Goal: Task Accomplishment & Management: Use online tool/utility

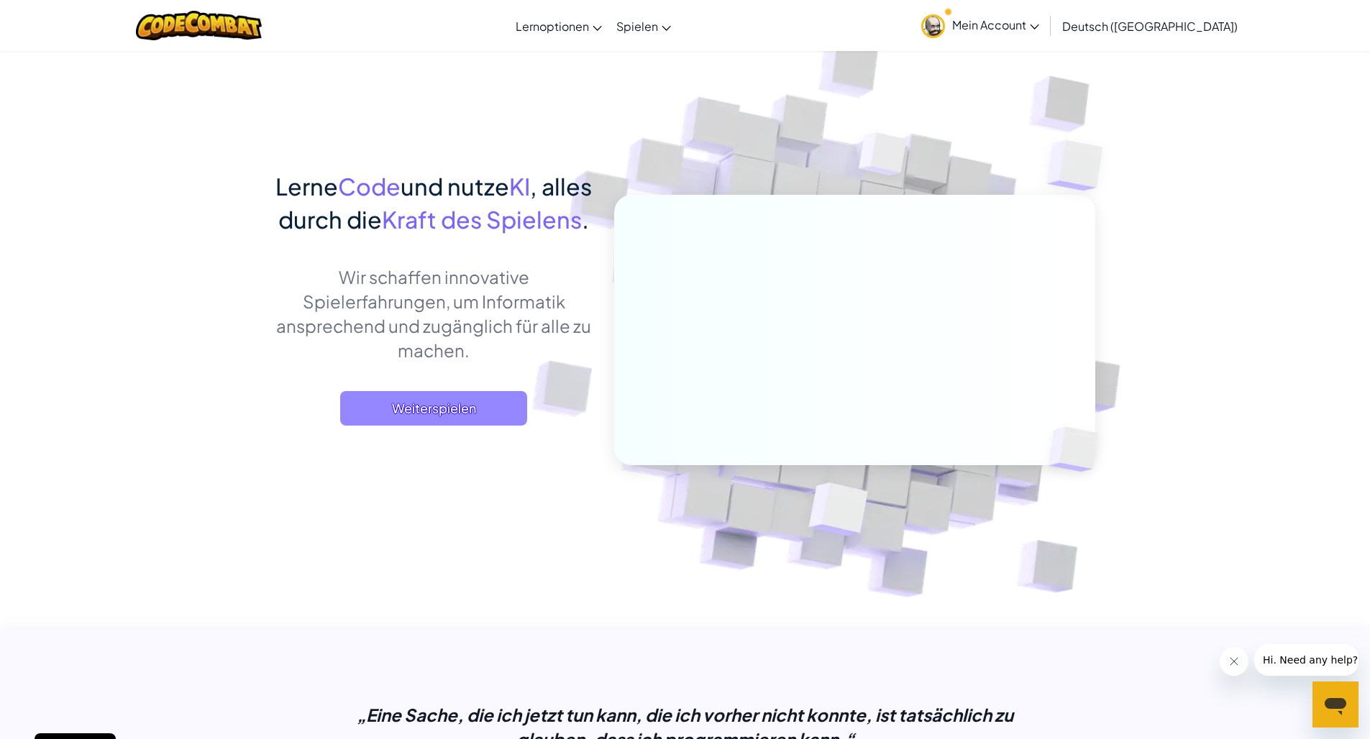
click at [466, 426] on span "Weiterspielen" at bounding box center [433, 408] width 187 height 35
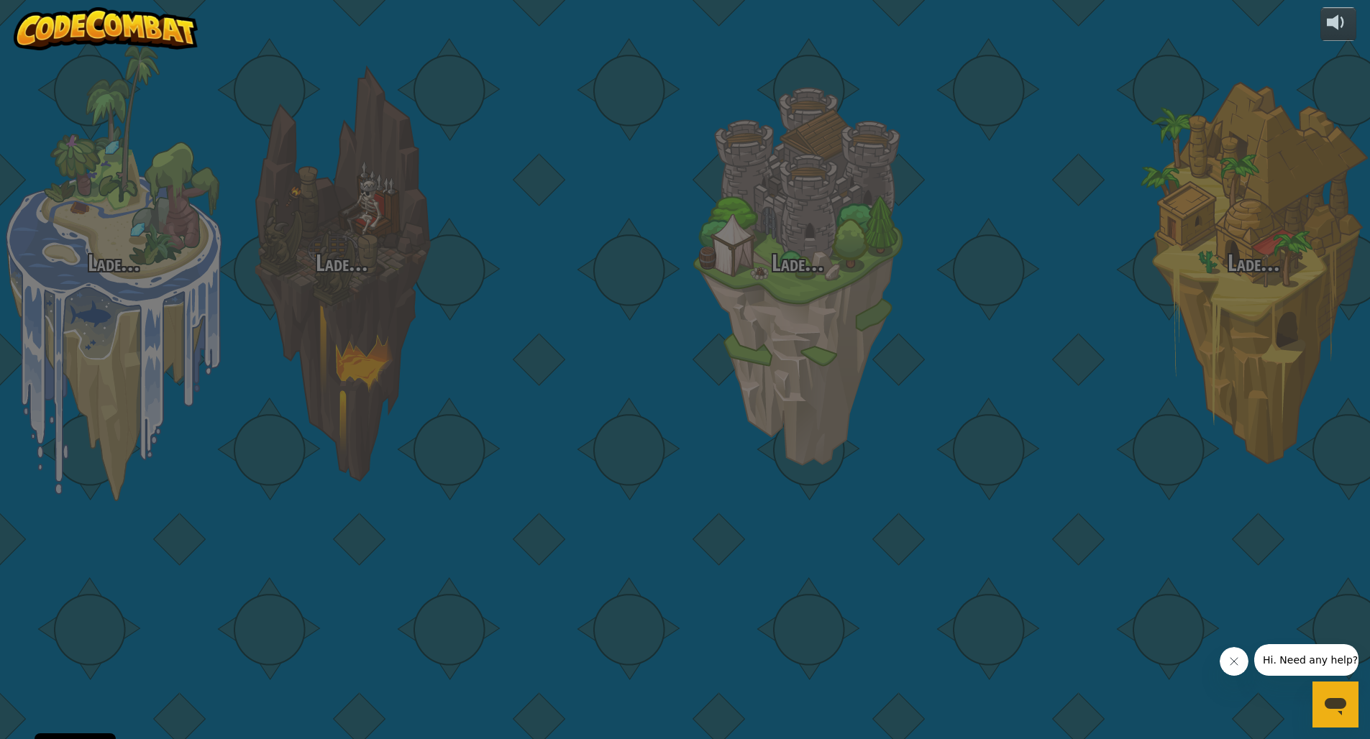
select select "de-DE"
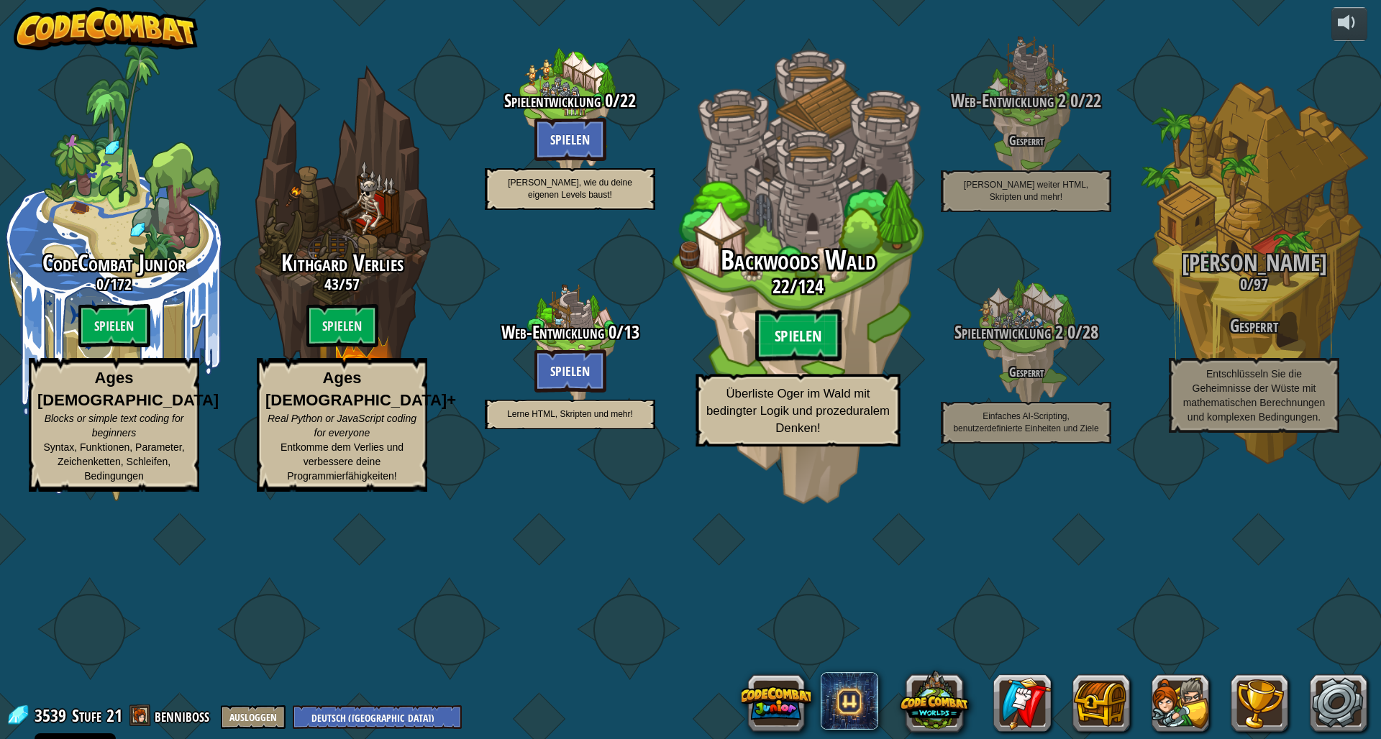
click at [787, 362] on btn "Spielen" at bounding box center [798, 336] width 86 height 52
select select "de-DE"
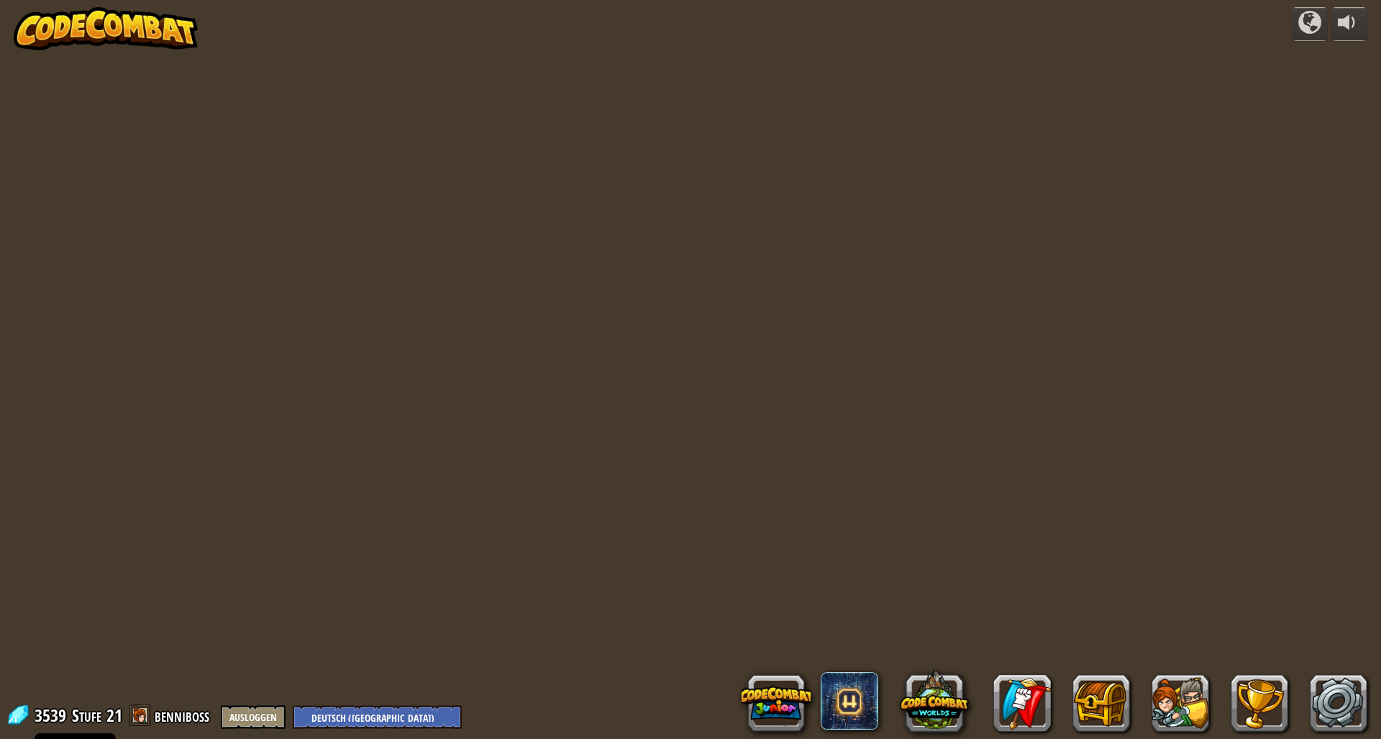
select select "de-DE"
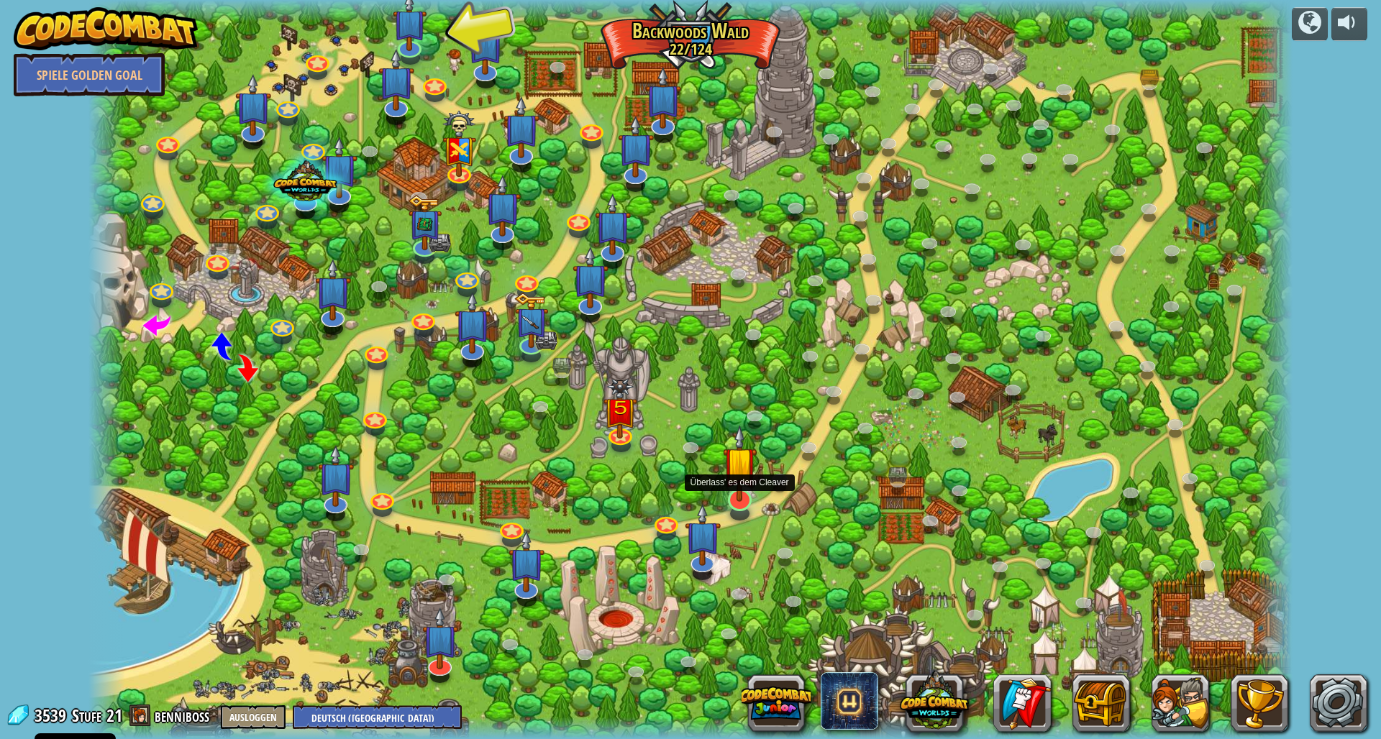
click at [746, 501] on img at bounding box center [740, 463] width 34 height 77
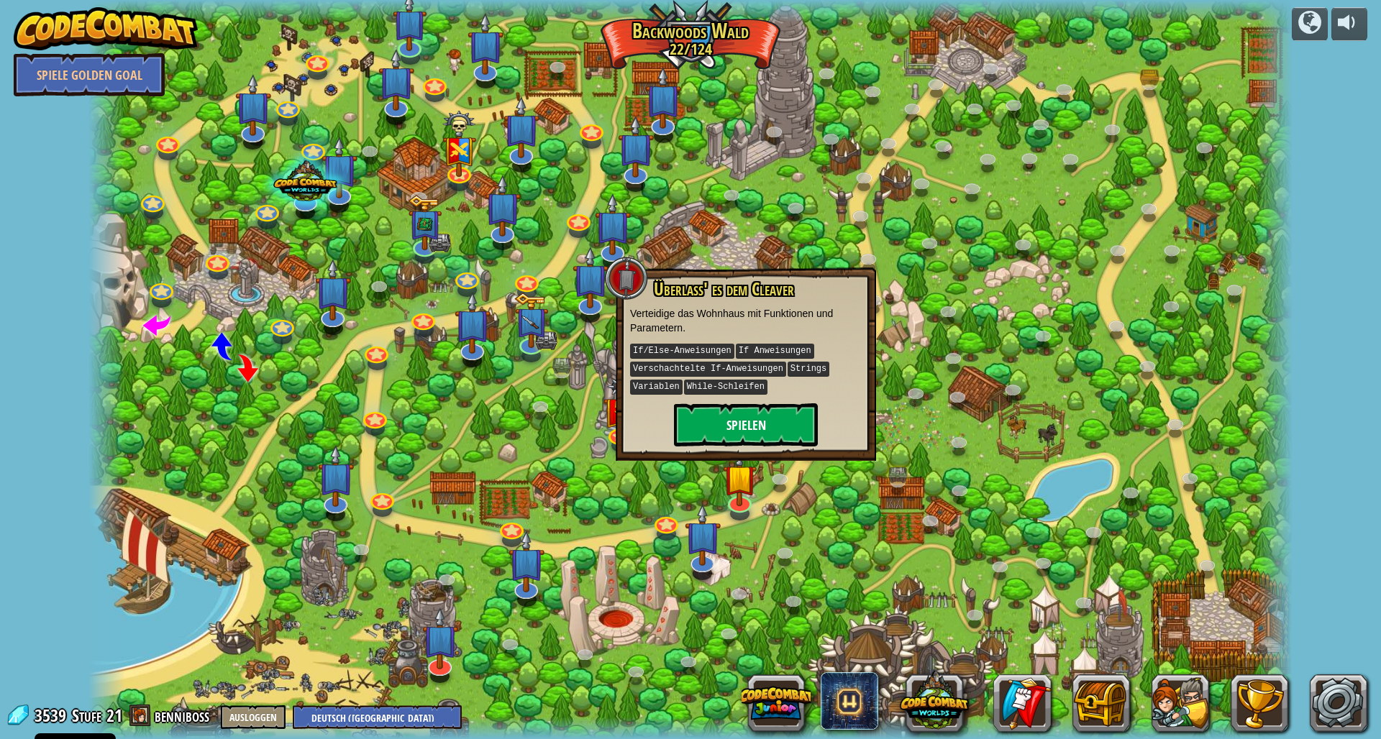
click at [739, 422] on button "Spielen" at bounding box center [746, 424] width 144 height 43
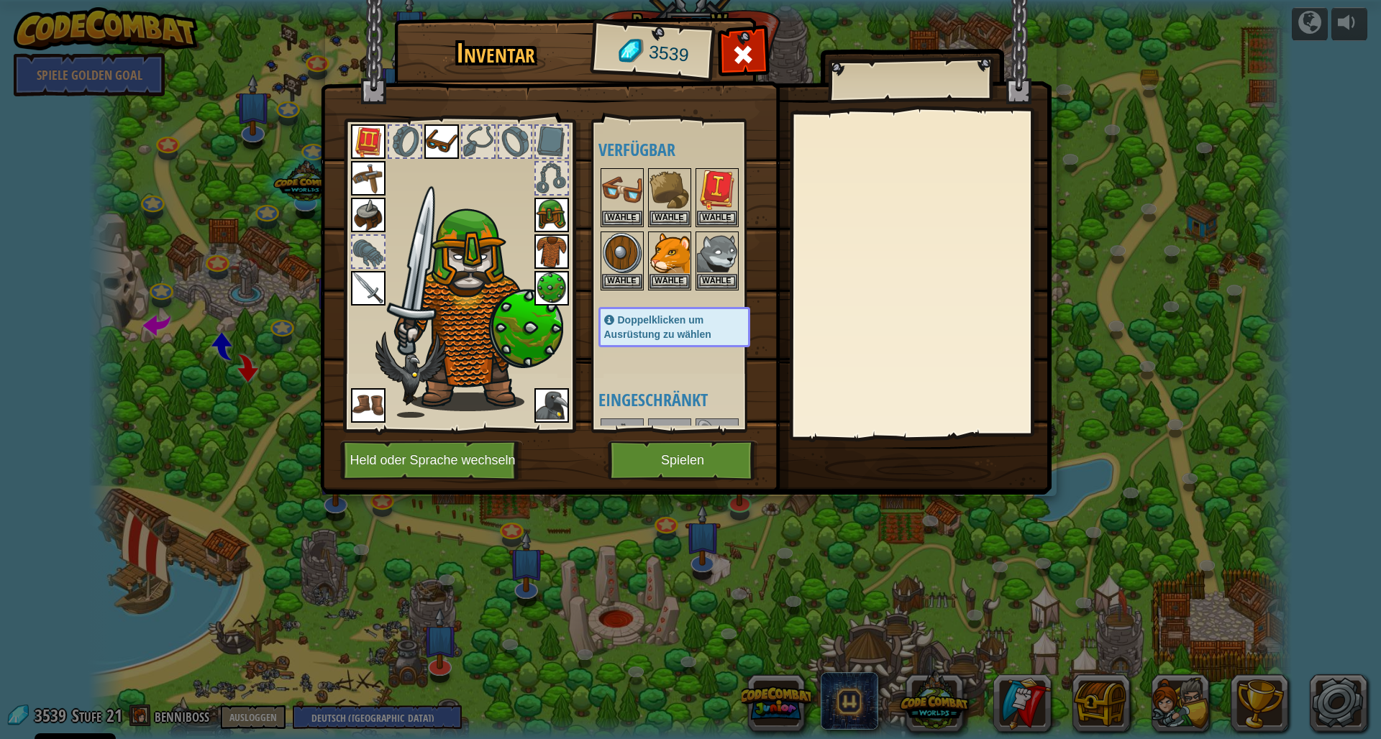
click at [433, 467] on button "Held oder Sprache wechseln" at bounding box center [431, 461] width 183 height 40
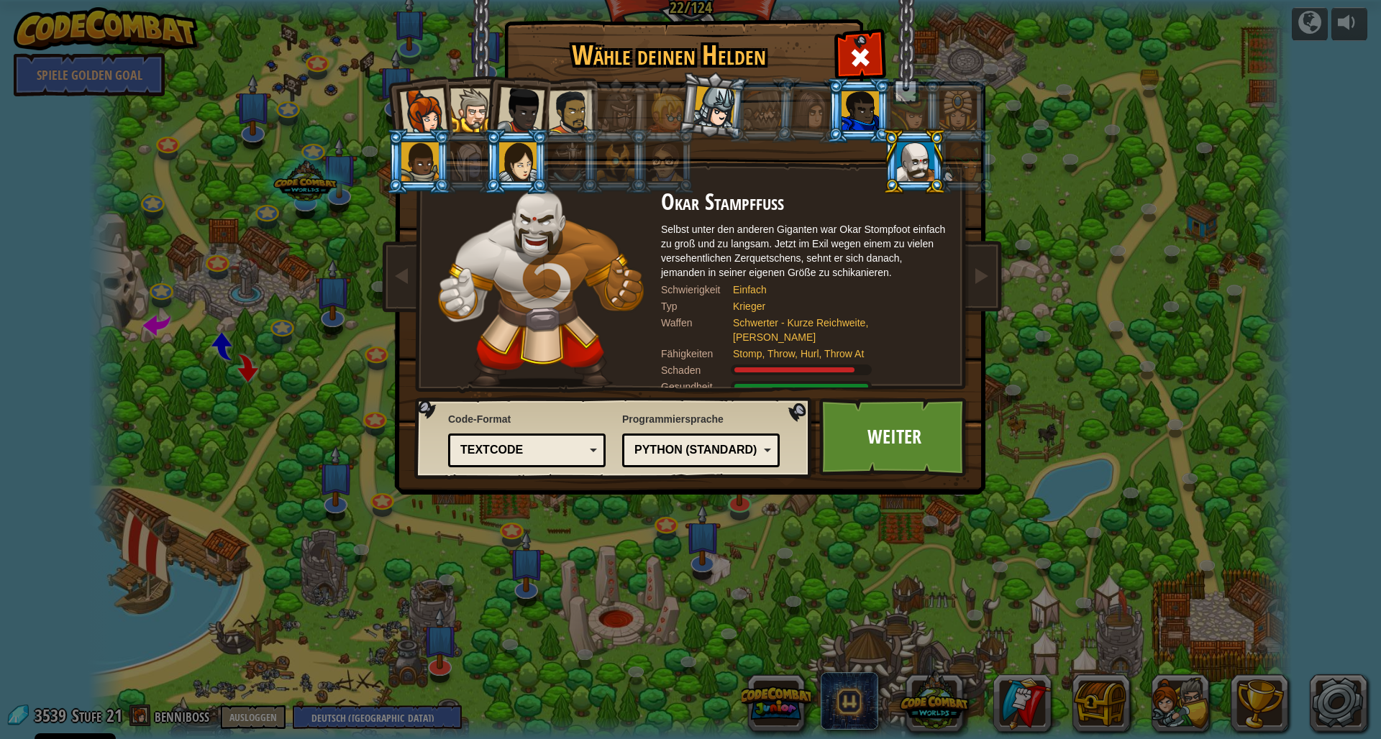
click at [946, 194] on li at bounding box center [914, 161] width 65 height 65
click at [915, 430] on link "Weiter" at bounding box center [894, 437] width 150 height 79
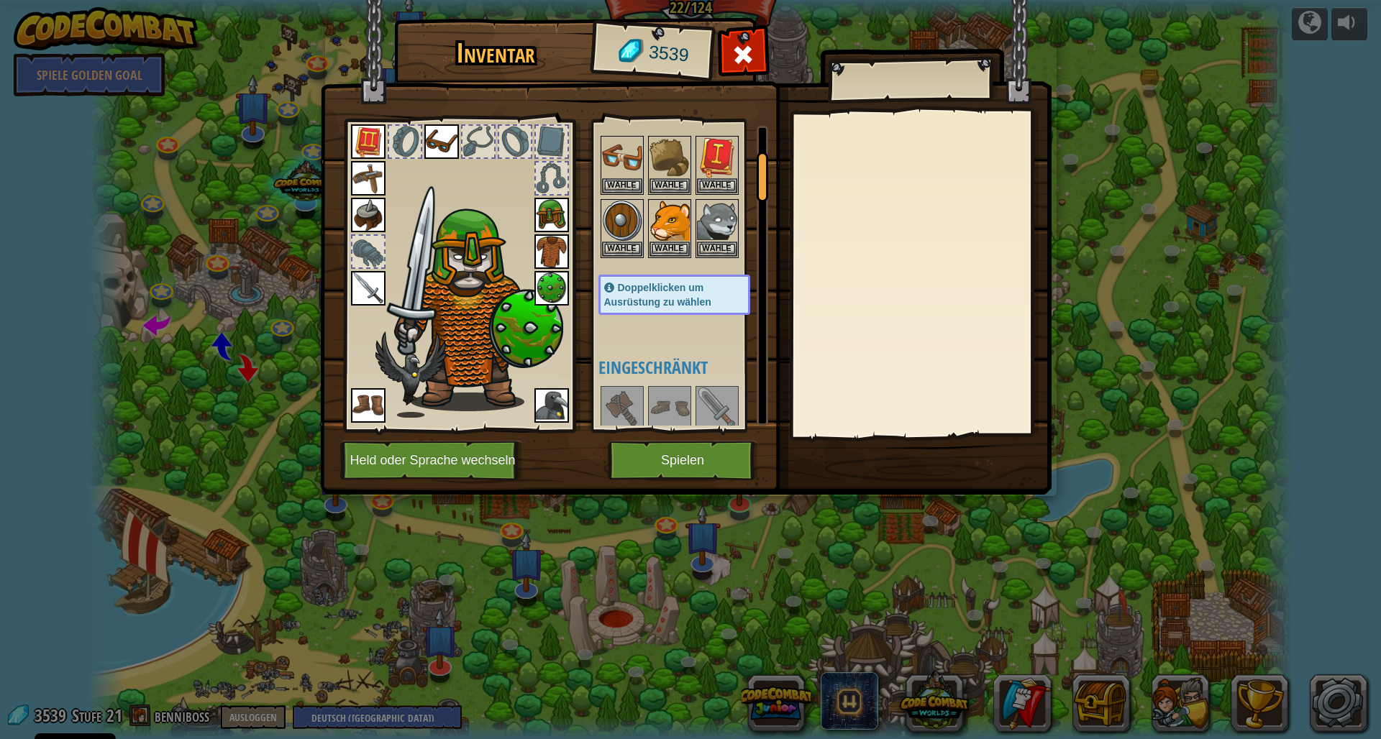
scroll to position [155, 0]
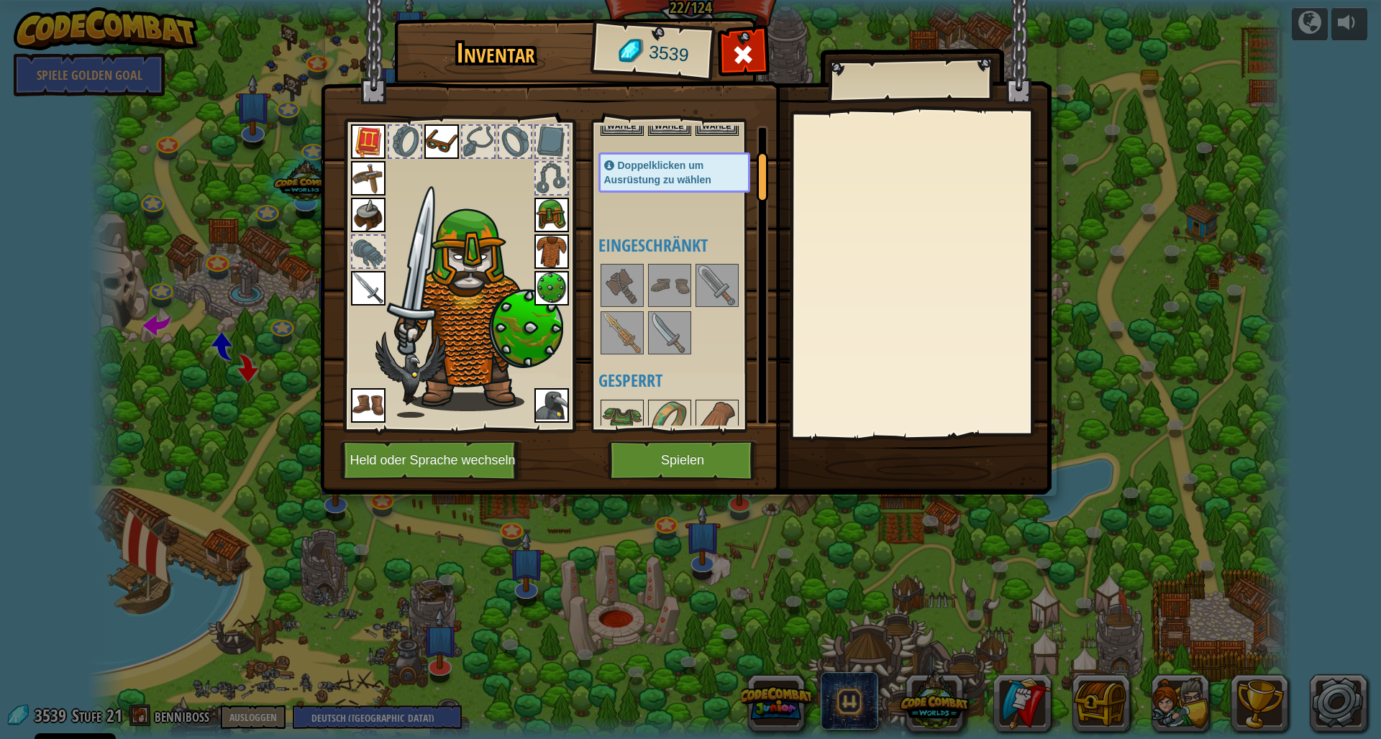
click at [618, 332] on img at bounding box center [622, 333] width 40 height 40
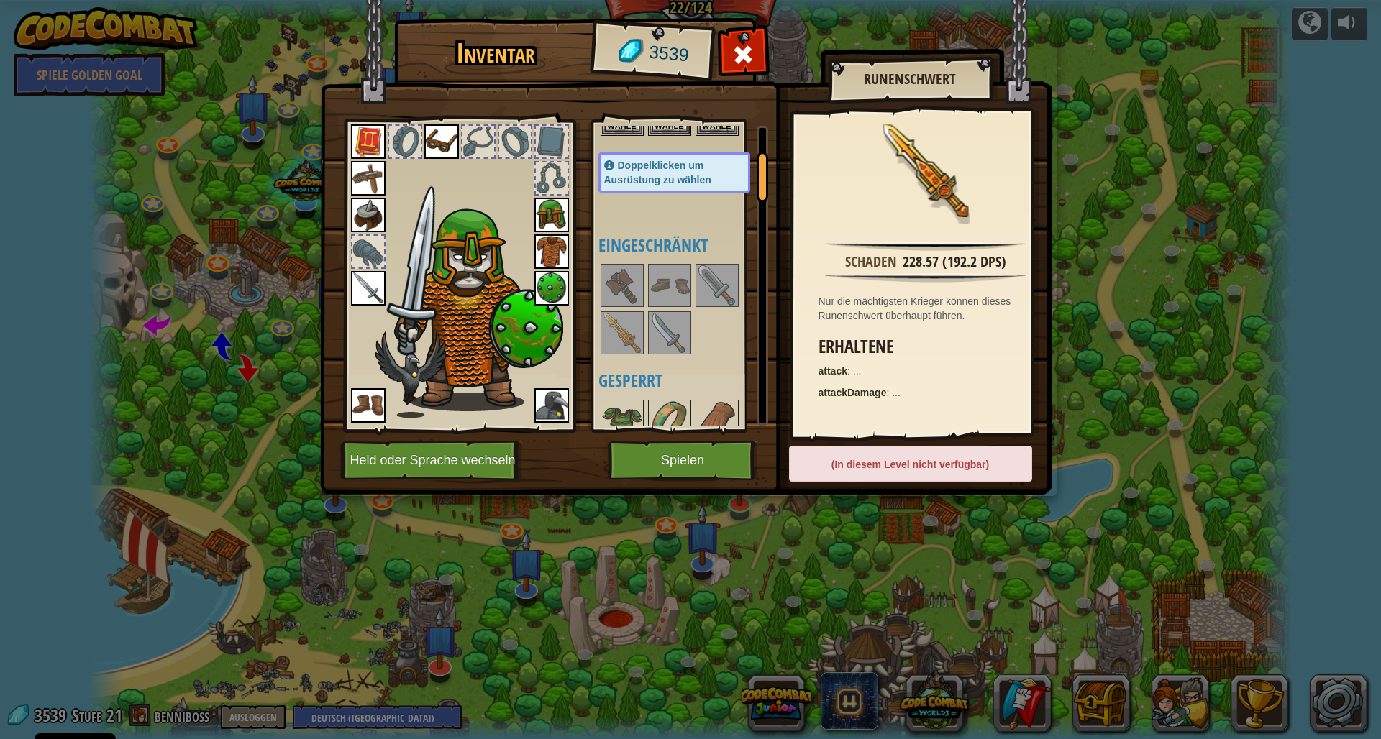
click at [631, 330] on img at bounding box center [622, 333] width 40 height 40
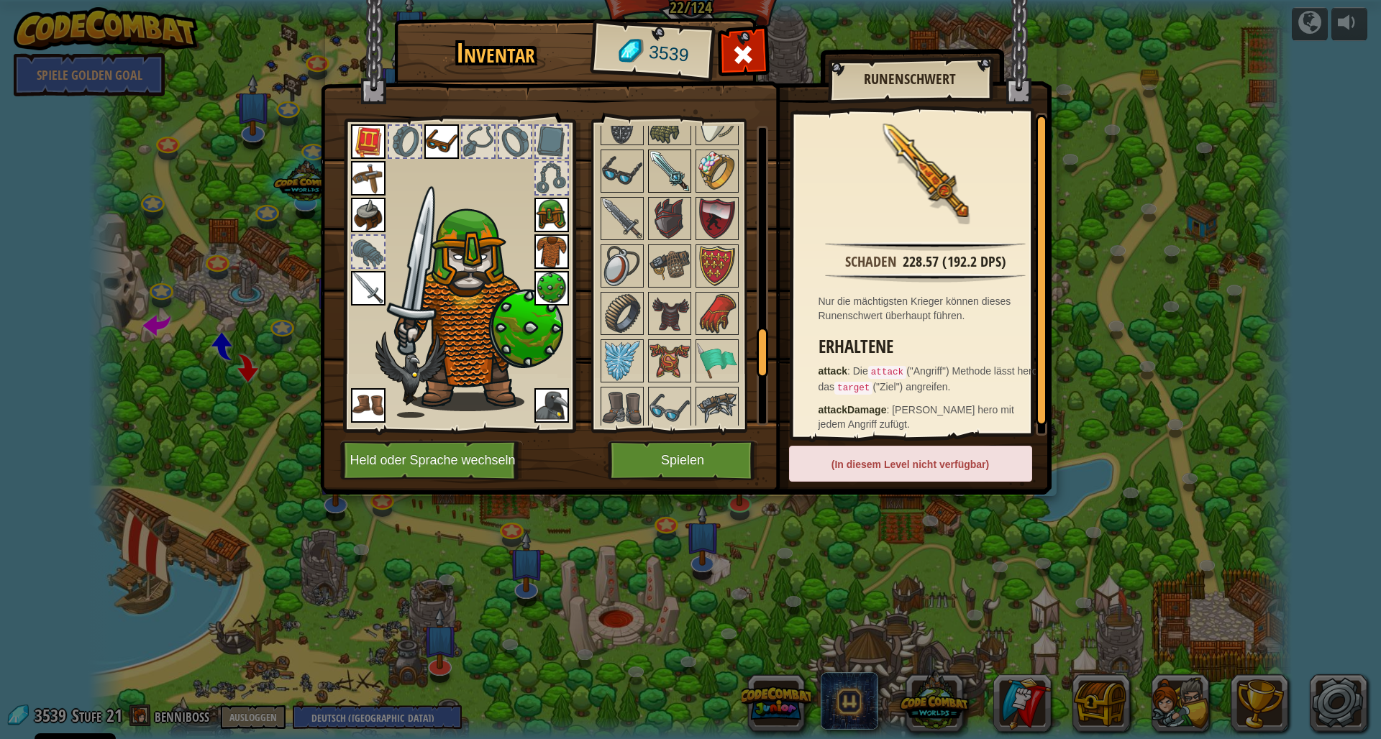
scroll to position [1402, 0]
click at [673, 357] on img at bounding box center [669, 361] width 40 height 40
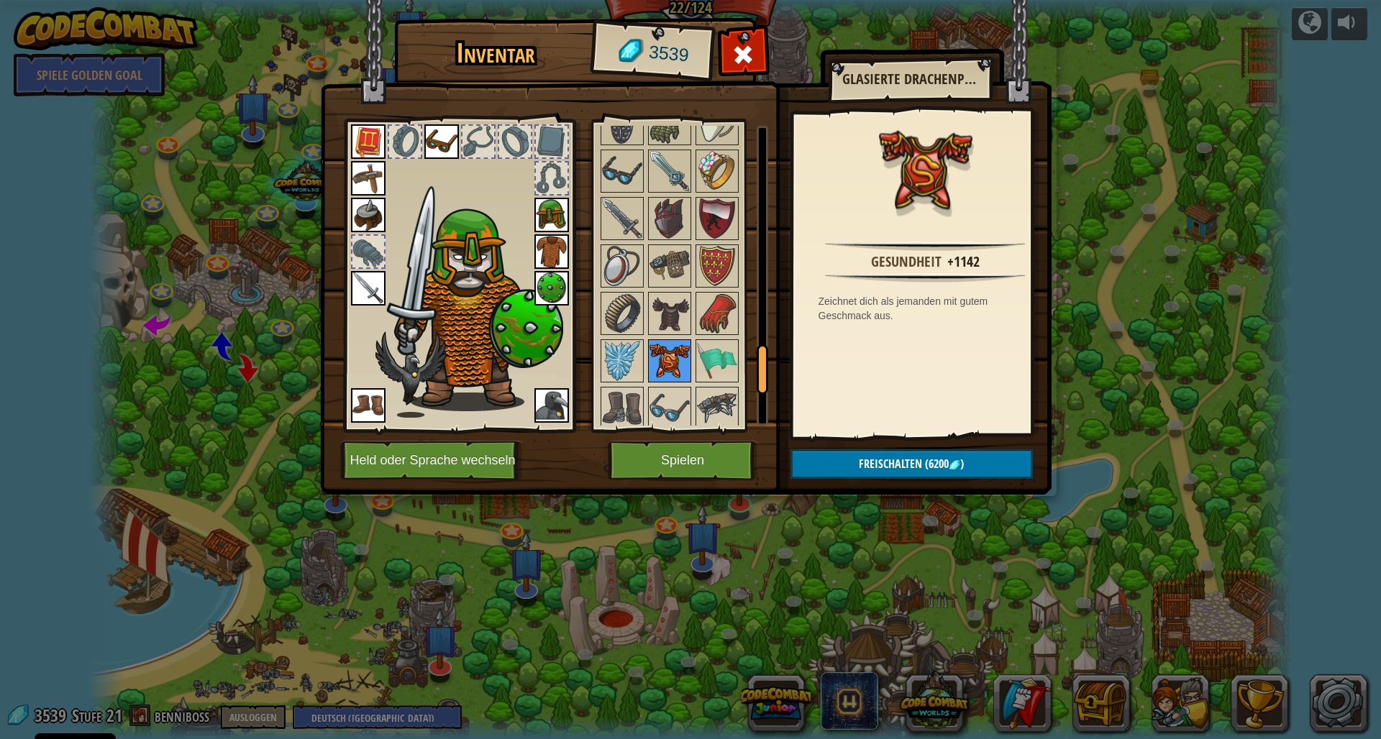
click at [671, 357] on img at bounding box center [669, 361] width 40 height 40
click at [722, 314] on img at bounding box center [717, 313] width 40 height 40
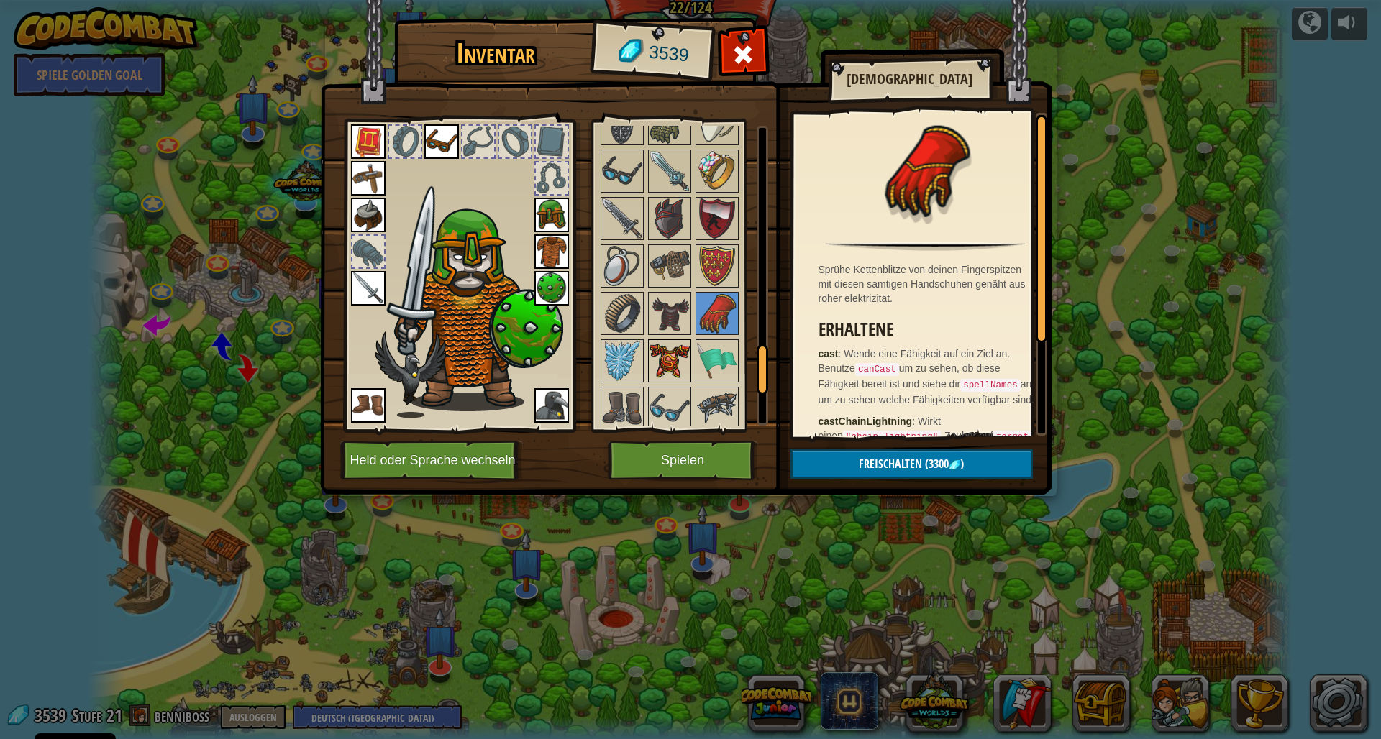
click at [664, 354] on img at bounding box center [669, 361] width 40 height 40
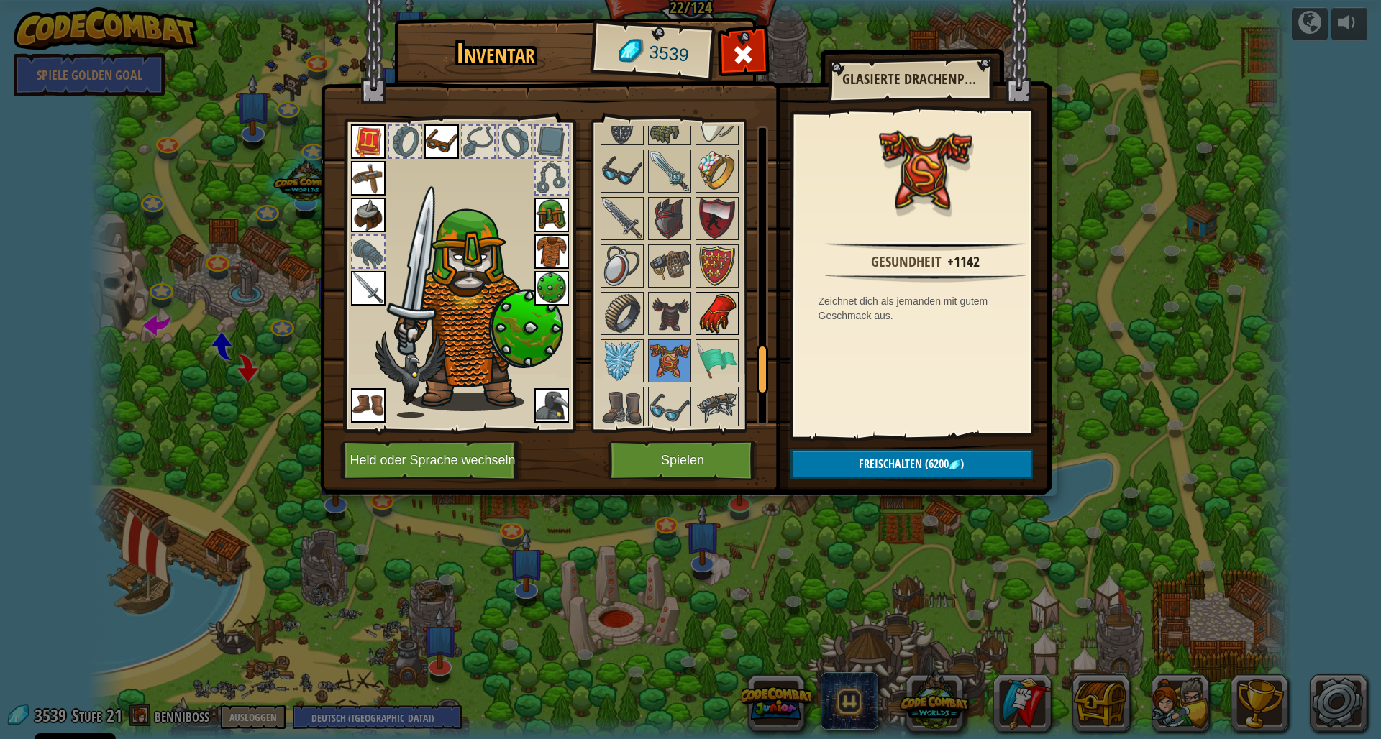
click at [709, 313] on img at bounding box center [717, 313] width 40 height 40
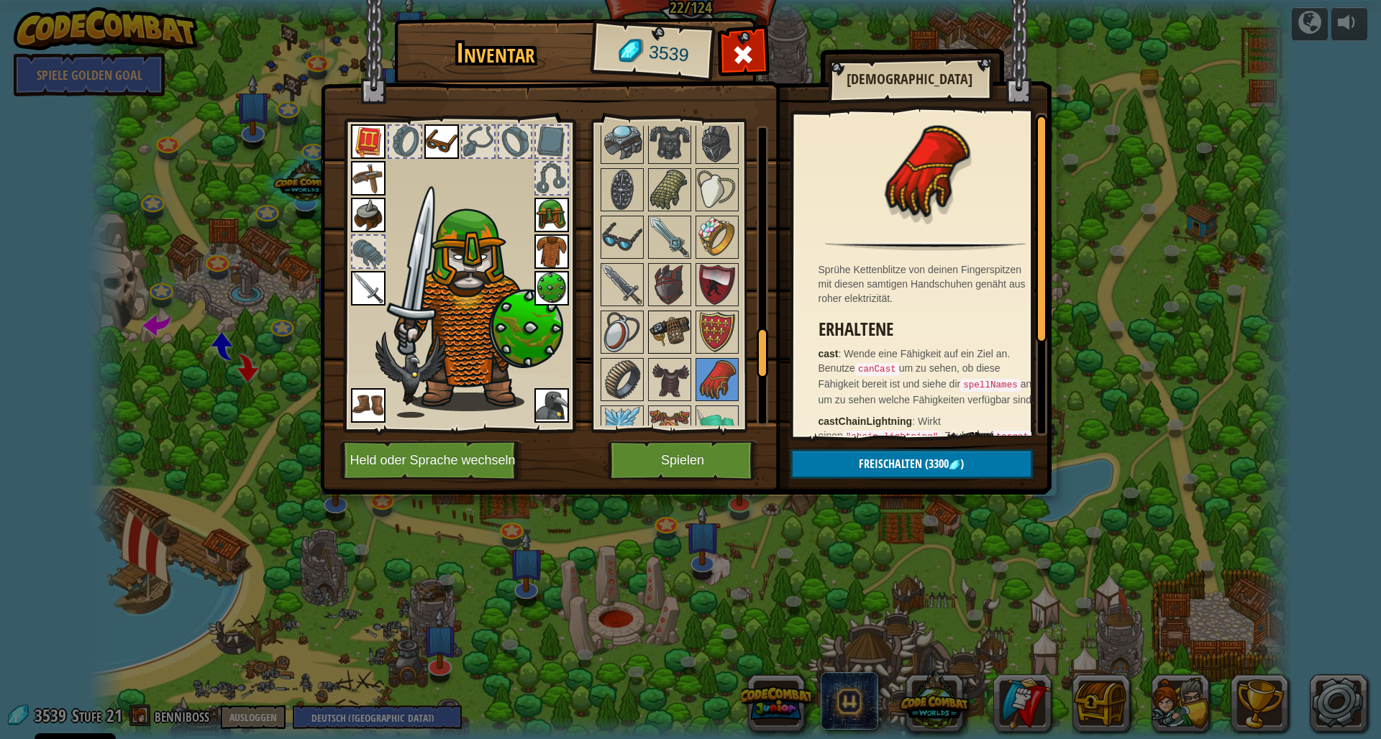
scroll to position [1434, 0]
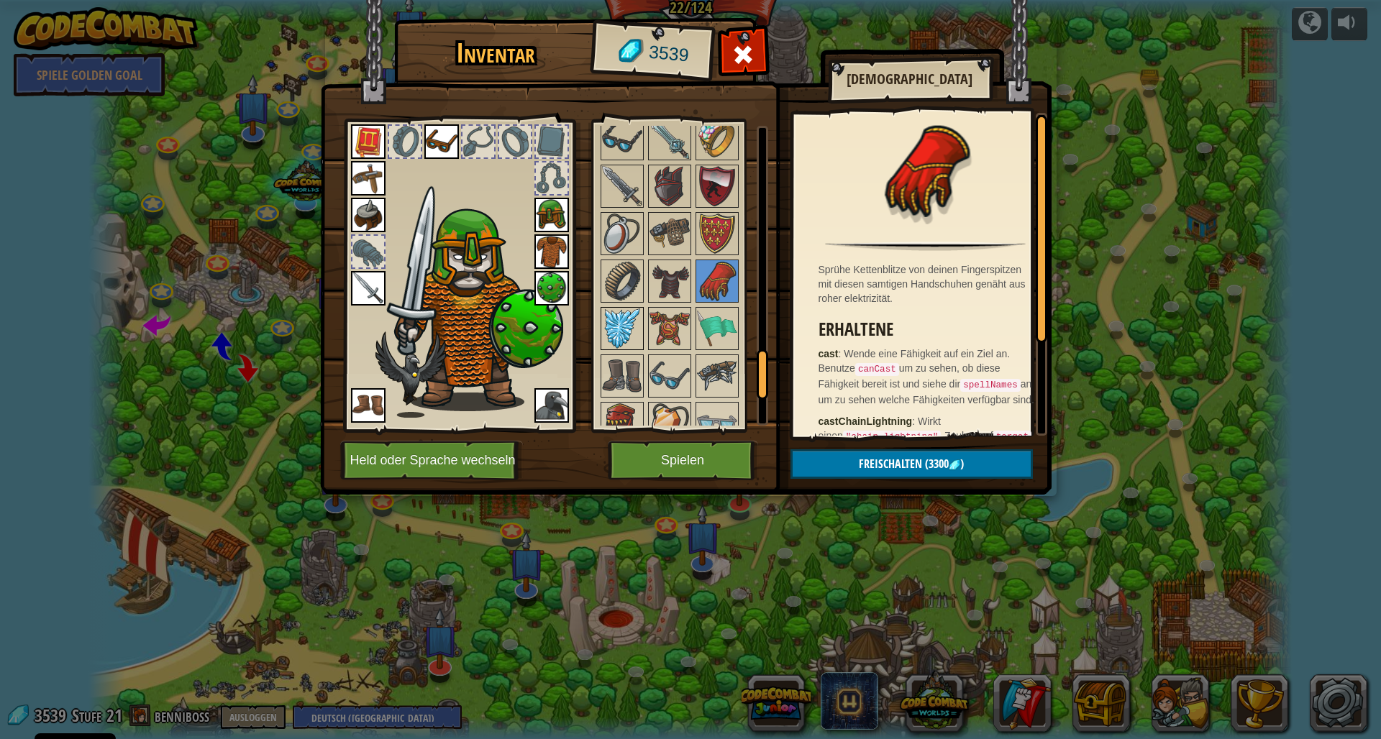
click at [620, 329] on img at bounding box center [622, 328] width 40 height 40
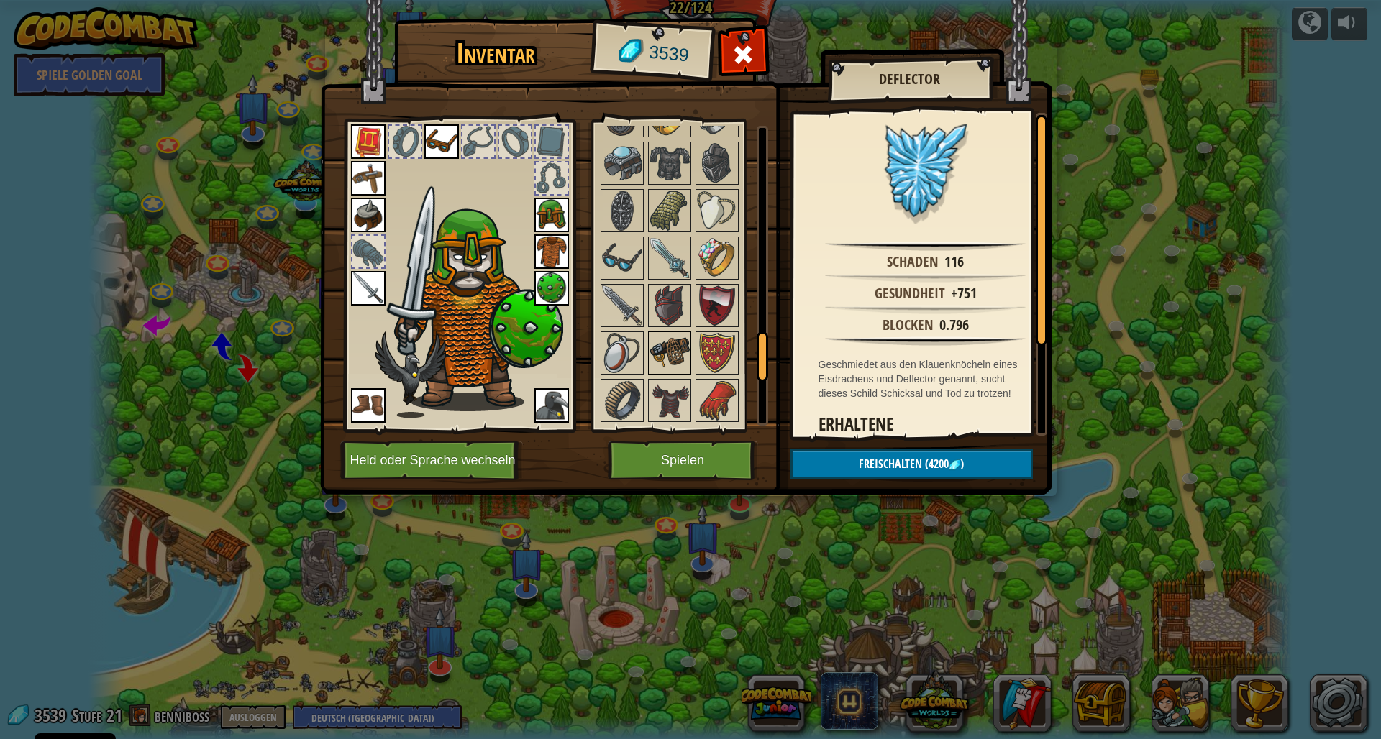
scroll to position [1317, 0]
click at [719, 341] on img at bounding box center [717, 350] width 40 height 40
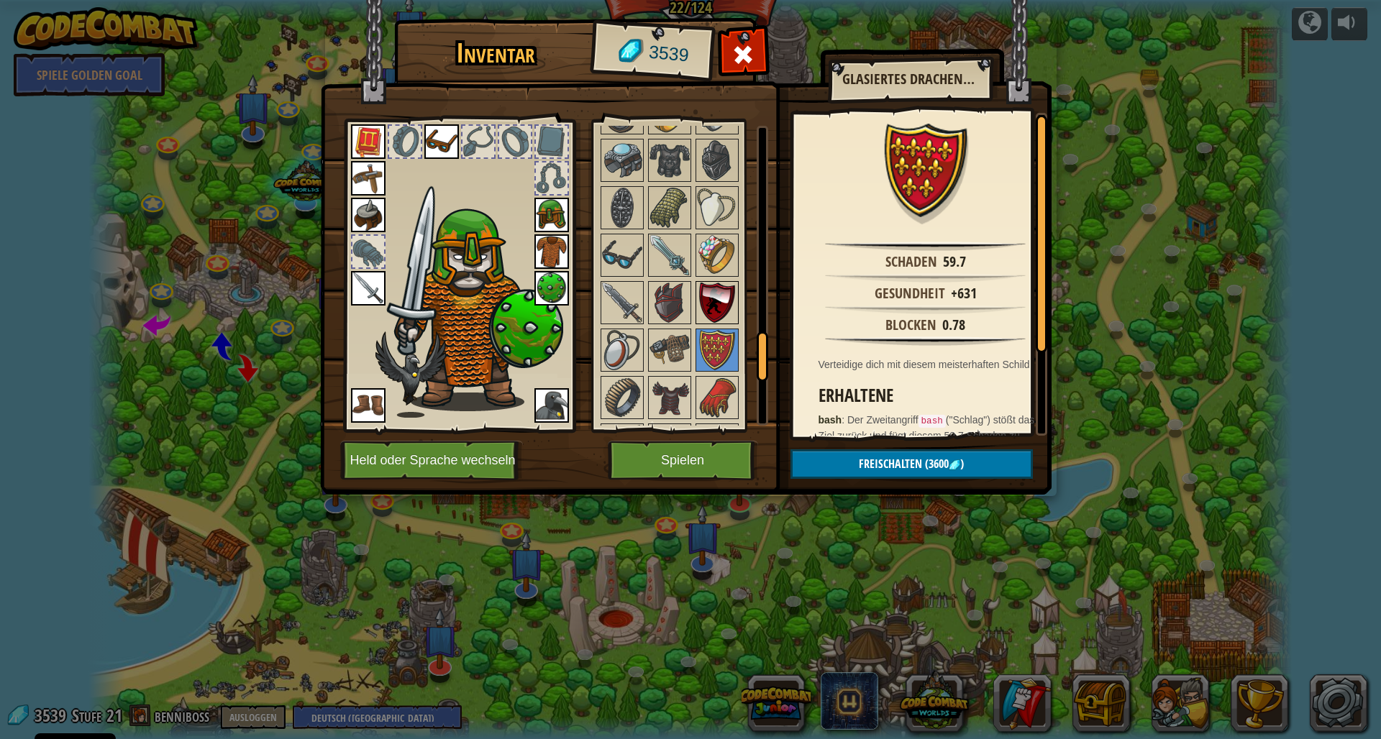
click at [711, 298] on img at bounding box center [717, 303] width 40 height 40
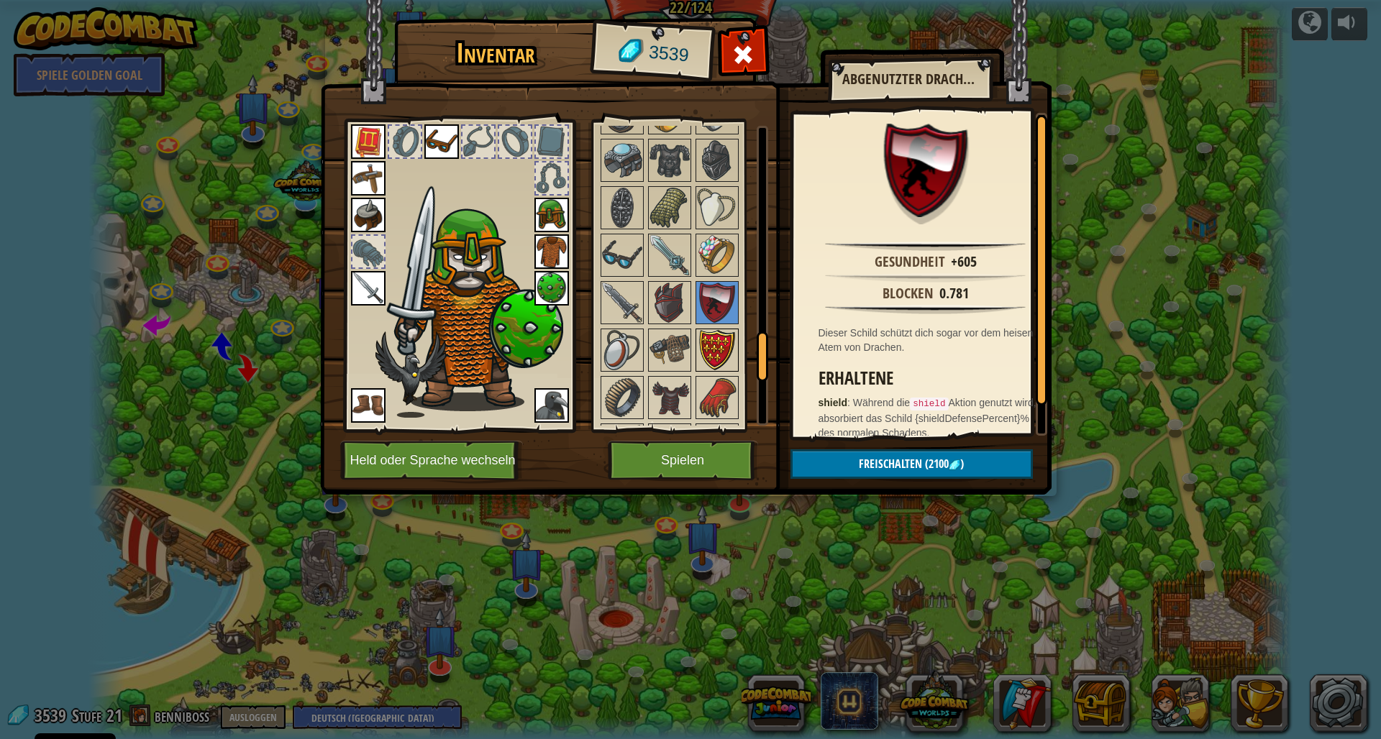
click at [710, 350] on img at bounding box center [717, 350] width 40 height 40
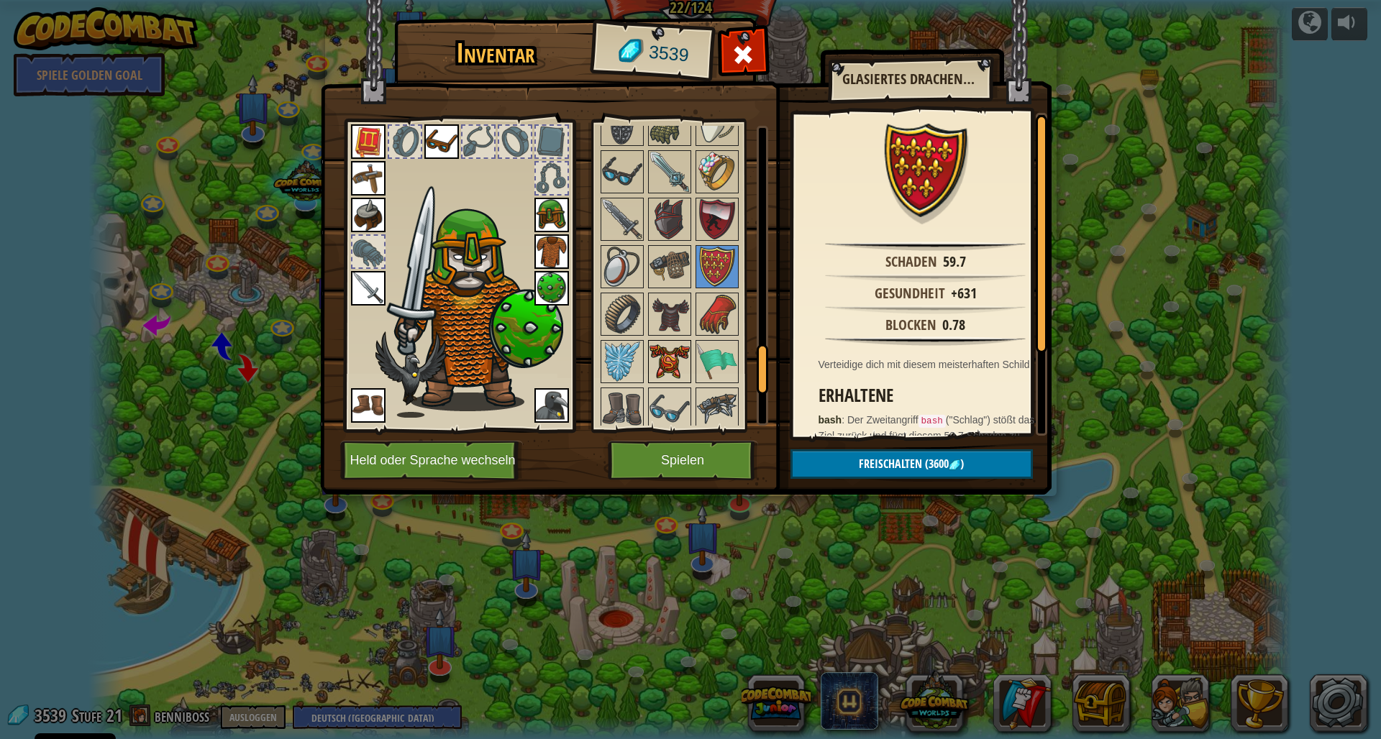
scroll to position [1404, 0]
click at [621, 360] on img at bounding box center [622, 359] width 40 height 40
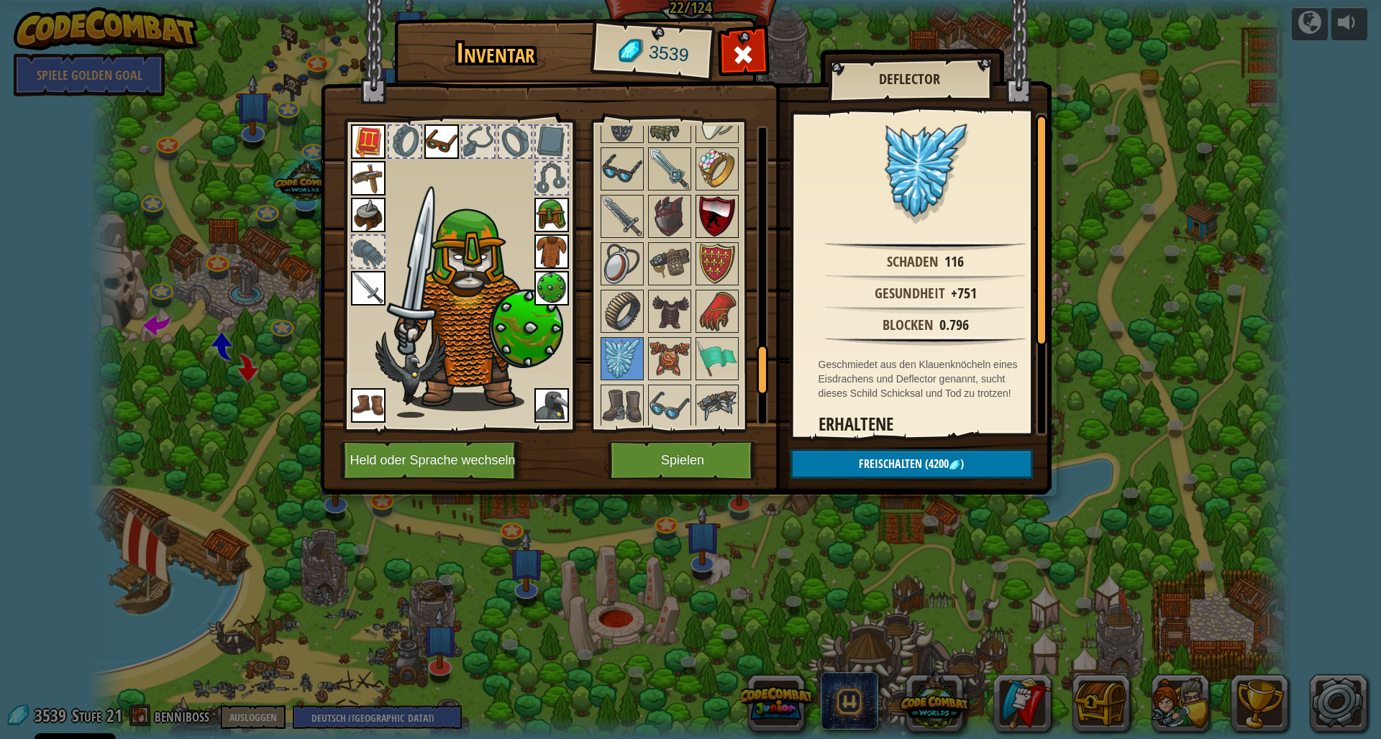
click at [718, 206] on img at bounding box center [717, 216] width 40 height 40
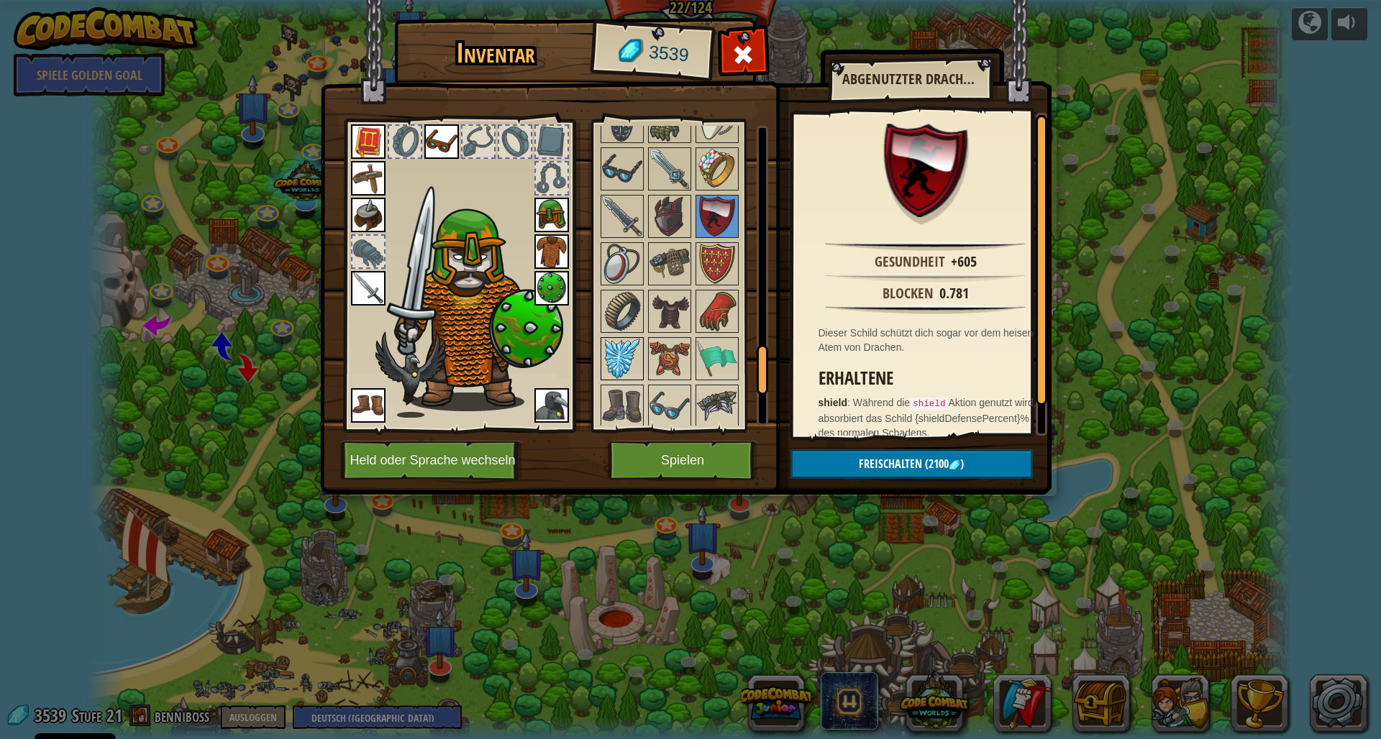
click at [619, 365] on img at bounding box center [622, 359] width 40 height 40
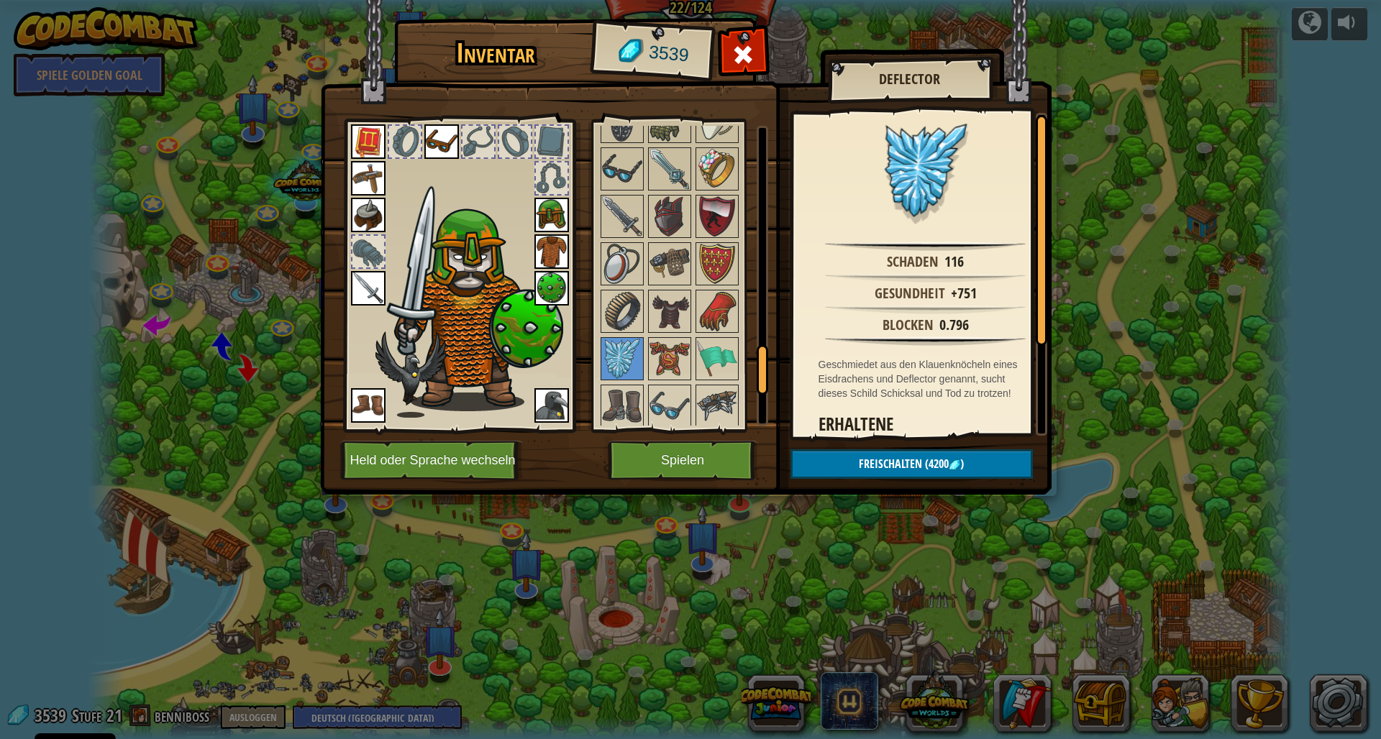
click at [696, 460] on button "Spielen" at bounding box center [683, 461] width 150 height 40
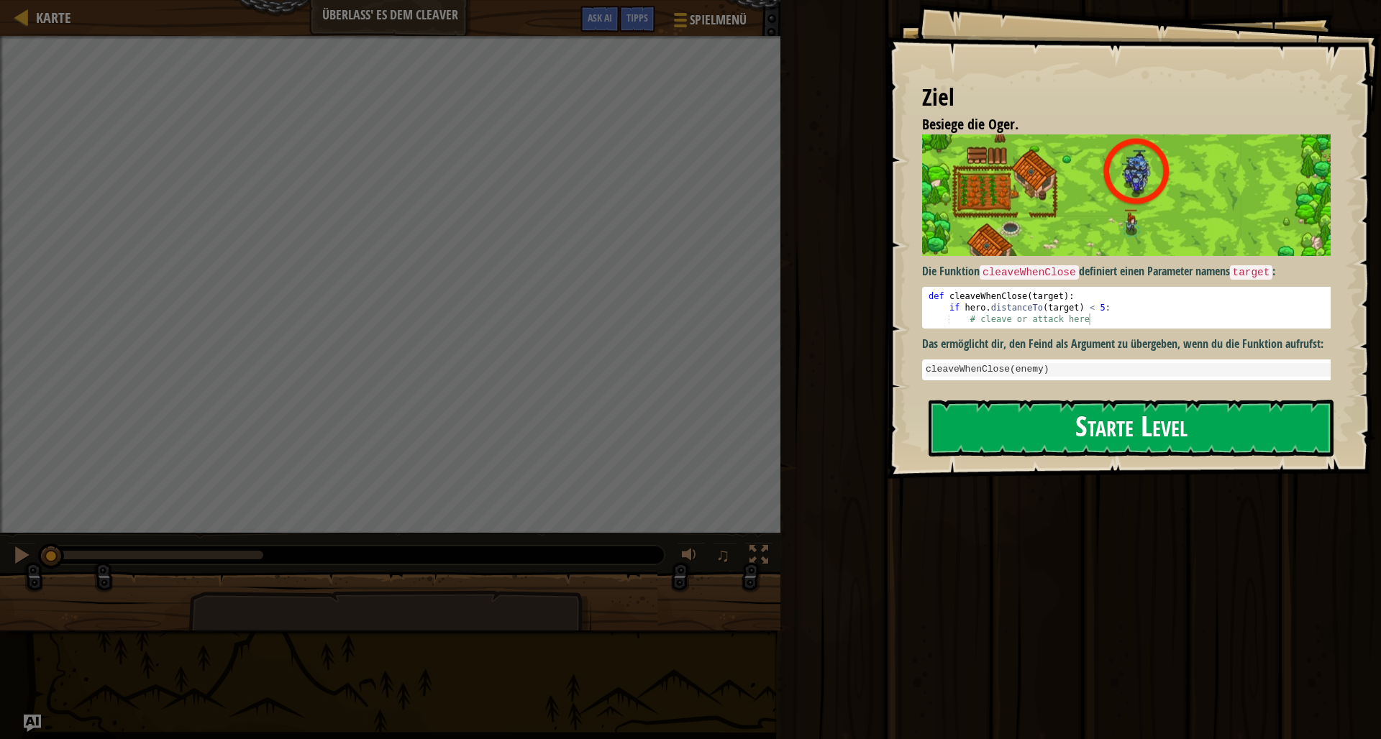
click at [1182, 429] on button "Starte Level" at bounding box center [1130, 428] width 405 height 57
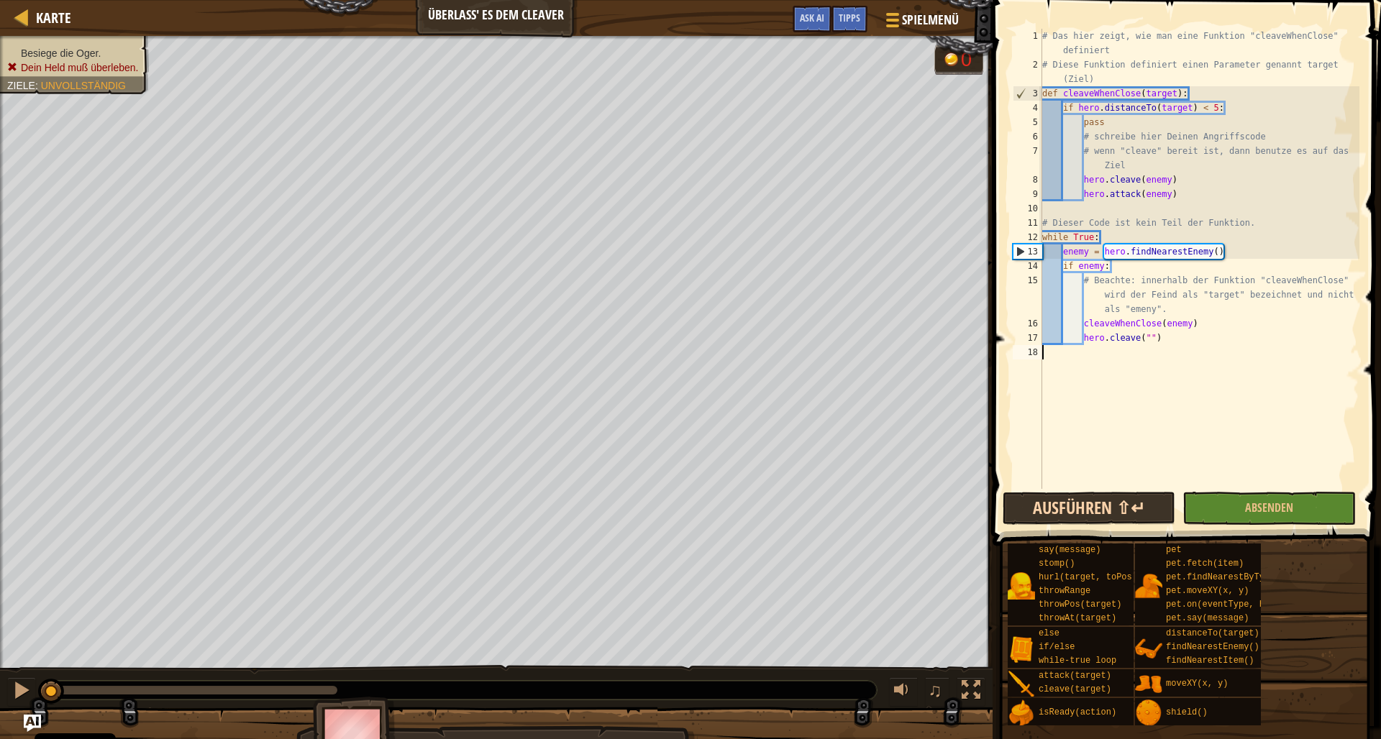
click at [1120, 508] on button "Ausführen ⇧↵" at bounding box center [1088, 508] width 173 height 33
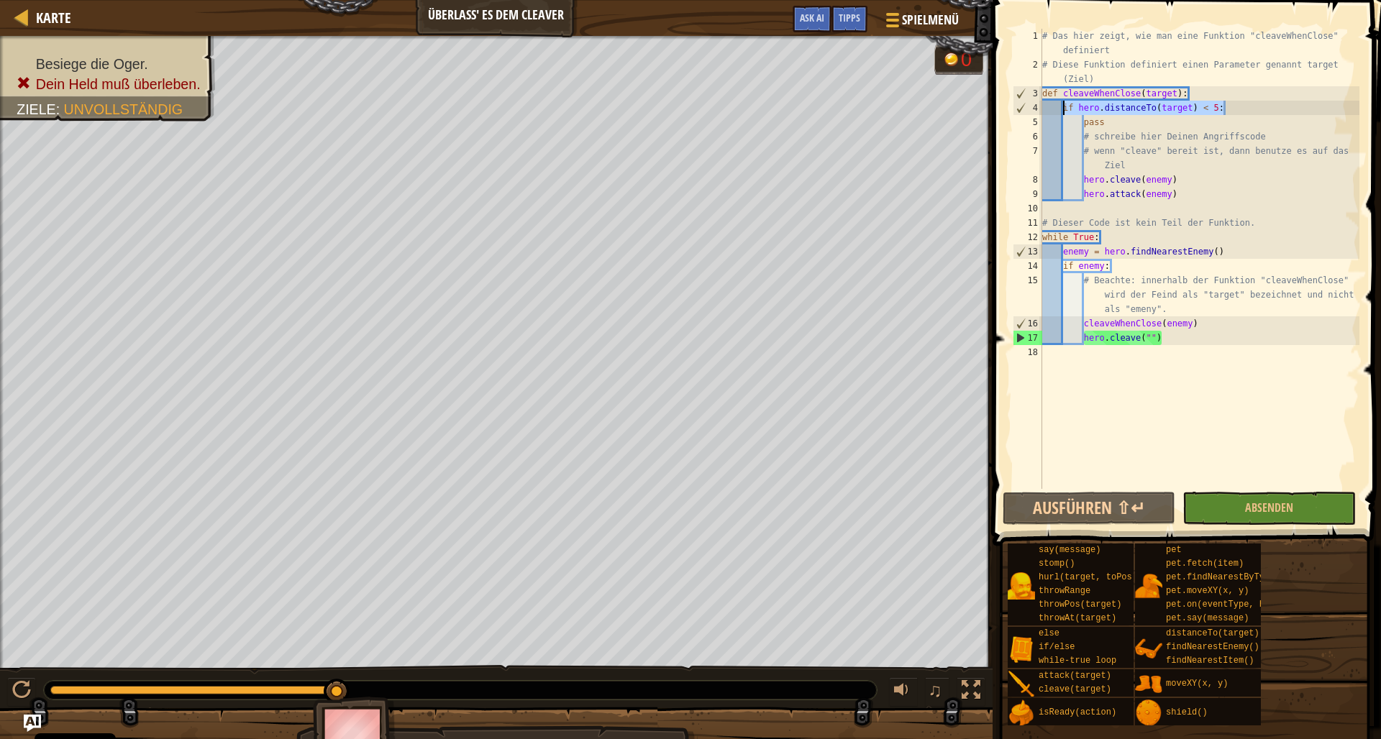
drag, startPoint x: 1232, startPoint y: 109, endPoint x: 1062, endPoint y: 109, distance: 169.7
click at [1062, 109] on div "# Das hier zeigt, wie man eine Funktion "cleaveWhenClose" definiert # Diese Fun…" at bounding box center [1199, 280] width 320 height 503
type textarea "if hero.distanceTo(target) < 5:"
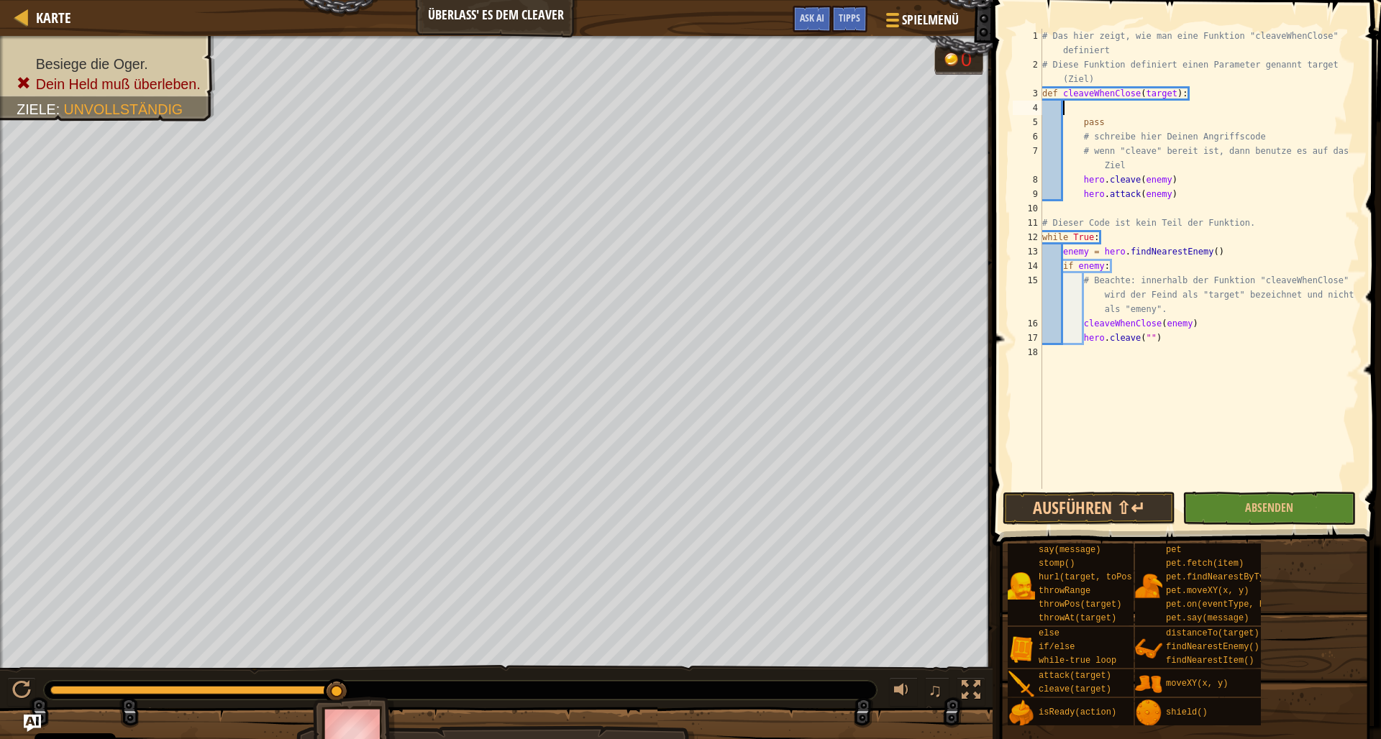
click at [1081, 183] on div "# Das hier zeigt, wie man eine Funktion "cleaveWhenClose" definiert # Diese Fun…" at bounding box center [1199, 280] width 320 height 503
click at [1074, 199] on div "# Das hier zeigt, wie man eine Funktion "cleaveWhenClose" definiert # Diese Fun…" at bounding box center [1199, 280] width 320 height 503
click at [1084, 193] on div "# Das hier zeigt, wie man eine Funktion "cleaveWhenClose" definiert # Diese Fun…" at bounding box center [1199, 280] width 320 height 503
type textarea "hero.attack(enemy)"
click at [1281, 513] on span "Absenden" at bounding box center [1269, 508] width 48 height 16
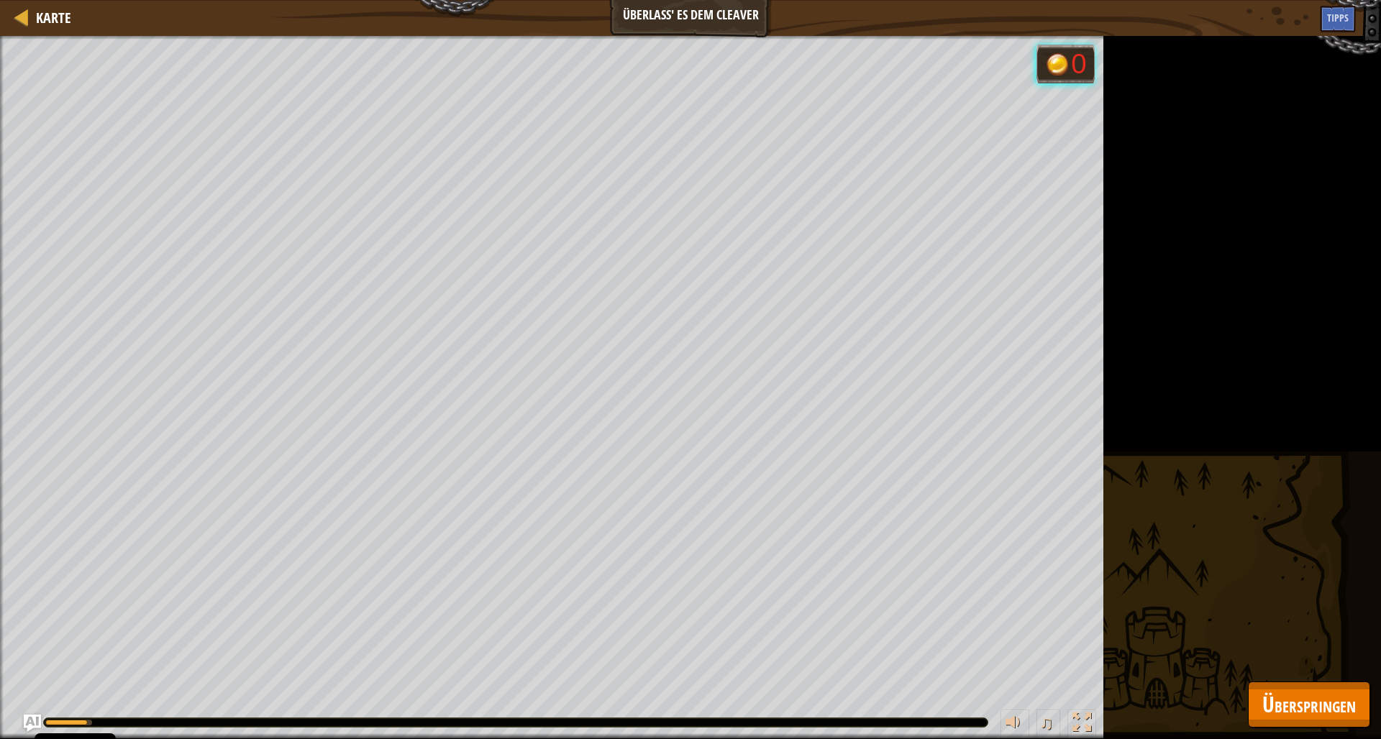
click at [1306, 696] on span "Überspringen" at bounding box center [1308, 704] width 93 height 29
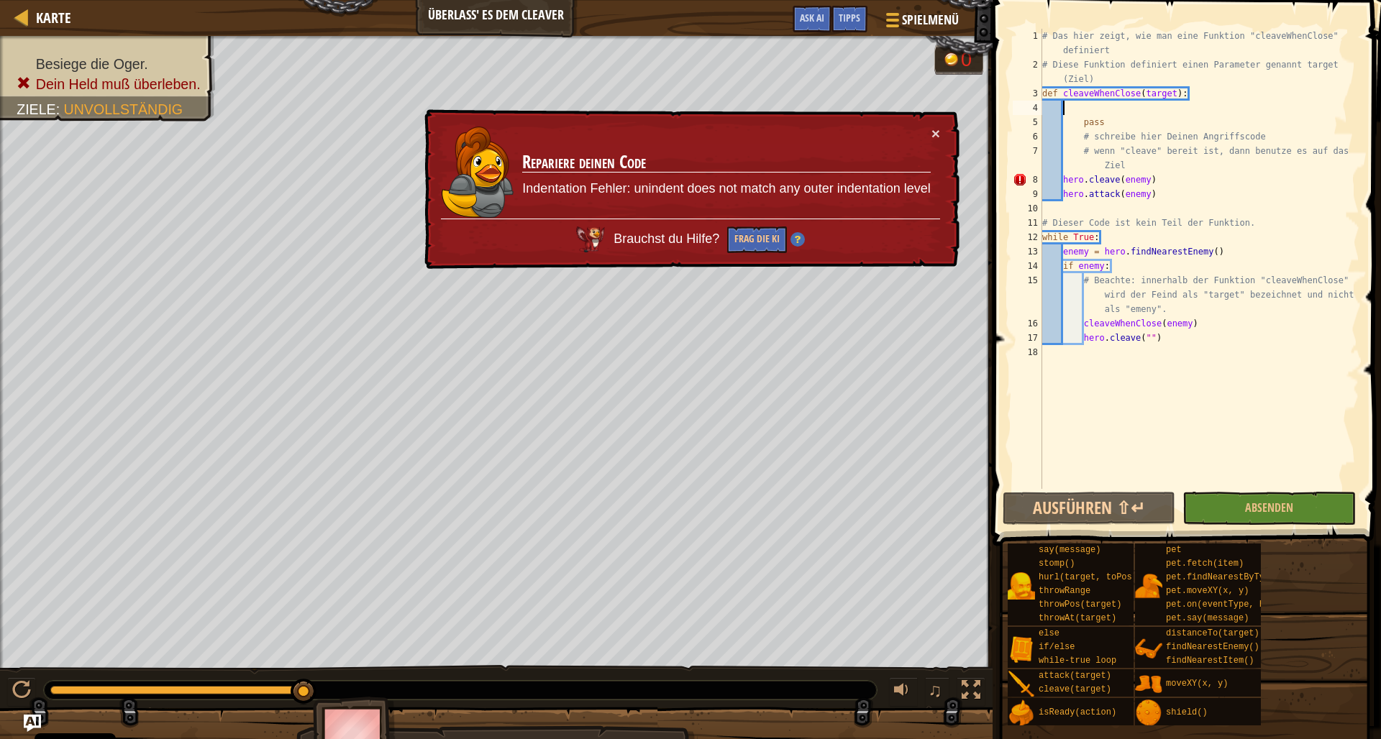
click at [1074, 108] on div "# Das hier zeigt, wie man eine Funktion "cleaveWhenClose" definiert # Diese Fun…" at bounding box center [1199, 280] width 320 height 503
click at [847, 19] on span "Tipps" at bounding box center [849, 18] width 22 height 14
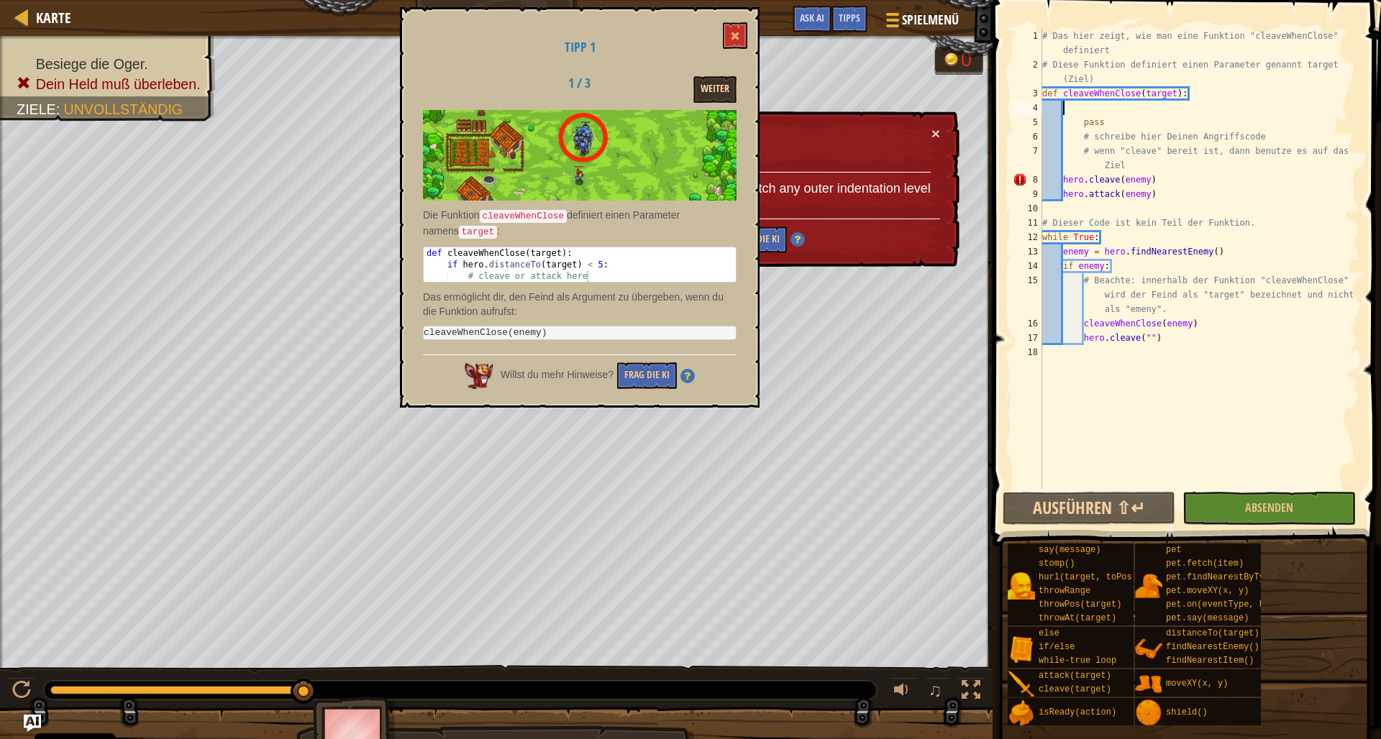
click at [718, 89] on button "Weiter" at bounding box center [714, 89] width 43 height 27
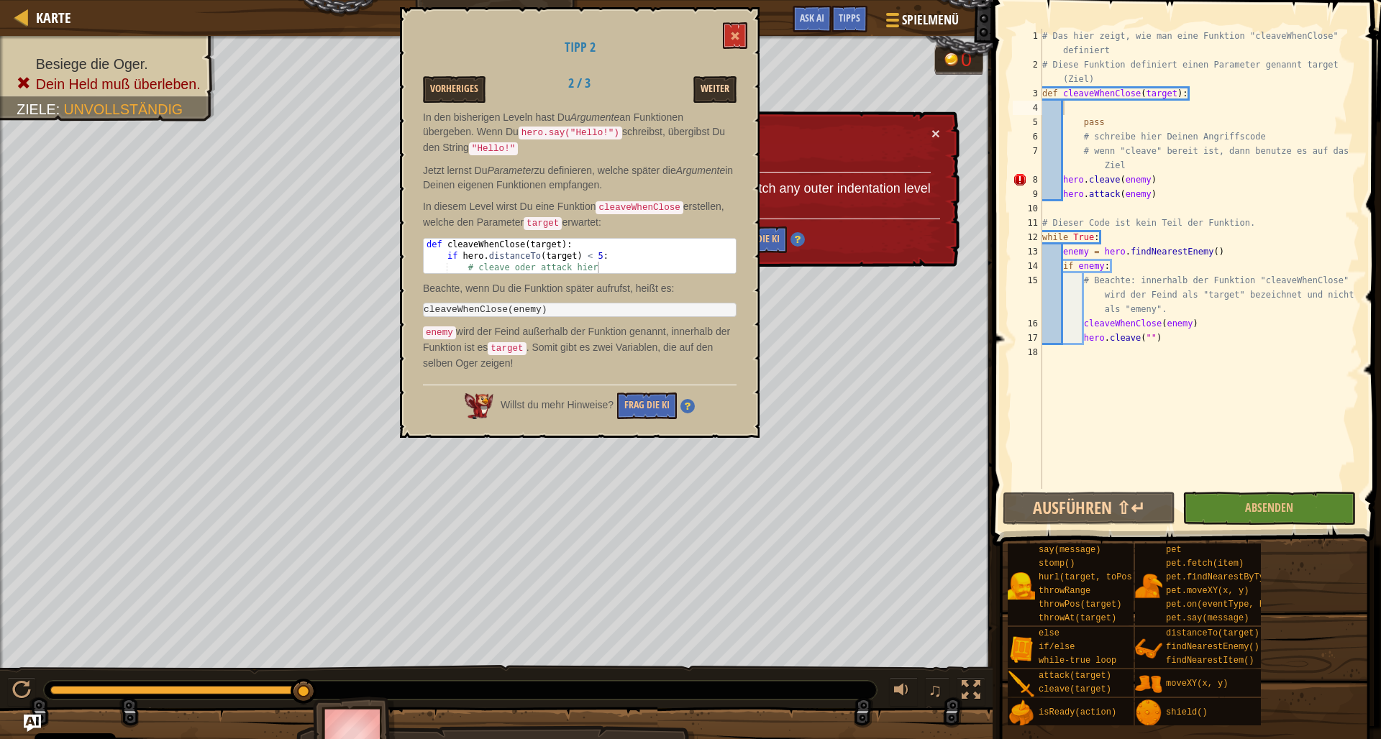
click at [718, 88] on button "Weiter" at bounding box center [714, 89] width 43 height 27
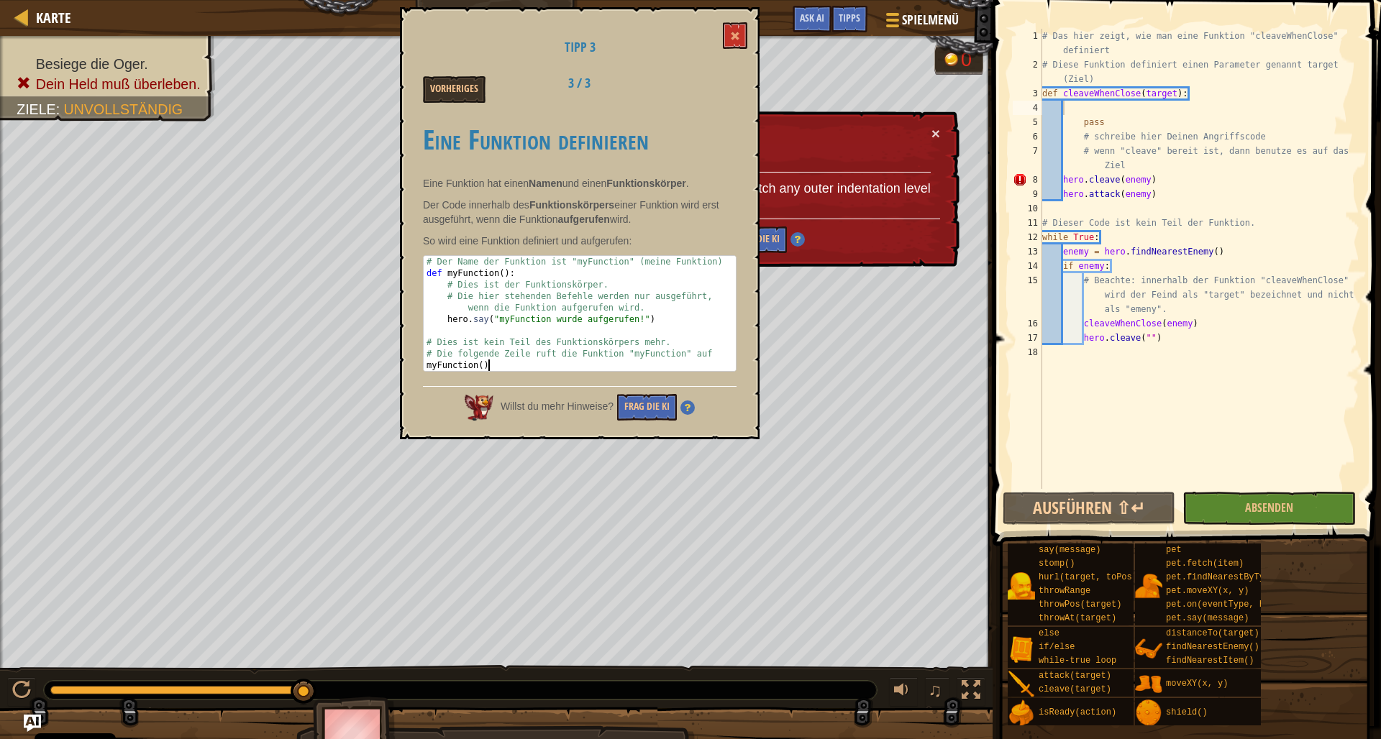
drag, startPoint x: 424, startPoint y: 259, endPoint x: 725, endPoint y: 362, distance: 317.9
click at [725, 362] on div "# Der Name der Funktion ist "myFunction" (meine Funktion) def myFunction ( ) : …" at bounding box center [580, 325] width 312 height 138
click at [679, 292] on div "# Der Name der Funktion ist "myFunction" (meine Funktion) def myFunction ( ) : …" at bounding box center [580, 325] width 312 height 138
drag, startPoint x: 422, startPoint y: 257, endPoint x: 431, endPoint y: 260, distance: 10.0
click at [433, 262] on div "Tipp 3 Vorheriges 3 / 3 Eine Funktion definieren Eine Funktion hat einen Namen …" at bounding box center [580, 223] width 360 height 432
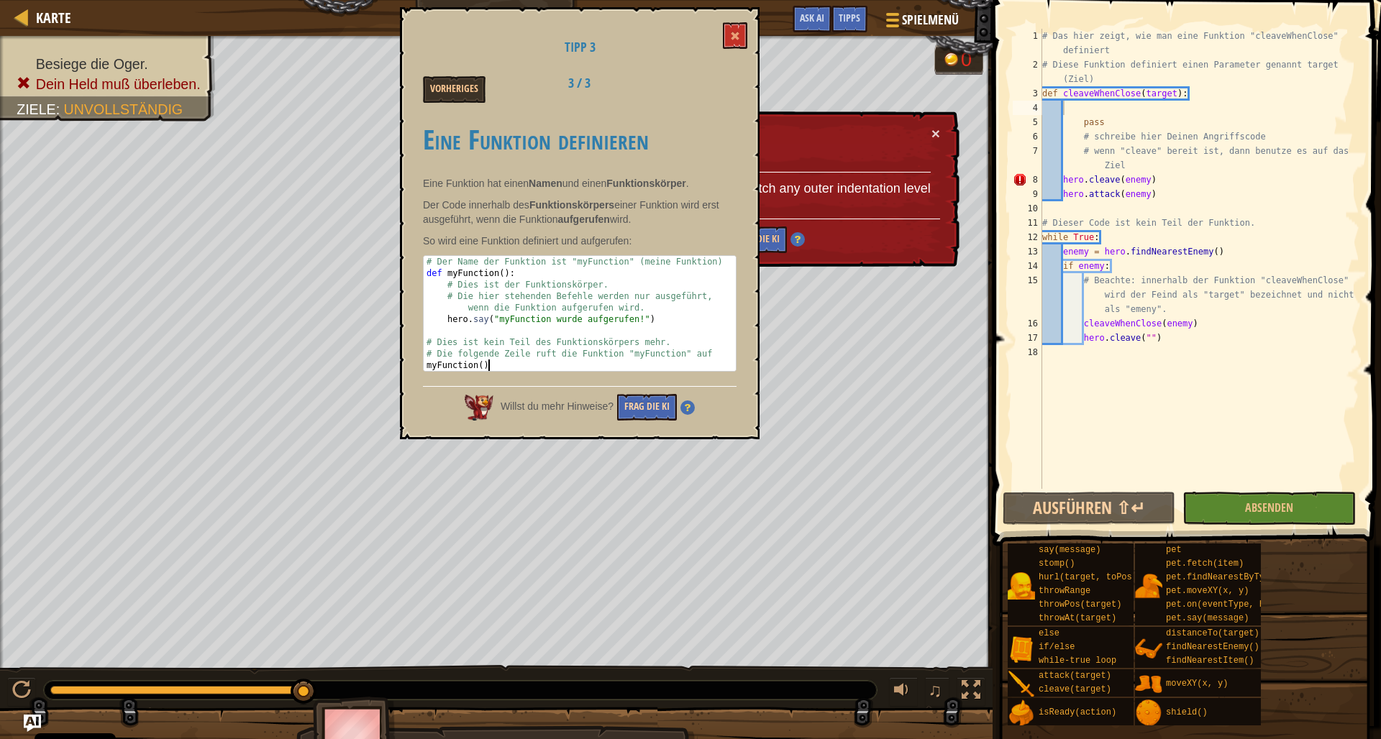
drag, startPoint x: 424, startPoint y: 260, endPoint x: 636, endPoint y: 406, distance: 256.9
click at [636, 406] on div "Tipp 3 Vorheriges 3 / 3 Eine Funktion definieren Eine Funktion hat einen Namen …" at bounding box center [580, 223] width 360 height 432
type textarea "# Die folgende Zeile ruft die Funktion "myFunction" auf myFunction()"
click at [636, 406] on button "Frag die KI" at bounding box center [647, 407] width 60 height 27
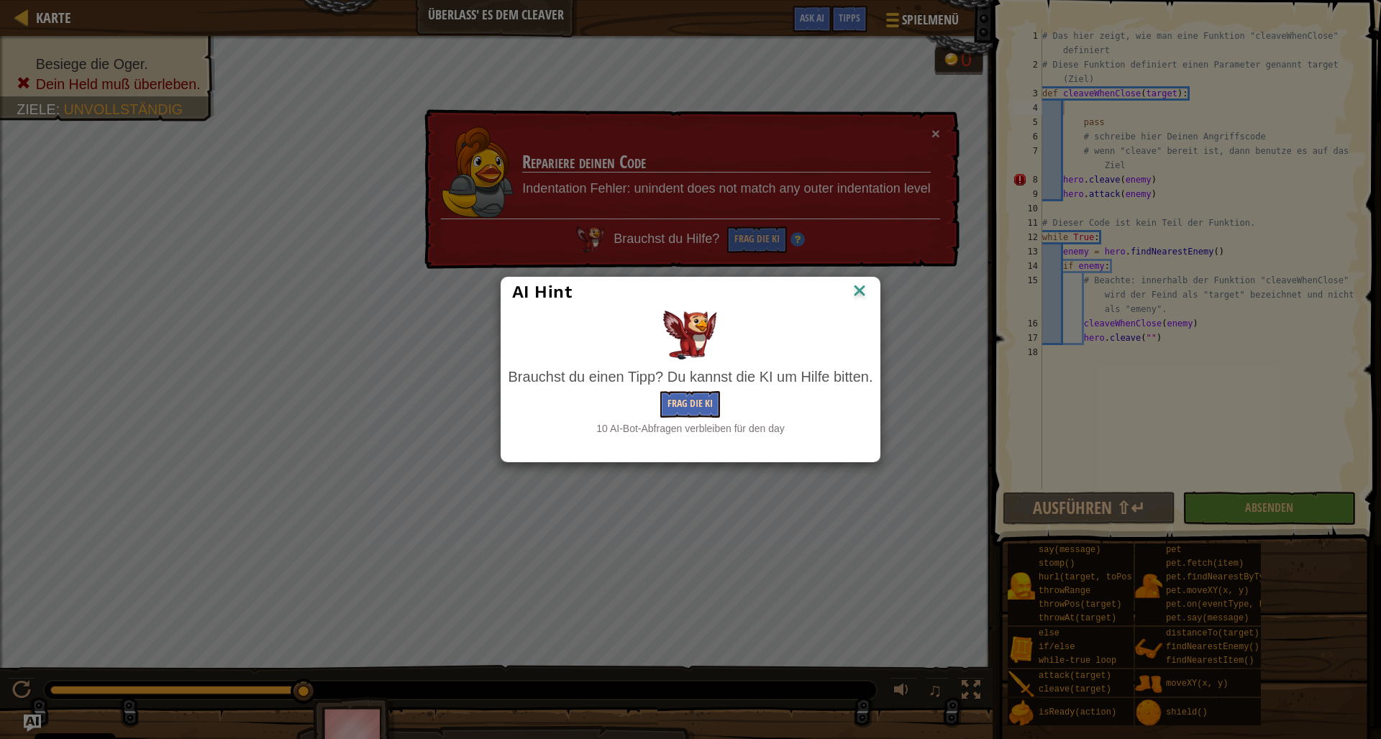
click at [675, 400] on button "Frag die KI" at bounding box center [690, 404] width 60 height 27
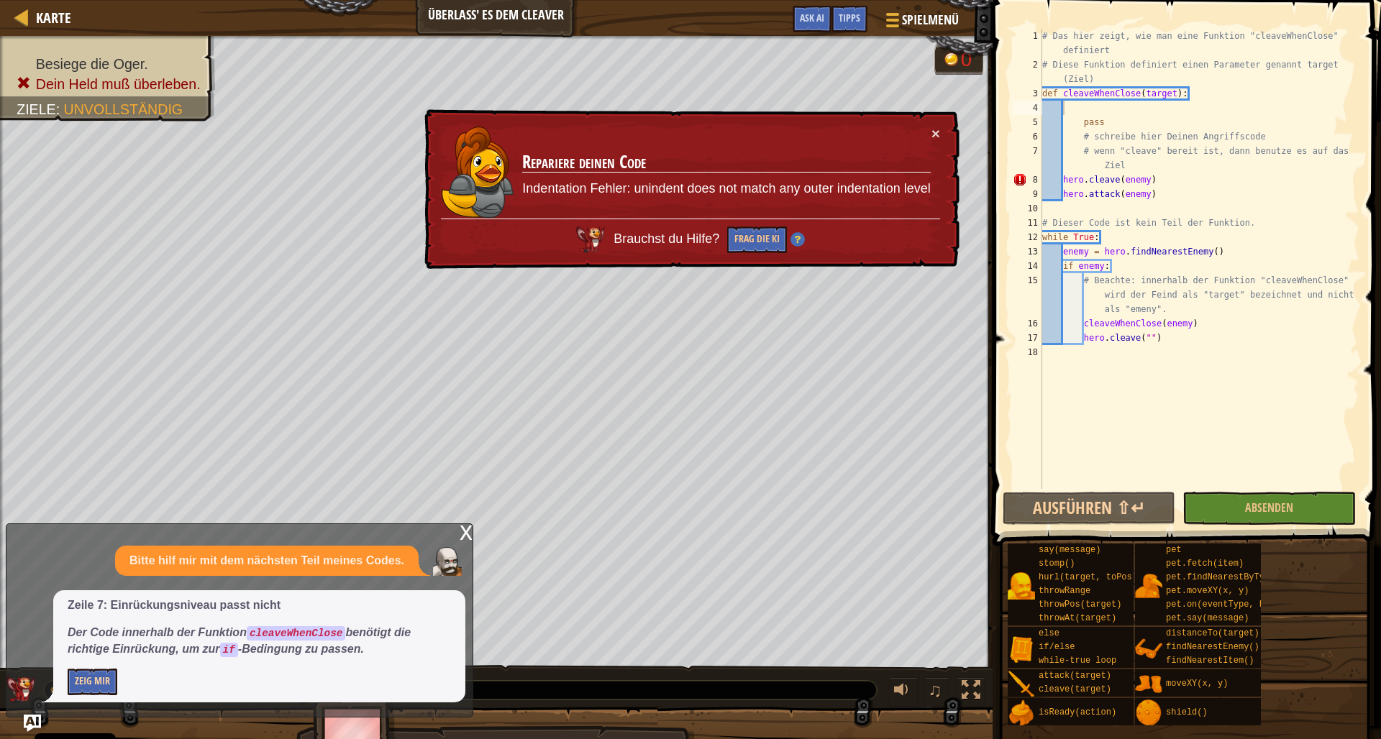
click at [86, 671] on button "Zeig mir" at bounding box center [93, 682] width 50 height 27
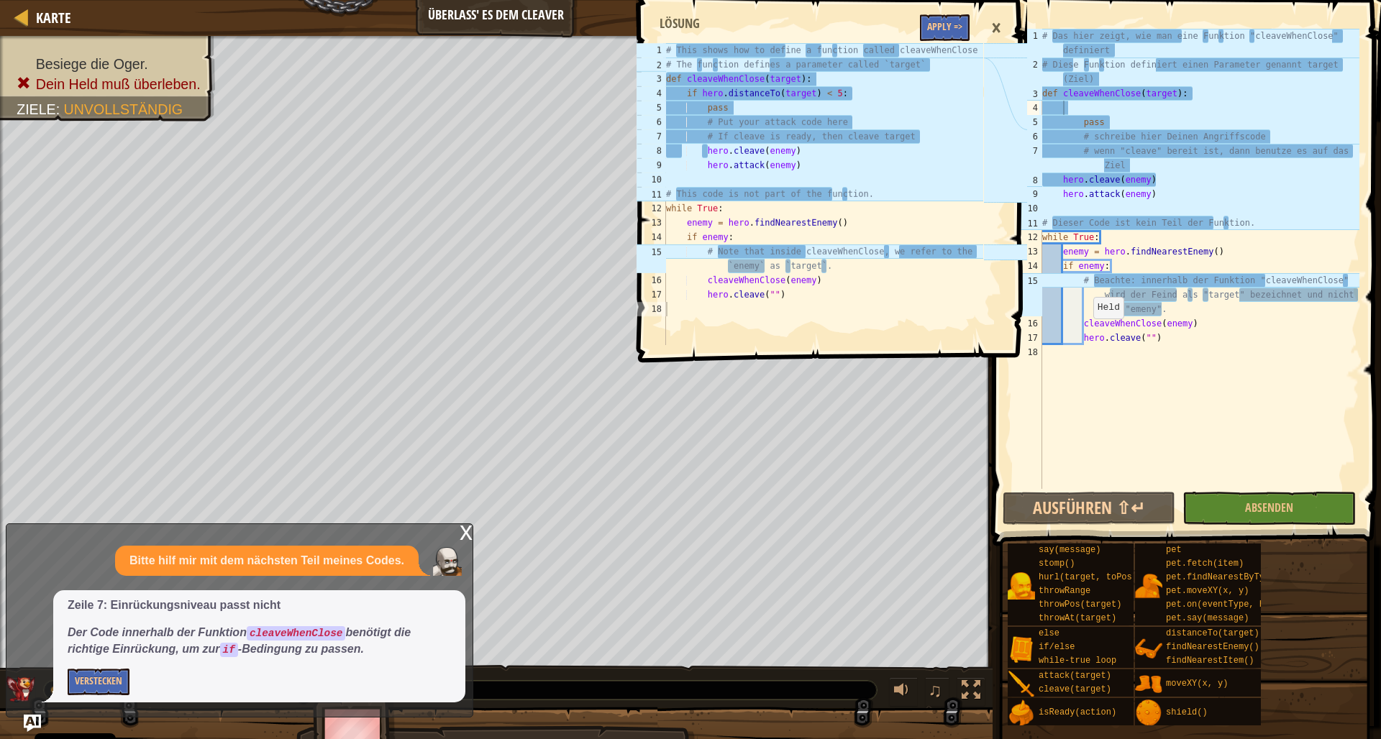
click at [1000, 26] on div "×" at bounding box center [996, 28] width 24 height 33
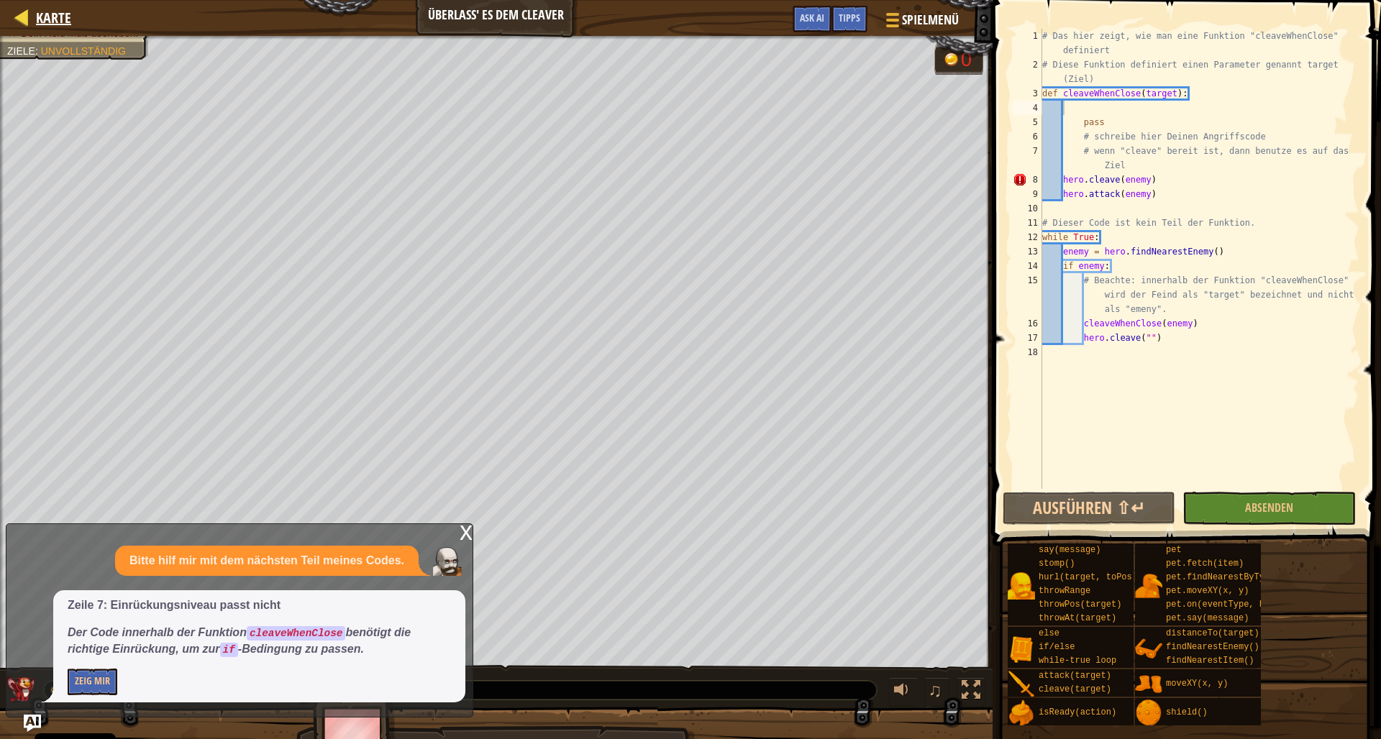
click at [52, 25] on span "Karte" at bounding box center [53, 17] width 35 height 19
select select "de-DE"
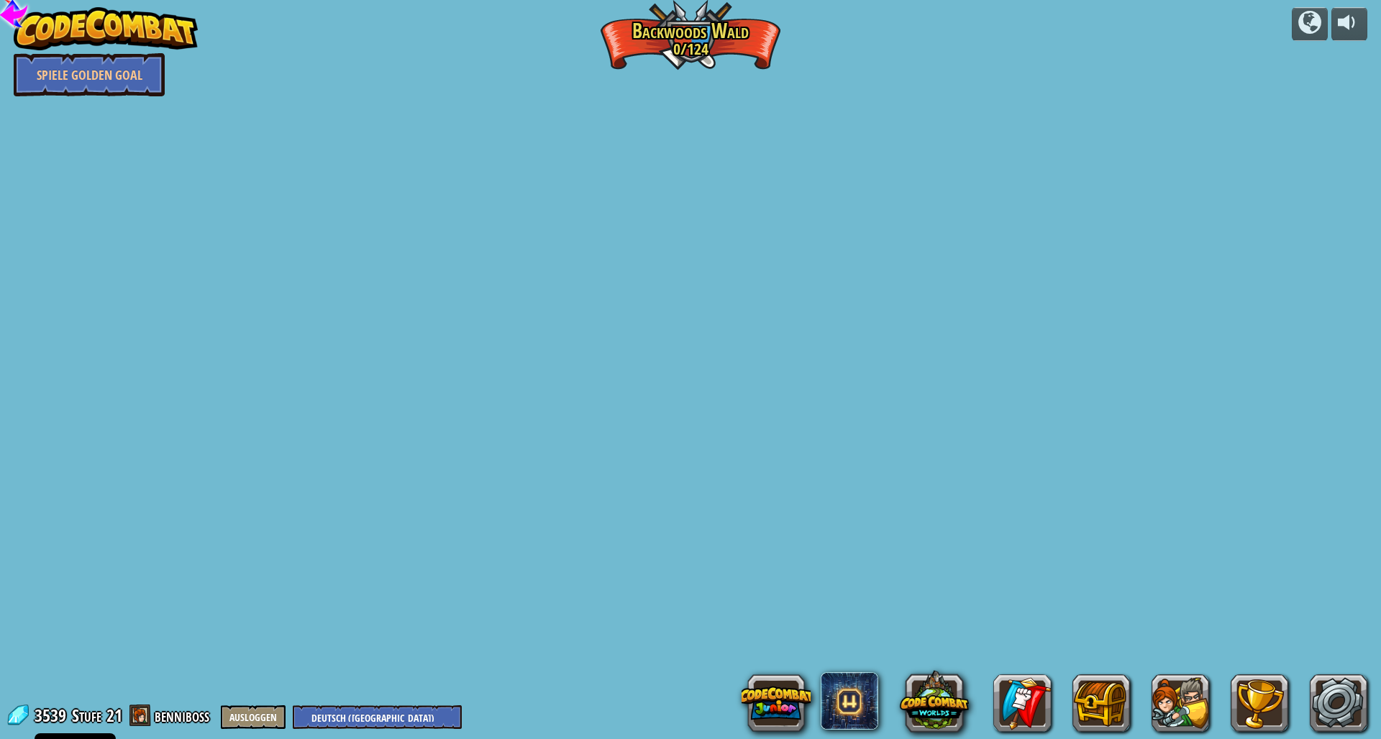
select select "de-DE"
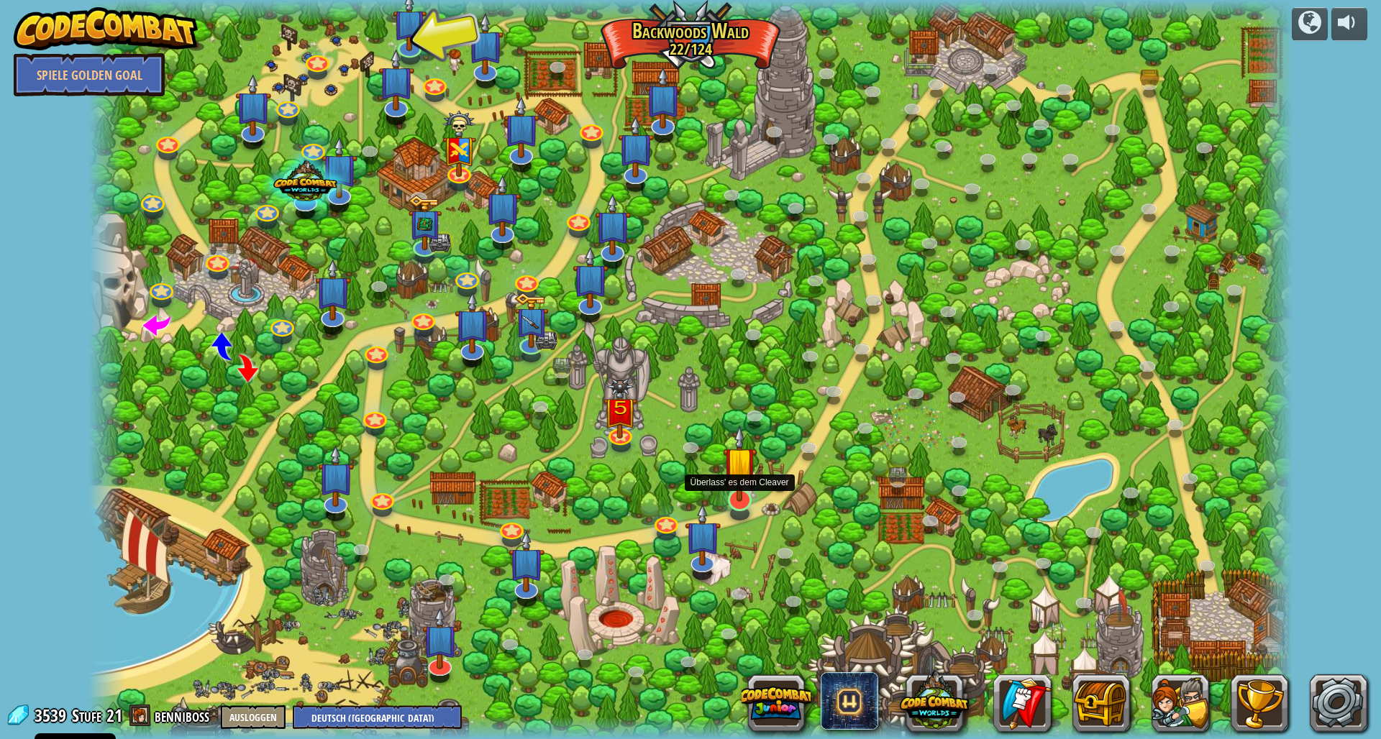
click at [735, 493] on img at bounding box center [740, 463] width 34 height 77
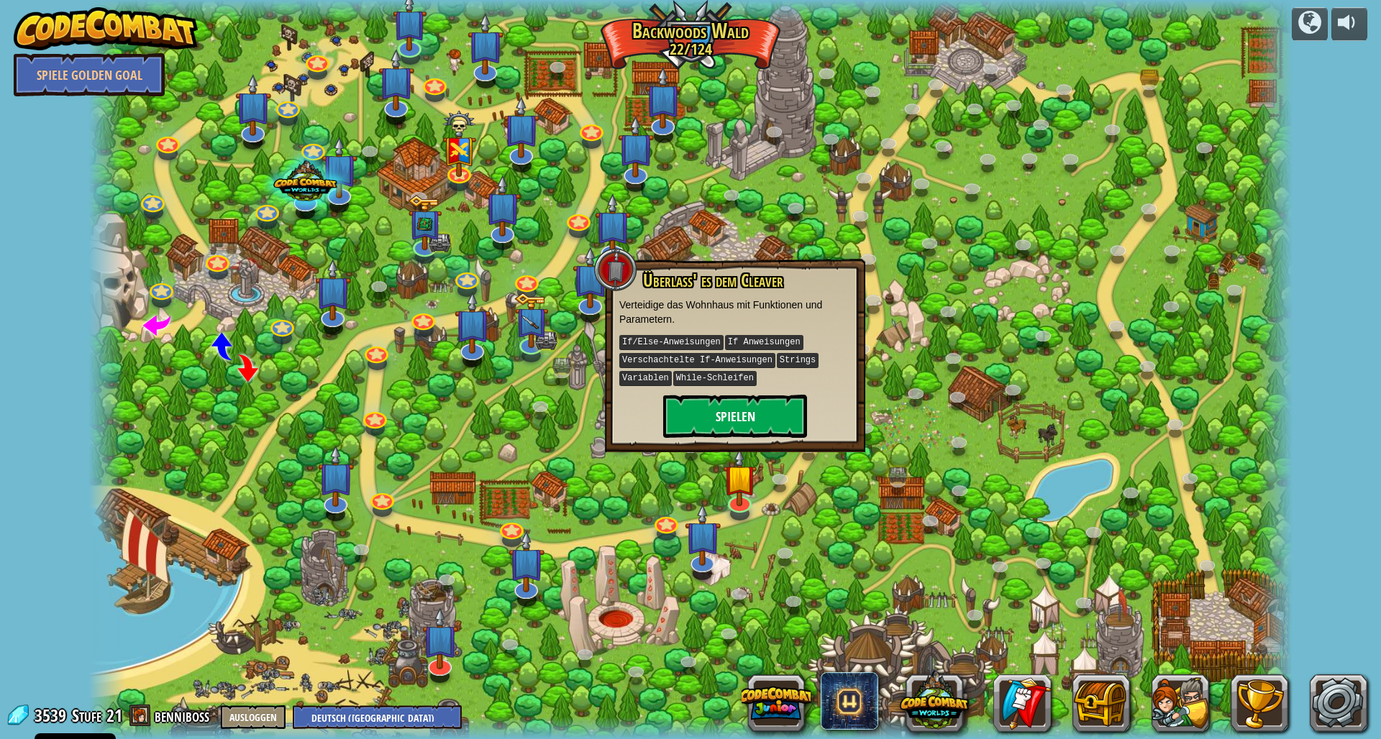
click at [731, 420] on button "Spielen" at bounding box center [735, 416] width 144 height 43
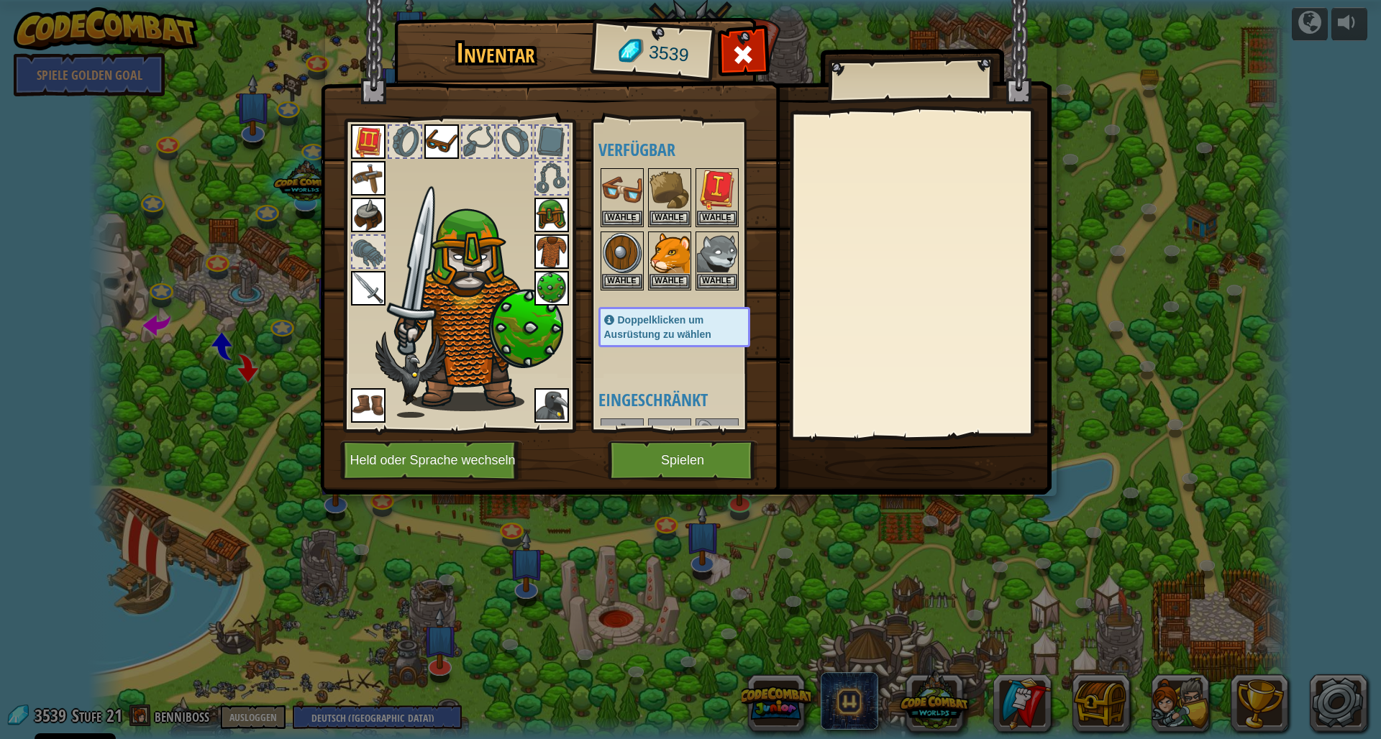
click at [710, 457] on button "Spielen" at bounding box center [683, 461] width 150 height 40
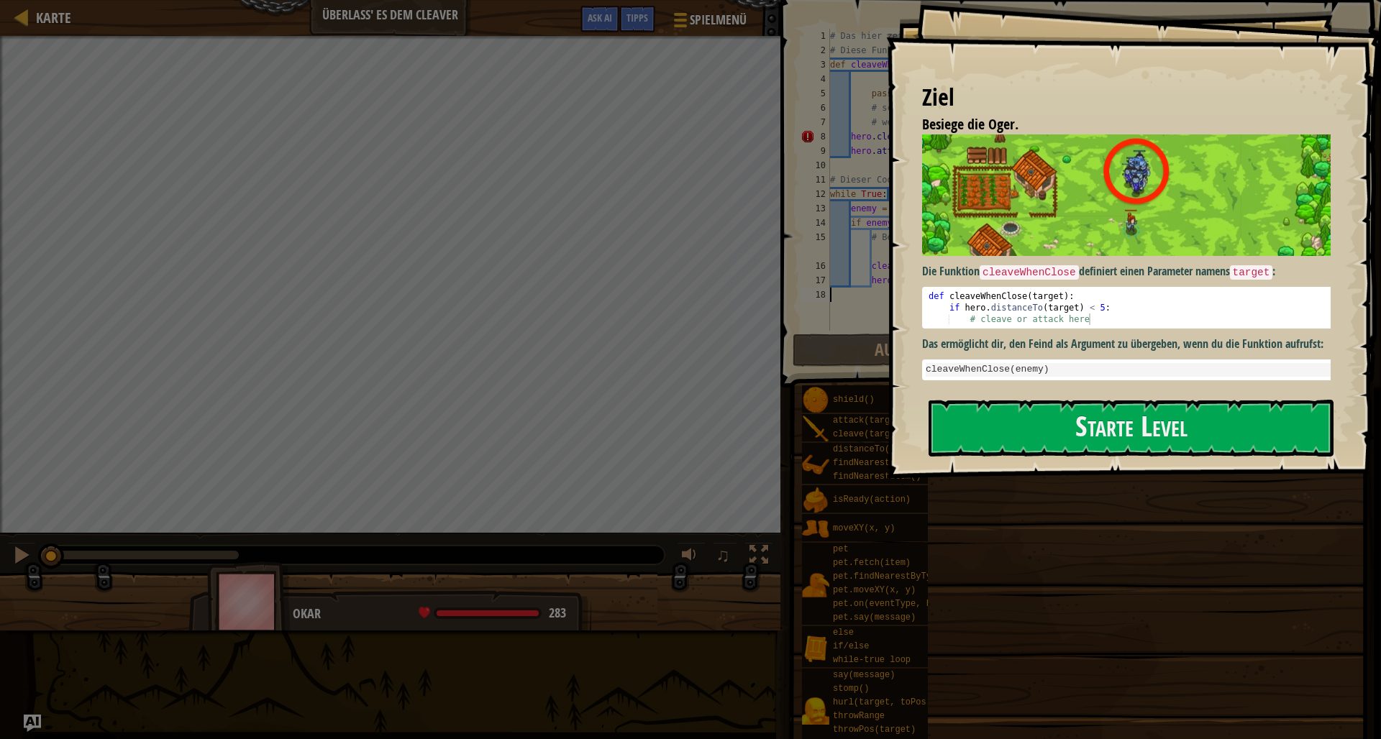
drag, startPoint x: 983, startPoint y: 321, endPoint x: 989, endPoint y: 338, distance: 17.8
click at [987, 331] on div "Ziel Besiege die Oger. Die Funktion cleaveWhenClose definiert einen Parameter n…" at bounding box center [1133, 239] width 495 height 479
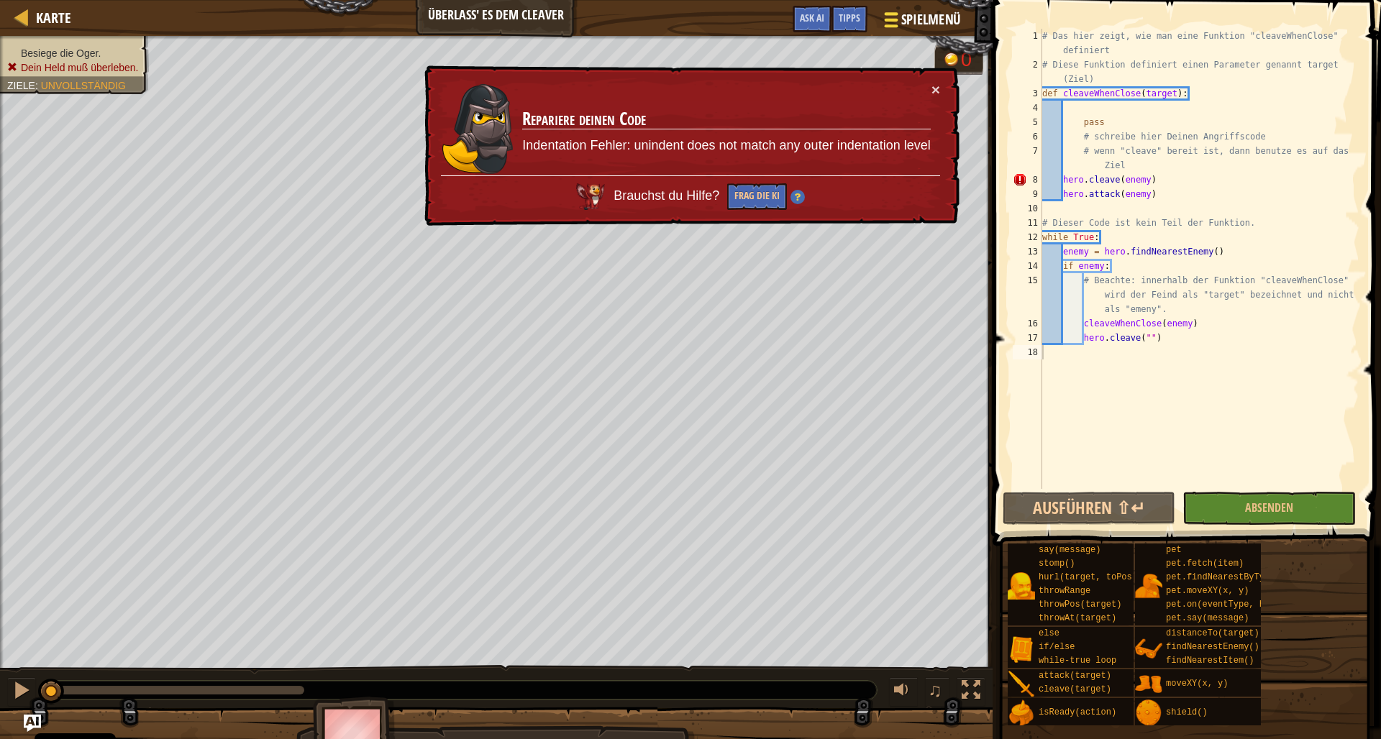
click at [926, 16] on span "Spielmenü" at bounding box center [930, 19] width 60 height 19
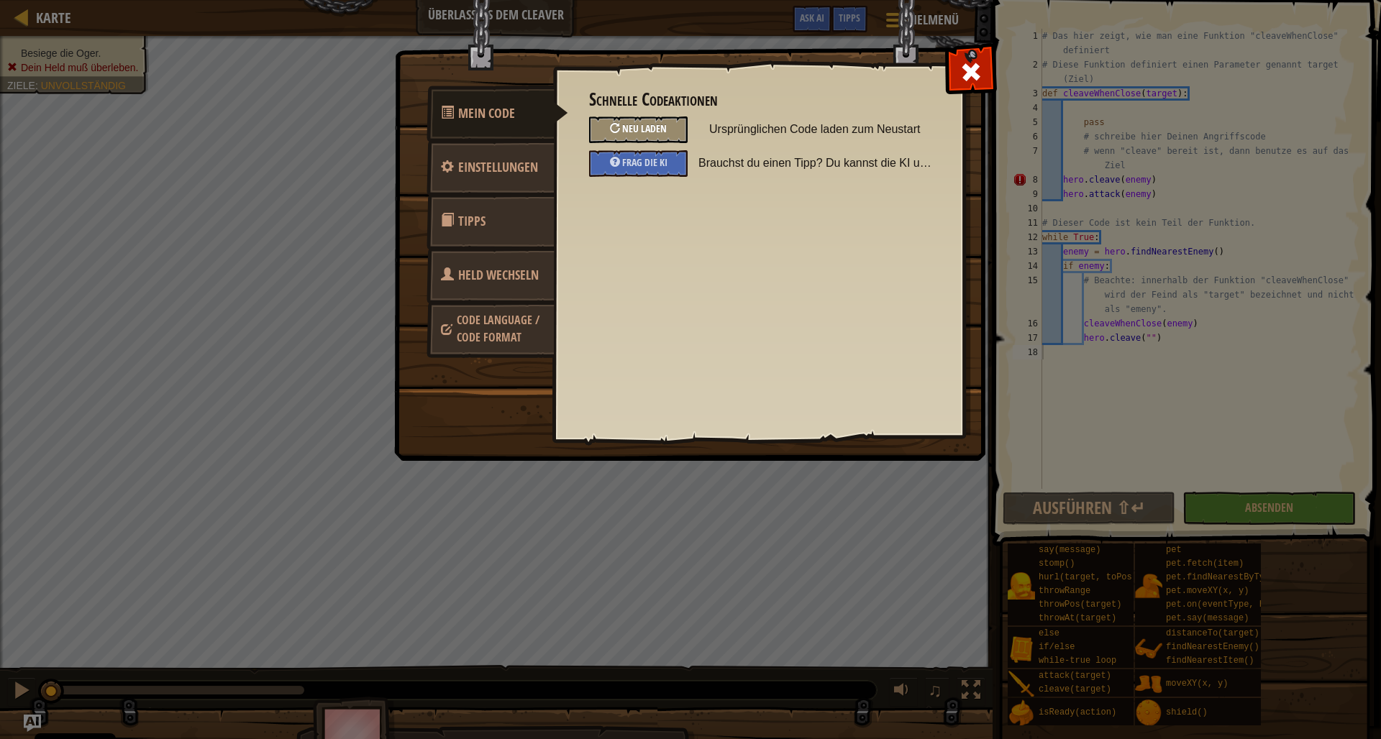
click at [649, 123] on span "Neu laden" at bounding box center [644, 129] width 45 height 14
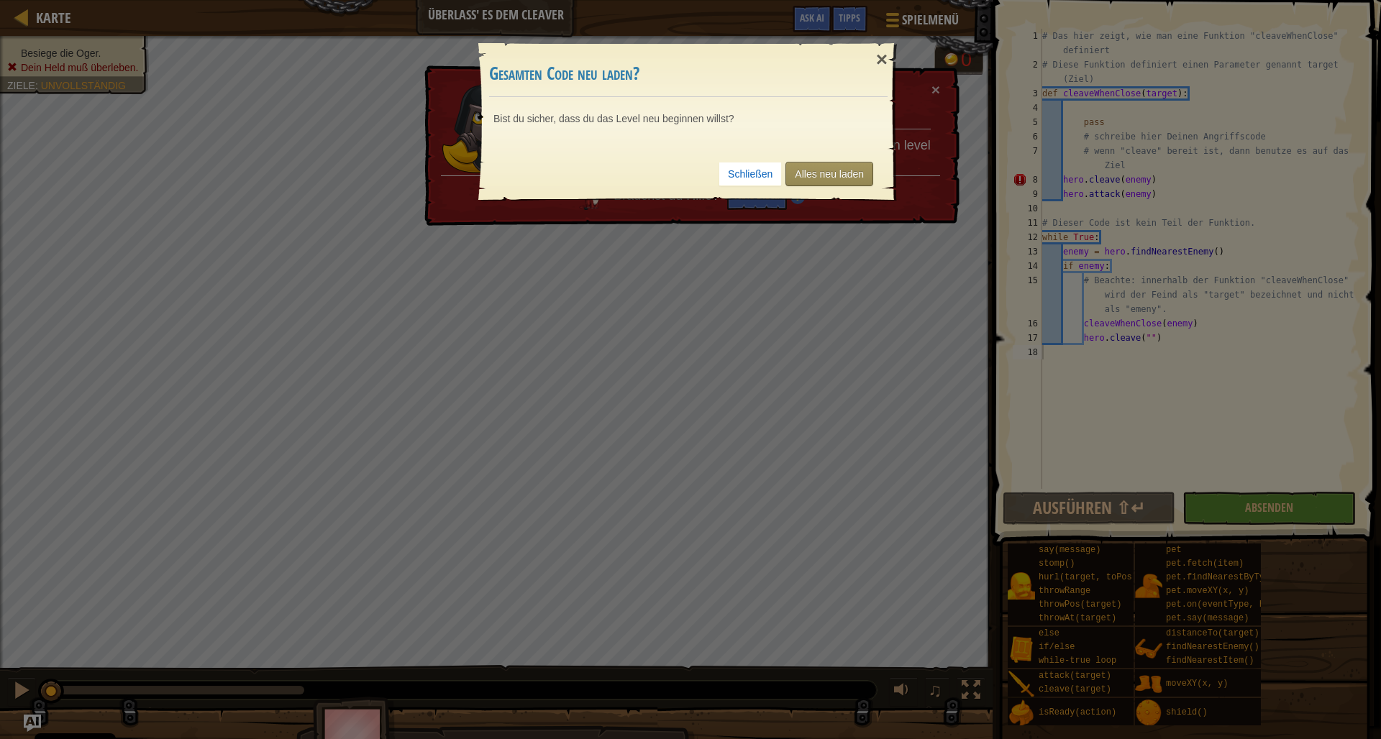
click at [814, 166] on link "Alles neu laden" at bounding box center [829, 174] width 88 height 24
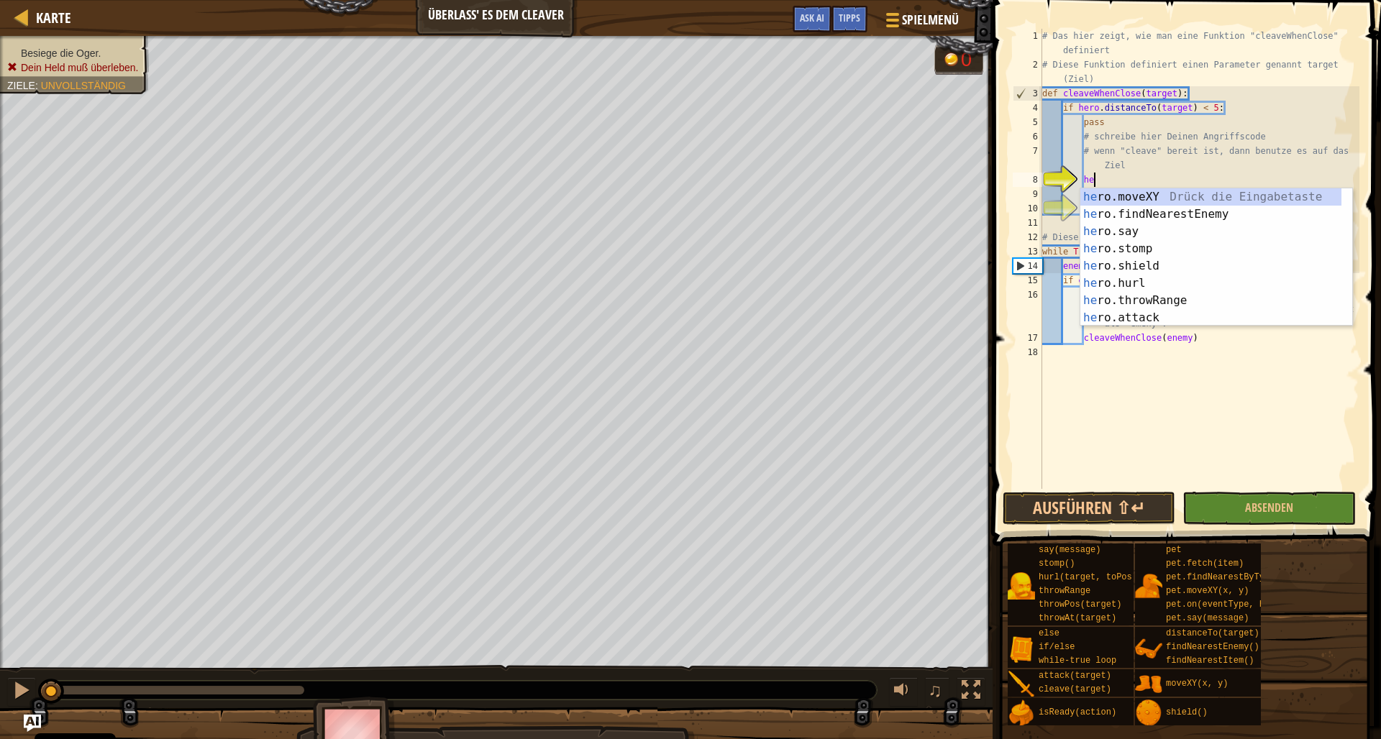
scroll to position [6, 4]
type textarea "her"
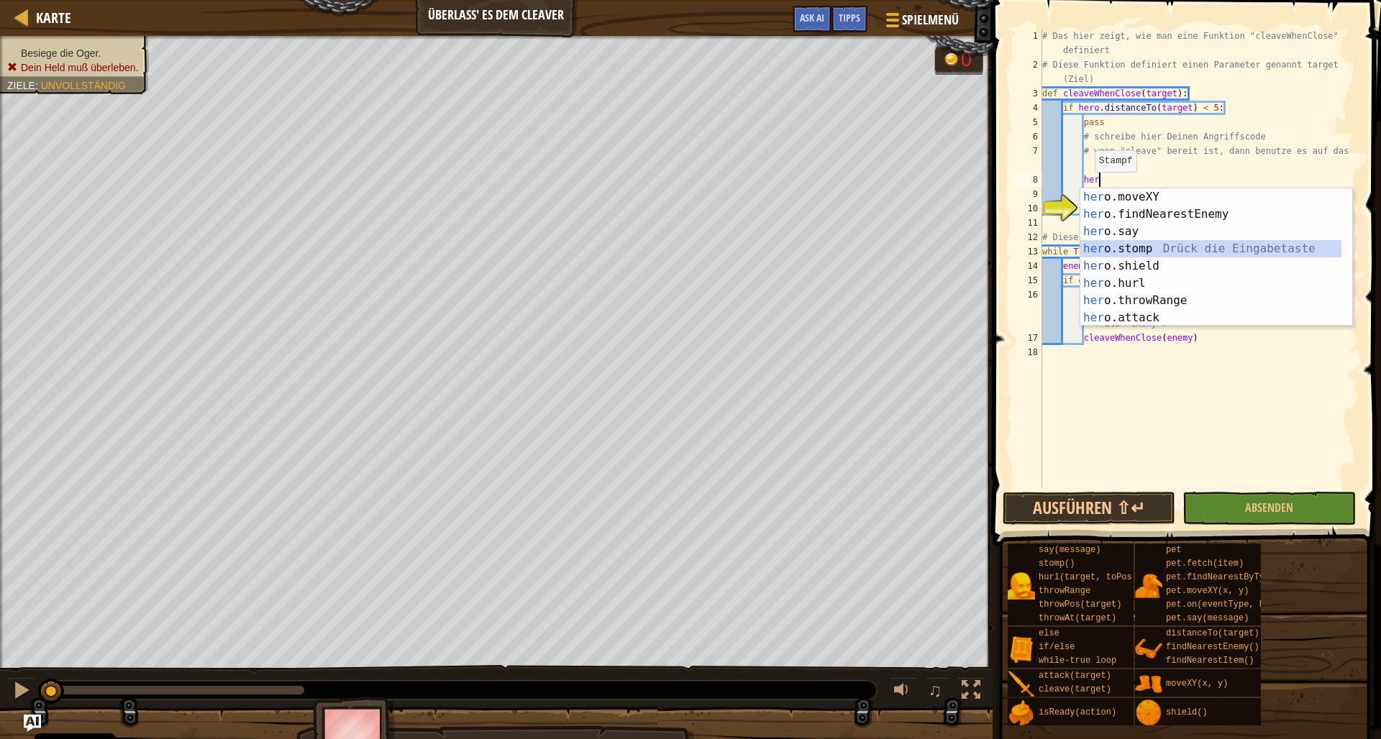
click at [1140, 246] on div "her o.moveXY Drück die Eingabetaste her o.findNearestEnemy Drück die Eingabetas…" at bounding box center [1210, 274] width 261 height 173
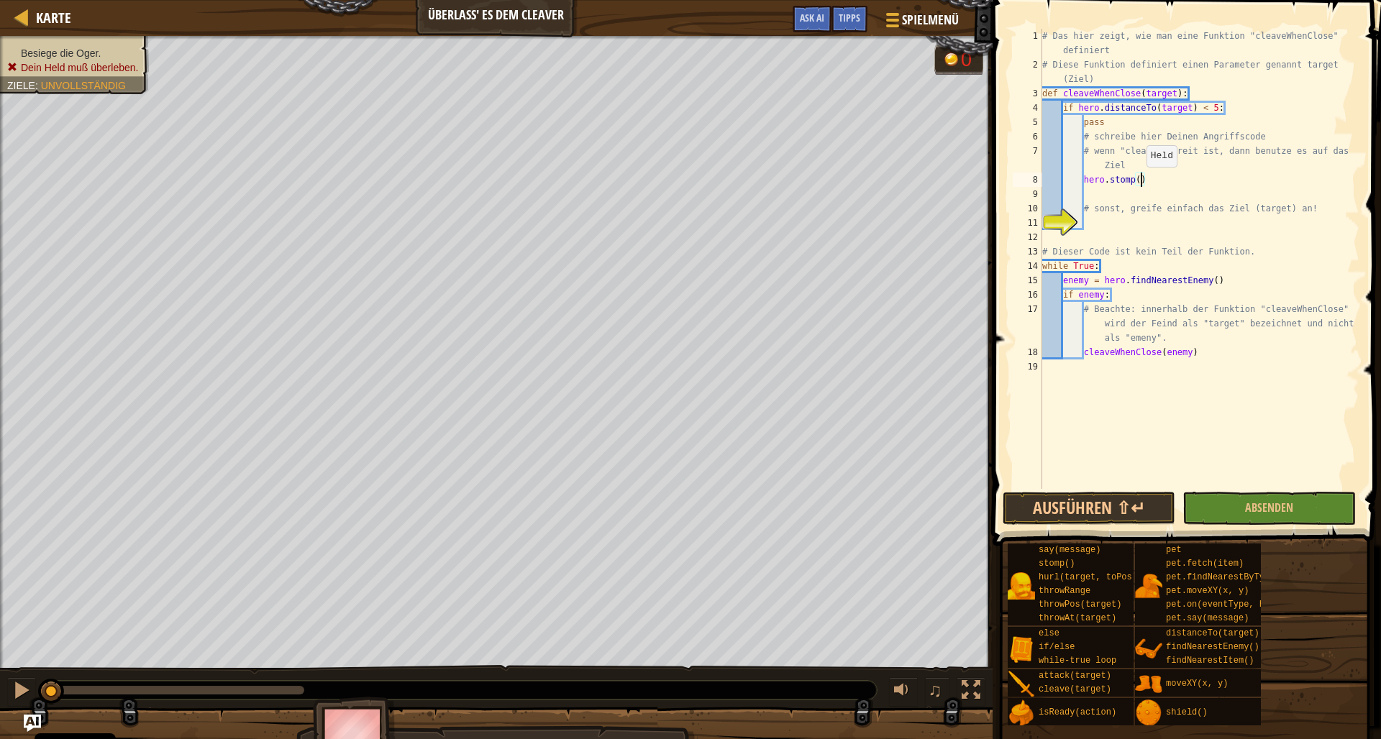
click at [1140, 181] on div "# Das hier zeigt, wie man eine Funktion "cleaveWhenClose" definiert # Diese Fun…" at bounding box center [1199, 280] width 320 height 503
click at [1082, 508] on button "Ausführen ⇧↵" at bounding box center [1088, 508] width 173 height 33
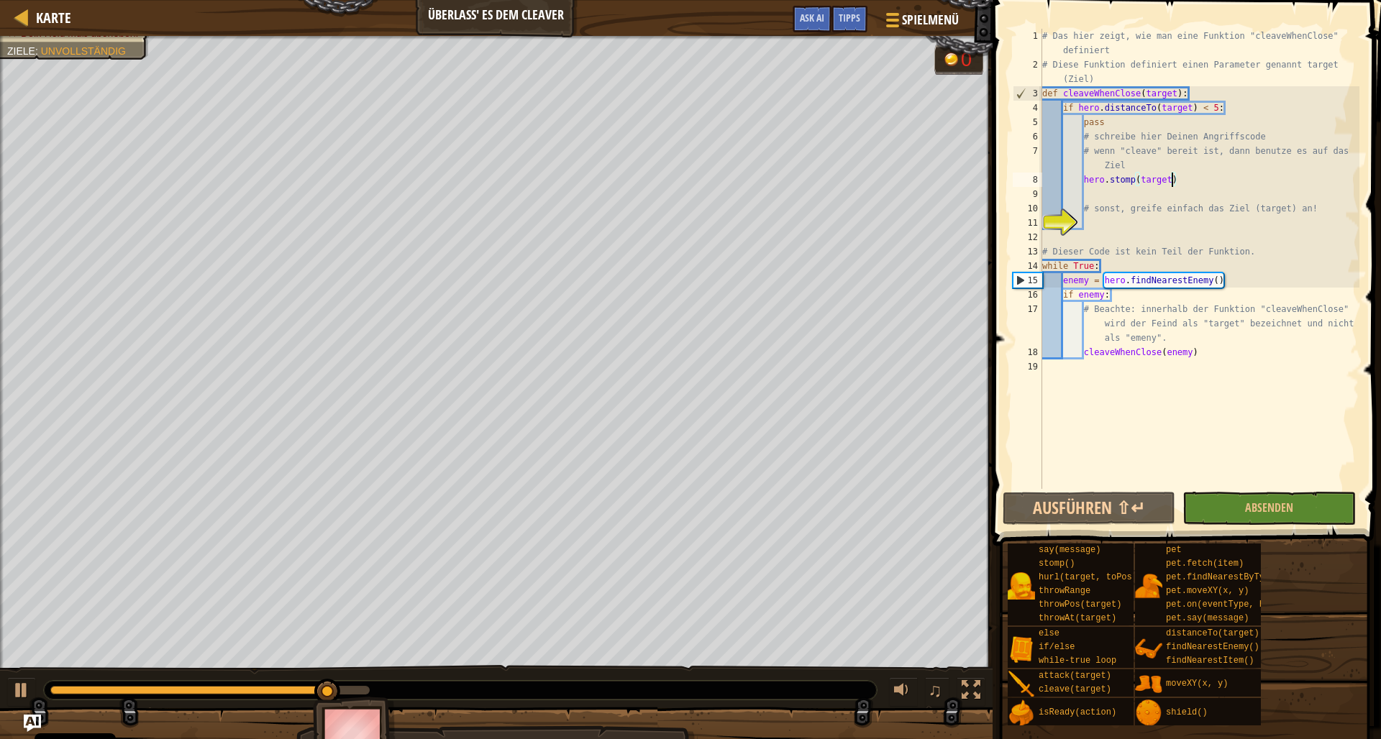
click at [1046, 76] on div "# Das hier zeigt, wie man eine Funktion "cleaveWhenClose" definiert # Diese Fun…" at bounding box center [1199, 280] width 320 height 503
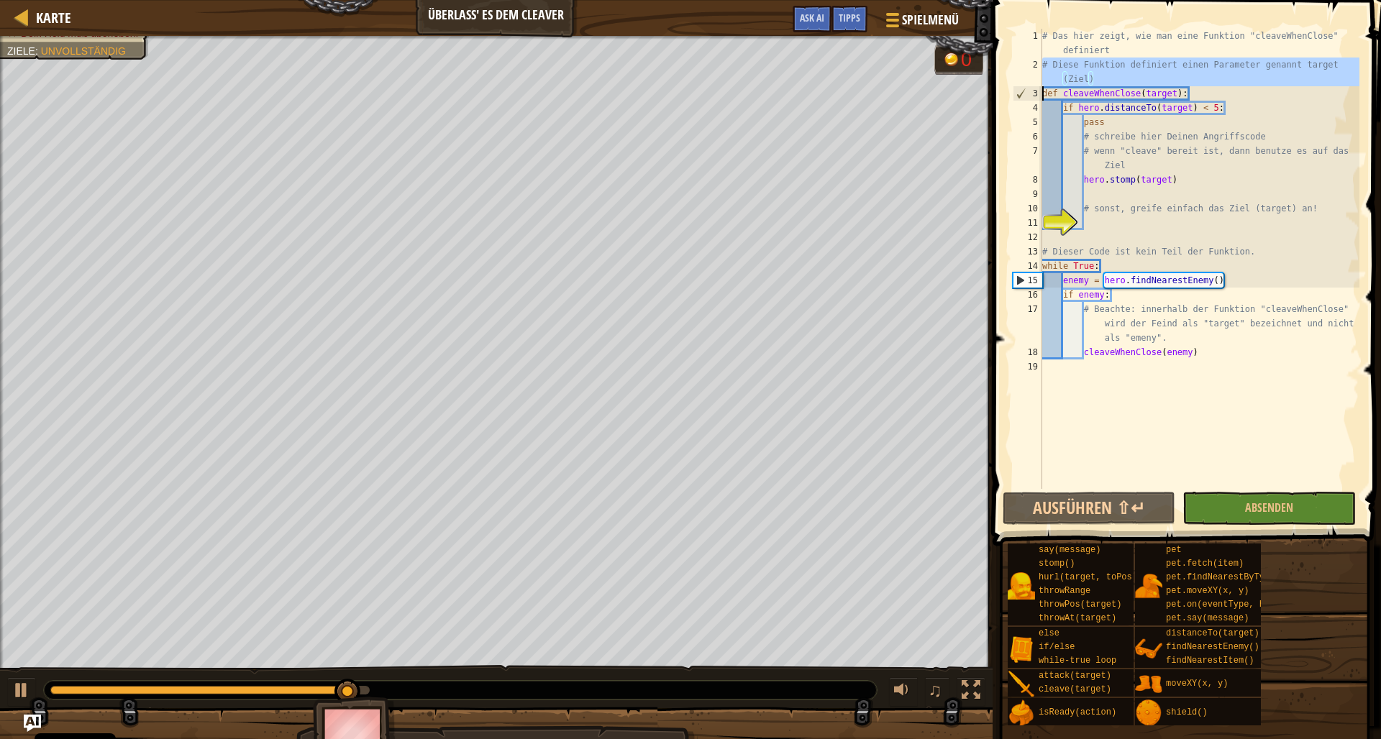
click at [1041, 76] on div "2" at bounding box center [1026, 72] width 29 height 29
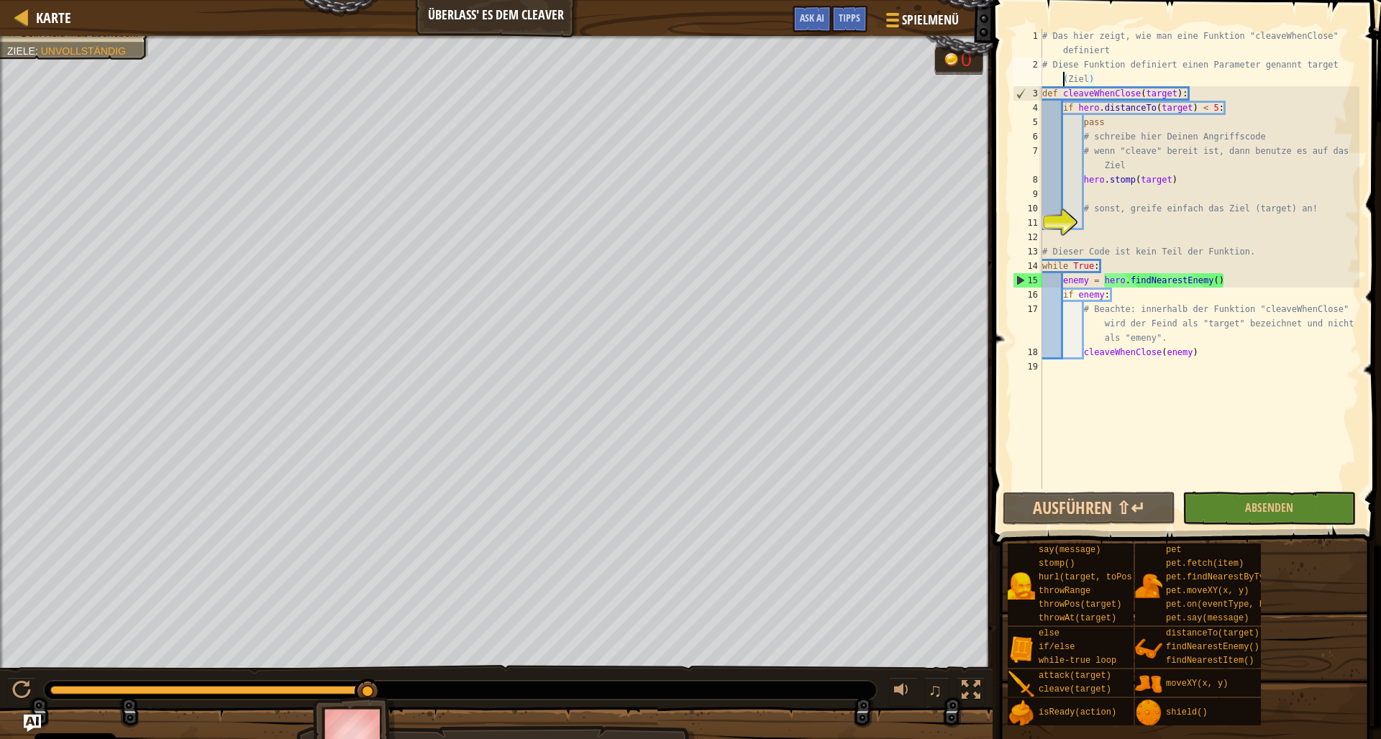
click at [1043, 74] on div "# Das hier zeigt, wie man eine Funktion "cleaveWhenClose" definiert # Diese Fun…" at bounding box center [1199, 280] width 320 height 503
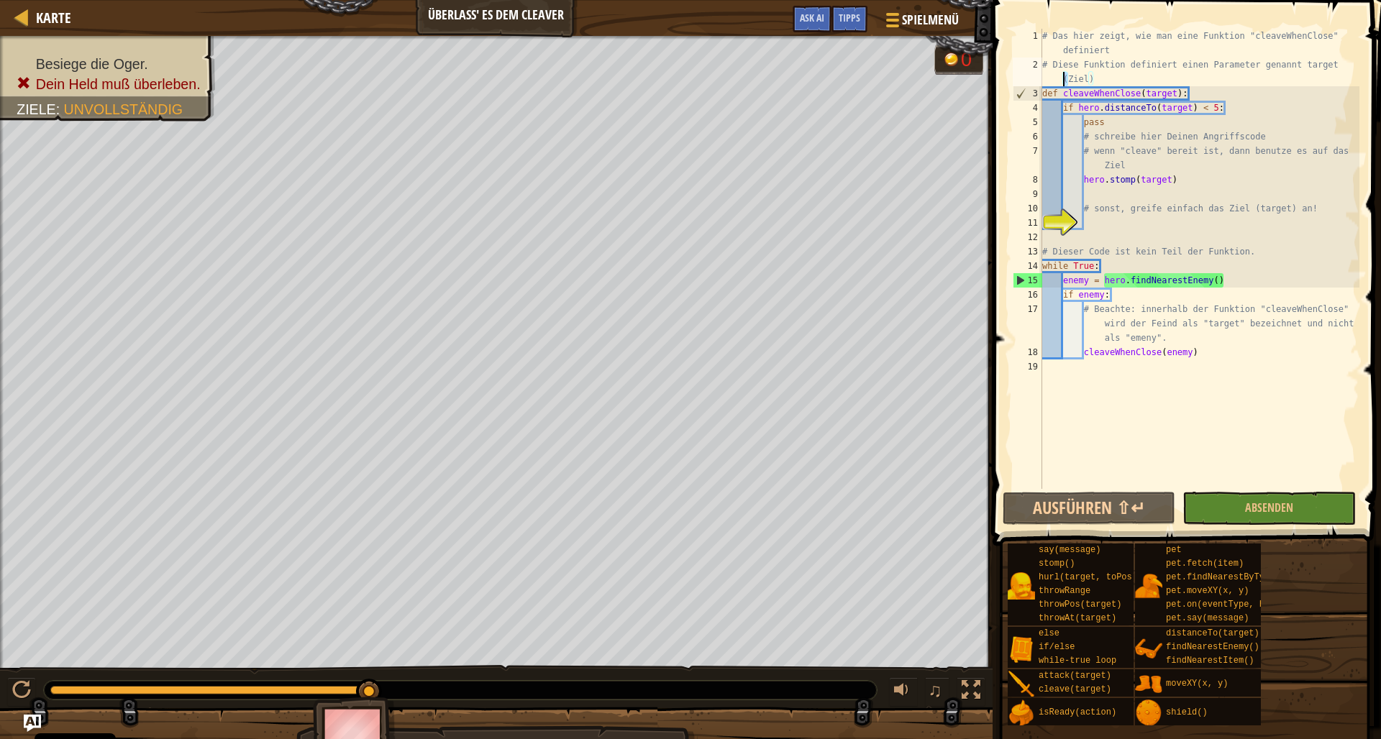
drag, startPoint x: 1066, startPoint y: 81, endPoint x: 1047, endPoint y: 80, distance: 18.7
click at [1046, 80] on div "# Das hier zeigt, wie man eine Funktion "cleaveWhenClose" definiert # Diese Fun…" at bounding box center [1199, 280] width 320 height 503
click at [1088, 78] on div "# Das hier zeigt, wie man eine Funktion "cleaveWhenClose" definiert # Diese Fun…" at bounding box center [1199, 280] width 320 height 503
click at [1043, 81] on div "# Das hier zeigt, wie man eine Funktion "cleaveWhenClose" definiert # Diese Fun…" at bounding box center [1199, 280] width 320 height 503
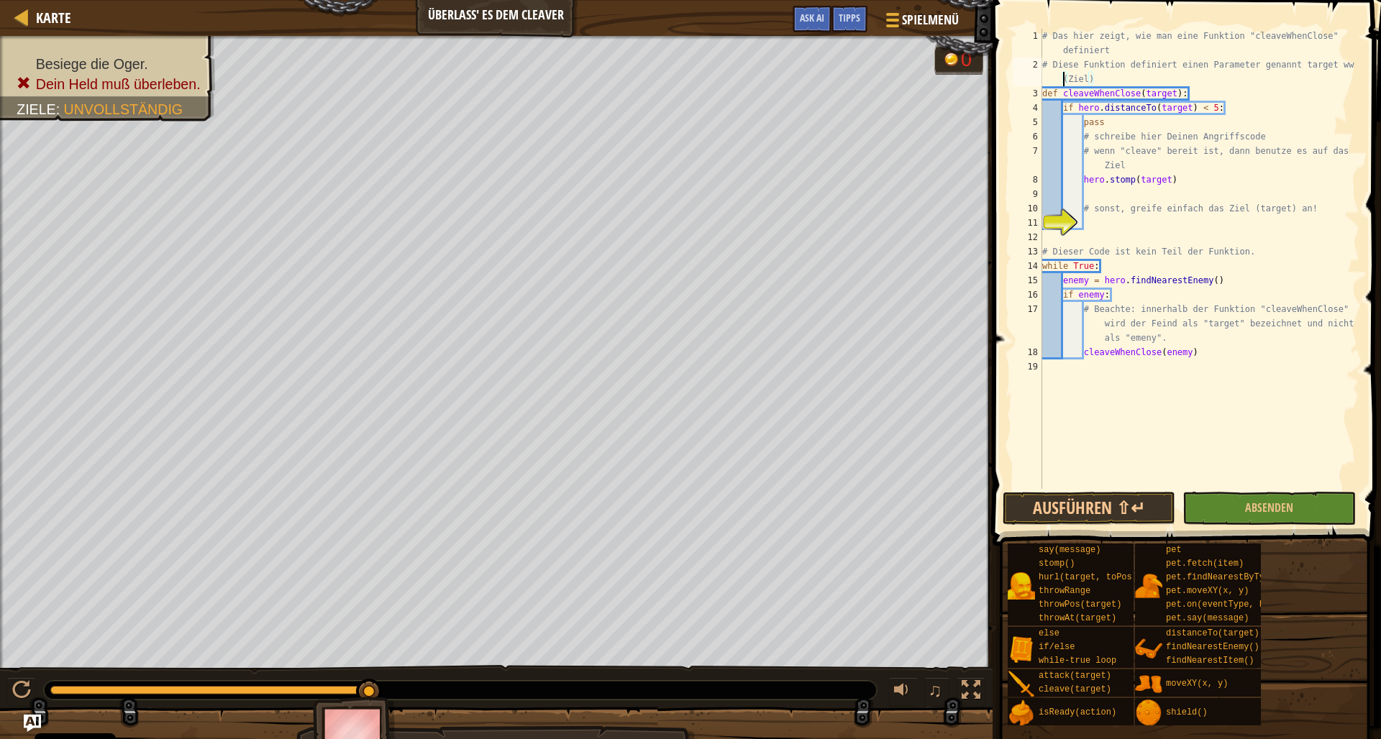
click at [1101, 76] on div "# Das hier zeigt, wie man eine Funktion "cleaveWhenClose" definiert # Diese Fun…" at bounding box center [1199, 280] width 320 height 503
click at [1085, 124] on div "# Das hier zeigt, wie man eine Funktion "cleaveWhenClose" definiert # Diese Fun…" at bounding box center [1199, 280] width 320 height 503
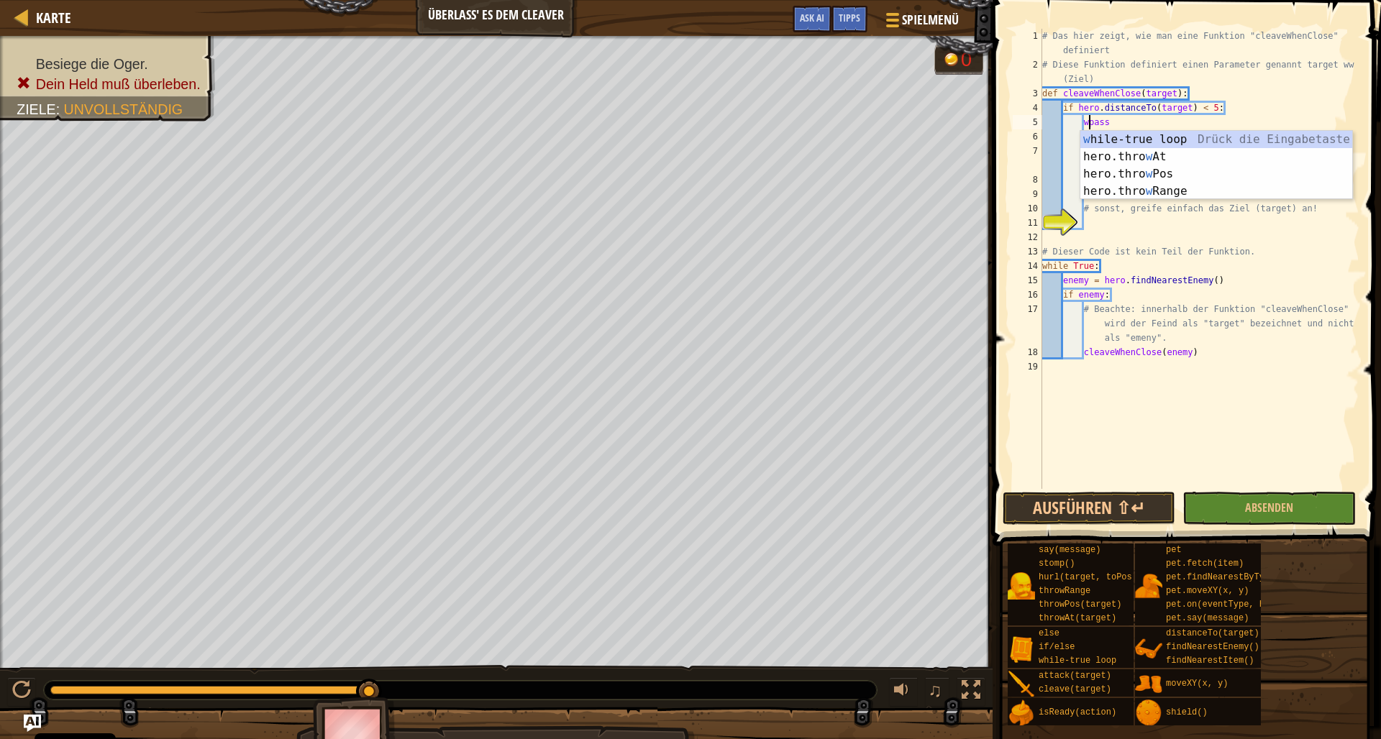
type textarea "wipass"
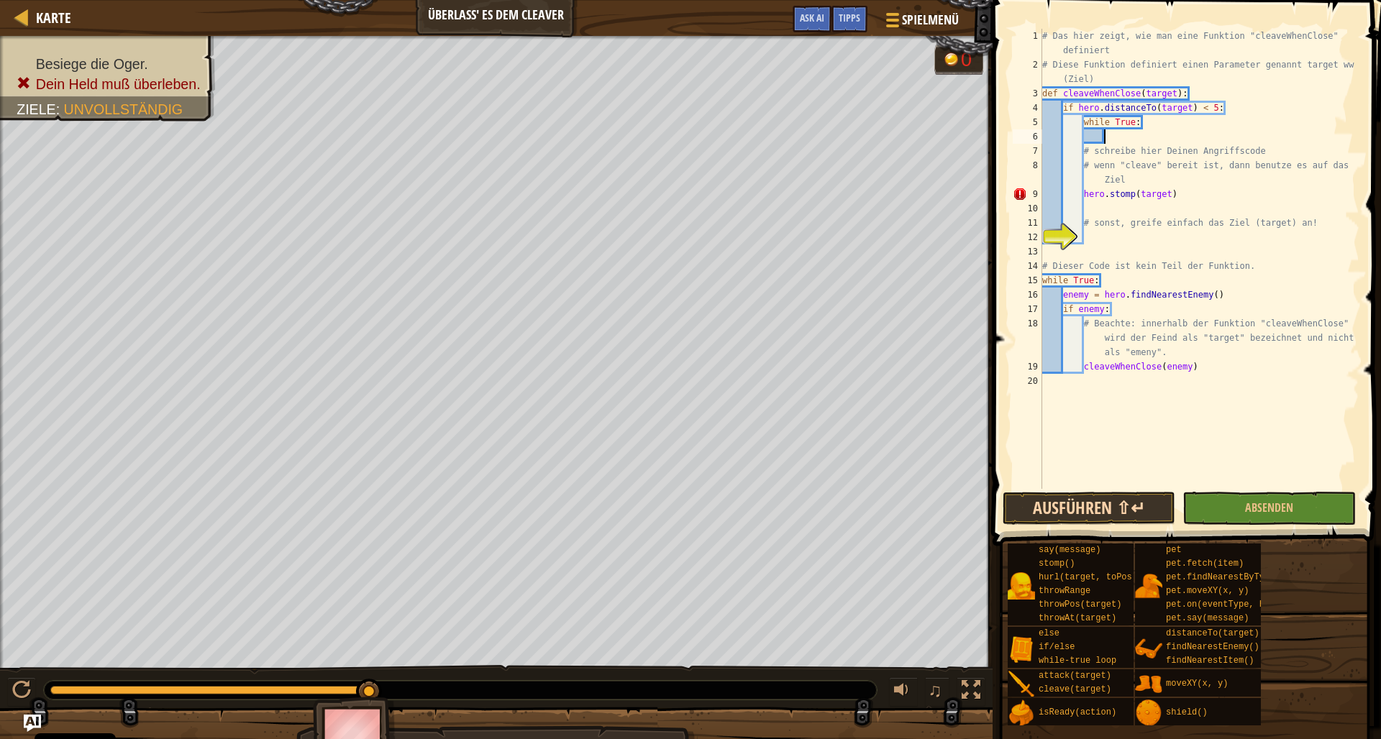
click at [1115, 512] on button "Ausführen ⇧↵" at bounding box center [1088, 508] width 173 height 33
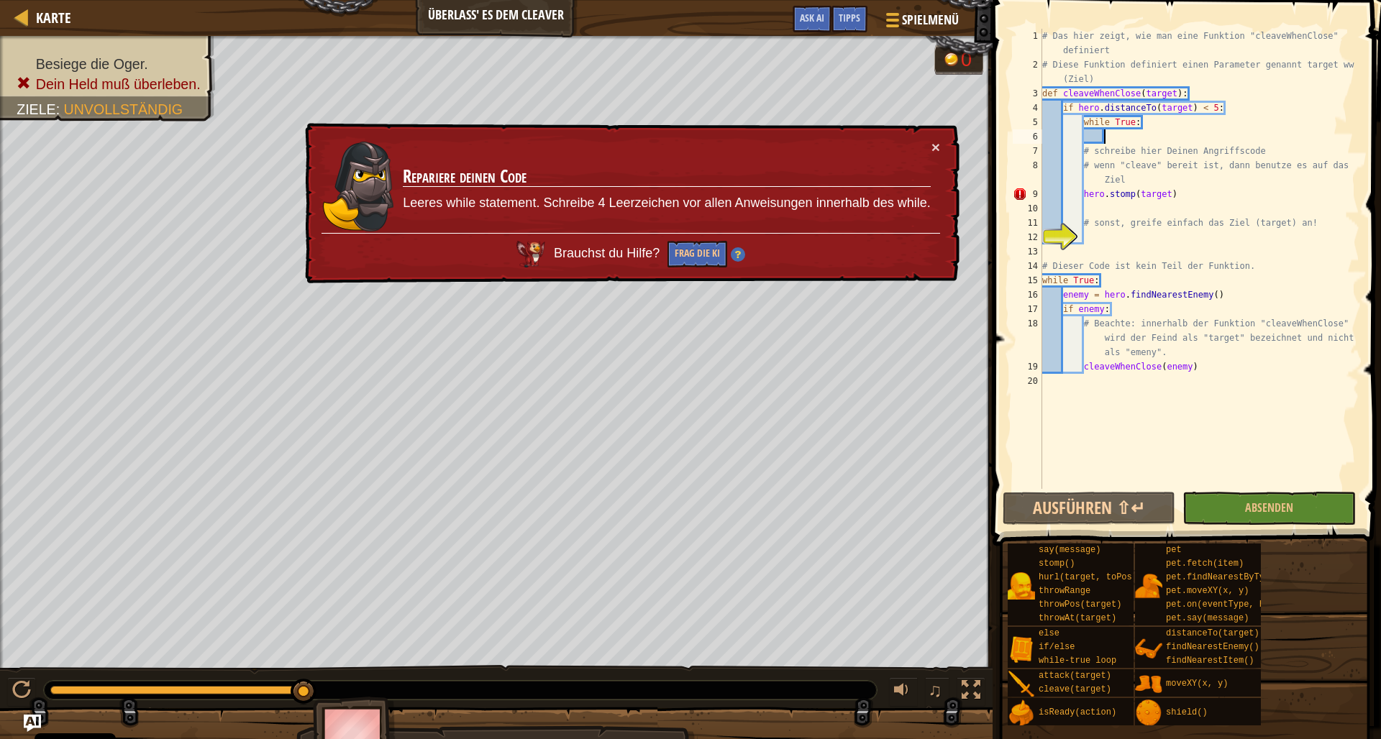
click at [1084, 156] on div "# Das hier zeigt, wie man eine Funktion "cleaveWhenClose" definiert # Diese Fun…" at bounding box center [1199, 280] width 320 height 503
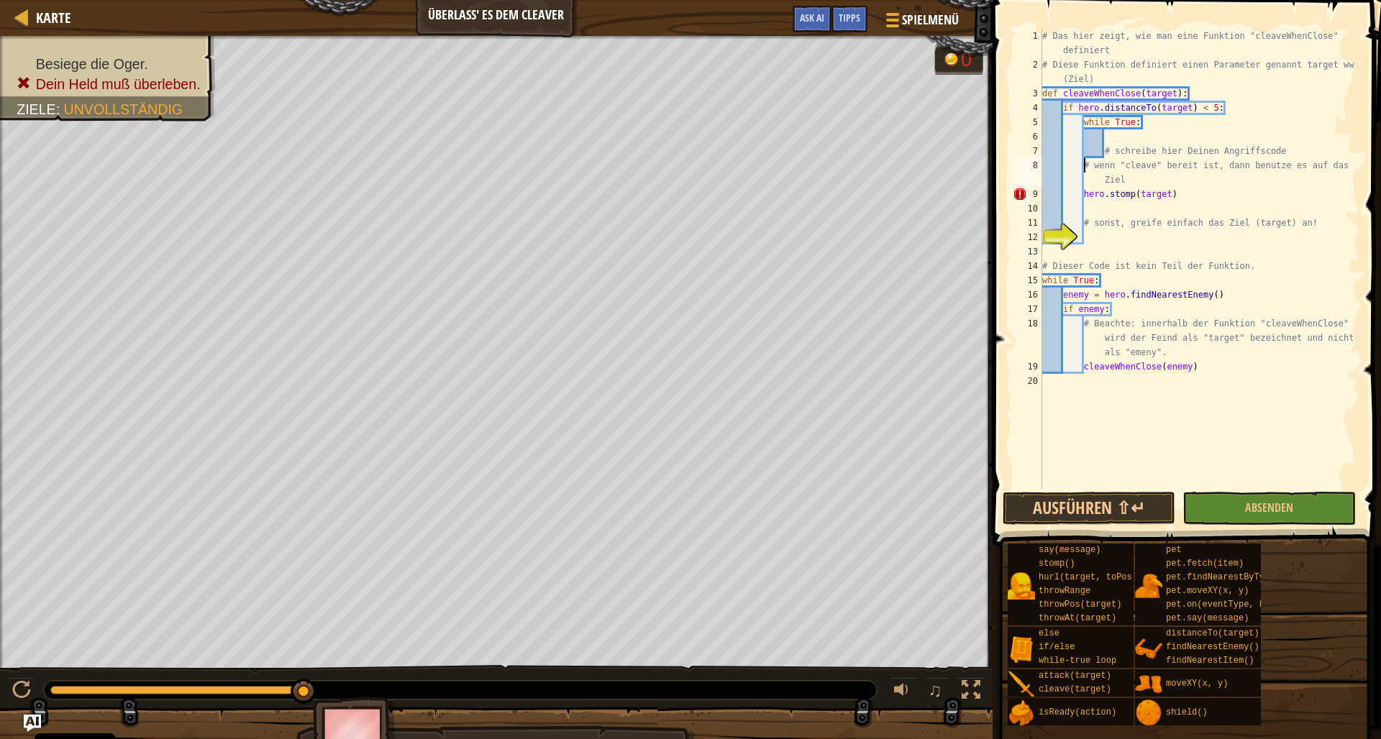
click at [1084, 165] on div "# Das hier zeigt, wie man eine Funktion "cleaveWhenClose" definiert # Diese Fun…" at bounding box center [1199, 280] width 320 height 503
click at [1083, 196] on div "# Das hier zeigt, wie man eine Funktion "cleaveWhenClose" definiert # Diese Fun…" at bounding box center [1199, 280] width 320 height 503
click at [1084, 227] on div "# Das hier zeigt, wie man eine Funktion "cleaveWhenClose" definiert # Diese Fun…" at bounding box center [1199, 280] width 320 height 503
click at [1133, 498] on button "Ausführen ⇧↵" at bounding box center [1088, 508] width 173 height 33
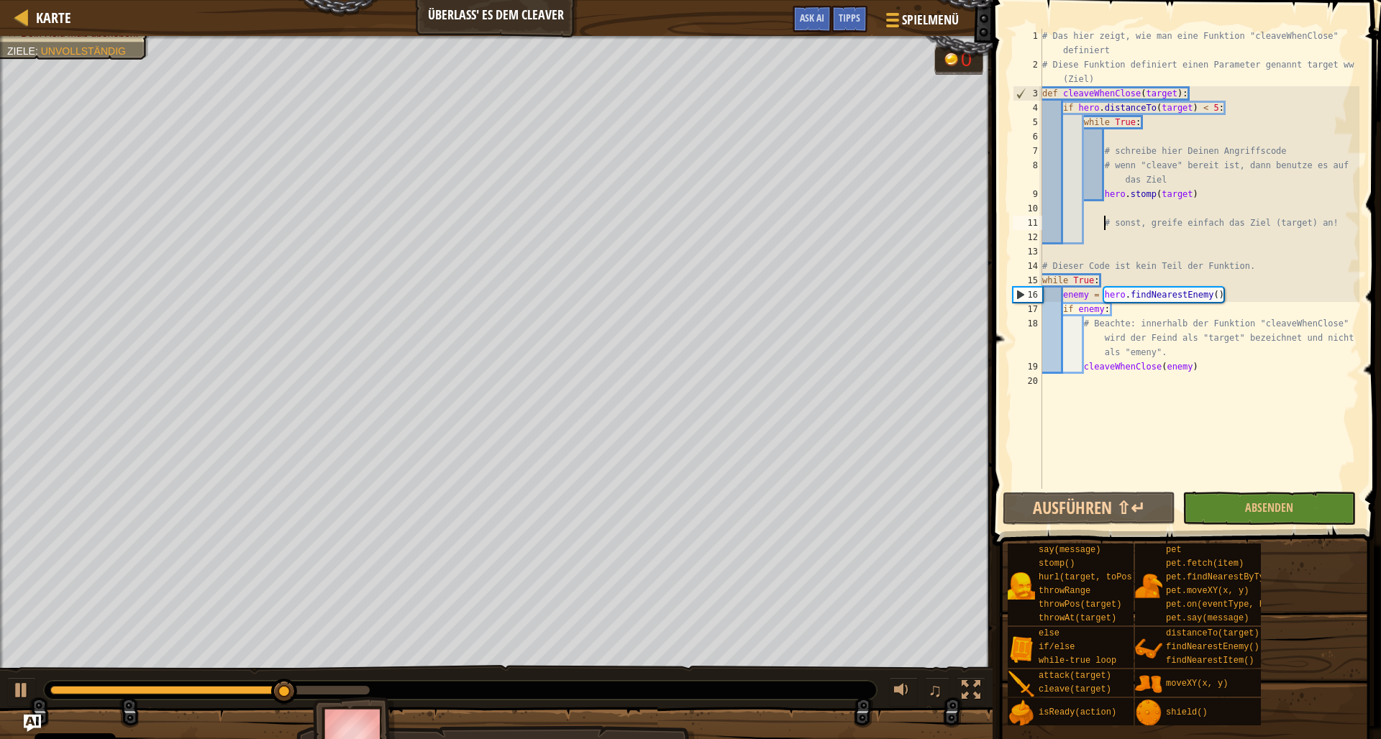
click at [1107, 144] on div "# Das hier zeigt, wie man eine Funktion "cleaveWhenClose" definiert # Diese Fun…" at bounding box center [1199, 280] width 320 height 503
type textarea "# schreibe hier Deinen Angriffscode"
click at [1105, 134] on div "# Das hier zeigt, wie man eine Funktion "cleaveWhenClose" definiert # Diese Fun…" at bounding box center [1199, 280] width 320 height 503
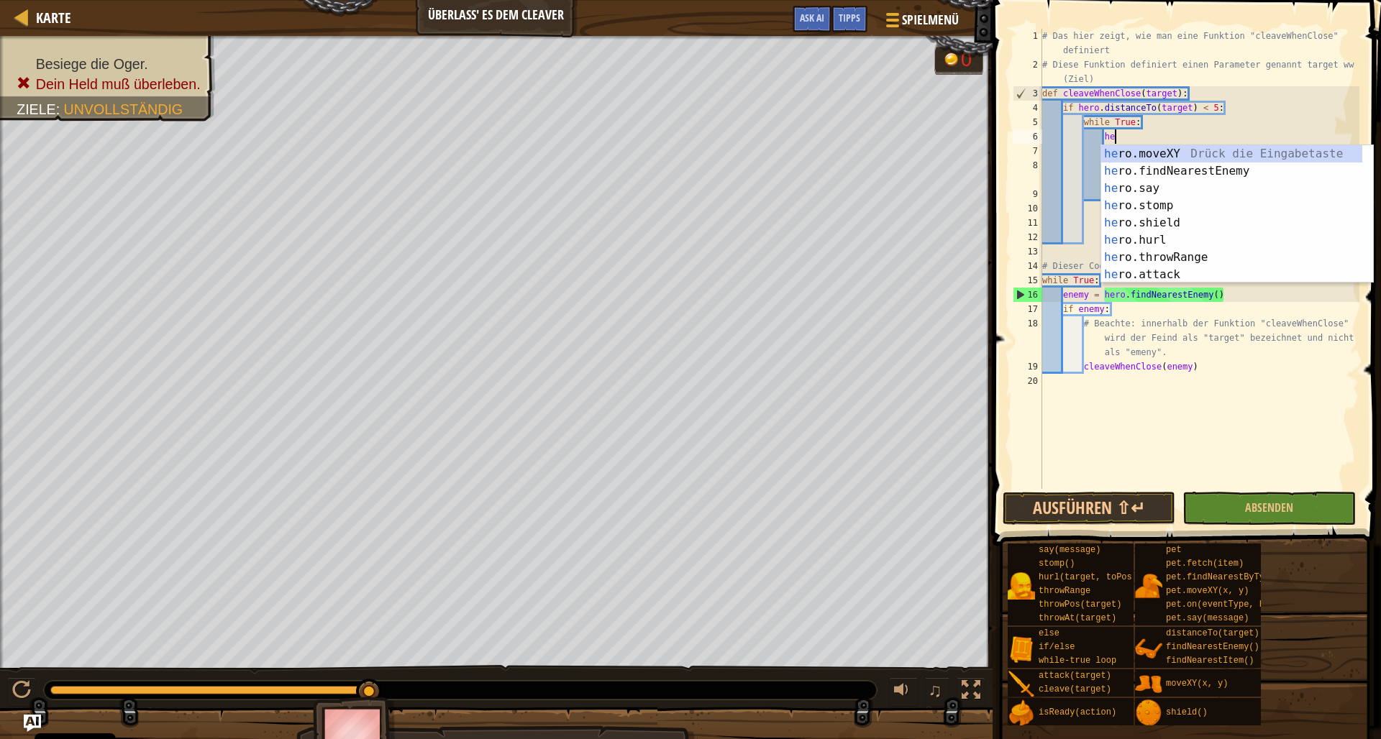
type textarea "her"
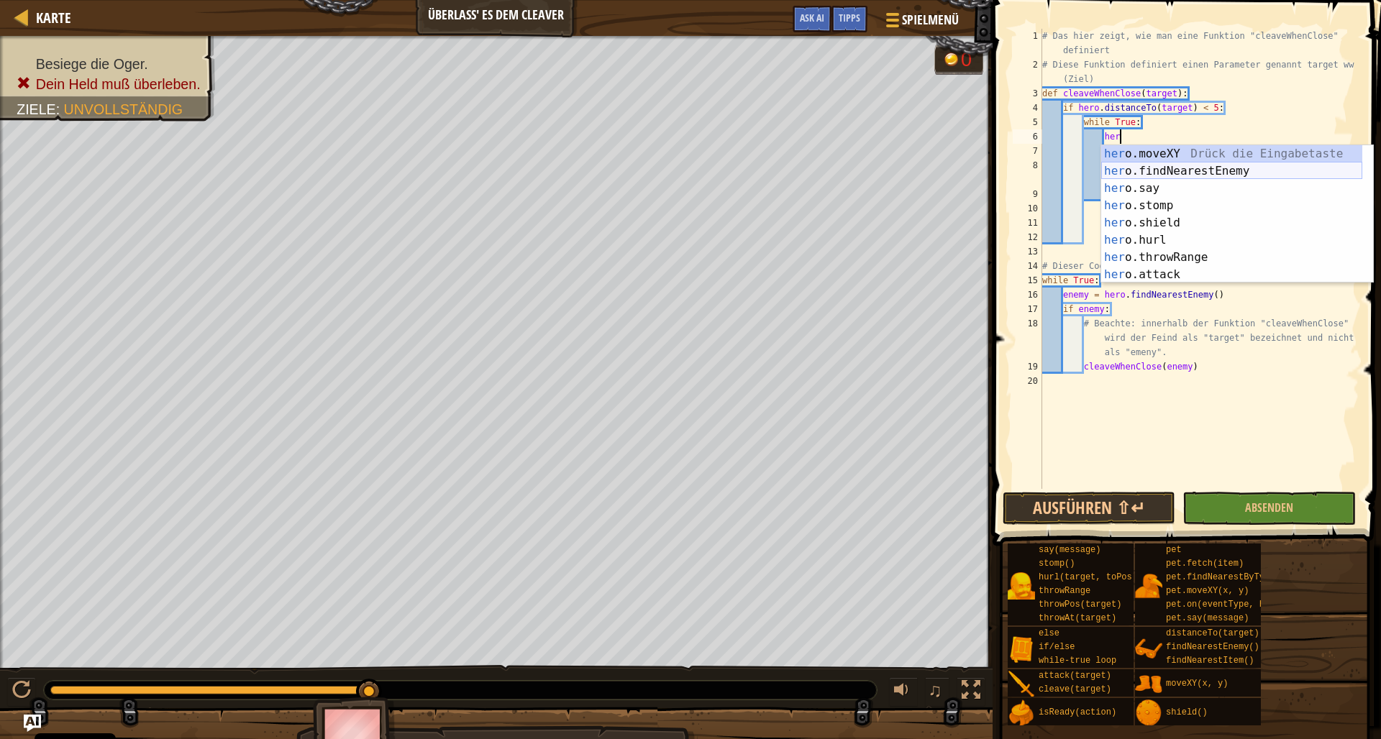
click at [1114, 170] on div "her o.moveXY Drück die Eingabetaste her o.findNearestEnemy Drück die Eingabetas…" at bounding box center [1231, 231] width 261 height 173
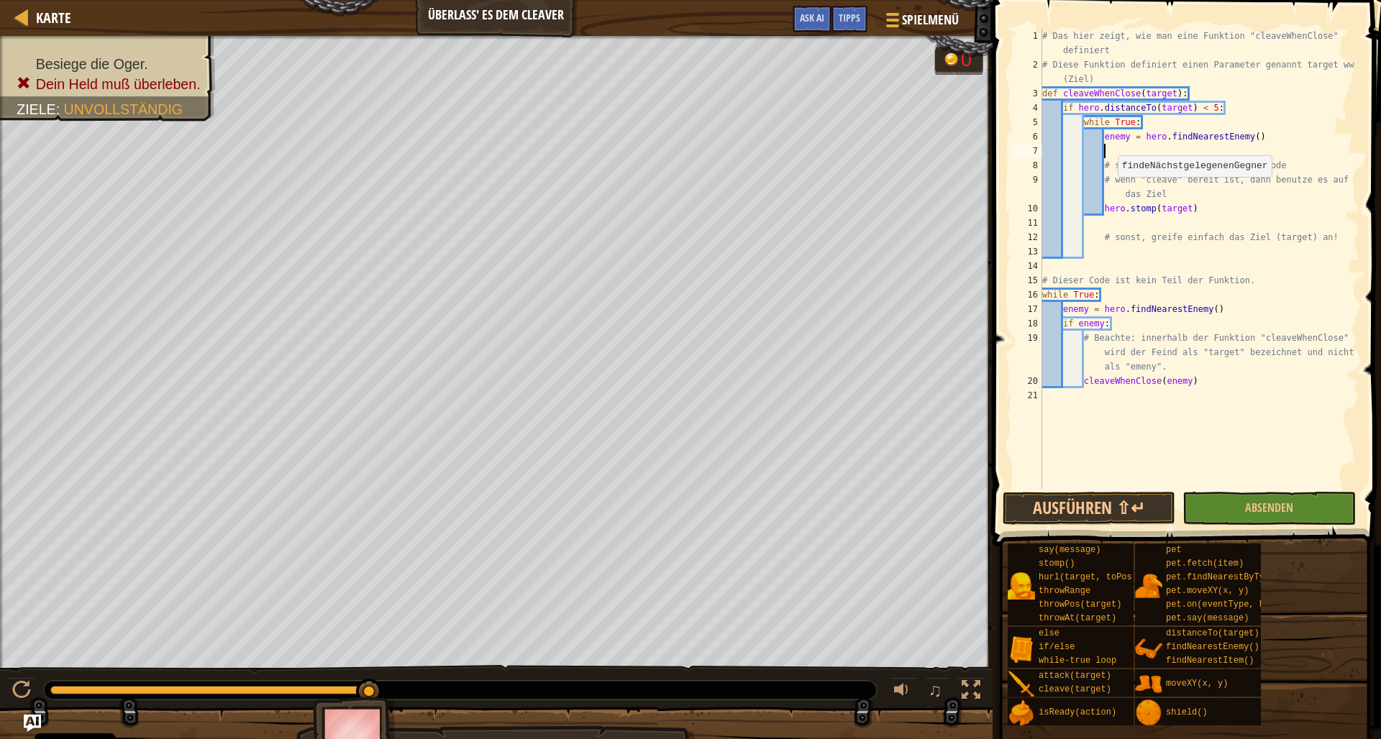
scroll to position [6, 4]
click at [1143, 504] on button "Ausführen ⇧↵" at bounding box center [1088, 508] width 173 height 33
type textarea "hero.cleave(target)"
click at [1082, 223] on div "# Das hier zeigt, wie man eine Funktion "cleaveWhenClose" definiert # Diese Fun…" at bounding box center [1199, 280] width 320 height 503
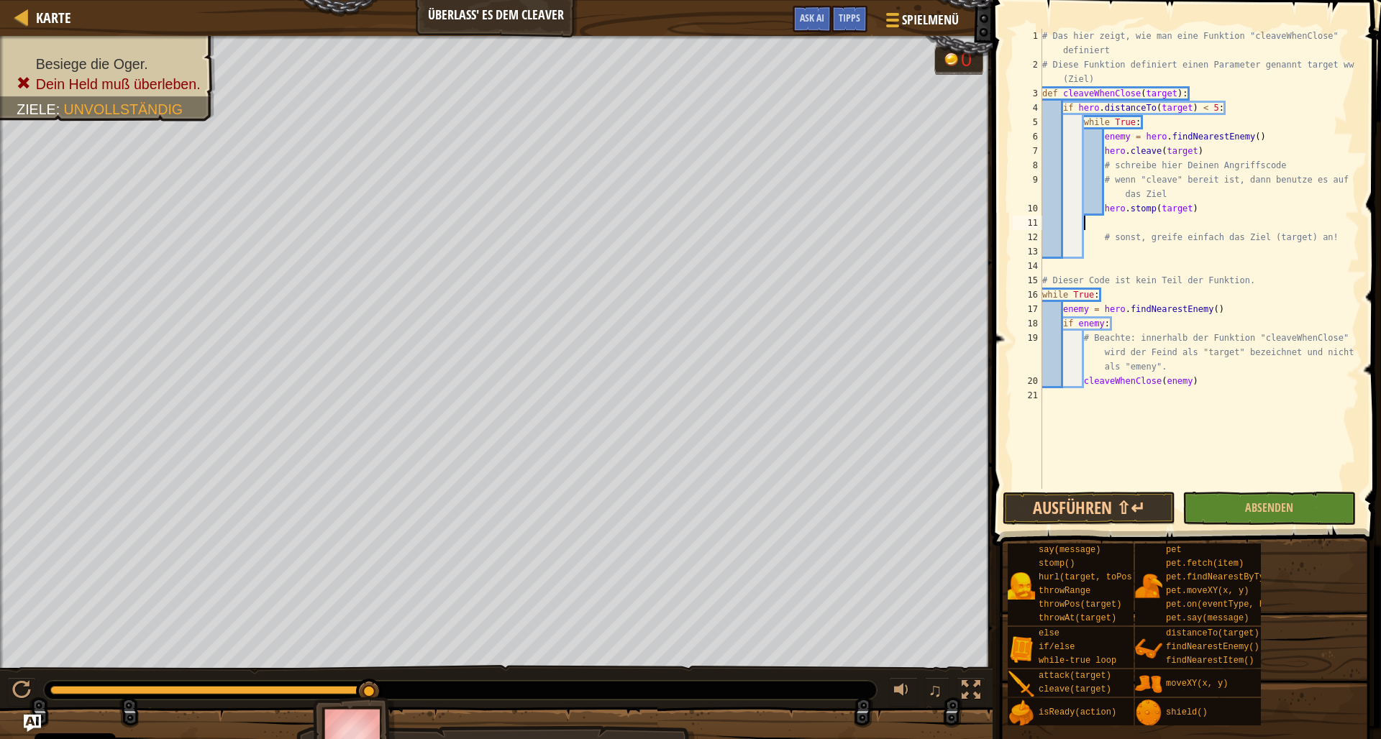
scroll to position [6, 3]
click at [1105, 200] on div "# Das hier zeigt, wie man eine Funktion "cleaveWhenClose" definiert # Diese Fun…" at bounding box center [1199, 280] width 320 height 503
click at [1103, 202] on div "# Das hier zeigt, wie man eine Funktion "cleaveWhenClose" definiert # Diese Fun…" at bounding box center [1199, 280] width 320 height 503
drag, startPoint x: 1157, startPoint y: 193, endPoint x: 1122, endPoint y: 191, distance: 34.6
click at [1122, 191] on div "# Das hier zeigt, wie man eine Funktion "cleaveWhenClose" definiert # Diese Fun…" at bounding box center [1199, 280] width 320 height 503
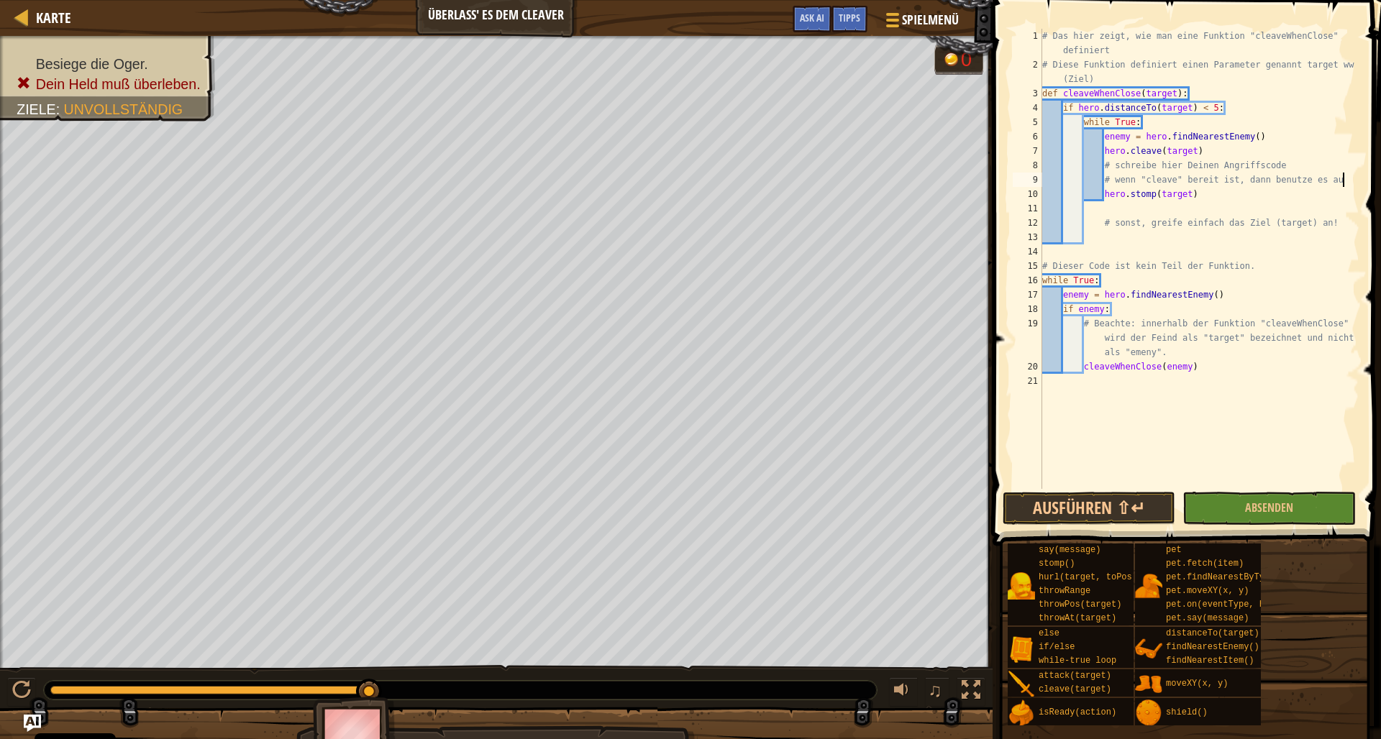
click at [1104, 191] on div "# Das hier zeigt, wie man eine Funktion "cleaveWhenClose" definiert # Diese Fun…" at bounding box center [1199, 280] width 320 height 503
click at [1106, 186] on div "# Das hier zeigt, wie man eine Funktion "cleaveWhenClose" definiert # Diese Fun…" at bounding box center [1199, 280] width 320 height 503
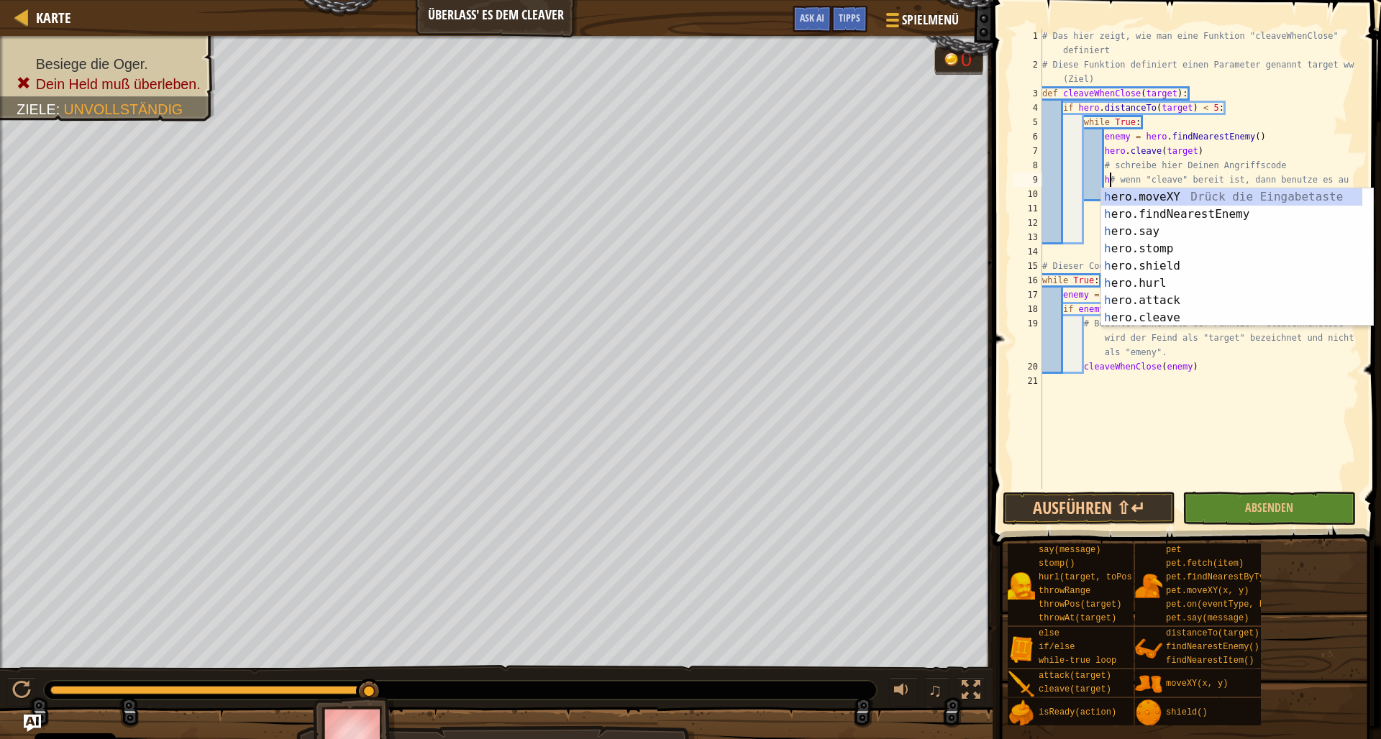
scroll to position [6, 6]
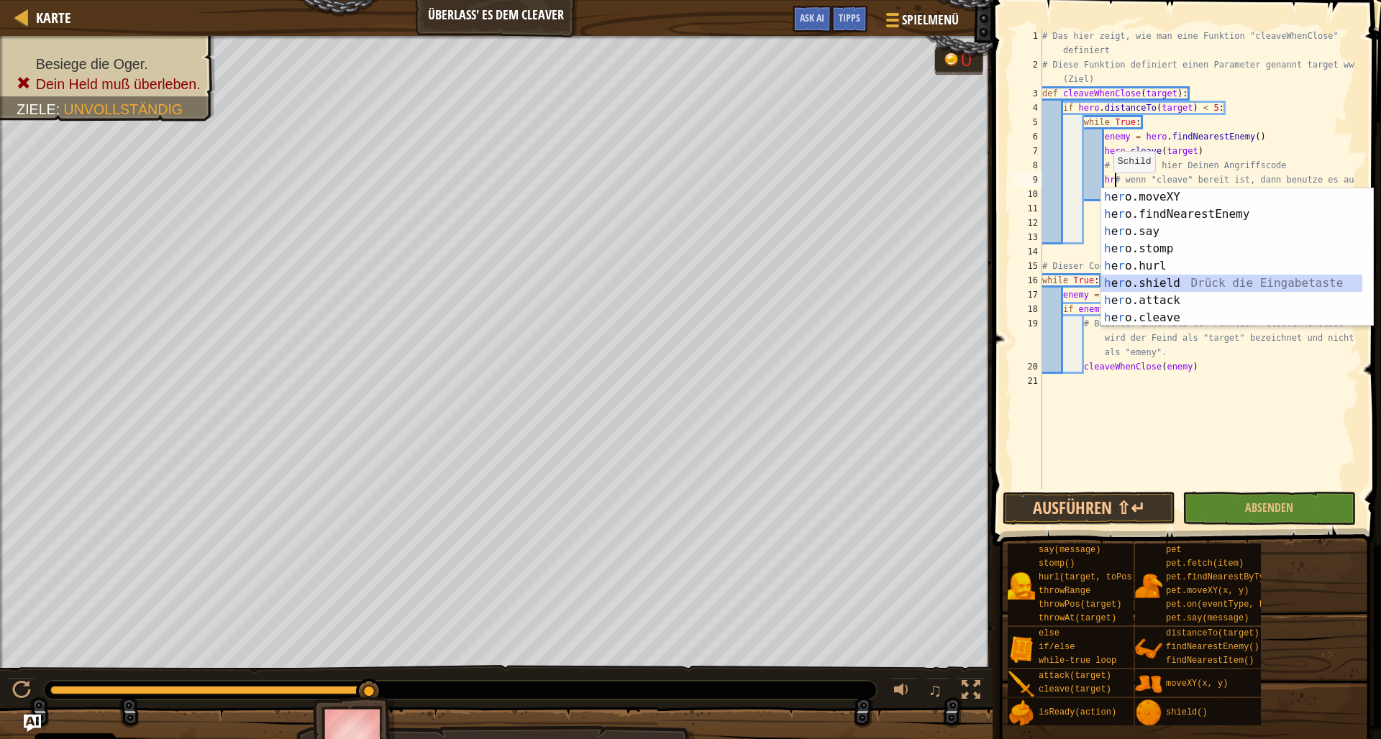
click at [1166, 279] on div "h e r o.moveXY Drück die Eingabetaste h e r o.findNearestEnemy Drück die Eingab…" at bounding box center [1231, 274] width 261 height 173
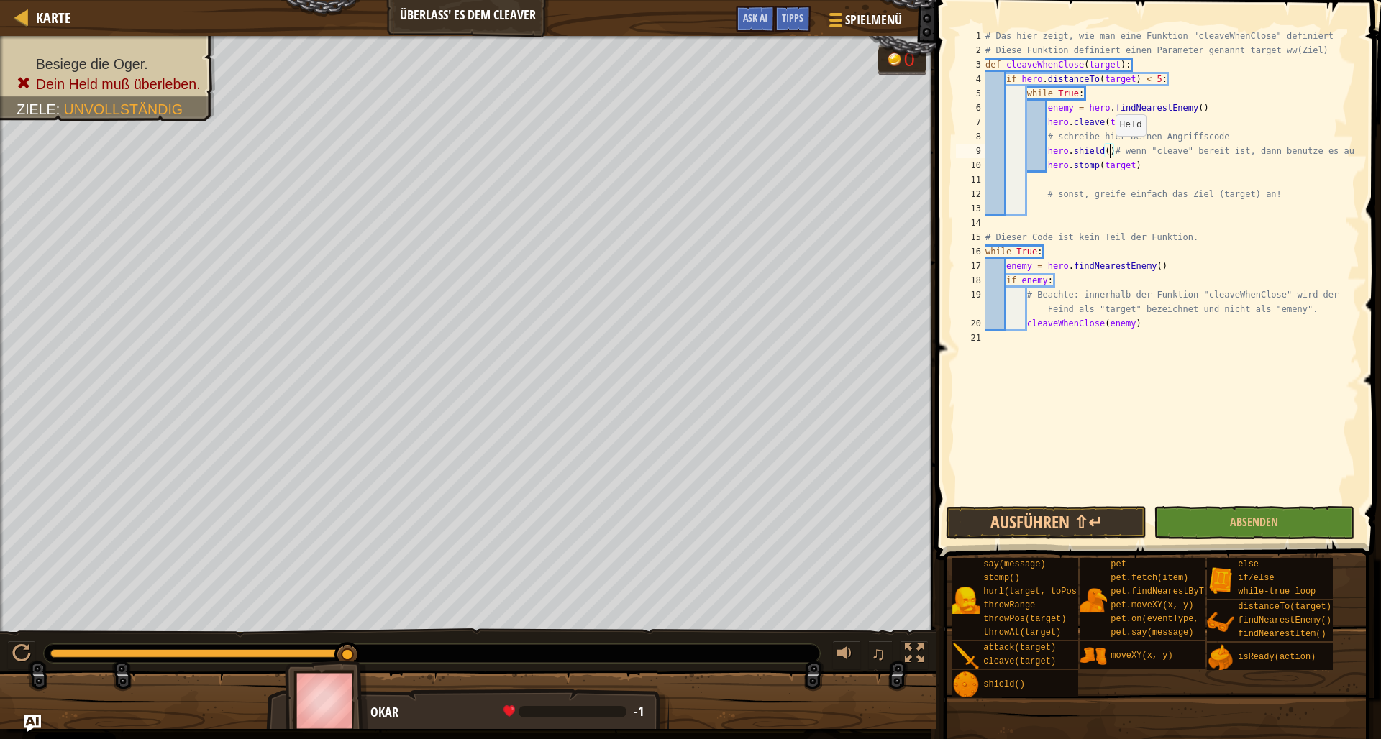
click at [1109, 150] on div "# Das hier zeigt, wie man eine Funktion "cleaveWhenClose" definiert # Diese Fun…" at bounding box center [1170, 280] width 377 height 503
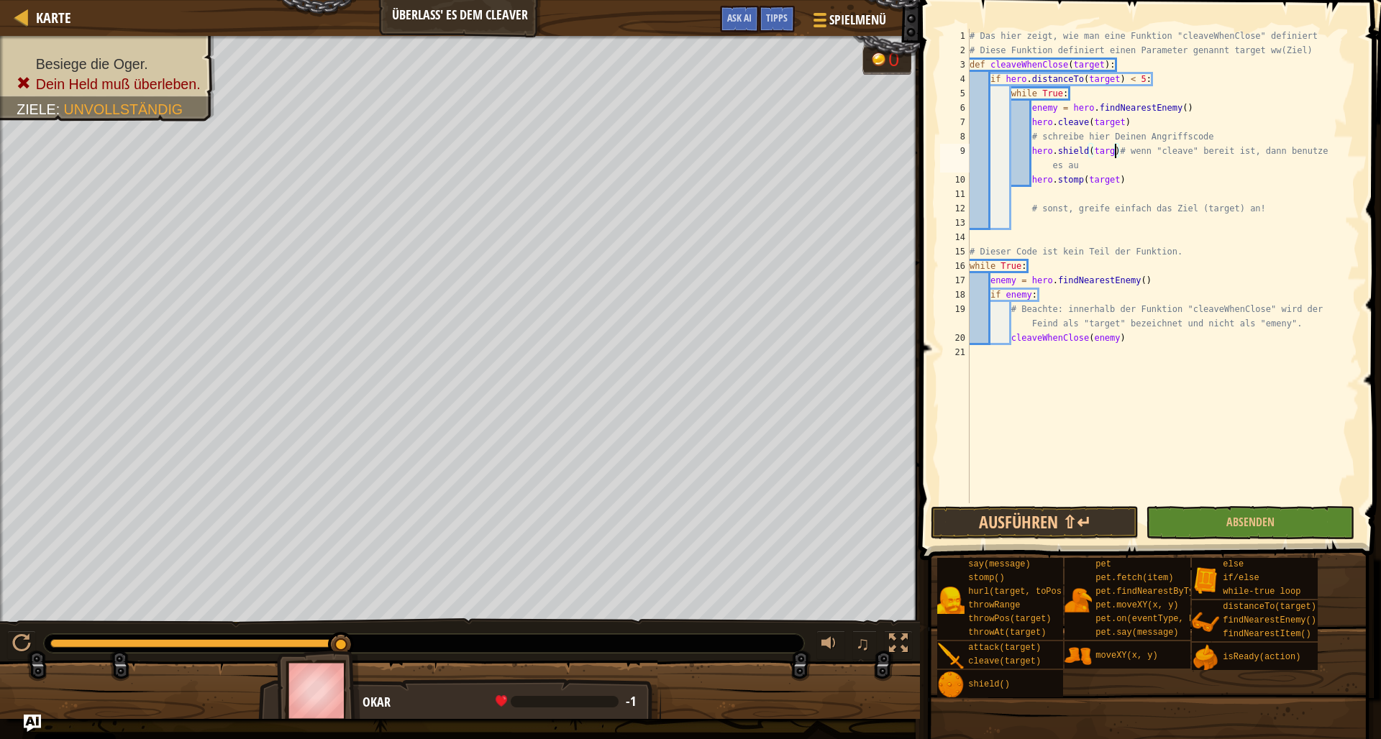
scroll to position [6, 12]
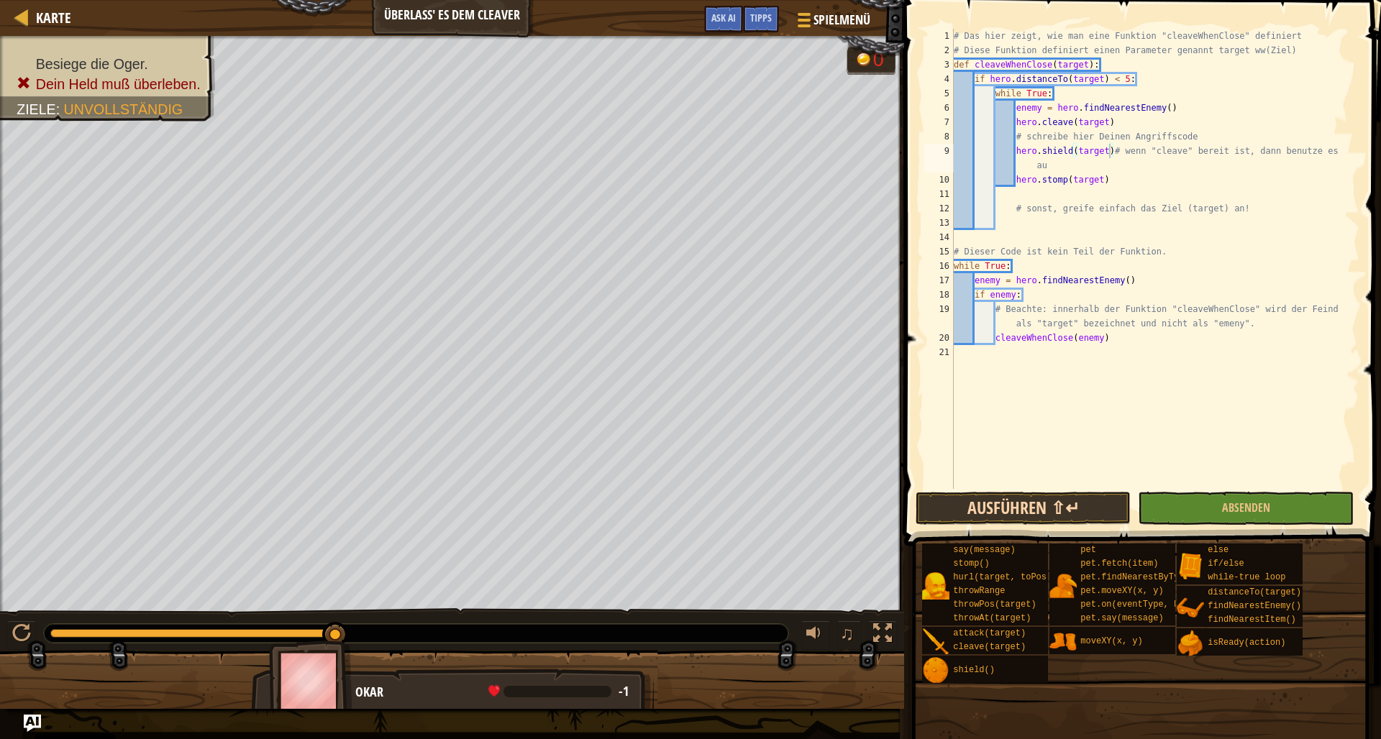
click at [1032, 507] on button "Ausführen ⇧↵" at bounding box center [1023, 508] width 216 height 33
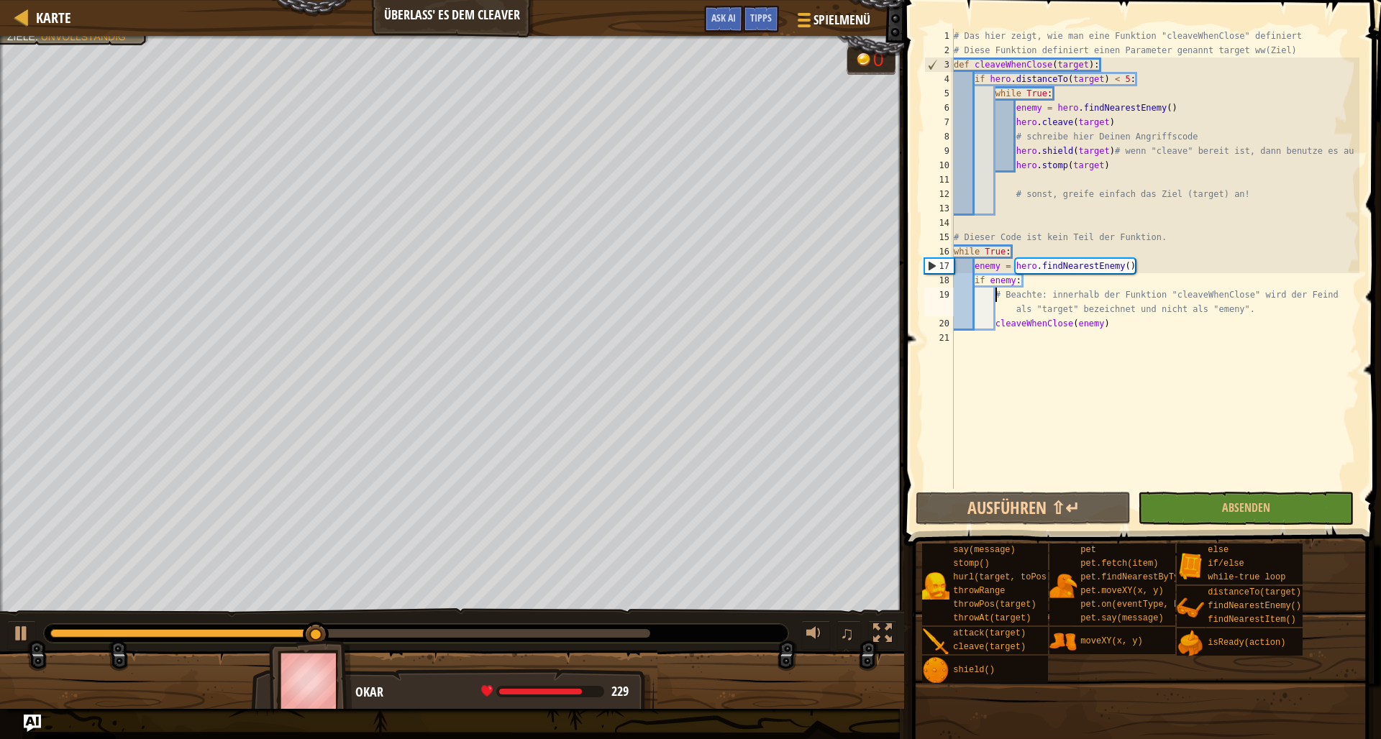
click at [997, 295] on div "# Das hier zeigt, wie man eine Funktion "cleaveWhenClose" definiert # Diese Fun…" at bounding box center [1155, 273] width 408 height 489
type textarea "# Beachte: innerhalb der Funktion "cleaveWhenClose" wird der Feind als "target"…"
click at [1209, 510] on button "Absenden" at bounding box center [1246, 508] width 216 height 33
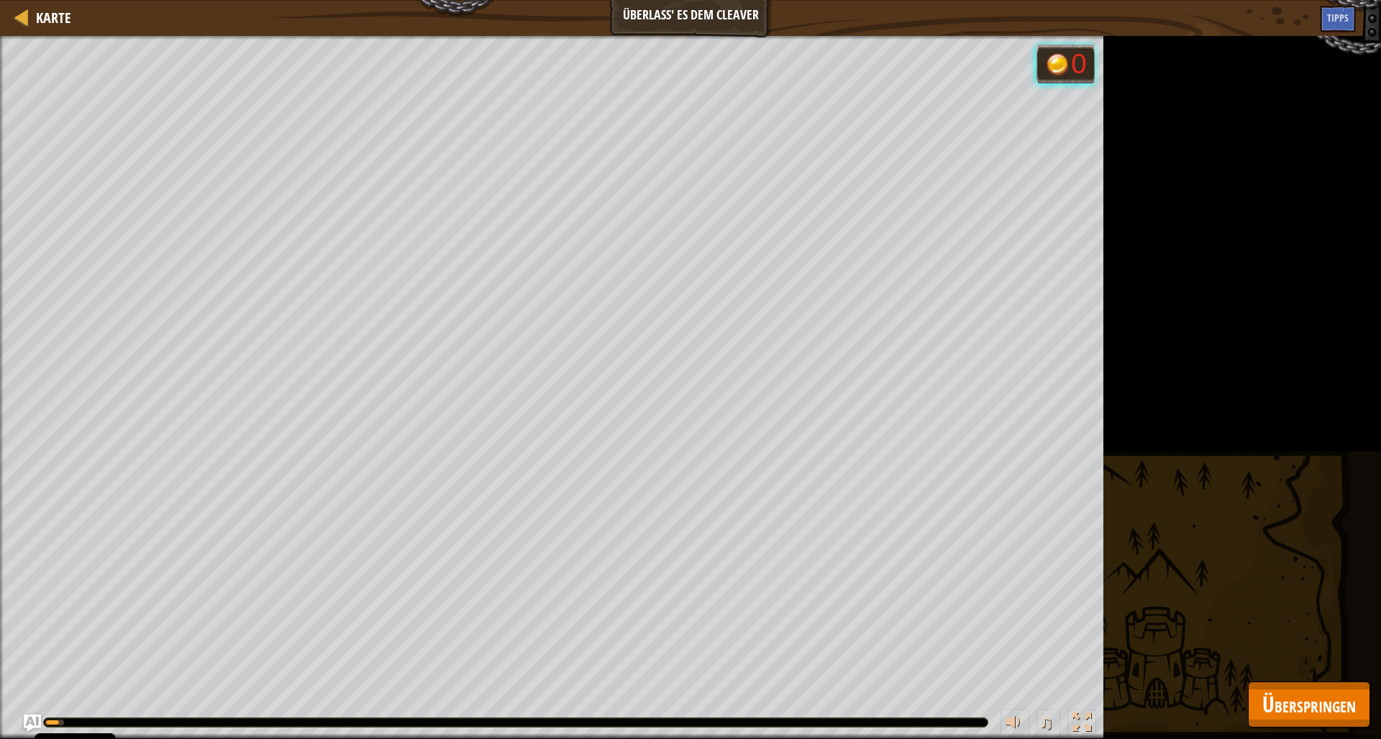
click at [1287, 702] on span "Überspringen" at bounding box center [1308, 704] width 93 height 29
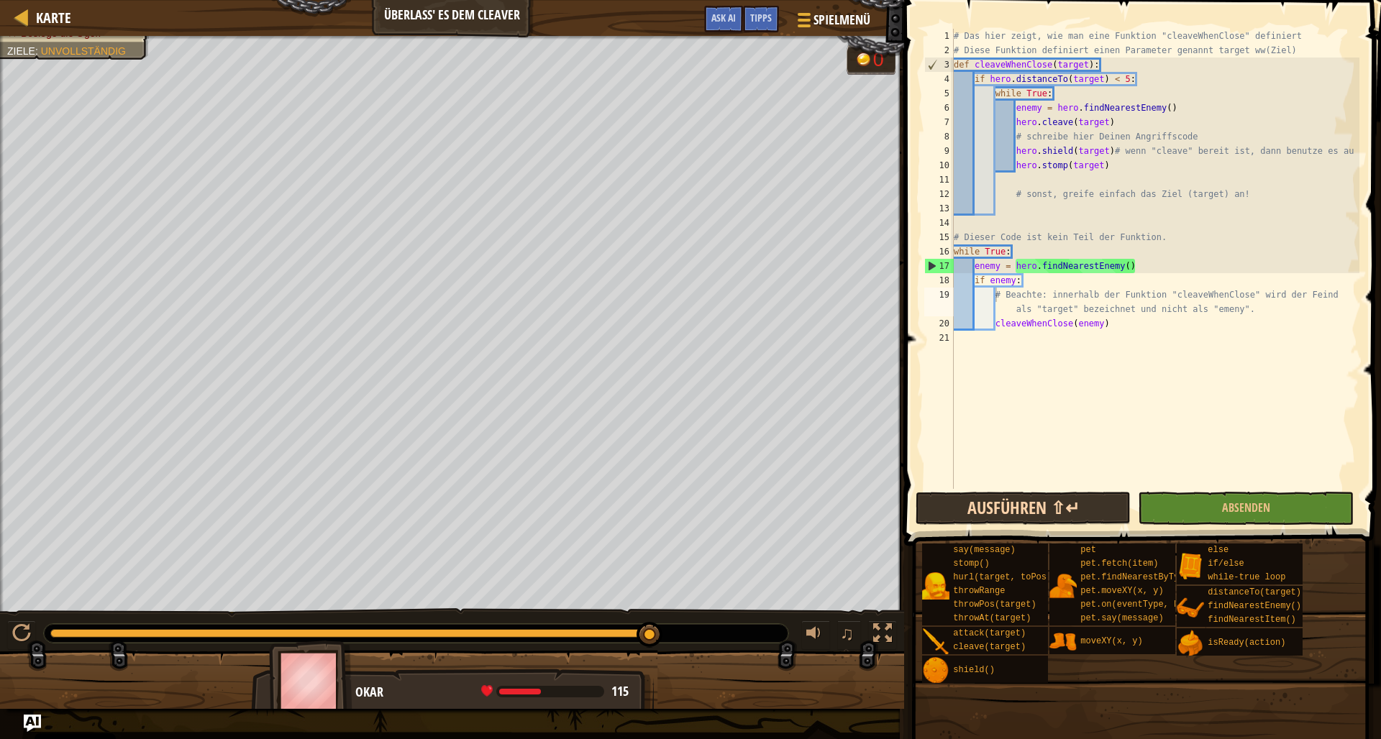
click at [993, 510] on button "Ausführen ⇧↵" at bounding box center [1023, 508] width 216 height 33
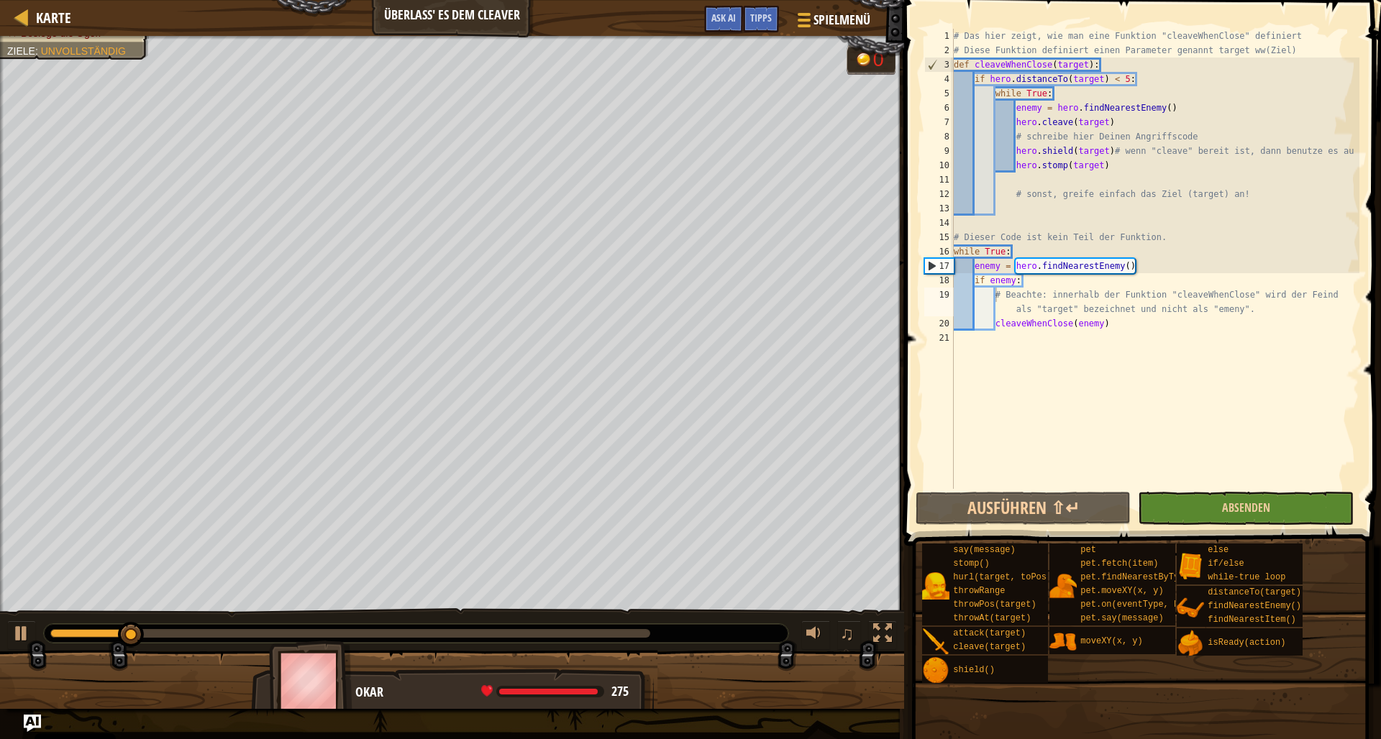
click at [1180, 508] on button "Absenden" at bounding box center [1246, 508] width 216 height 33
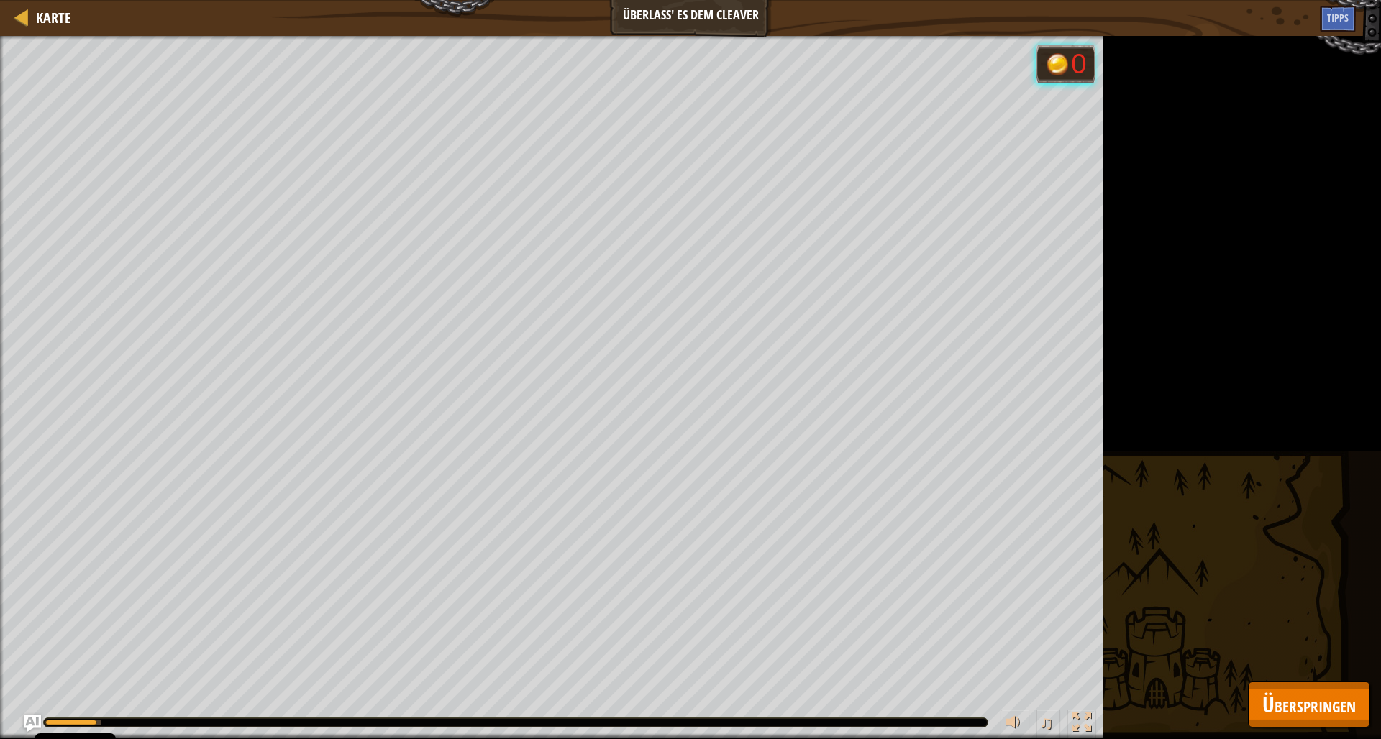
click at [1298, 695] on span "Überspringen" at bounding box center [1308, 704] width 93 height 29
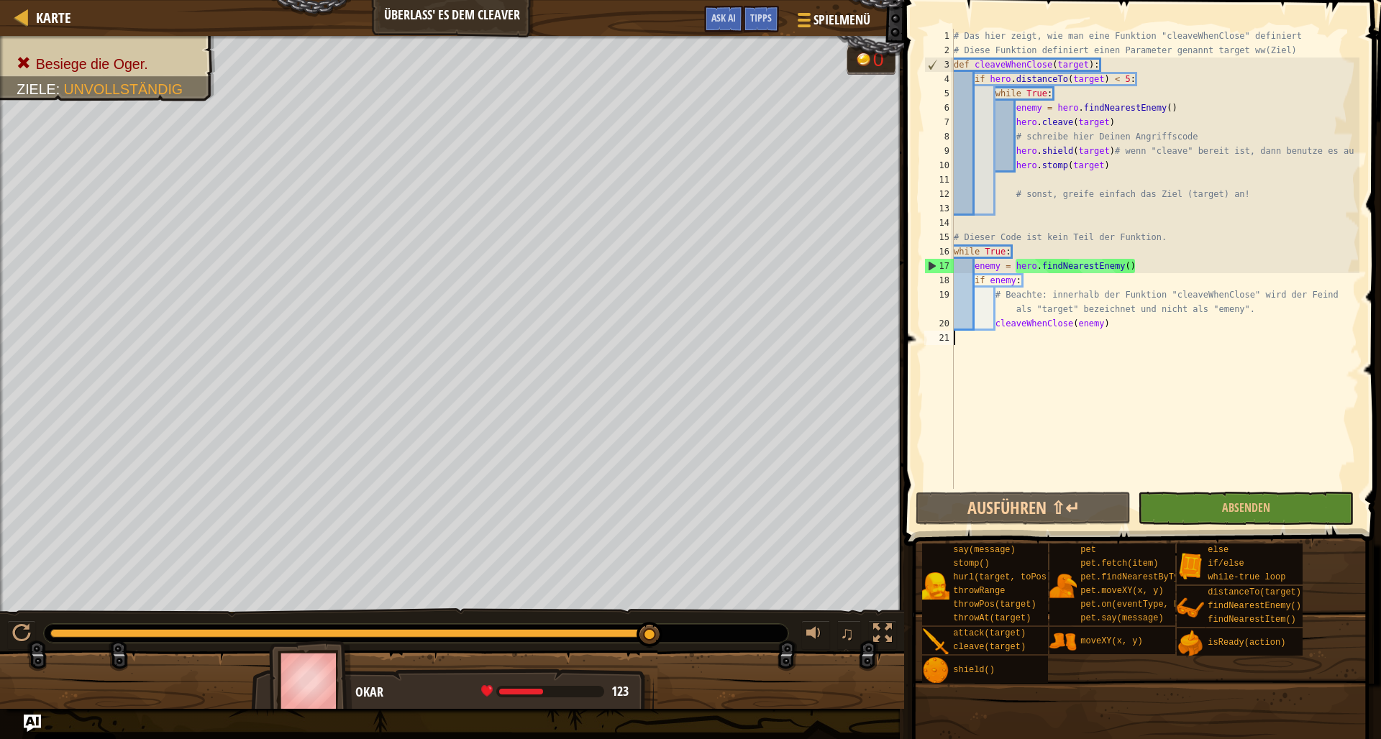
scroll to position [6, 0]
click at [956, 339] on div "# Das hier zeigt, wie man eine Funktion "cleaveWhenClose" definiert # Diese Fun…" at bounding box center [1155, 273] width 408 height 489
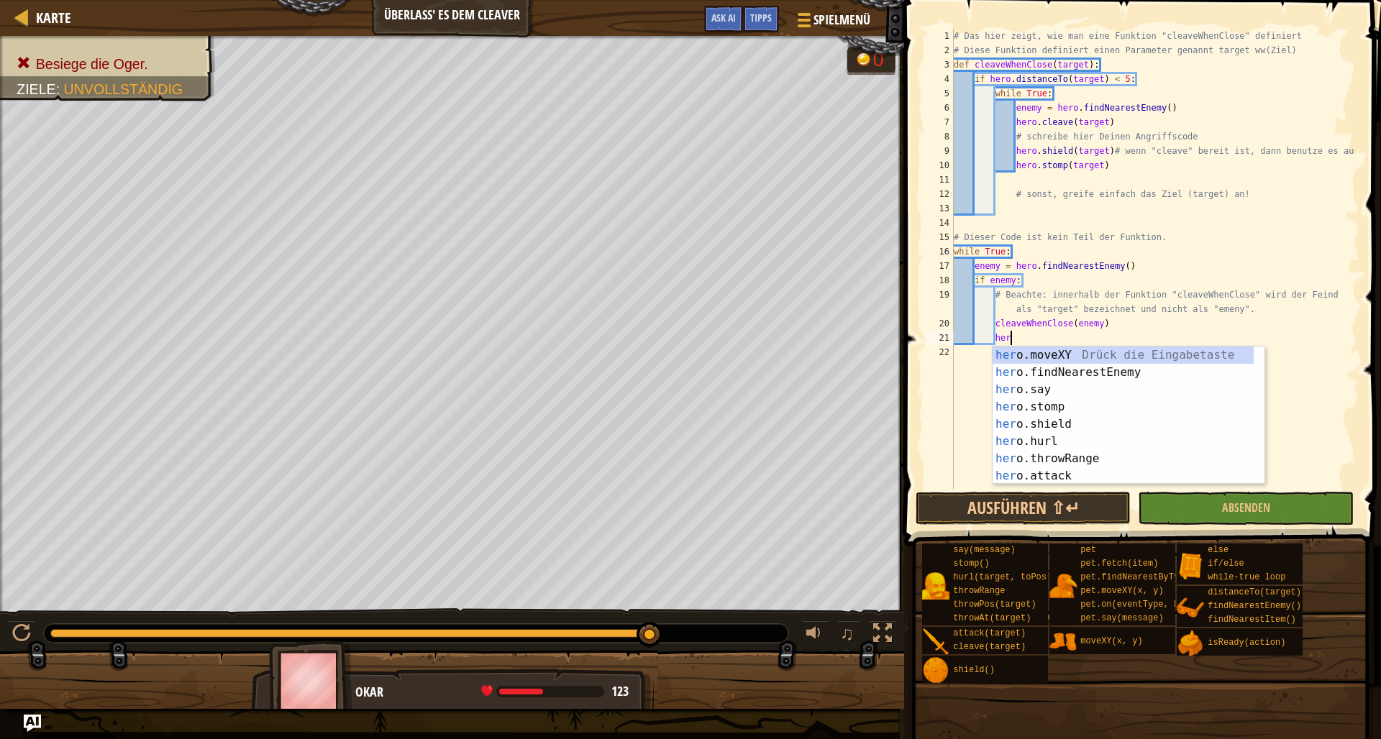
scroll to position [6, 4]
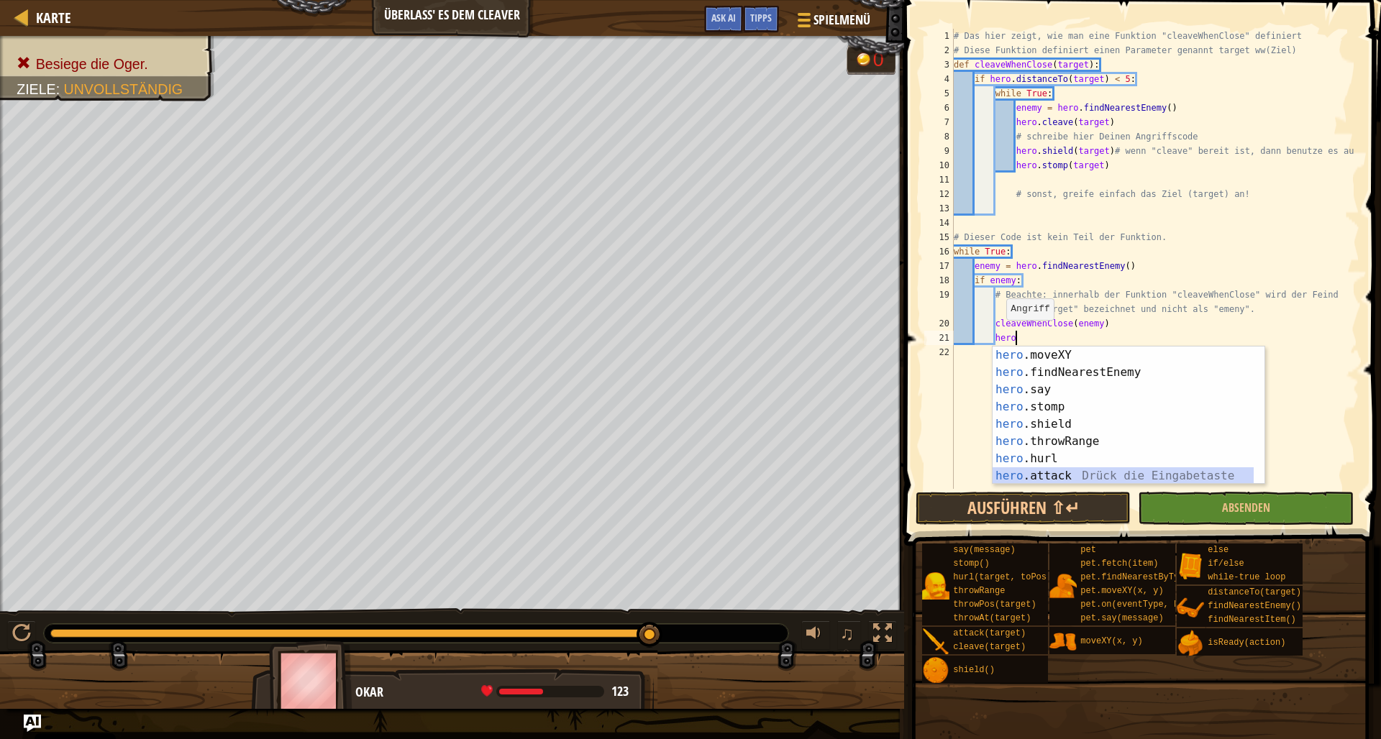
click at [1066, 472] on div "hero .moveXY Drück die Eingabetaste hero .findNearestEnemy Drück die Eingabetas…" at bounding box center [1122, 433] width 261 height 173
type textarea "hero.attack(enemy)"
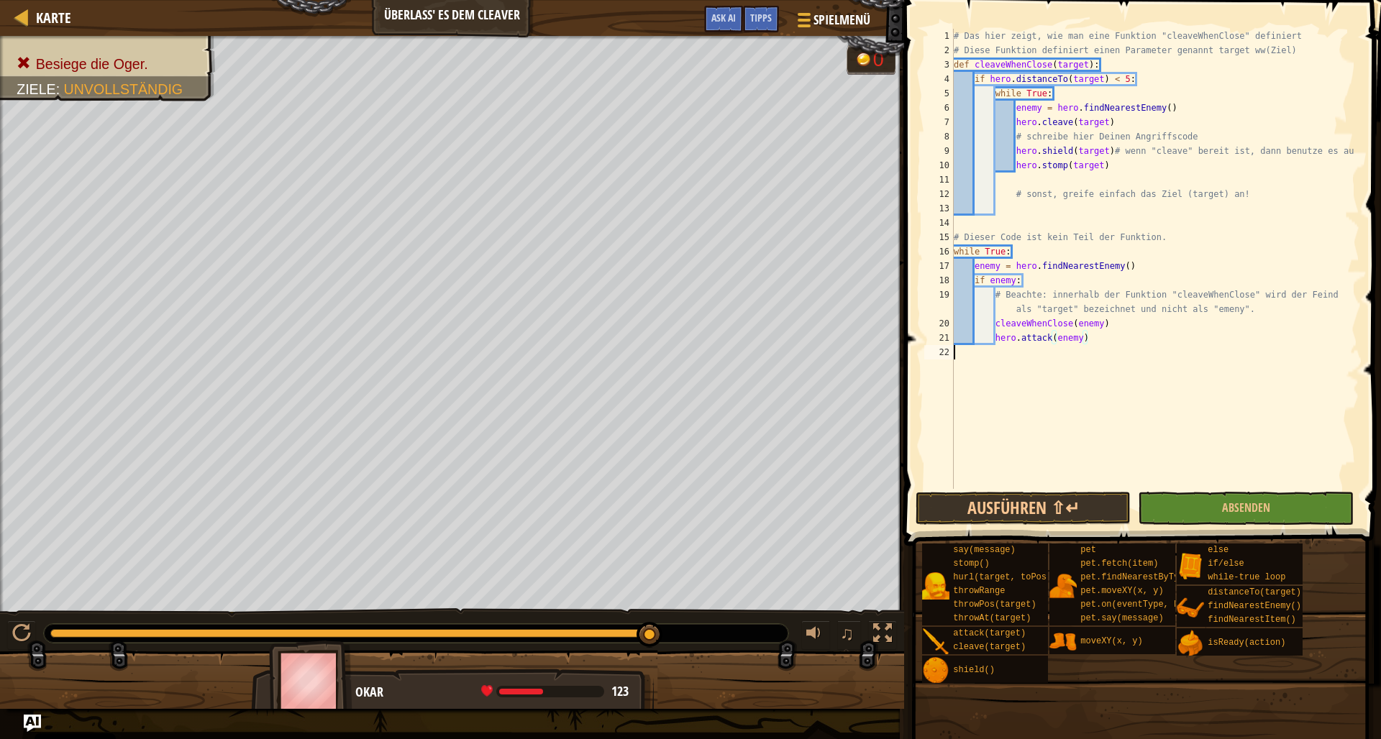
click at [1082, 387] on div "# Das hier zeigt, wie man eine Funktion "cleaveWhenClose" definiert # Diese Fun…" at bounding box center [1155, 273] width 408 height 489
click at [1071, 505] on button "Ausführen ⇧↵" at bounding box center [1023, 508] width 216 height 33
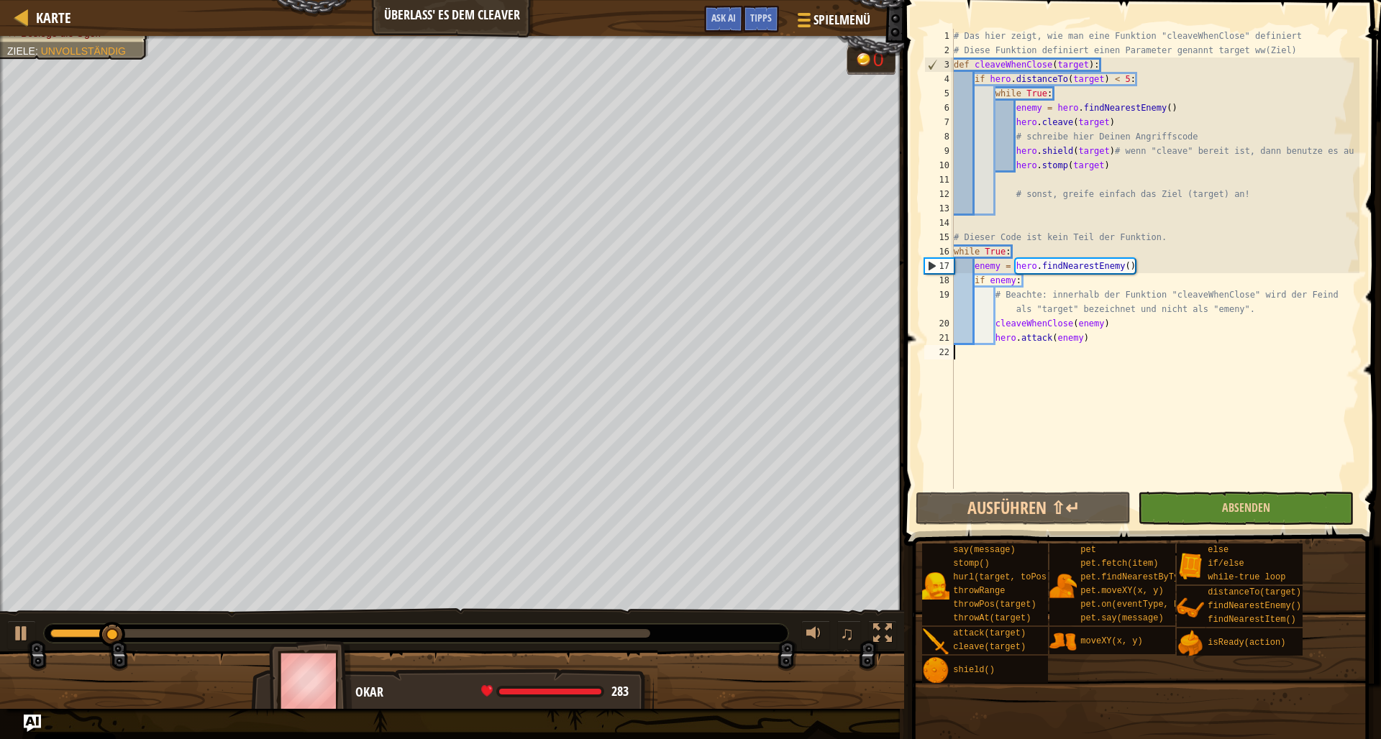
click at [1202, 503] on button "Absenden" at bounding box center [1246, 508] width 216 height 33
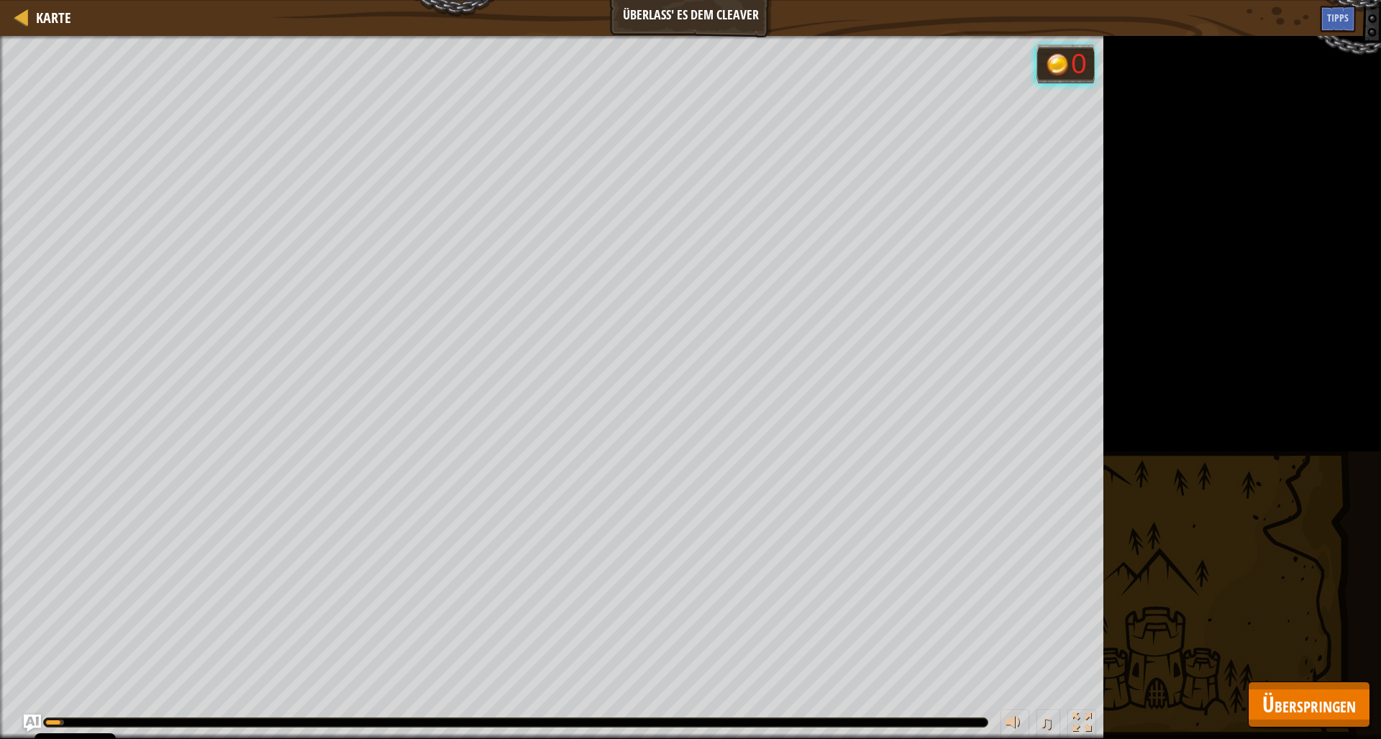
click at [1289, 703] on span "Überspringen" at bounding box center [1308, 704] width 93 height 29
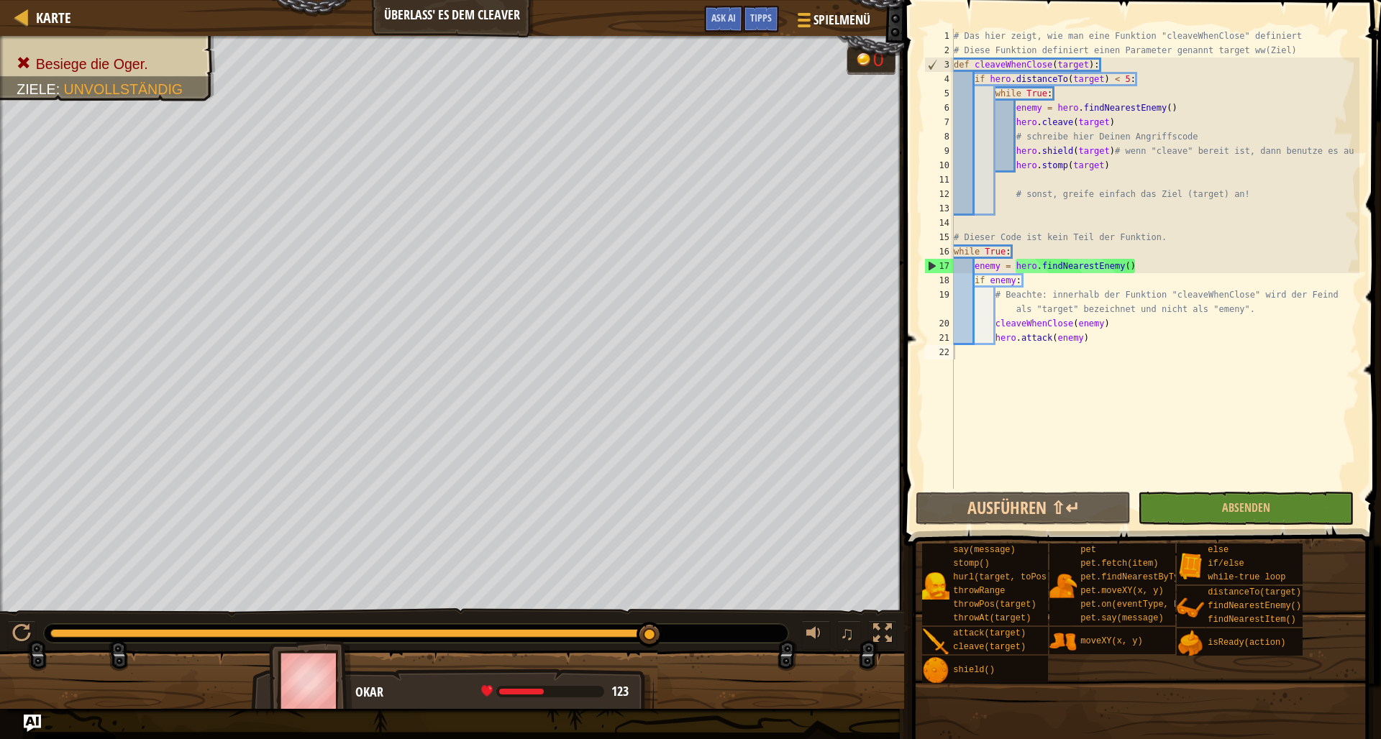
type textarea "while True:"
drag, startPoint x: 1056, startPoint y: 95, endPoint x: 995, endPoint y: 91, distance: 60.6
click at [995, 91] on div "# Das hier zeigt, wie man eine Funktion "cleaveWhenClose" definiert # Diese Fun…" at bounding box center [1155, 273] width 408 height 489
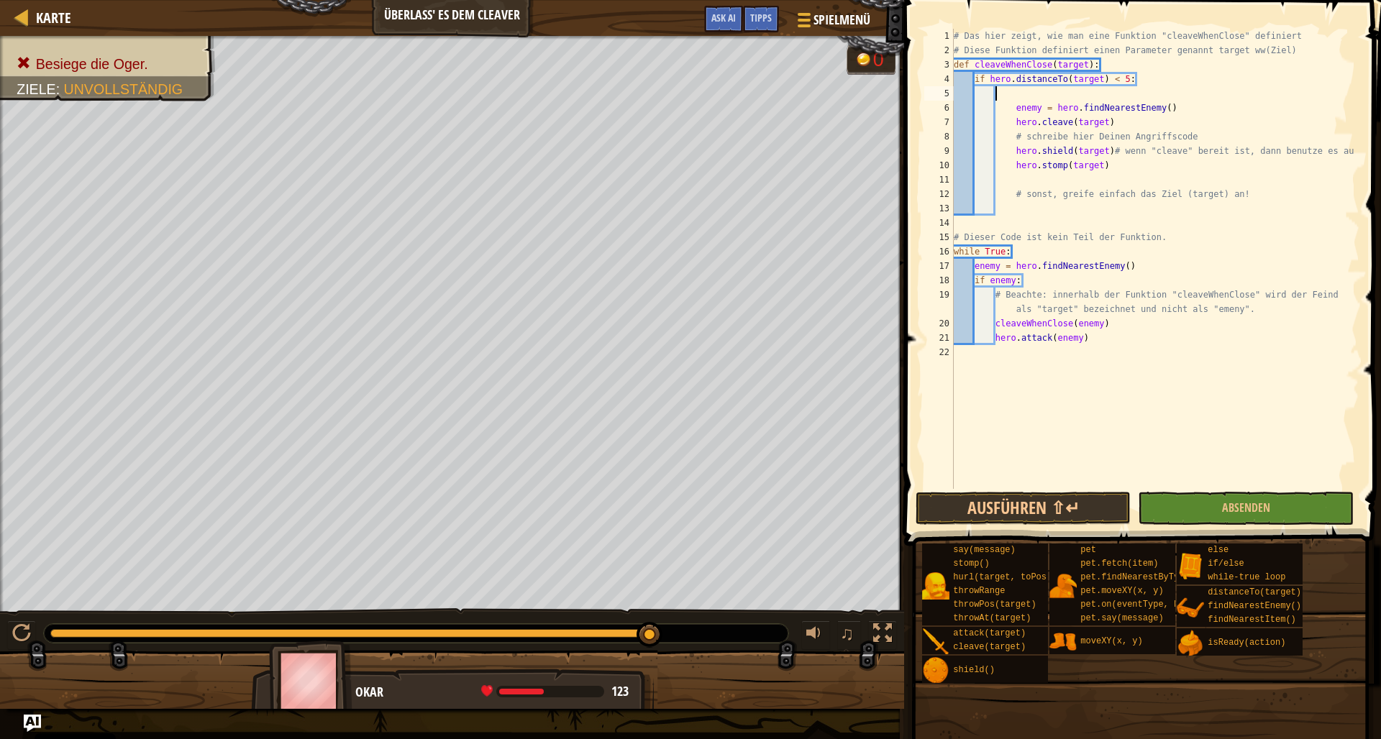
click at [1015, 111] on div "# Das hier zeigt, wie man eine Funktion "cleaveWhenClose" definiert # Diese Fun…" at bounding box center [1155, 273] width 408 height 489
click at [1014, 122] on div "# Das hier zeigt, wie man eine Funktion "cleaveWhenClose" definiert # Diese Fun…" at bounding box center [1155, 273] width 408 height 489
click at [1015, 140] on div "# Das hier zeigt, wie man eine Funktion "cleaveWhenClose" definiert # Diese Fun…" at bounding box center [1155, 273] width 408 height 489
click at [1015, 149] on div "# Das hier zeigt, wie man eine Funktion "cleaveWhenClose" definiert # Diese Fun…" at bounding box center [1155, 273] width 408 height 489
click at [1015, 165] on div "# Das hier zeigt, wie man eine Funktion "cleaveWhenClose" definiert # Diese Fun…" at bounding box center [1155, 273] width 408 height 489
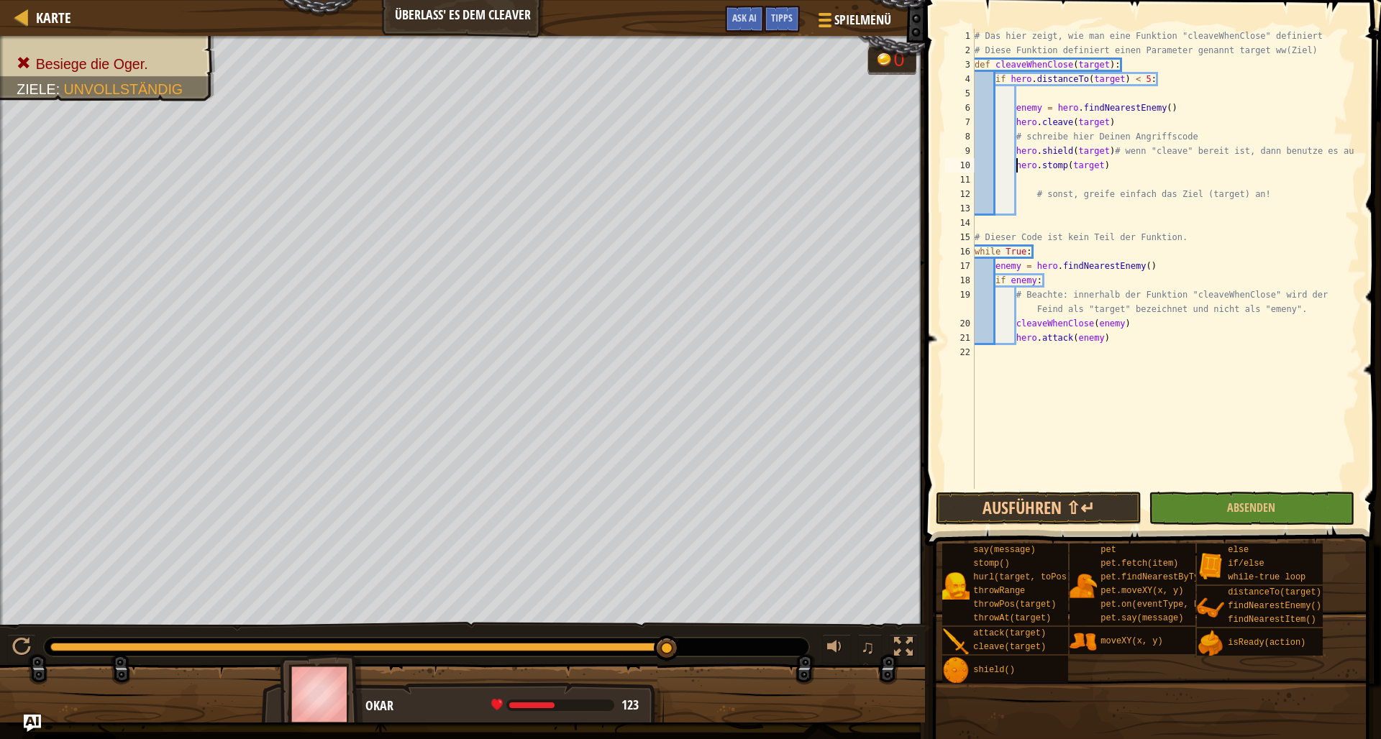
click at [1033, 195] on div "# Das hier zeigt, wie man eine Funktion "cleaveWhenClose" definiert # Diese Fun…" at bounding box center [1165, 273] width 388 height 489
click at [1020, 192] on div "# Das hier zeigt, wie man eine Funktion "cleaveWhenClose" definiert # Diese Fun…" at bounding box center [1165, 273] width 388 height 489
type textarea "# sonst, greife einfach das Ziel (target) an!"
click at [1204, 502] on button "Absenden" at bounding box center [1251, 508] width 206 height 33
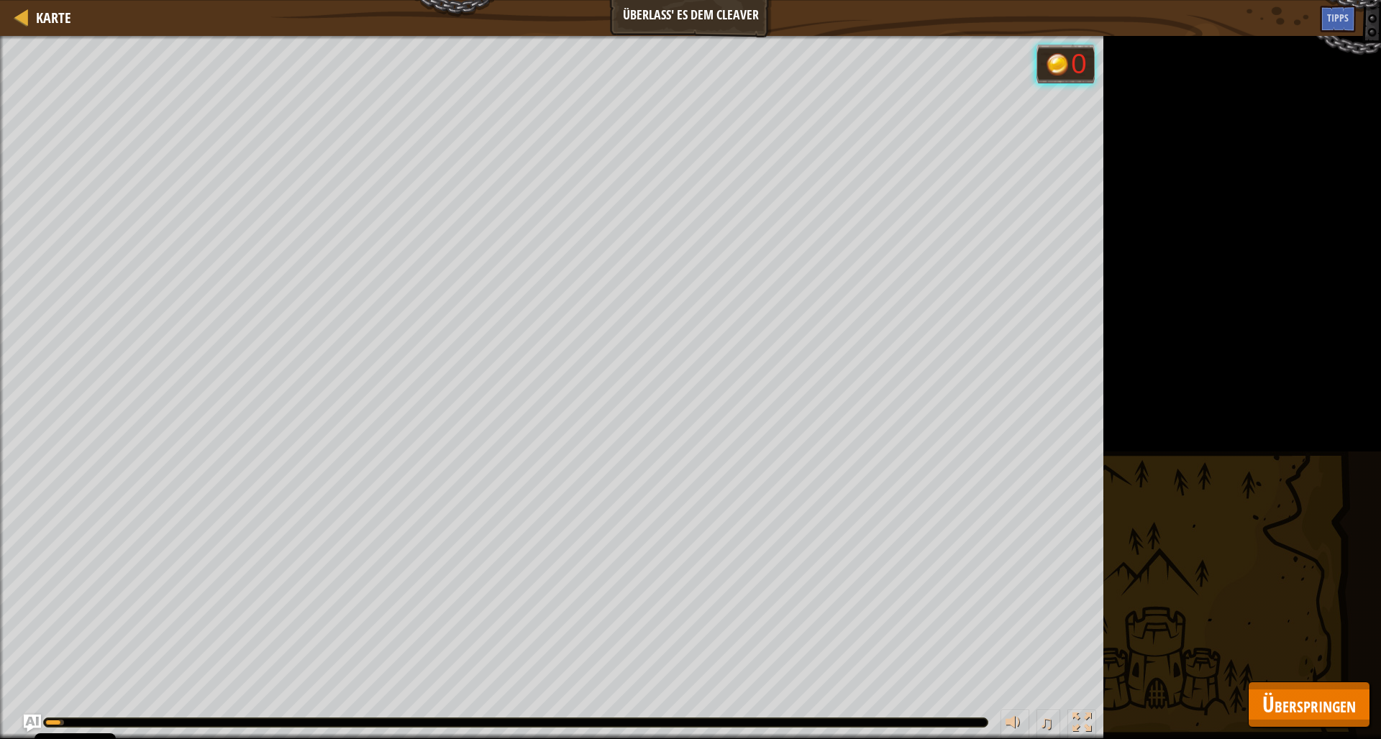
click at [1311, 698] on span "Überspringen" at bounding box center [1308, 704] width 93 height 29
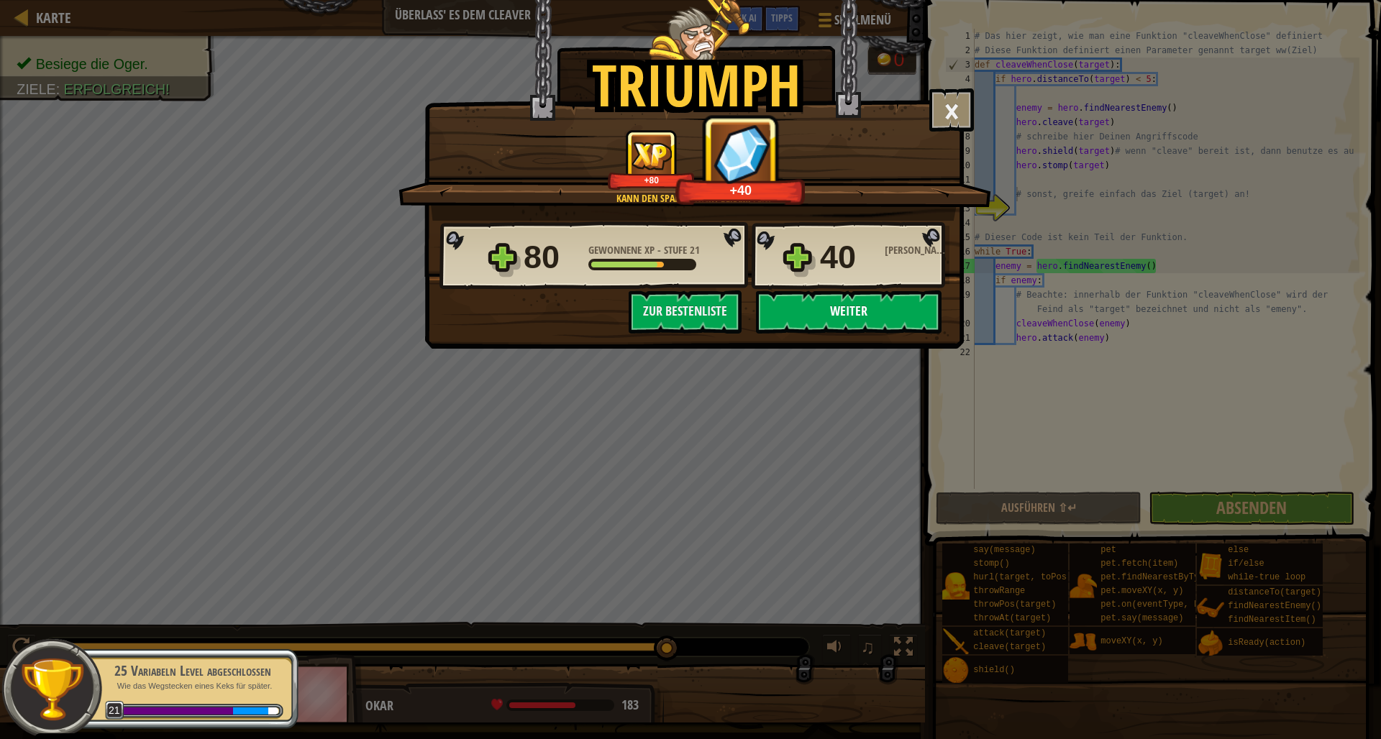
click at [803, 307] on button "Weiter" at bounding box center [849, 312] width 186 height 43
select select "de-DE"
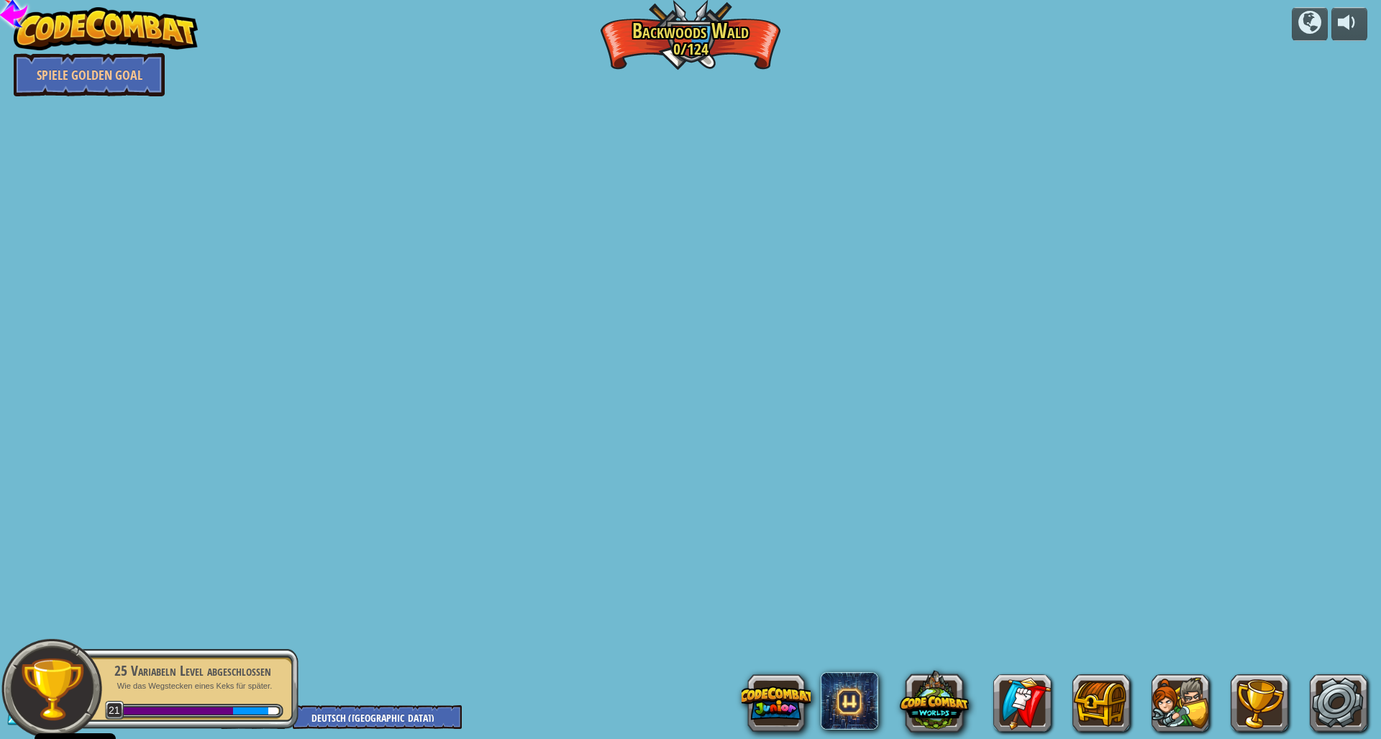
select select "de-DE"
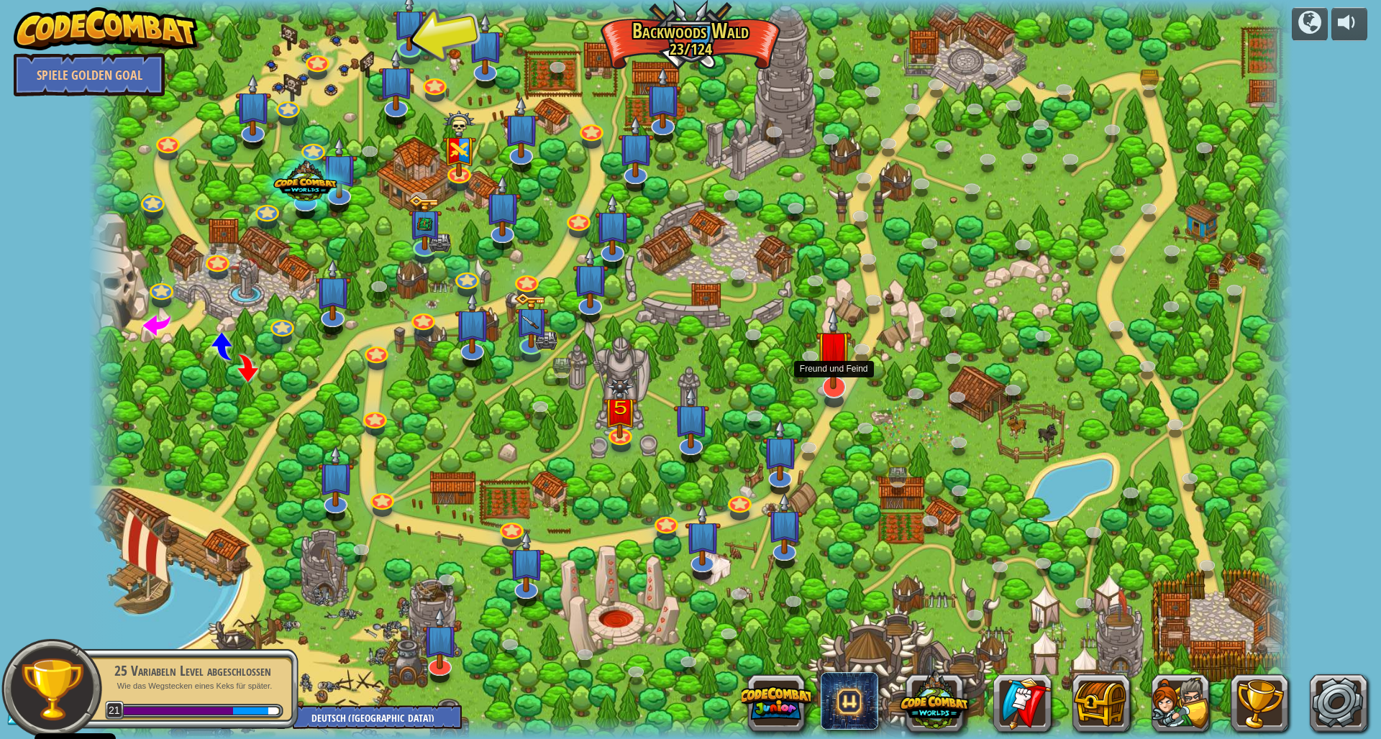
click at [832, 390] on link at bounding box center [830, 384] width 29 height 29
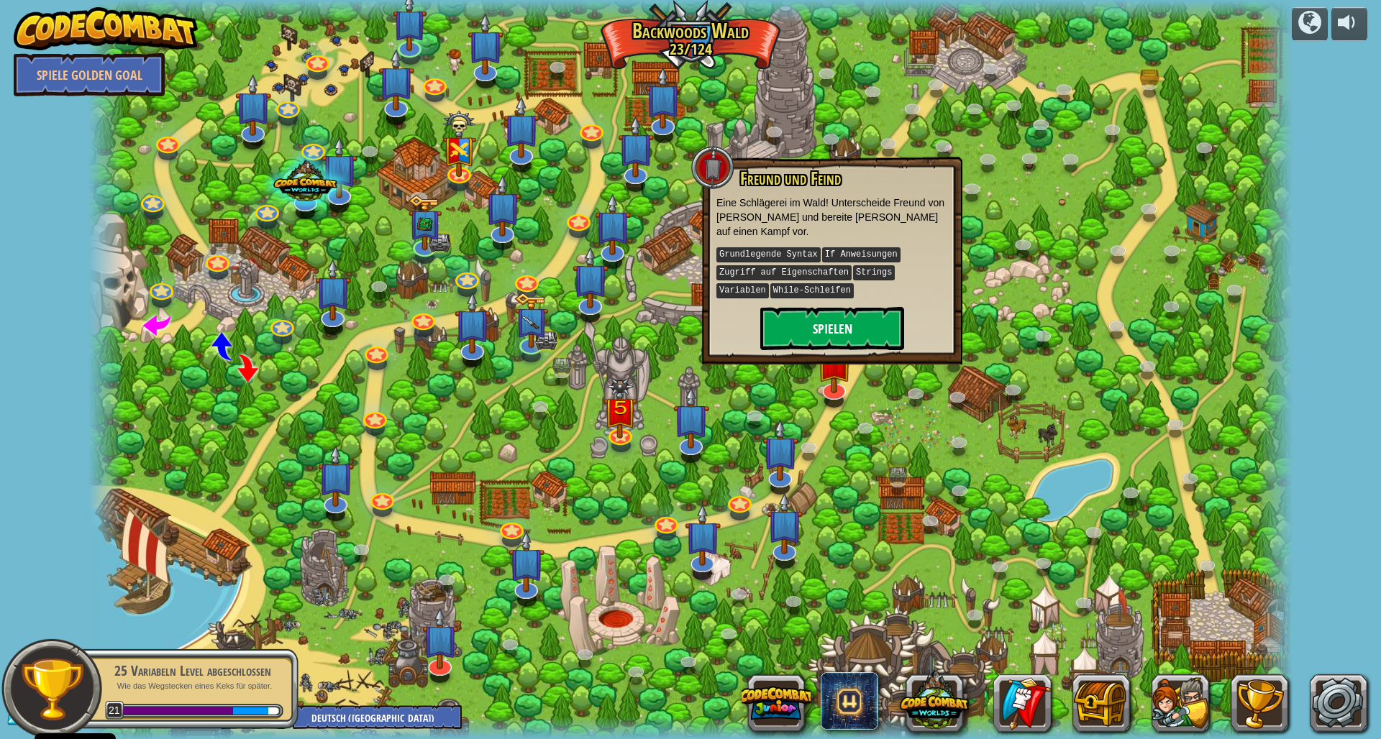
click at [818, 314] on button "Spielen" at bounding box center [832, 328] width 144 height 43
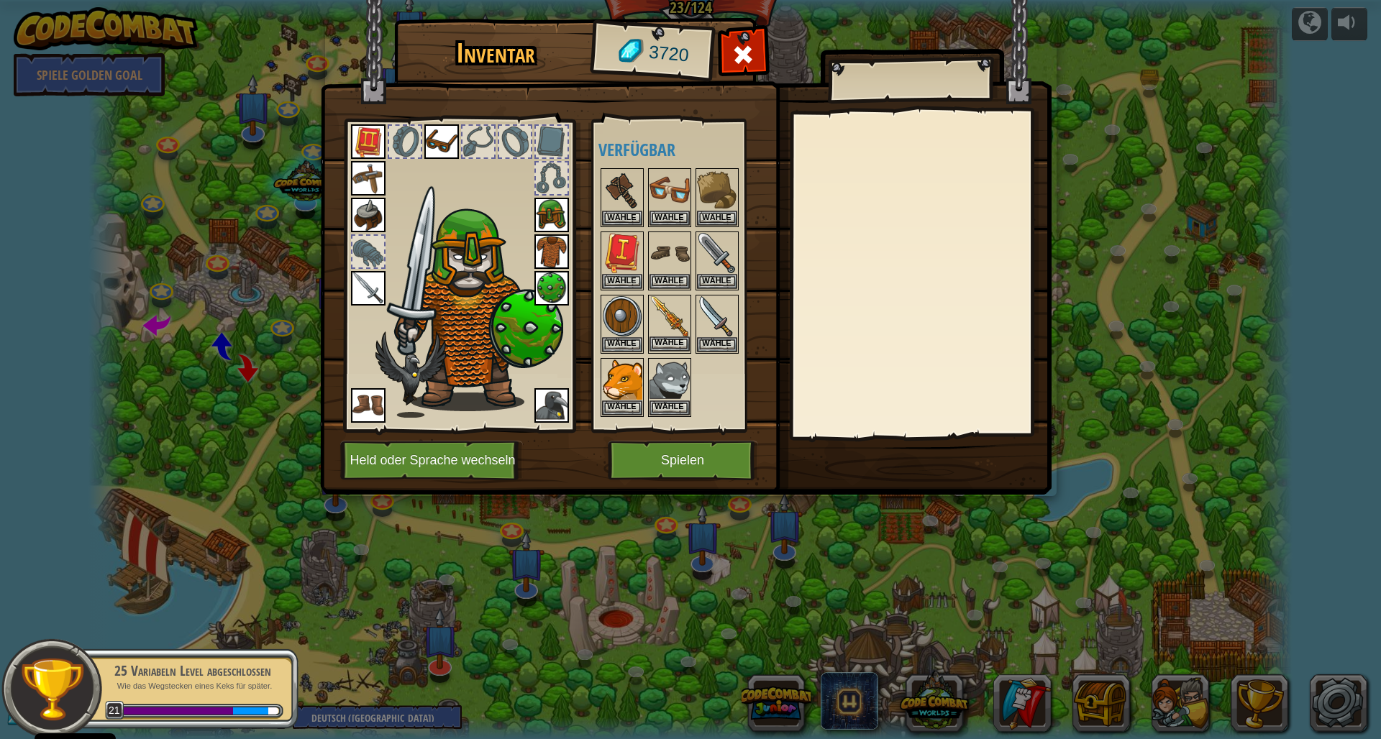
click at [665, 341] on button "Wähle" at bounding box center [669, 344] width 40 height 15
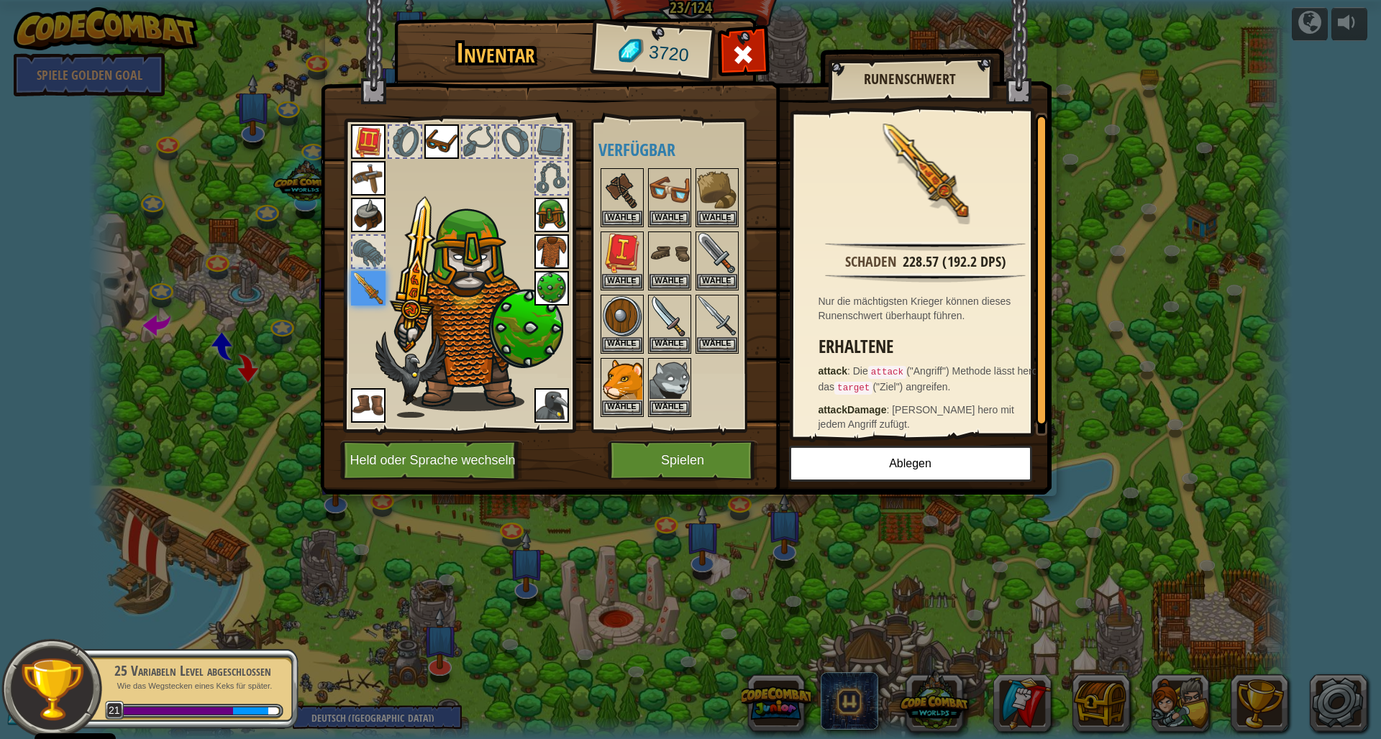
click at [701, 459] on button "Spielen" at bounding box center [683, 461] width 150 height 40
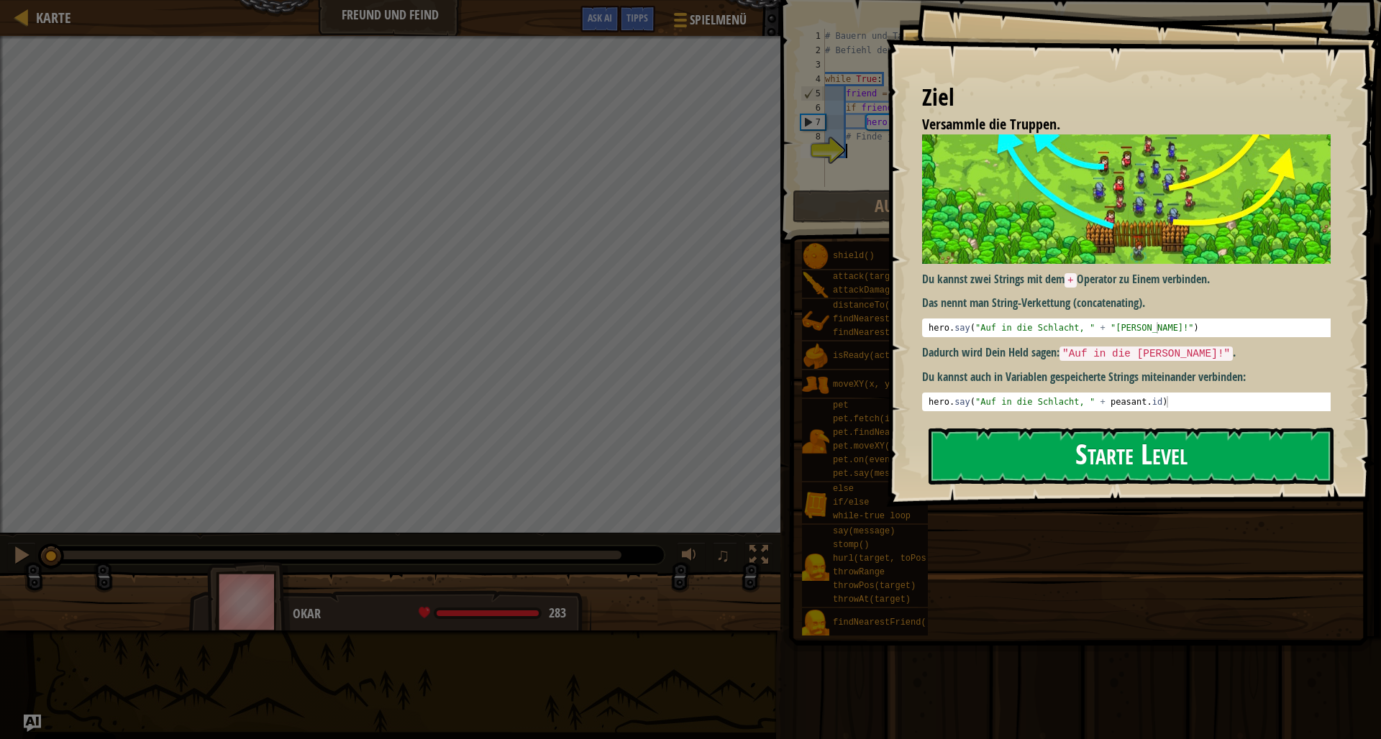
click at [1105, 452] on button "Starte Level" at bounding box center [1130, 456] width 405 height 57
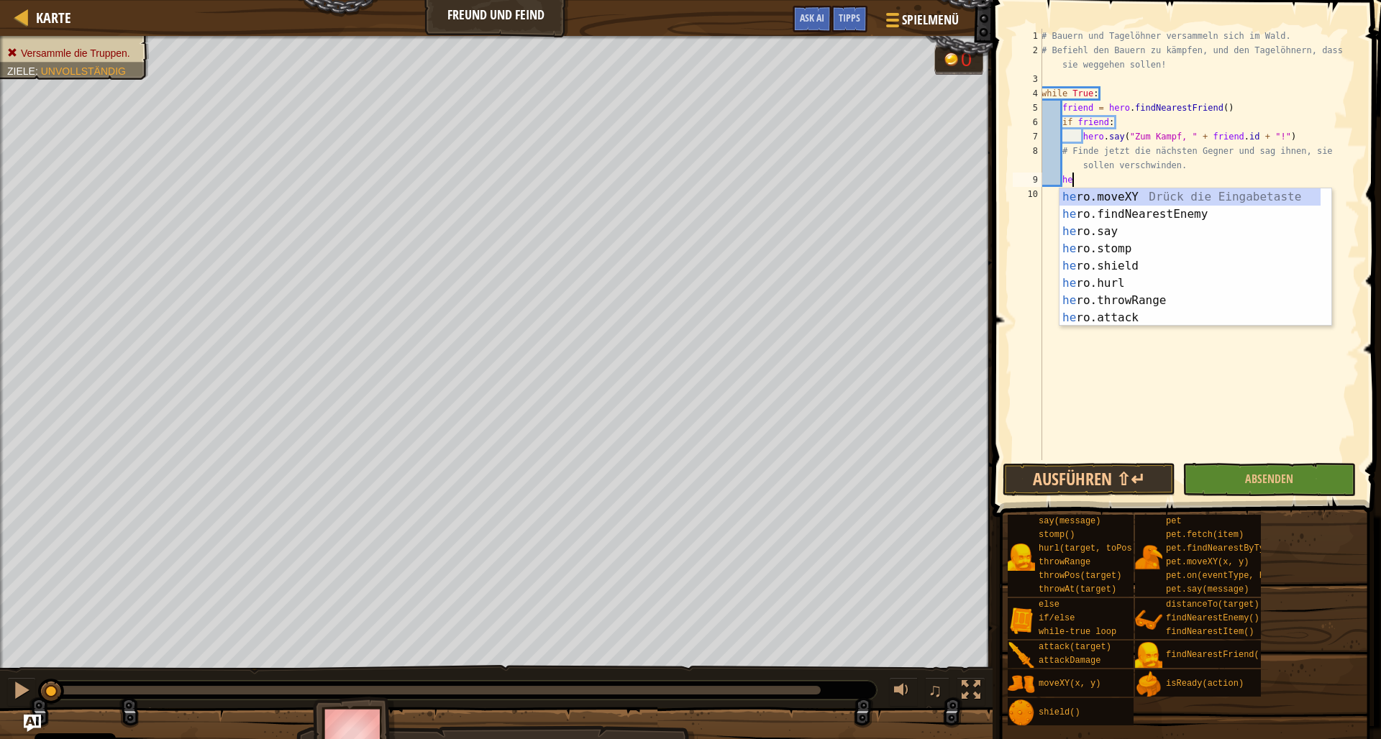
scroll to position [6, 2]
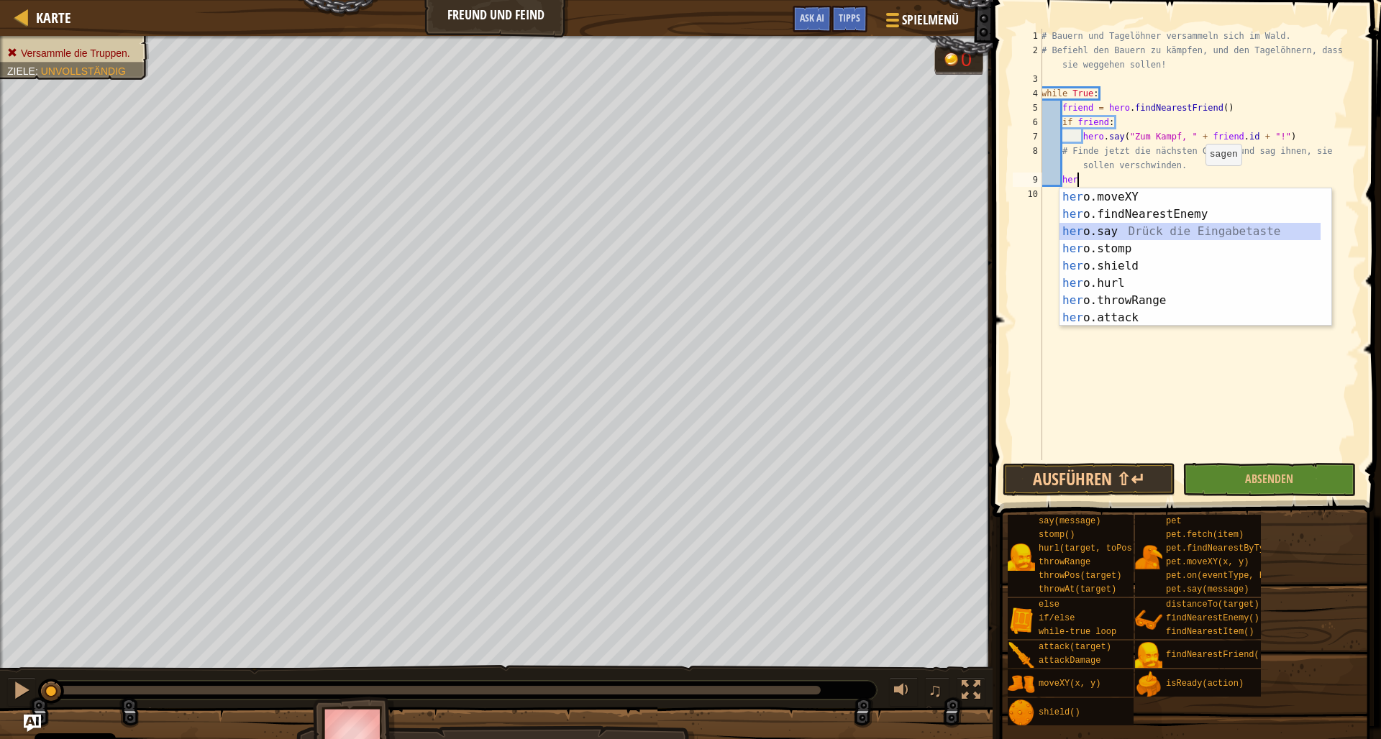
click at [1102, 232] on div "her o.moveXY Drück die Eingabetaste her o.findNearestEnemy Drück die Eingabetas…" at bounding box center [1189, 274] width 261 height 173
type textarea "hero.say("message")"
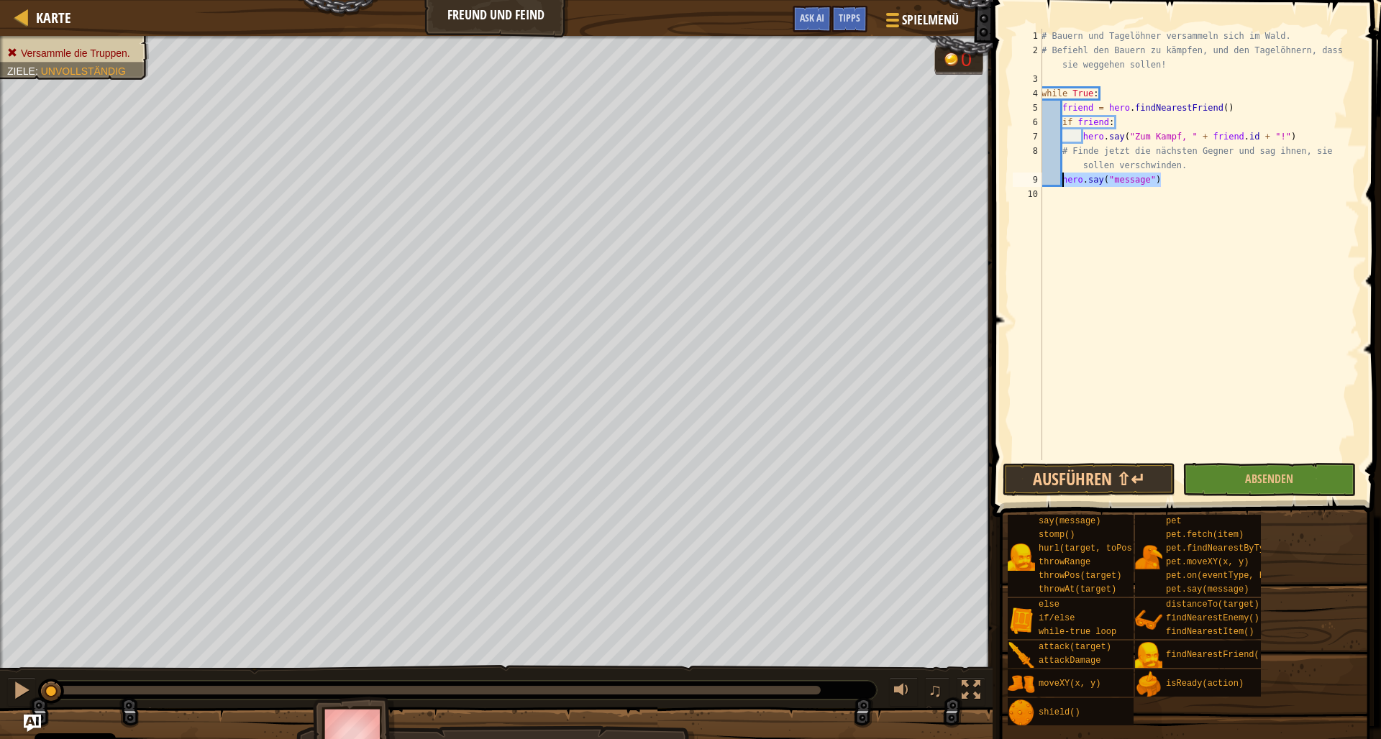
drag, startPoint x: 1161, startPoint y: 186, endPoint x: 1062, endPoint y: 180, distance: 99.4
click at [1061, 181] on div "# Bauern und Tagelöhner versammeln sich im Wald. # [PERSON_NAME] den Bauern zu …" at bounding box center [1198, 259] width 321 height 460
type textarea "i"
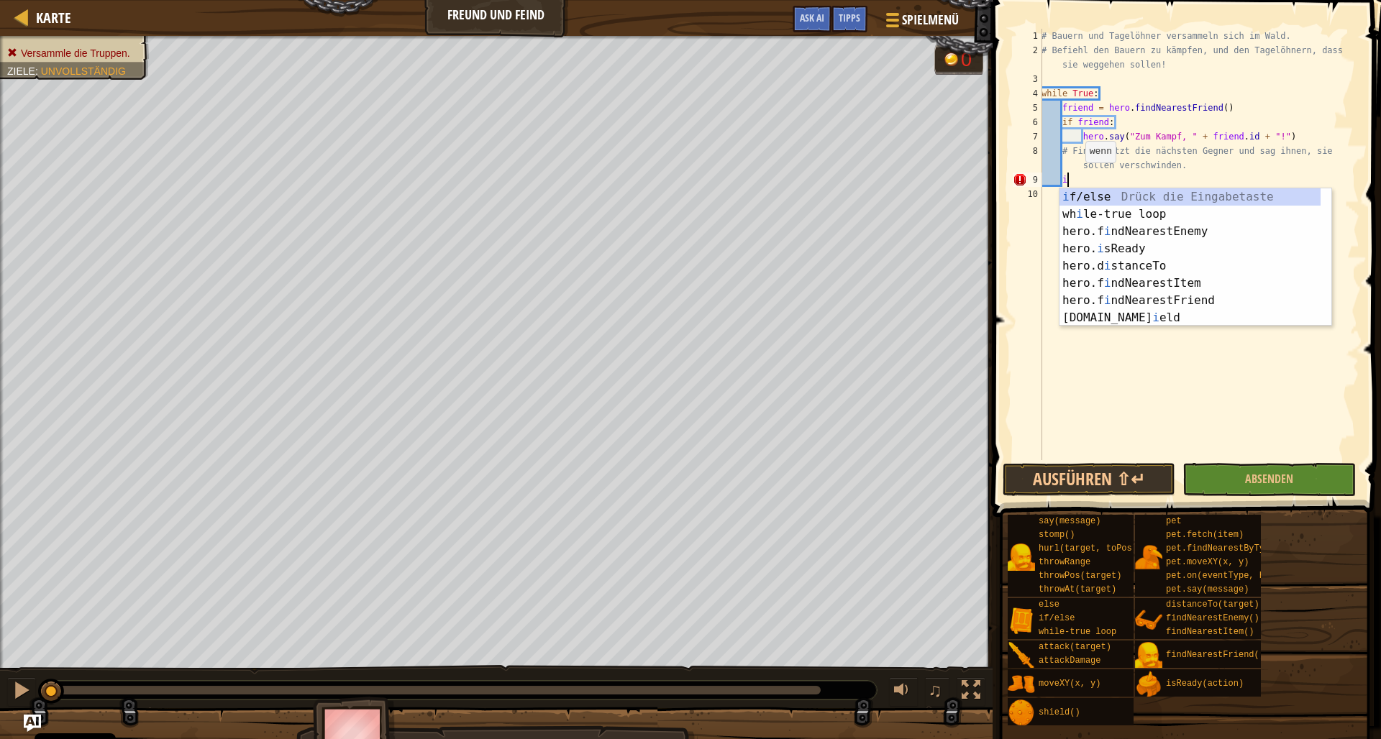
scroll to position [6, 1]
type textarea "her"
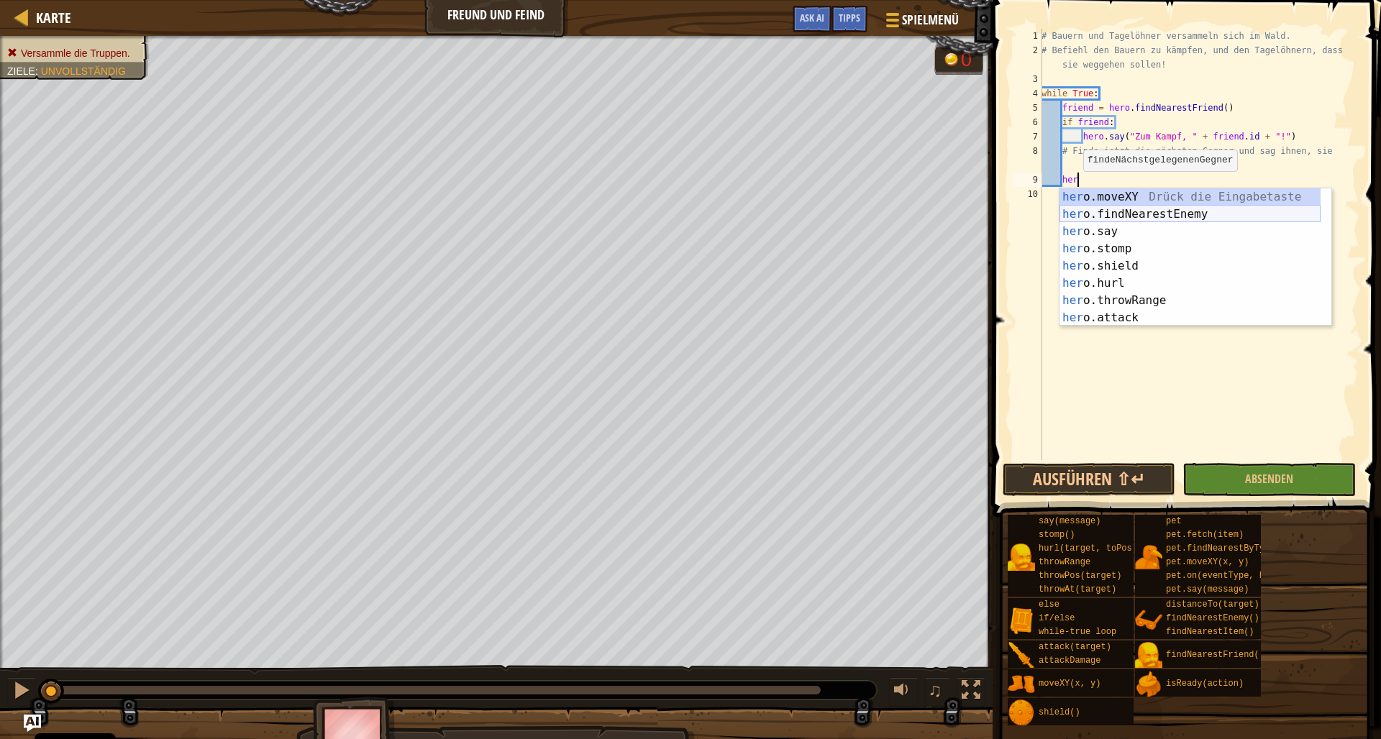
click at [1076, 207] on div "her o.moveXY Drück die Eingabetaste her o.findNearestEnemy Drück die Eingabetas…" at bounding box center [1189, 274] width 261 height 173
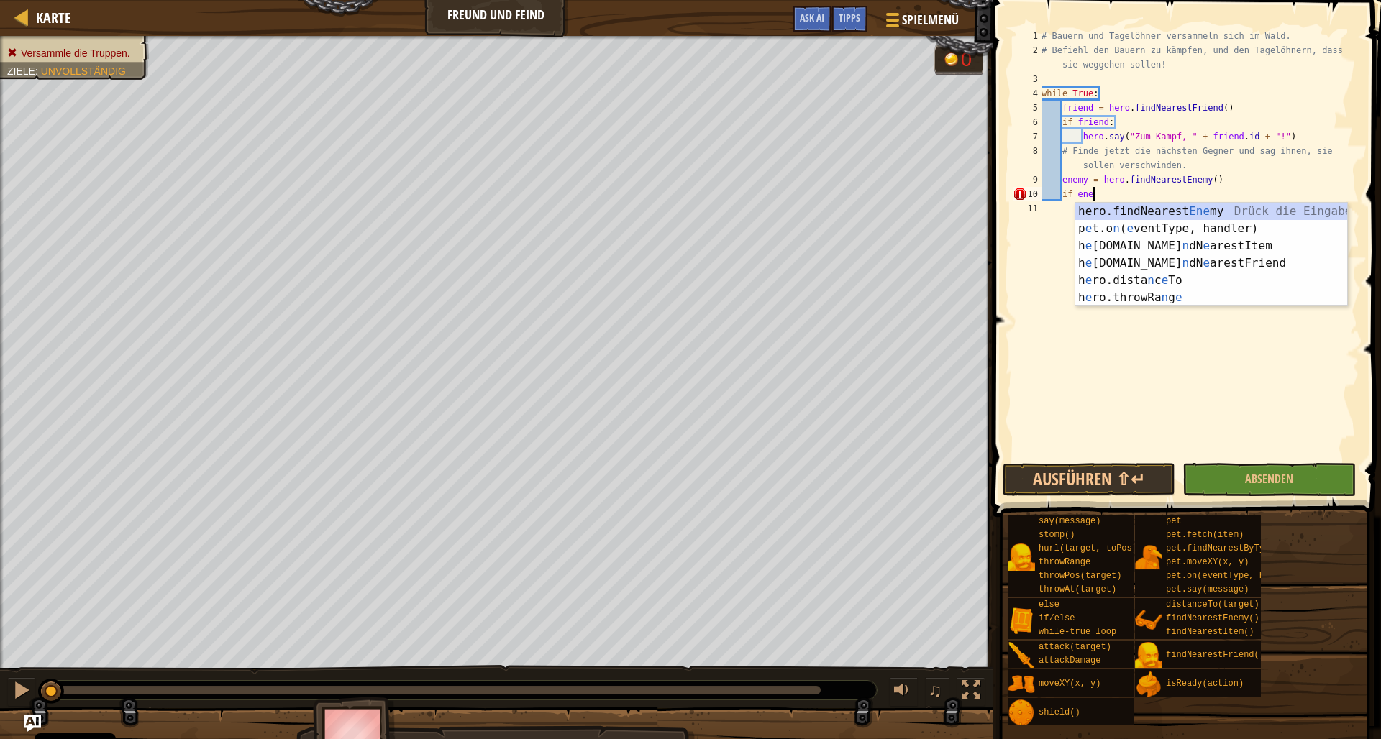
scroll to position [6, 4]
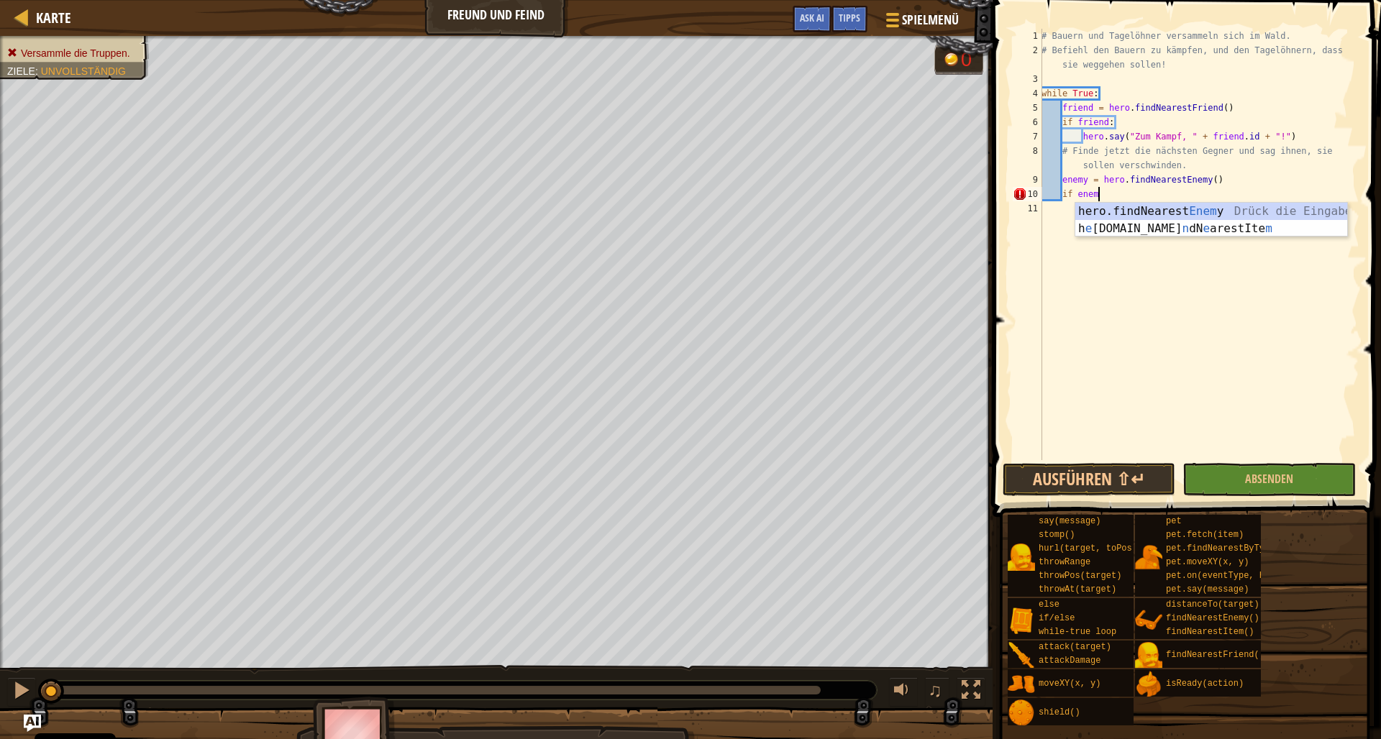
type textarea "if enemy"
click at [1040, 211] on div "11" at bounding box center [1026, 208] width 29 height 14
drag, startPoint x: 1106, startPoint y: 196, endPoint x: 1064, endPoint y: 193, distance: 41.9
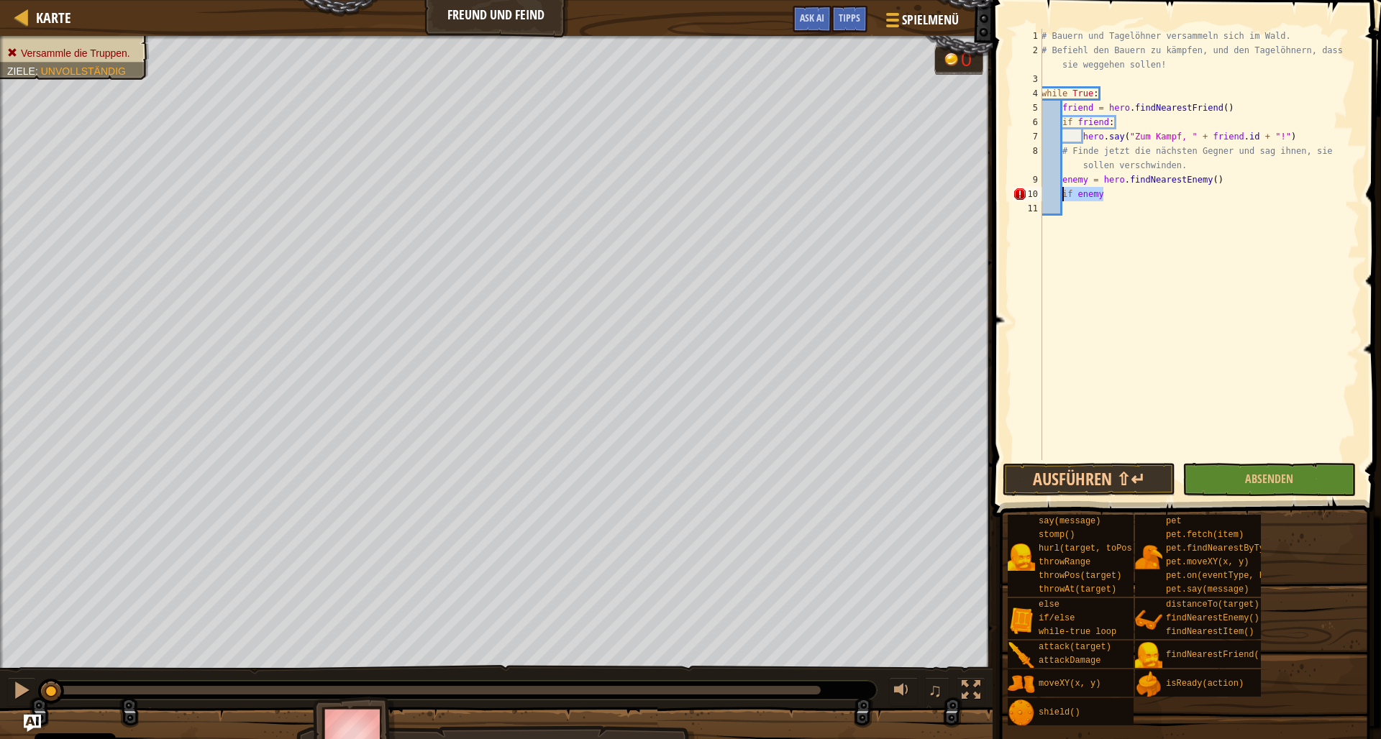
click at [1064, 193] on div "# Bauern und Tagelöhner versammeln sich im Wald. # [PERSON_NAME] den Bauern zu …" at bounding box center [1198, 259] width 321 height 460
type textarea "if enemy"
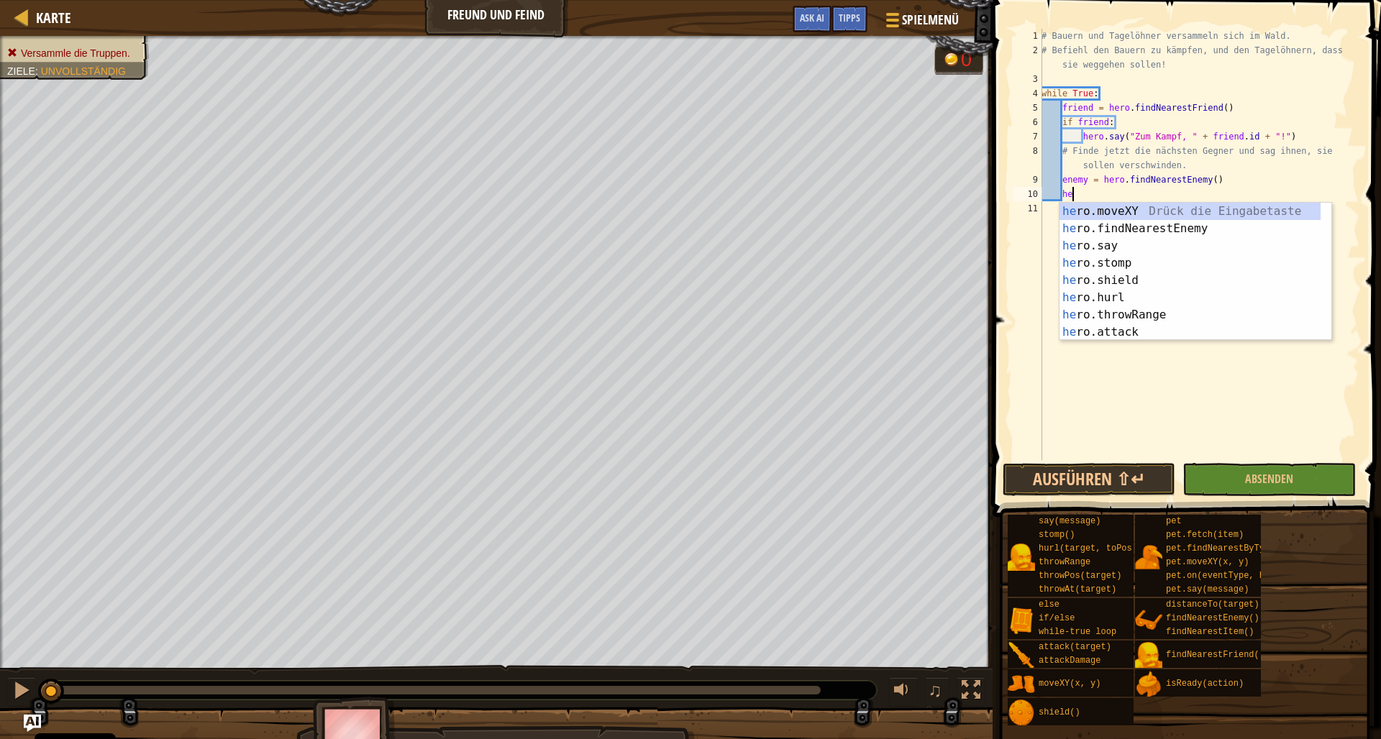
scroll to position [6, 2]
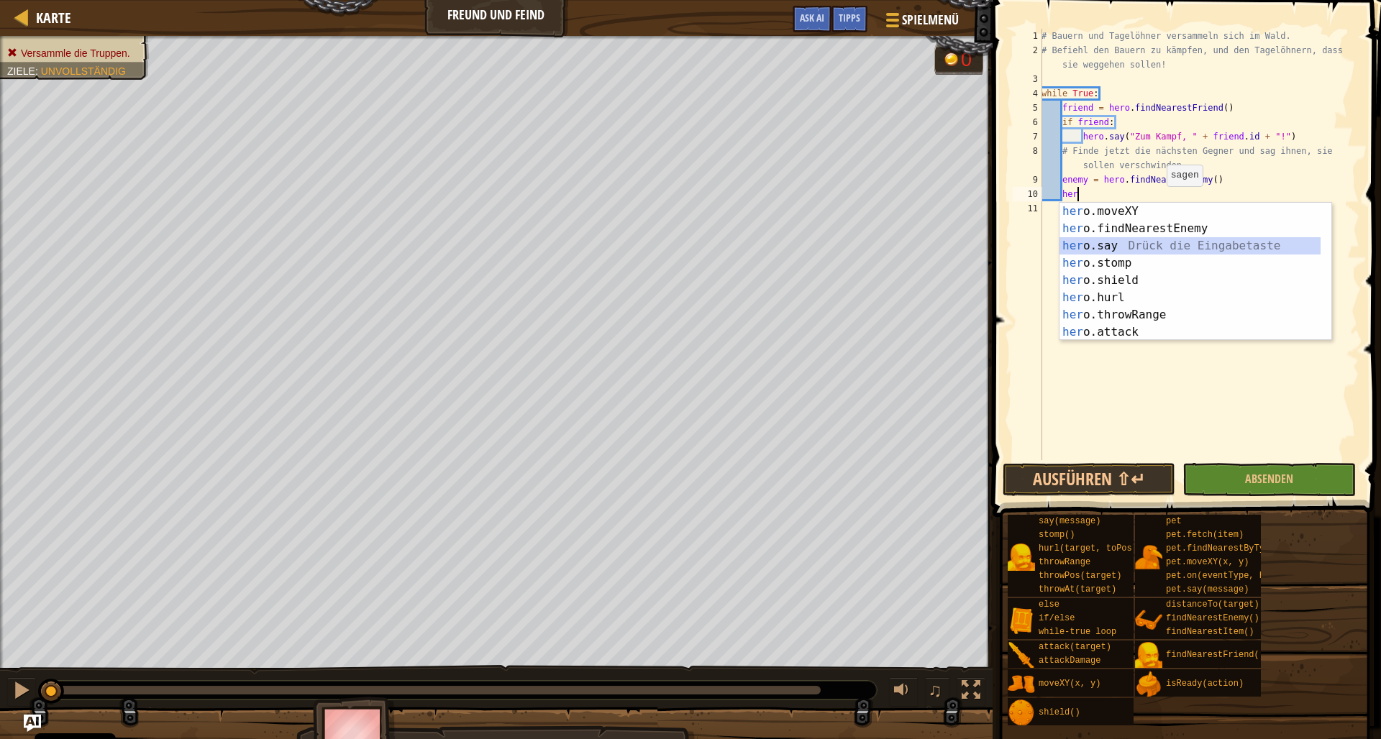
click at [1113, 248] on div "her o.moveXY Drück die Eingabetaste her o.findNearestEnemy Drück die Eingabetas…" at bounding box center [1189, 289] width 261 height 173
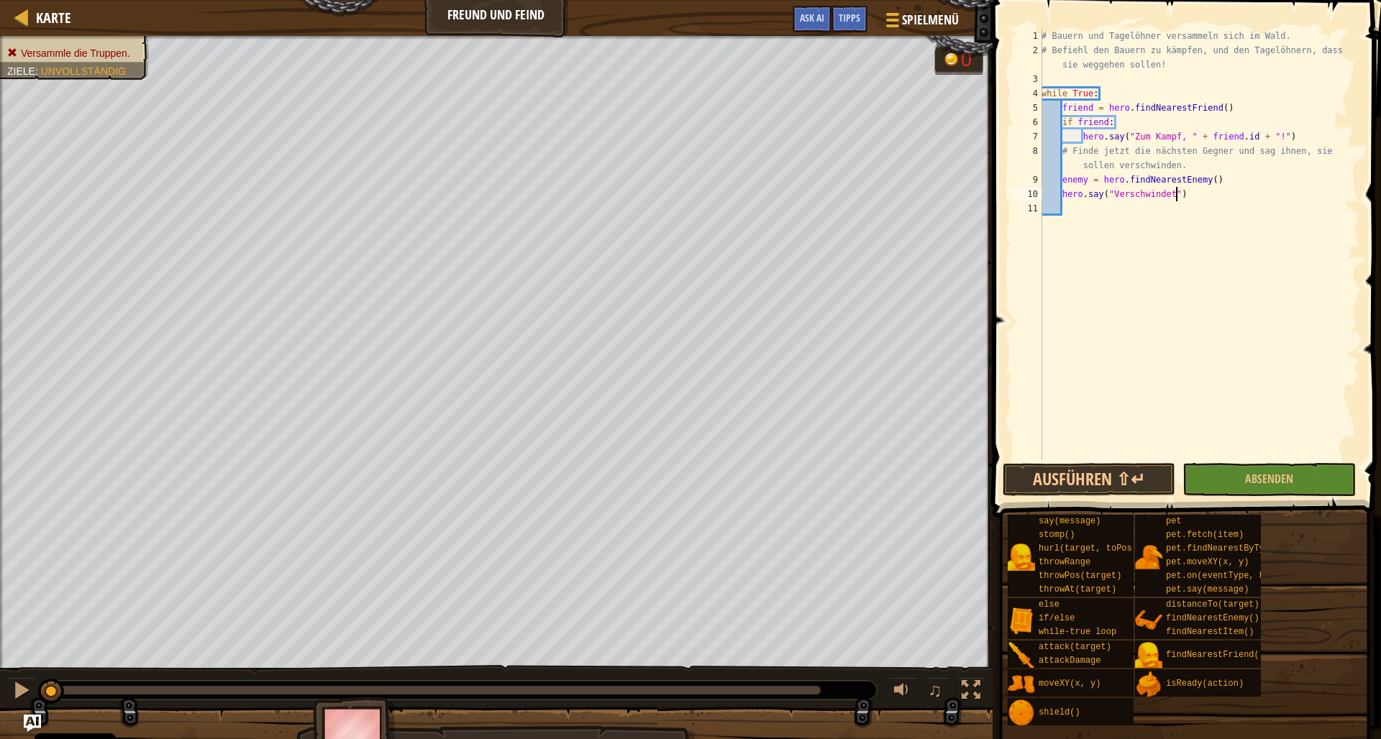
scroll to position [6, 11]
click at [1192, 198] on div "# Bauern und Tagelöhner versammeln sich im Wald. # [PERSON_NAME] den Bauern zu …" at bounding box center [1198, 259] width 321 height 460
type textarea "hero.say("Verschwindet, " + [DOMAIN_NAME] + "!")"
click at [1238, 477] on button "Absenden" at bounding box center [1268, 479] width 173 height 33
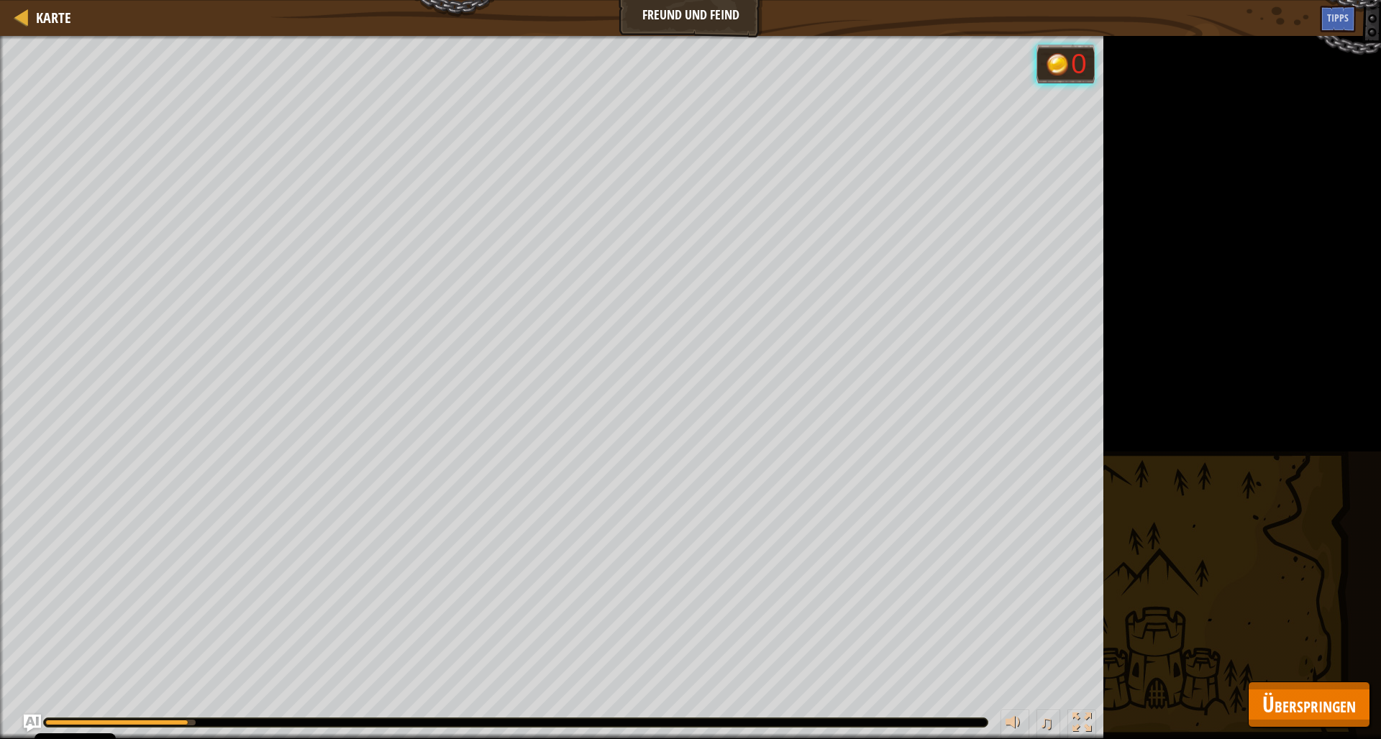
click at [1285, 695] on span "Überspringen" at bounding box center [1308, 704] width 93 height 29
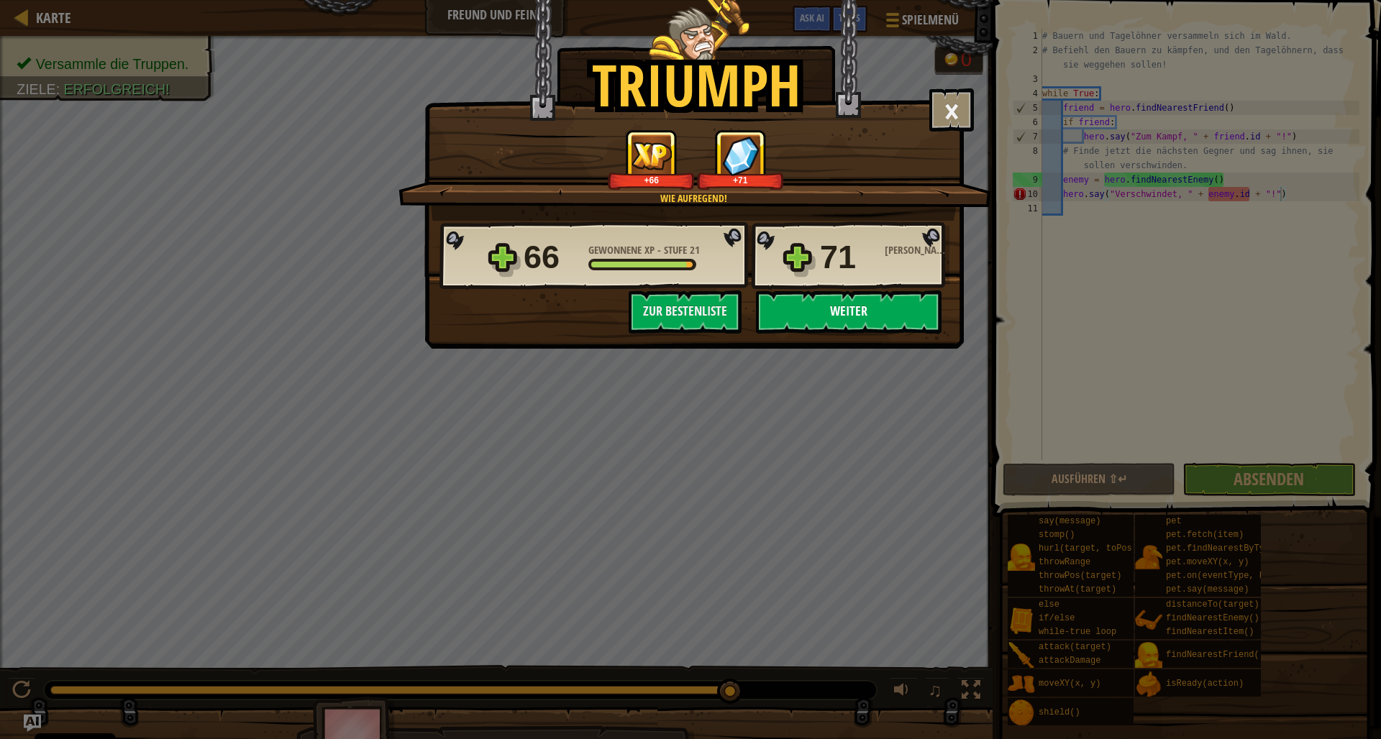
click at [829, 314] on button "Weiter" at bounding box center [849, 312] width 186 height 43
select select "de-DE"
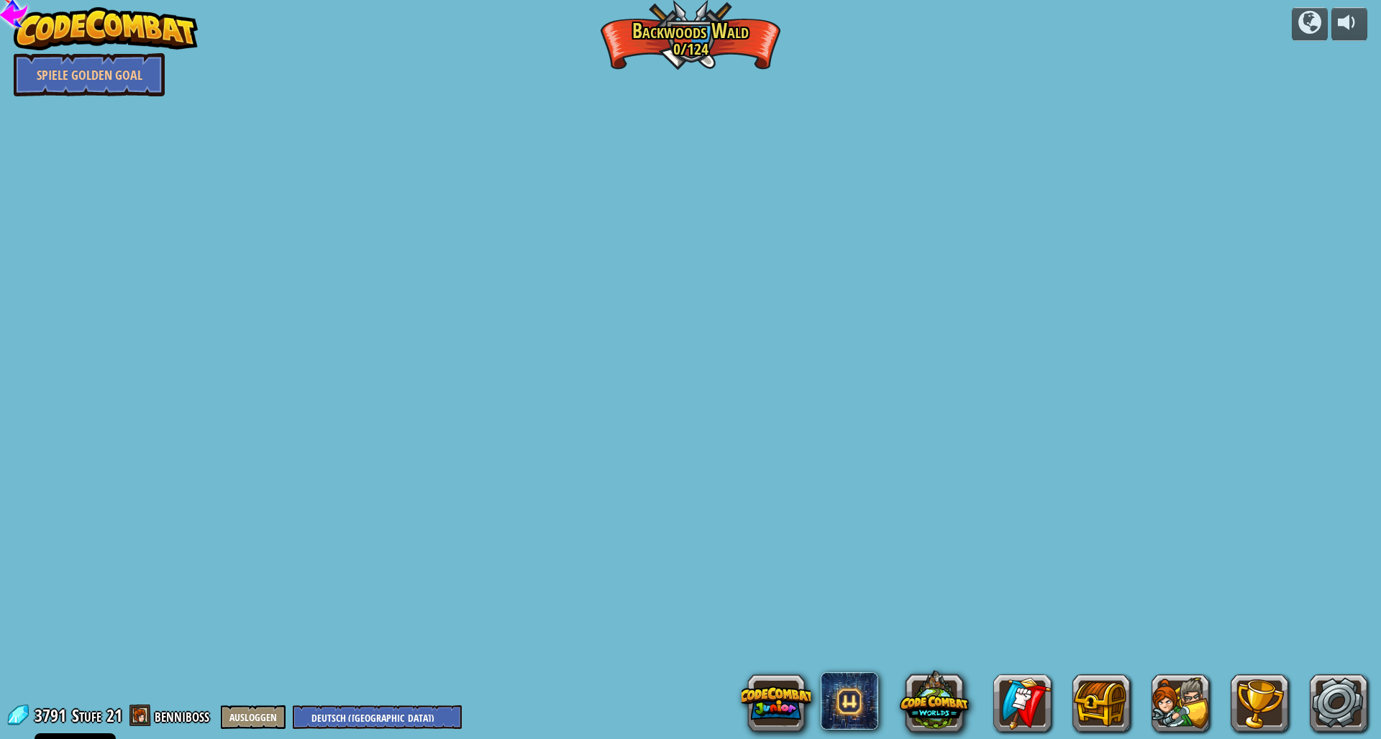
select select "de-DE"
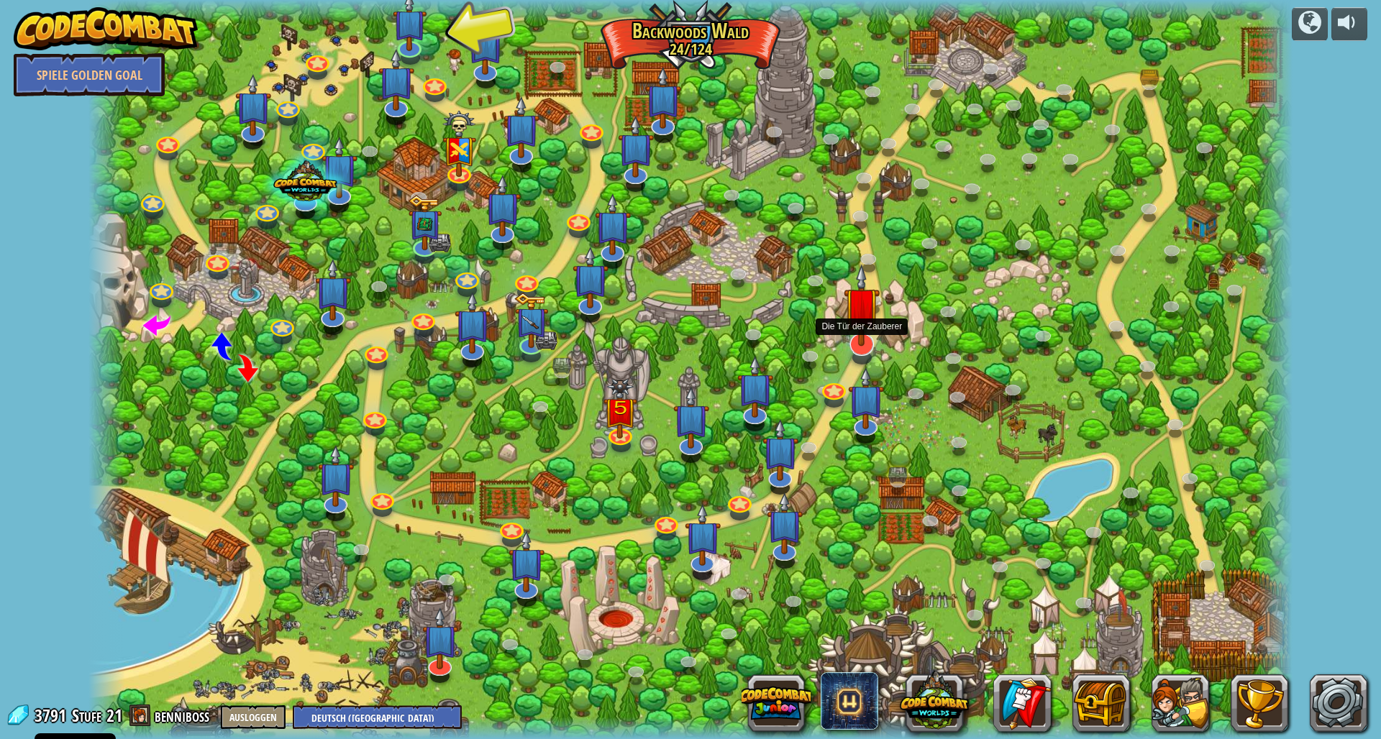
click at [859, 319] on img at bounding box center [861, 305] width 36 height 83
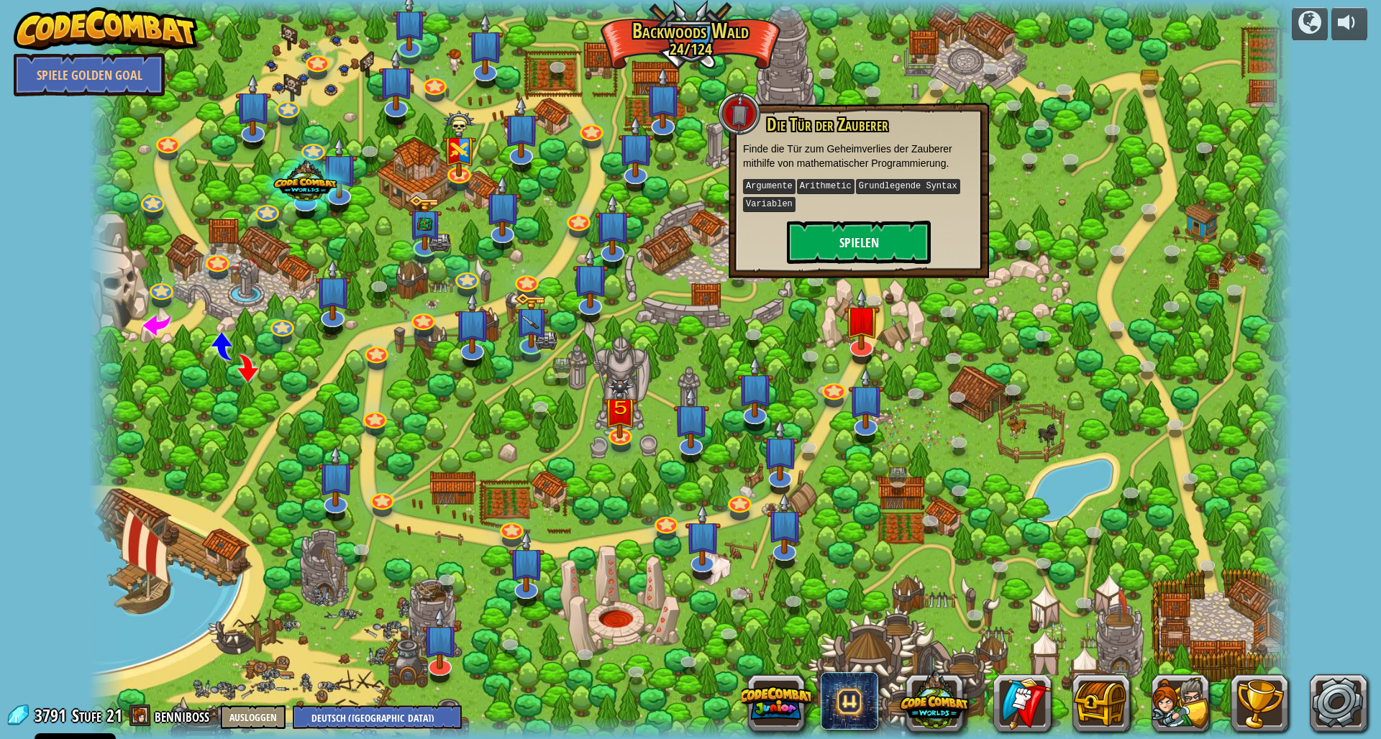
click at [838, 242] on button "Spielen" at bounding box center [859, 242] width 144 height 43
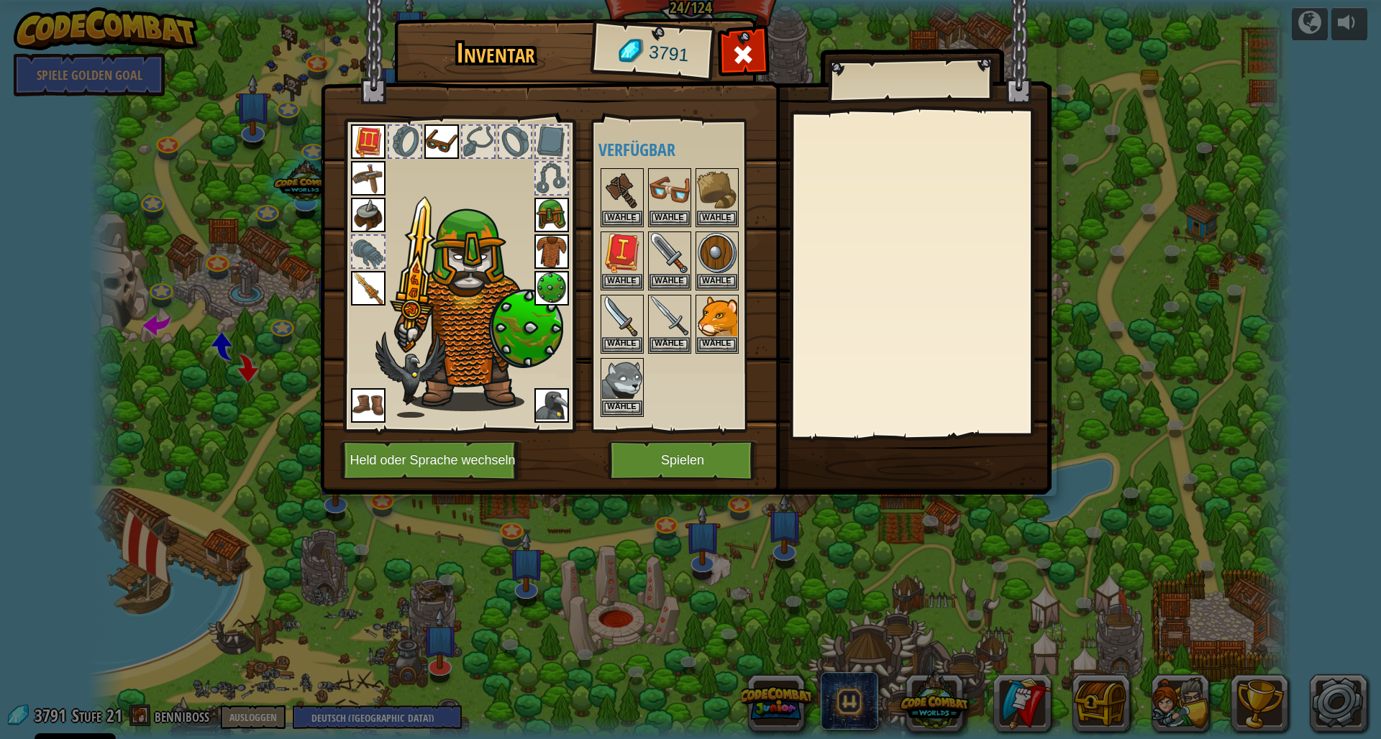
click at [655, 450] on button "Spielen" at bounding box center [683, 461] width 150 height 40
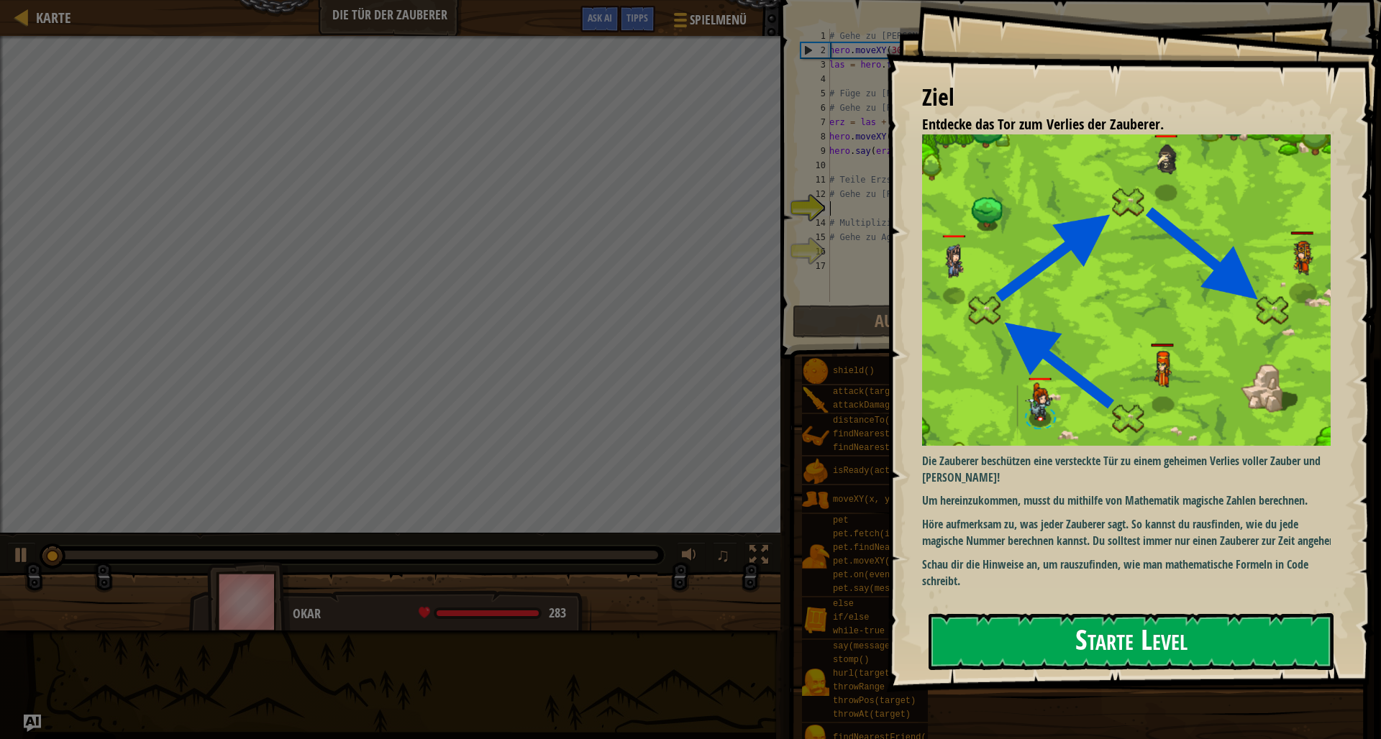
click at [1085, 641] on button "Starte Level" at bounding box center [1130, 641] width 405 height 57
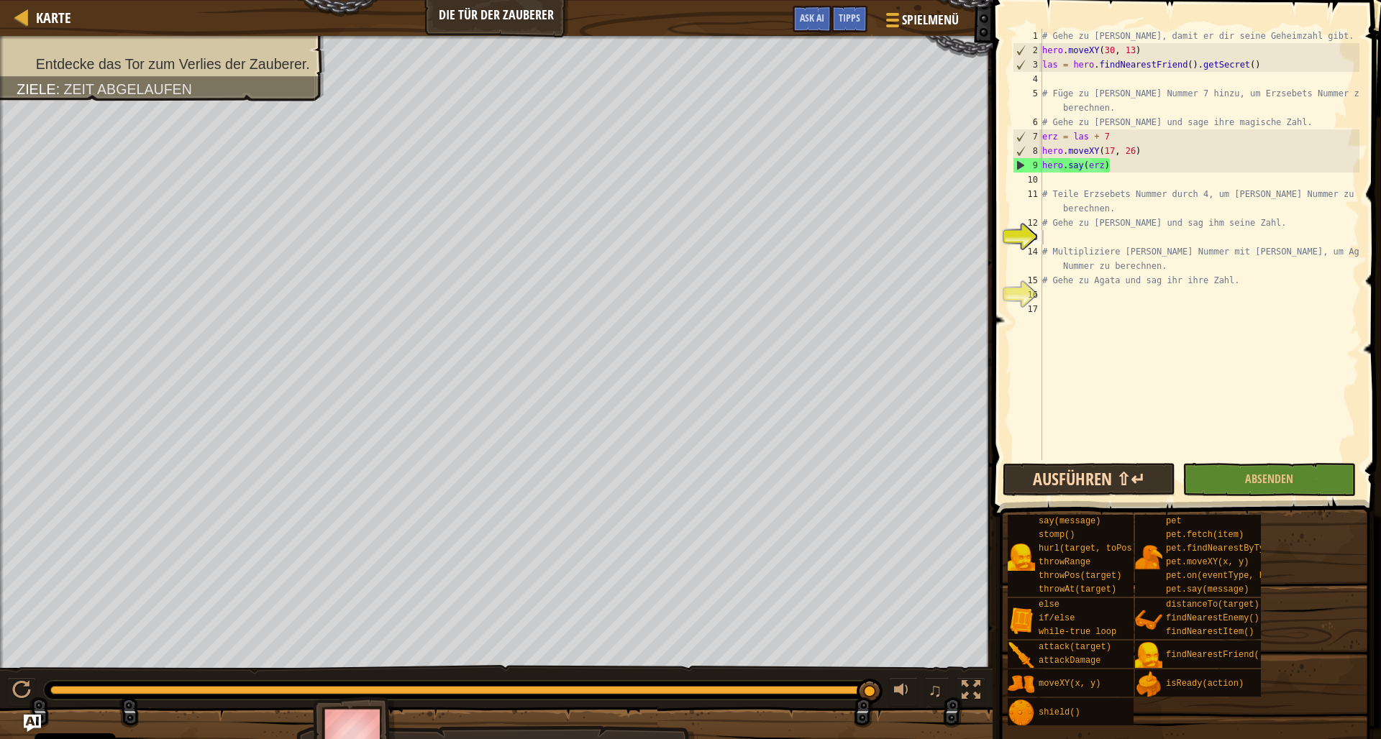
click at [1110, 477] on button "Ausführen ⇧↵" at bounding box center [1088, 479] width 173 height 33
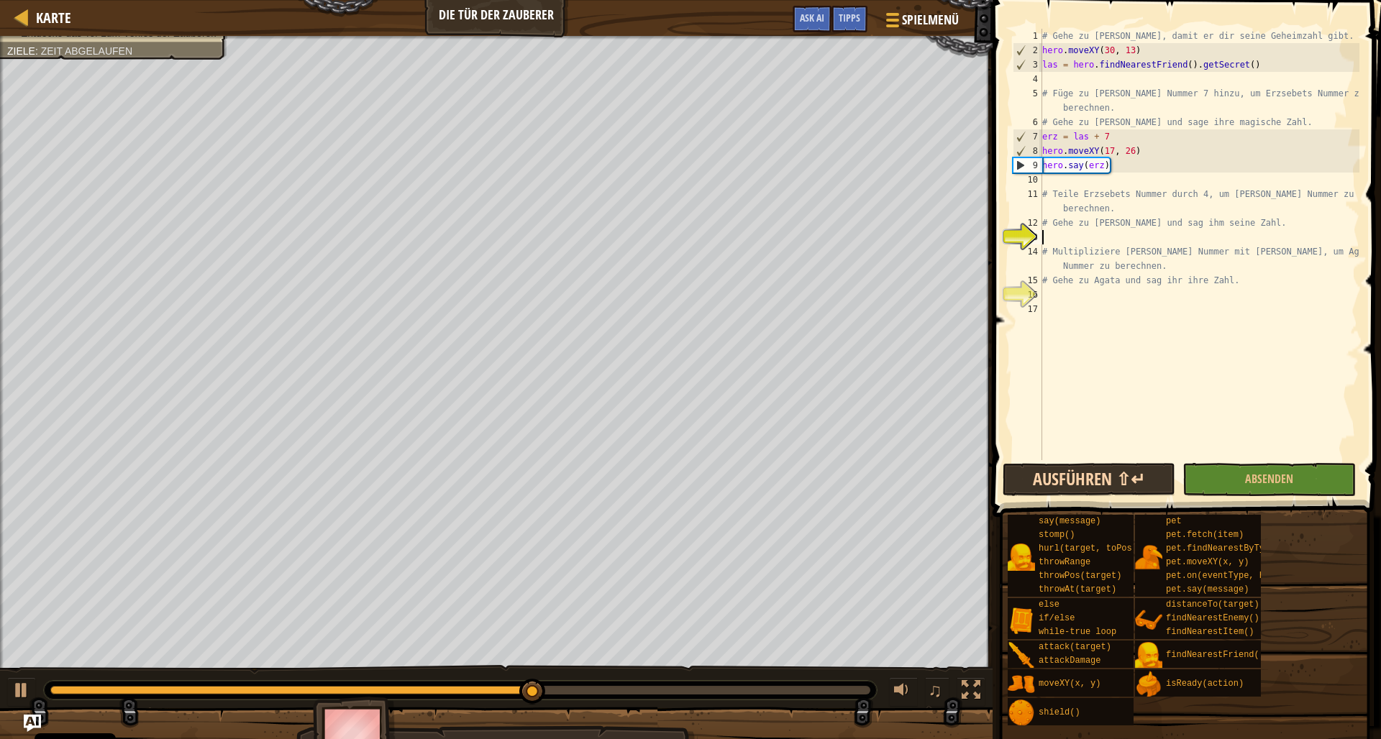
drag, startPoint x: 1115, startPoint y: 480, endPoint x: 1107, endPoint y: 482, distance: 8.0
click at [1115, 480] on button "Ausführen ⇧↵" at bounding box center [1088, 479] width 173 height 33
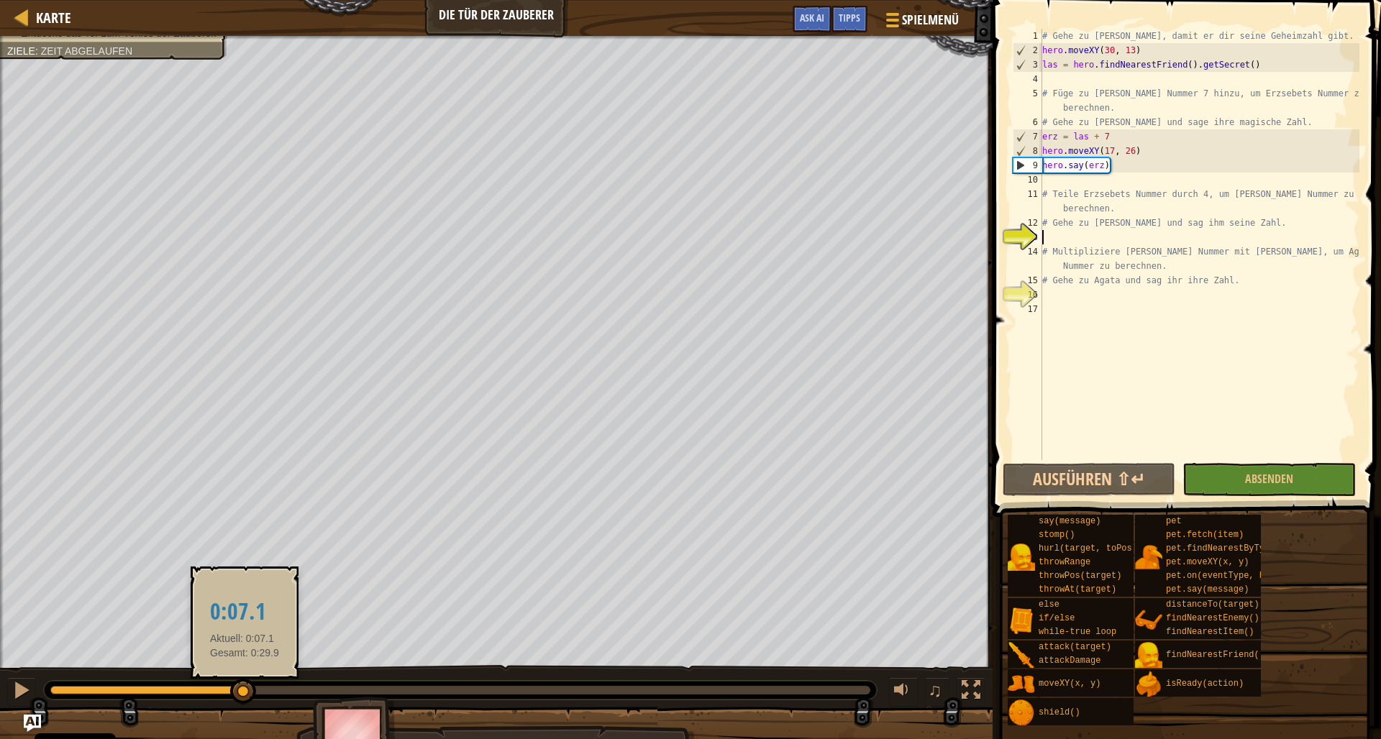
drag, startPoint x: 109, startPoint y: 694, endPoint x: 244, endPoint y: 700, distance: 136.0
click at [244, 700] on div at bounding box center [243, 692] width 26 height 26
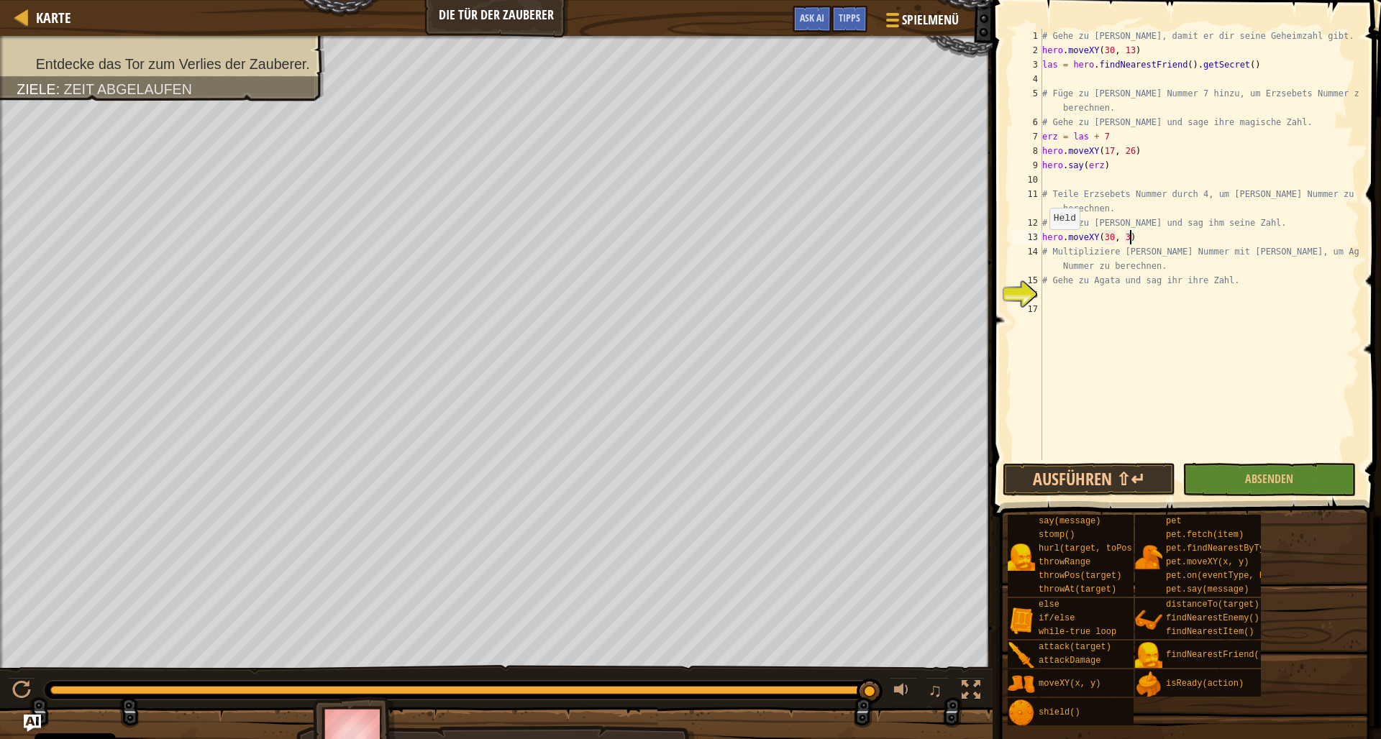
scroll to position [6, 7]
click at [1146, 237] on div "# Gehe zu [PERSON_NAME], damit er dir seine Geheimzahl gibt. hero . moveXY ( 30…" at bounding box center [1199, 259] width 320 height 460
type textarea "hero.moveXY(30, 39)"
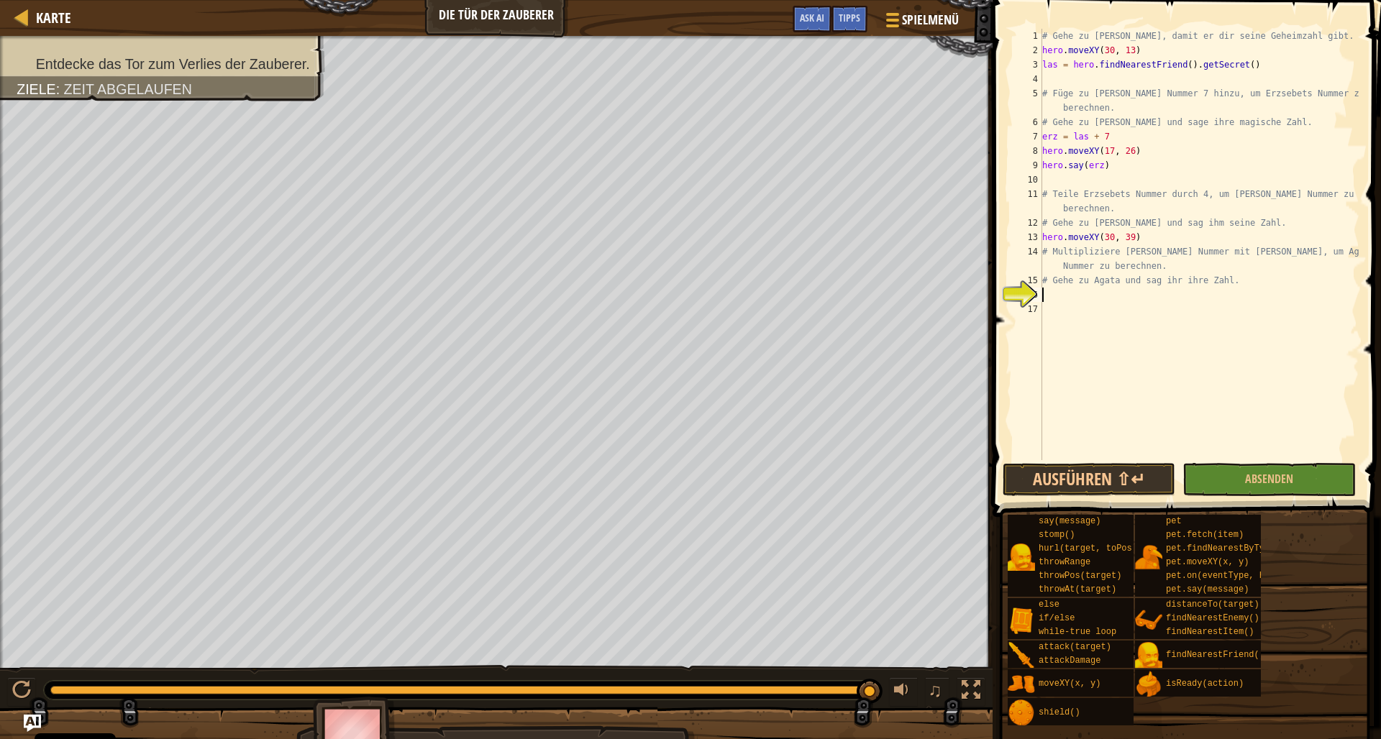
click at [1044, 296] on div "# Gehe zu [PERSON_NAME], damit er dir seine Geheimzahl gibt. hero . moveXY ( 30…" at bounding box center [1199, 259] width 320 height 460
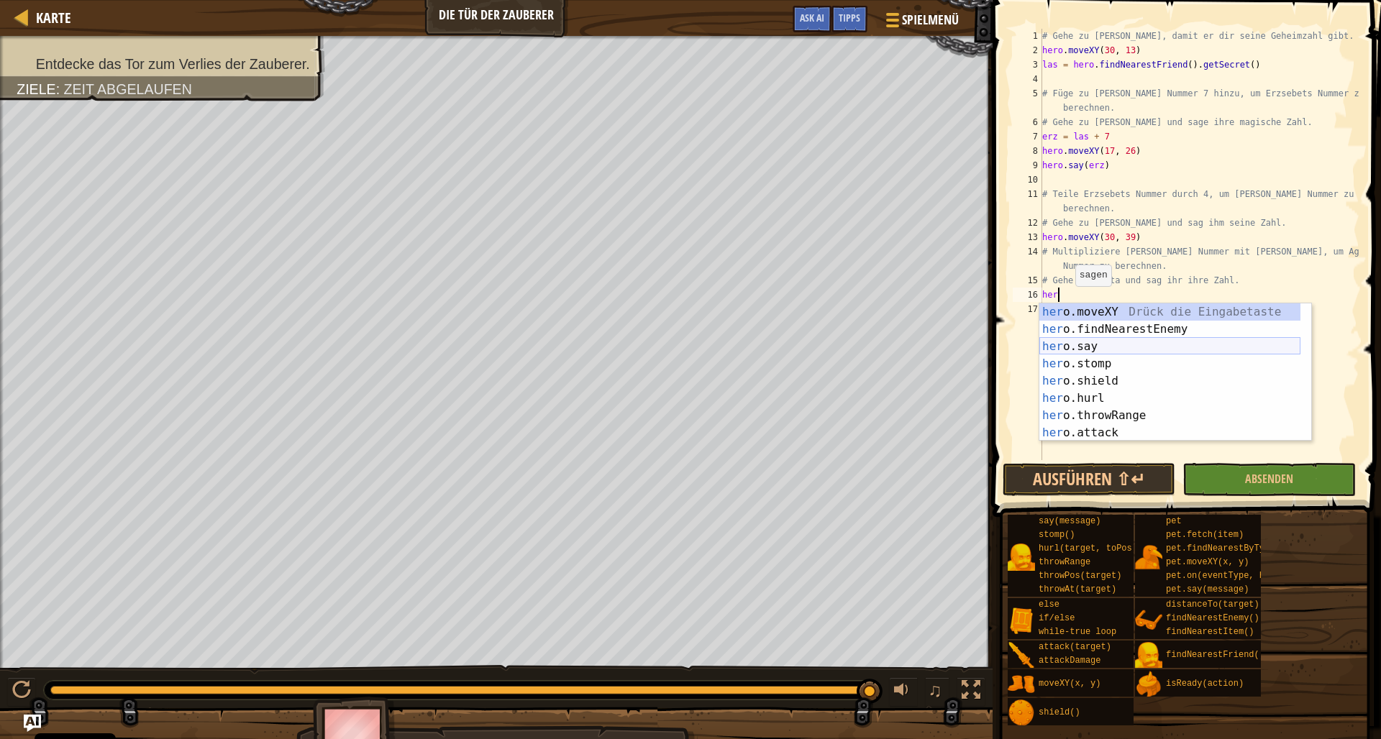
click at [1084, 344] on div "her o.moveXY Drück die Eingabetaste her o.findNearestEnemy Drück die Eingabetas…" at bounding box center [1169, 389] width 261 height 173
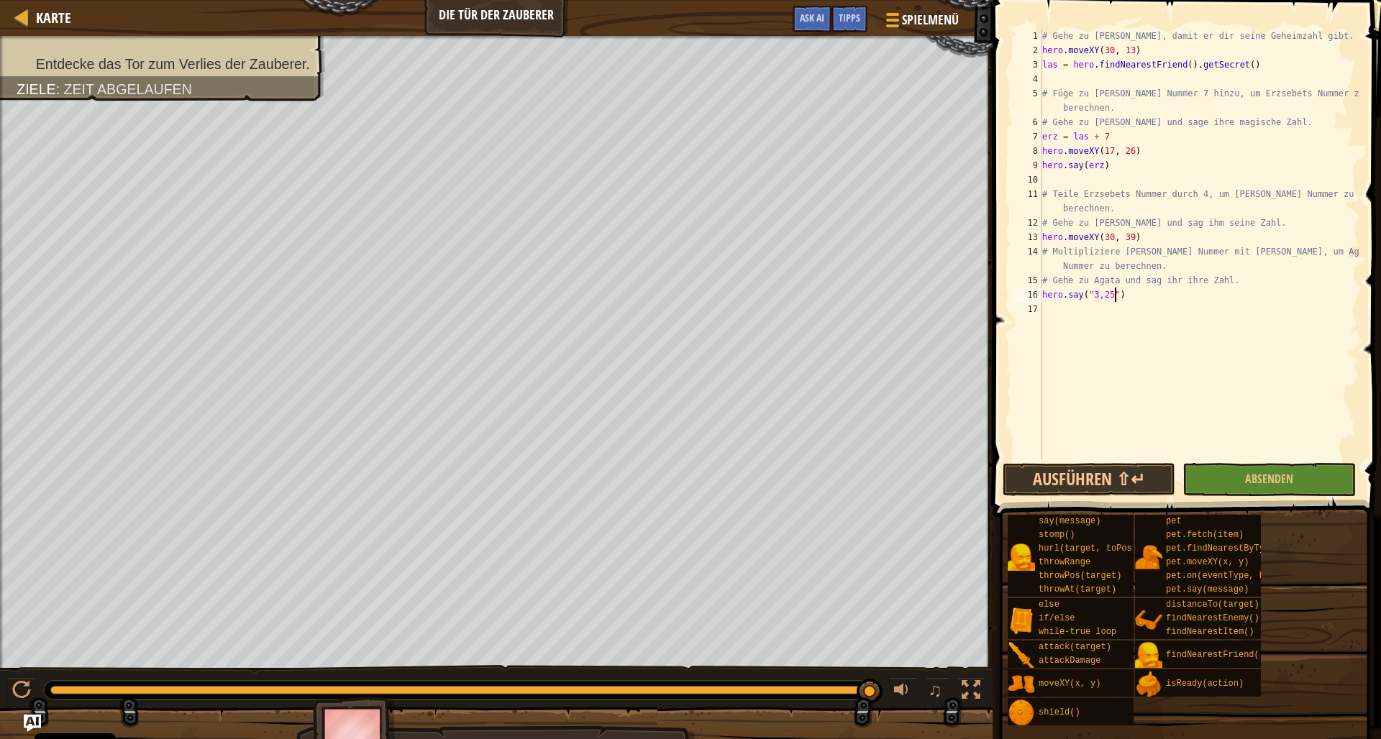
scroll to position [6, 6]
click at [1142, 475] on button "Ausführen ⇧↵" at bounding box center [1088, 479] width 173 height 33
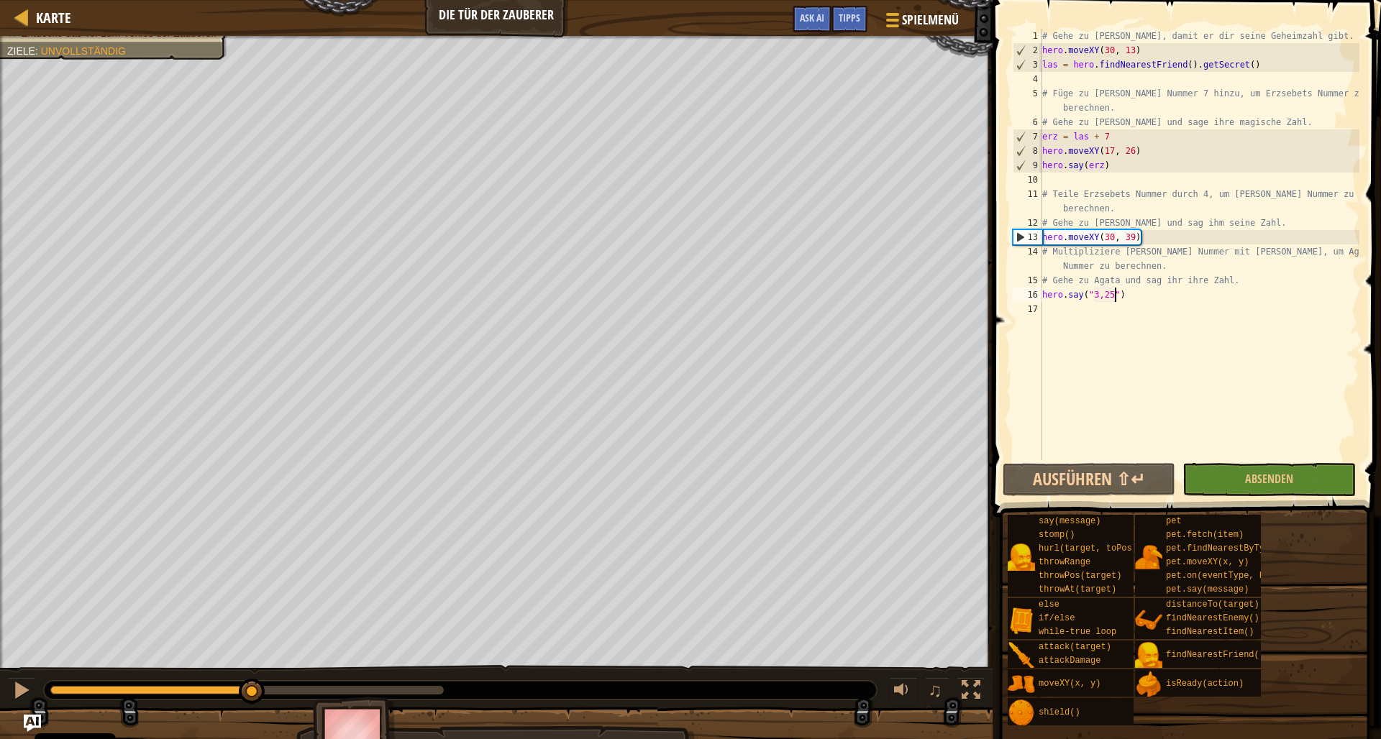
drag, startPoint x: 440, startPoint y: 692, endPoint x: 252, endPoint y: 679, distance: 188.8
click at [252, 679] on div at bounding box center [252, 692] width 26 height 26
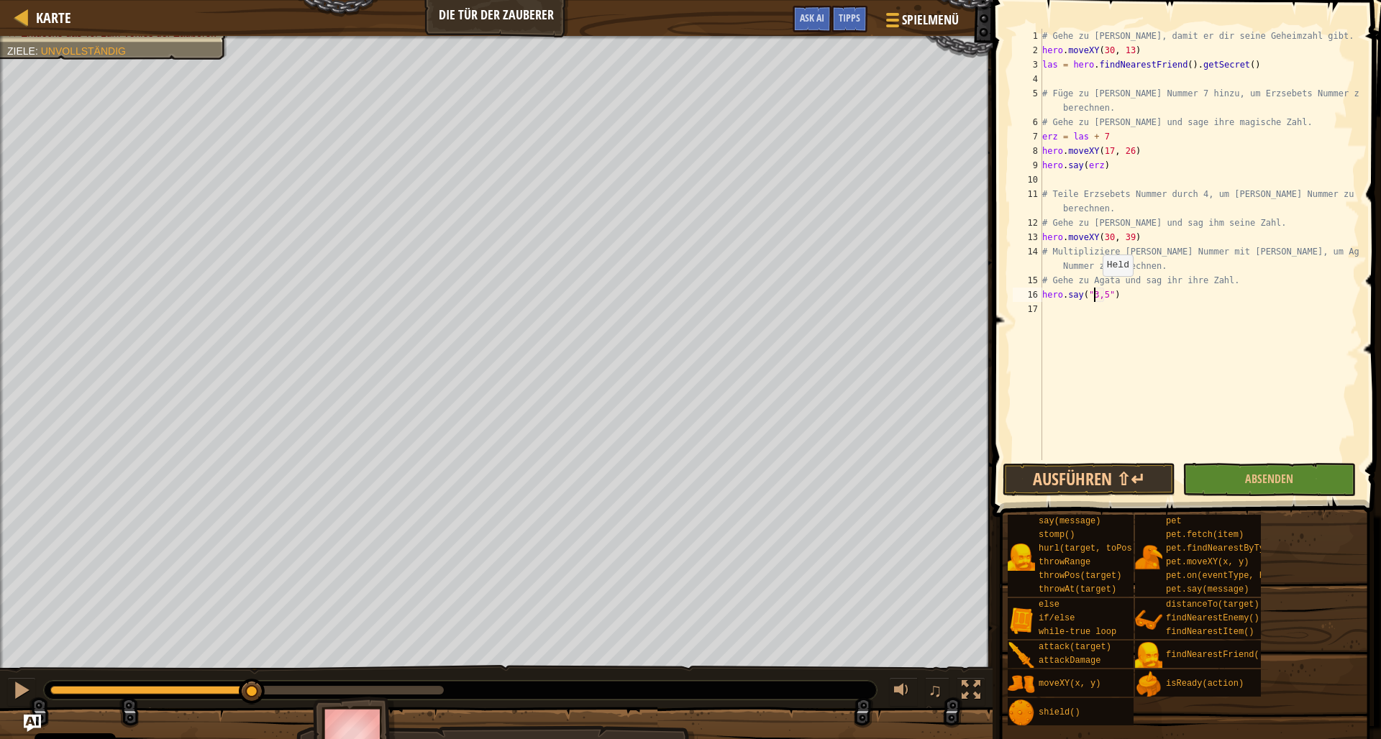
click at [1096, 291] on div "# Gehe zu [PERSON_NAME], damit er dir seine Geheimzahl gibt. hero . moveXY ( 30…" at bounding box center [1199, 259] width 320 height 460
click at [1099, 298] on div "# Gehe zu [PERSON_NAME], damit er dir seine Geheimzahl gibt. hero . moveXY ( 30…" at bounding box center [1199, 259] width 320 height 460
click at [1099, 473] on button "Ausführen ⇧↵" at bounding box center [1088, 479] width 173 height 33
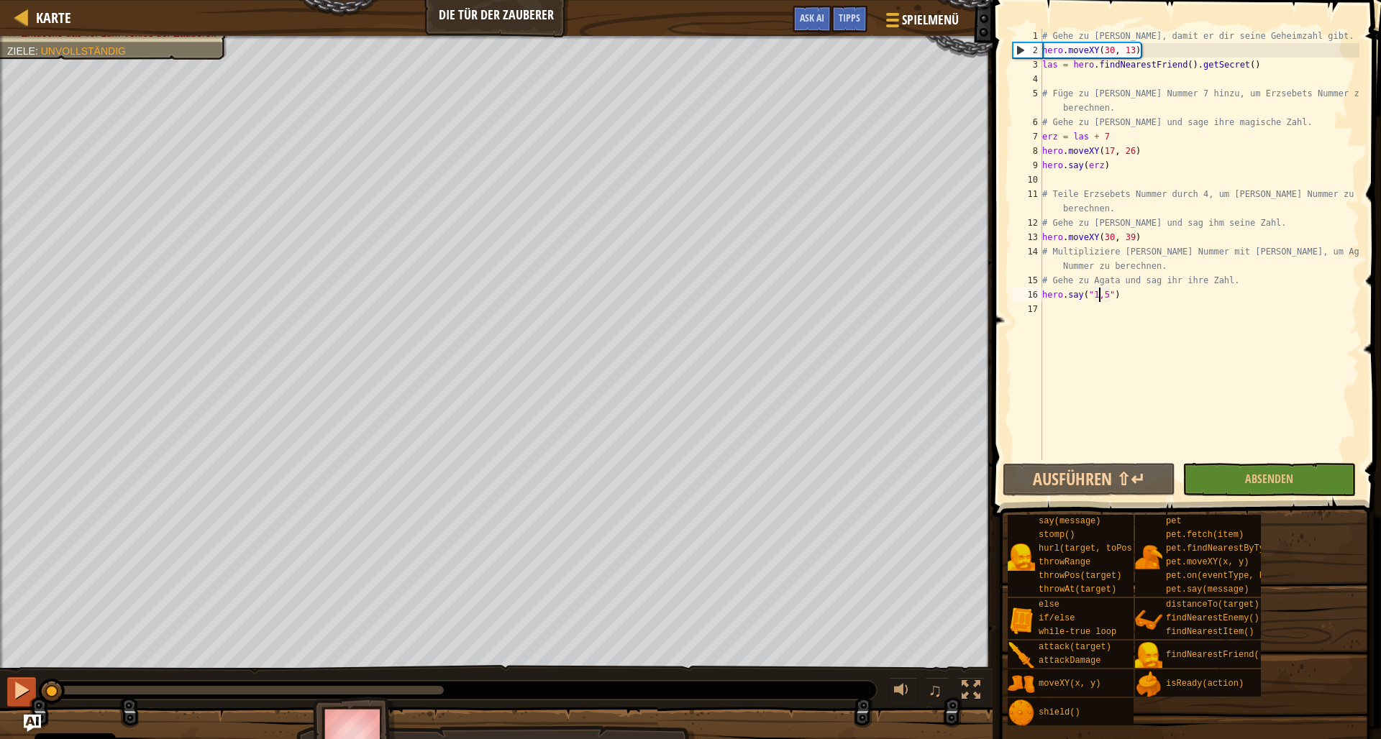
drag, startPoint x: 437, startPoint y: 685, endPoint x: 21, endPoint y: 691, distance: 416.4
click at [21, 691] on div "♫" at bounding box center [496, 686] width 992 height 43
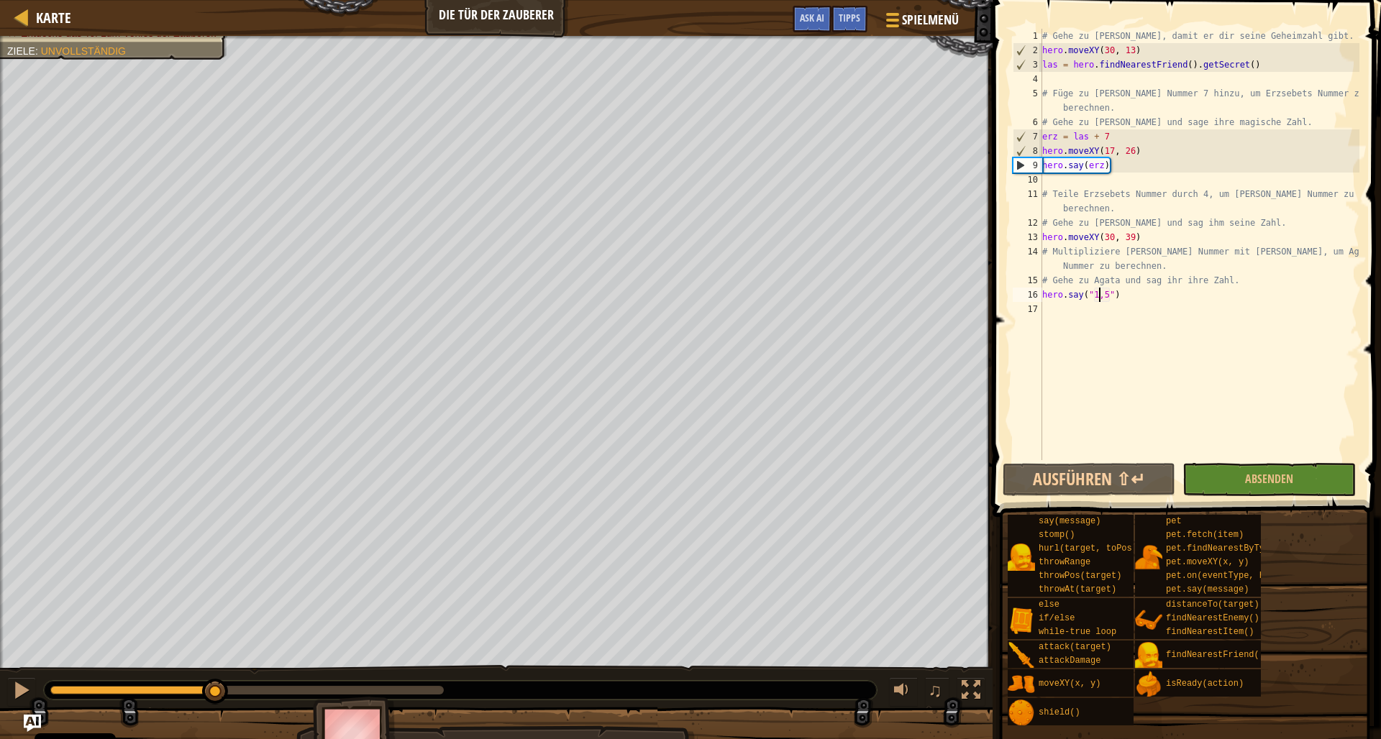
click at [216, 641] on div "Dein Held muss überleben. Entdecke das Tor zum Verlies der Zauberer. Ziele : Un…" at bounding box center [690, 401] width 1381 height 730
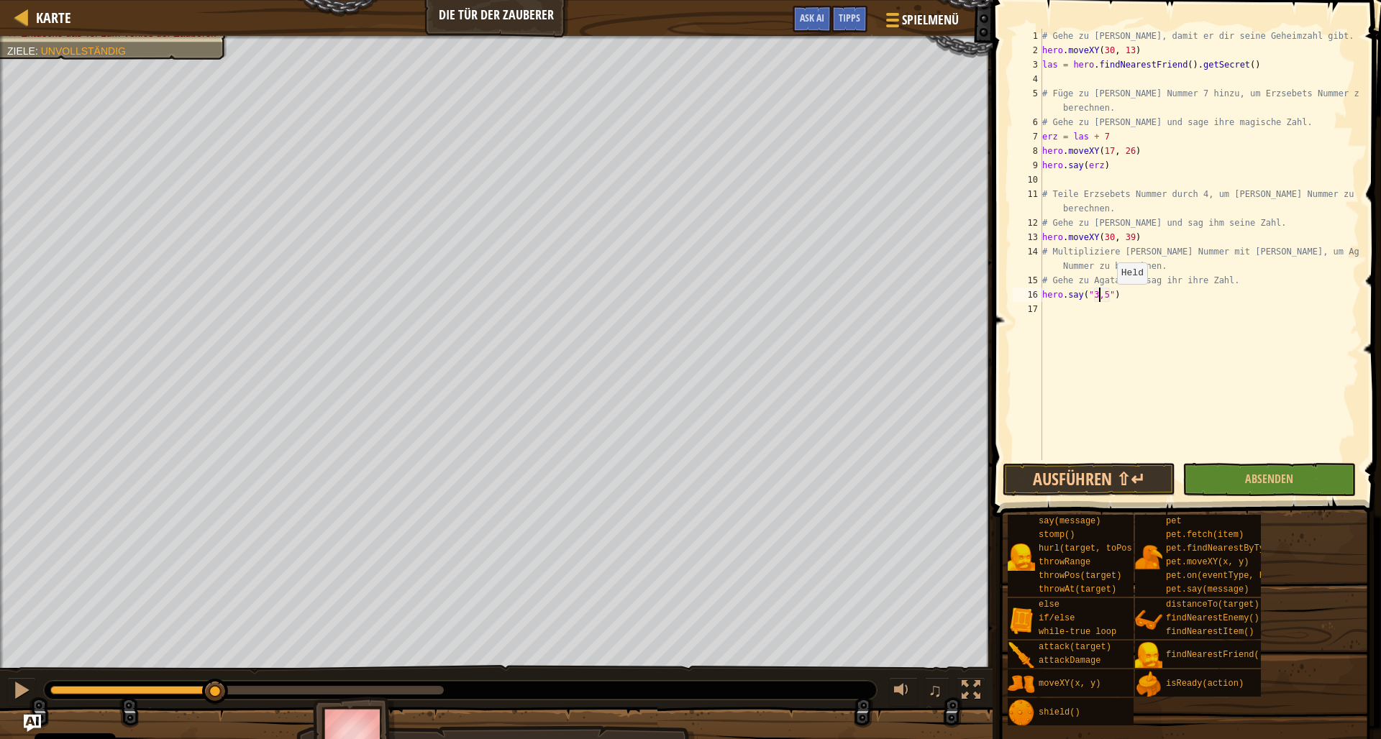
click at [1110, 298] on div "# Gehe zu [PERSON_NAME], damit er dir seine Geheimzahl gibt. hero . moveXY ( 30…" at bounding box center [1199, 259] width 320 height 460
click at [1134, 473] on button "Ausführen ⇧↵" at bounding box center [1088, 479] width 173 height 33
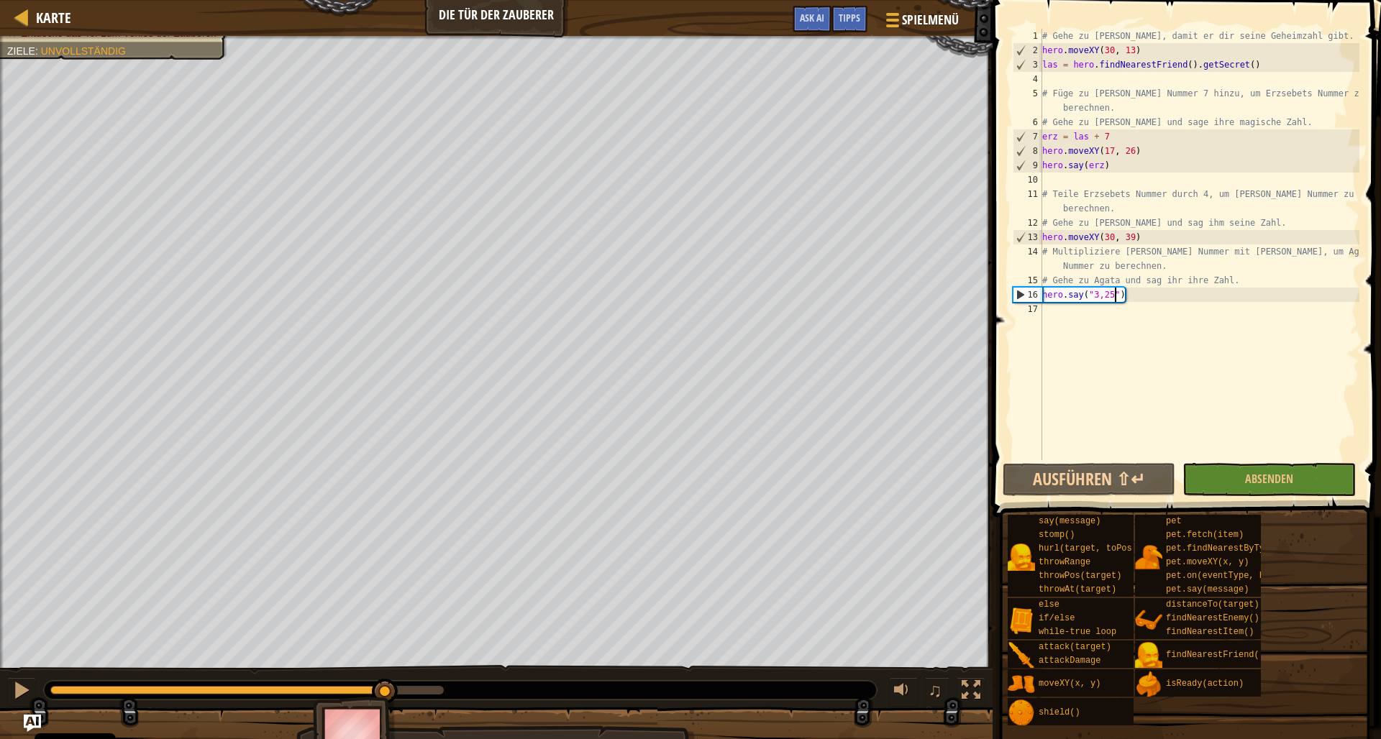
drag, startPoint x: 440, startPoint y: 680, endPoint x: 385, endPoint y: 701, distance: 59.2
click at [385, 701] on div "Dein Held muss überleben. Entdecke das Tor zum Verlies der Zauberer. Ziele : Un…" at bounding box center [690, 401] width 1381 height 730
drag, startPoint x: 385, startPoint y: 680, endPoint x: 368, endPoint y: 678, distance: 16.6
click at [368, 679] on div at bounding box center [368, 692] width 26 height 26
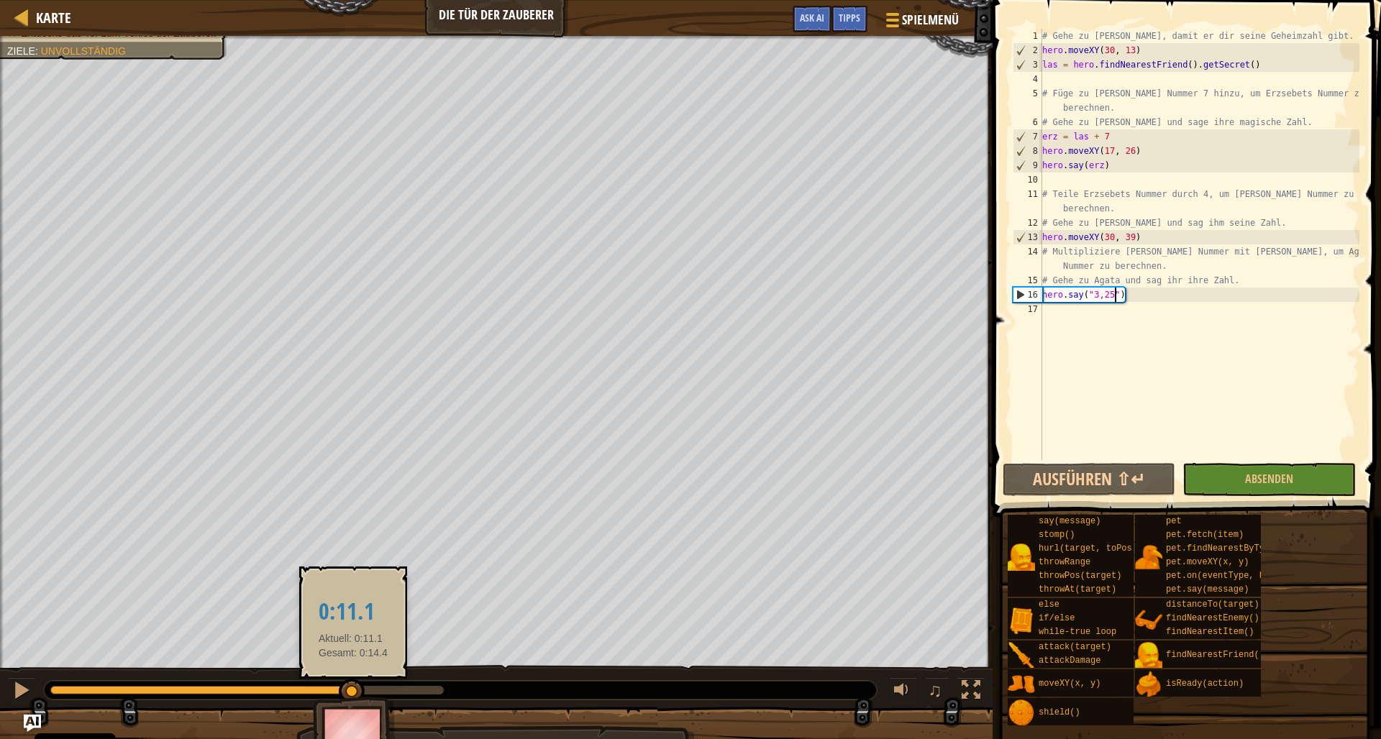
drag, startPoint x: 366, startPoint y: 684, endPoint x: 353, endPoint y: 681, distance: 13.3
click at [353, 681] on div at bounding box center [352, 692] width 26 height 26
click at [362, 692] on div at bounding box center [361, 692] width 26 height 26
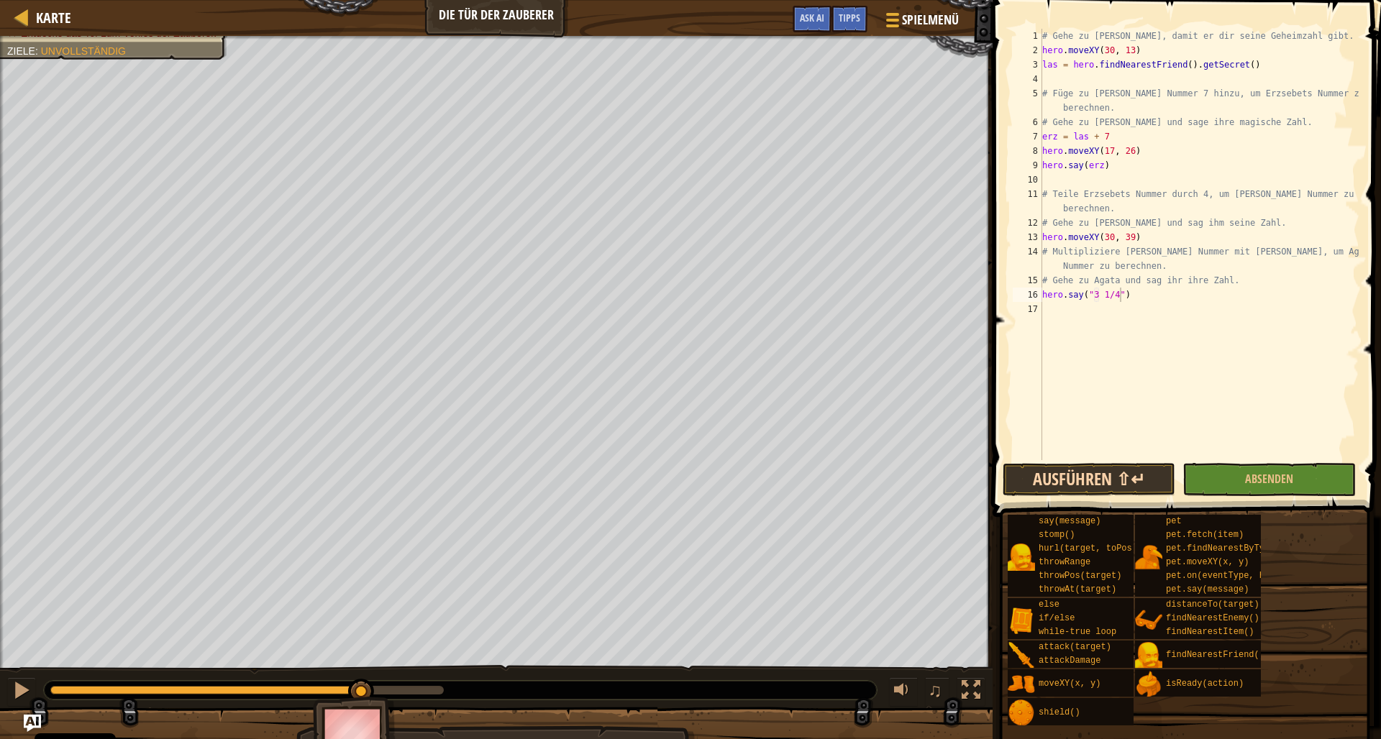
click at [1100, 473] on button "Ausführen ⇧↵" at bounding box center [1088, 479] width 173 height 33
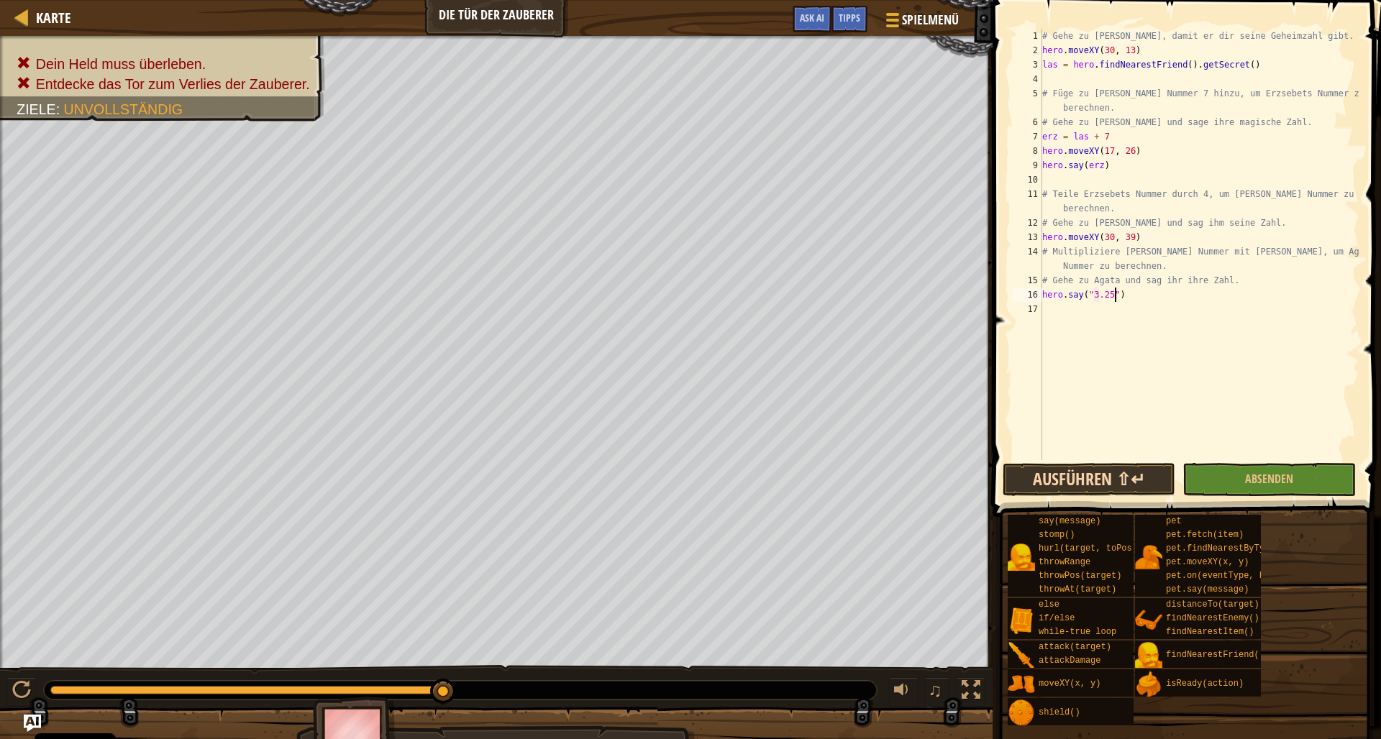
type textarea "hero.say("3.25")"
click at [1088, 479] on button "Ausführen ⇧↵" at bounding box center [1088, 479] width 173 height 33
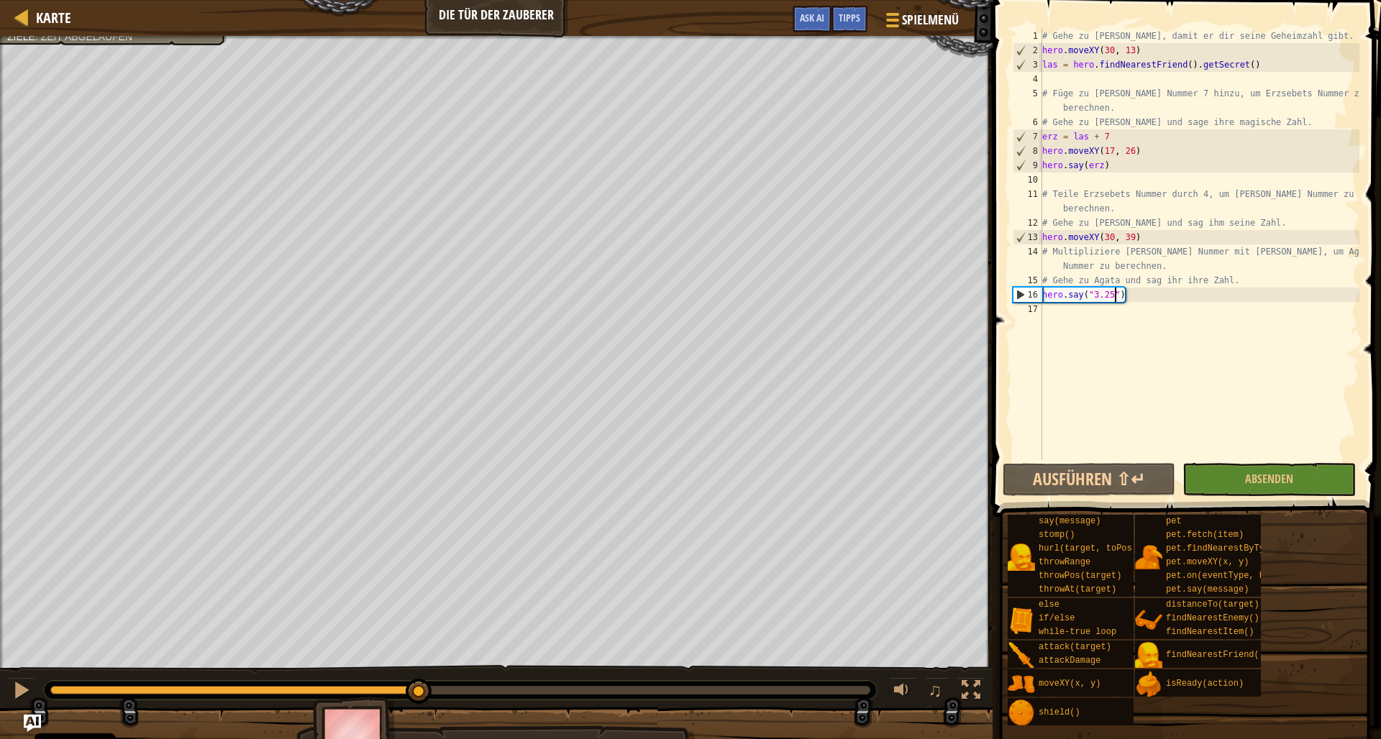
click at [421, 652] on div "Entdecke das Tor zum Verlies der Zauberer. Ziele : Zeit abgelaufen ♫ Okar 283 x…" at bounding box center [690, 401] width 1381 height 730
click at [1052, 314] on div "# Gehe zu [PERSON_NAME], damit er dir seine Geheimzahl gibt. hero . moveXY ( 30…" at bounding box center [1199, 259] width 320 height 460
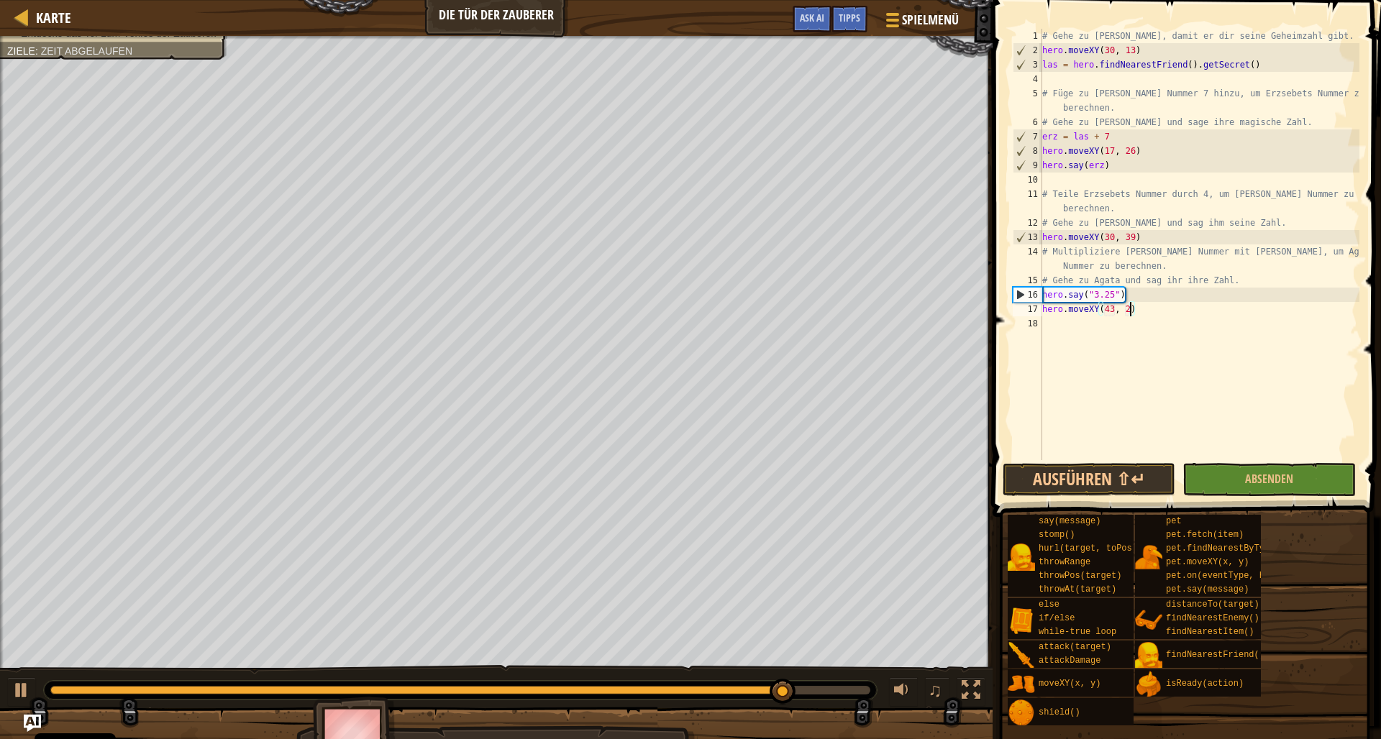
type textarea "hero.moveXY(43, 26)"
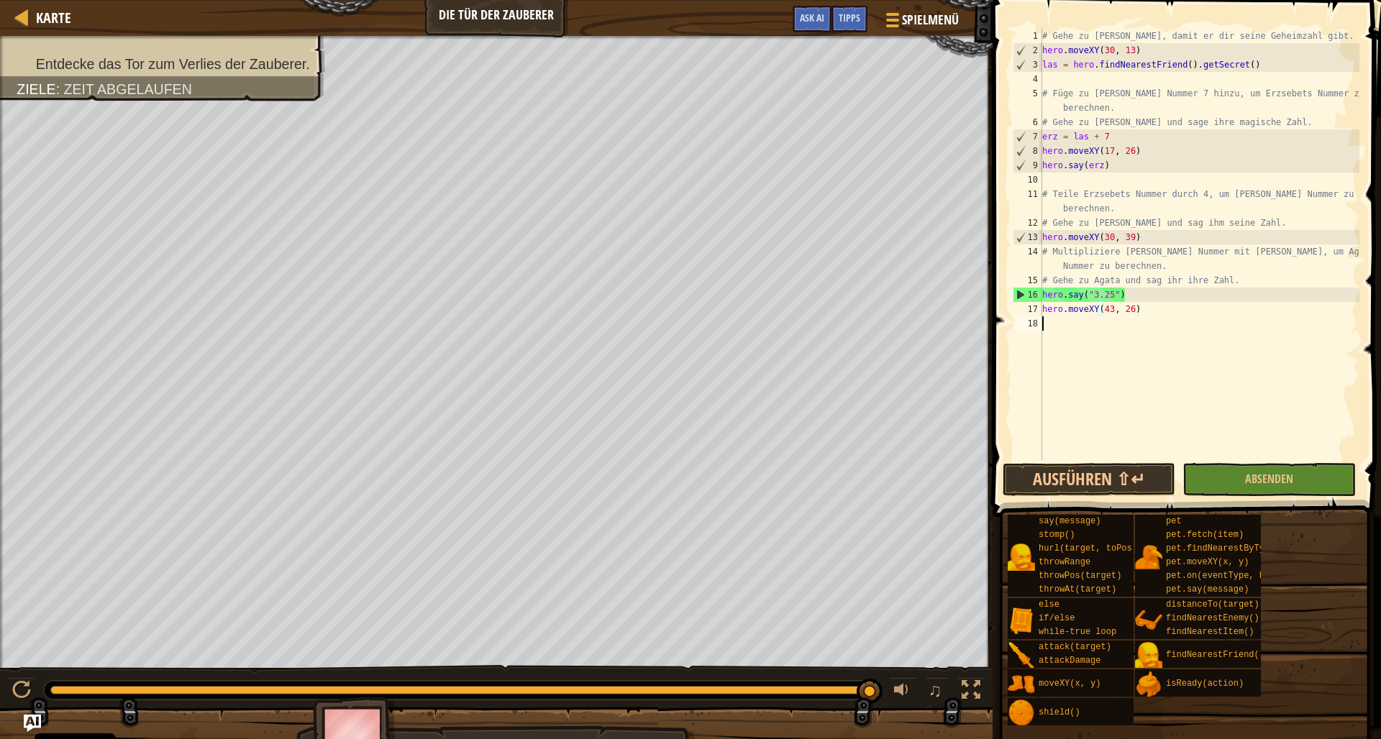
click at [1046, 325] on div "# Gehe zu [PERSON_NAME], damit er dir seine Geheimzahl gibt. hero . moveXY ( 30…" at bounding box center [1199, 259] width 320 height 460
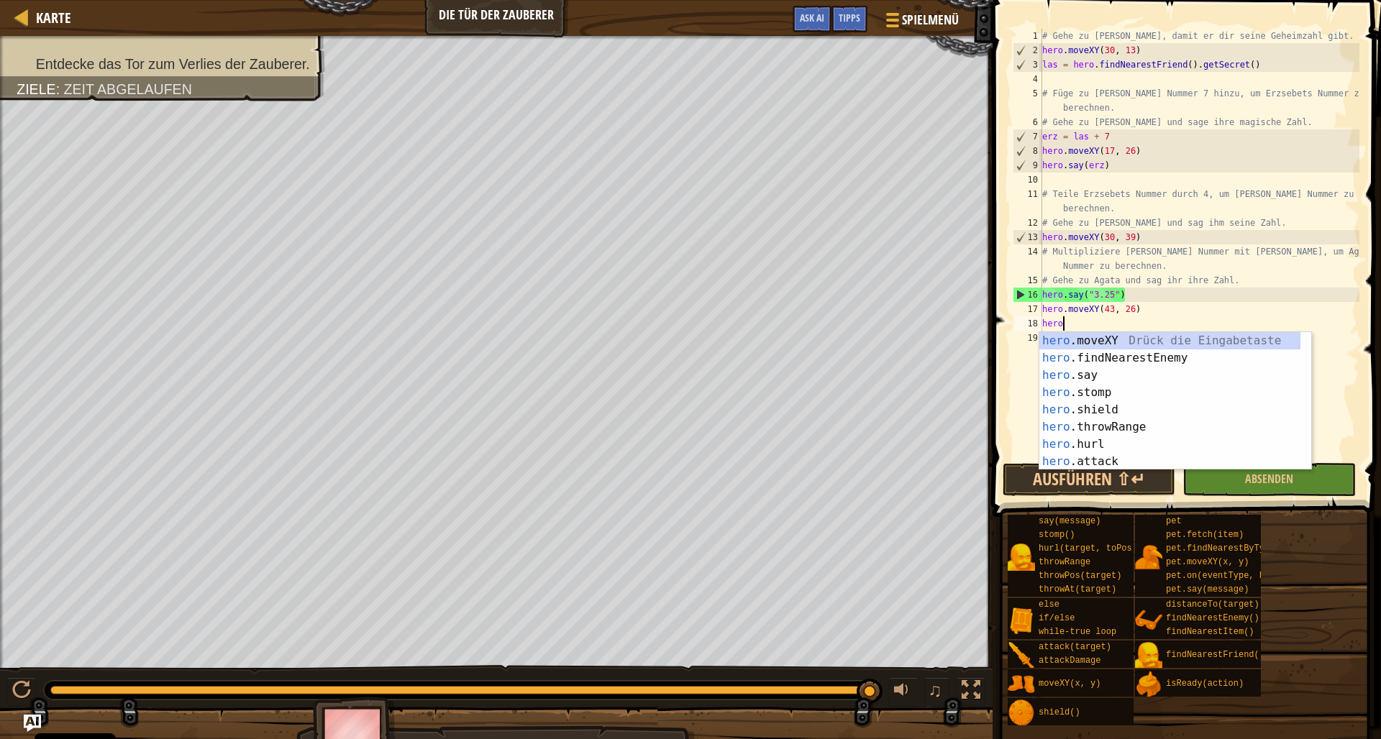
scroll to position [6, 1]
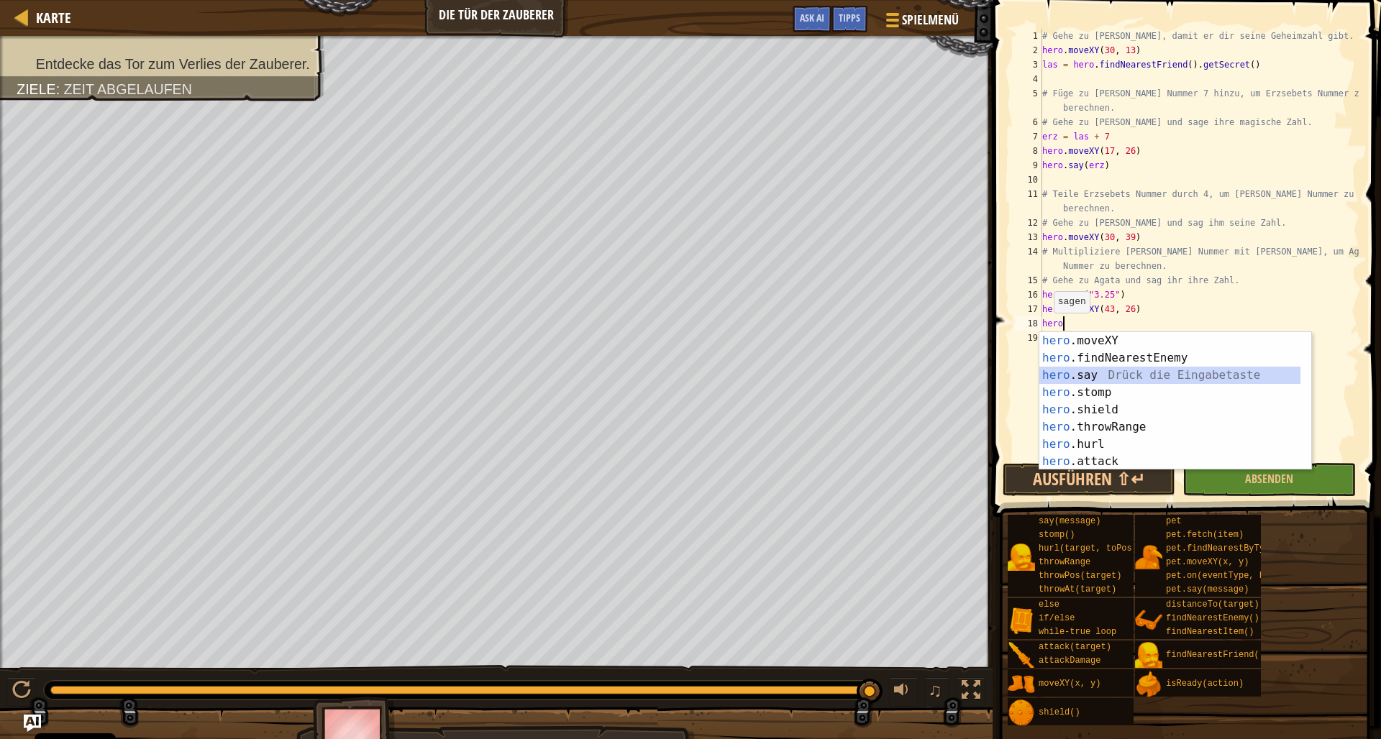
click at [1076, 374] on div "hero .moveXY Drück die Eingabetaste hero .findNearestEnemy Drück die Eingabetas…" at bounding box center [1169, 418] width 261 height 173
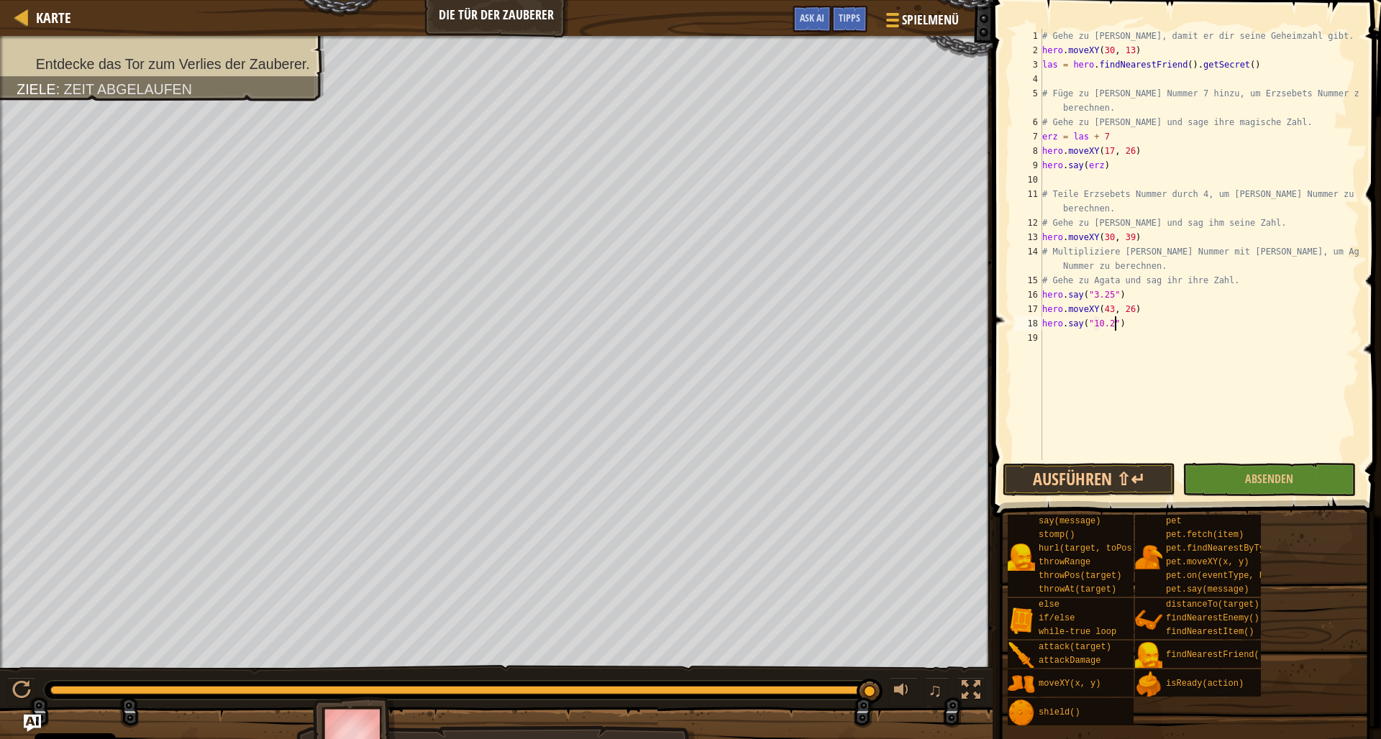
scroll to position [6, 6]
click at [1058, 477] on button "Ausführen ⇧↵" at bounding box center [1088, 479] width 173 height 33
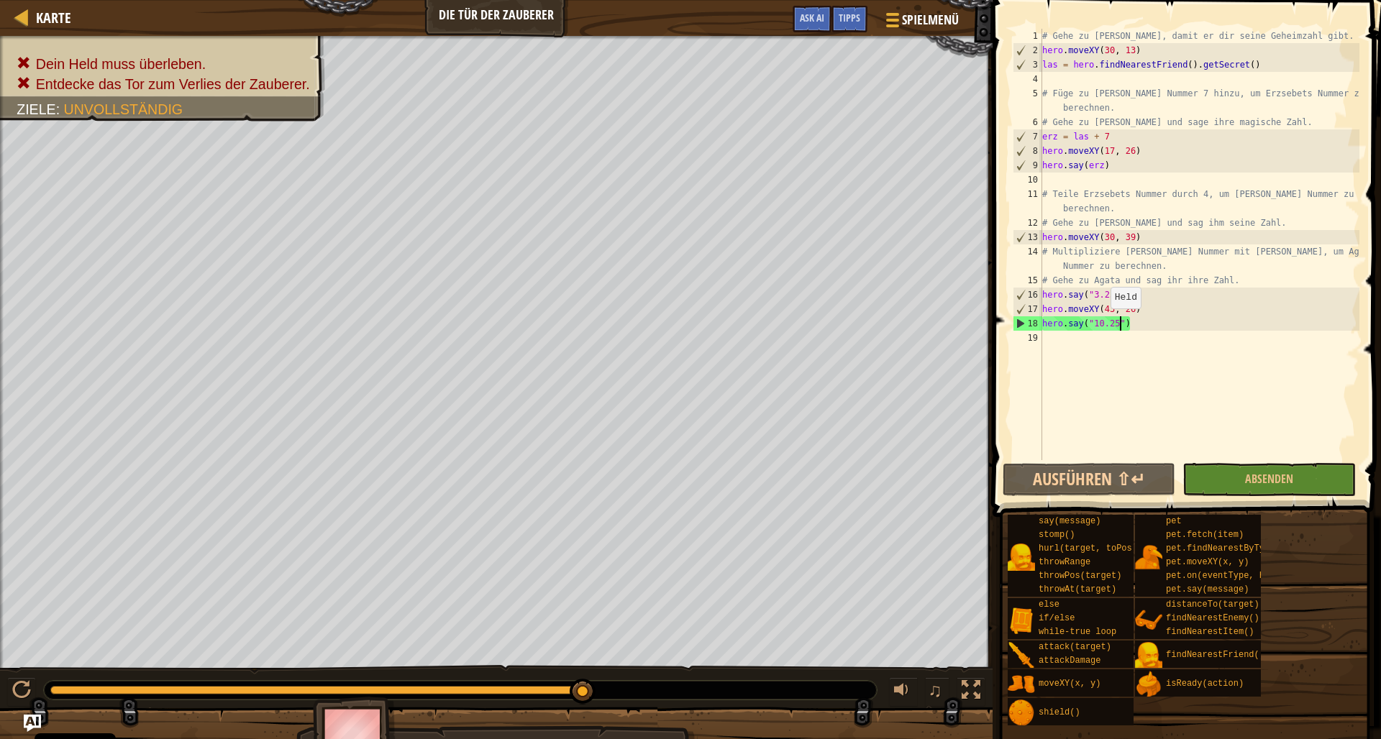
click at [1104, 323] on div "# Gehe zu [PERSON_NAME], damit er dir seine Geheimzahl gibt. hero . moveXY ( 30…" at bounding box center [1199, 259] width 320 height 460
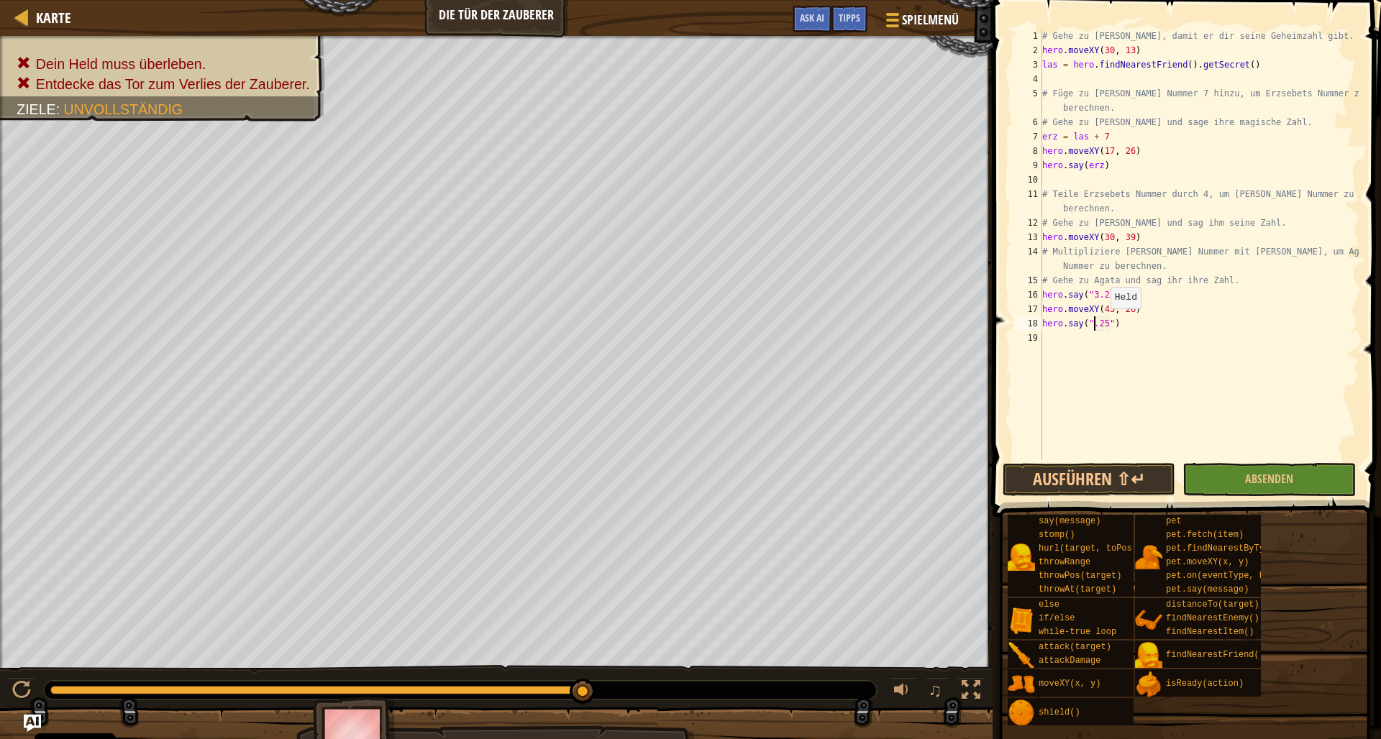
scroll to position [6, 4]
click at [1100, 485] on button "Ausführen ⇧↵" at bounding box center [1088, 479] width 173 height 33
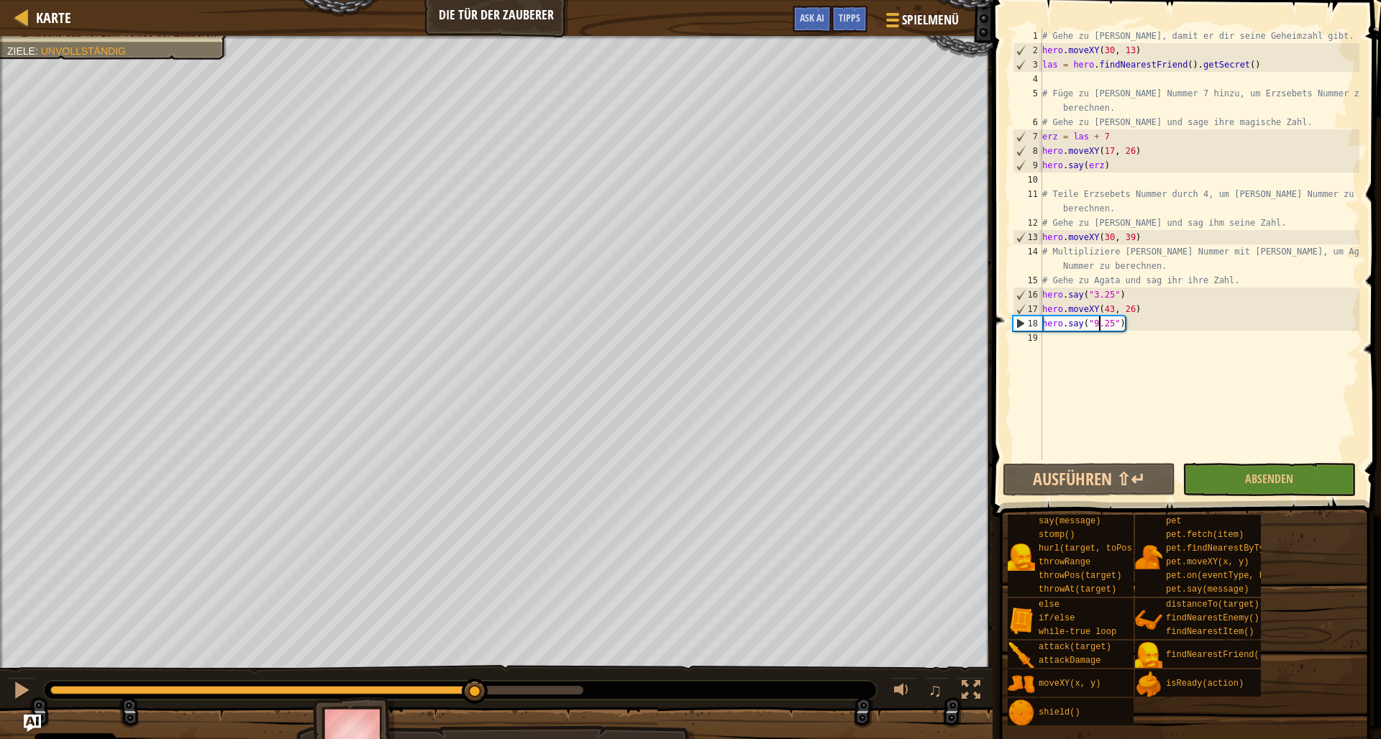
click at [475, 659] on div "Dein Held muss überleben. Entdecke das Tor zum Verlies der Zauberer. Ziele : Un…" at bounding box center [690, 401] width 1381 height 730
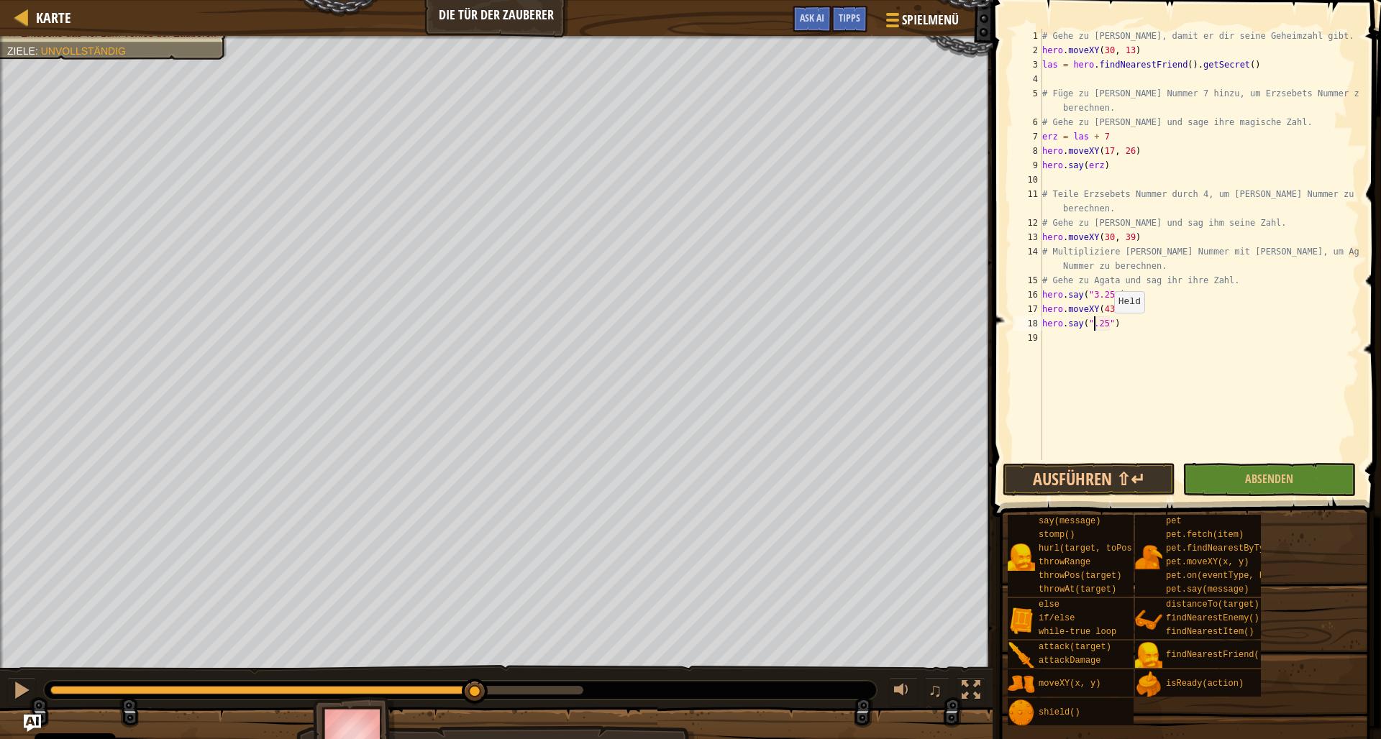
click at [1107, 327] on div "# Gehe zu [PERSON_NAME], damit er dir seine Geheimzahl gibt. hero . moveXY ( 30…" at bounding box center [1199, 259] width 320 height 460
click at [1077, 470] on button "Ausführen ⇧↵" at bounding box center [1088, 479] width 173 height 33
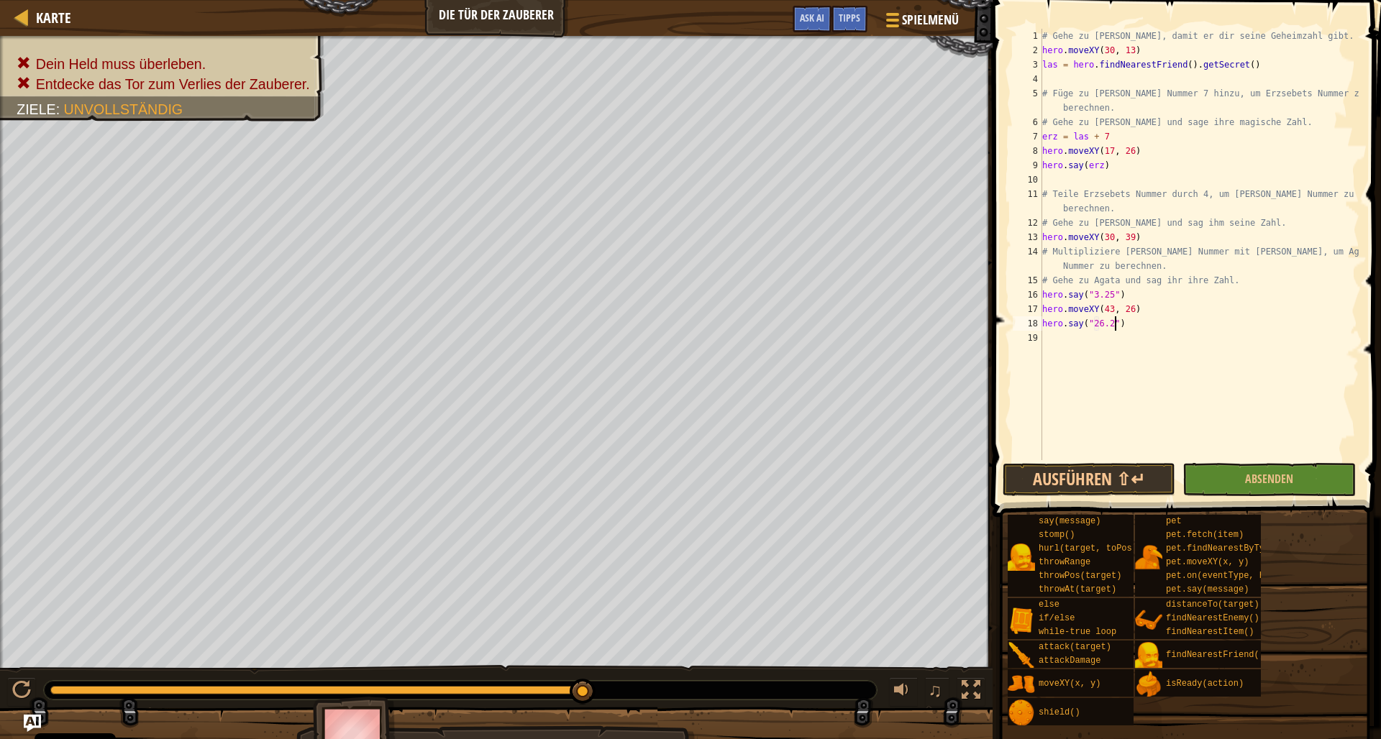
scroll to position [6, 6]
click at [1112, 467] on button "Ausführen ⇧↵" at bounding box center [1088, 479] width 173 height 33
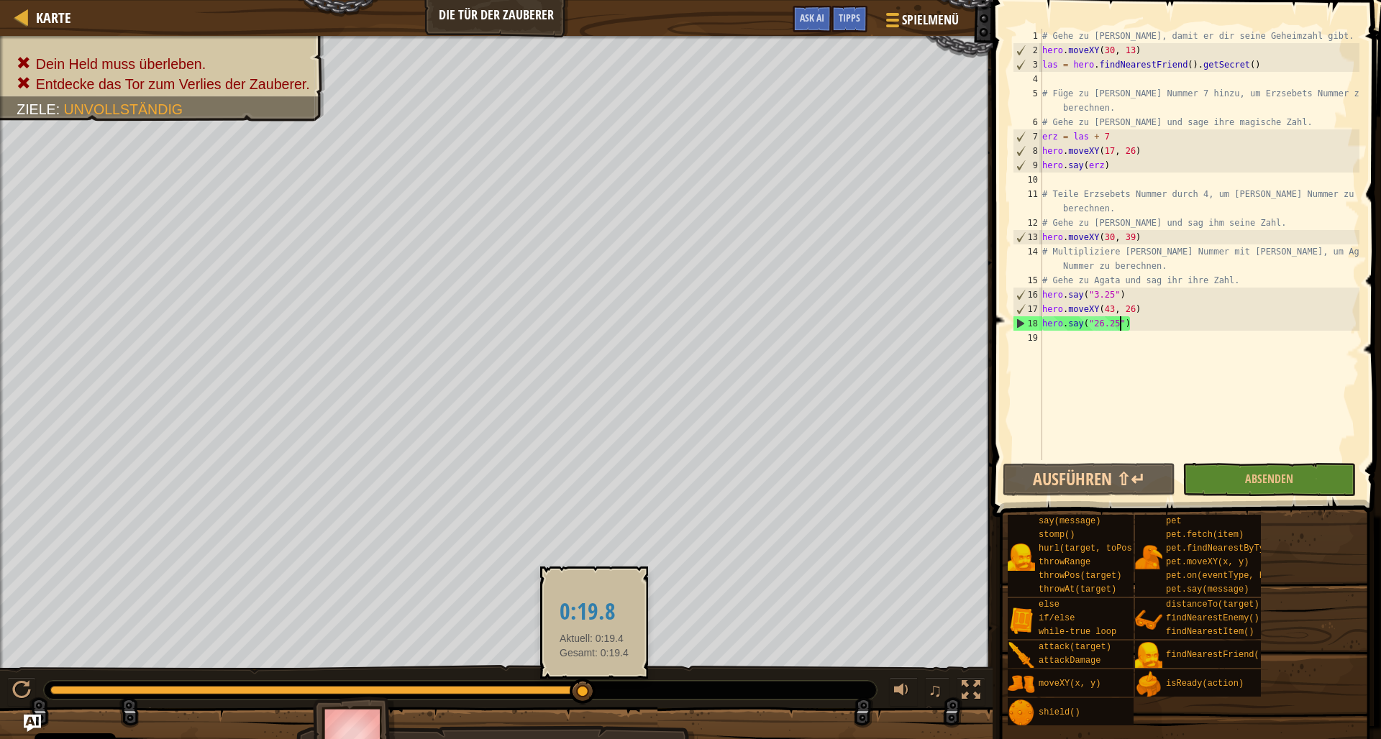
drag, startPoint x: 551, startPoint y: 687, endPoint x: 596, endPoint y: 694, distance: 45.8
click at [583, 695] on div at bounding box center [316, 690] width 533 height 9
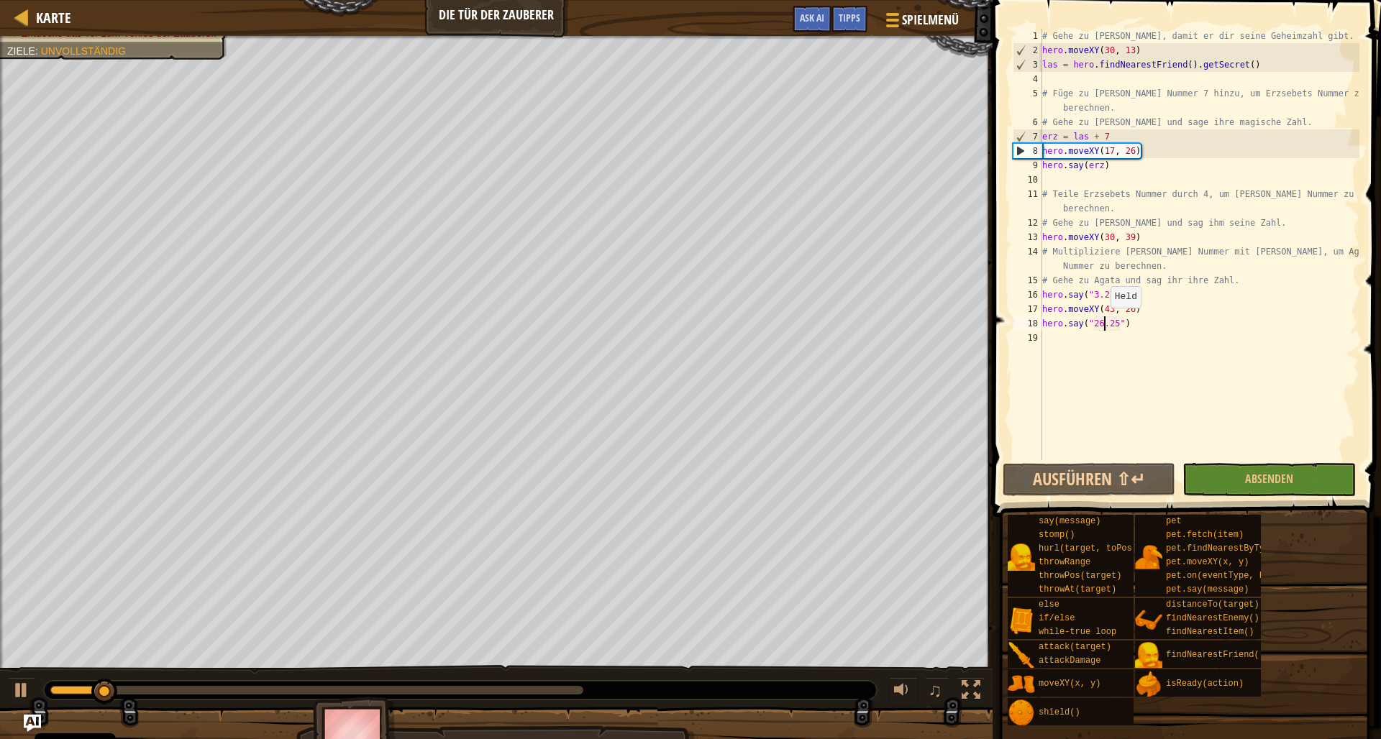
click at [1104, 322] on div "# Gehe zu [PERSON_NAME], damit er dir seine Geheimzahl gibt. hero . moveXY ( 30…" at bounding box center [1199, 259] width 320 height 460
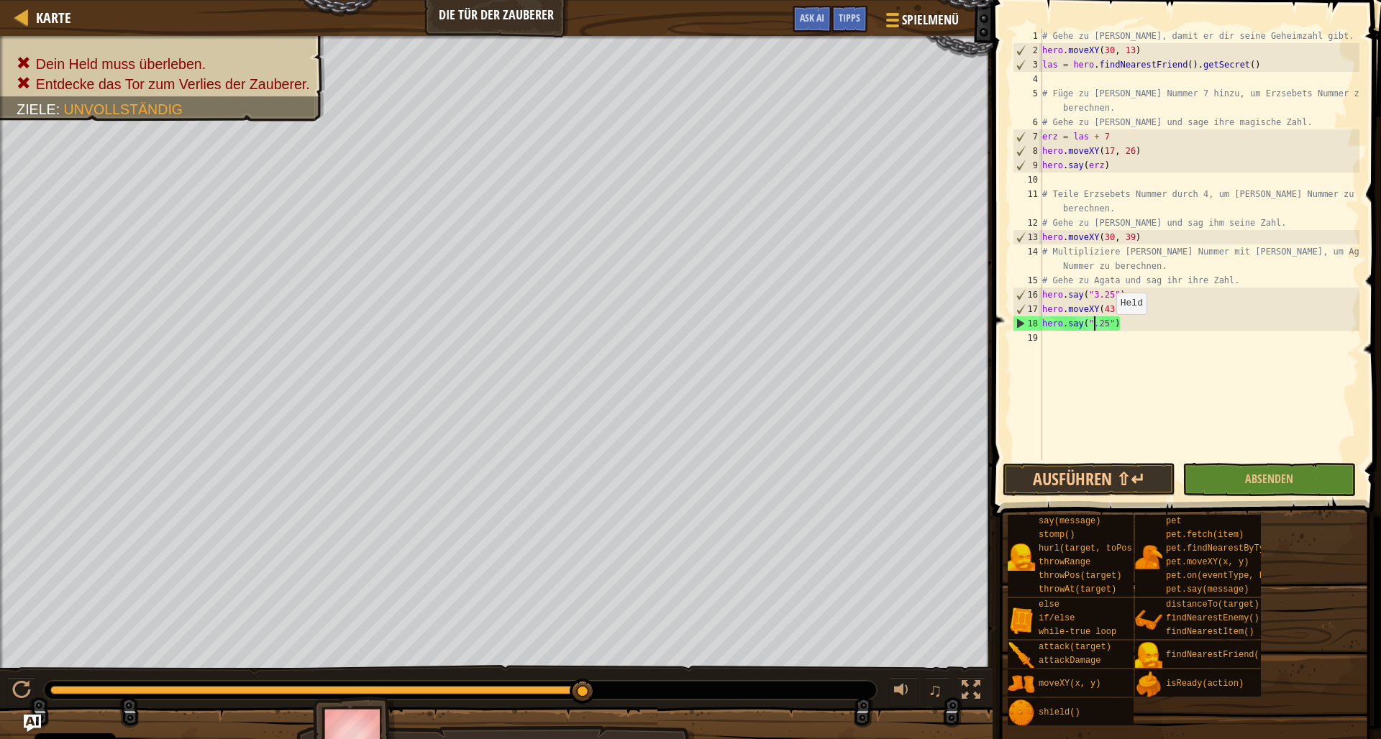
click at [1109, 328] on div "# Gehe zu [PERSON_NAME], damit er dir seine Geheimzahl gibt. hero . moveXY ( 30…" at bounding box center [1199, 259] width 320 height 460
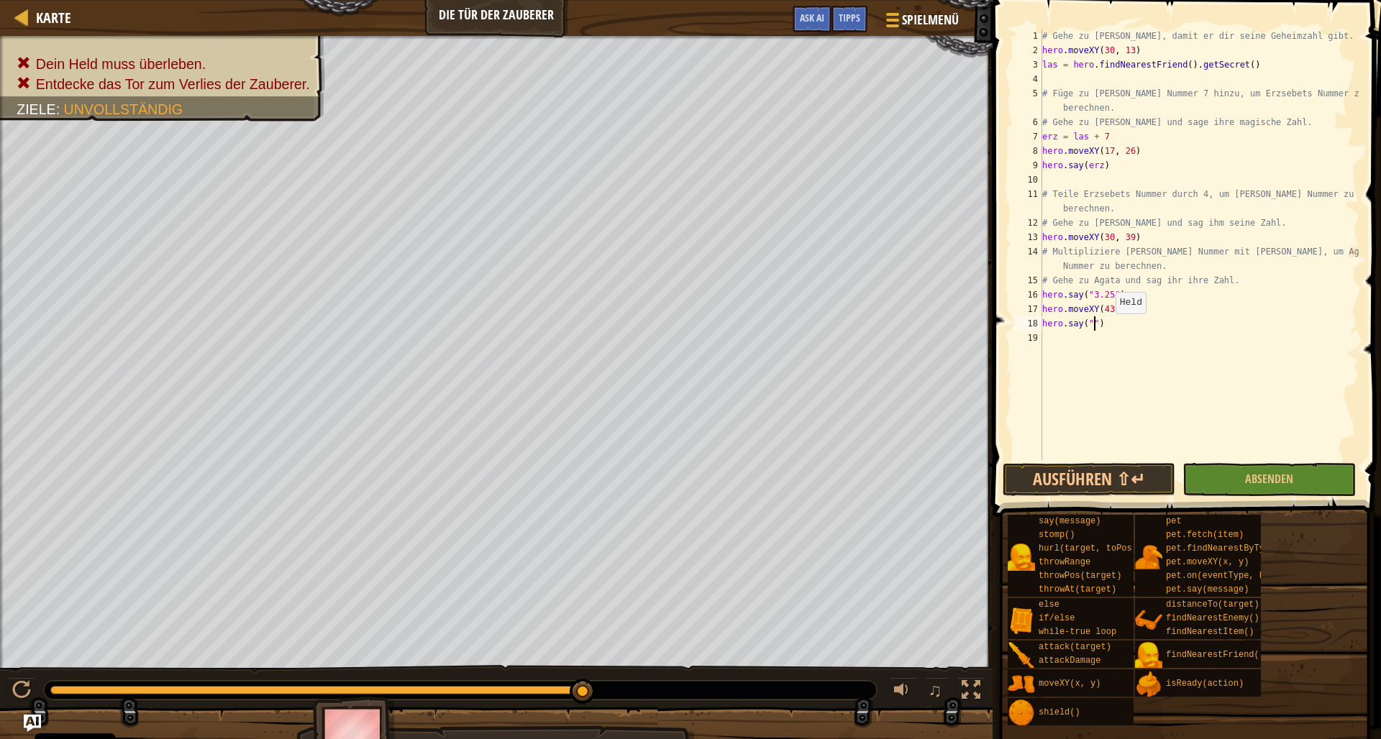
scroll to position [6, 4]
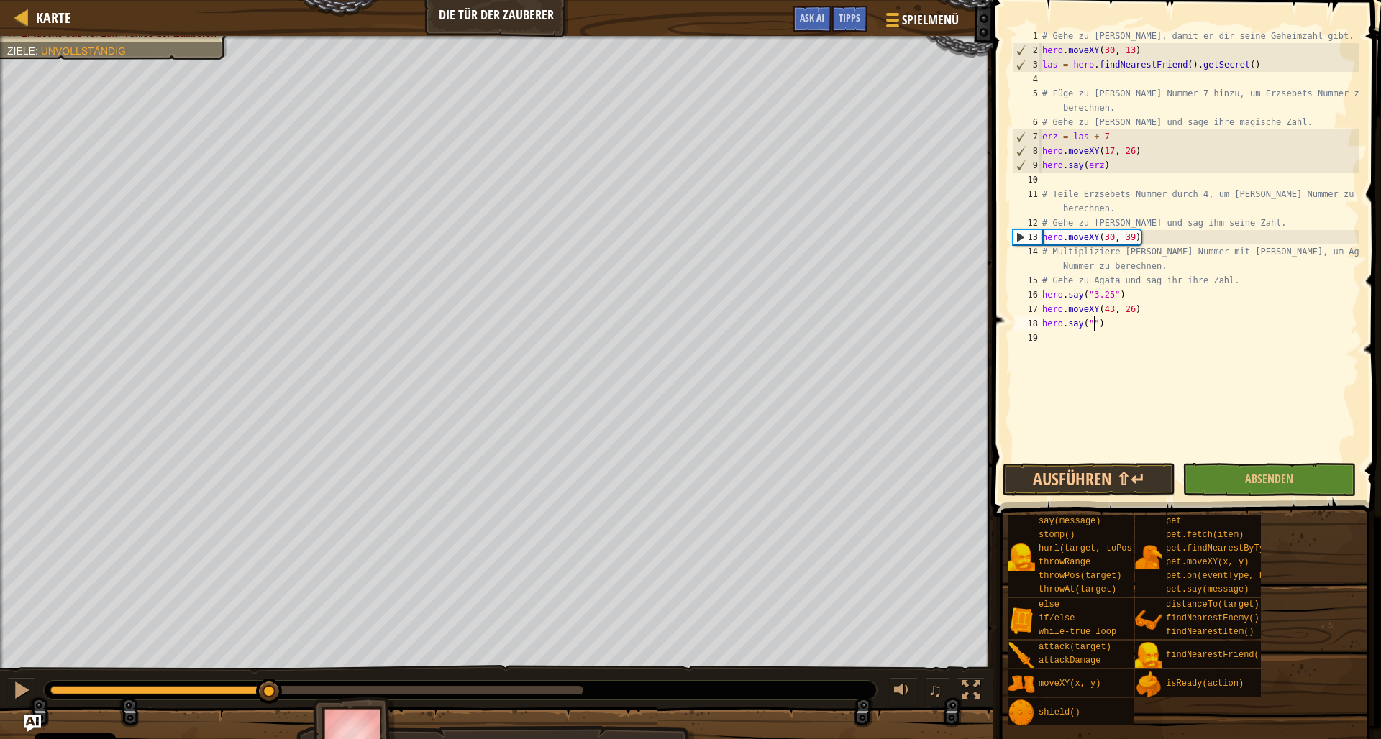
click at [270, 603] on div "Dein Held muss überleben. Entdecke das Tor zum Verlies der Zauberer. Ziele : Un…" at bounding box center [690, 401] width 1381 height 730
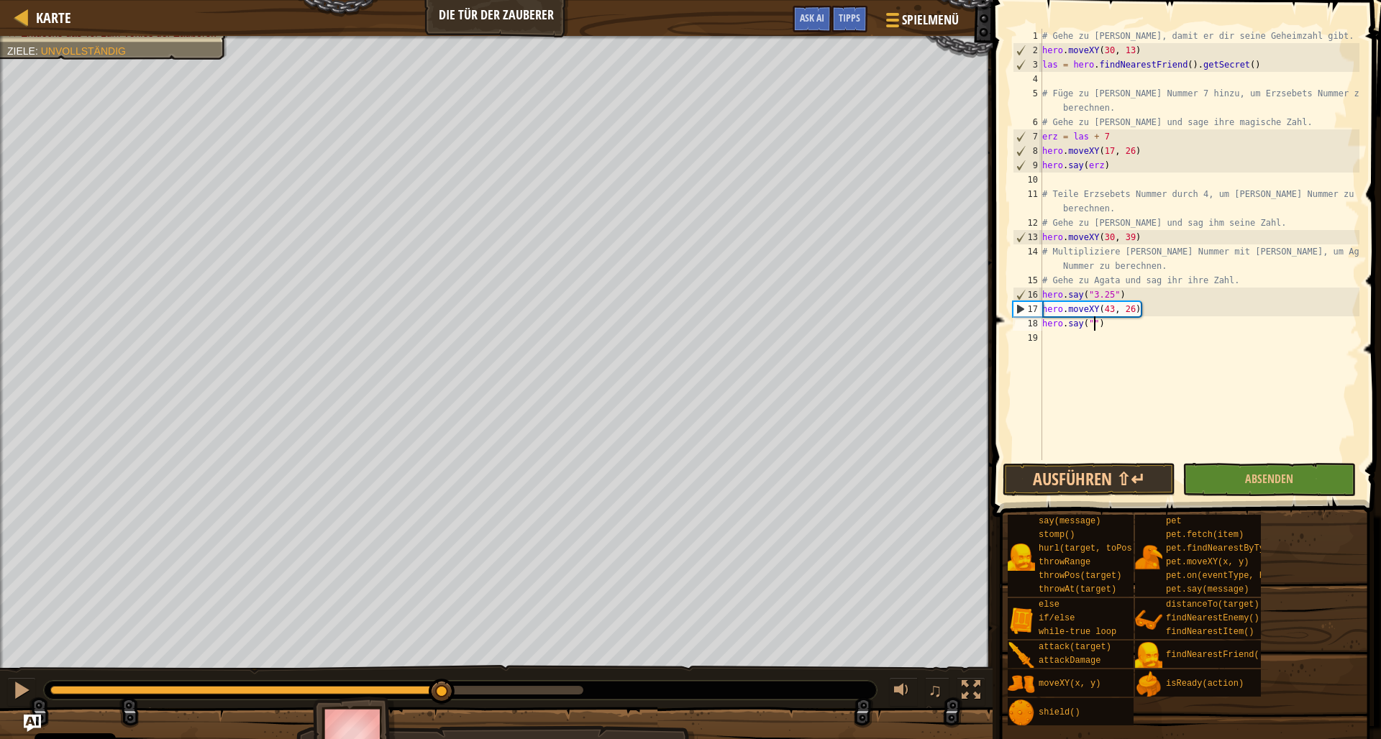
drag, startPoint x: 266, startPoint y: 687, endPoint x: 442, endPoint y: 686, distance: 175.5
click at [442, 686] on div at bounding box center [442, 692] width 26 height 26
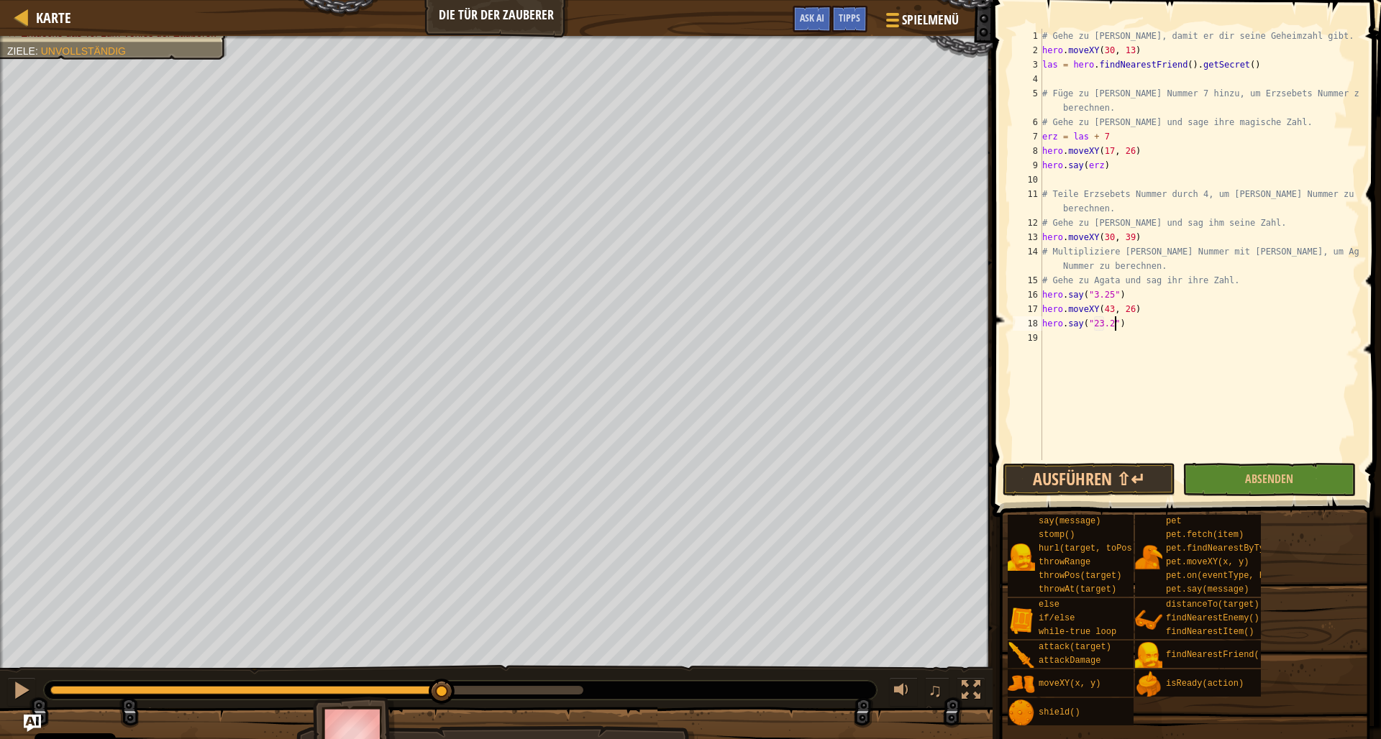
scroll to position [6, 6]
click at [1022, 472] on button "Ausführen ⇧↵" at bounding box center [1088, 479] width 173 height 33
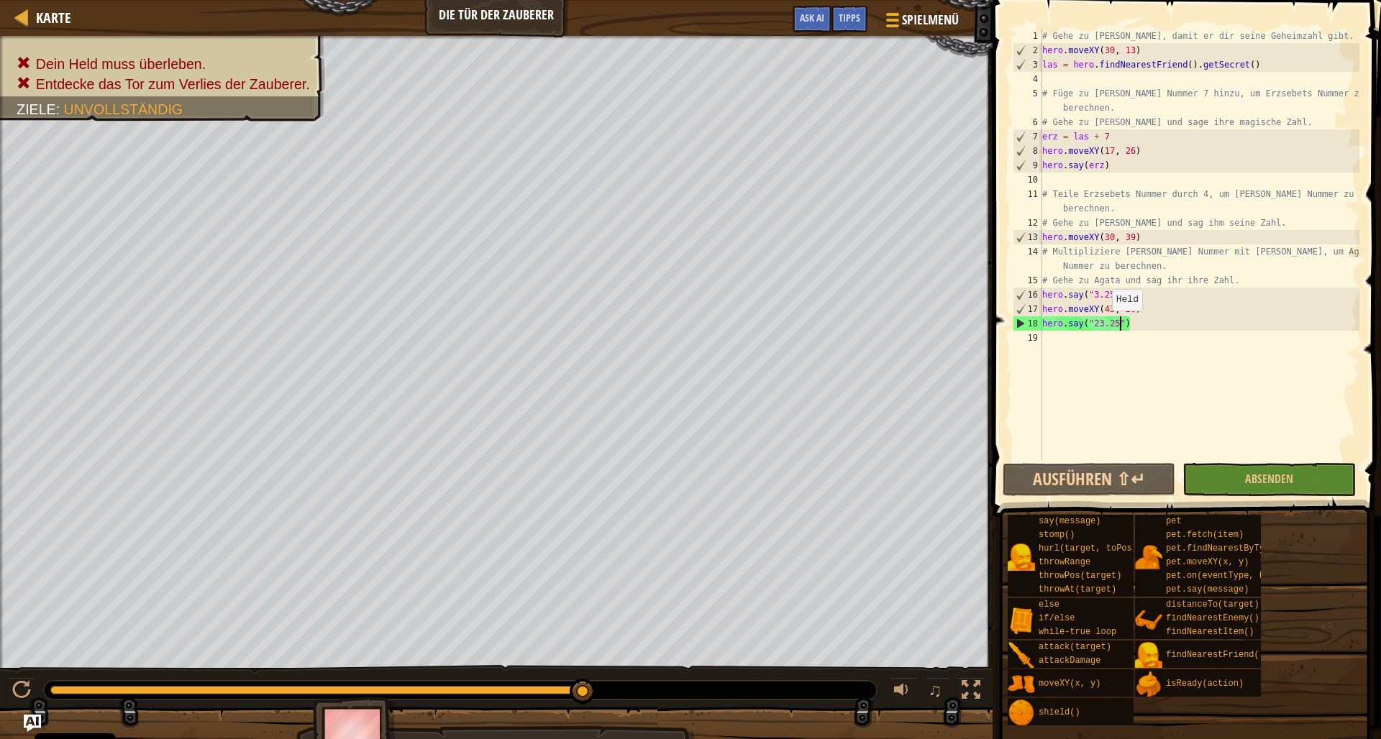
click at [1105, 325] on div "# Gehe zu [PERSON_NAME], damit er dir seine Geheimzahl gibt. hero . moveXY ( 30…" at bounding box center [1199, 259] width 320 height 460
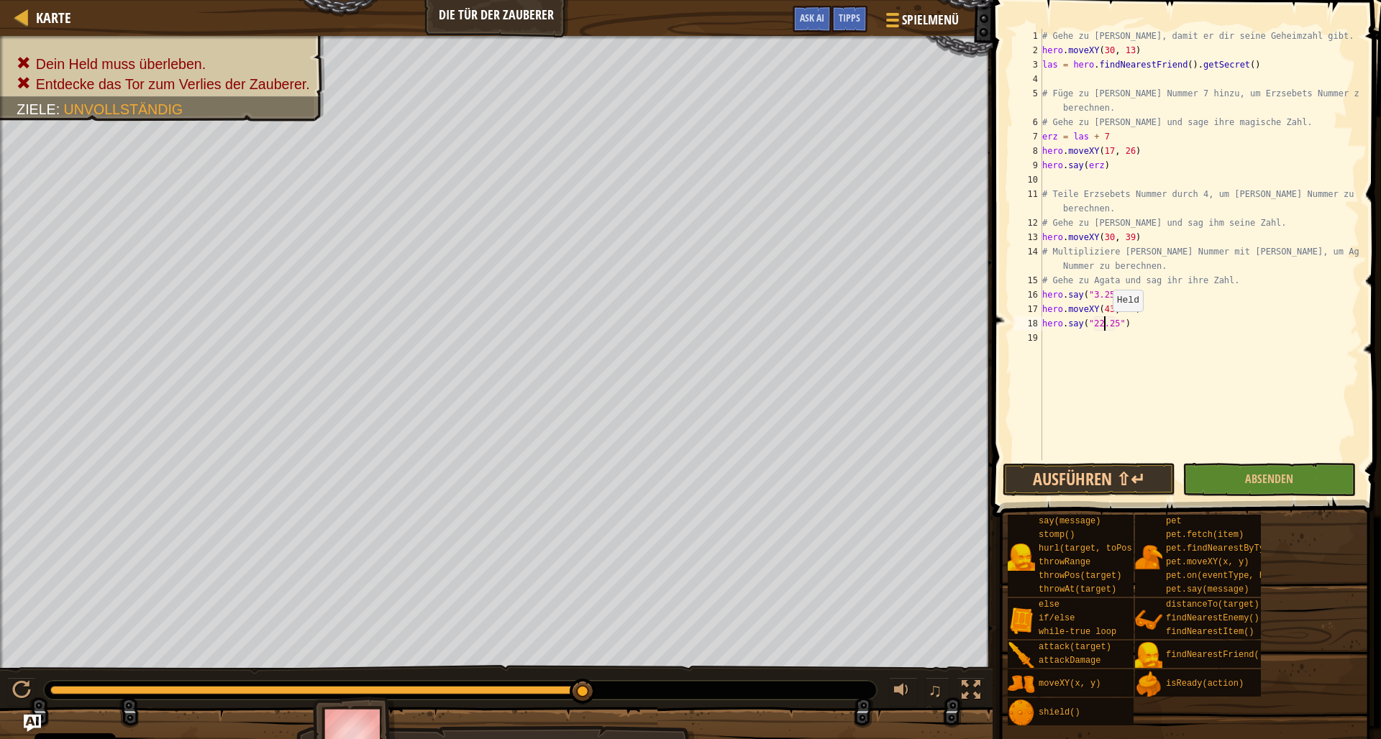
scroll to position [6, 4]
click at [1120, 327] on div "# Gehe zu [PERSON_NAME], damit er dir seine Geheimzahl gibt. hero . moveXY ( 30…" at bounding box center [1199, 259] width 320 height 460
click at [1108, 473] on button "Ausführen ⇧↵" at bounding box center [1088, 479] width 173 height 33
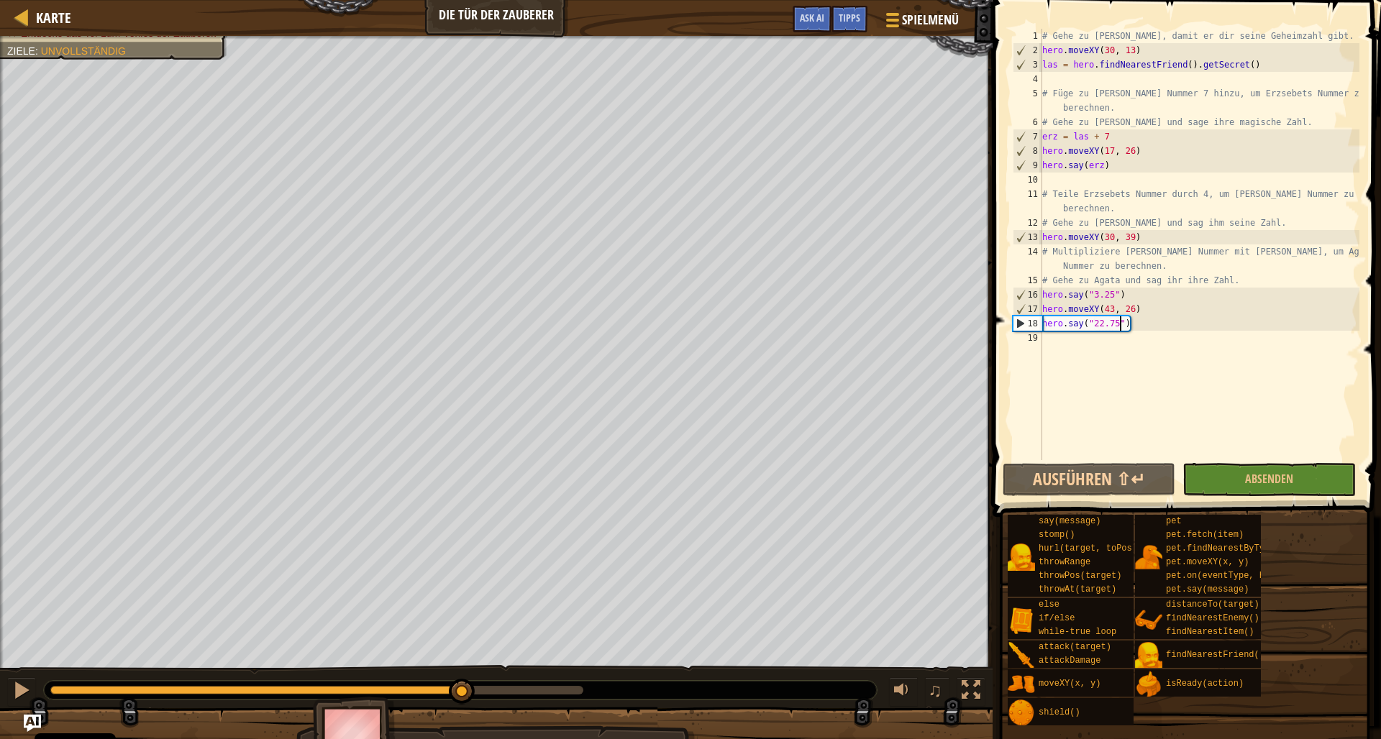
drag, startPoint x: 582, startPoint y: 696, endPoint x: 488, endPoint y: 699, distance: 94.2
click at [475, 701] on div at bounding box center [462, 692] width 26 height 26
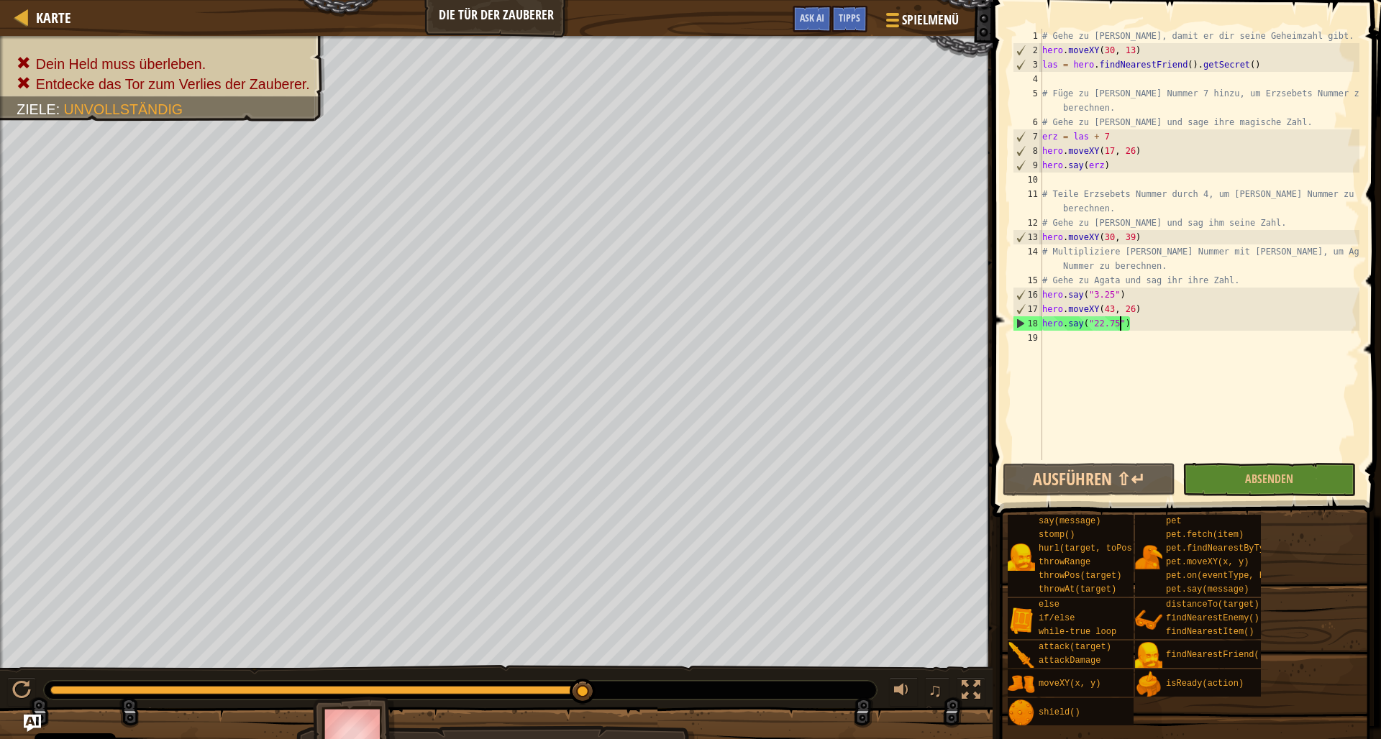
drag, startPoint x: 473, startPoint y: 689, endPoint x: 654, endPoint y: 692, distance: 180.5
click at [654, 691] on div at bounding box center [460, 690] width 833 height 19
click at [875, 688] on div at bounding box center [460, 690] width 833 height 19
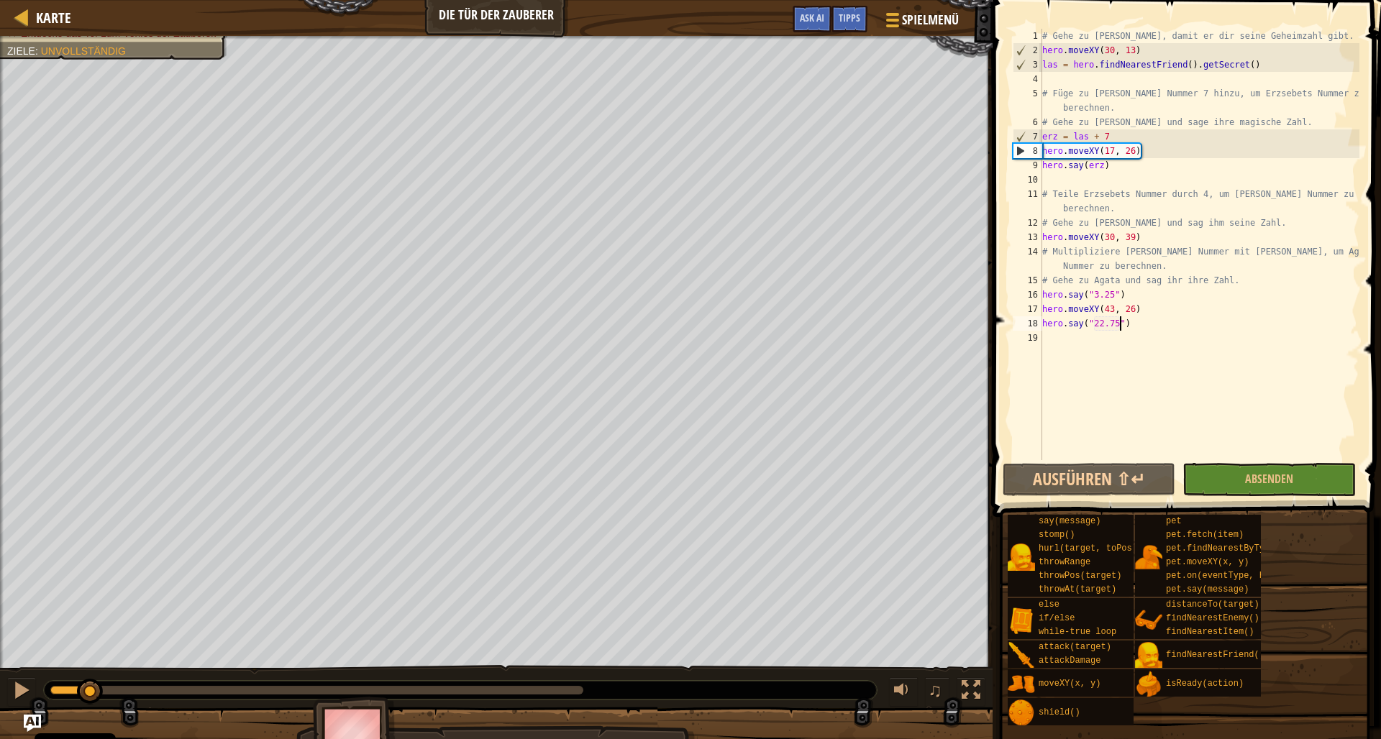
drag, startPoint x: 586, startPoint y: 689, endPoint x: 91, endPoint y: 672, distance: 495.0
click at [91, 672] on div "♫" at bounding box center [496, 686] width 992 height 43
click at [1102, 324] on div "# Gehe zu [PERSON_NAME], damit er dir seine Geheimzahl gibt. hero . moveXY ( 30…" at bounding box center [1199, 259] width 320 height 460
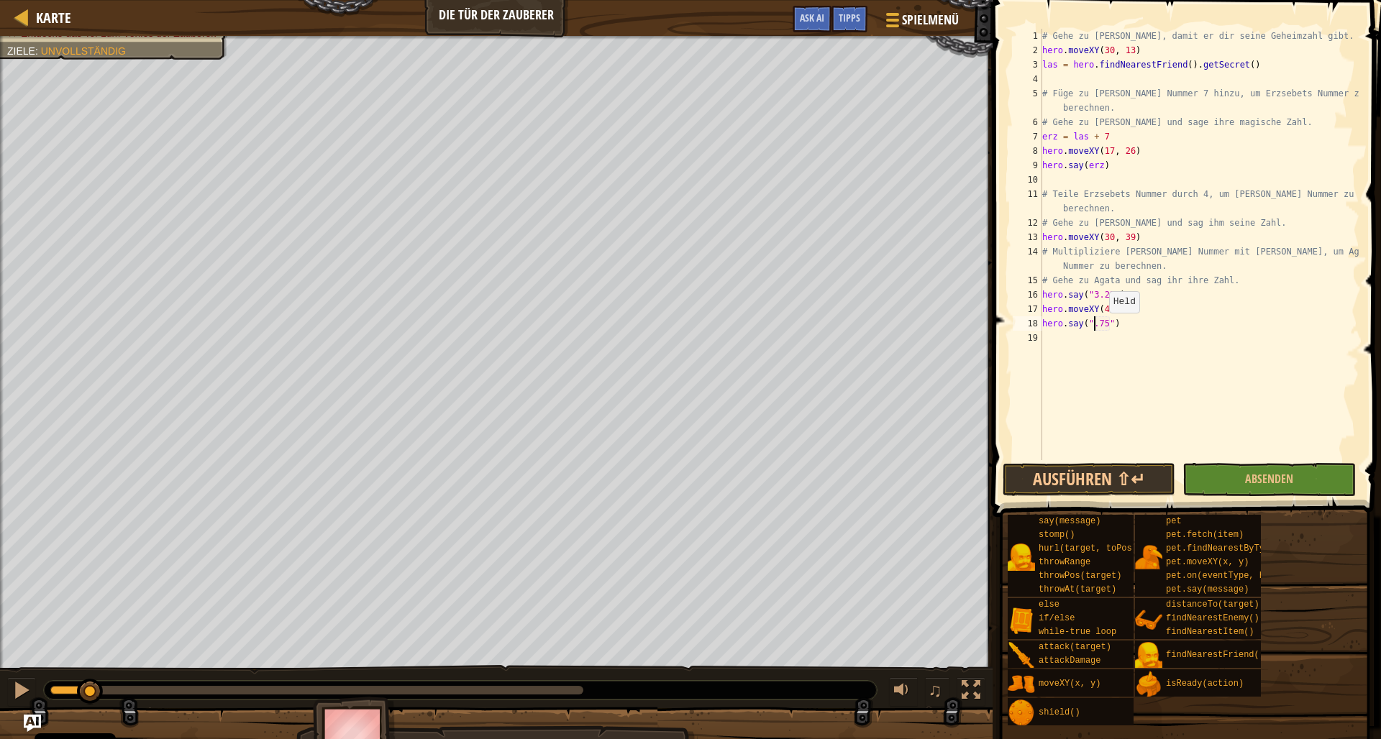
scroll to position [6, 4]
click at [1120, 324] on div "# Gehe zu [PERSON_NAME], damit er dir seine Geheimzahl gibt. hero . moveXY ( 30…" at bounding box center [1199, 259] width 320 height 460
click at [1120, 477] on button "Ausführen ⇧↵" at bounding box center [1088, 479] width 173 height 33
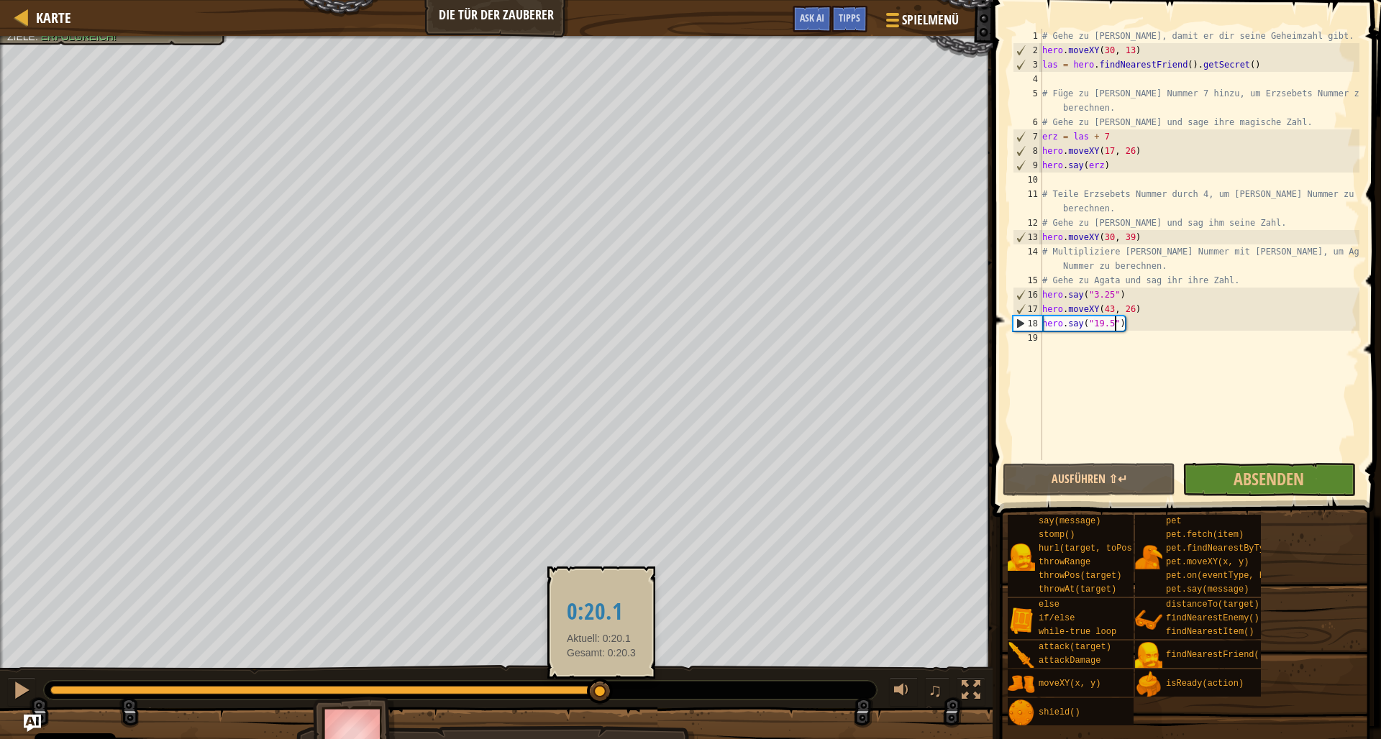
click at [601, 687] on div at bounding box center [328, 690] width 557 height 9
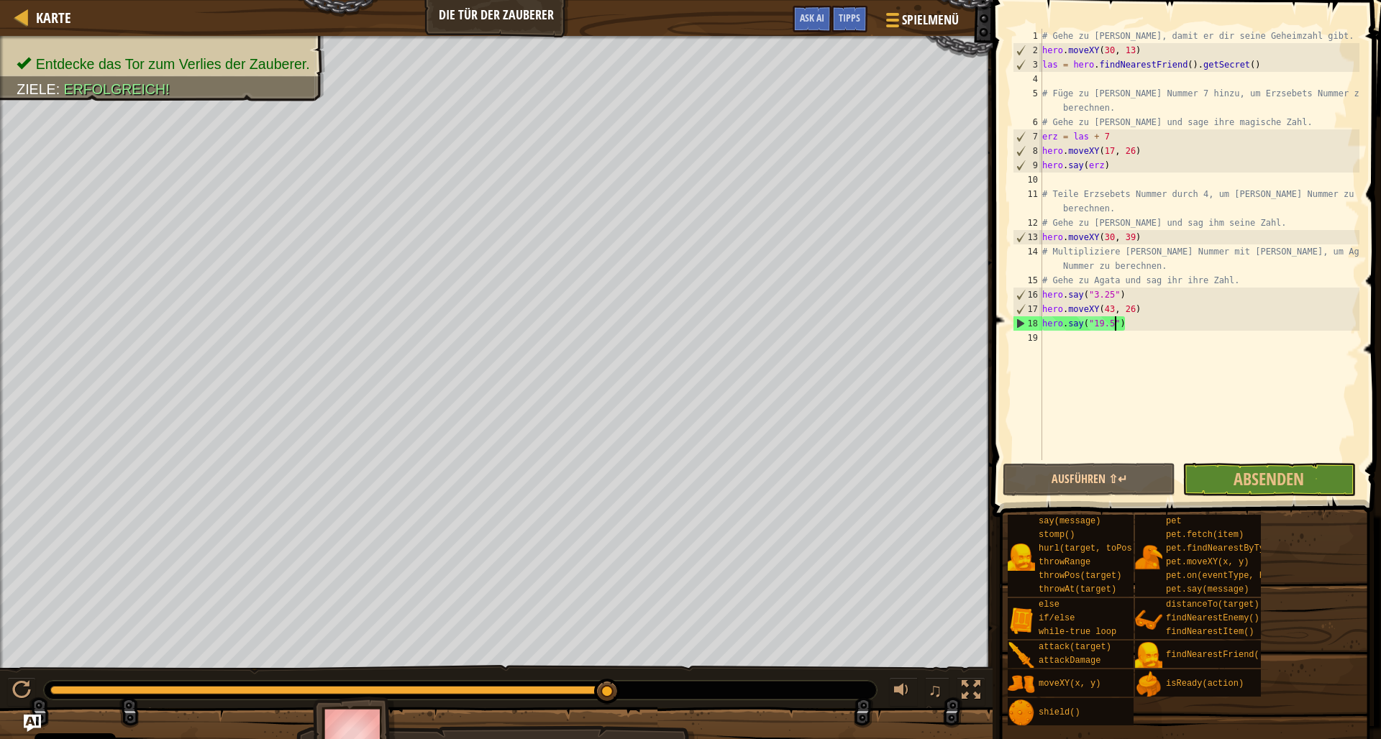
drag, startPoint x: 67, startPoint y: 690, endPoint x: 662, endPoint y: 695, distance: 595.4
click at [662, 695] on div at bounding box center [460, 690] width 833 height 19
click at [1240, 477] on span "Absenden" at bounding box center [1268, 478] width 70 height 23
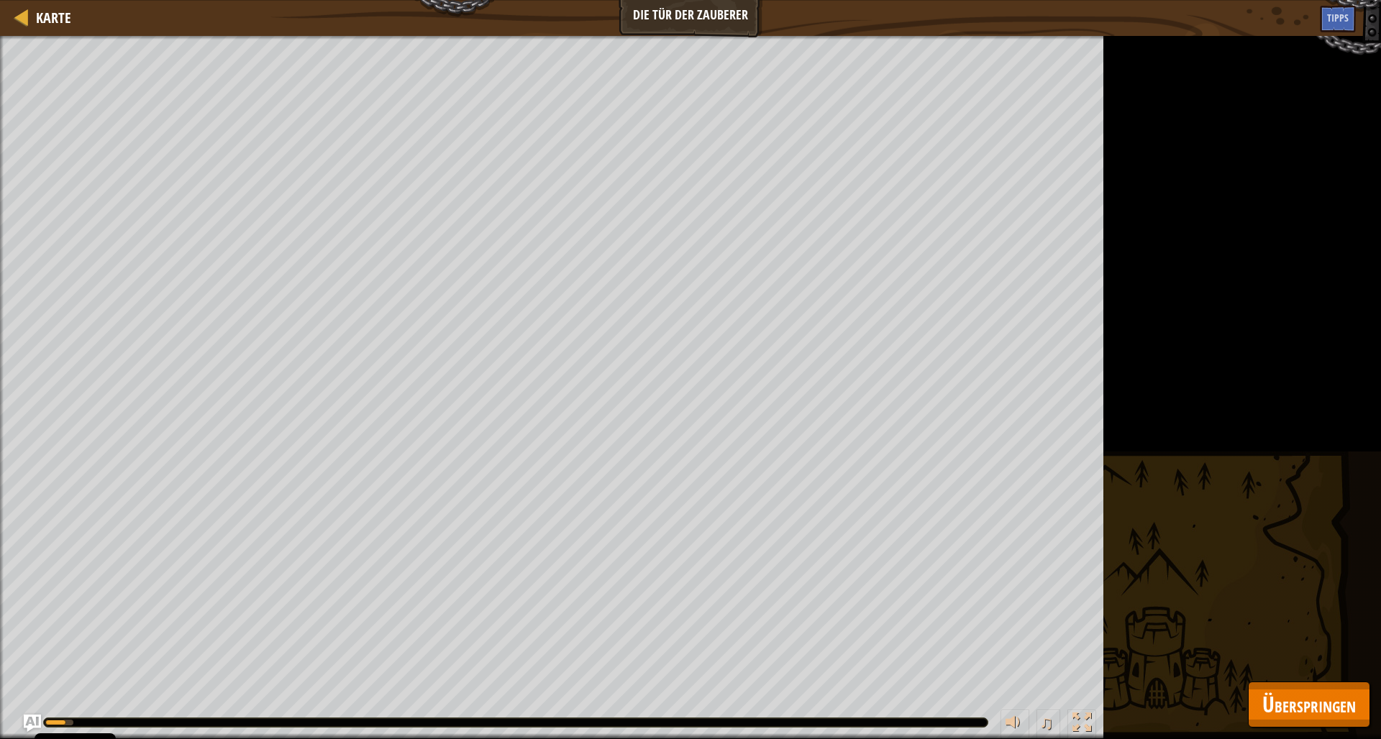
click at [1293, 712] on span "Überspringen" at bounding box center [1308, 704] width 93 height 29
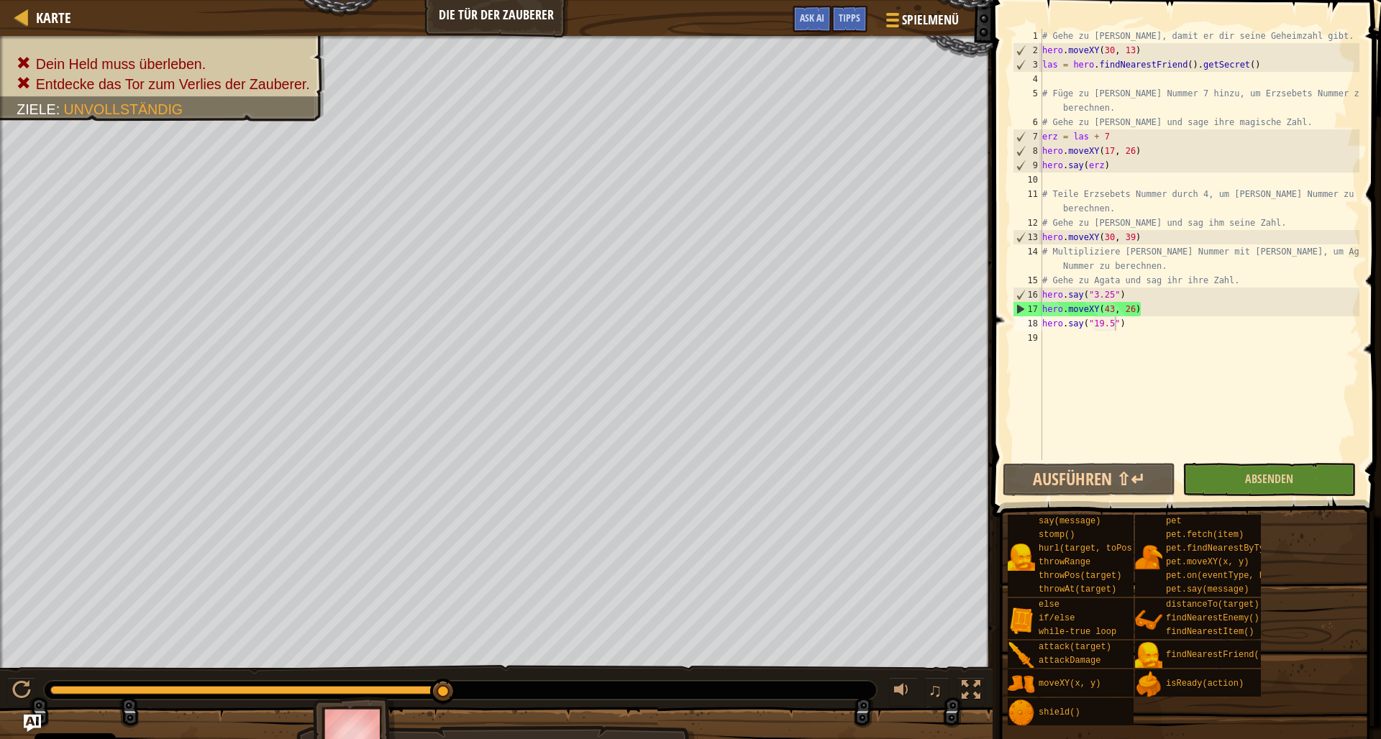
click at [1243, 469] on button "Absenden" at bounding box center [1268, 479] width 173 height 33
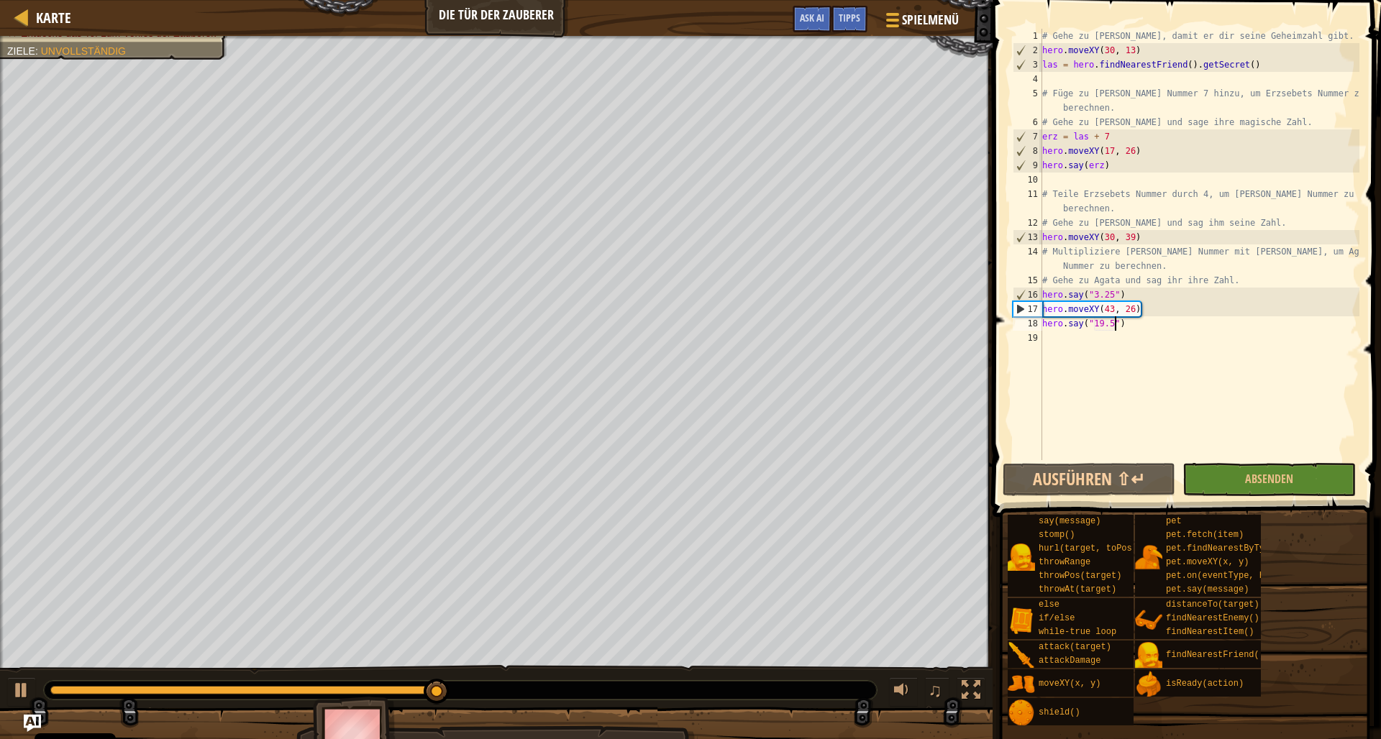
click at [1353, 705] on div "say(message) stomp() hurl(target, toPos) throwRange throwPos(target) throwAt(ta…" at bounding box center [1189, 620] width 364 height 212
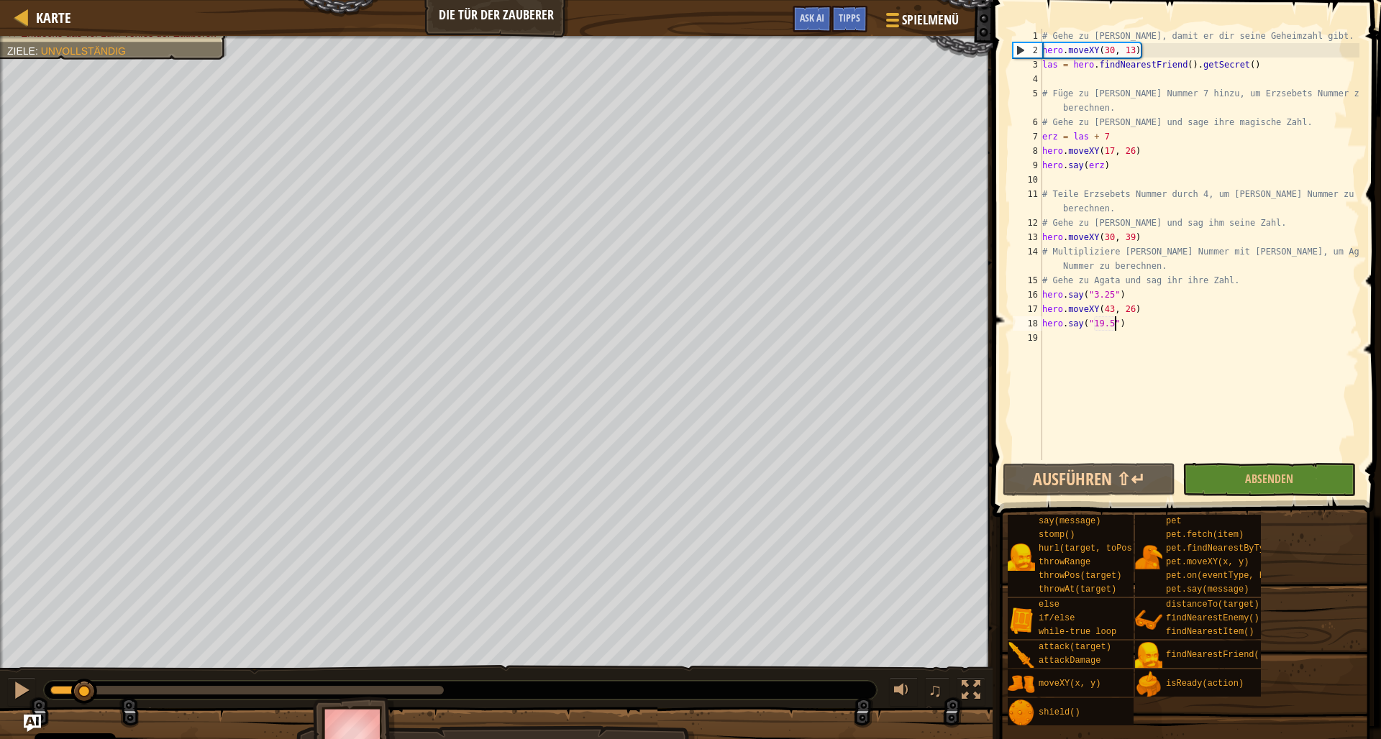
click at [86, 647] on div "Dein Held muss überleben. Entdecke das Tor zum Verlies der Zauberer. Ziele : Un…" at bounding box center [690, 401] width 1381 height 730
drag, startPoint x: 1118, startPoint y: 296, endPoint x: 1120, endPoint y: 305, distance: 8.7
click at [1118, 297] on div "# Gehe zu [PERSON_NAME], damit er dir seine Geheimzahl gibt. hero . moveXY ( 30…" at bounding box center [1199, 259] width 320 height 460
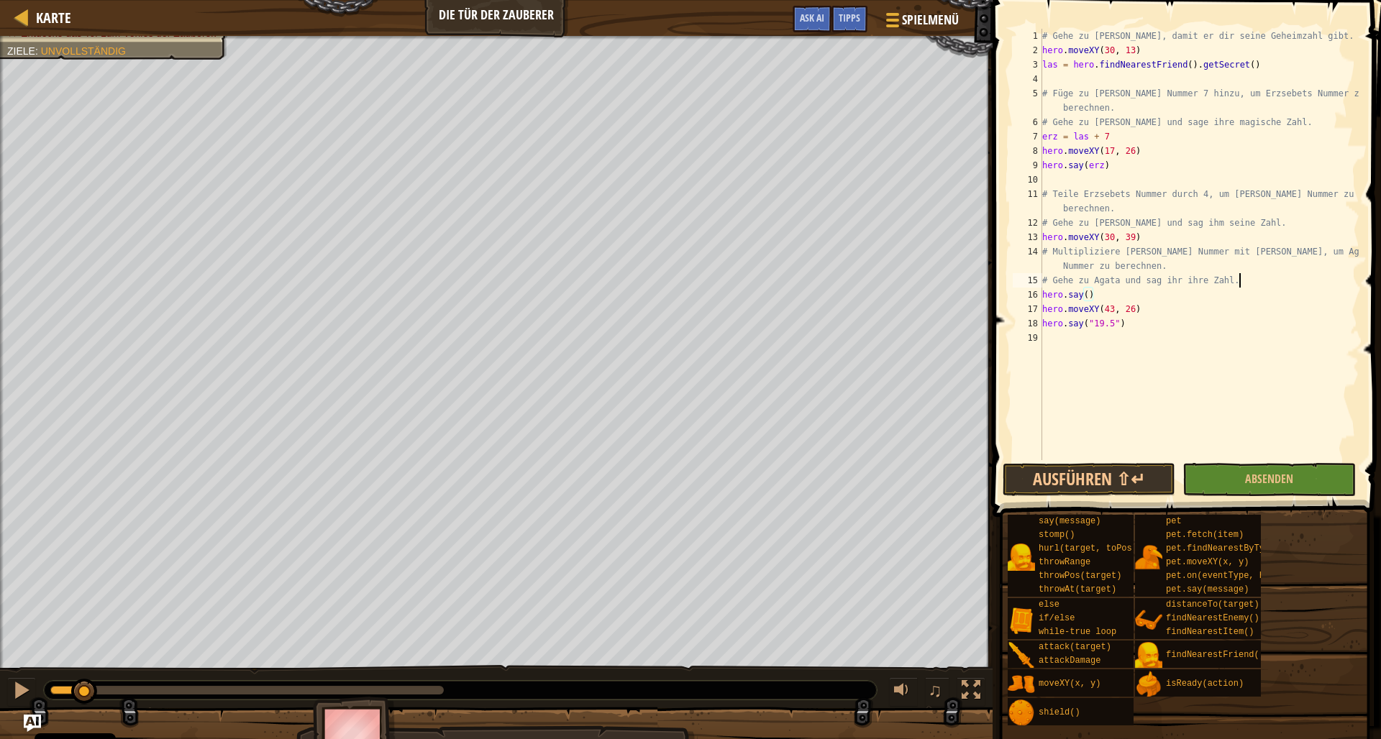
click at [1240, 281] on div "# Gehe zu [PERSON_NAME], damit er dir seine Geheimzahl gibt. hero . moveXY ( 30…" at bounding box center [1199, 259] width 320 height 460
click at [1041, 296] on div "15" at bounding box center [1026, 287] width 29 height 29
click at [1044, 293] on div "# Gehe zu [PERSON_NAME], damit er dir seine Geheimzahl gibt. hero . moveXY ( 30…" at bounding box center [1199, 259] width 320 height 460
click at [1043, 293] on div "# Gehe zu [PERSON_NAME], damit er dir seine Geheimzahl gibt. hero . moveXY ( 30…" at bounding box center [1199, 259] width 320 height 460
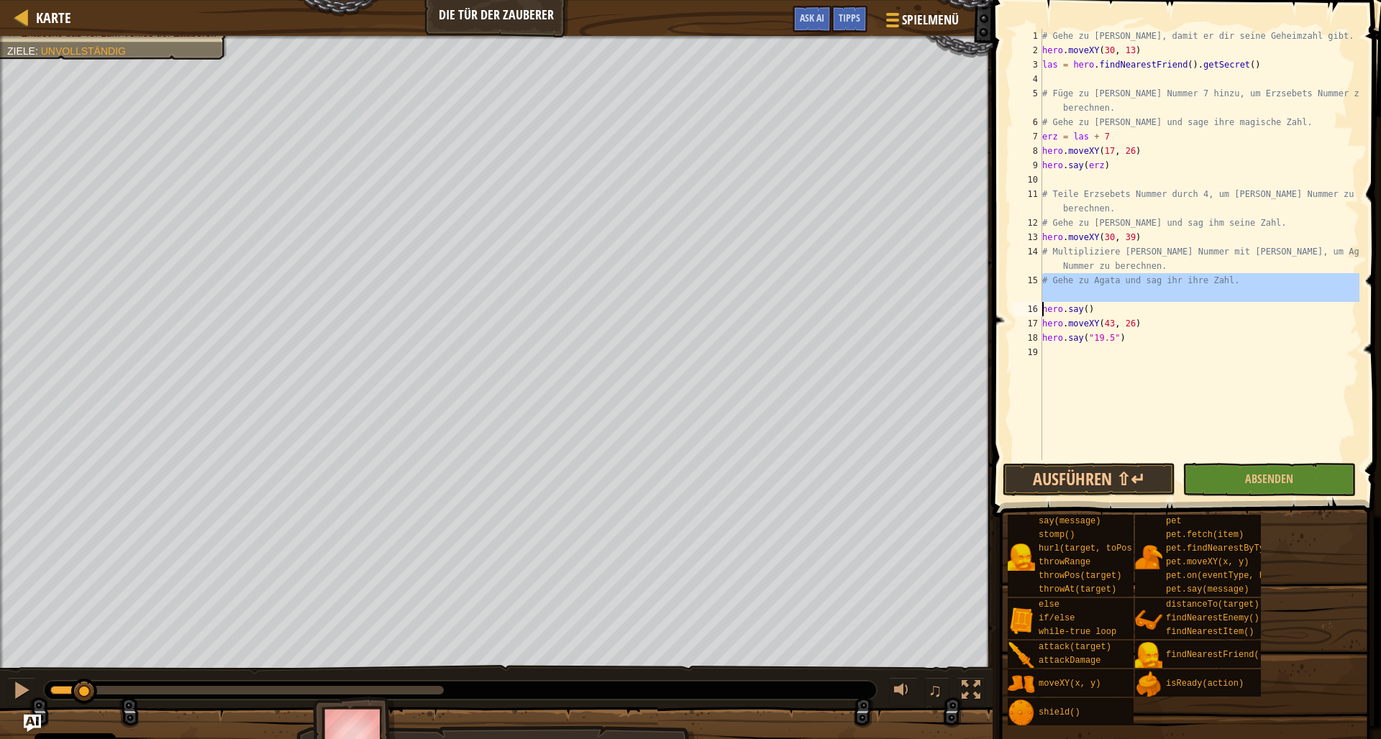
click at [1043, 294] on div "# Gehe zu [PERSON_NAME], damit er dir seine Geheimzahl gibt. hero . moveXY ( 30…" at bounding box center [1199, 259] width 320 height 460
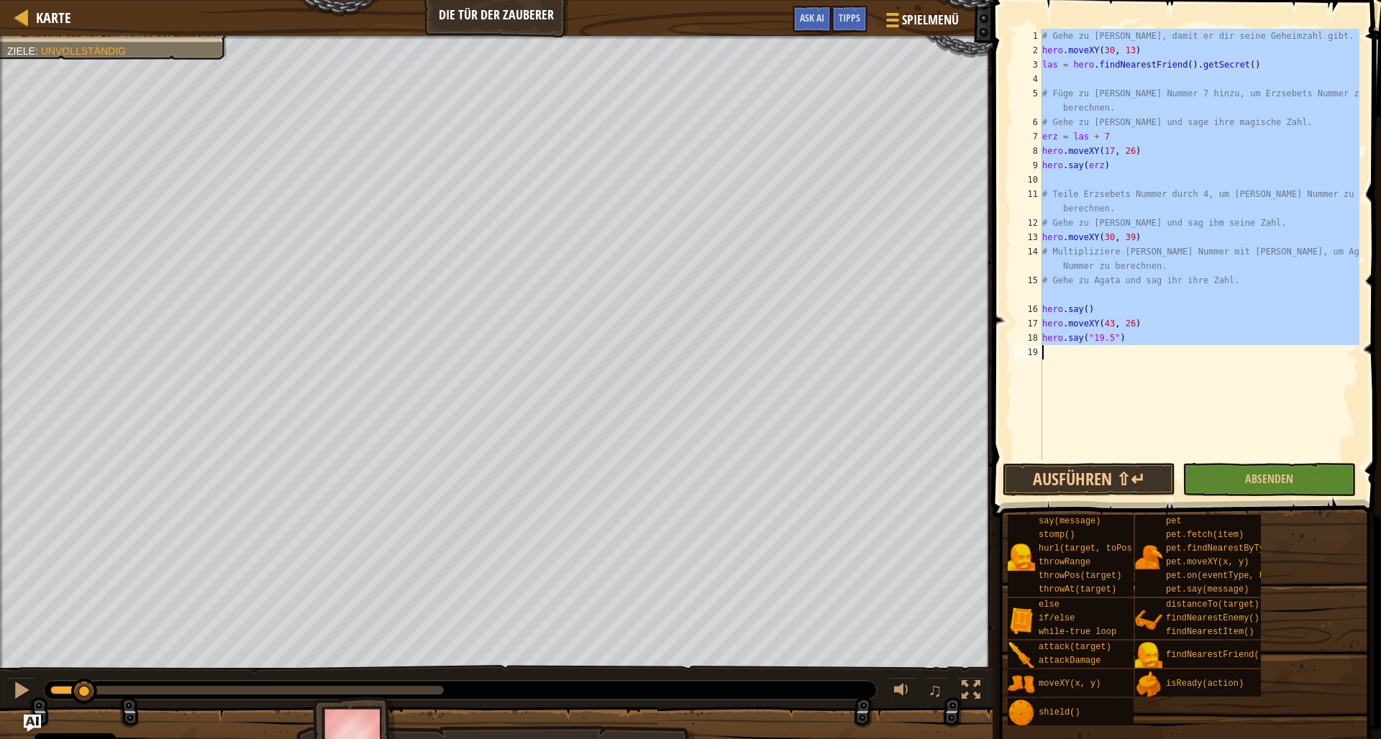
click at [1043, 294] on div "# Gehe zu [PERSON_NAME], damit er dir seine Geheimzahl gibt. hero . moveXY ( 30…" at bounding box center [1199, 259] width 320 height 460
type textarea "hero.say("19.5")"
click at [1232, 383] on div "# Gehe zu [PERSON_NAME], damit er dir seine Geheimzahl gibt. hero . moveXY ( 30…" at bounding box center [1199, 259] width 320 height 460
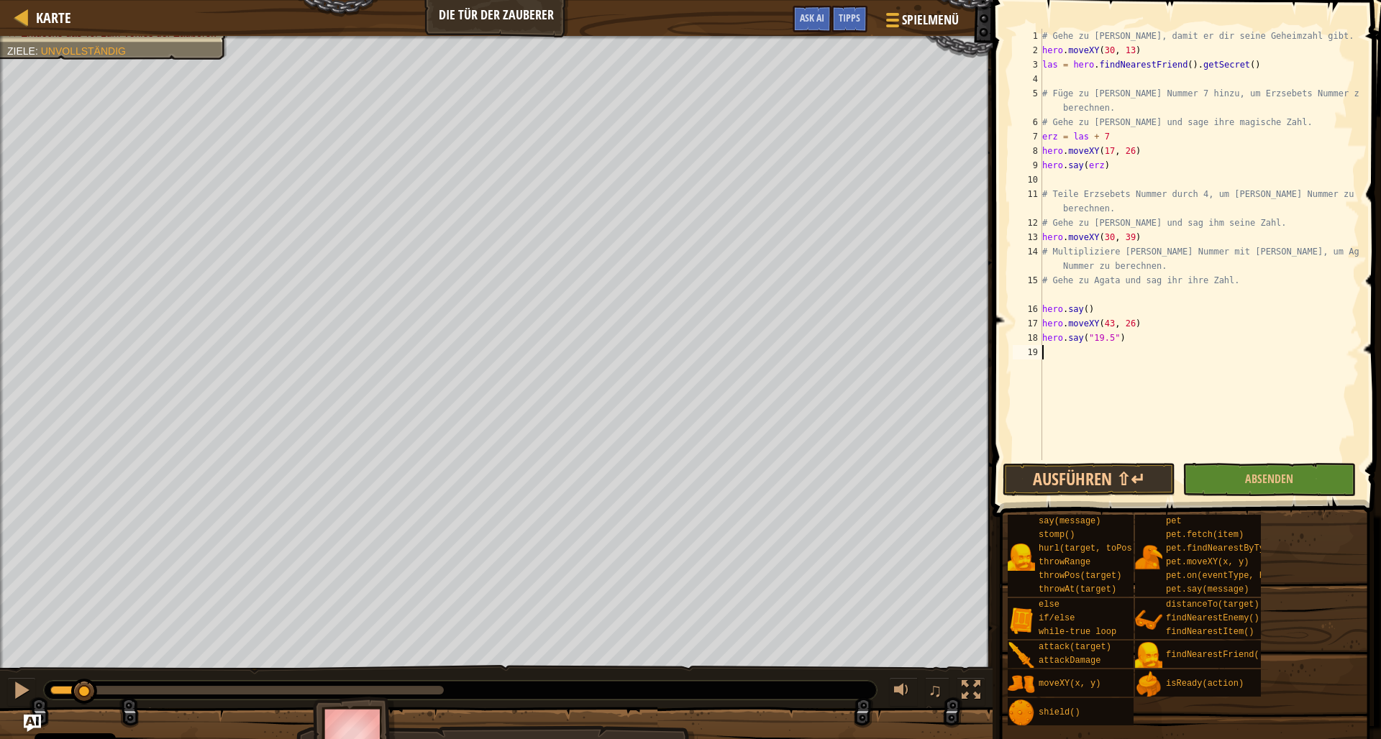
scroll to position [6, 0]
click at [1042, 295] on div "# Gehe zu [PERSON_NAME], damit er dir seine Geheimzahl gibt. hero . moveXY ( 30…" at bounding box center [1199, 259] width 320 height 460
click at [1101, 298] on div "# Gehe zu [PERSON_NAME], damit er dir seine Geheimzahl gibt. hero . moveXY ( 30…" at bounding box center [1199, 259] width 320 height 460
drag, startPoint x: 1249, startPoint y: 223, endPoint x: 1039, endPoint y: 216, distance: 210.1
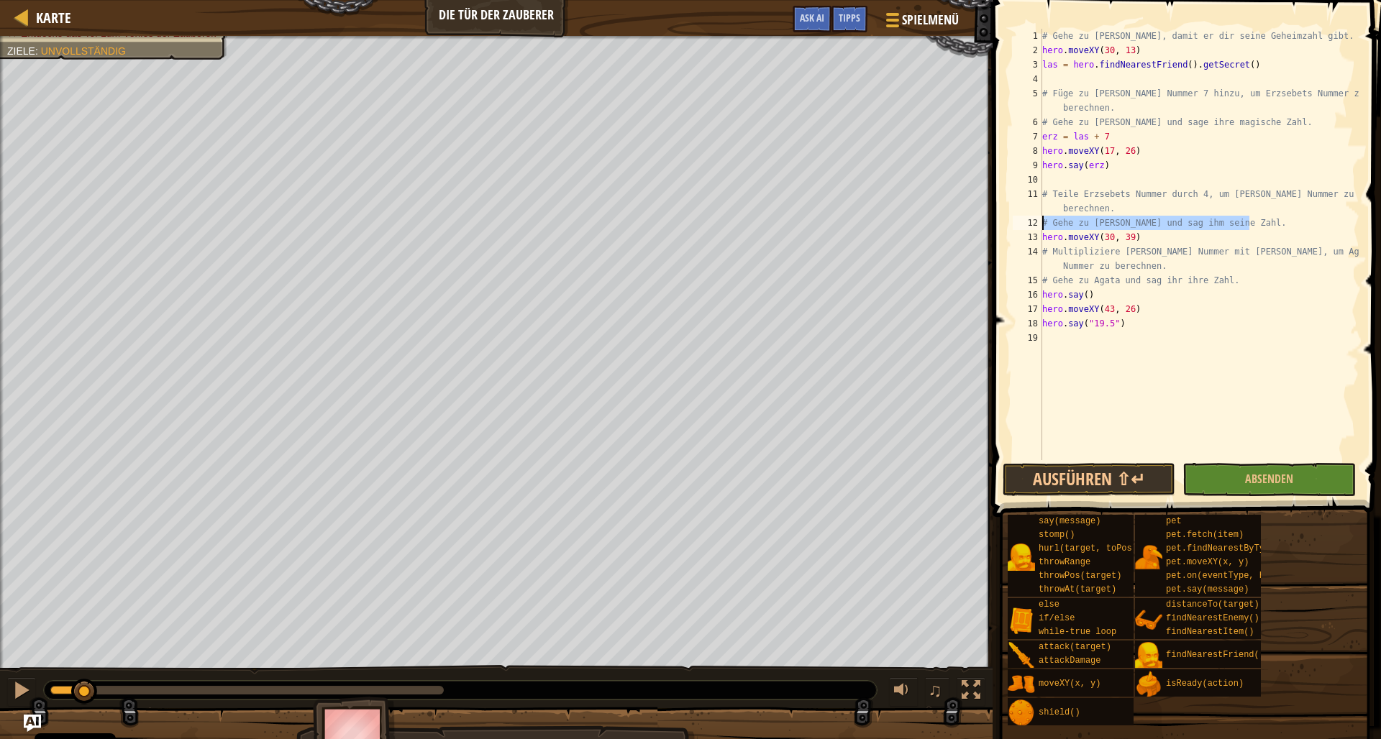
click at [1039, 216] on div "# Gehe zu Agata und sag ihr ihre Zahl. 1 2 3 4 5 6 7 8 9 10 11 12 13 14 15 16 1…" at bounding box center [1184, 244] width 349 height 431
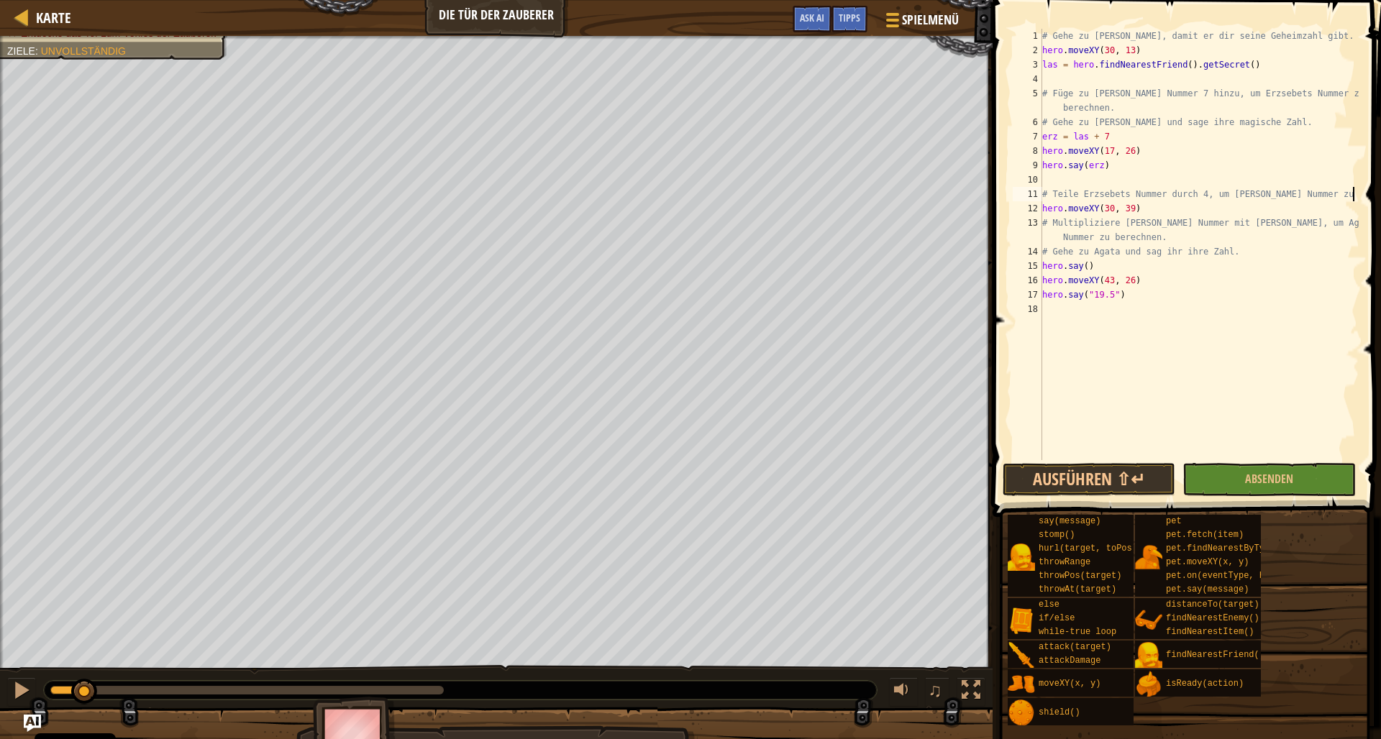
click at [1353, 197] on div "# Gehe zu [PERSON_NAME], damit er dir seine Geheimzahl gibt. hero . moveXY ( 30…" at bounding box center [1199, 259] width 320 height 460
type textarea "#"
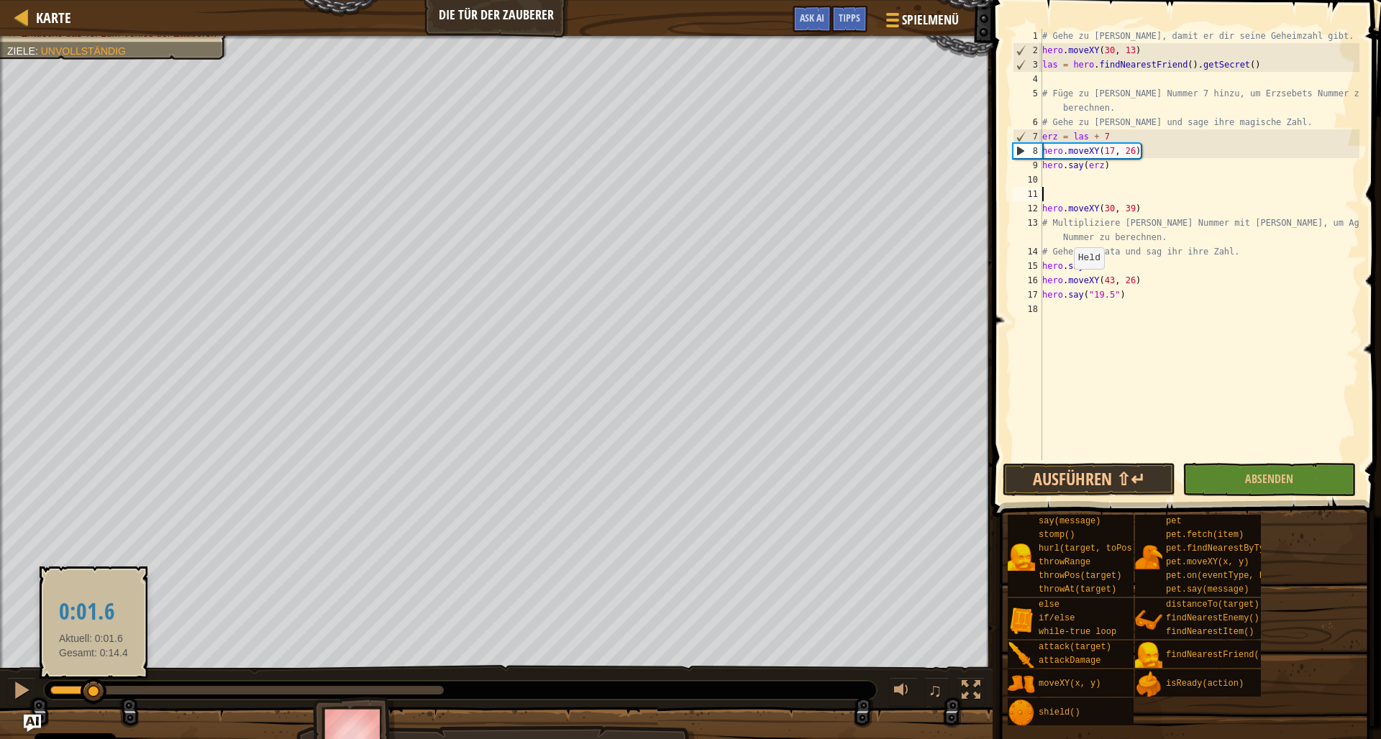
drag, startPoint x: 81, startPoint y: 691, endPoint x: 93, endPoint y: 697, distance: 13.5
click at [93, 697] on div at bounding box center [94, 692] width 26 height 26
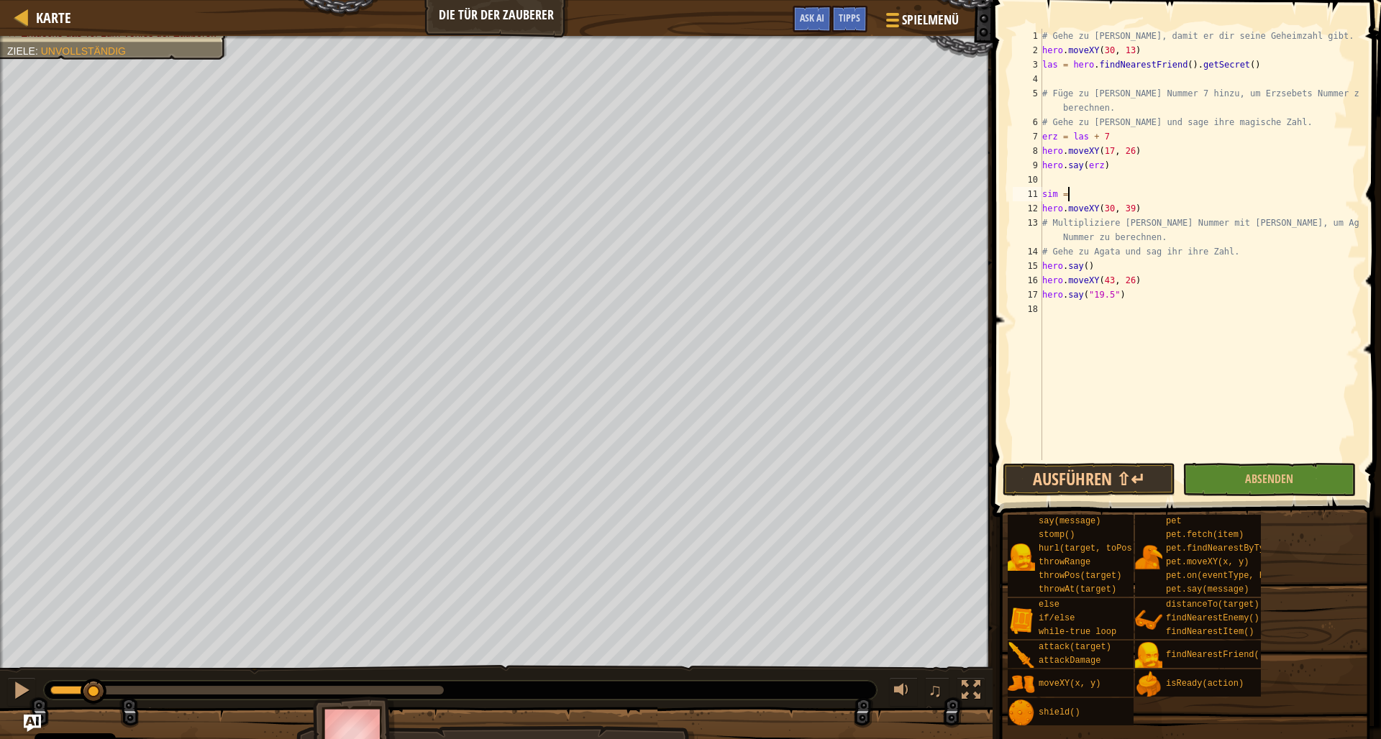
scroll to position [6, 1]
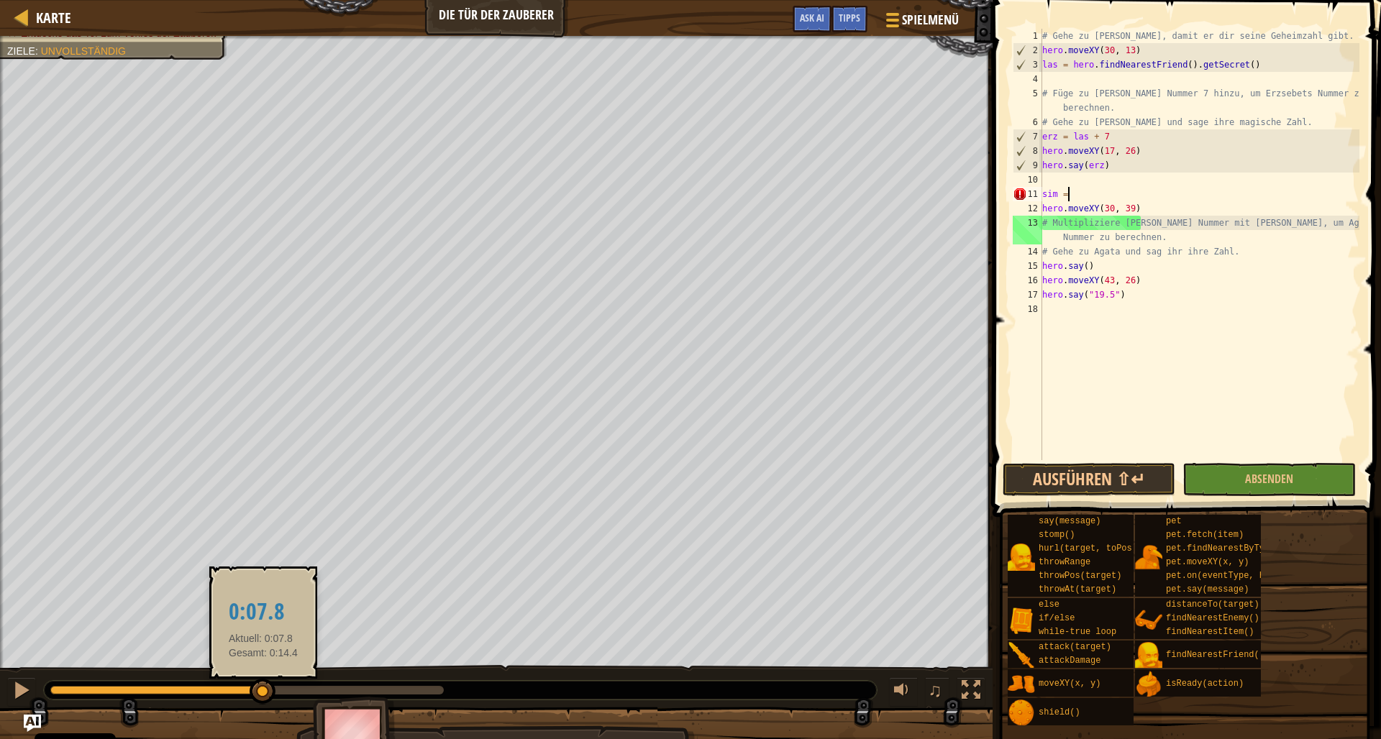
drag, startPoint x: 94, startPoint y: 690, endPoint x: 263, endPoint y: 703, distance: 169.5
click at [263, 703] on div at bounding box center [263, 692] width 26 height 26
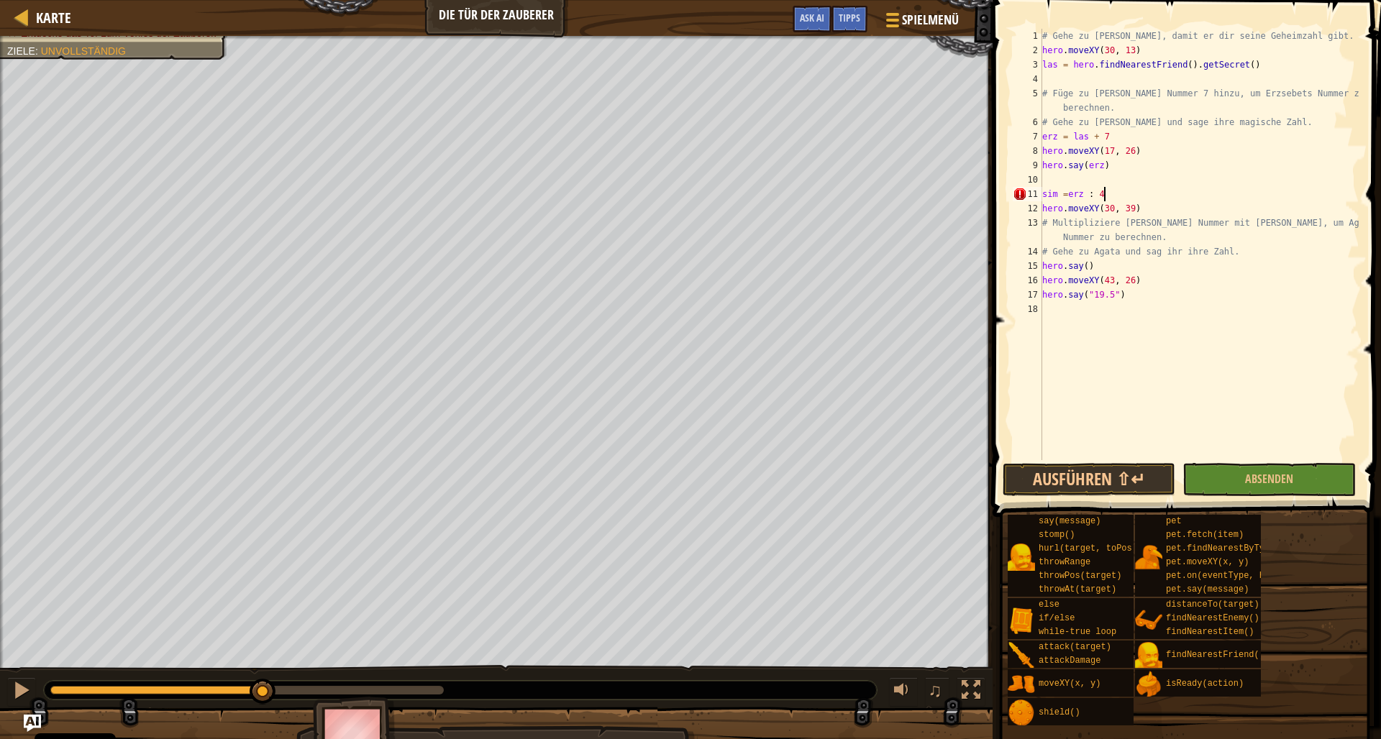
scroll to position [6, 4]
drag, startPoint x: 1325, startPoint y: 224, endPoint x: 1037, endPoint y: 221, distance: 288.4
click at [1037, 221] on div "sim =erz : 4 1 2 3 4 5 6 7 8 9 10 11 12 13 14 15 16 17 18 # Gehe zu [PERSON_NAM…" at bounding box center [1184, 244] width 349 height 431
type textarea "Nummer zu berechnen."
drag, startPoint x: 1153, startPoint y: 226, endPoint x: 1043, endPoint y: 228, distance: 109.3
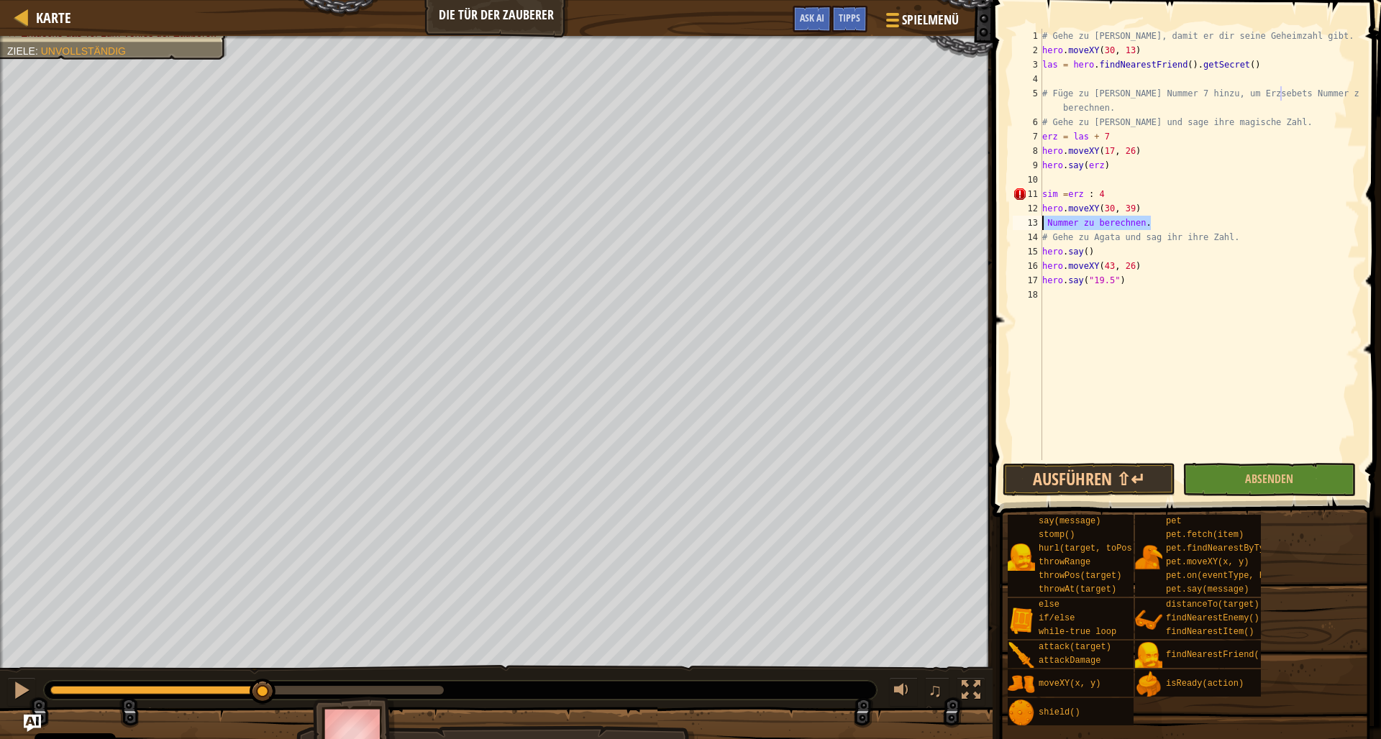
click at [1043, 228] on div "# Gehe zu [PERSON_NAME], damit er dir seine Geheimzahl gibt. hero . moveXY ( 30…" at bounding box center [1199, 259] width 320 height 460
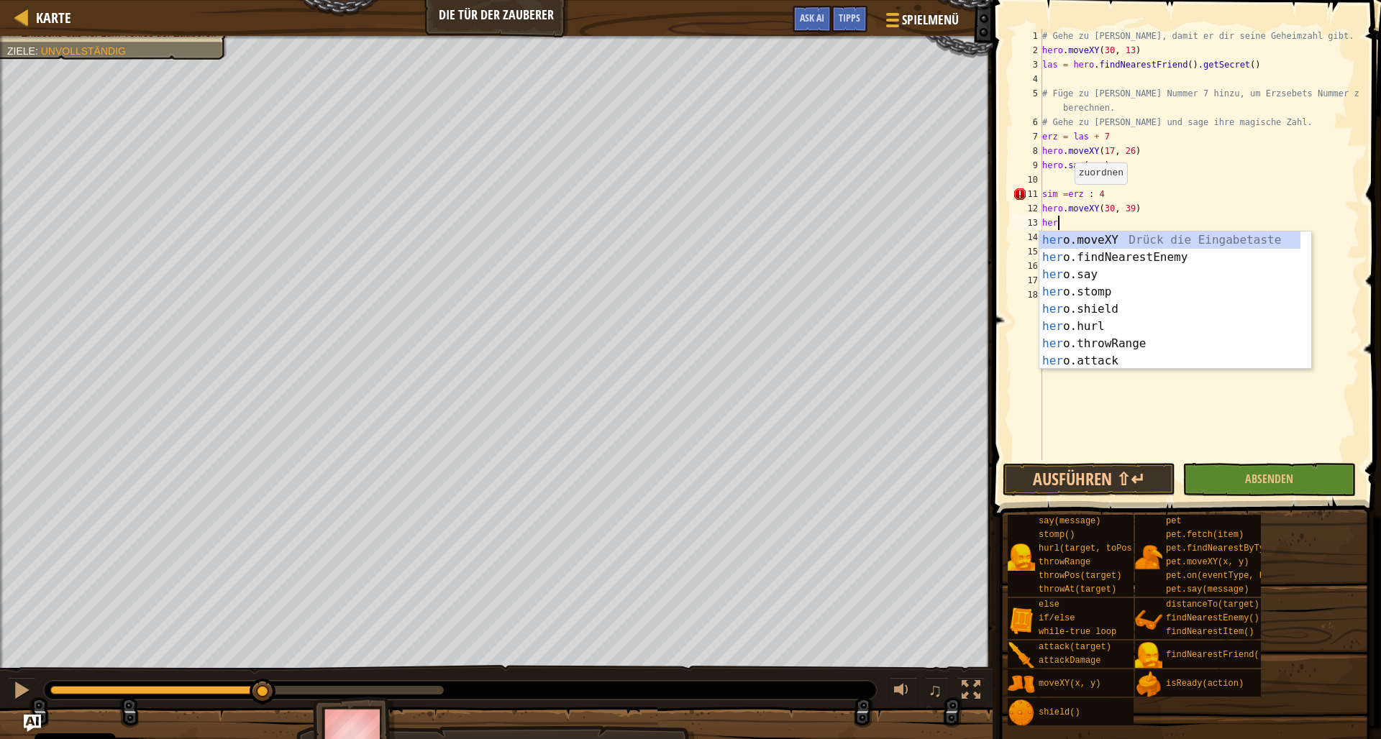
click at [1068, 198] on div "# Gehe zu [PERSON_NAME], damit er dir seine Geheimzahl gibt. hero . moveXY ( 30…" at bounding box center [1199, 259] width 320 height 460
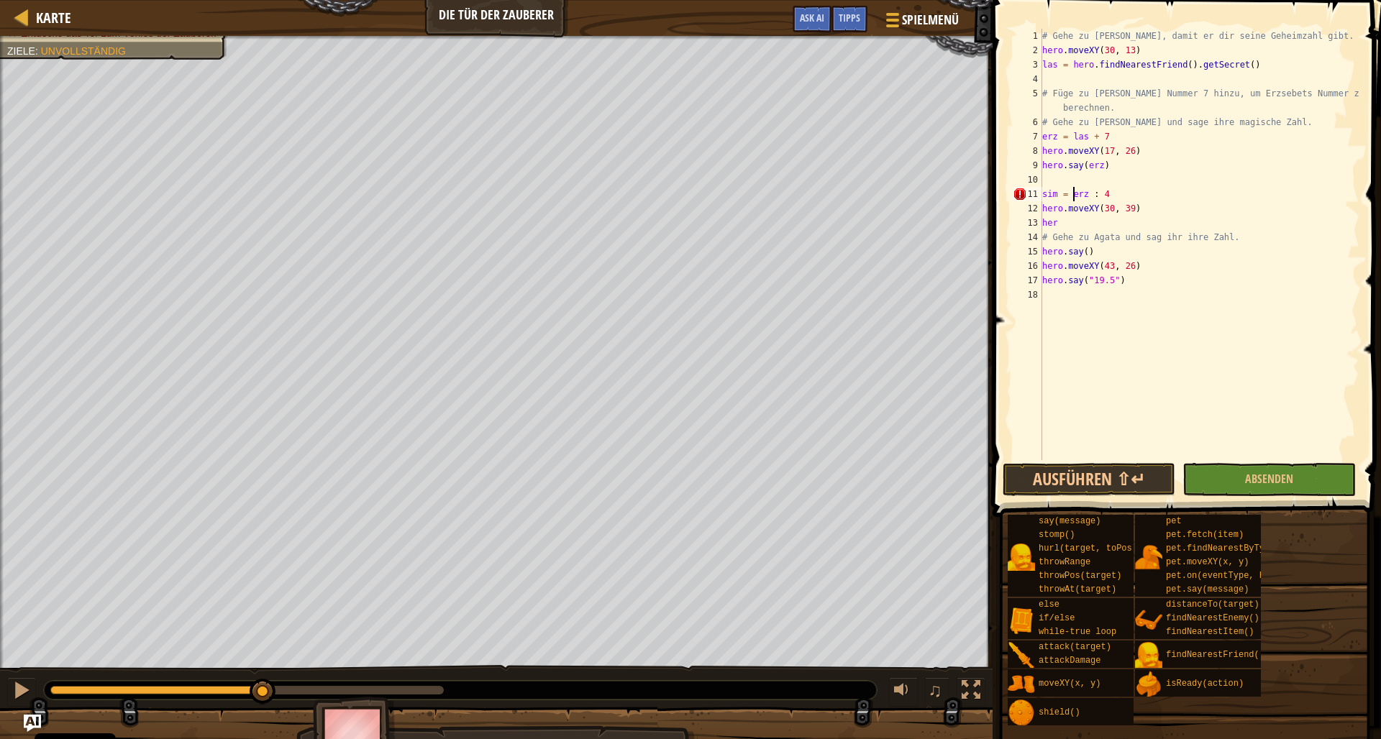
click at [1060, 224] on div "# Gehe zu [PERSON_NAME], damit er dir seine Geheimzahl gibt. hero . moveXY ( 30…" at bounding box center [1199, 259] width 320 height 460
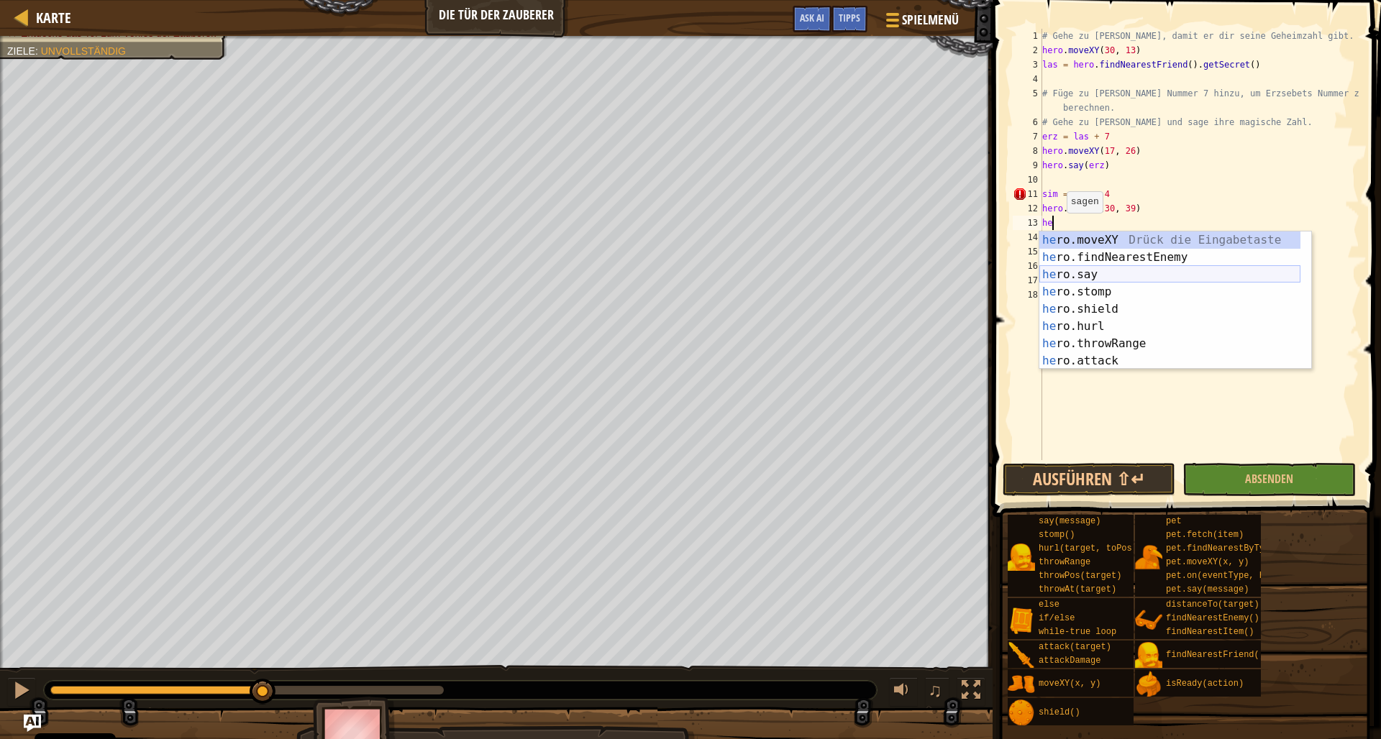
click at [1058, 277] on div "he ro.moveXY Drück die Eingabetaste he ro.findNearestEnemy Drück die Eingabetas…" at bounding box center [1169, 318] width 261 height 173
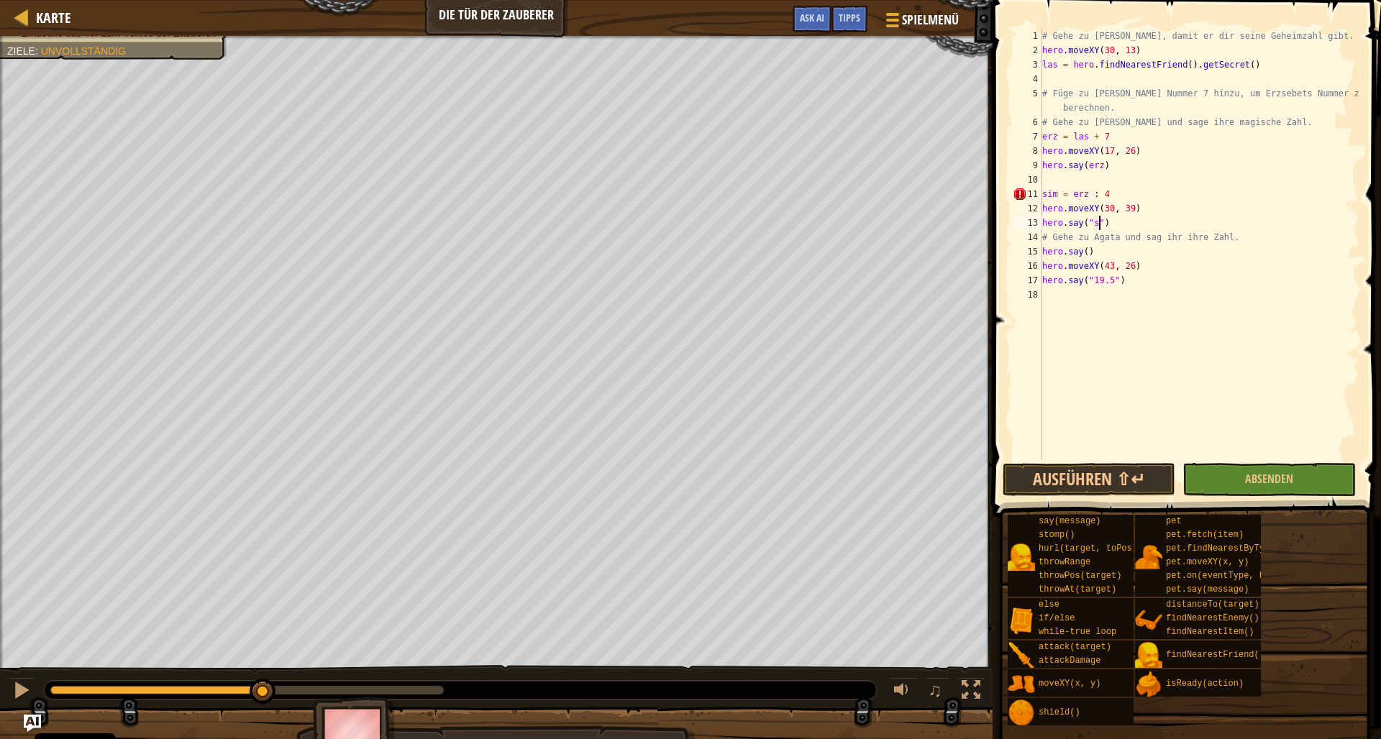
scroll to position [6, 5]
click at [1095, 483] on button "Ausführen ⇧↵" at bounding box center [1088, 479] width 173 height 33
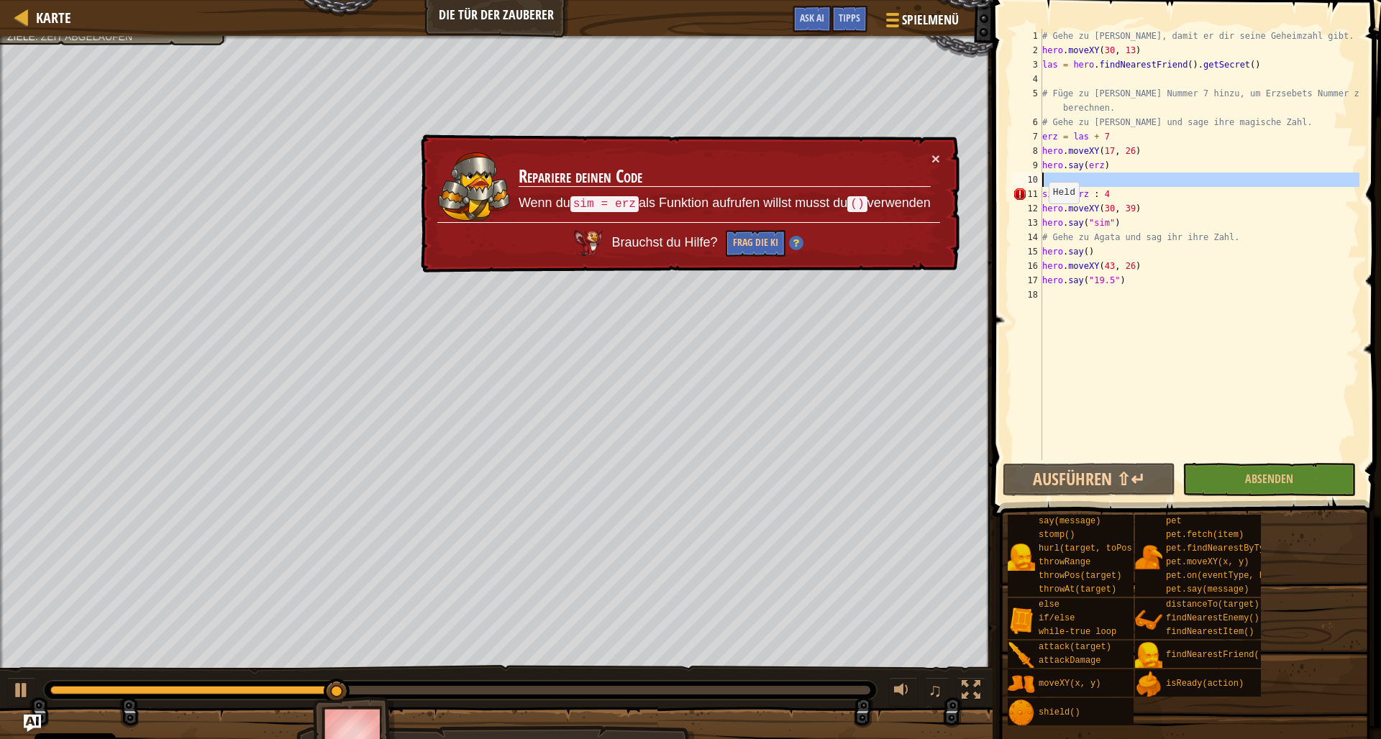
click at [1039, 186] on div "10" at bounding box center [1026, 180] width 29 height 14
type textarea "sim = erz : 4"
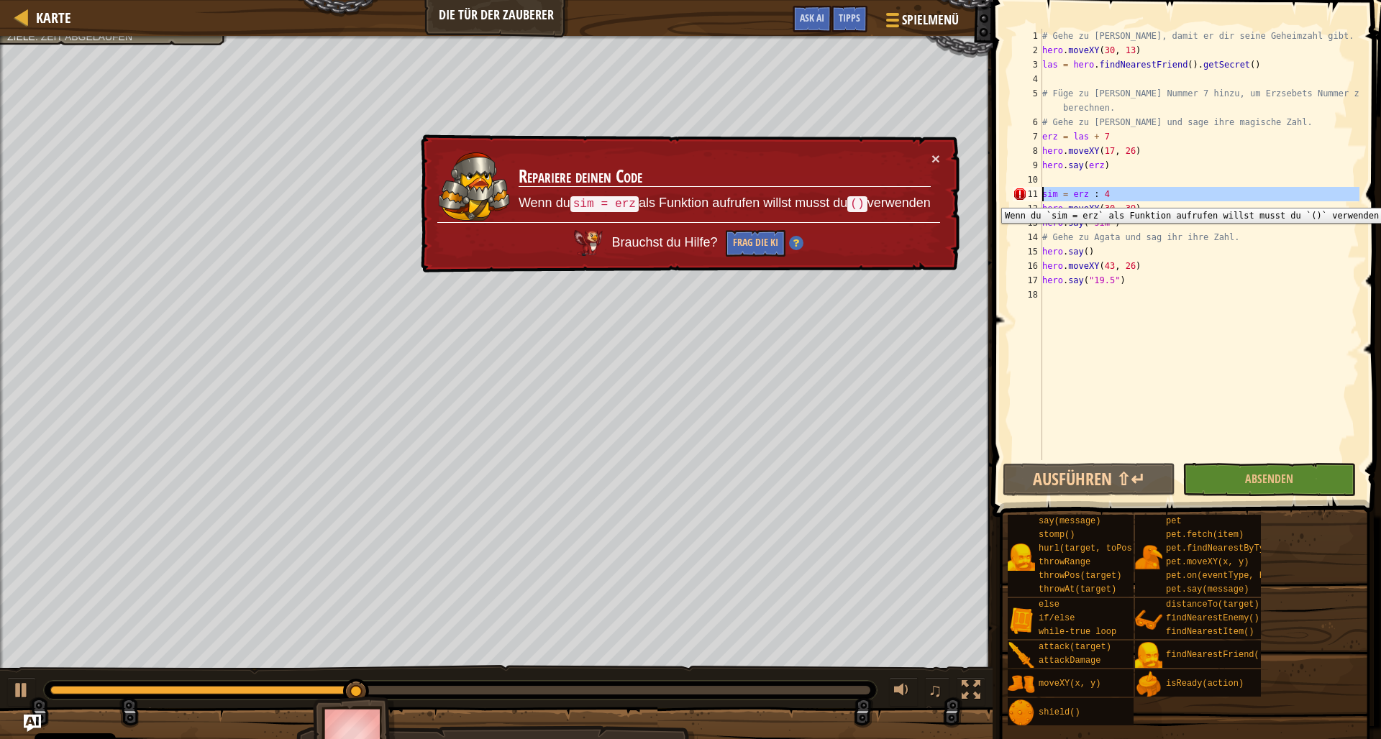
click at [1041, 197] on div "11" at bounding box center [1026, 194] width 29 height 14
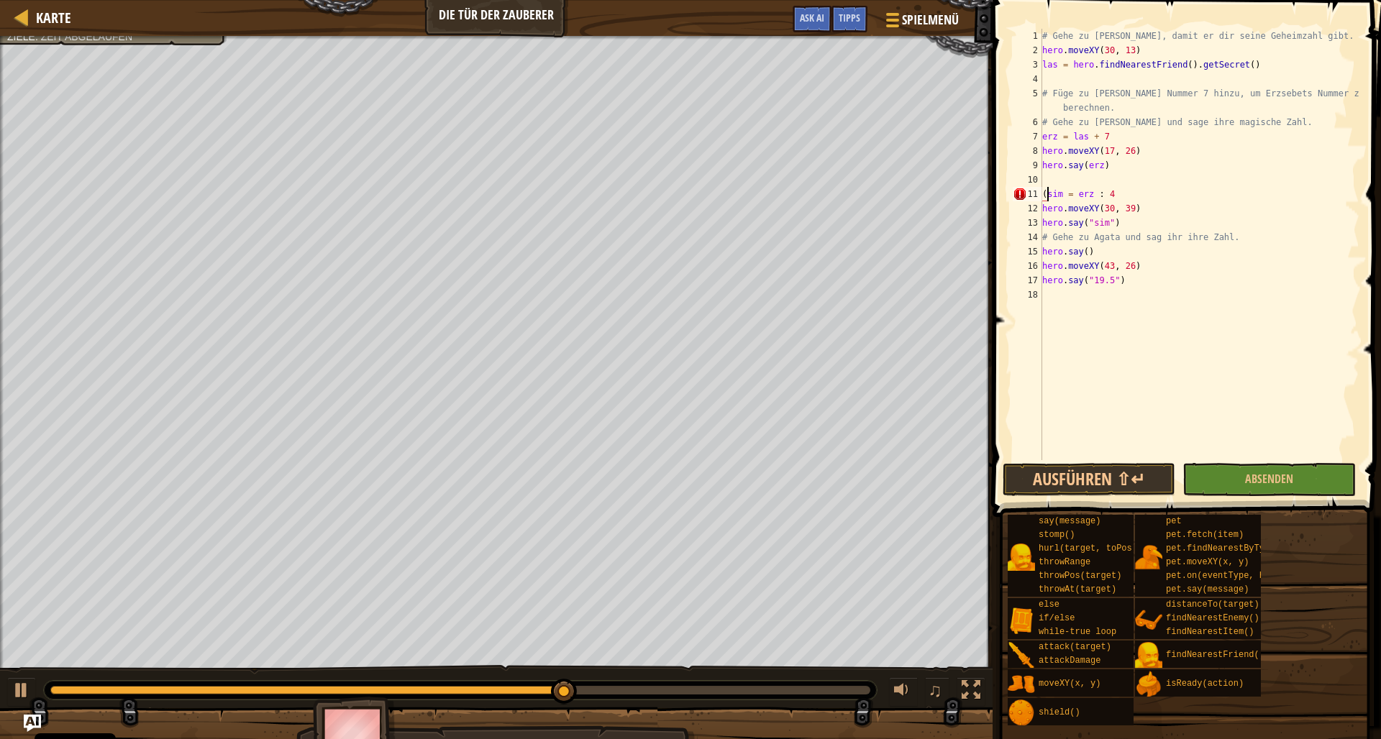
click at [1116, 194] on div "# Gehe zu [PERSON_NAME], damit er dir seine Geheimzahl gibt. hero . moveXY ( 30…" at bounding box center [1199, 259] width 320 height 460
click at [1107, 475] on button "Ausführen ⇧↵" at bounding box center [1088, 479] width 173 height 33
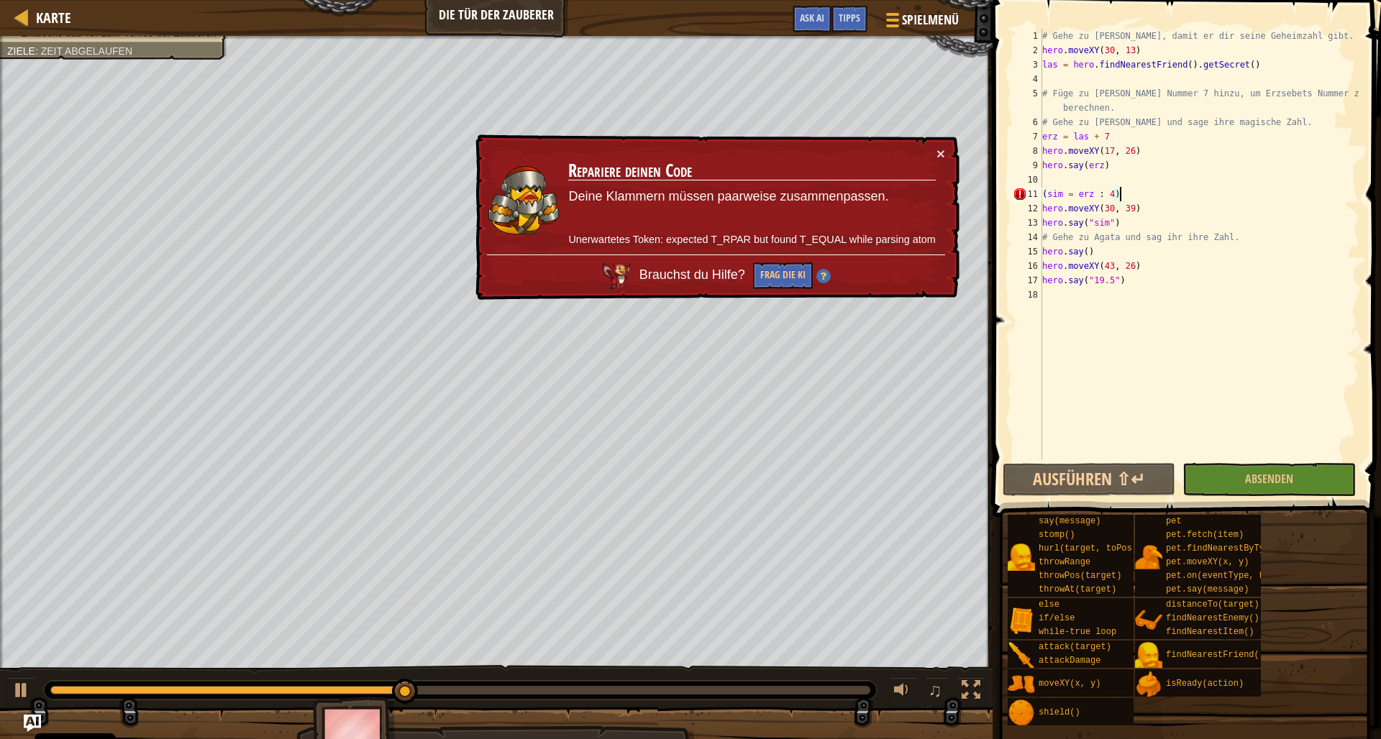
scroll to position [6, 5]
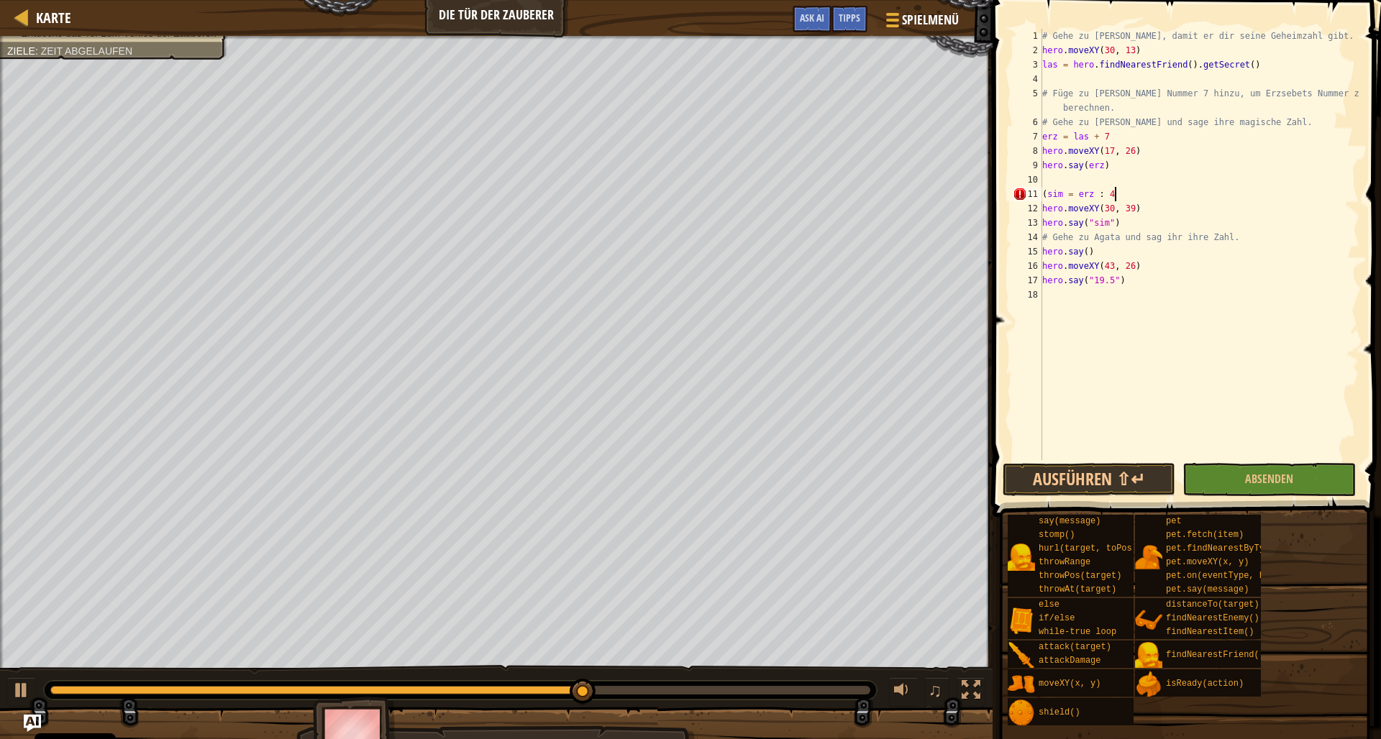
click at [1061, 199] on div "# Gehe zu [PERSON_NAME], damit er dir seine Geheimzahl gibt. hero . moveXY ( 30…" at bounding box center [1199, 259] width 320 height 460
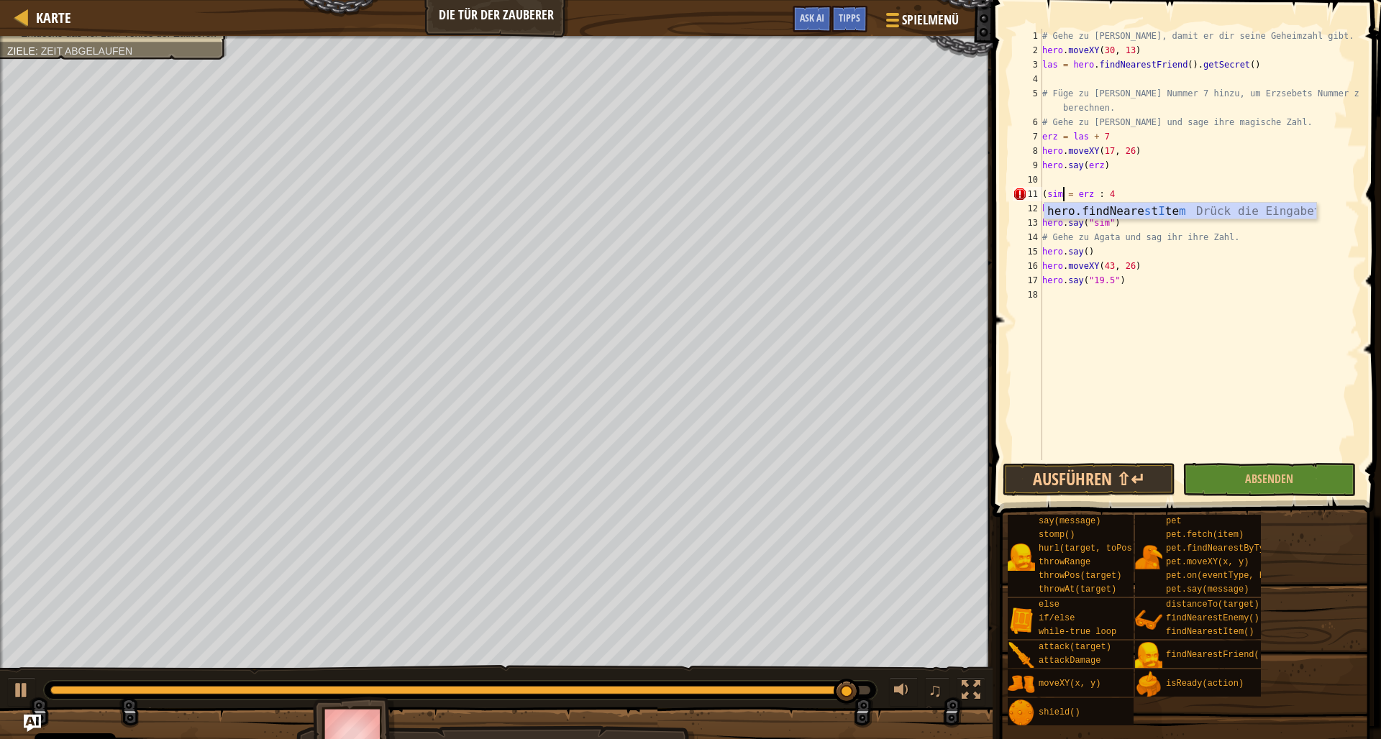
click at [1227, 156] on div "# Gehe zu [PERSON_NAME], damit er dir seine Geheimzahl gibt. hero . moveXY ( 30…" at bounding box center [1199, 259] width 320 height 460
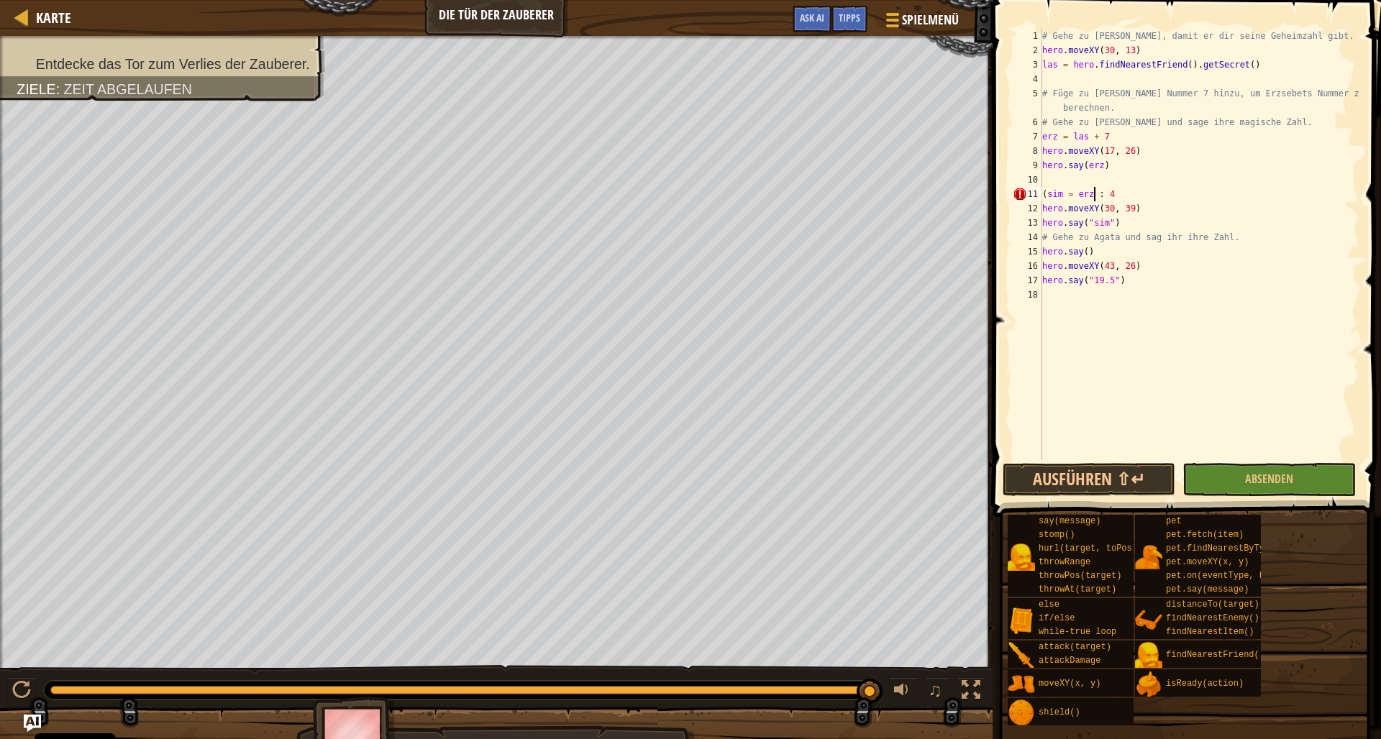
click at [1095, 197] on div "# Gehe zu [PERSON_NAME], damit er dir seine Geheimzahl gibt. hero . moveXY ( 30…" at bounding box center [1199, 259] width 320 height 460
click at [1045, 198] on div "# Gehe zu [PERSON_NAME], damit er dir seine Geheimzahl gibt. hero . moveXY ( 30…" at bounding box center [1199, 259] width 320 height 460
click at [1114, 221] on div "# Gehe zu [PERSON_NAME], damit er dir seine Geheimzahl gibt. hero . moveXY ( 30…" at bounding box center [1199, 259] width 320 height 460
click at [1092, 221] on div "# Gehe zu [PERSON_NAME], damit er dir seine Geheimzahl gibt. hero . moveXY ( 30…" at bounding box center [1199, 259] width 320 height 460
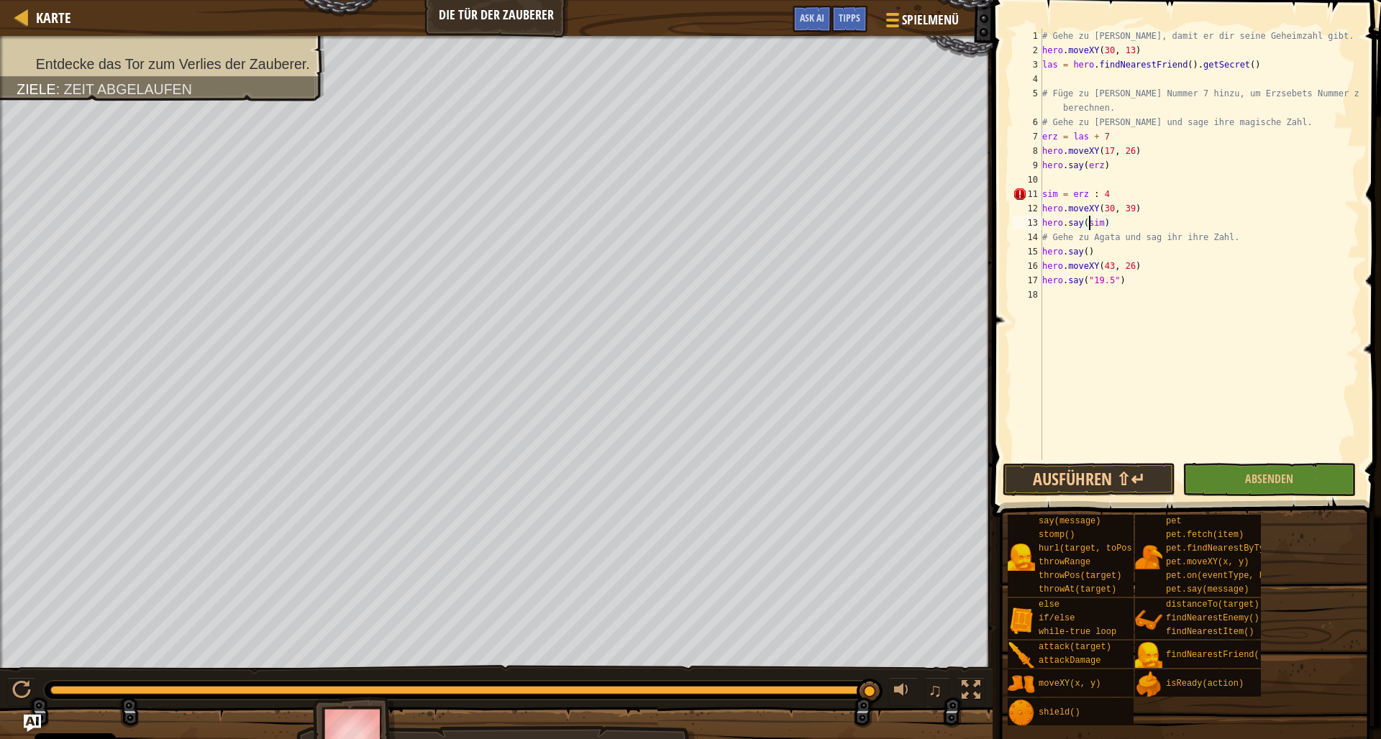
click at [1219, 281] on div "# Gehe zu [PERSON_NAME], damit er dir seine Geheimzahl gibt. hero . moveXY ( 30…" at bounding box center [1199, 259] width 320 height 460
type textarea "hero.say("19.5")"
click at [1069, 383] on div "# Gehe zu [PERSON_NAME], damit er dir seine Geheimzahl gibt. hero . moveXY ( 30…" at bounding box center [1199, 259] width 320 height 460
click at [45, 21] on span "Karte" at bounding box center [53, 17] width 35 height 19
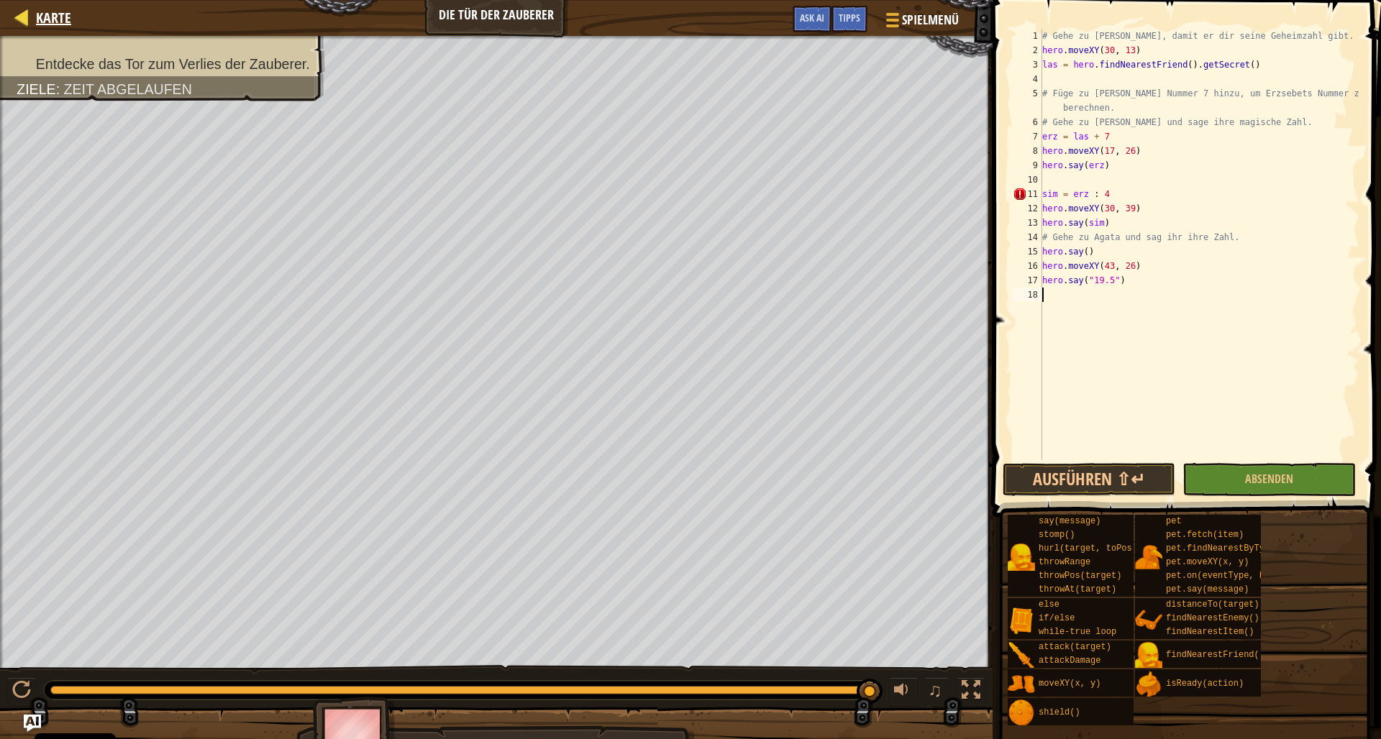
select select "de-DE"
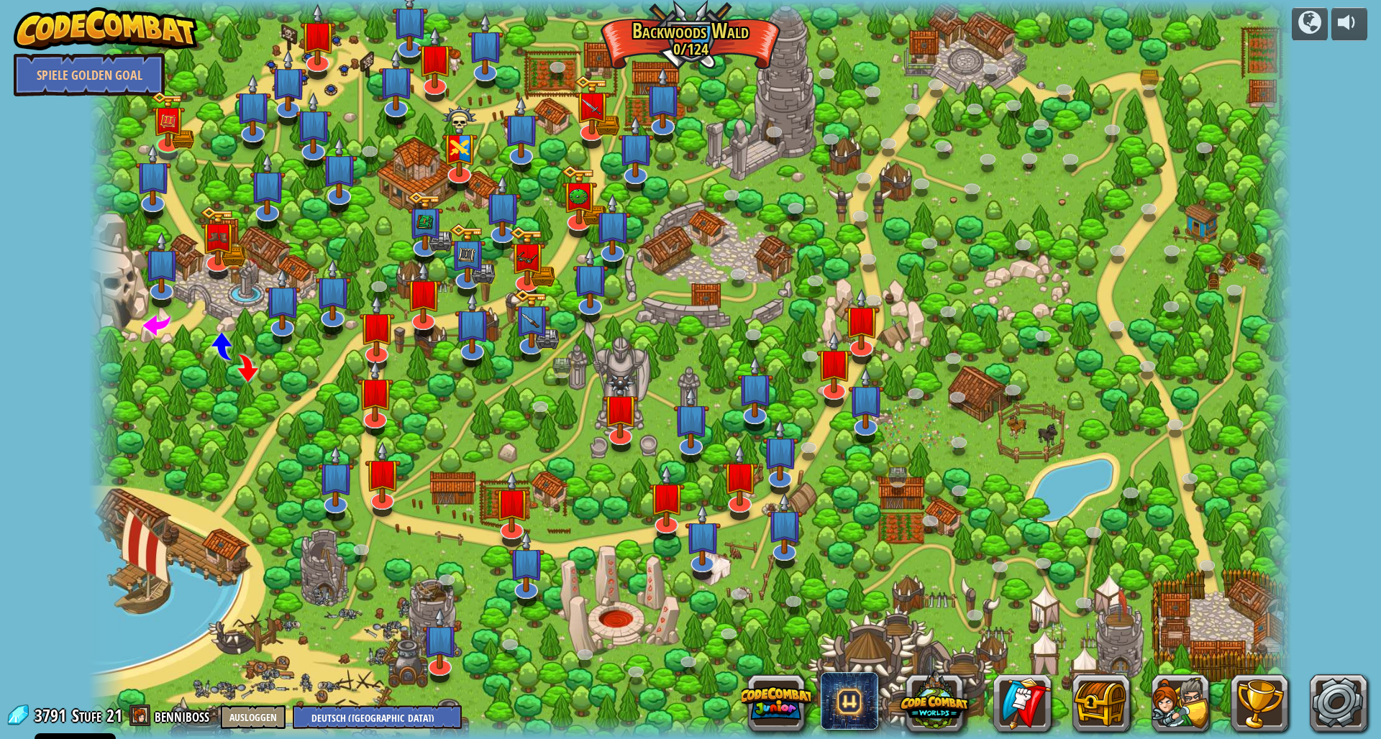
select select "de-DE"
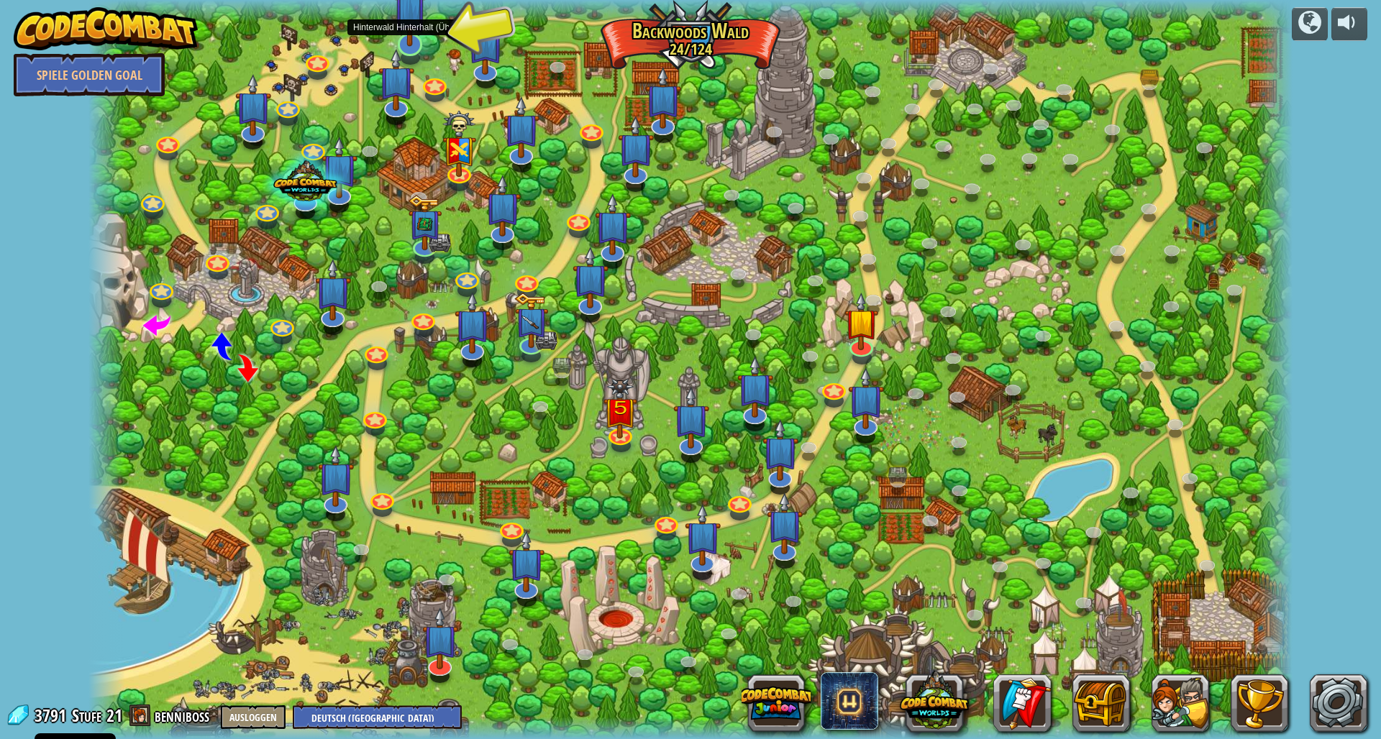
click at [415, 33] on img at bounding box center [410, 8] width 34 height 77
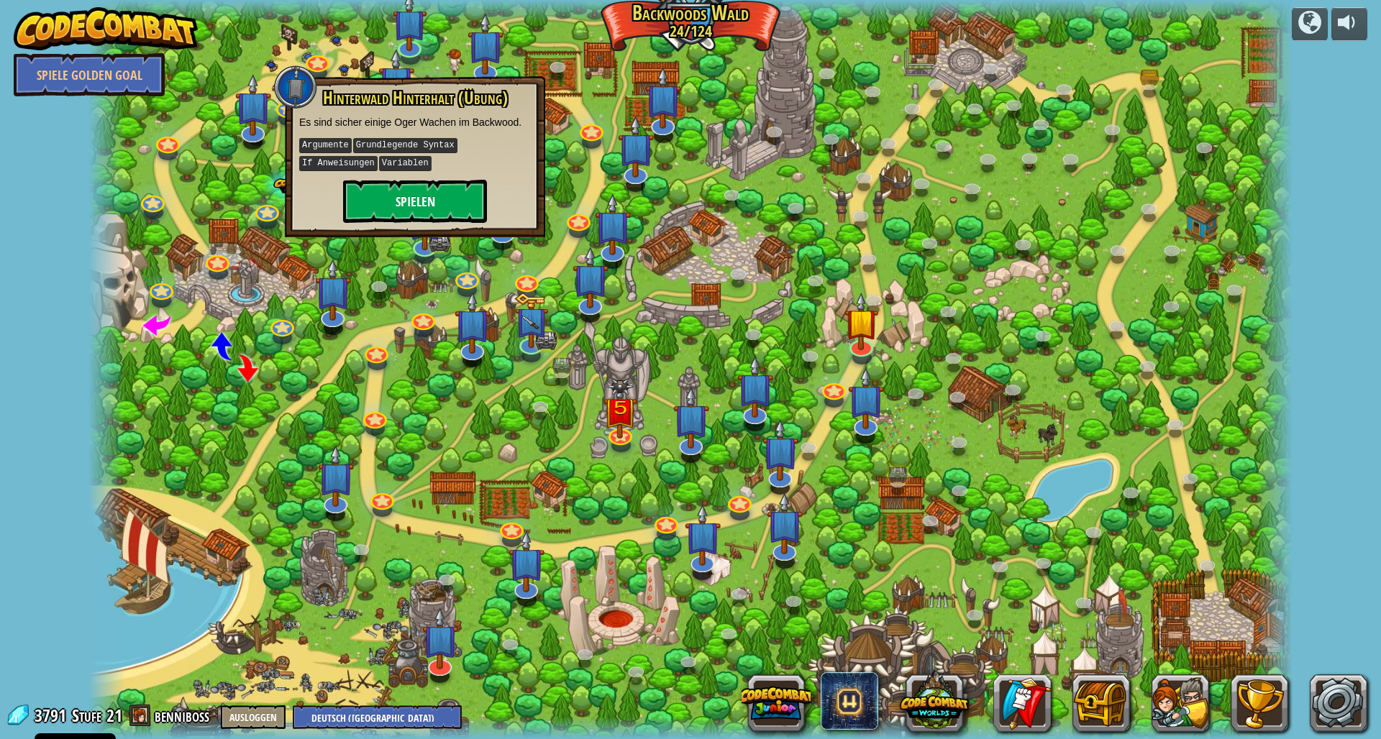
click at [434, 196] on button "Spielen" at bounding box center [415, 201] width 144 height 43
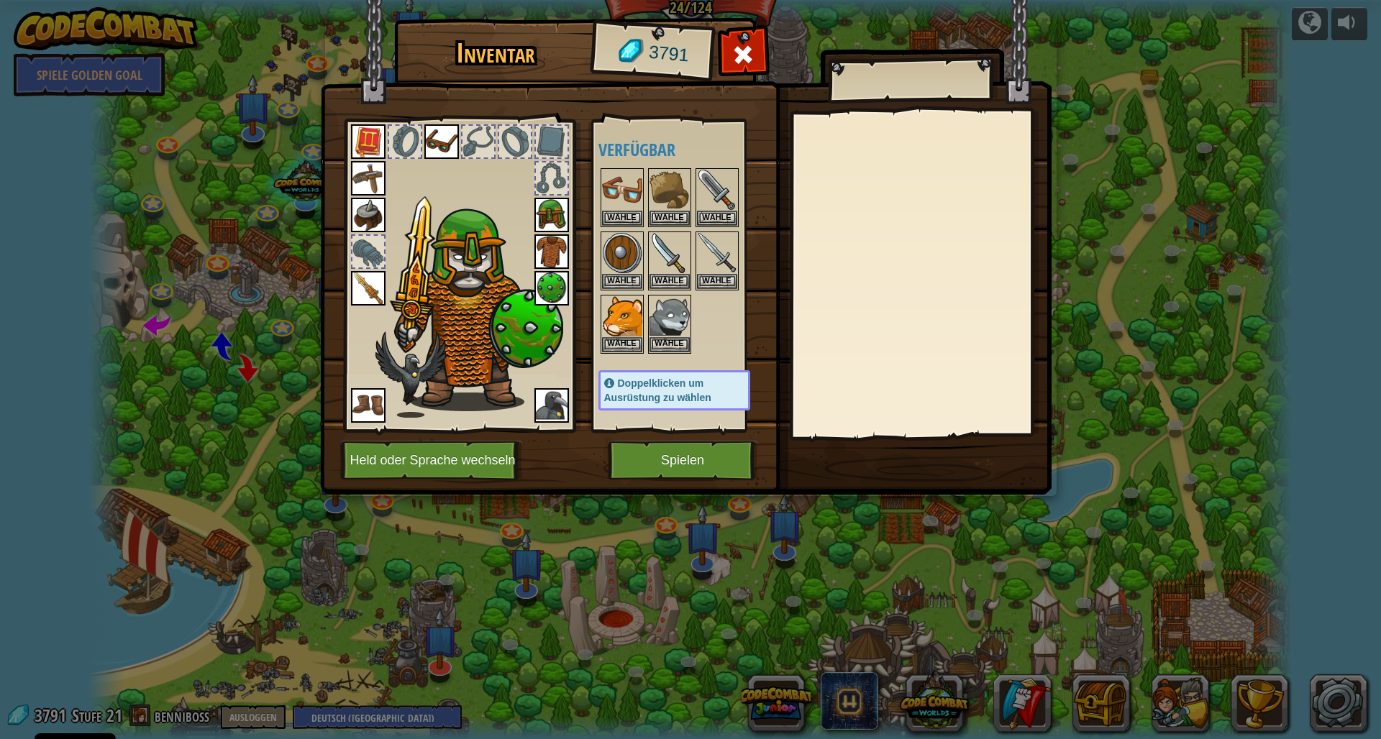
click at [685, 466] on button "Spielen" at bounding box center [683, 461] width 150 height 40
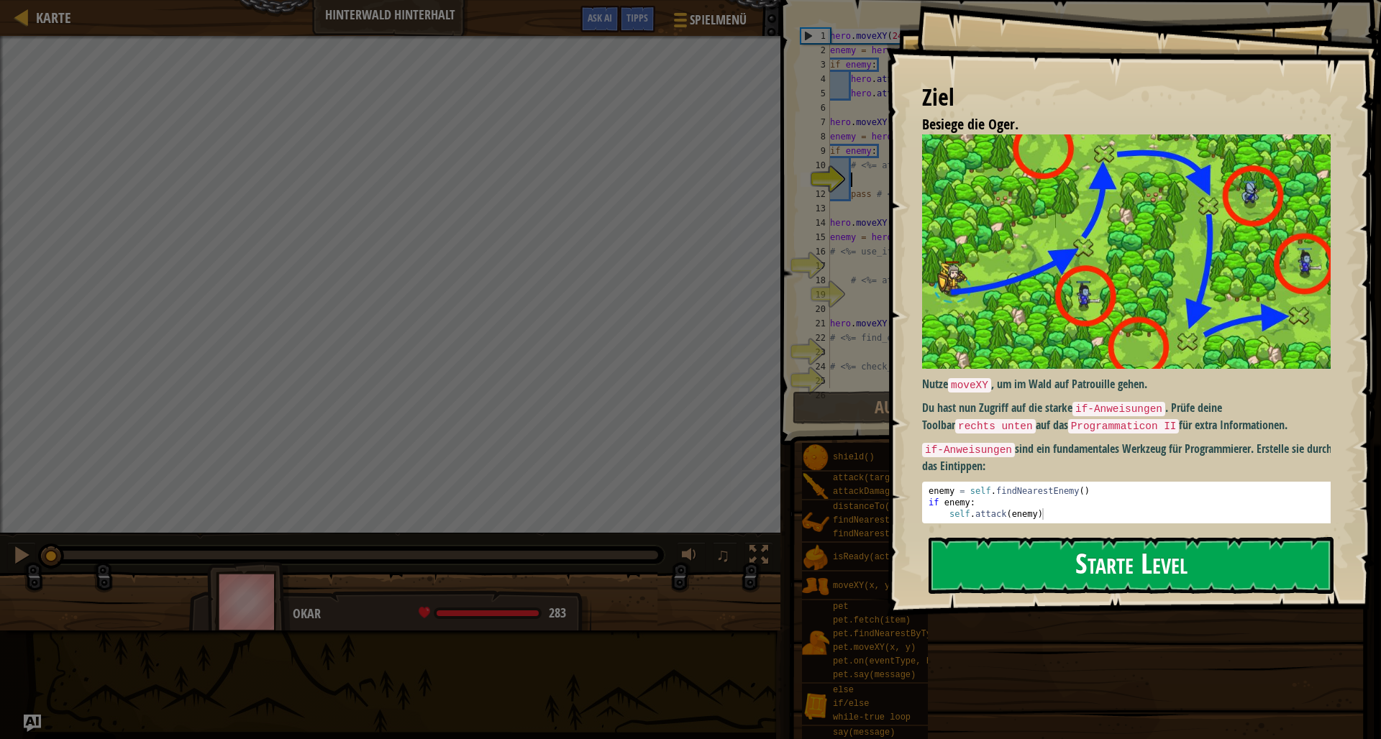
click at [1170, 570] on button "Starte Level" at bounding box center [1130, 565] width 405 height 57
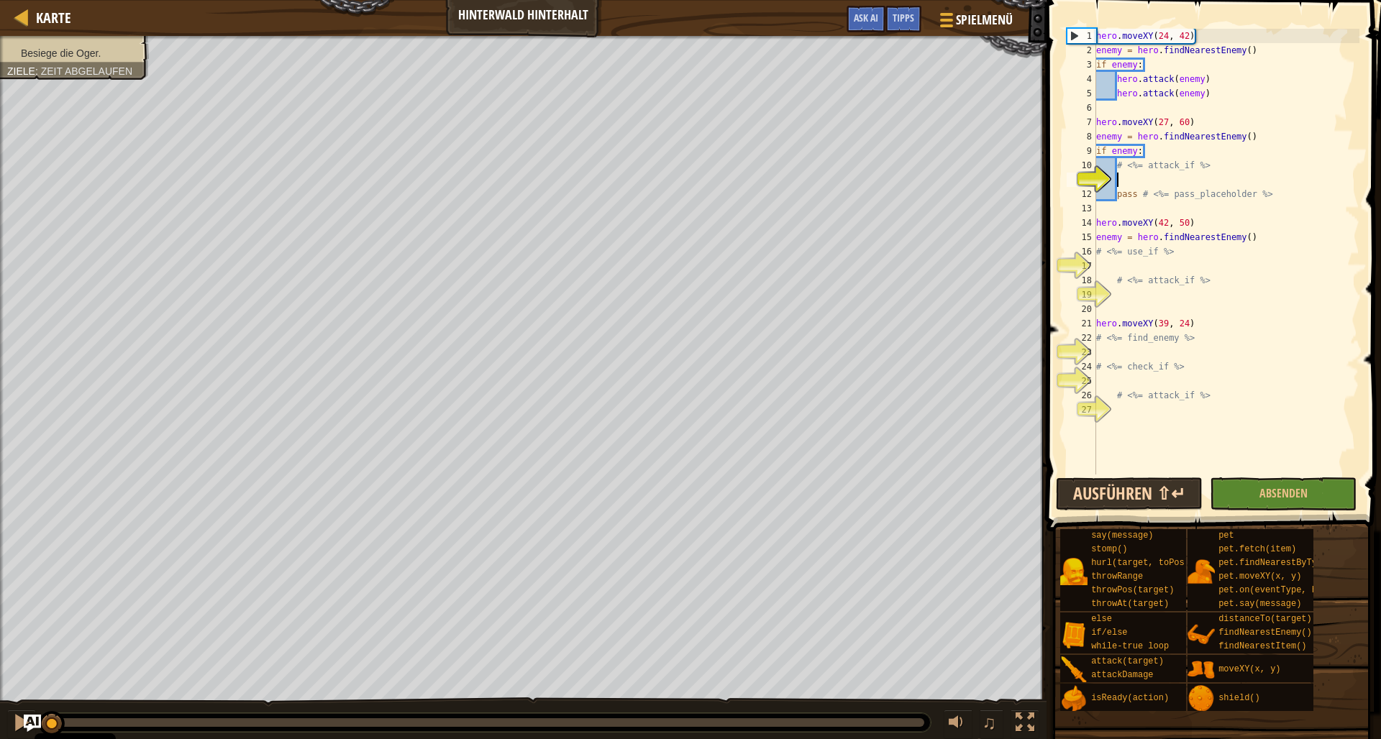
click at [1104, 493] on button "Ausführen ⇧↵" at bounding box center [1129, 493] width 147 height 33
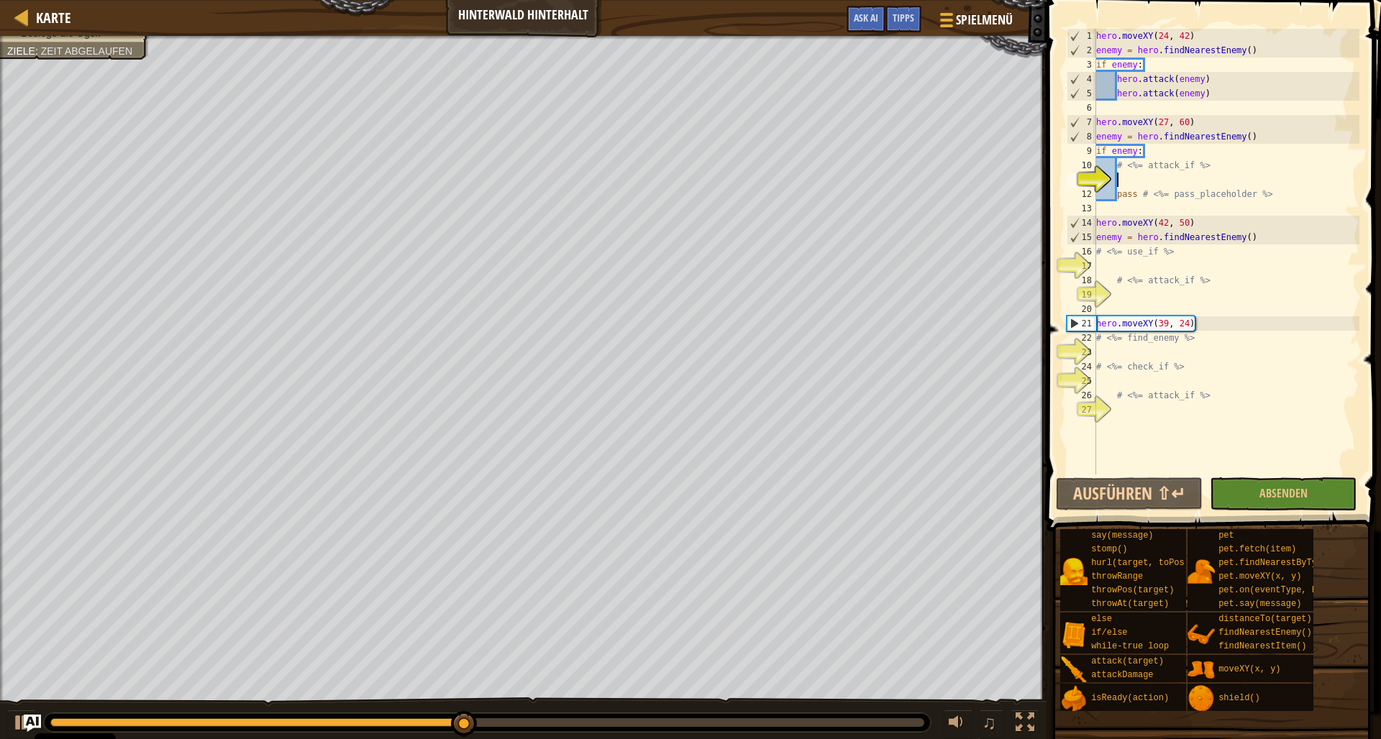
click at [1123, 180] on div "hero . moveXY ( 24 , 42 ) enemy = hero . findNearestEnemy ( ) if enemy : hero .…" at bounding box center [1226, 266] width 266 height 475
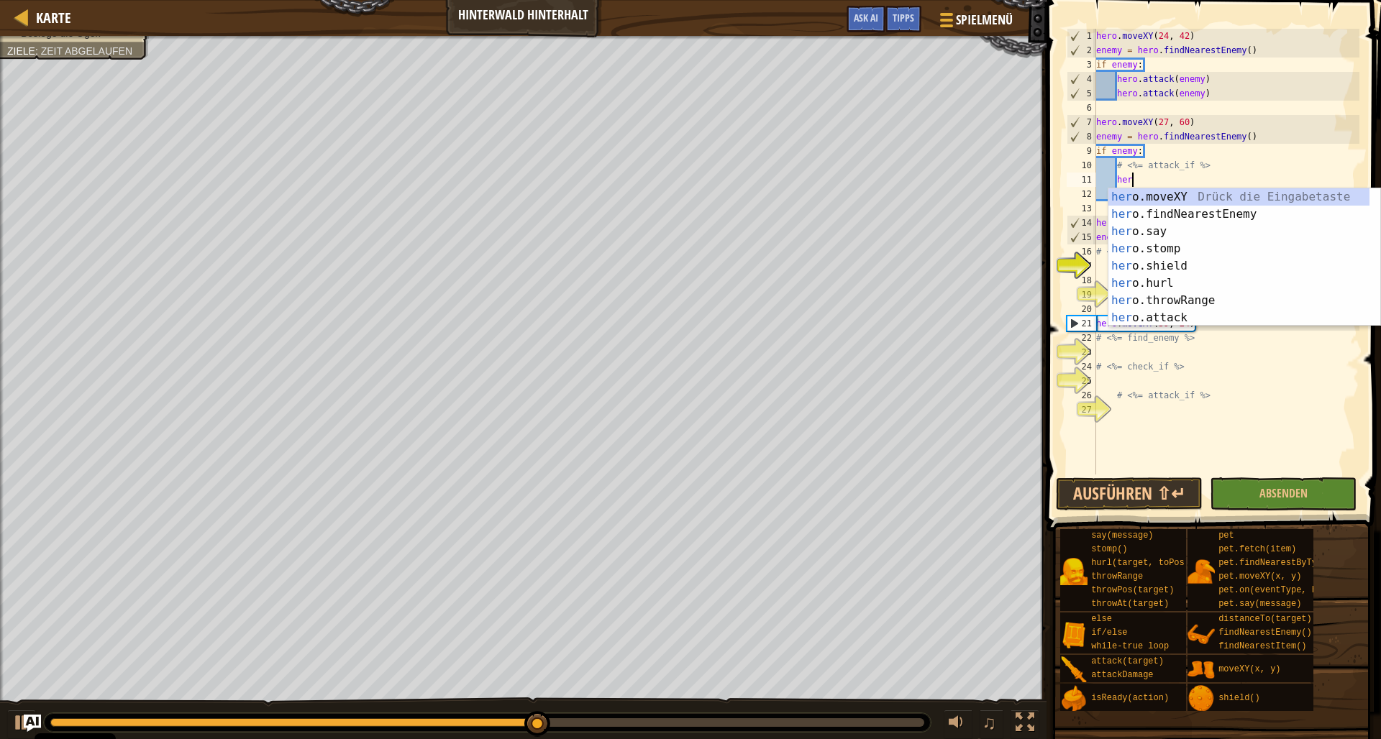
scroll to position [6, 3]
click at [1154, 316] on div "hero .moveXY Drück die Eingabetaste hero .findNearestEnemy Drück die Eingabetas…" at bounding box center [1238, 274] width 261 height 173
type textarea "hero.attack(enemy)"
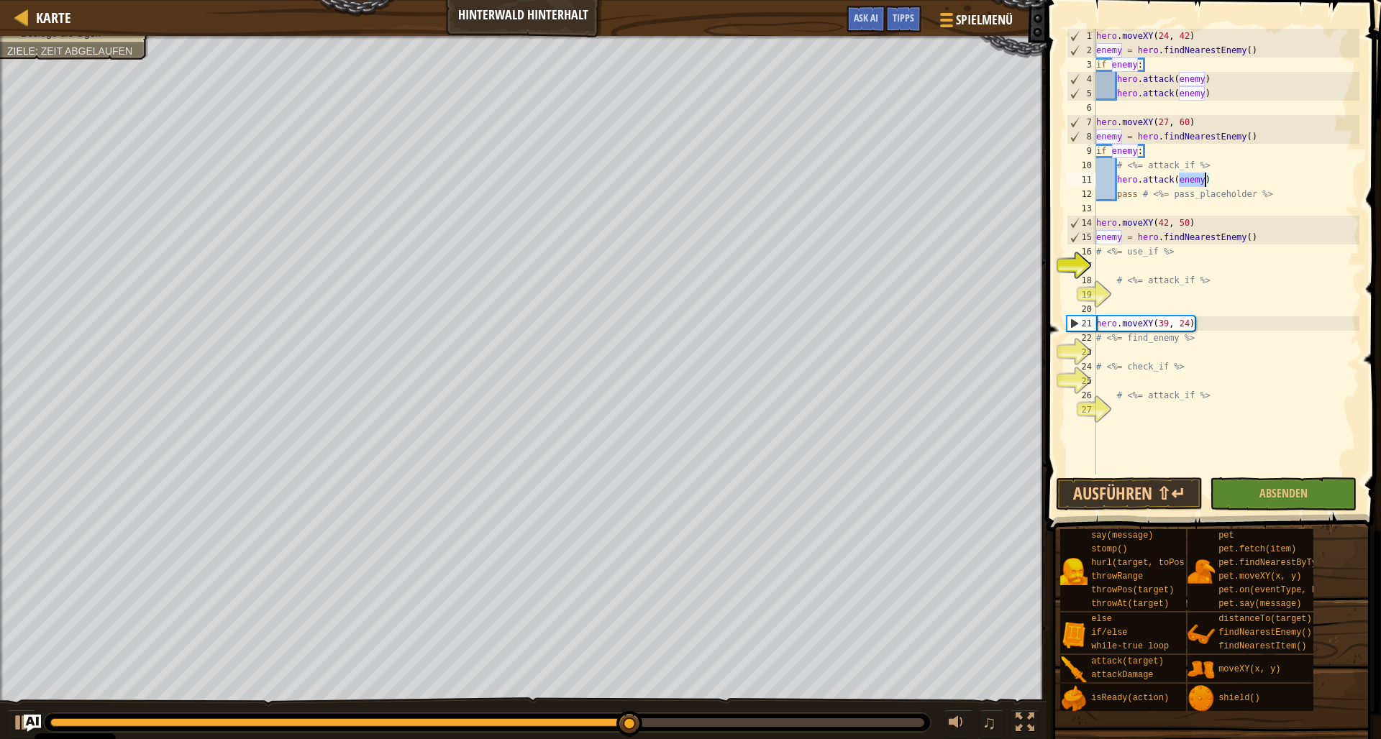
click at [1305, 178] on div "hero . moveXY ( 24 , 42 ) enemy = hero . findNearestEnemy ( ) if enemy : hero .…" at bounding box center [1226, 266] width 266 height 475
click at [1125, 491] on button "Ausführen ⇧↵" at bounding box center [1129, 493] width 147 height 33
click at [53, 16] on span "Karte" at bounding box center [53, 17] width 35 height 19
select select "de-DE"
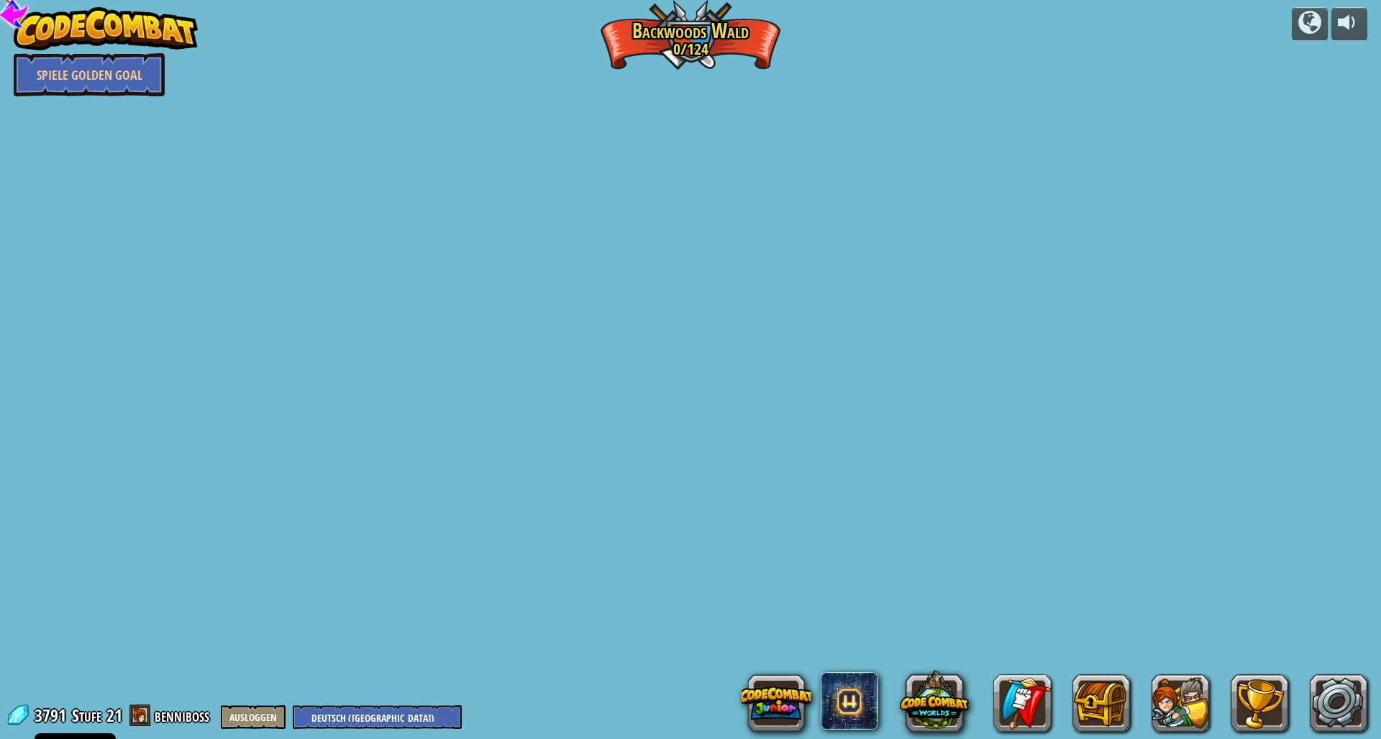
select select "de-DE"
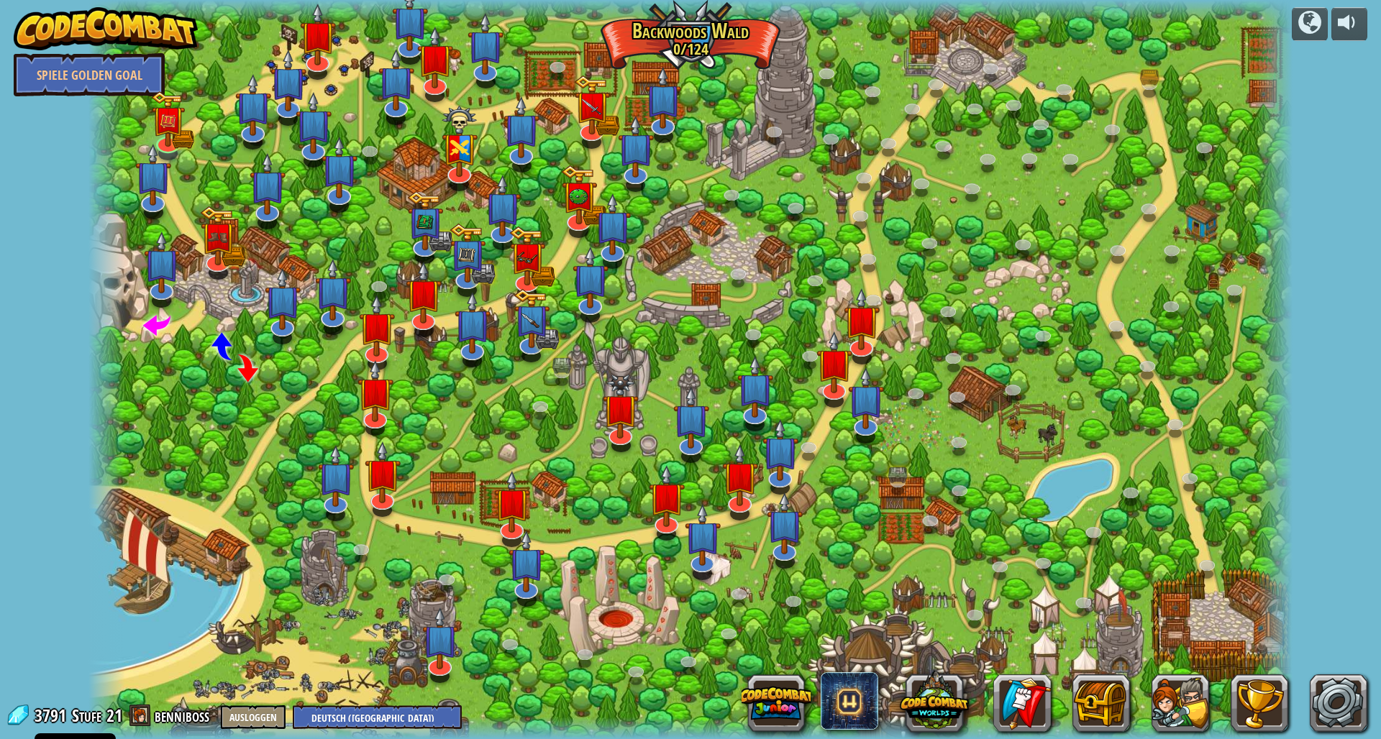
select select "de-DE"
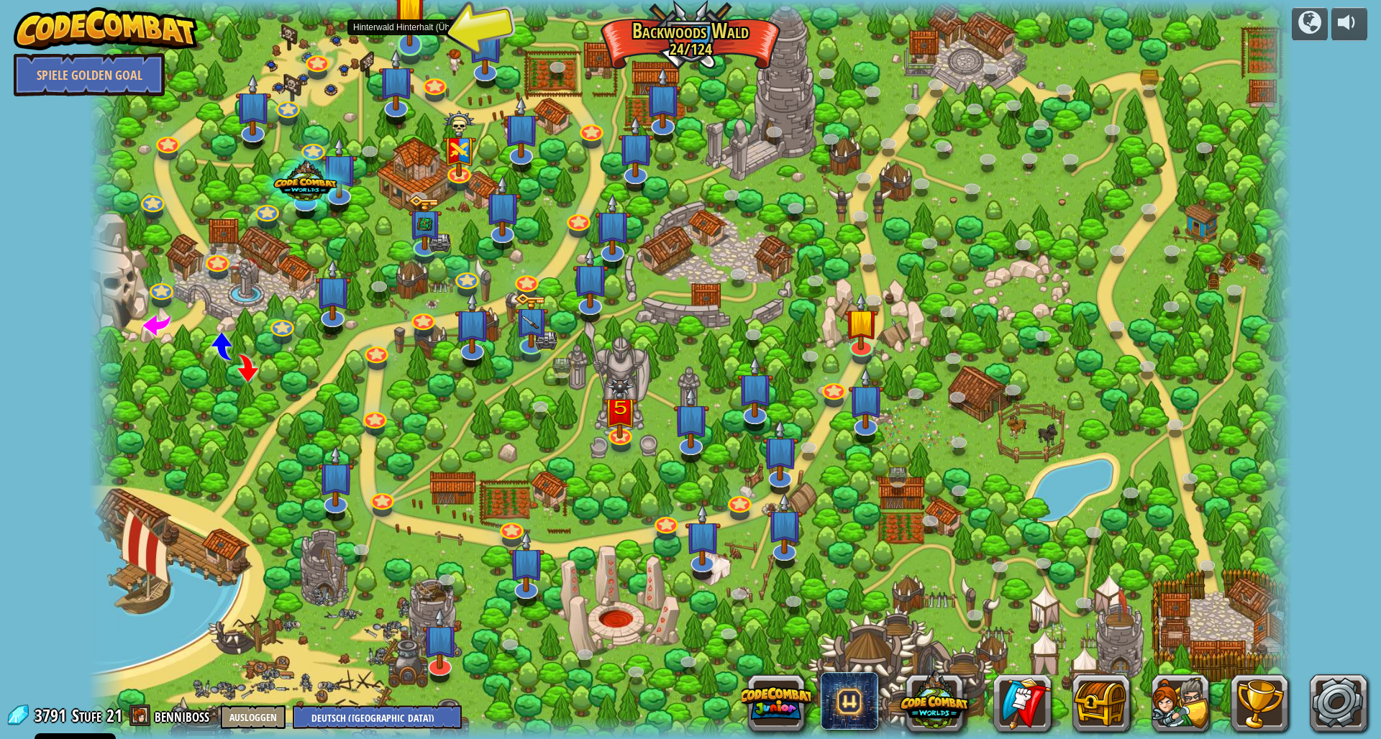
click at [408, 37] on img at bounding box center [410, 8] width 34 height 77
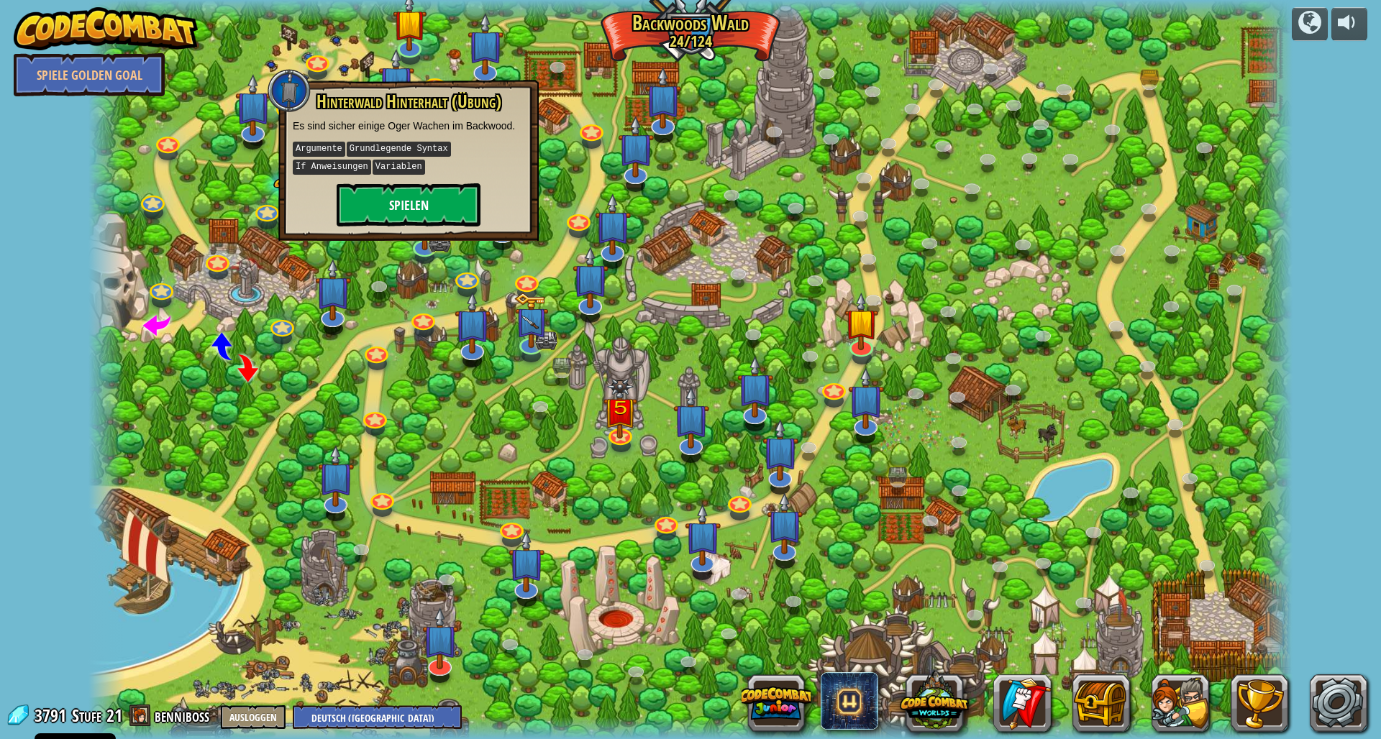
click at [429, 199] on button "Spielen" at bounding box center [409, 204] width 144 height 43
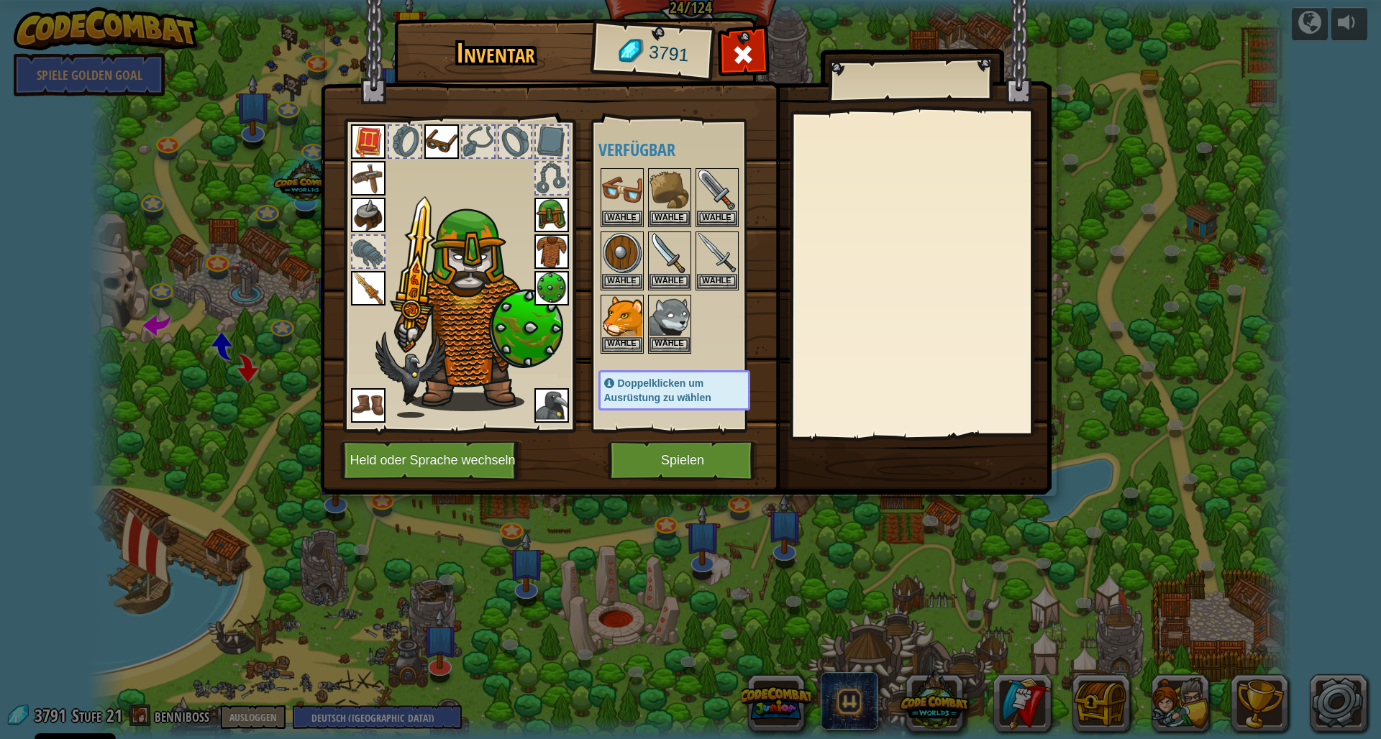
click at [677, 456] on button "Spielen" at bounding box center [683, 461] width 150 height 40
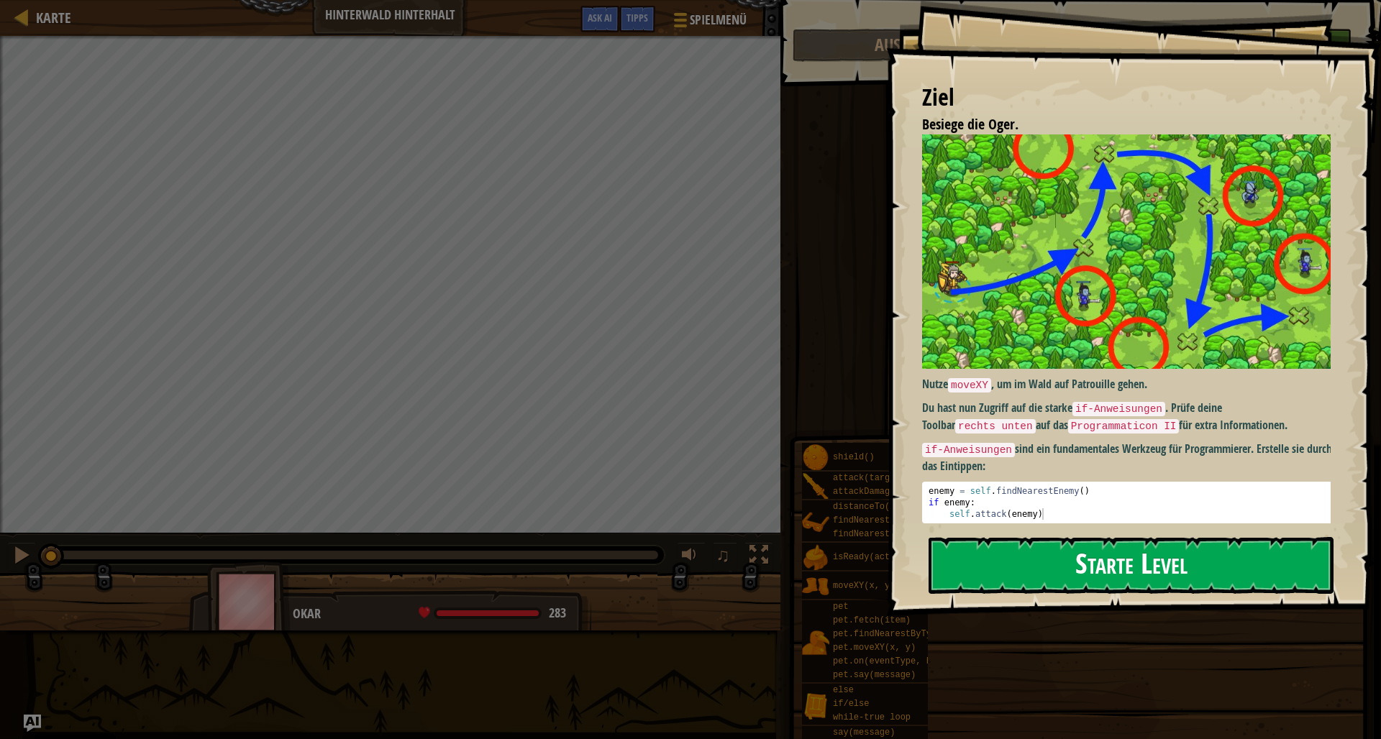
click at [1065, 562] on button "Starte Level" at bounding box center [1130, 565] width 405 height 57
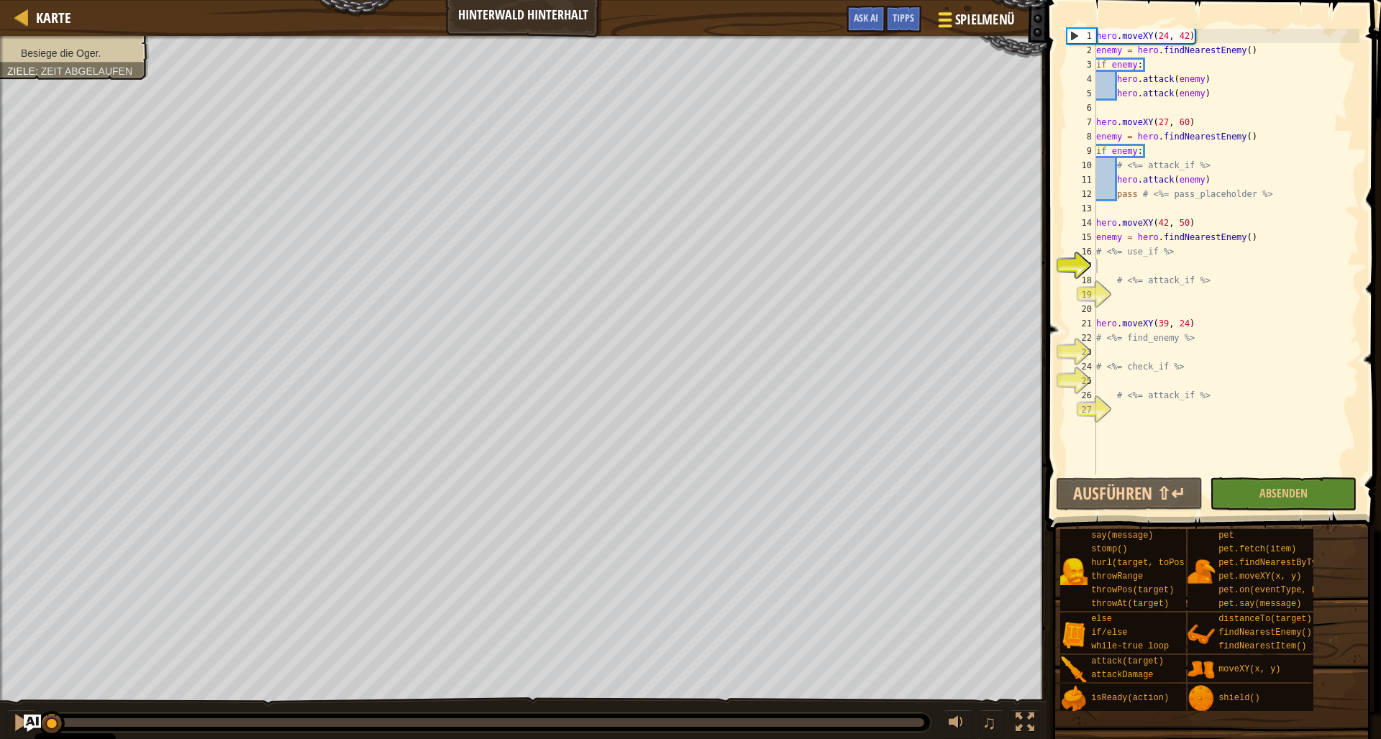
click at [990, 19] on span "Spielmenü" at bounding box center [985, 19] width 60 height 19
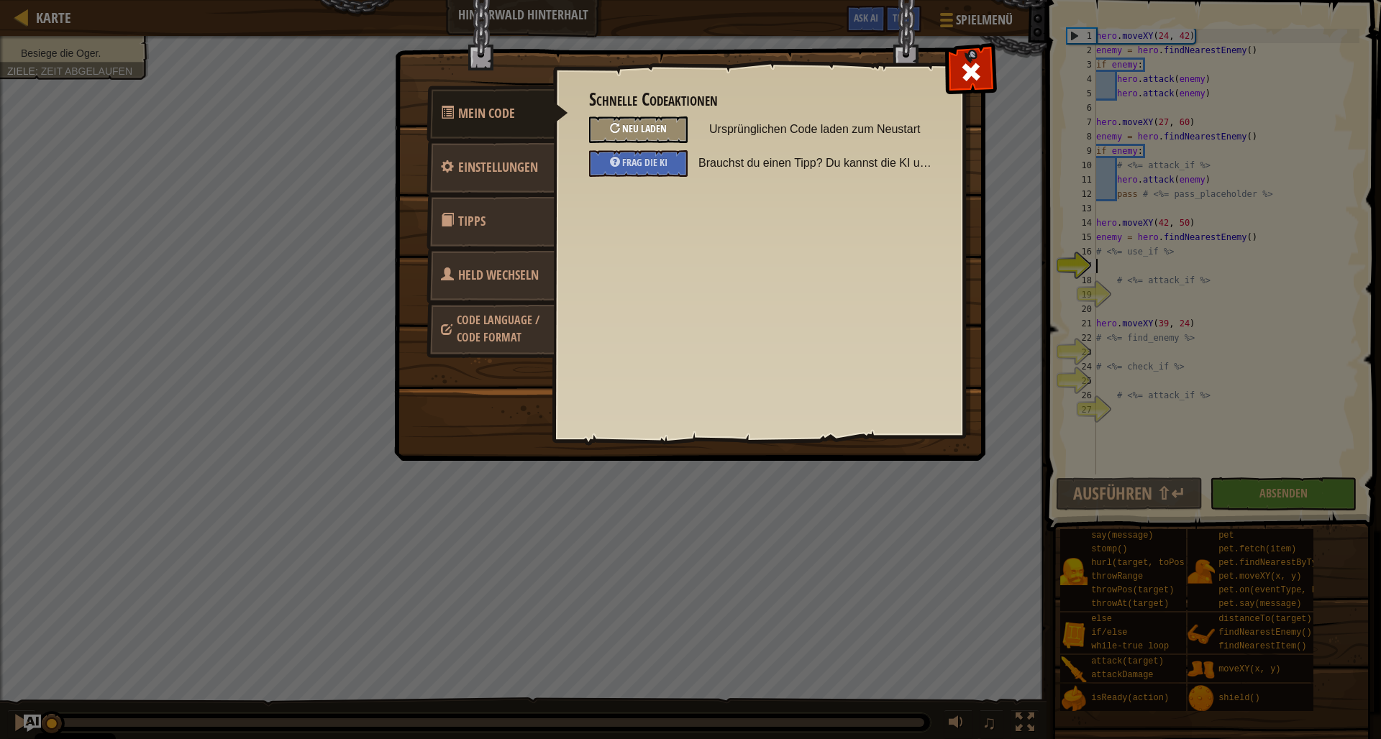
click at [646, 126] on span "Neu laden" at bounding box center [644, 129] width 45 height 14
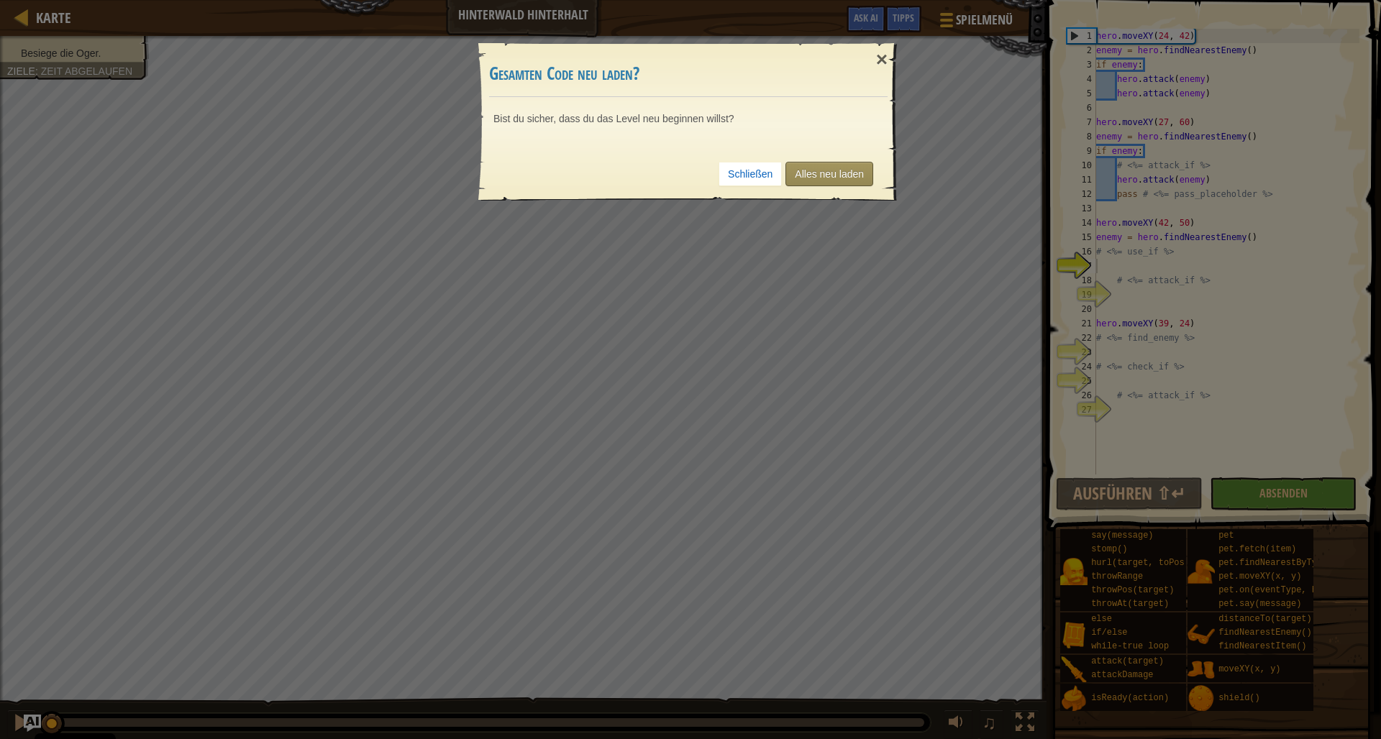
click at [819, 172] on link "Alles neu laden" at bounding box center [829, 174] width 88 height 24
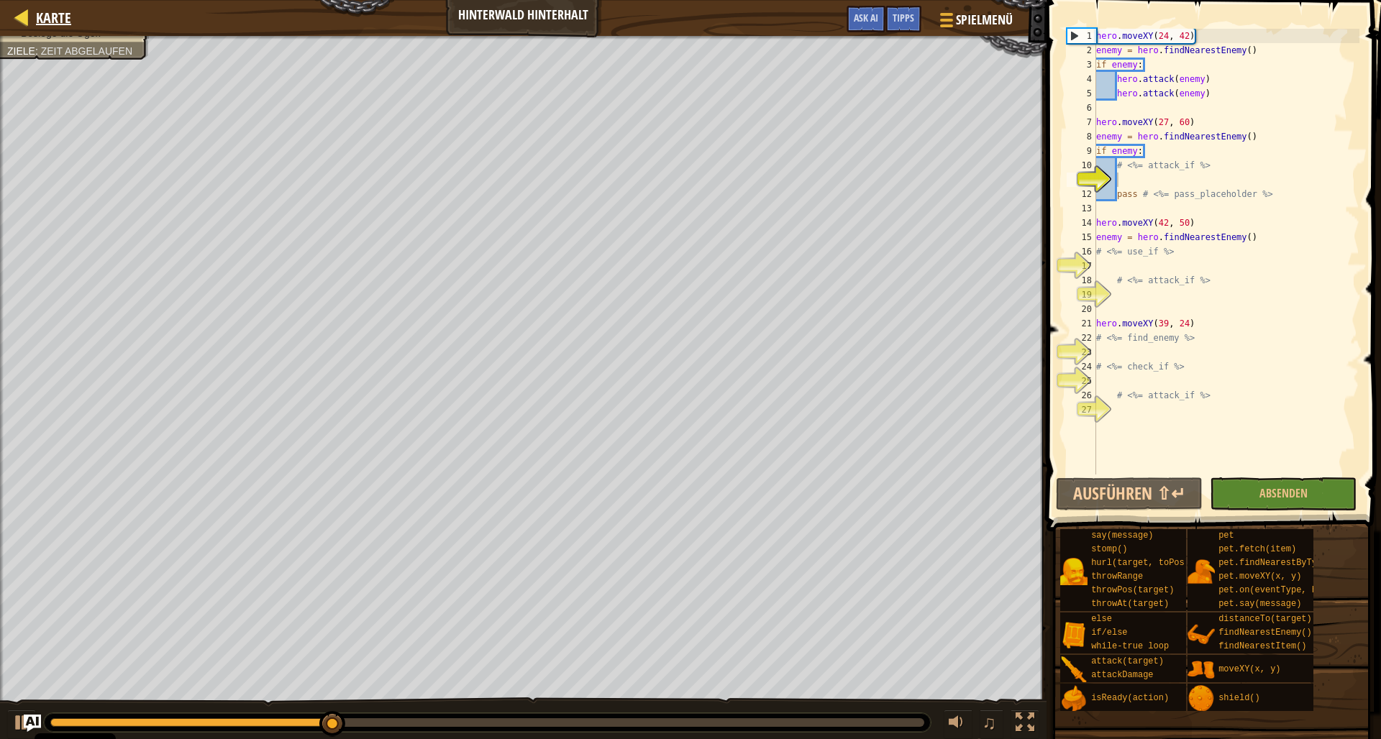
click at [29, 19] on div at bounding box center [22, 17] width 18 height 18
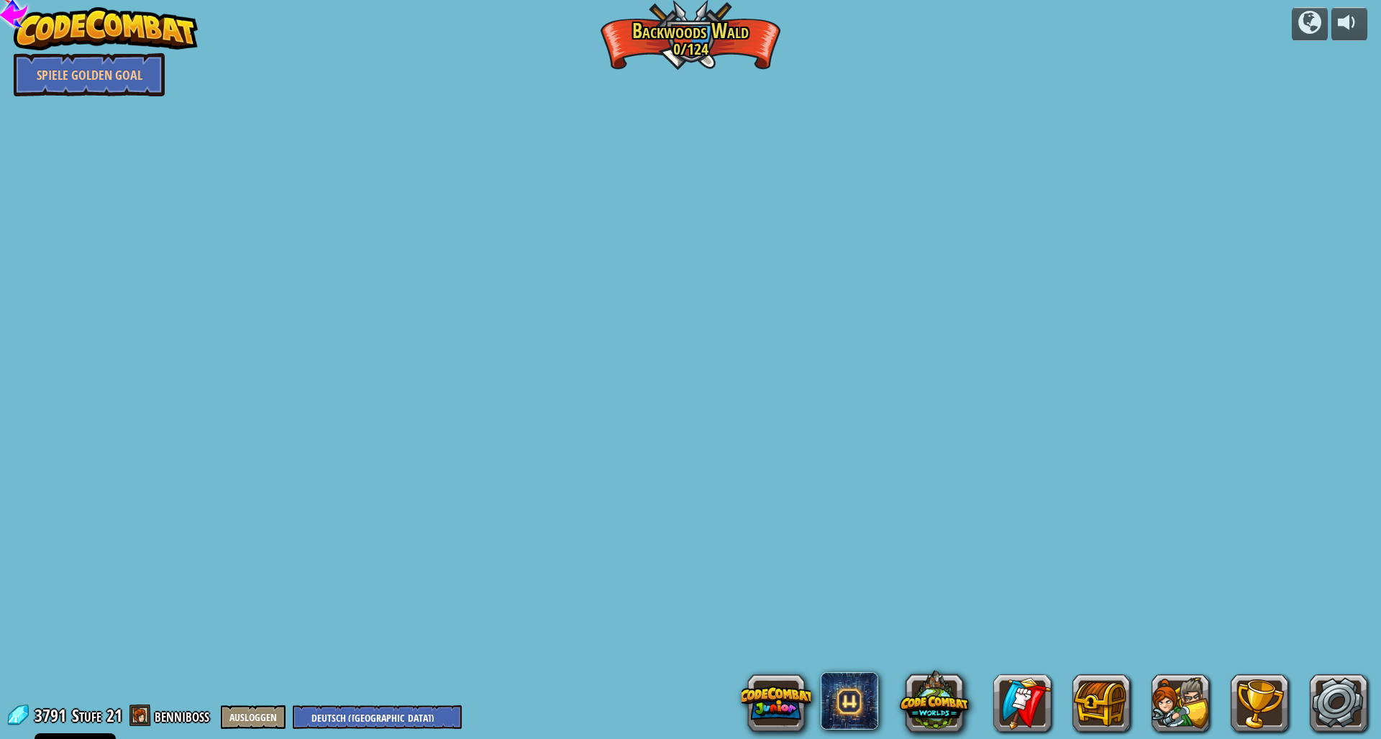
select select "de-DE"
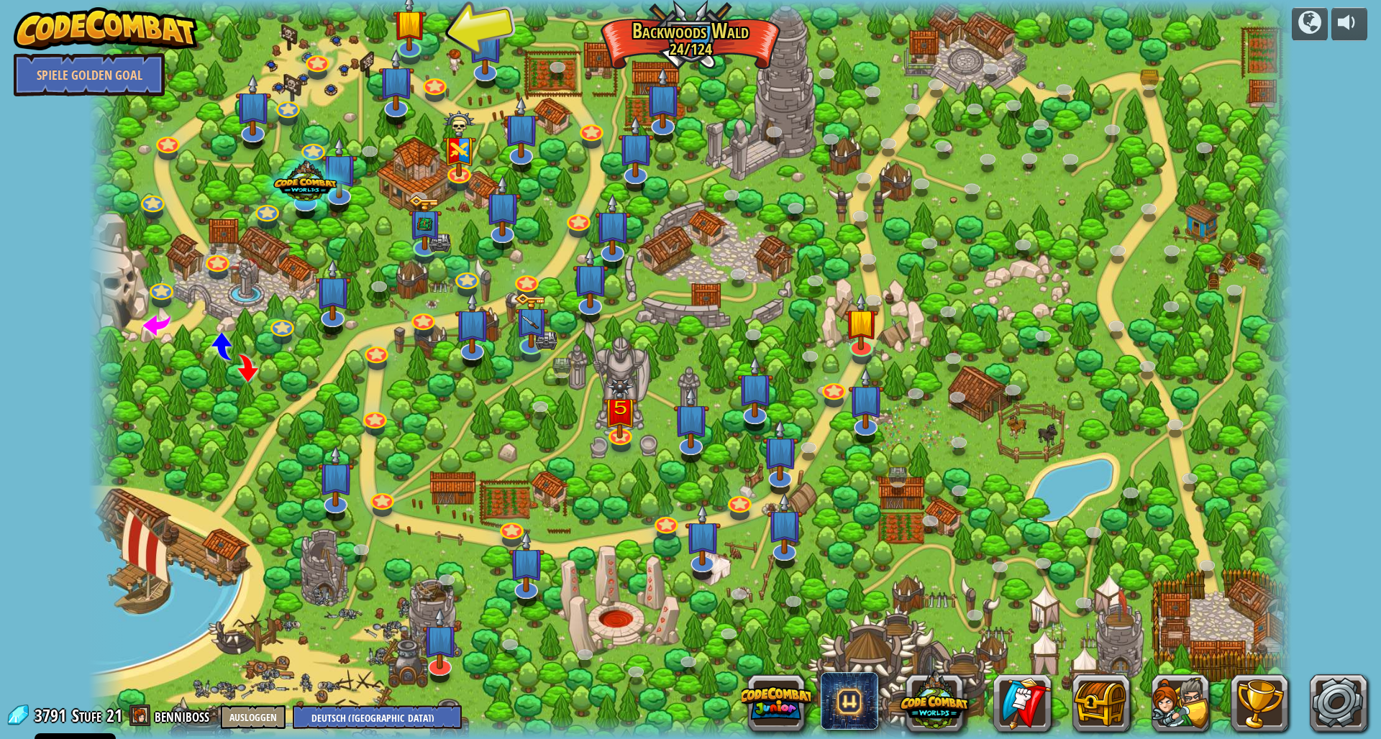
drag, startPoint x: 1361, startPoint y: 216, endPoint x: 1344, endPoint y: 247, distance: 35.4
click at [1345, 247] on div "powered by Spiele Golden Goal Hinterwald Hinterhalt (Übung) Es sind sicher eini…" at bounding box center [690, 369] width 1381 height 739
click at [1342, 247] on div "powered by Spiele Golden Goal Hinterwald Hinterhalt (Übung) Es sind sicher eini…" at bounding box center [690, 369] width 1381 height 739
click at [1342, 250] on div "powered by Spiele Golden Goal Hinterwald Hinterhalt (Übung) Es sind sicher eini…" at bounding box center [690, 369] width 1381 height 739
click at [1343, 250] on div "powered by Spiele Golden Goal Hinterwald Hinterhalt (Übung) Es sind sicher eini…" at bounding box center [690, 369] width 1381 height 739
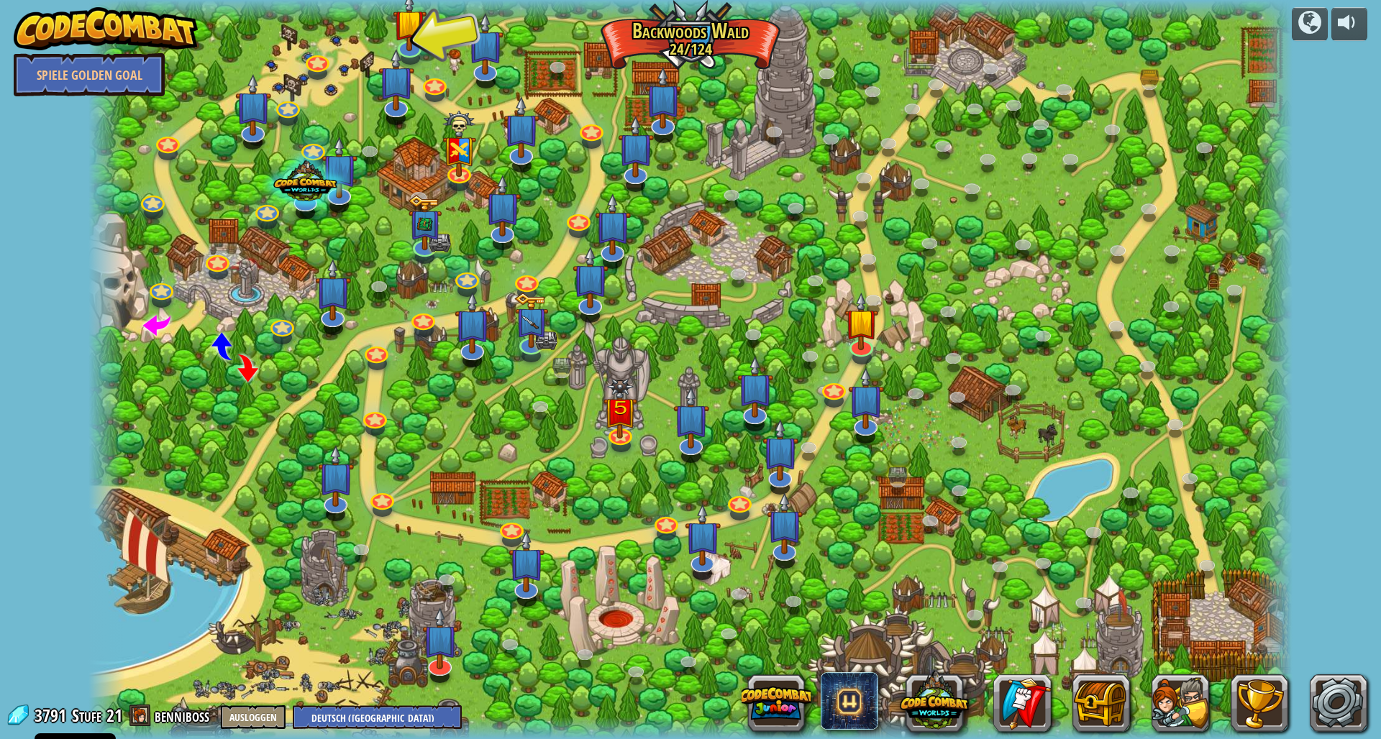
click at [1343, 250] on div "powered by Spiele Golden Goal Hinterwald Hinterhalt (Übung) Es sind sicher eini…" at bounding box center [690, 369] width 1381 height 739
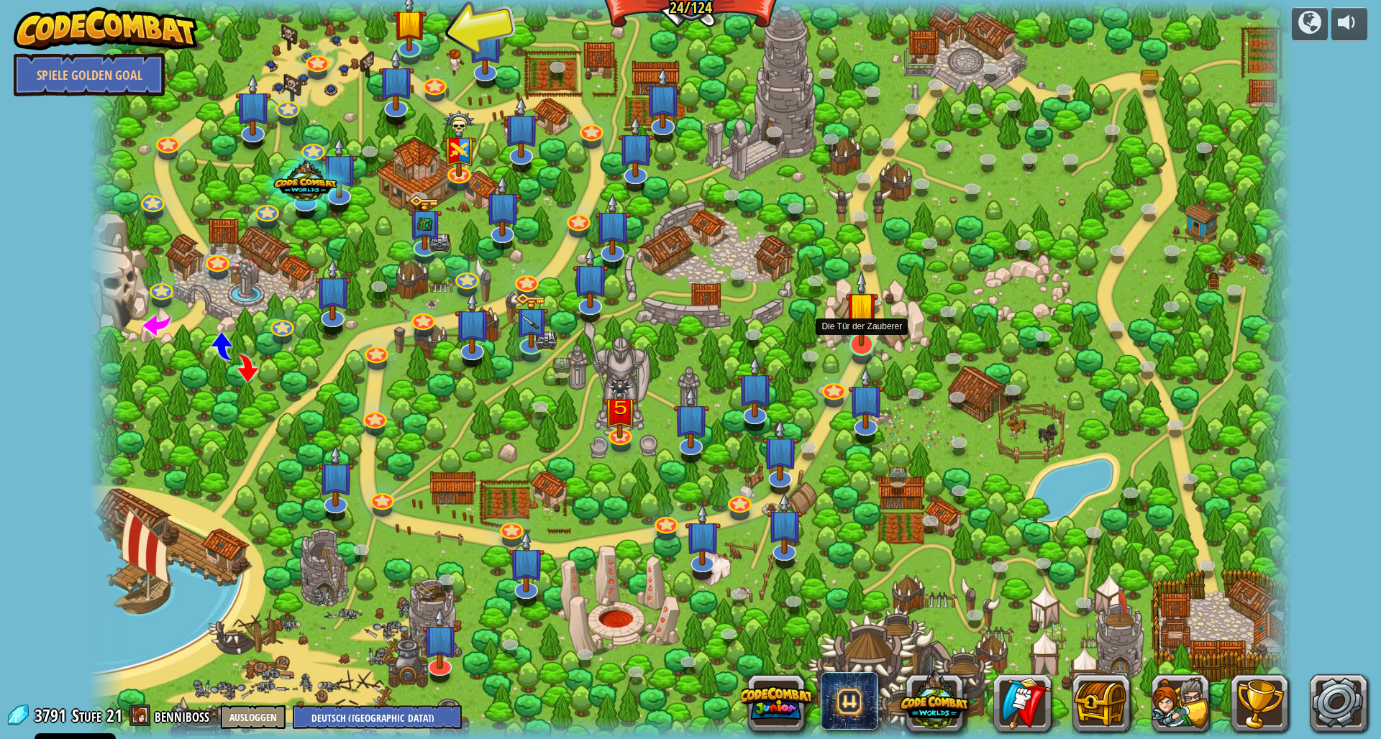
click at [867, 340] on img at bounding box center [862, 308] width 34 height 77
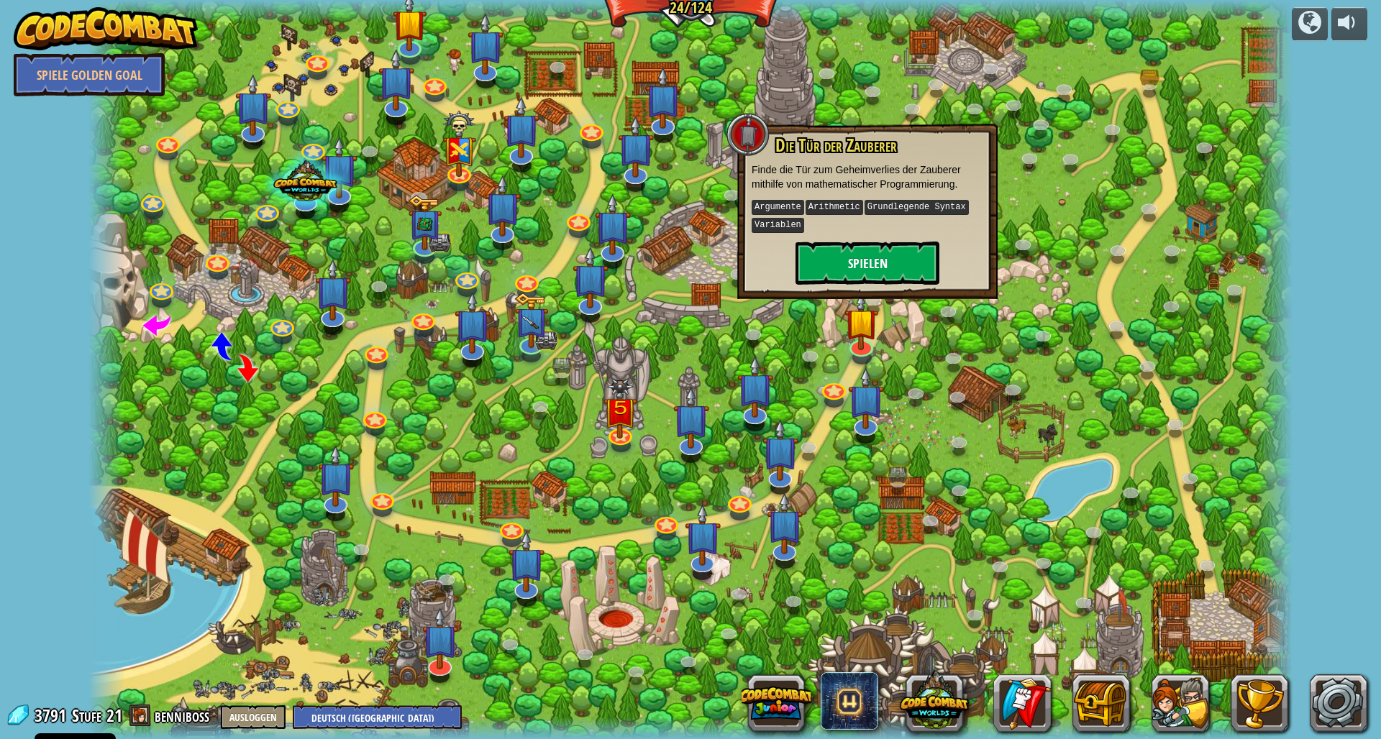
click at [859, 253] on button "Spielen" at bounding box center [867, 263] width 144 height 43
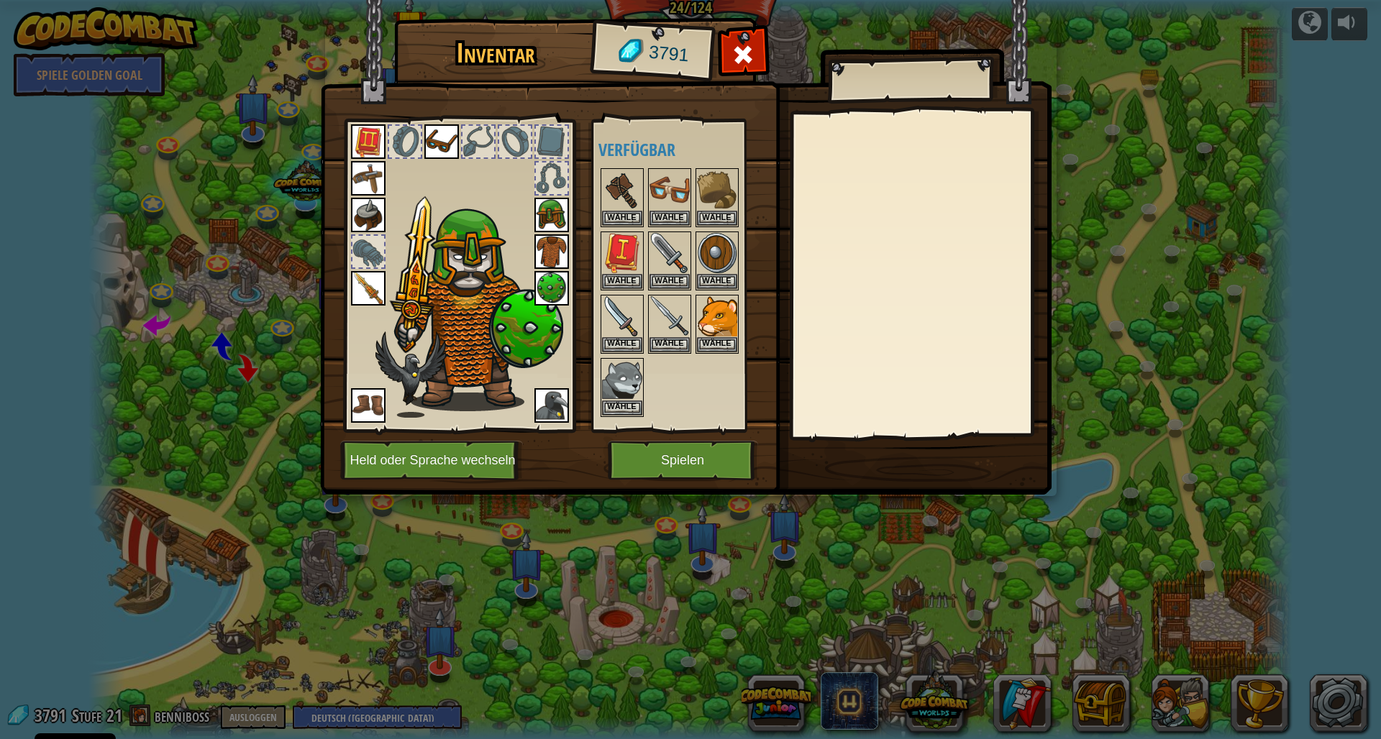
click at [678, 457] on button "Spielen" at bounding box center [683, 461] width 150 height 40
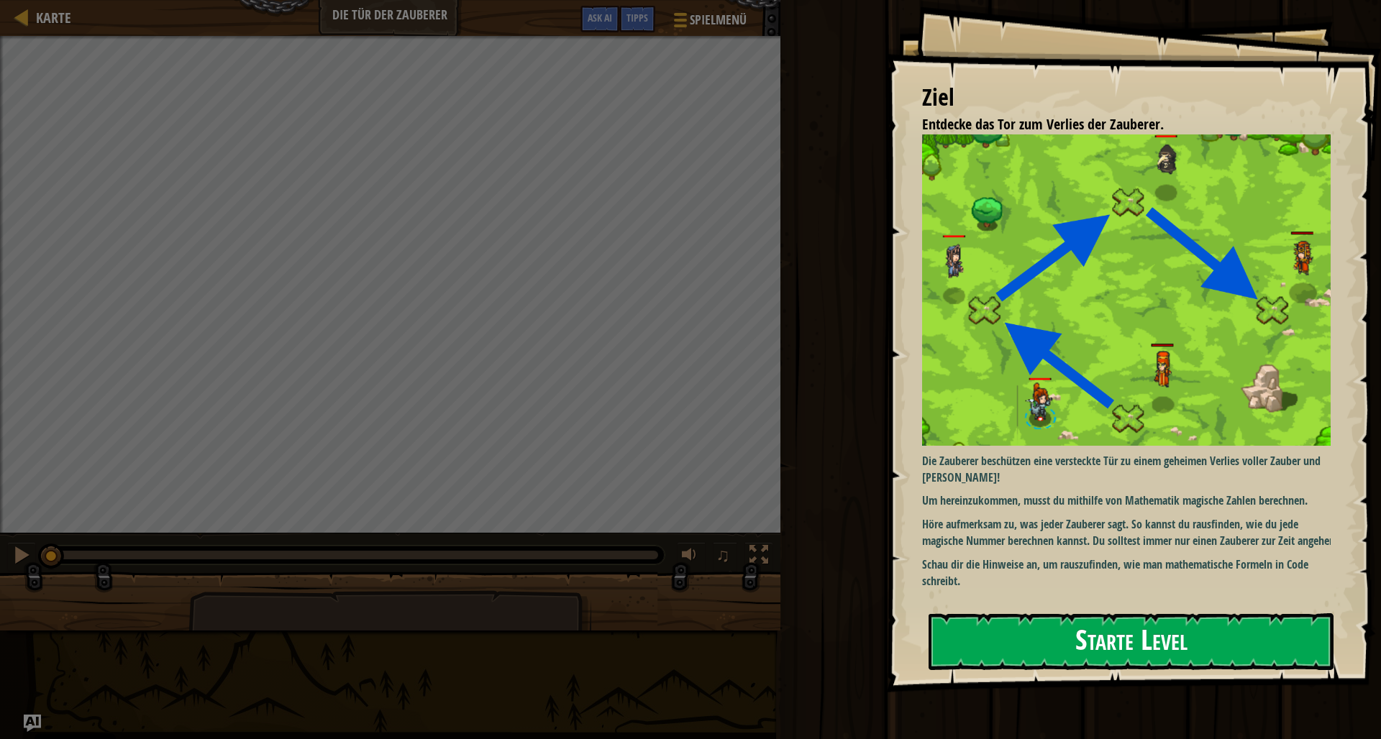
click at [1106, 319] on img at bounding box center [1131, 289] width 419 height 311
click at [1161, 648] on button "Starte Level" at bounding box center [1130, 641] width 405 height 57
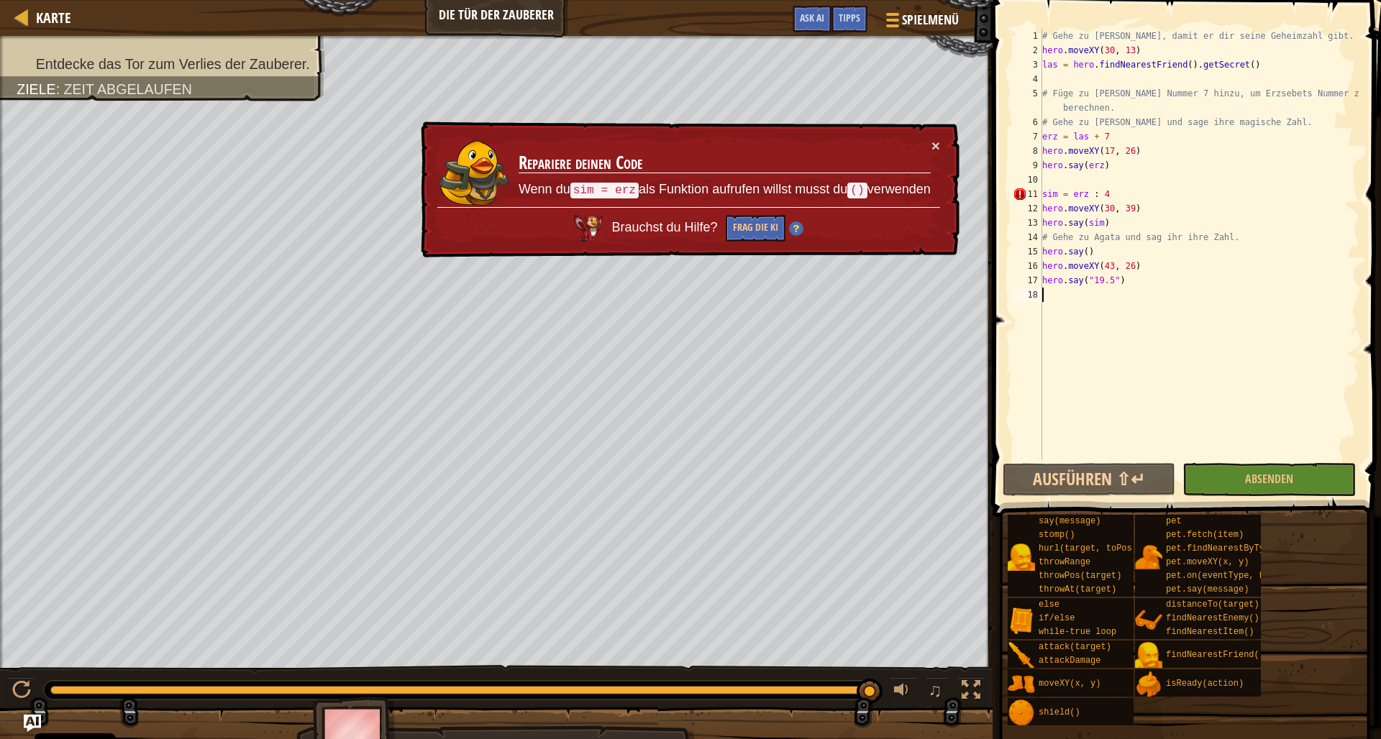
click at [1112, 193] on div "# Gehe zu [PERSON_NAME], damit er dir seine Geheimzahl gibt. hero . moveXY ( 30…" at bounding box center [1199, 259] width 320 height 460
click at [1043, 188] on div "# Gehe zu [PERSON_NAME], damit er dir seine Geheimzahl gibt. hero . moveXY ( 30…" at bounding box center [1199, 259] width 320 height 460
click at [1116, 196] on div "# Gehe zu [PERSON_NAME], damit er dir seine Geheimzahl gibt. hero . moveXY ( 30…" at bounding box center [1199, 259] width 320 height 460
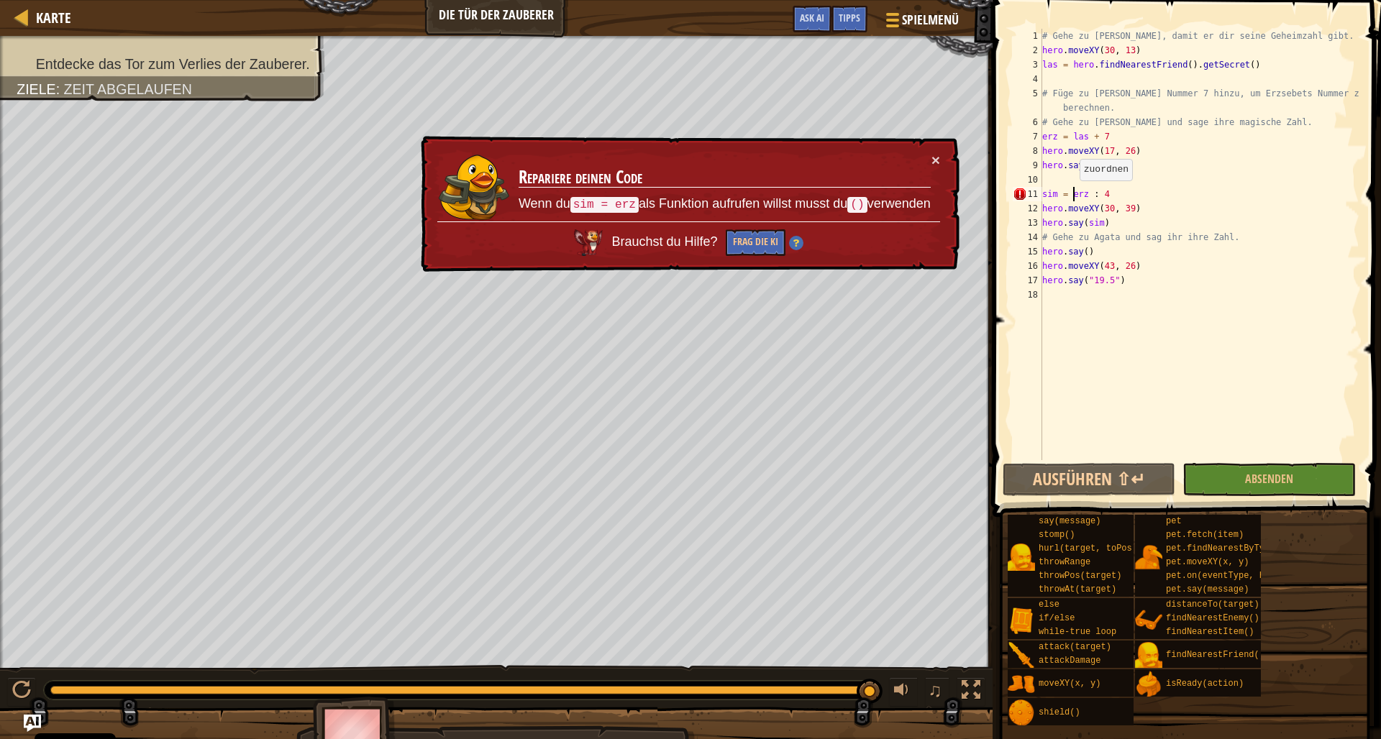
click at [1073, 195] on div "# Gehe zu [PERSON_NAME], damit er dir seine Geheimzahl gibt. hero . moveXY ( 30…" at bounding box center [1199, 259] width 320 height 460
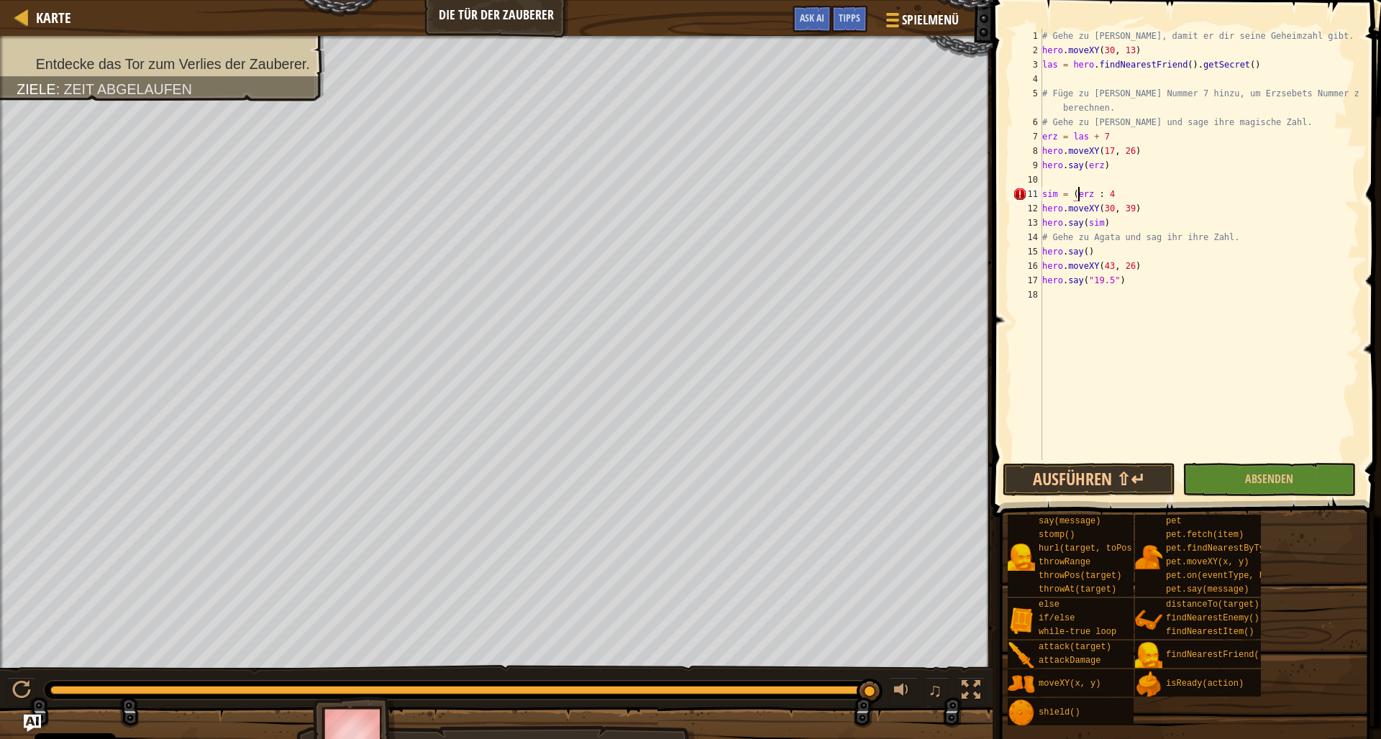
click at [1116, 193] on div "# Gehe zu [PERSON_NAME], damit er dir seine Geheimzahl gibt. hero . moveXY ( 30…" at bounding box center [1199, 259] width 320 height 460
click at [1078, 193] on div "# Gehe zu [PERSON_NAME], damit er dir seine Geheimzahl gibt. hero . moveXY ( 30…" at bounding box center [1199, 259] width 320 height 460
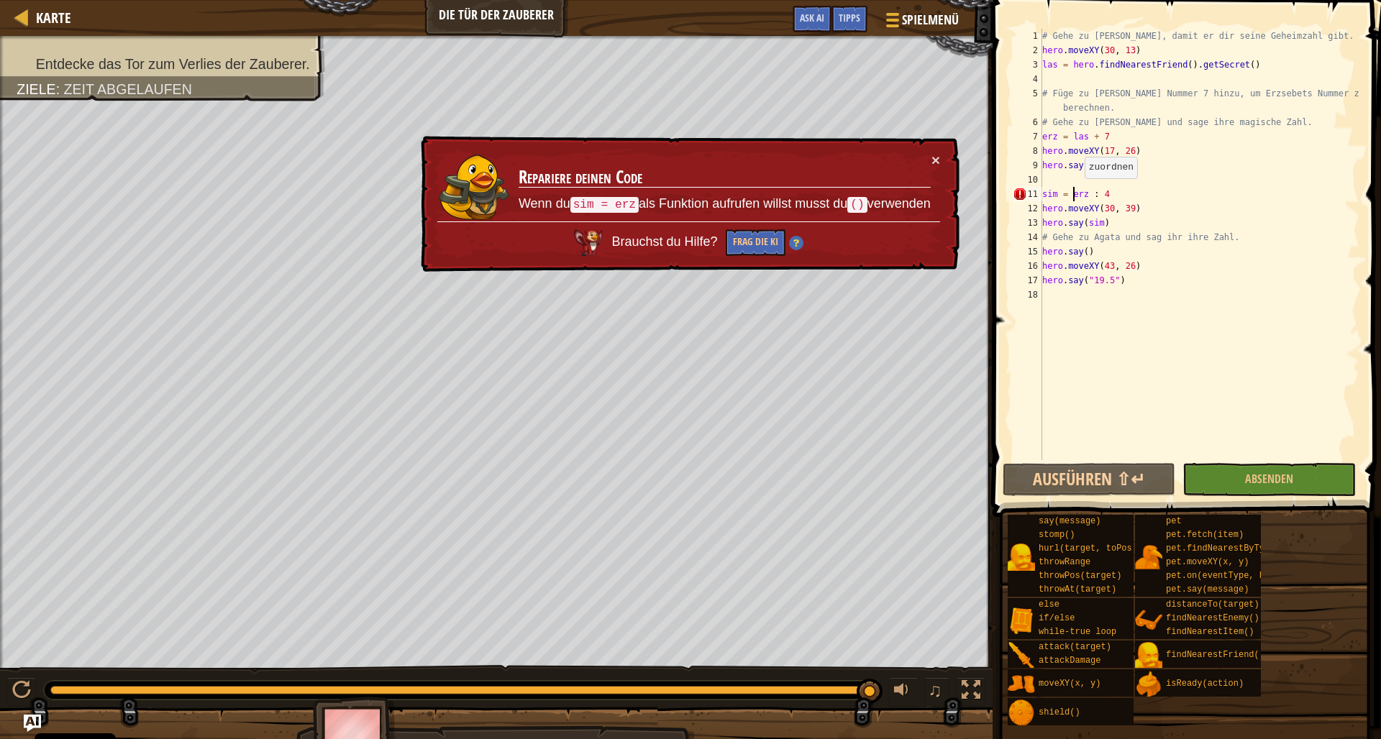
scroll to position [6, 3]
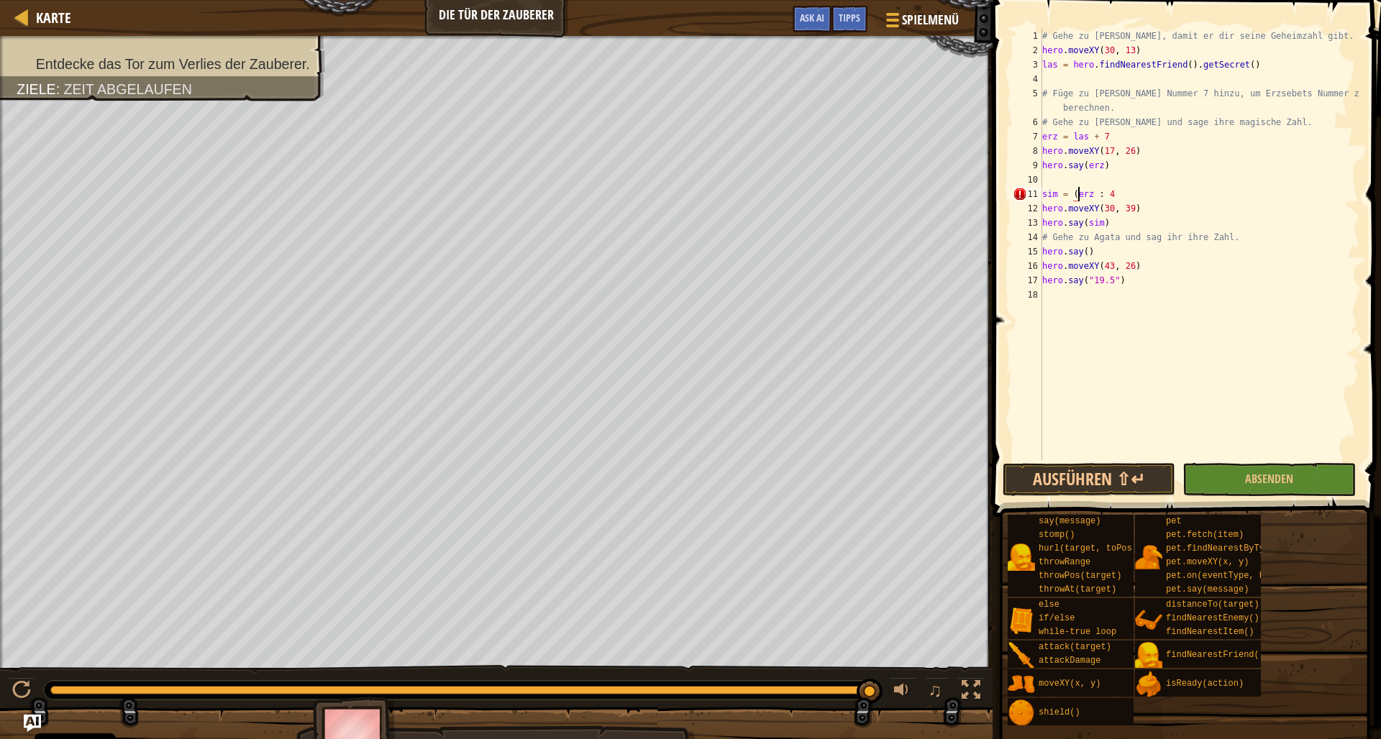
click at [1094, 196] on div "# Gehe zu [PERSON_NAME], damit er dir seine Geheimzahl gibt. hero . moveXY ( 30…" at bounding box center [1199, 259] width 320 height 460
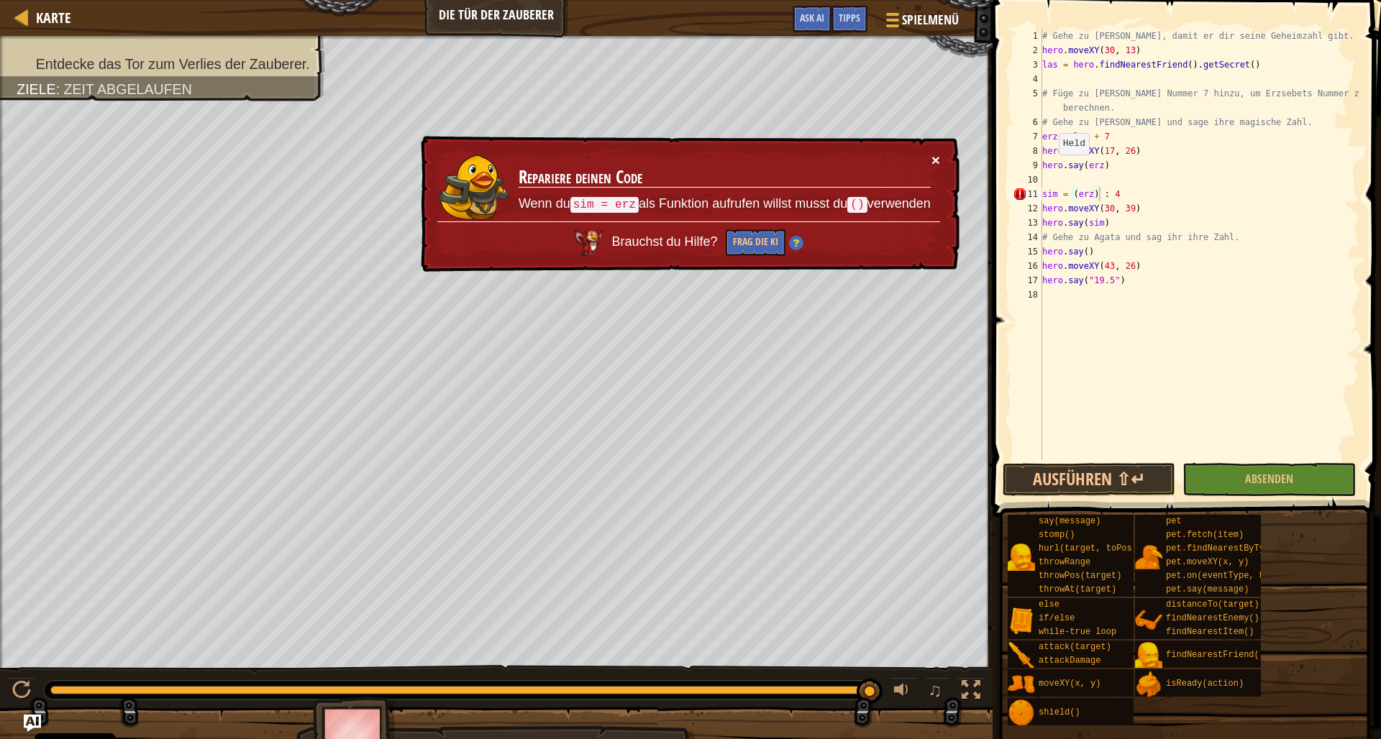
click at [938, 160] on button "×" at bounding box center [935, 162] width 9 height 15
click at [938, 159] on button "×" at bounding box center [935, 163] width 9 height 15
click at [936, 161] on button "×" at bounding box center [935, 162] width 9 height 15
click at [934, 161] on button "×" at bounding box center [935, 158] width 9 height 15
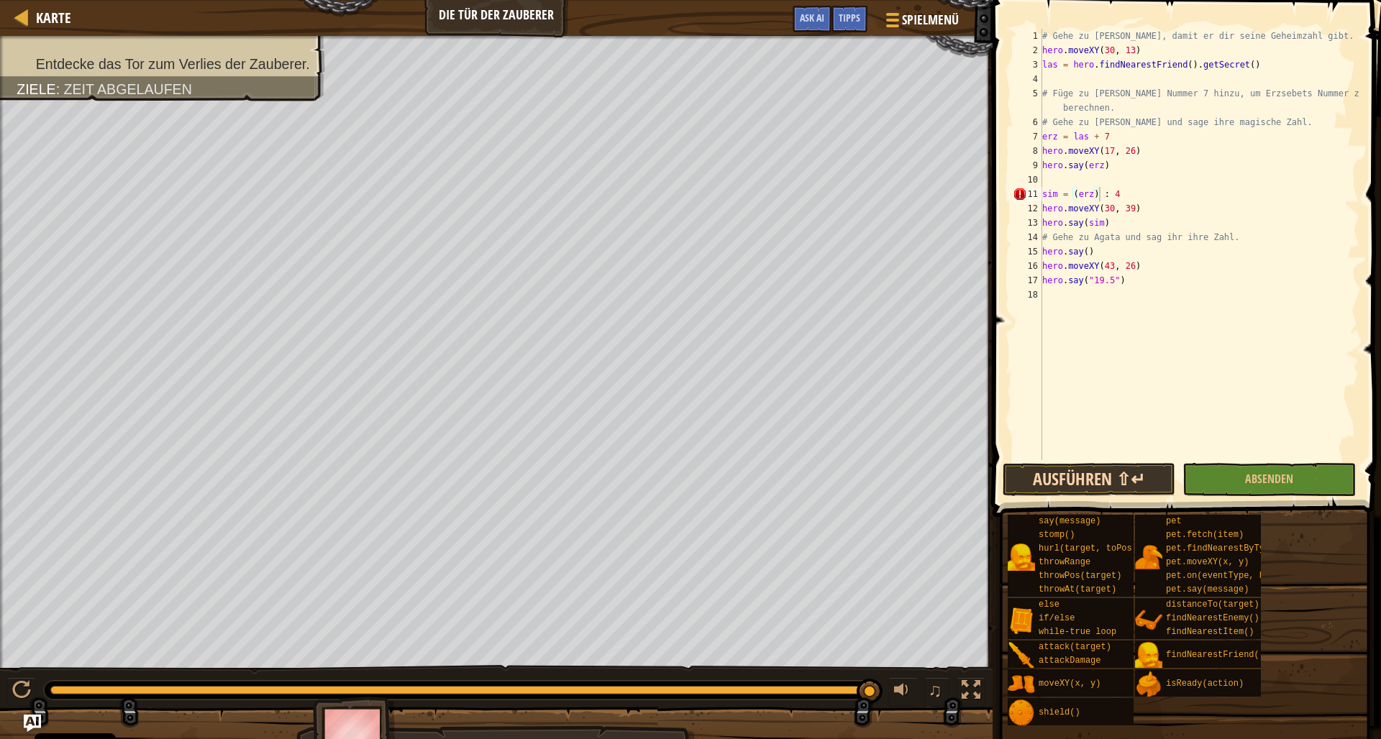
click at [1110, 480] on button "Ausführen ⇧↵" at bounding box center [1088, 479] width 173 height 33
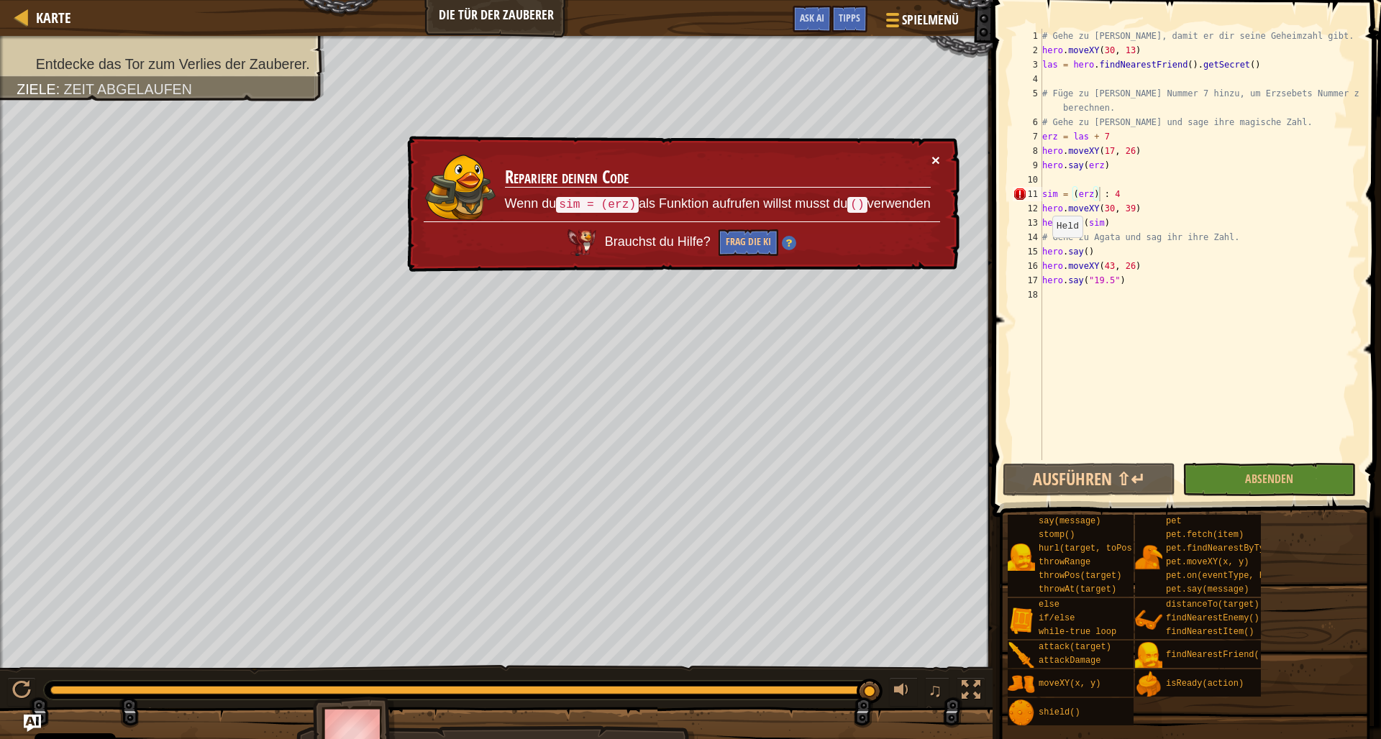
click at [933, 163] on button "×" at bounding box center [935, 161] width 9 height 15
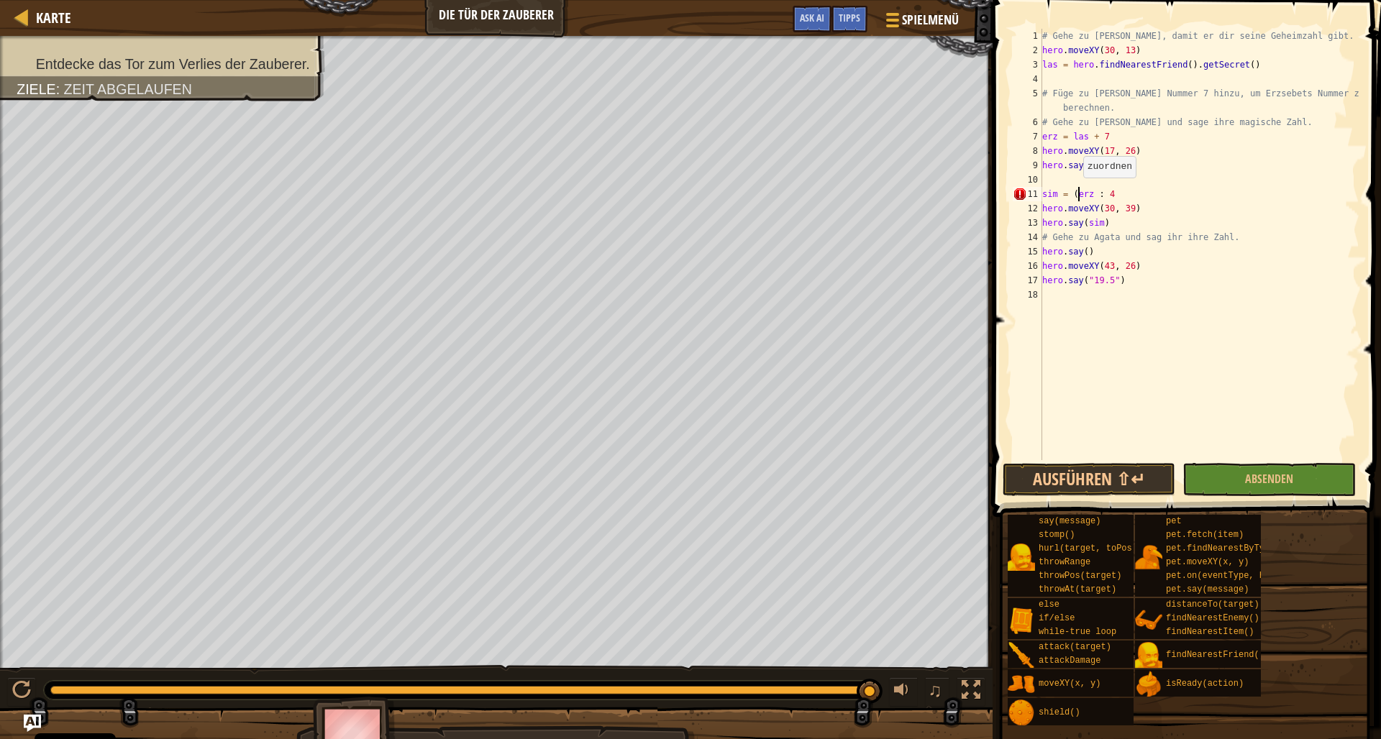
click at [1076, 192] on div "# Gehe zu [PERSON_NAME], damit er dir seine Geheimzahl gibt. hero . moveXY ( 30…" at bounding box center [1199, 259] width 320 height 460
type textarea "sim = erz : 4"
click at [1046, 180] on div "# Gehe zu [PERSON_NAME], damit er dir seine Geheimzahl gibt. hero . moveXY ( 30…" at bounding box center [1199, 259] width 320 height 460
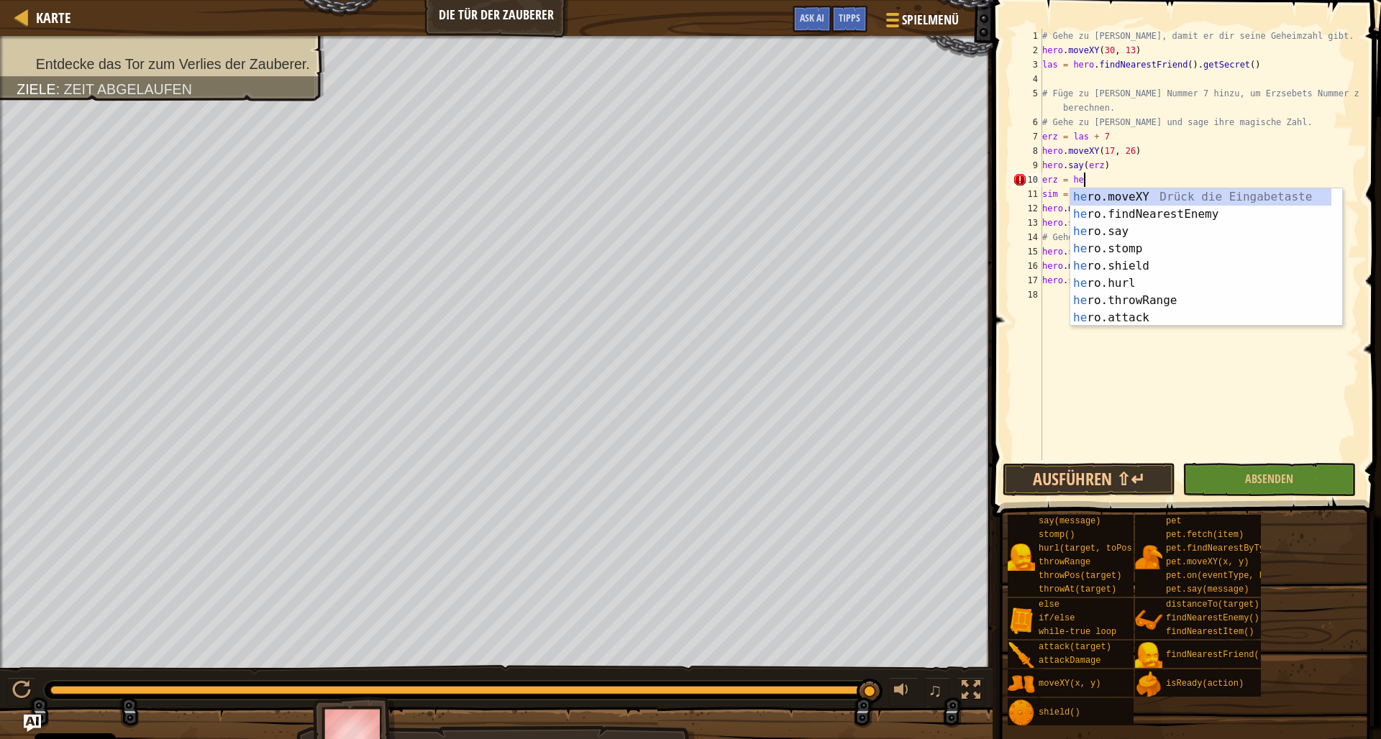
type textarea "erz = her"
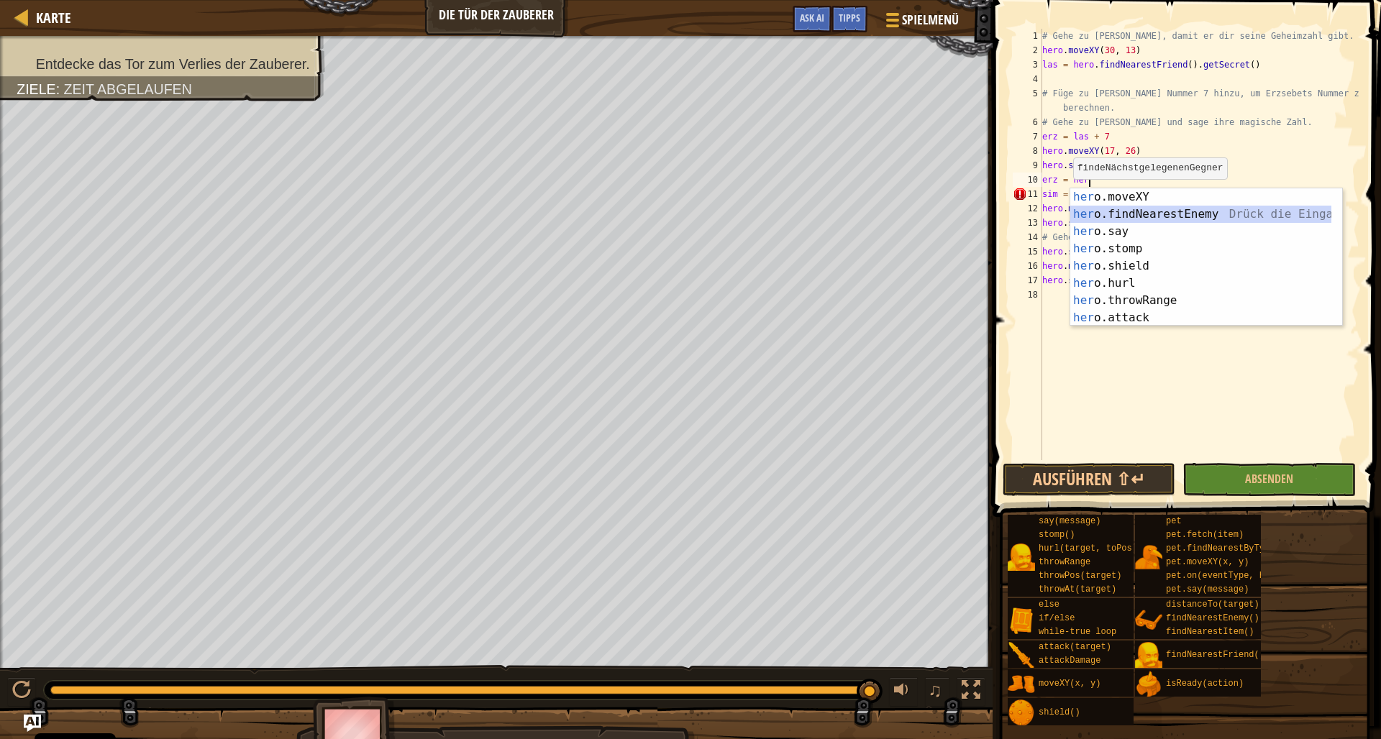
click at [1098, 219] on div "her o.moveXY Drück die Eingabetaste her o.findNearestEnemy Drück die Eingabetas…" at bounding box center [1200, 274] width 261 height 173
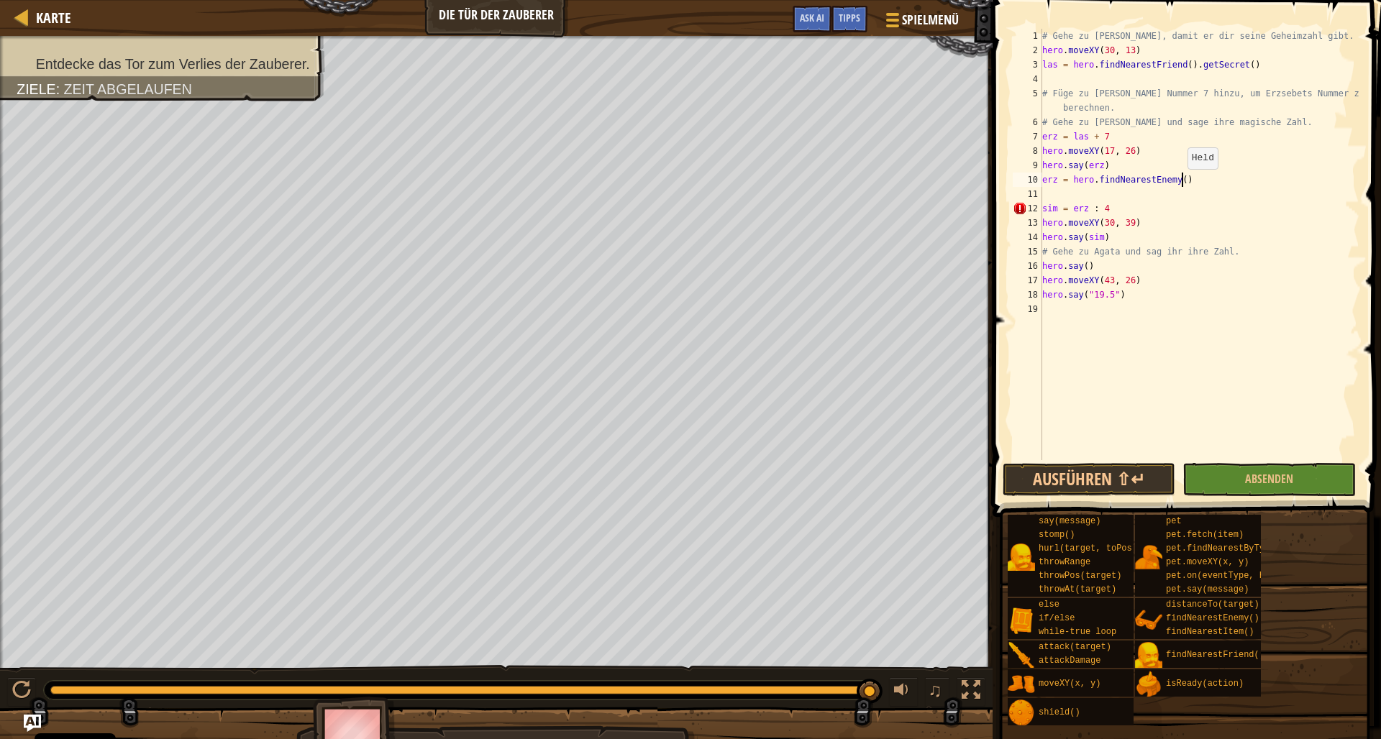
click at [1181, 183] on div "# Gehe zu [PERSON_NAME], damit er dir seine Geheimzahl gibt. hero . moveXY ( 30…" at bounding box center [1199, 259] width 320 height 460
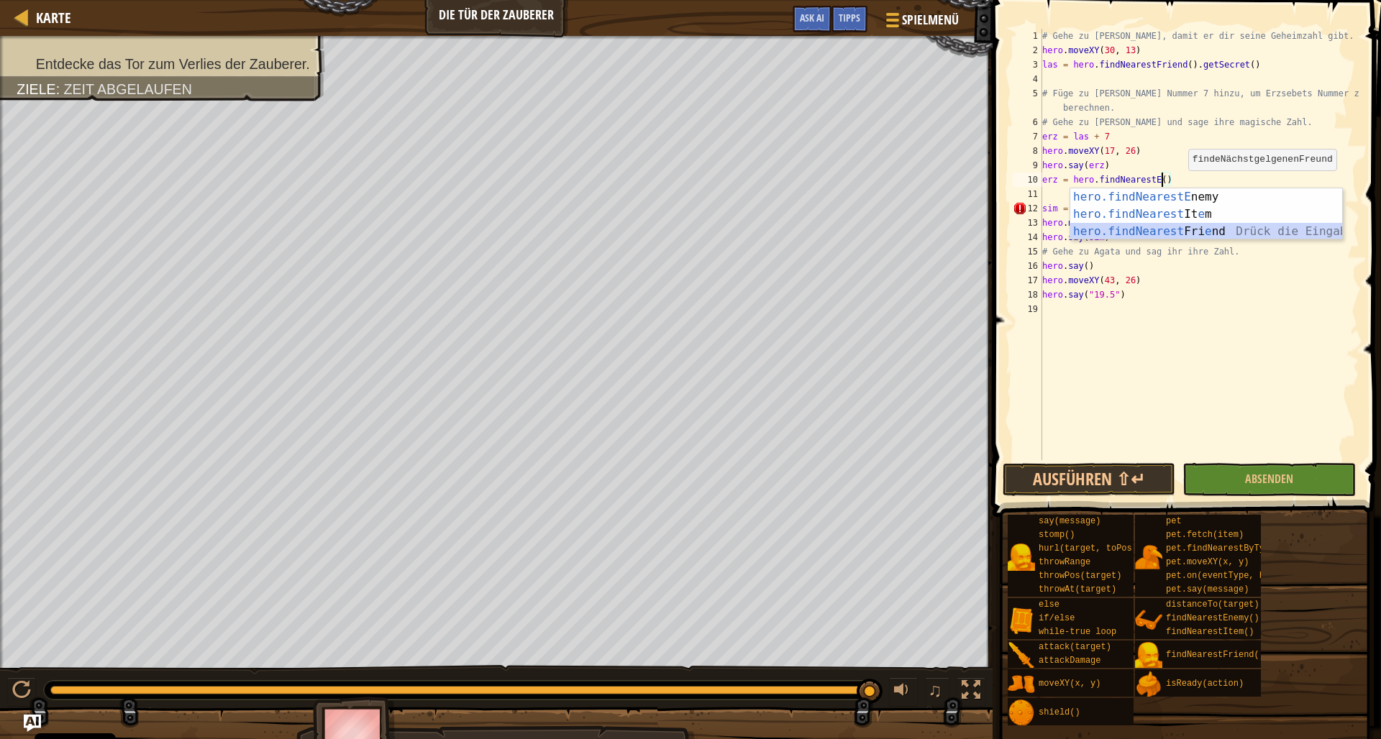
click at [1177, 234] on div "hero.findNearestE nemy Drück die Eingabetaste hero.findNearest It e m Drück die…" at bounding box center [1206, 231] width 272 height 86
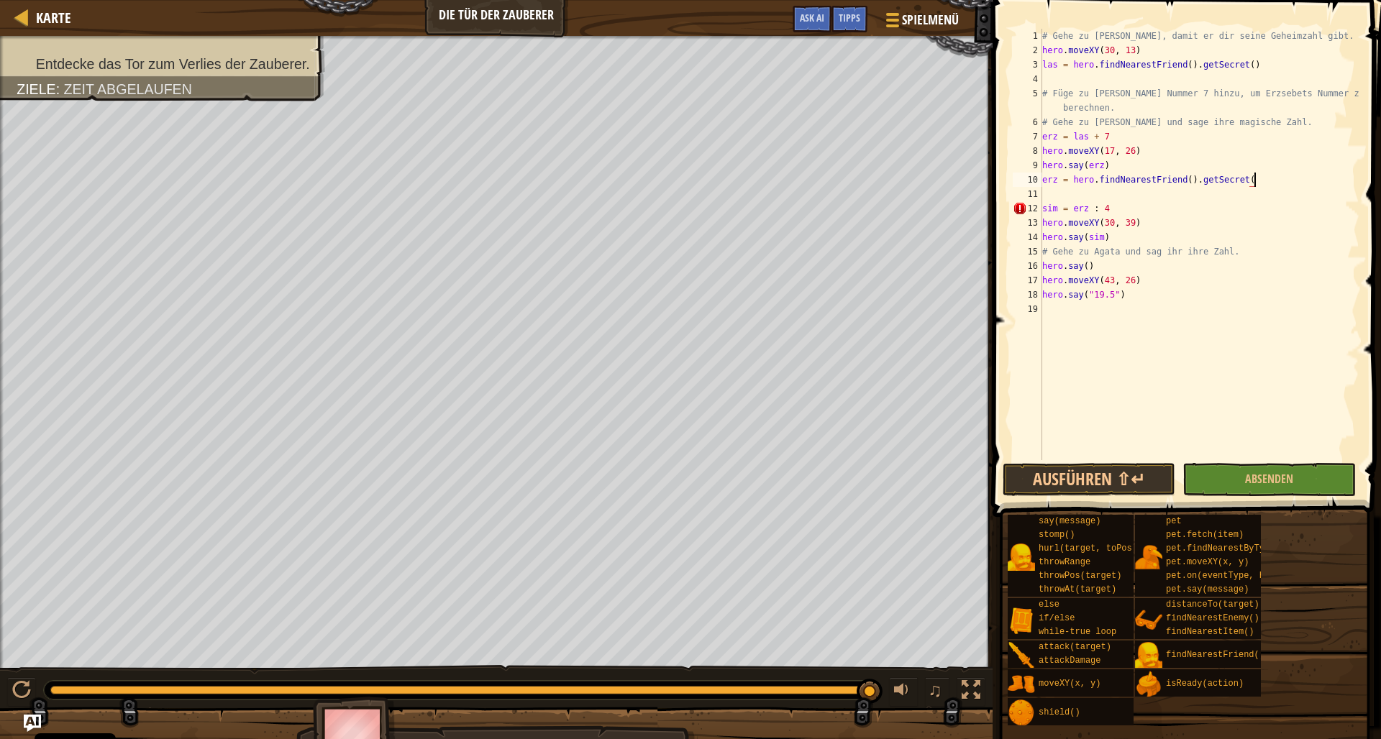
scroll to position [6, 17]
click at [1114, 208] on div "# Gehe zu [PERSON_NAME], damit er dir seine Geheimzahl gibt. hero . moveXY ( 30…" at bounding box center [1199, 259] width 320 height 460
click at [1129, 476] on button "Ausführen ⇧↵" at bounding box center [1088, 479] width 173 height 33
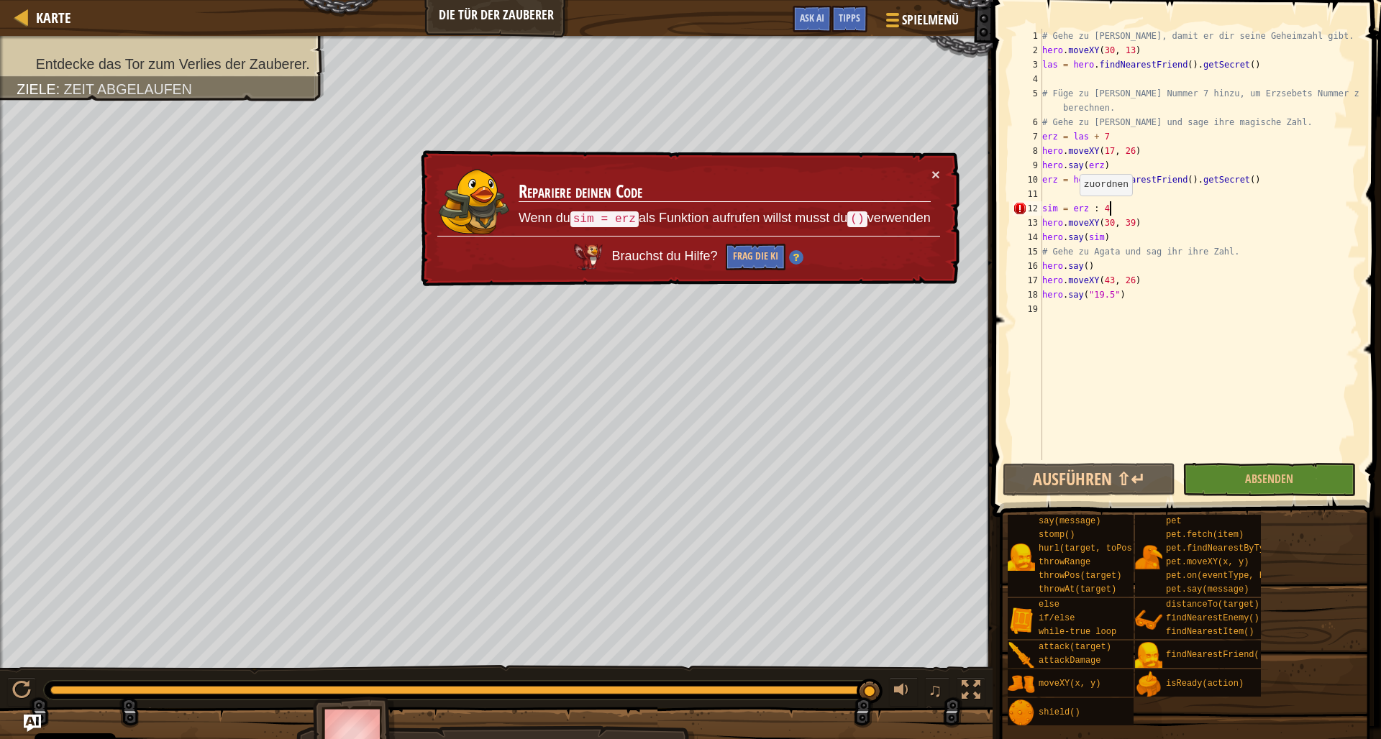
click at [1074, 210] on div "# Gehe zu [PERSON_NAME], damit er dir seine Geheimzahl gibt. hero . moveXY ( 30…" at bounding box center [1199, 259] width 320 height 460
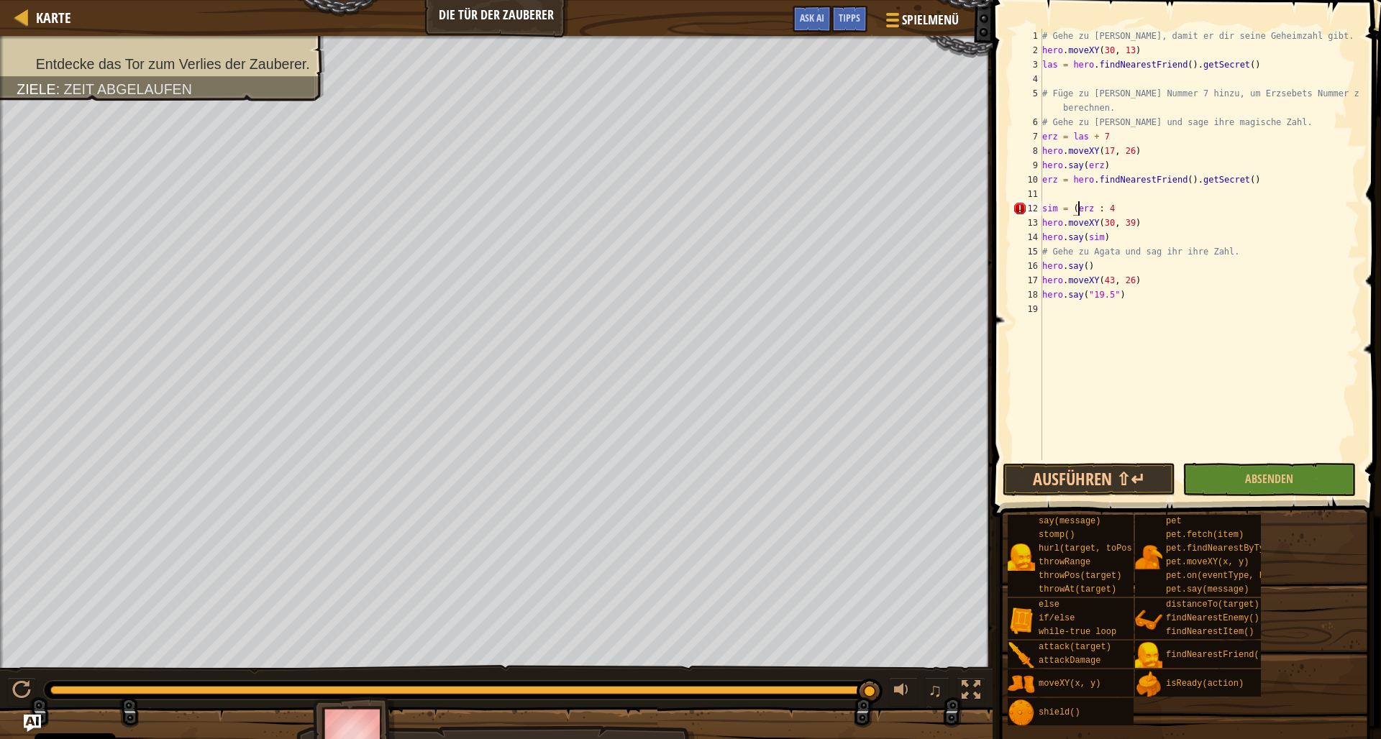
click at [1096, 206] on div "# Gehe zu [PERSON_NAME], damit er dir seine Geheimzahl gibt. hero . moveXY ( 30…" at bounding box center [1199, 259] width 320 height 460
click at [1124, 212] on div "# Gehe zu [PERSON_NAME], damit er dir seine Geheimzahl gibt. hero . moveXY ( 30…" at bounding box center [1199, 259] width 320 height 460
click at [1122, 220] on div "# Gehe zu [PERSON_NAME], damit er dir seine Geheimzahl gibt. hero . moveXY ( 30…" at bounding box center [1199, 259] width 320 height 460
click at [1080, 483] on button "Ausführen ⇧↵" at bounding box center [1088, 479] width 173 height 33
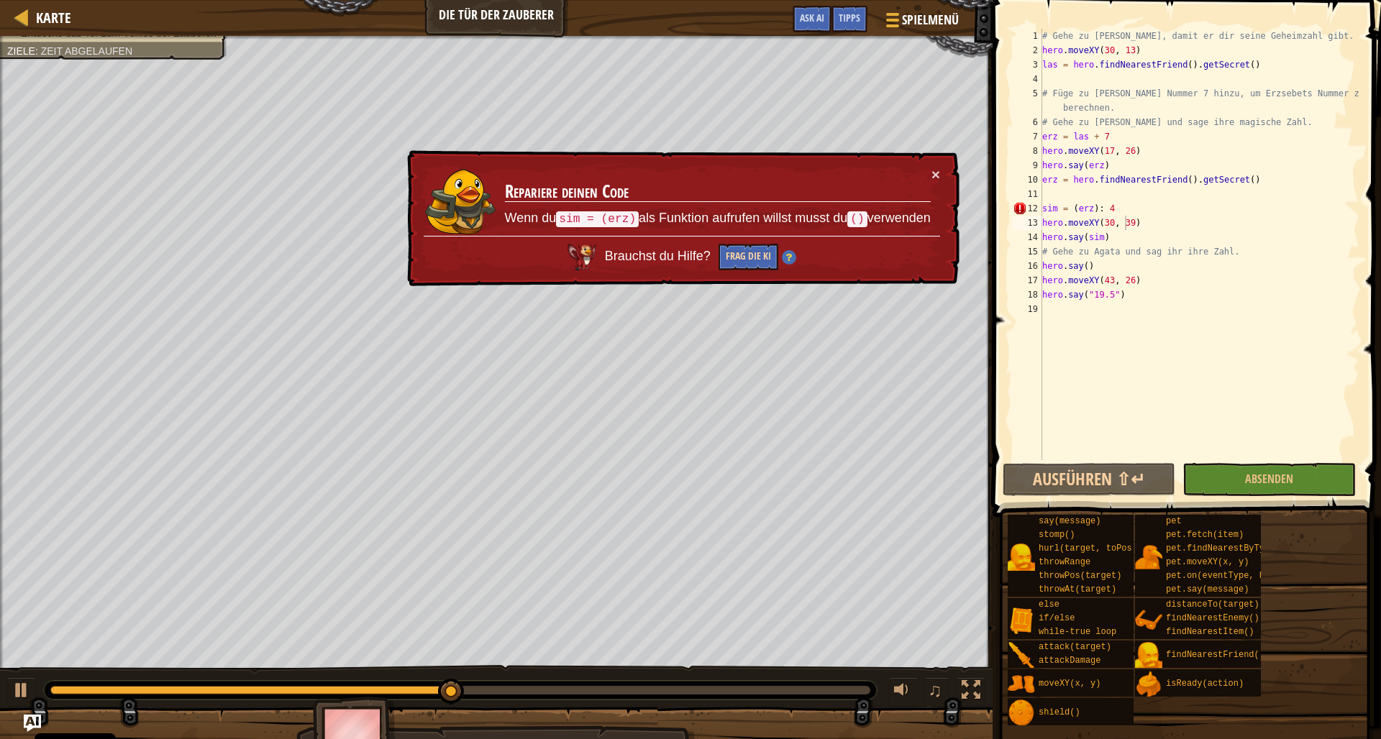
click at [752, 254] on button "Frag die KI" at bounding box center [748, 257] width 60 height 27
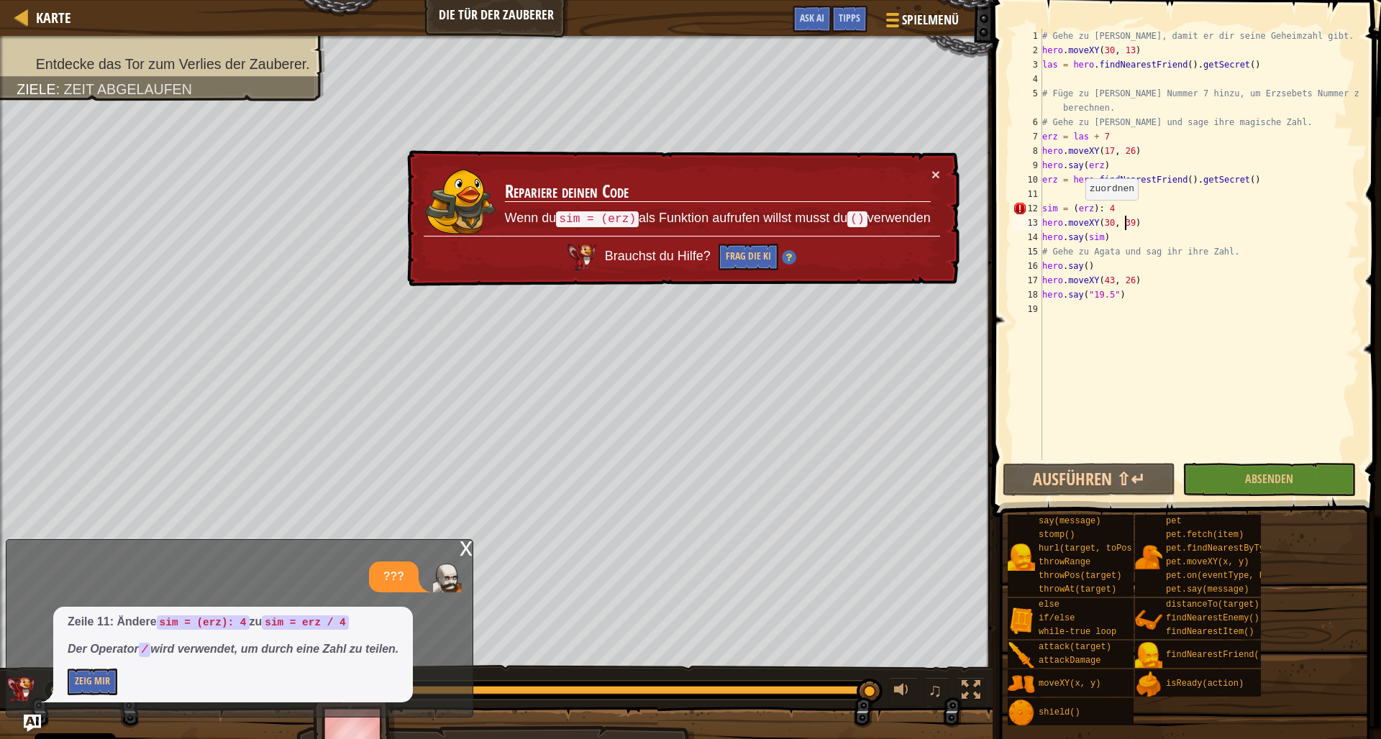
click at [1079, 213] on div "# Gehe zu [PERSON_NAME], damit er dir seine Geheimzahl gibt. hero . moveXY ( 30…" at bounding box center [1199, 259] width 320 height 460
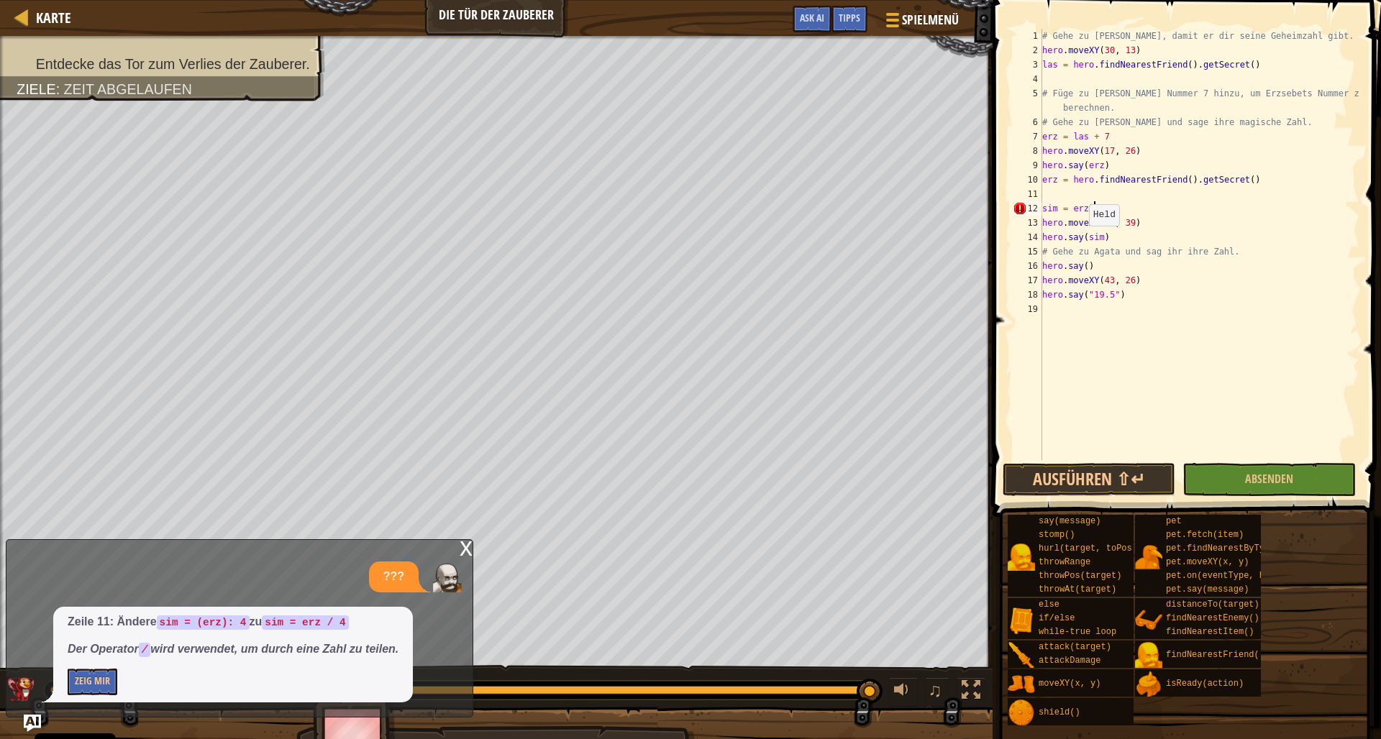
scroll to position [6, 4]
click at [1094, 207] on div "# Gehe zu [PERSON_NAME], damit er dir seine Geheimzahl gibt. hero . moveXY ( 30…" at bounding box center [1199, 259] width 320 height 460
click at [1069, 479] on button "Ausführen ⇧↵" at bounding box center [1088, 479] width 173 height 33
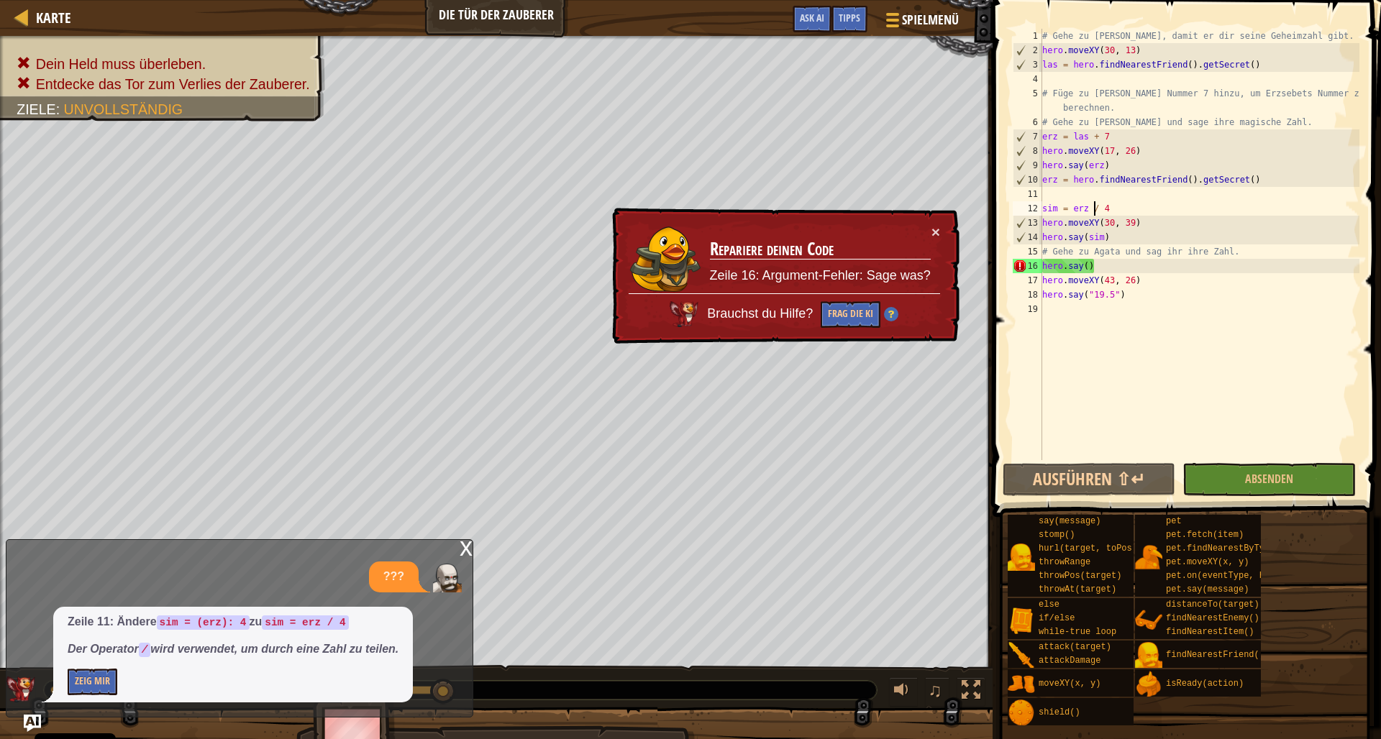
click at [1112, 207] on div "# Gehe zu [PERSON_NAME], damit er dir seine Geheimzahl gibt. hero . moveXY ( 30…" at bounding box center [1199, 259] width 320 height 460
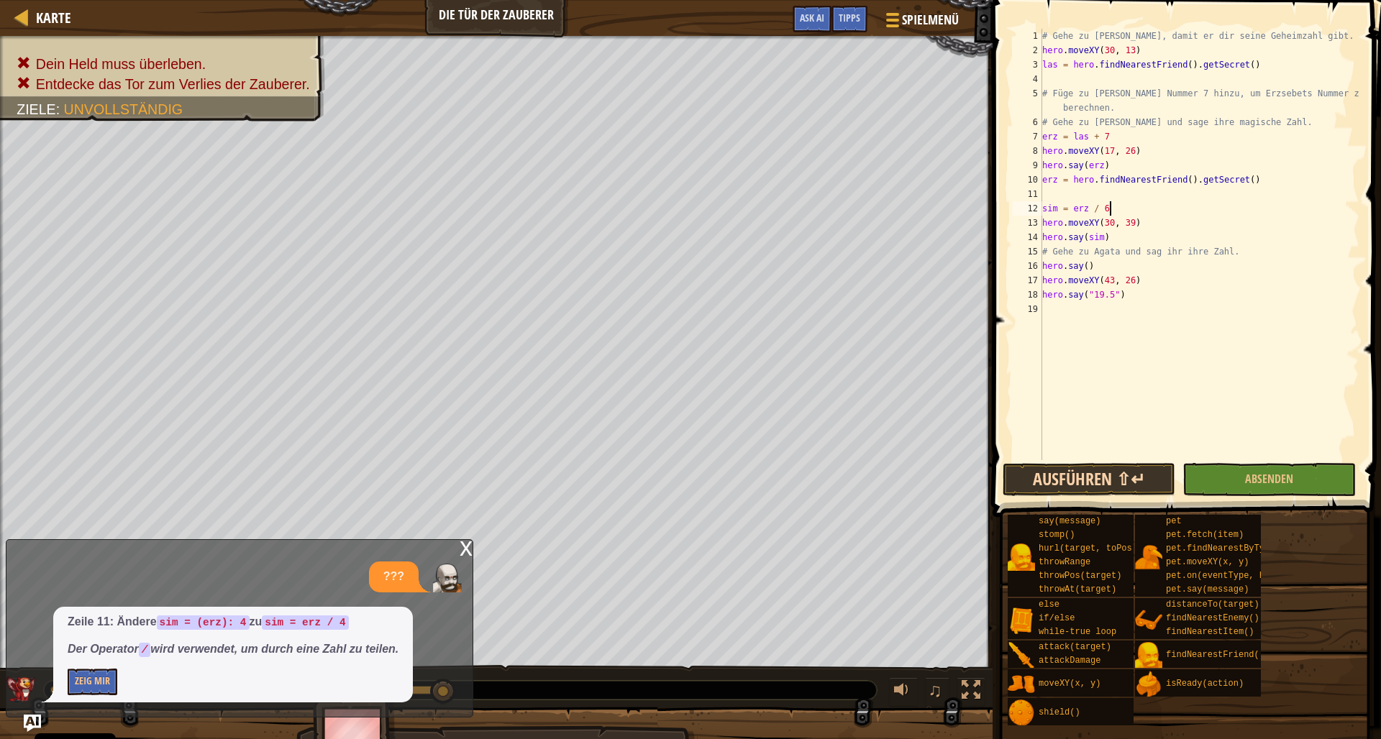
click at [1122, 470] on button "Ausführen ⇧↵" at bounding box center [1088, 479] width 173 height 33
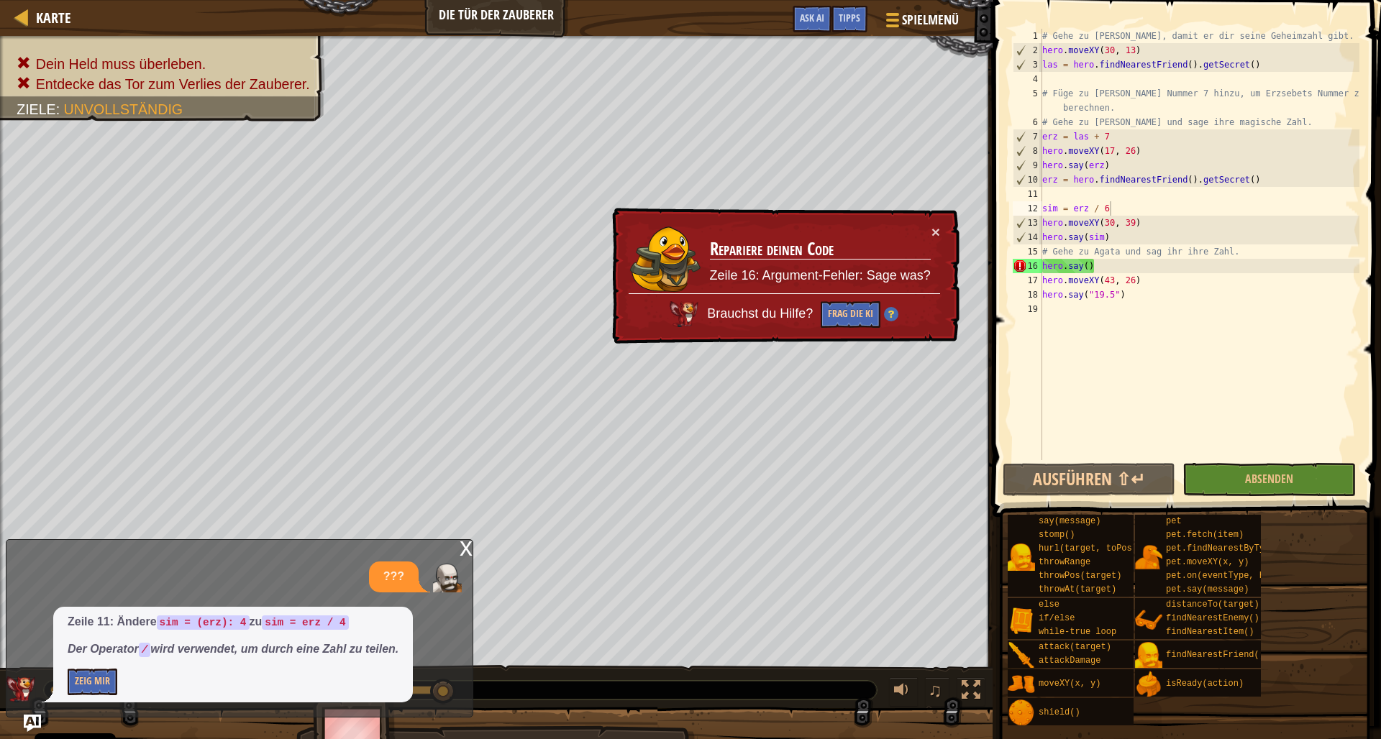
click at [463, 551] on div "x" at bounding box center [465, 547] width 13 height 14
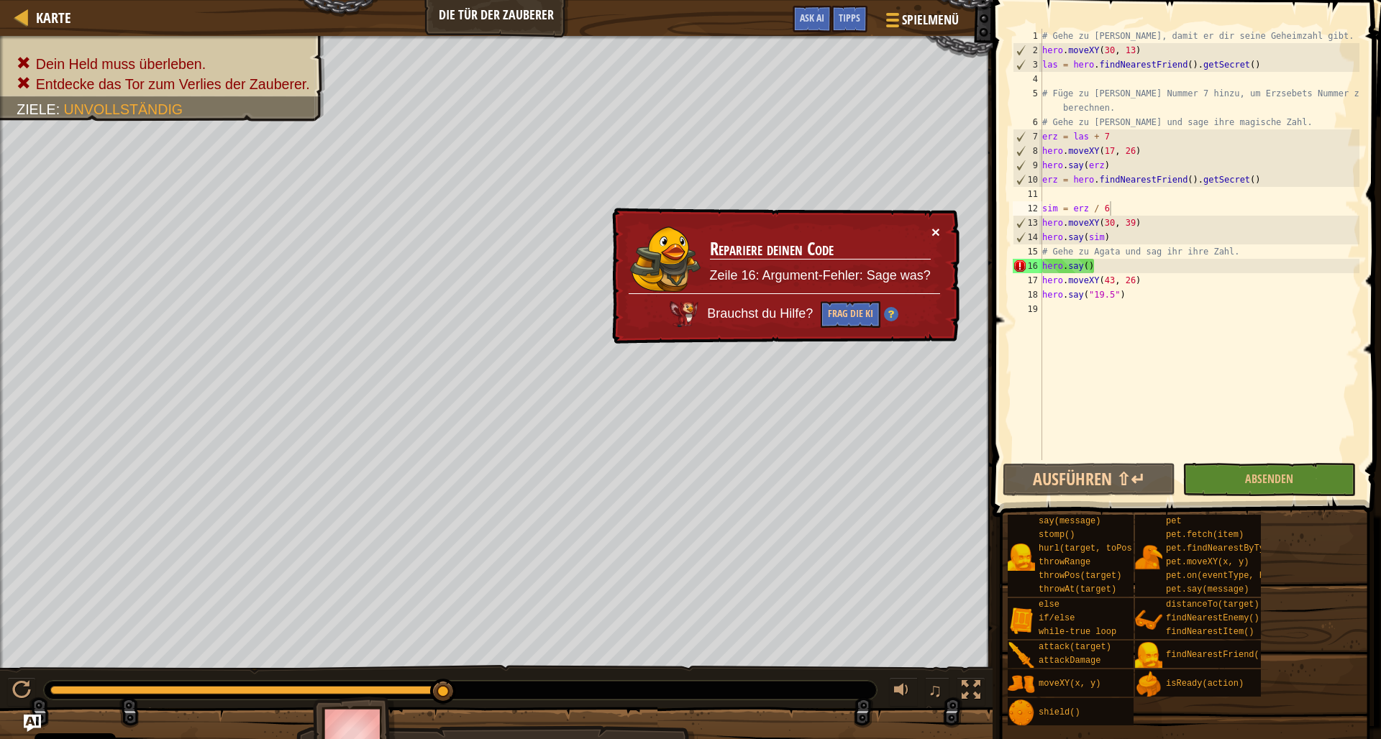
click at [935, 226] on button "×" at bounding box center [935, 233] width 9 height 15
click at [1074, 481] on button "Ausführen ⇧↵" at bounding box center [1088, 479] width 173 height 33
drag, startPoint x: 1096, startPoint y: 264, endPoint x: 1037, endPoint y: 263, distance: 59.0
click at [1037, 263] on div "sim = erz / 6 1 2 3 4 5 6 7 8 9 10 11 12 13 14 15 16 17 18 19 # Gehe zu [PERSON…" at bounding box center [1184, 244] width 349 height 431
type textarea "hero.say()"
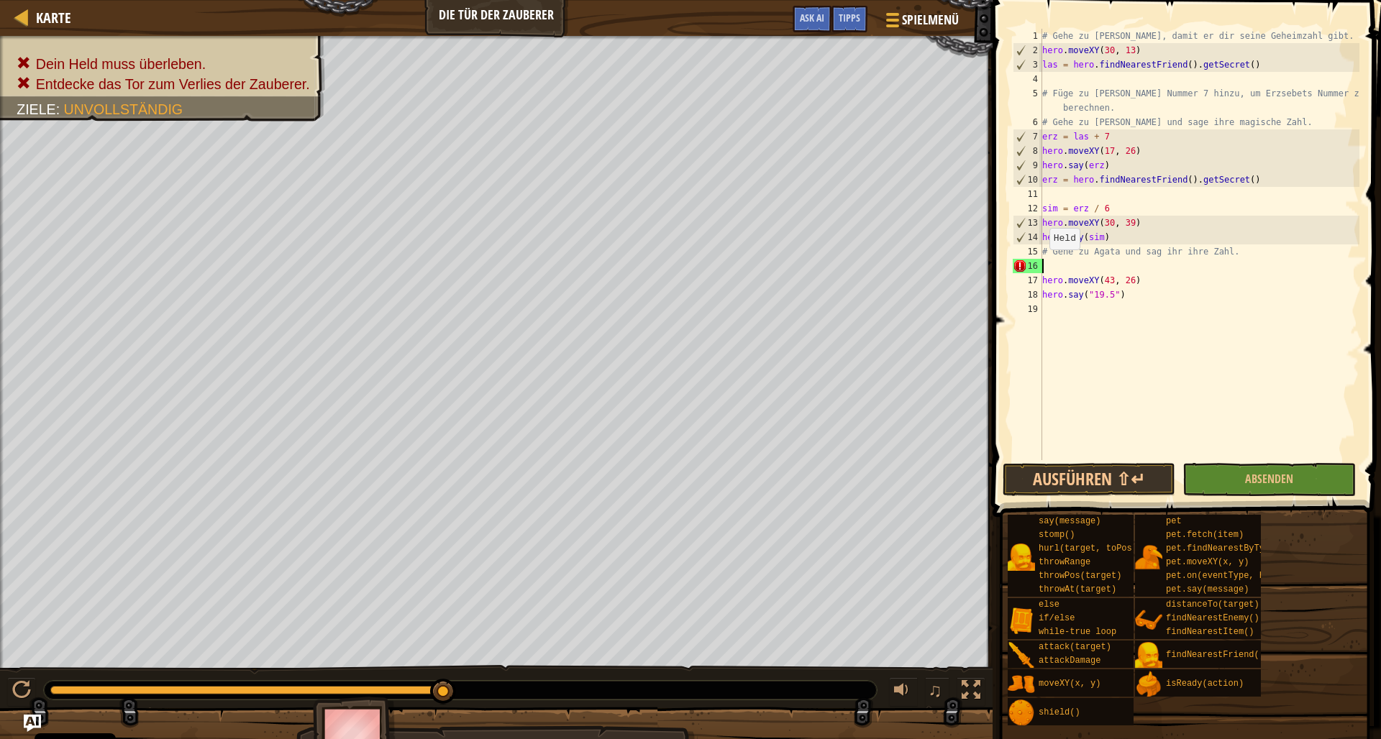
scroll to position [6, 0]
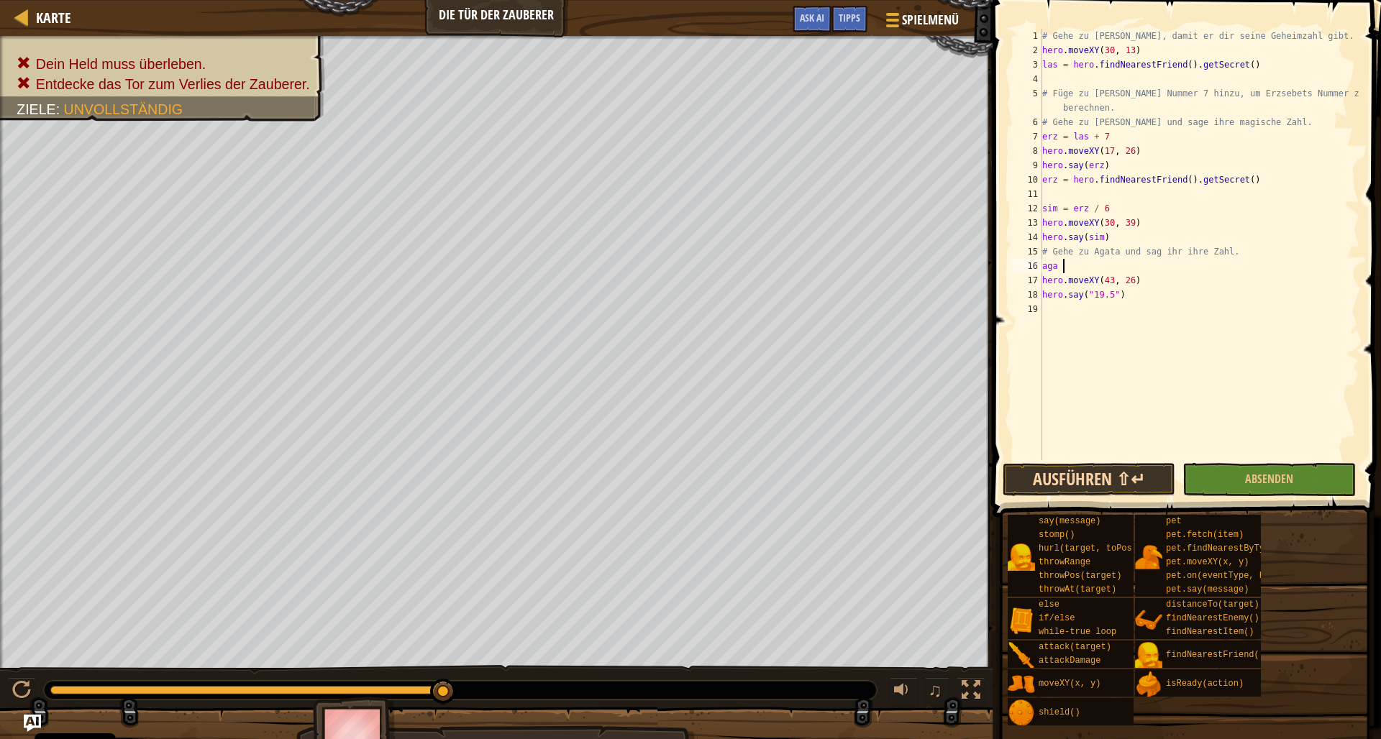
click at [1135, 475] on button "Ausführen ⇧↵" at bounding box center [1088, 479] width 173 height 33
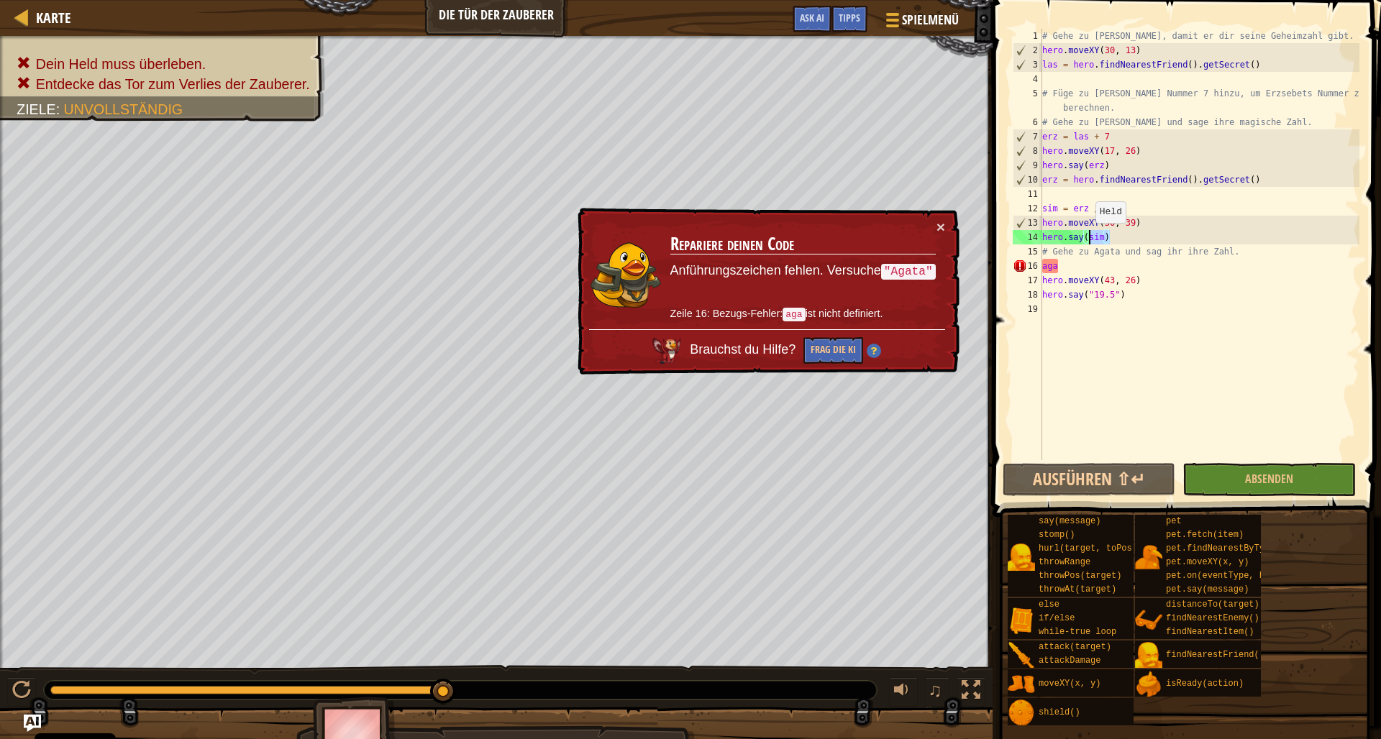
drag, startPoint x: 1107, startPoint y: 238, endPoint x: 1089, endPoint y: 237, distance: 18.0
click at [1089, 237] on div "# Gehe zu [PERSON_NAME], damit er dir seine Geheimzahl gibt. hero . moveXY ( 30…" at bounding box center [1199, 259] width 320 height 460
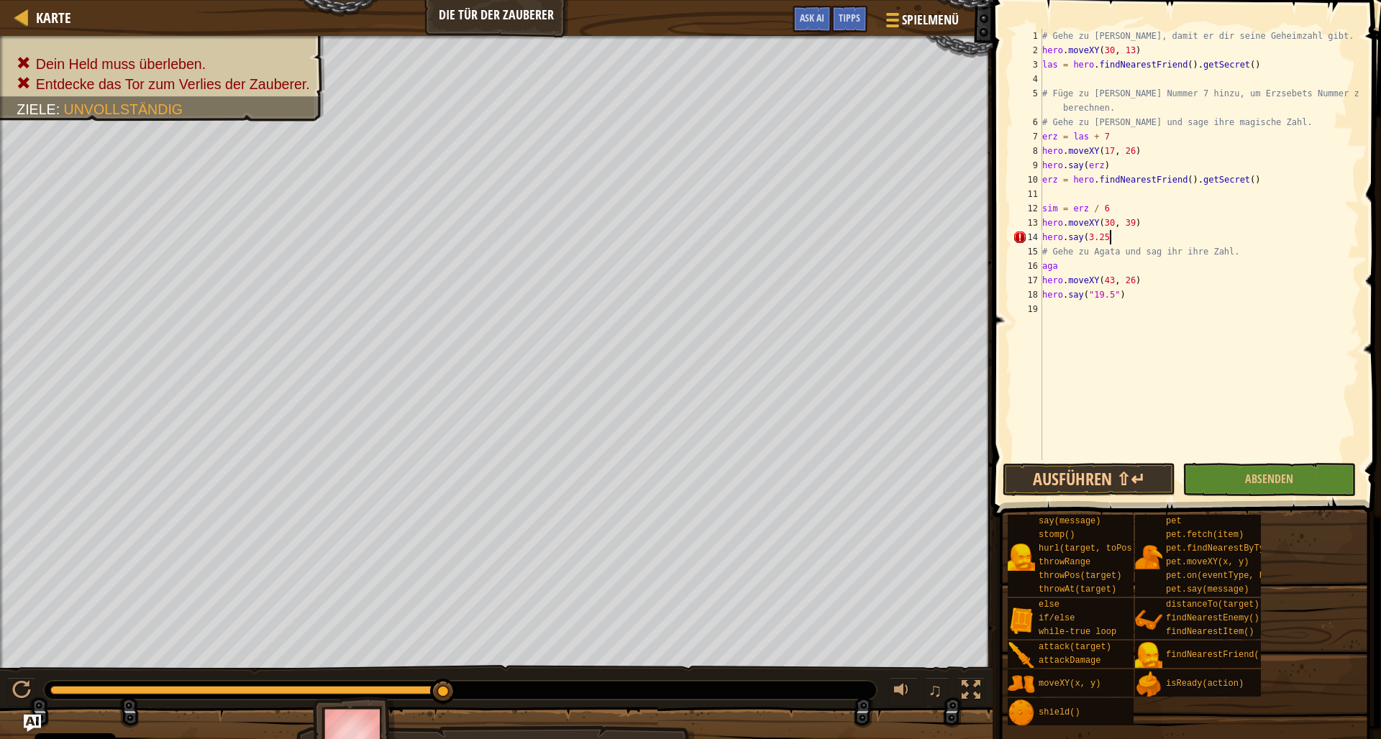
scroll to position [6, 5]
click at [1059, 477] on button "Ausführen ⇧↵" at bounding box center [1088, 479] width 173 height 33
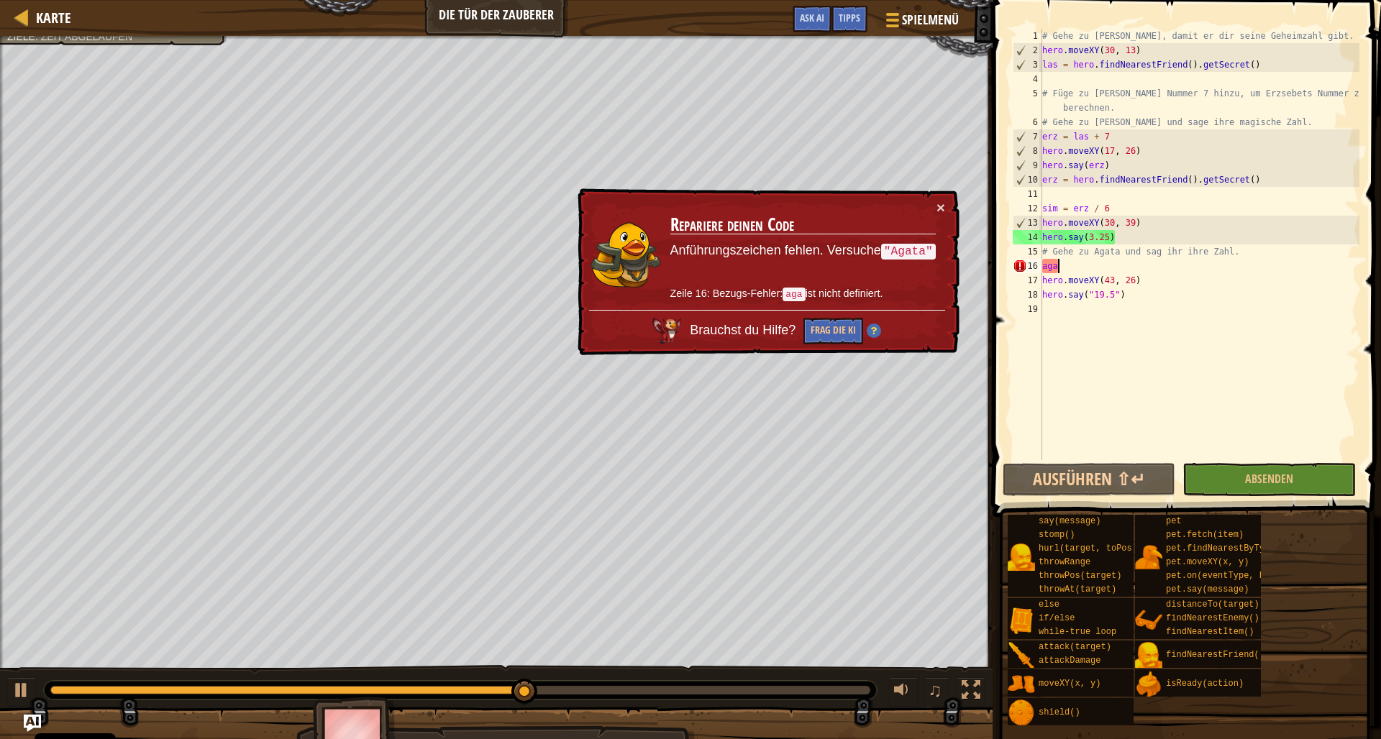
click at [1059, 270] on div "# Gehe zu [PERSON_NAME], damit er dir seine Geheimzahl gibt. hero . moveXY ( 30…" at bounding box center [1199, 259] width 320 height 460
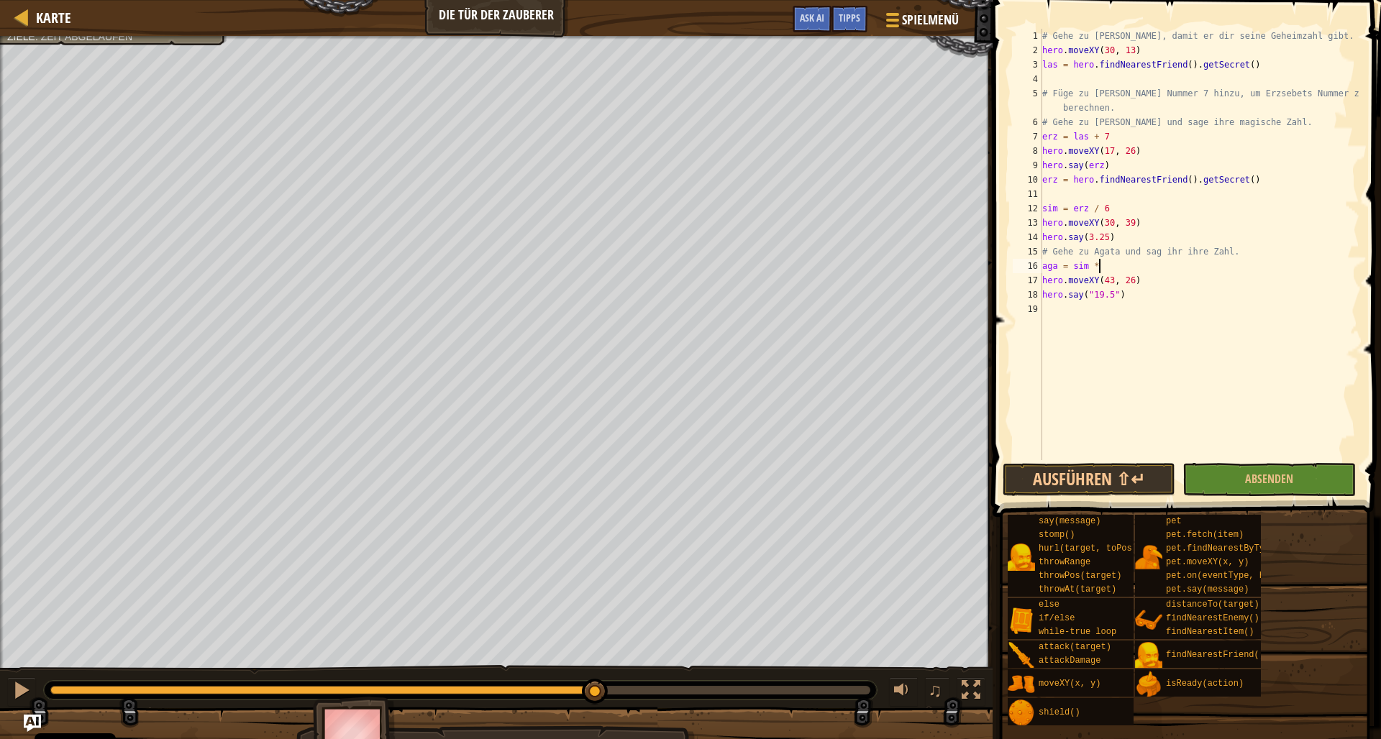
scroll to position [6, 4]
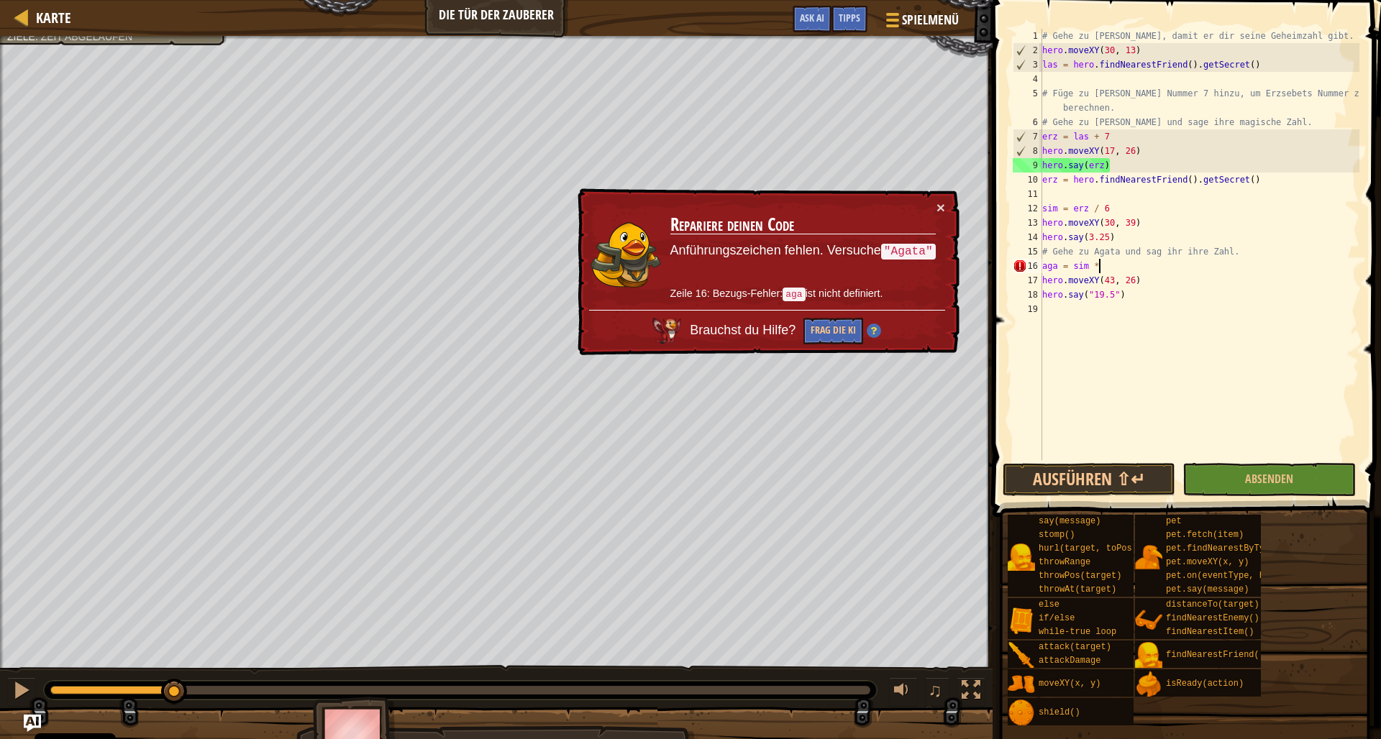
click at [175, 626] on div "Entdecke das Tor zum Verlies der Zauberer. Ziele : Zeit abgelaufen ♫ Okar 283 x…" at bounding box center [690, 401] width 1381 height 730
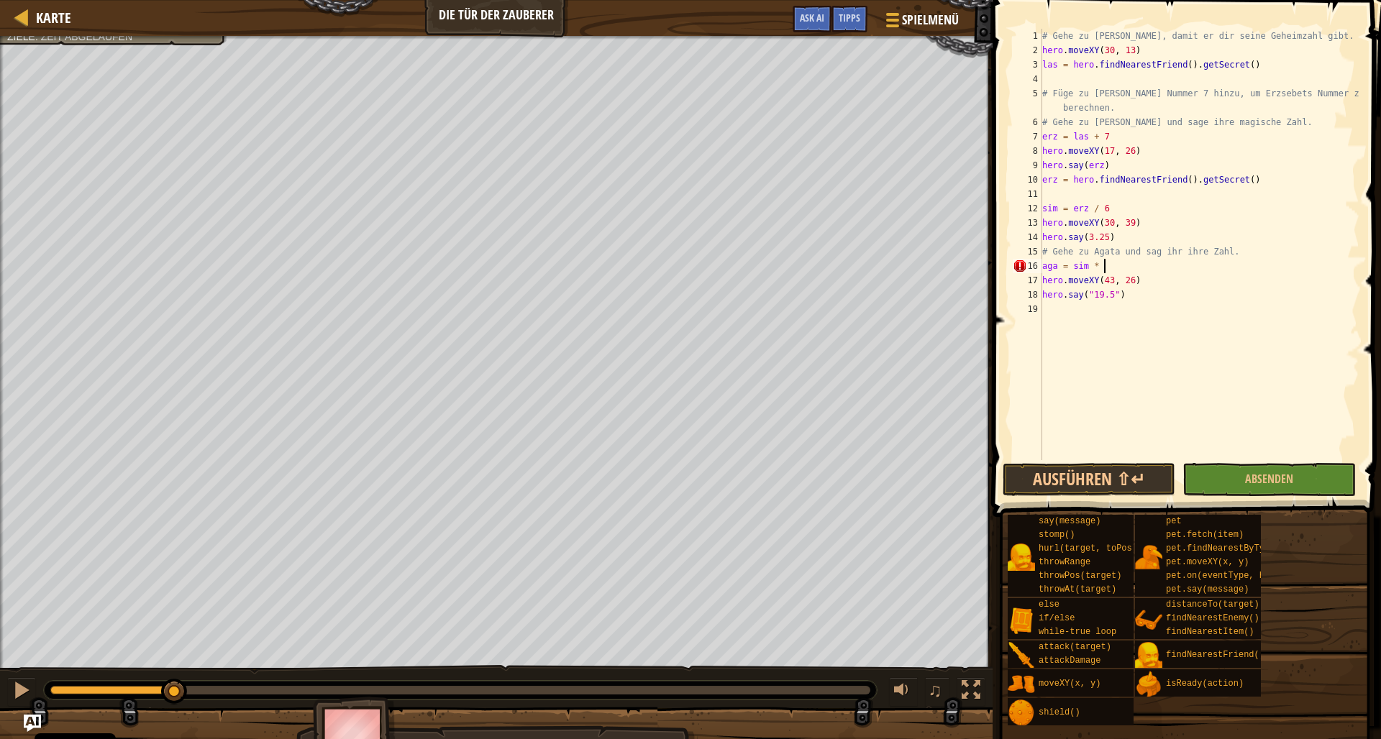
scroll to position [6, 5]
drag, startPoint x: 1115, startPoint y: 297, endPoint x: 1094, endPoint y: 296, distance: 20.2
click at [1094, 296] on div "# Gehe zu [PERSON_NAME], damit er dir seine Geheimzahl gibt. hero . moveXY ( 30…" at bounding box center [1199, 259] width 320 height 460
type textarea "hero.say("19.5")"
click at [1165, 345] on div "# Gehe zu [PERSON_NAME], damit er dir seine Geheimzahl gibt. hero . moveXY ( 30…" at bounding box center [1199, 259] width 320 height 460
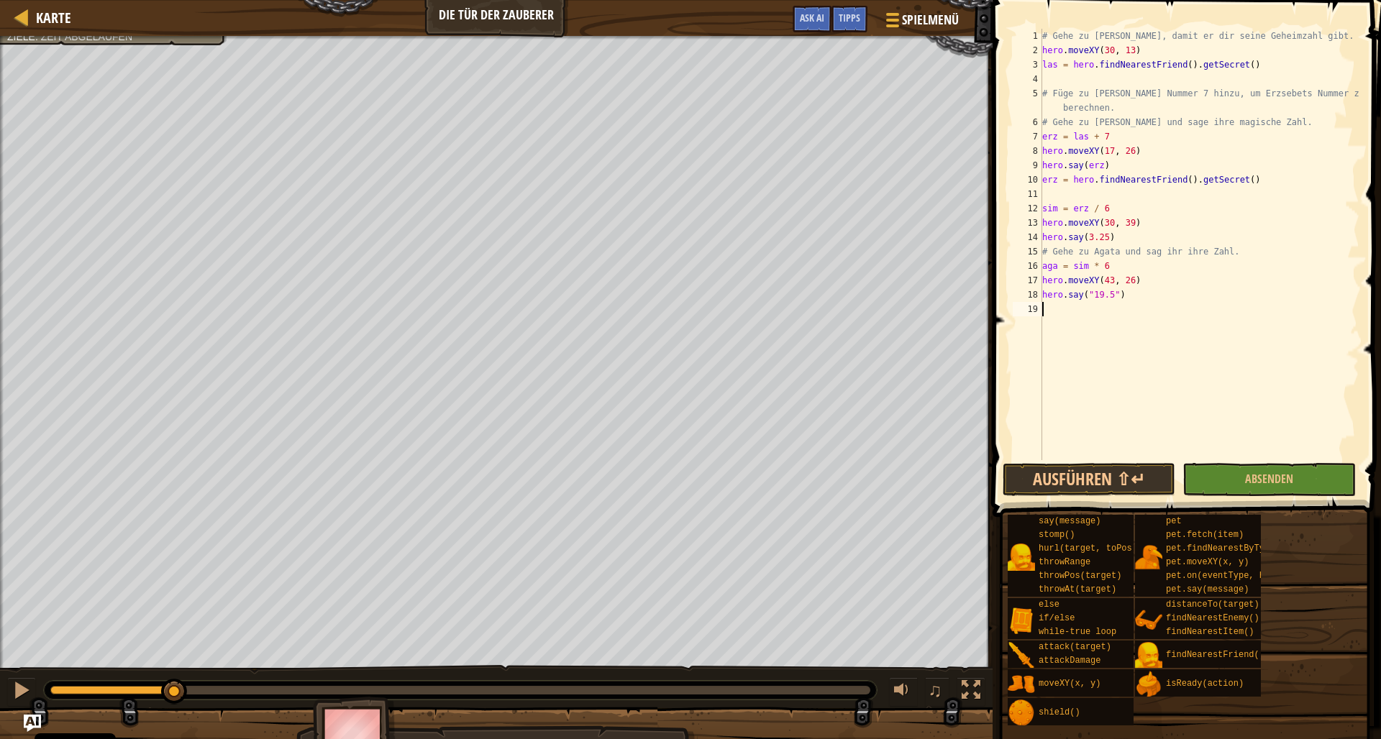
scroll to position [6, 0]
click at [1132, 477] on button "Ausführen ⇧↵" at bounding box center [1088, 479] width 173 height 33
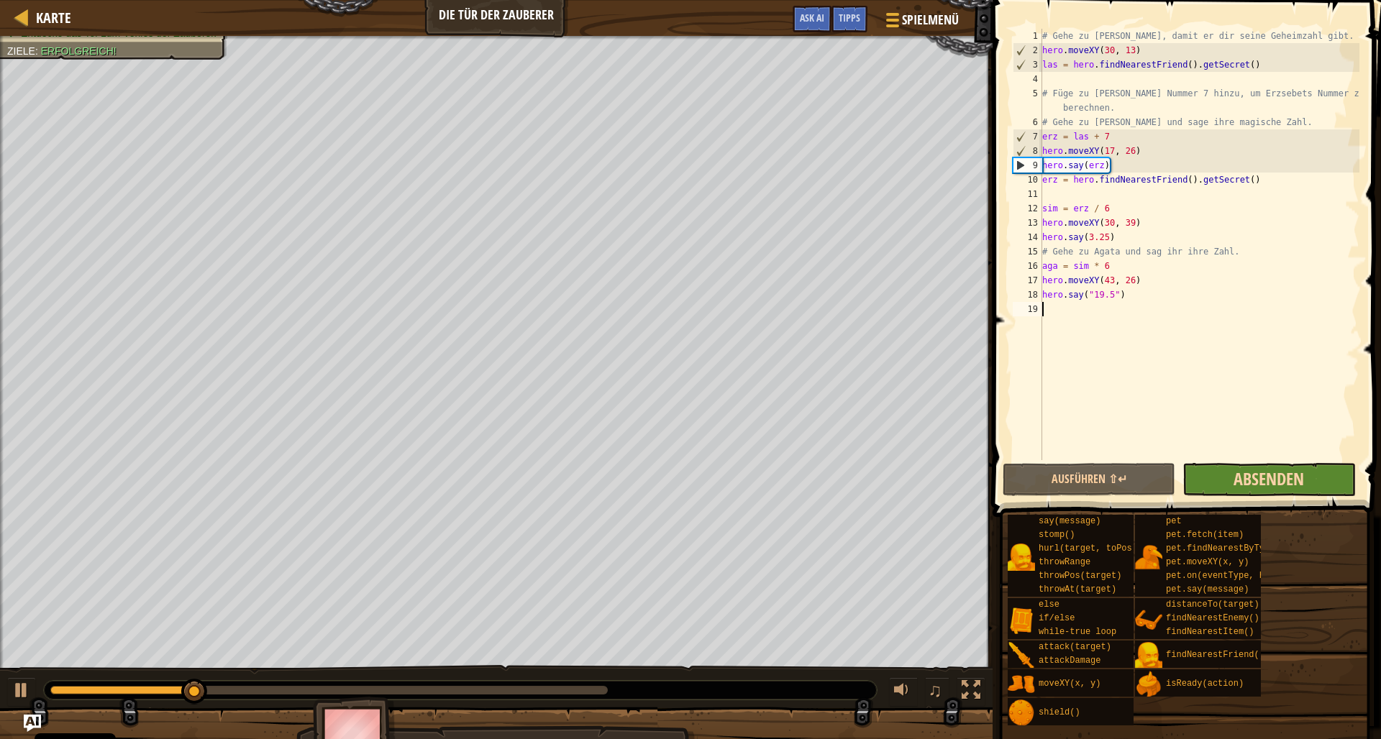
click at [1237, 475] on span "Absenden" at bounding box center [1268, 478] width 70 height 23
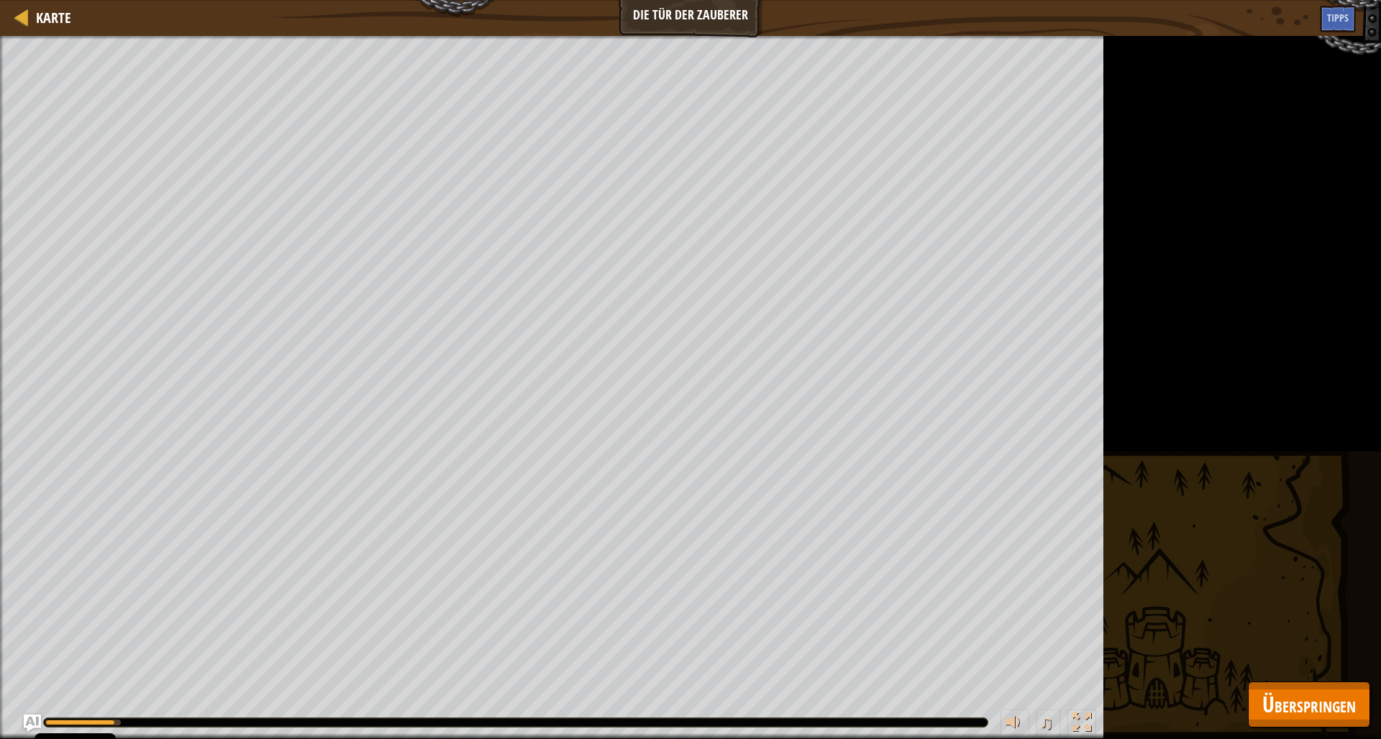
click at [1320, 696] on span "Überspringen" at bounding box center [1308, 704] width 93 height 29
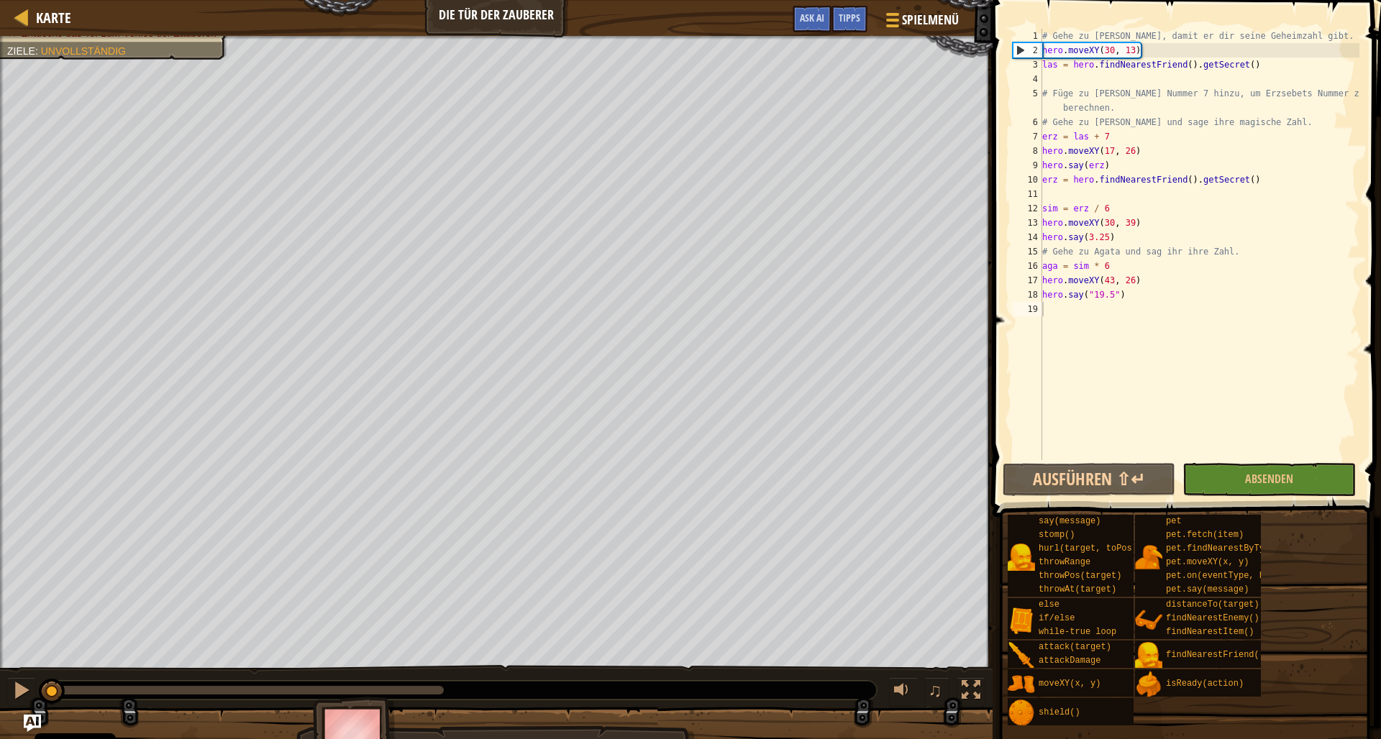
click at [27, 646] on div "Dein Held muss überleben. Entdecke das Tor zum Verlies der Zauberer. Ziele : Un…" at bounding box center [690, 401] width 1381 height 730
click at [49, 17] on span "Karte" at bounding box center [53, 17] width 35 height 19
select select "de-DE"
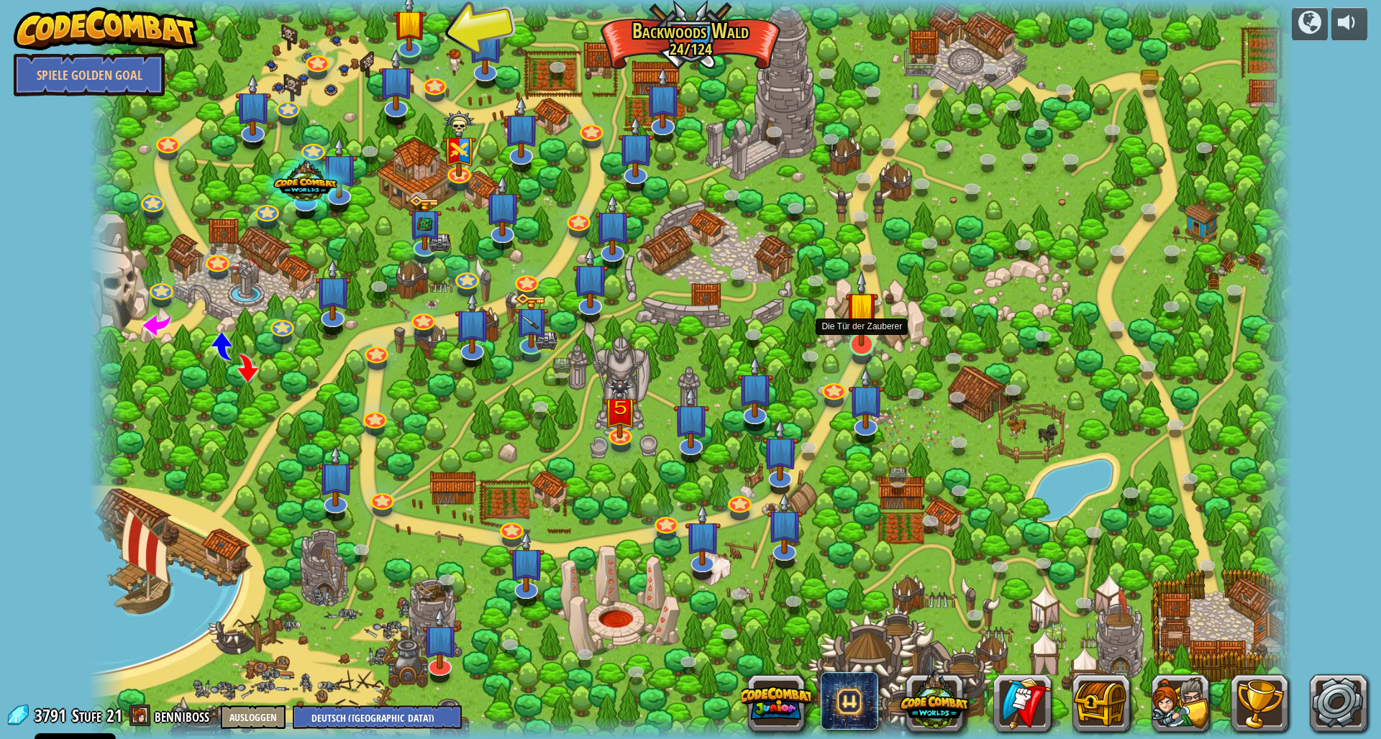
click at [856, 347] on img at bounding box center [862, 308] width 34 height 77
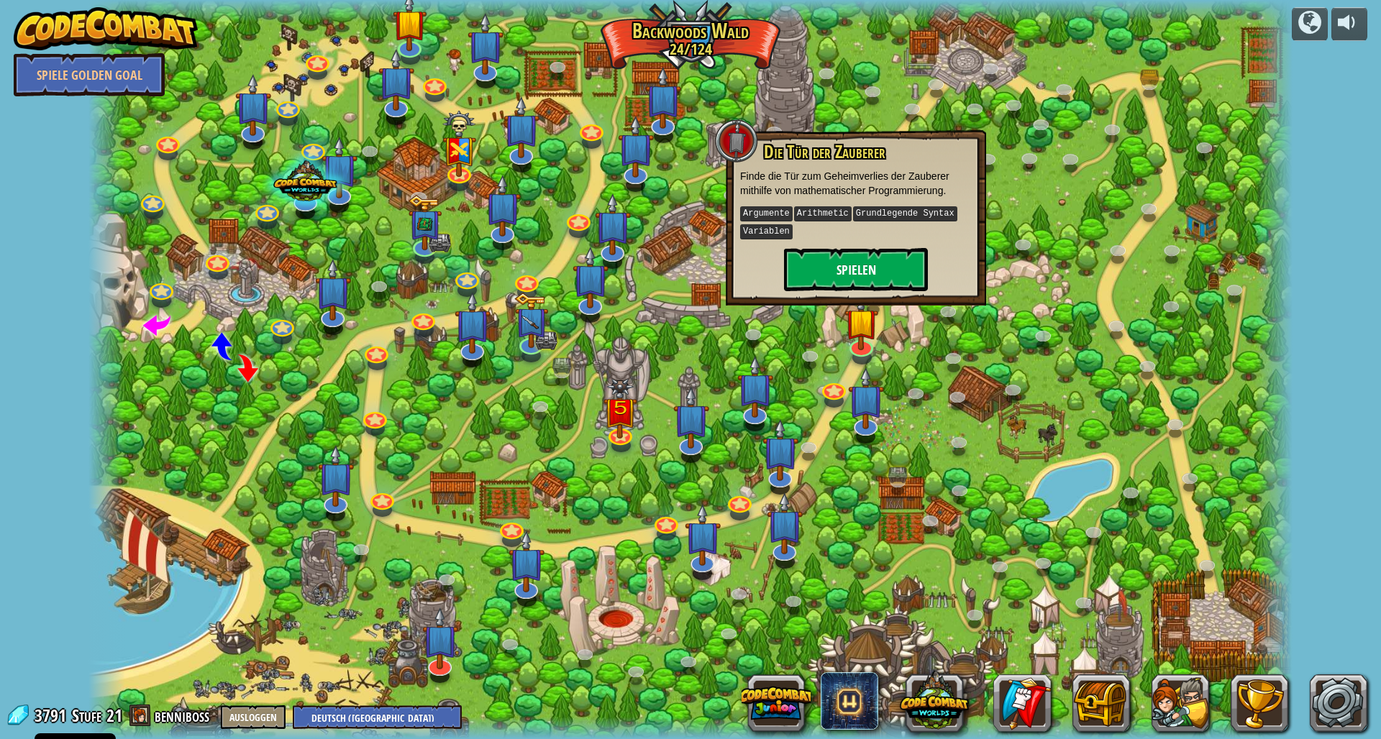
click at [832, 273] on button "Spielen" at bounding box center [856, 269] width 144 height 43
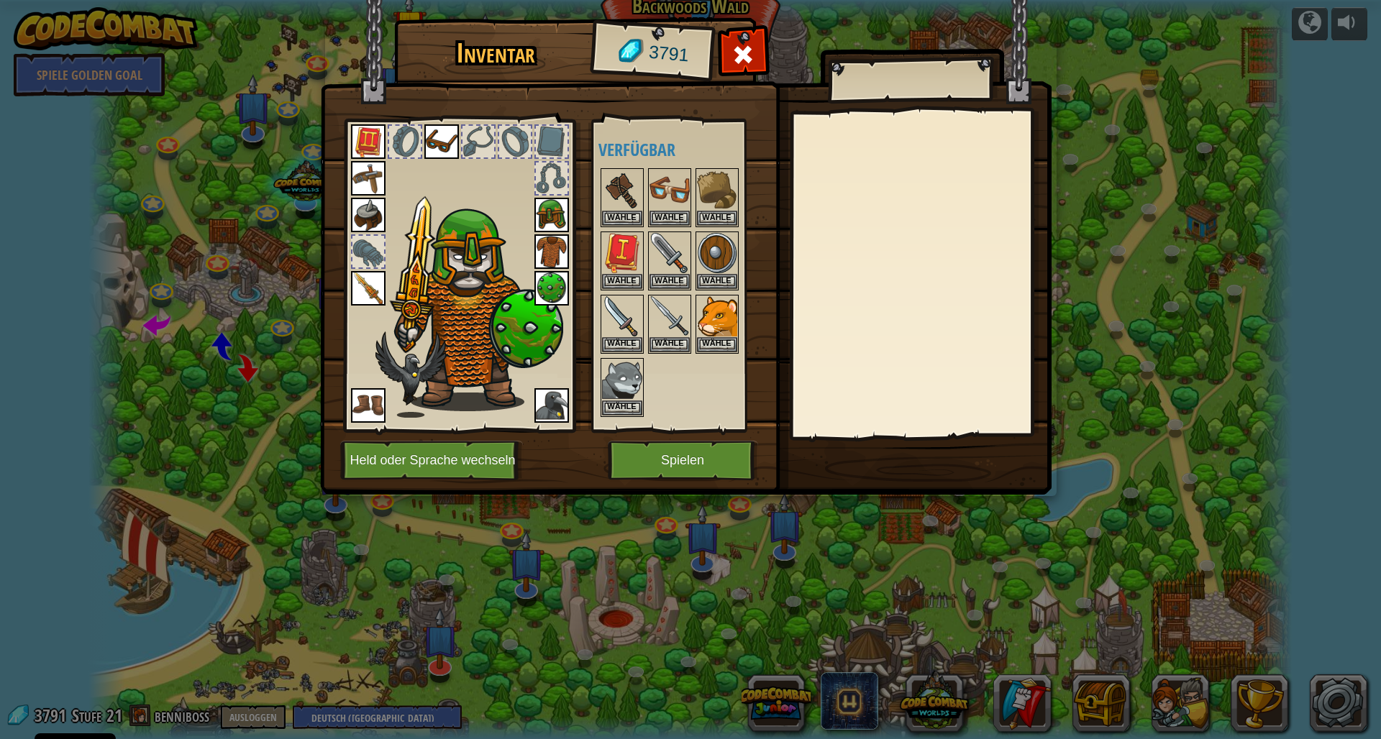
click at [668, 452] on button "Spielen" at bounding box center [683, 461] width 150 height 40
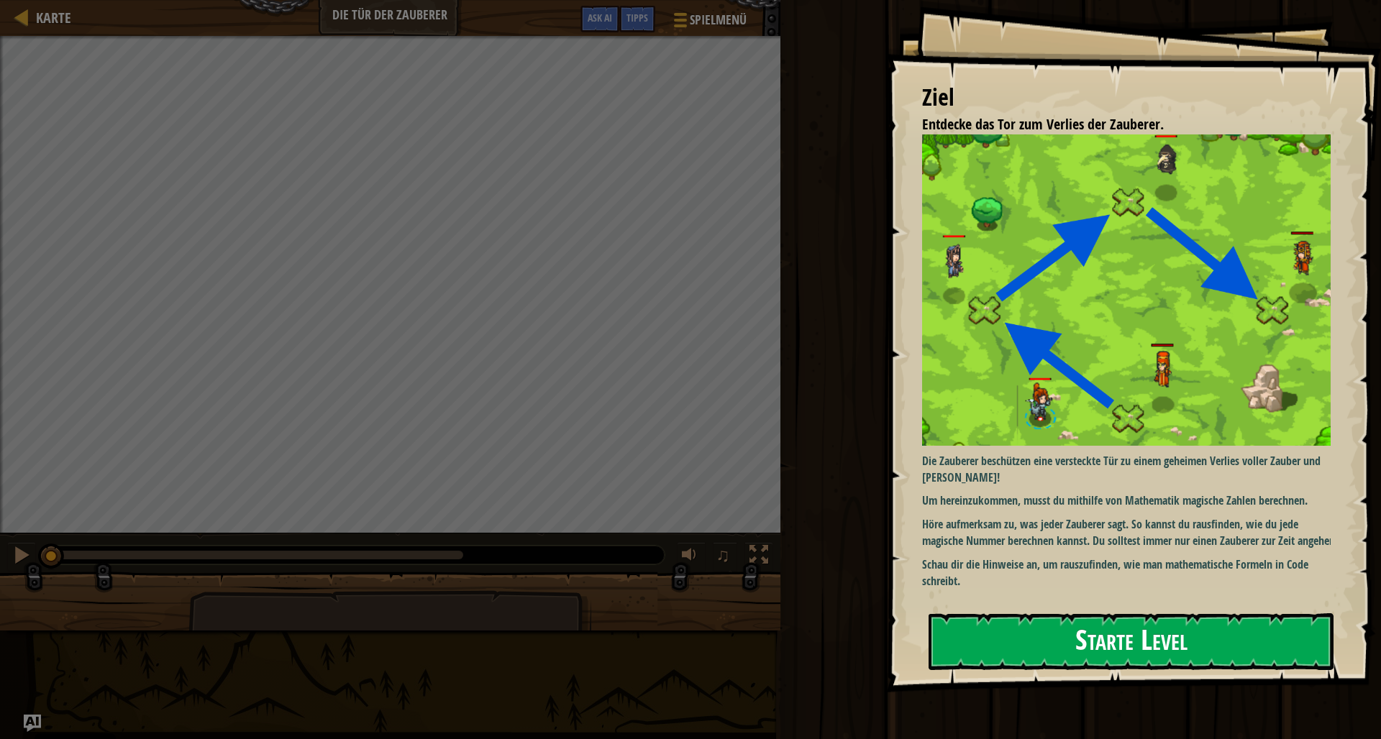
click at [977, 317] on div "Ziel Entdecke das Tor zum Verlies der Zauberer. Die Zauberer beschützen eine ve…" at bounding box center [1133, 346] width 495 height 692
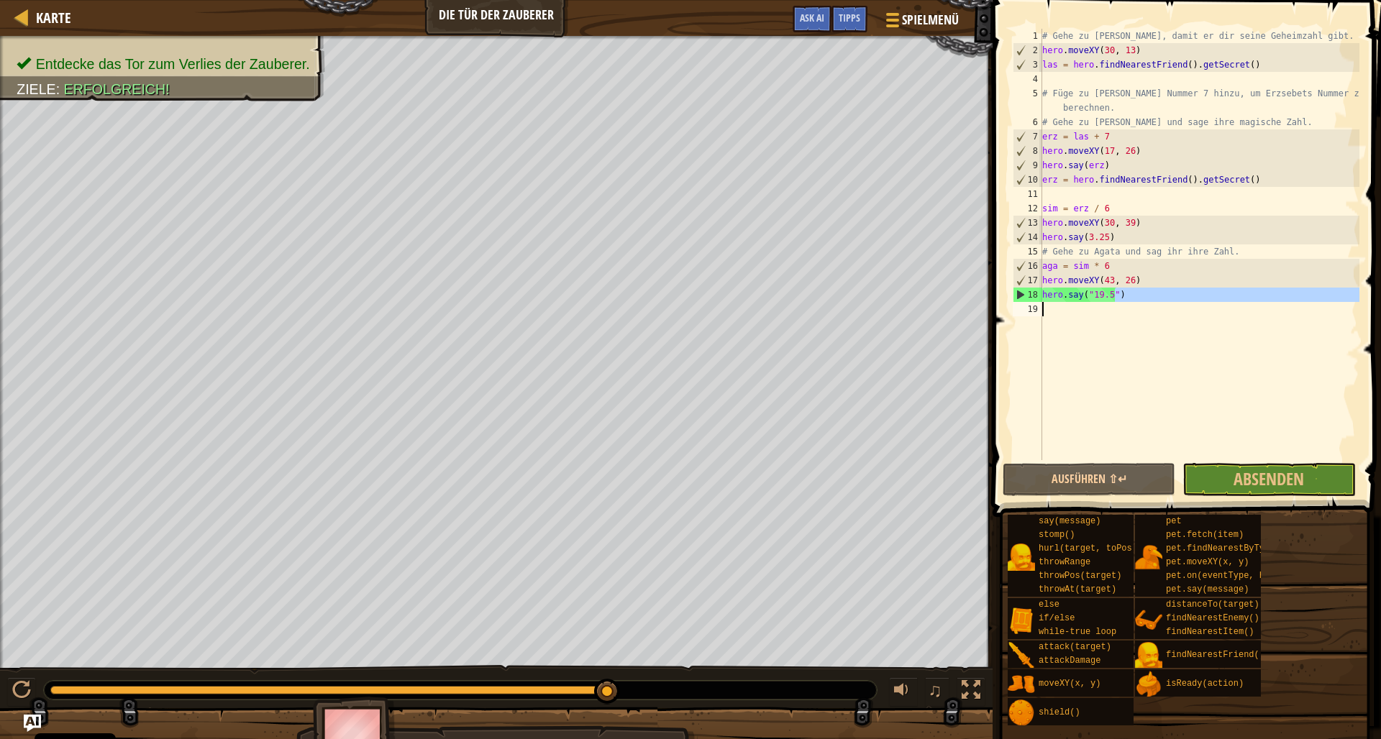
drag, startPoint x: 1114, startPoint y: 297, endPoint x: 1128, endPoint y: 352, distance: 56.3
click at [1128, 352] on div "# Gehe zu [PERSON_NAME], damit er dir seine Geheimzahl gibt. hero . moveXY ( 30…" at bounding box center [1199, 259] width 320 height 460
type textarea "hero.say("19.5")"
click at [1128, 352] on div "# Gehe zu [PERSON_NAME], damit er dir seine Geheimzahl gibt. hero . moveXY ( 30…" at bounding box center [1199, 259] width 320 height 460
drag, startPoint x: 1110, startPoint y: 237, endPoint x: 1089, endPoint y: 239, distance: 21.8
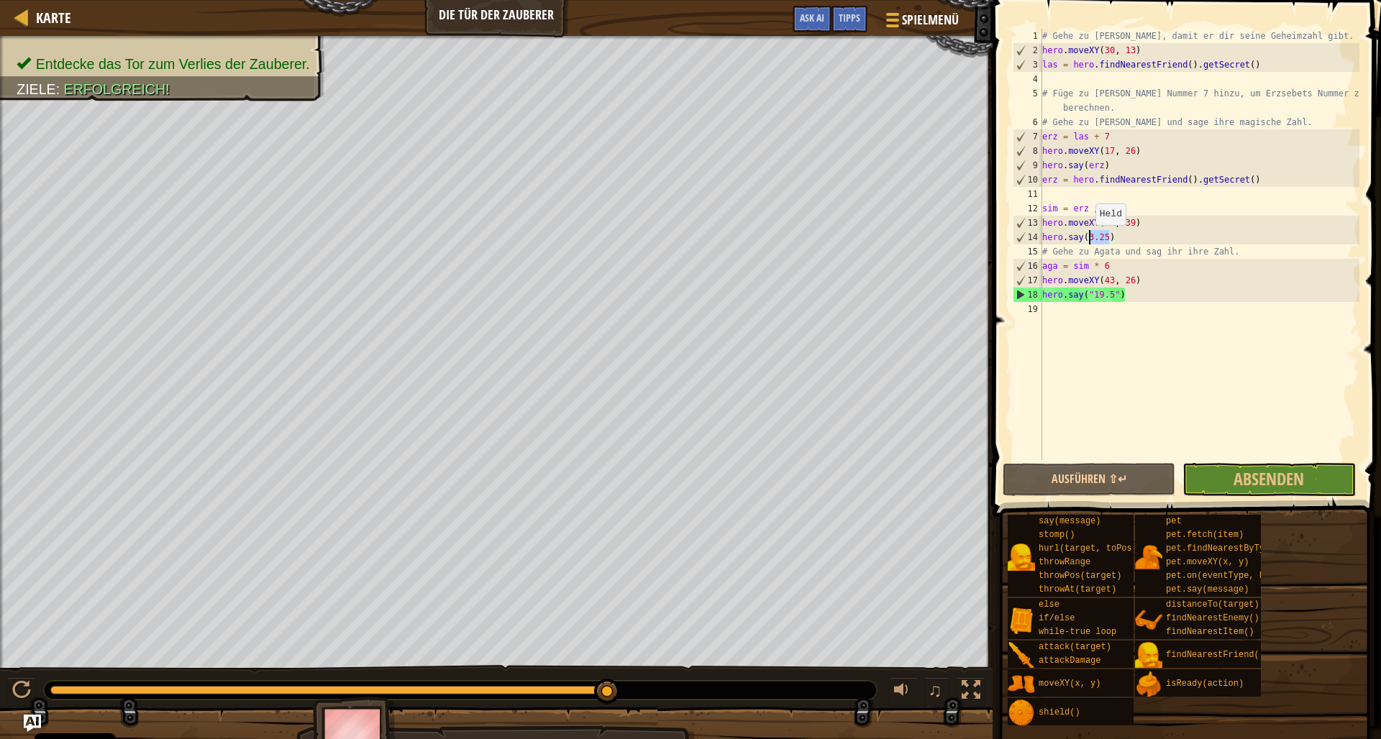
click at [1089, 239] on div "# Gehe zu [PERSON_NAME], damit er dir seine Geheimzahl gibt. hero . moveXY ( 30…" at bounding box center [1199, 259] width 320 height 460
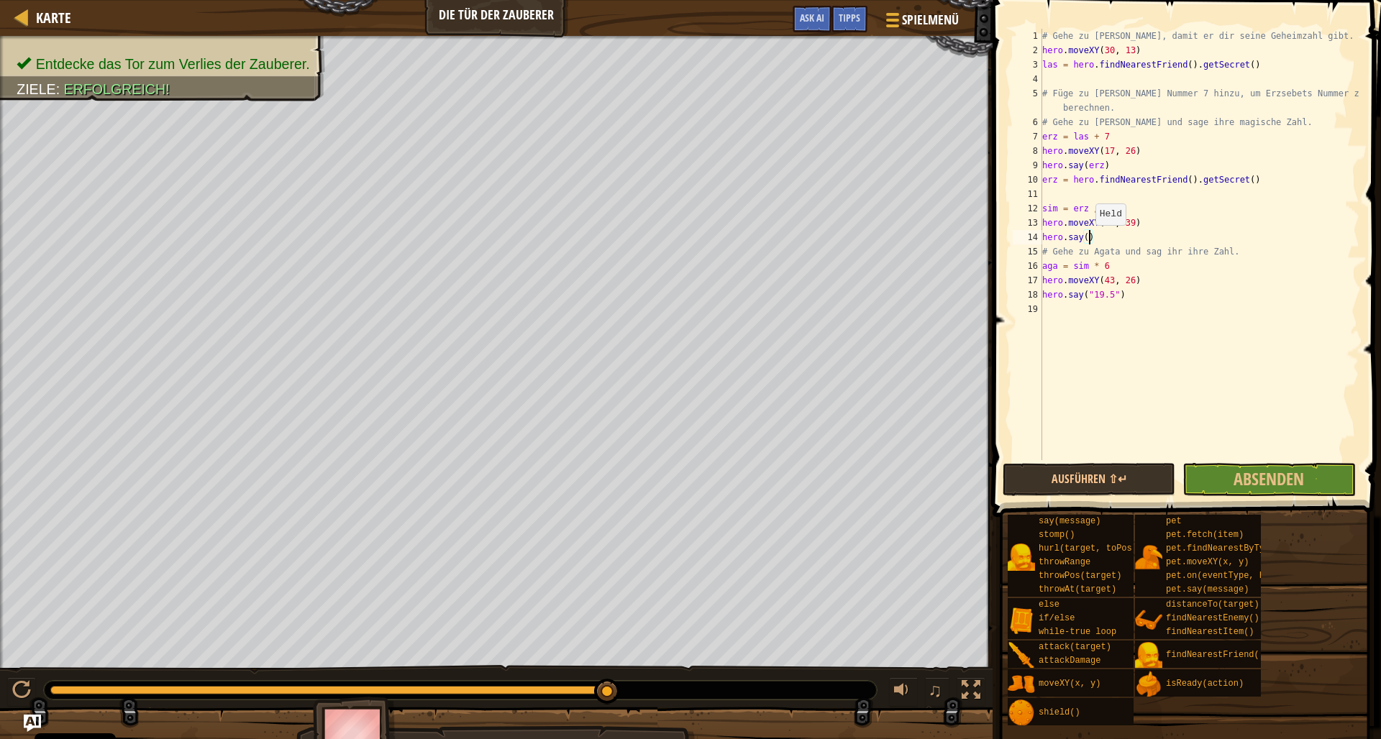
scroll to position [6, 4]
click at [1101, 475] on button "Ausführen ⇧↵" at bounding box center [1088, 479] width 173 height 33
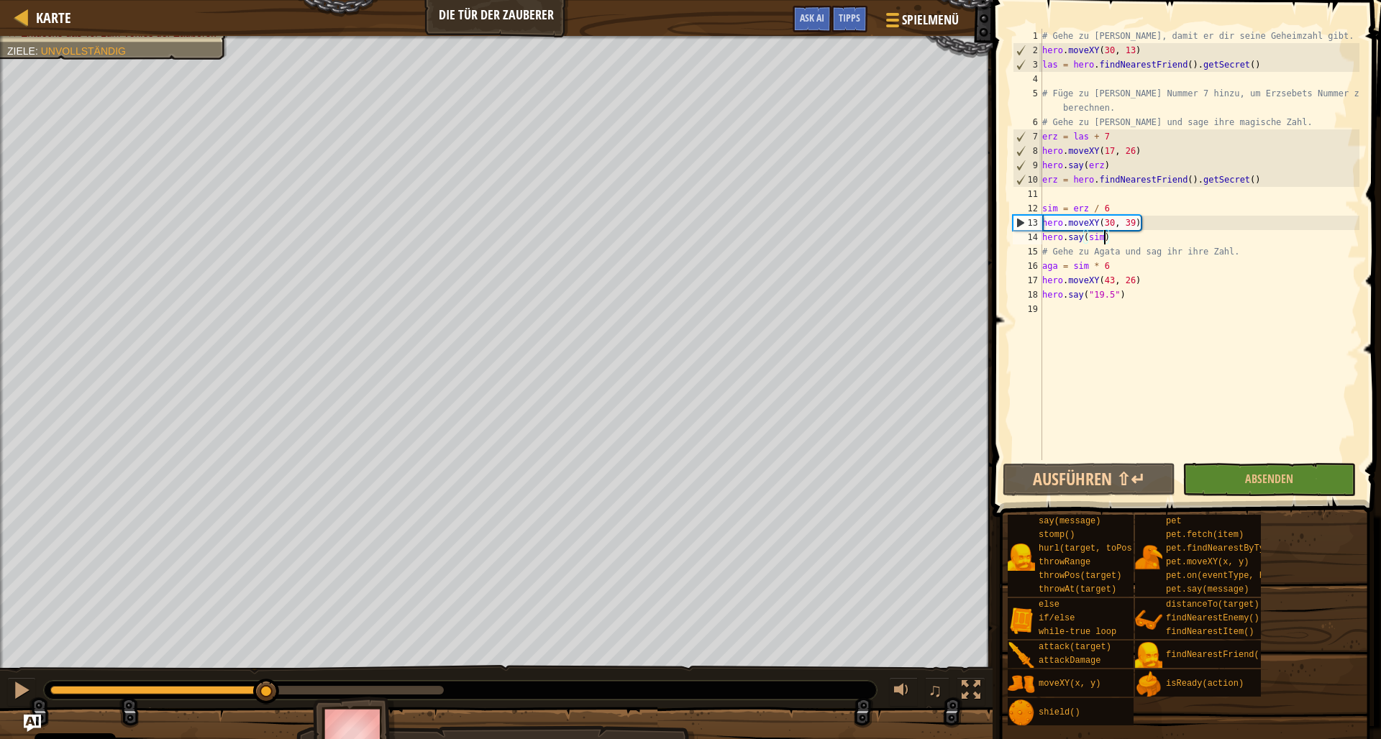
drag, startPoint x: 431, startPoint y: 695, endPoint x: 267, endPoint y: 695, distance: 164.7
click at [267, 695] on div at bounding box center [266, 692] width 26 height 26
click at [1110, 209] on div "# Gehe zu [PERSON_NAME], damit er dir seine Geheimzahl gibt. hero . moveXY ( 30…" at bounding box center [1199, 259] width 320 height 460
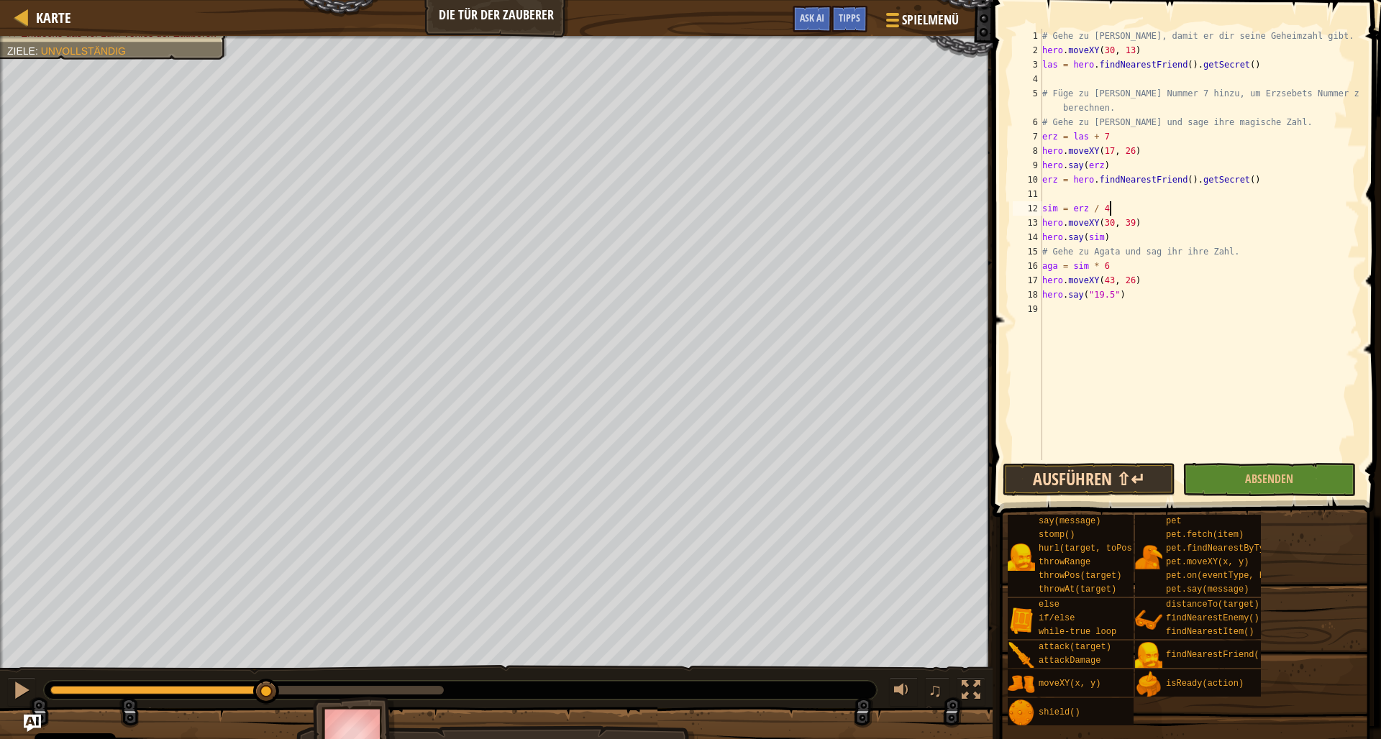
click at [1135, 482] on button "Ausführen ⇧↵" at bounding box center [1088, 479] width 173 height 33
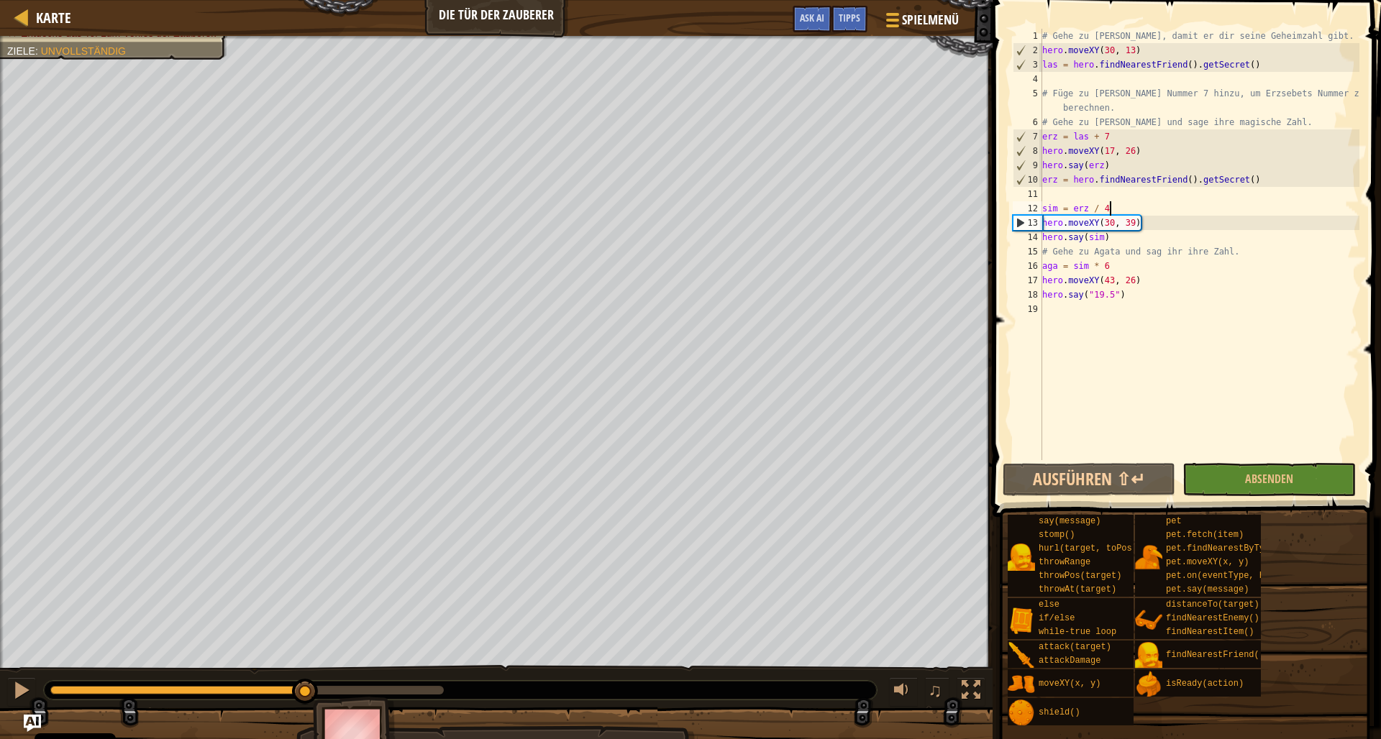
click at [306, 662] on div "Dein Held muss überleben. Entdecke das Tor zum Verlies der Zauberer. Ziele : Un…" at bounding box center [690, 401] width 1381 height 730
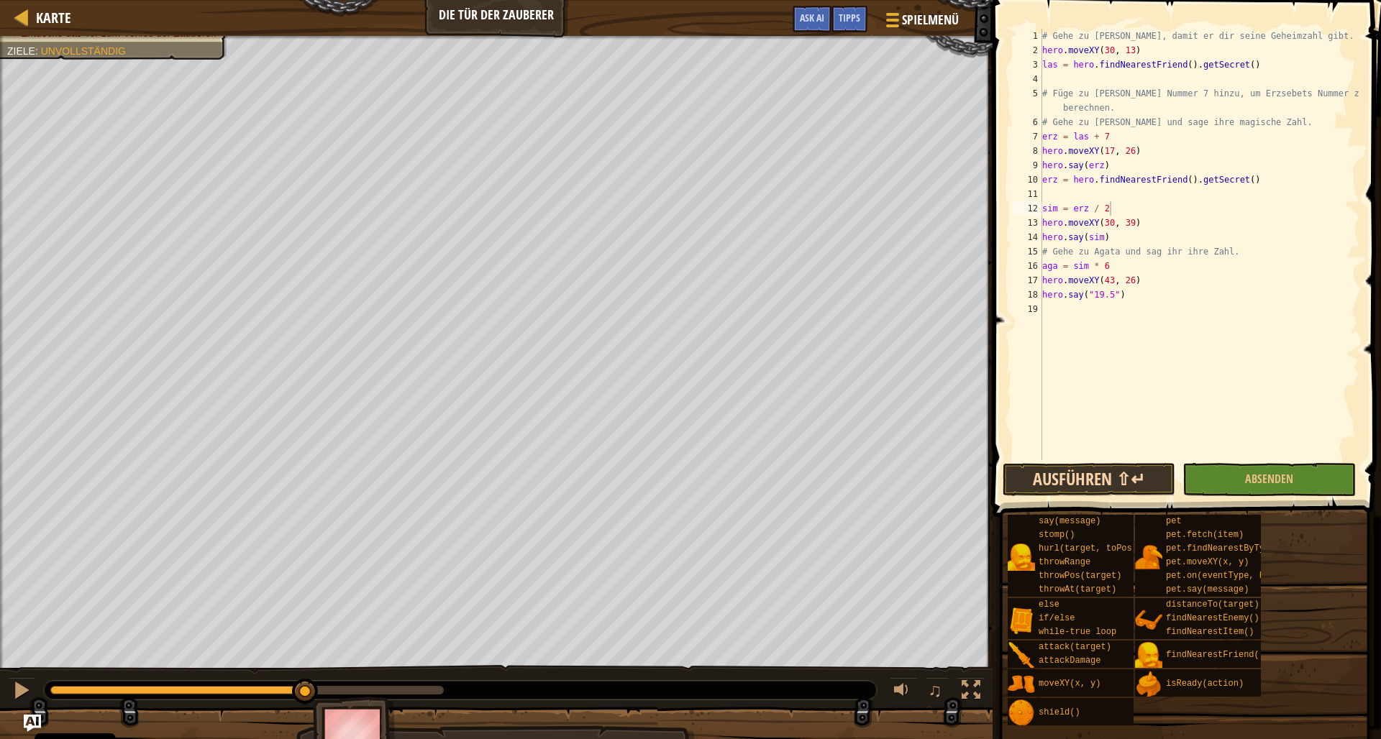
click at [1024, 477] on button "Ausführen ⇧↵" at bounding box center [1088, 479] width 173 height 33
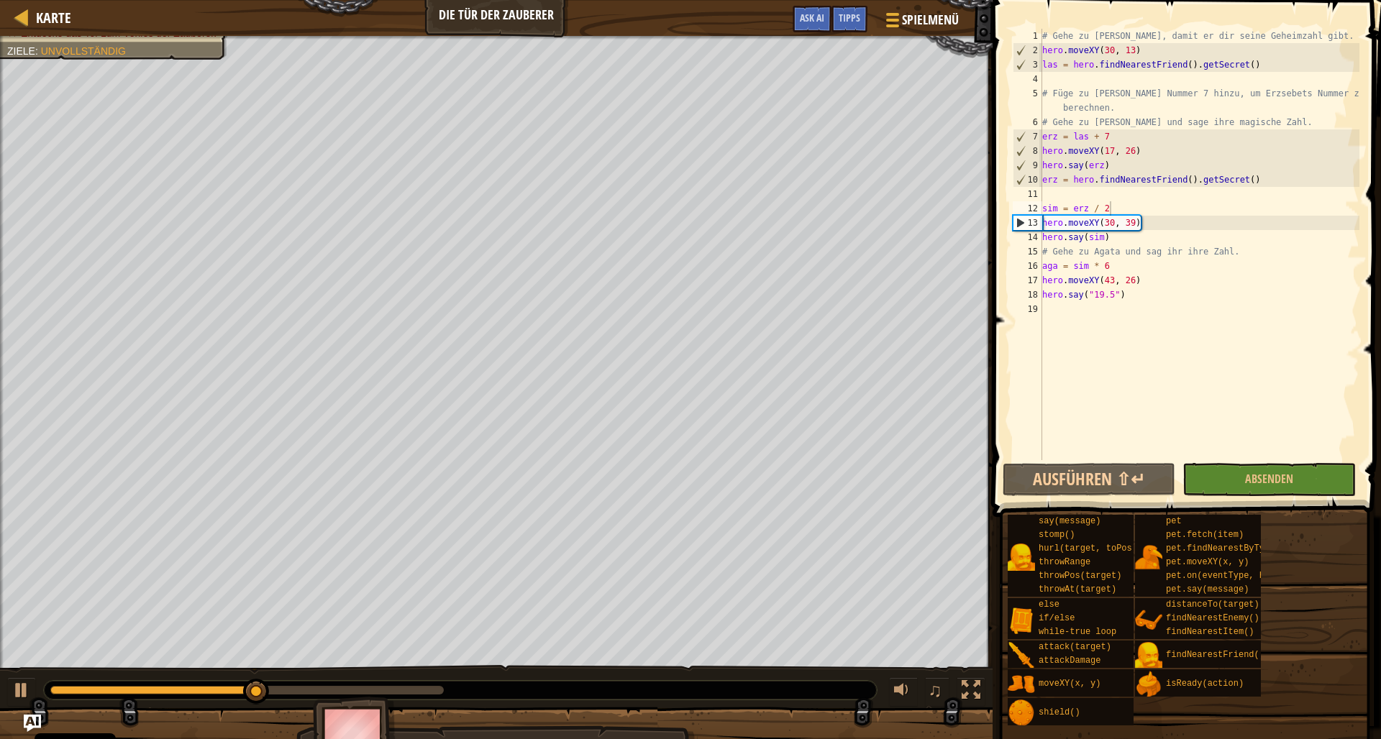
drag, startPoint x: 194, startPoint y: 695, endPoint x: 279, endPoint y: 689, distance: 85.0
click at [260, 689] on div at bounding box center [460, 690] width 833 height 19
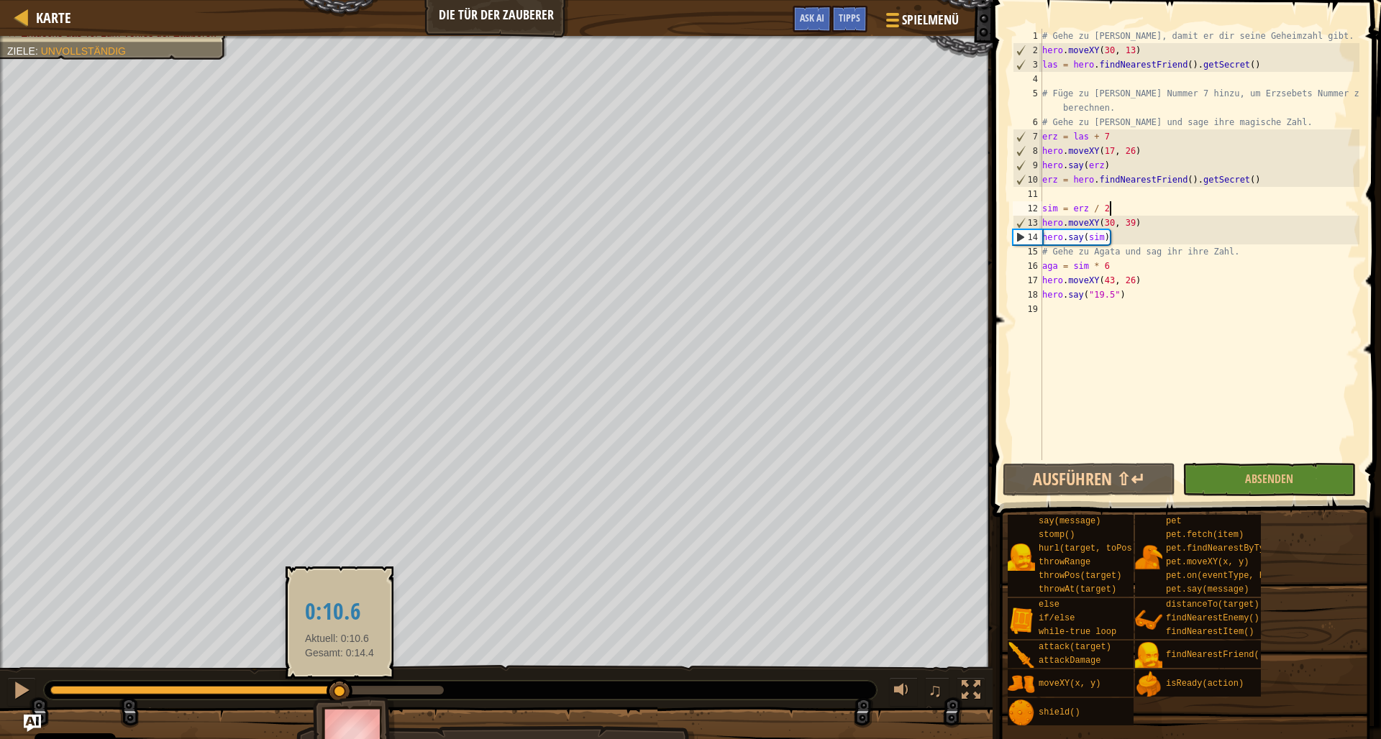
drag, startPoint x: 324, startPoint y: 693, endPoint x: 339, endPoint y: 687, distance: 17.1
click at [339, 687] on div at bounding box center [339, 692] width 26 height 26
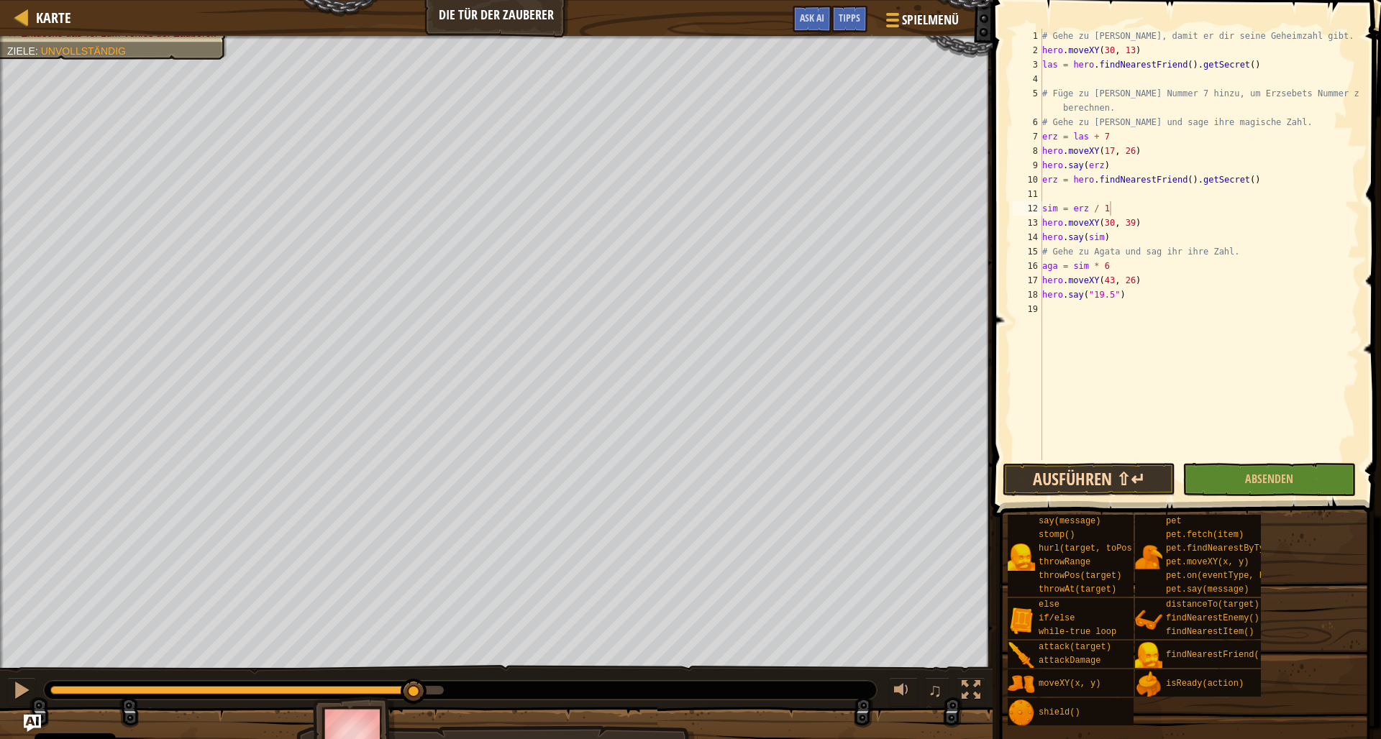
click at [1082, 475] on button "Ausführen ⇧↵" at bounding box center [1088, 479] width 173 height 33
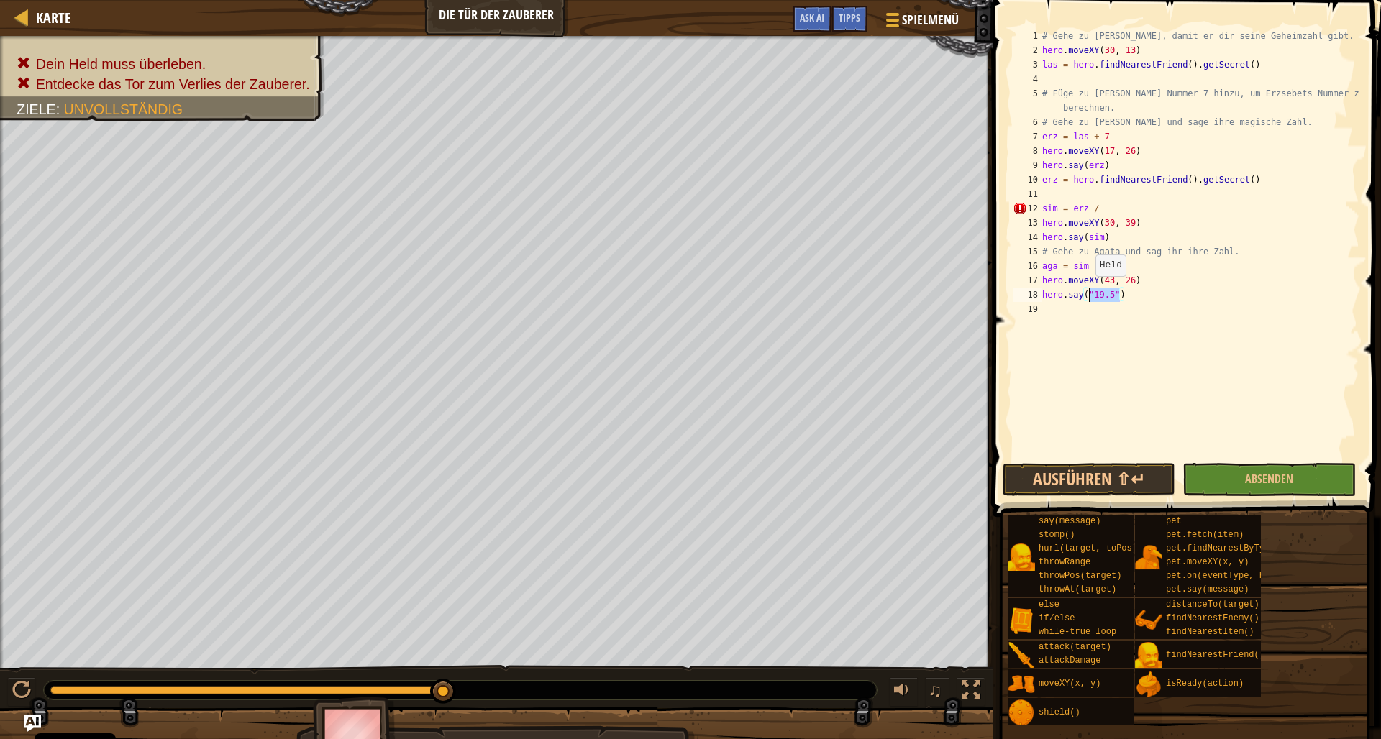
drag, startPoint x: 1119, startPoint y: 293, endPoint x: 1089, endPoint y: 291, distance: 30.3
click at [1089, 291] on div "# Gehe zu [PERSON_NAME], damit er dir seine Geheimzahl gibt. hero . moveXY ( 30…" at bounding box center [1199, 259] width 320 height 460
drag, startPoint x: 1105, startPoint y: 209, endPoint x: 1115, endPoint y: 211, distance: 10.5
click at [1105, 209] on div "# Gehe zu [PERSON_NAME], damit er dir seine Geheimzahl gibt. hero . moveXY ( 30…" at bounding box center [1199, 259] width 320 height 460
type textarea "sim = erz / 5"
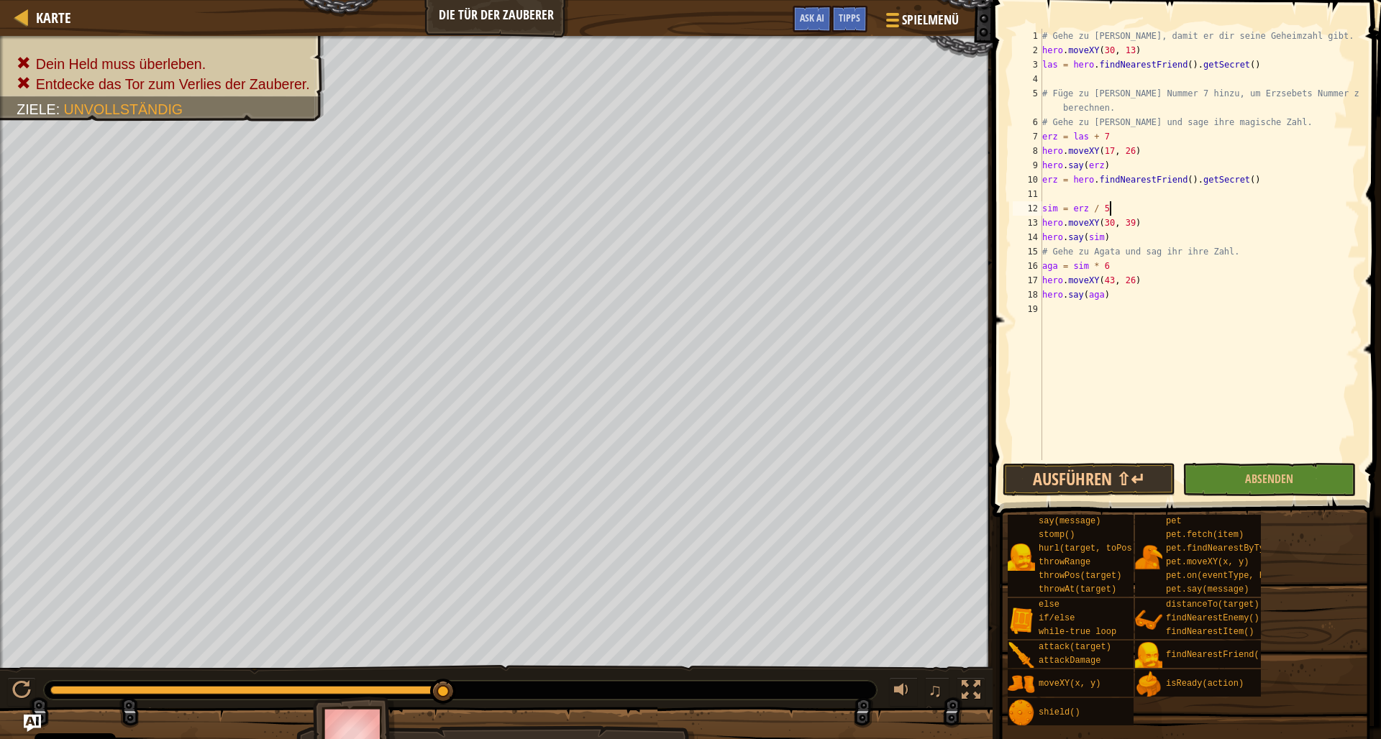
click at [1115, 460] on div "sim = erz / 5 1 2 3 4 5 6 7 8 9 10 11 12 13 14 15 16 17 18 19 # Gehe zu [PERSON…" at bounding box center [1184, 286] width 393 height 559
click at [1119, 470] on button "Ausführen ⇧↵" at bounding box center [1088, 479] width 173 height 33
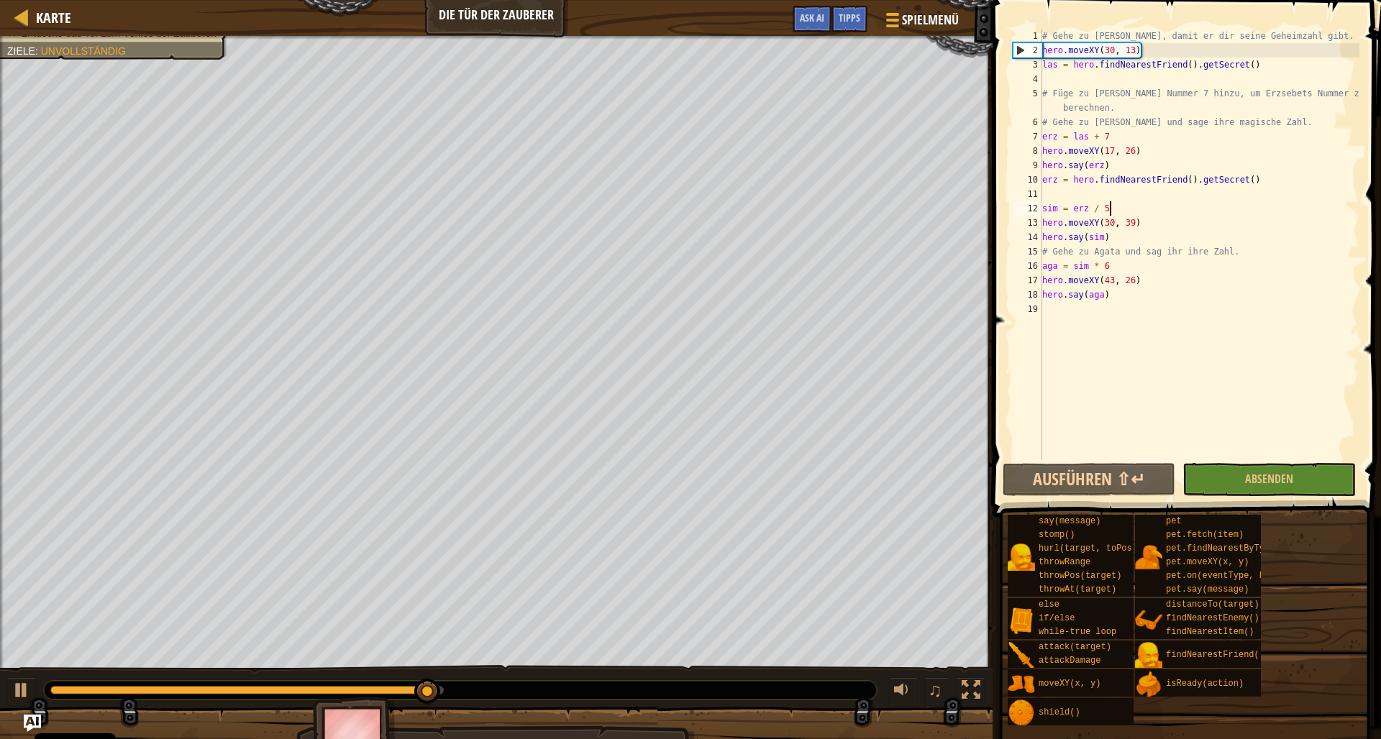
click at [1109, 210] on div "# Gehe zu [PERSON_NAME], damit er dir seine Geheimzahl gibt. hero . moveXY ( 30…" at bounding box center [1199, 259] width 320 height 460
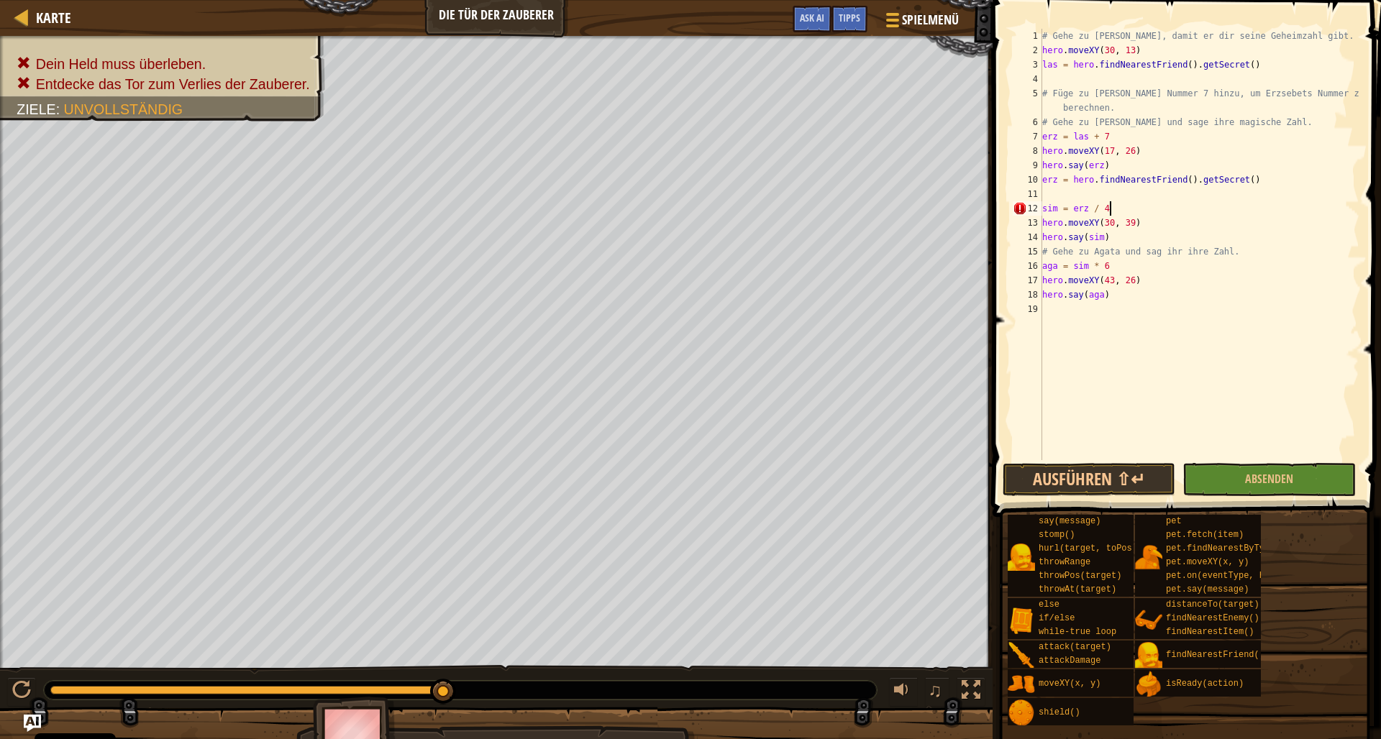
scroll to position [6, 5]
click at [1110, 476] on button "Ausführen ⇧↵" at bounding box center [1088, 479] width 173 height 33
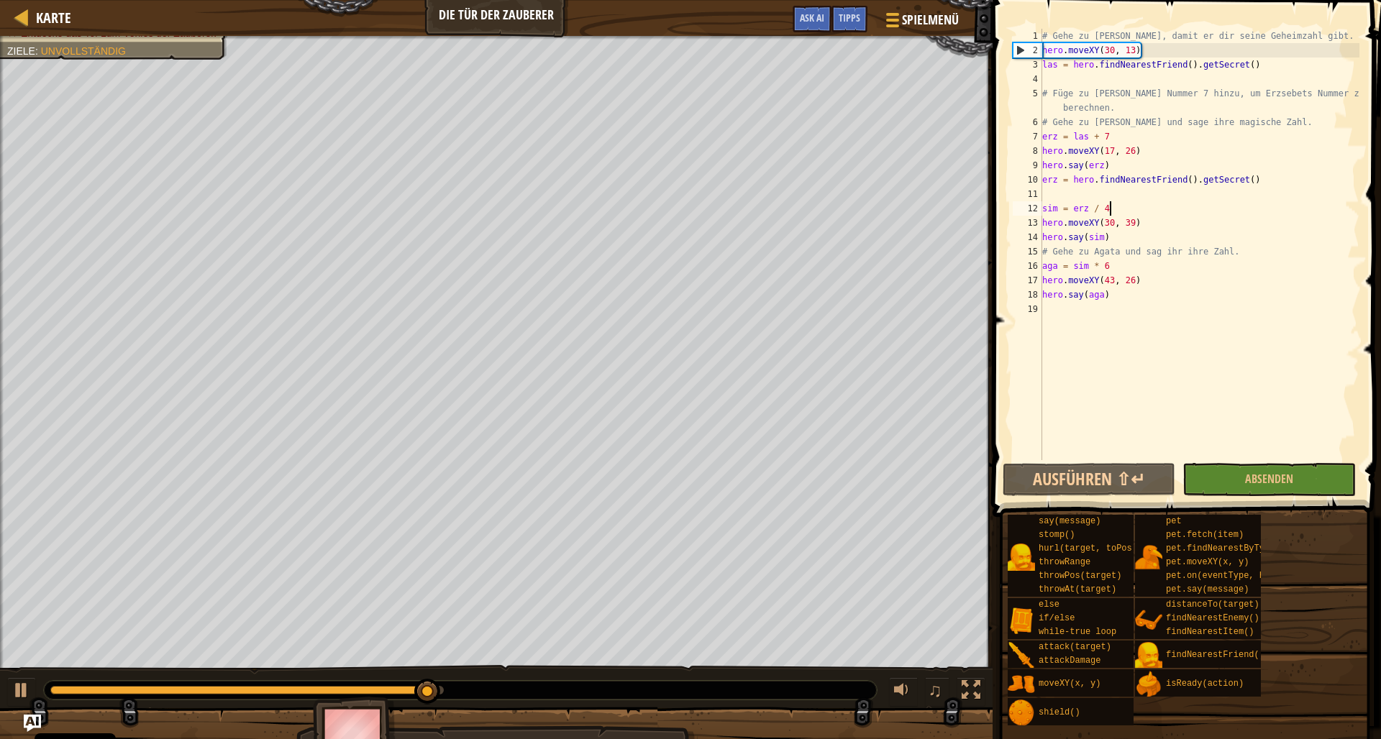
click at [1110, 211] on div "# Gehe zu [PERSON_NAME], damit er dir seine Geheimzahl gibt. hero . moveXY ( 30…" at bounding box center [1199, 259] width 320 height 460
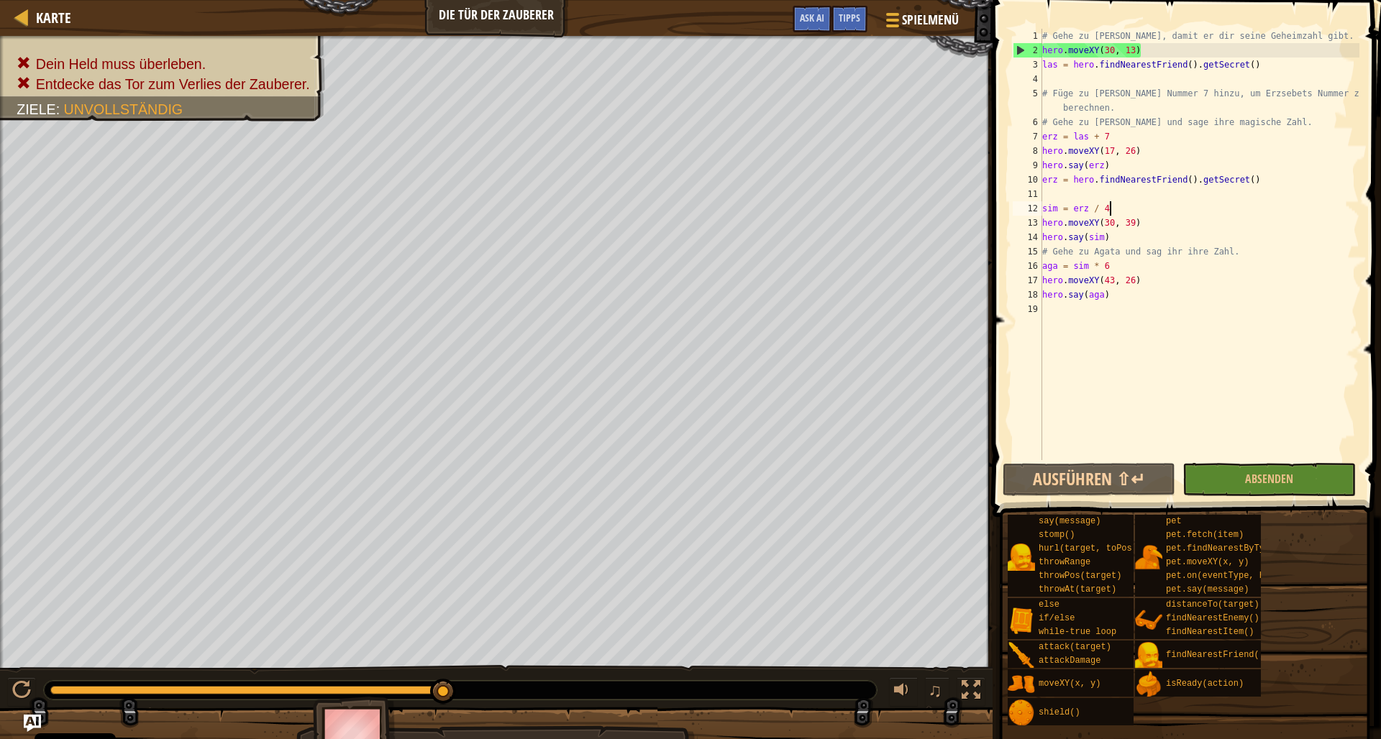
scroll to position [6, 4]
click at [1038, 475] on button "Ausführen ⇧↵" at bounding box center [1088, 479] width 173 height 33
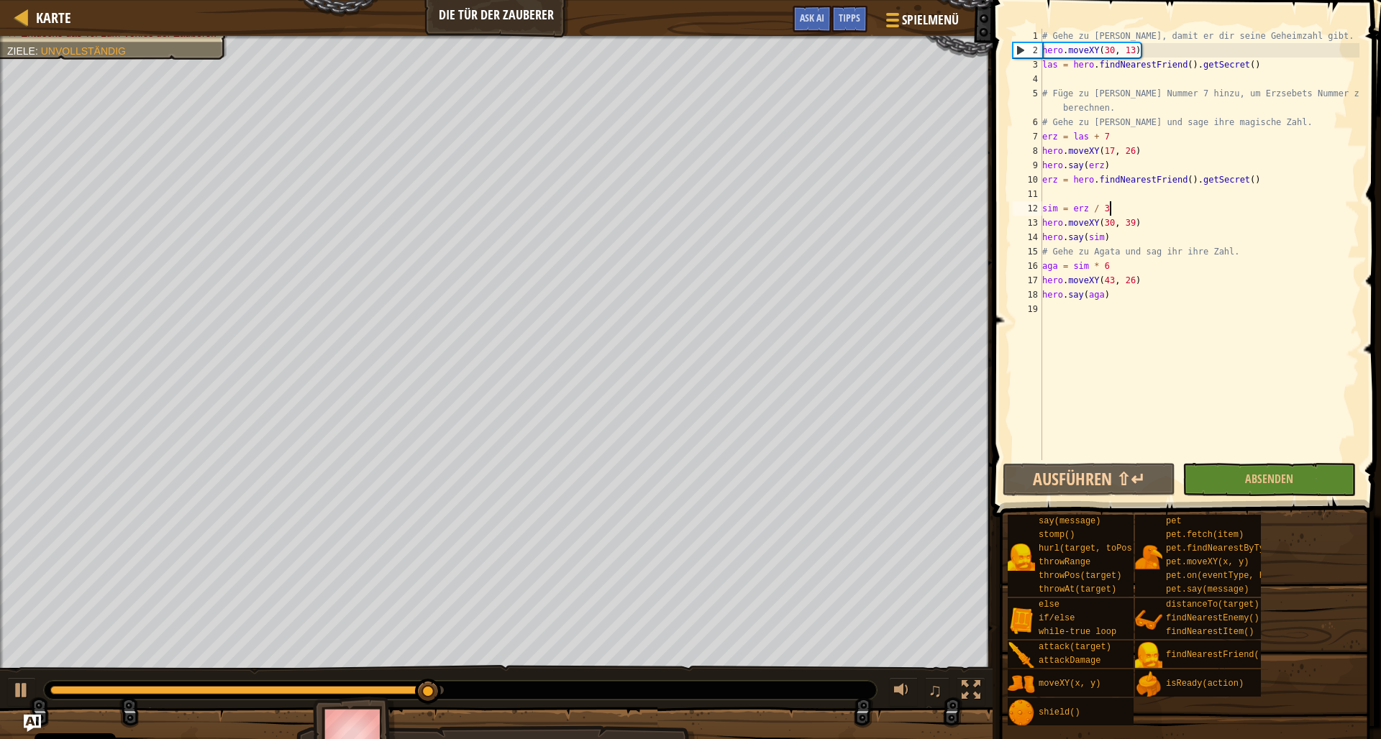
click at [1112, 212] on div "# Gehe zu [PERSON_NAME], damit er dir seine Geheimzahl gibt. hero . moveXY ( 30…" at bounding box center [1199, 259] width 320 height 460
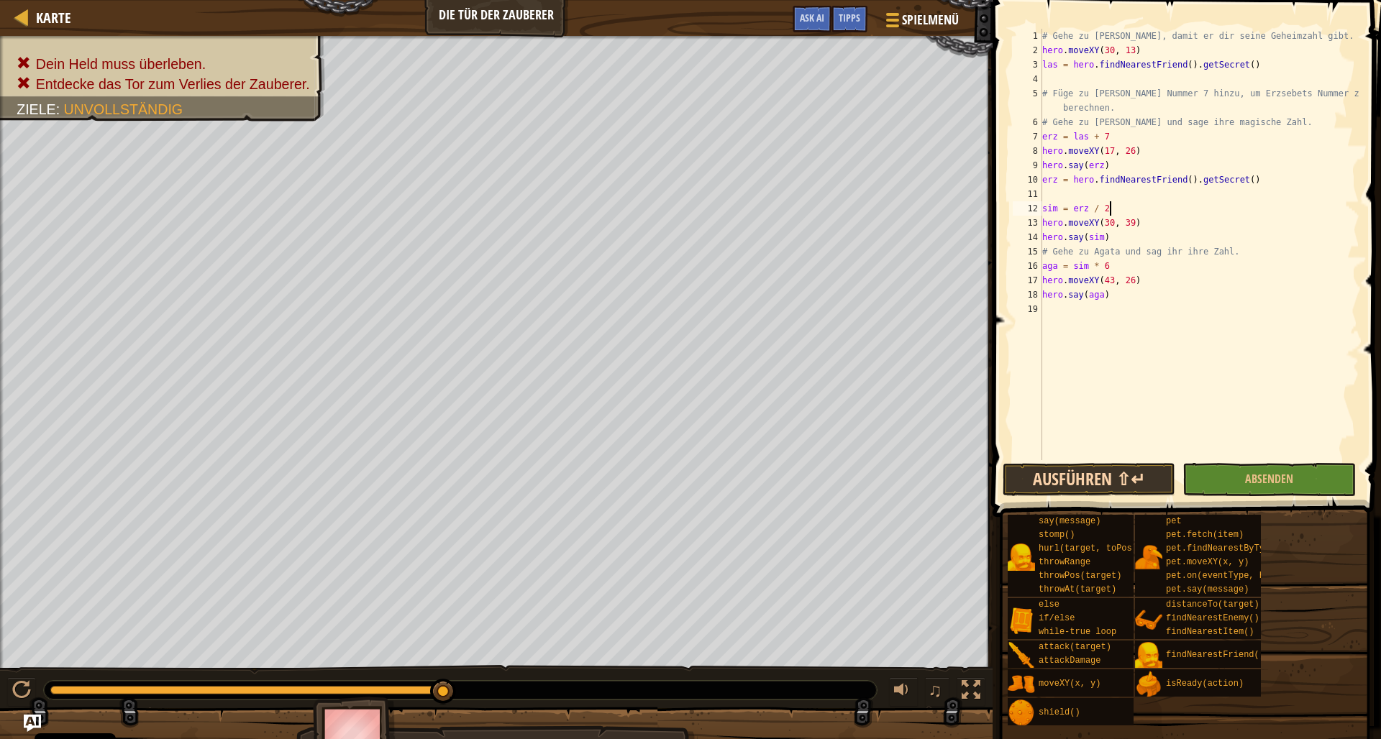
click at [1071, 475] on button "Ausführen ⇧↵" at bounding box center [1088, 479] width 173 height 33
click at [1097, 481] on button "Ausführen ⇧↵" at bounding box center [1088, 479] width 173 height 33
click at [1099, 477] on button "Ausführen ⇧↵" at bounding box center [1088, 479] width 173 height 33
click at [1107, 488] on button "Ausführen ⇧↵" at bounding box center [1088, 479] width 173 height 33
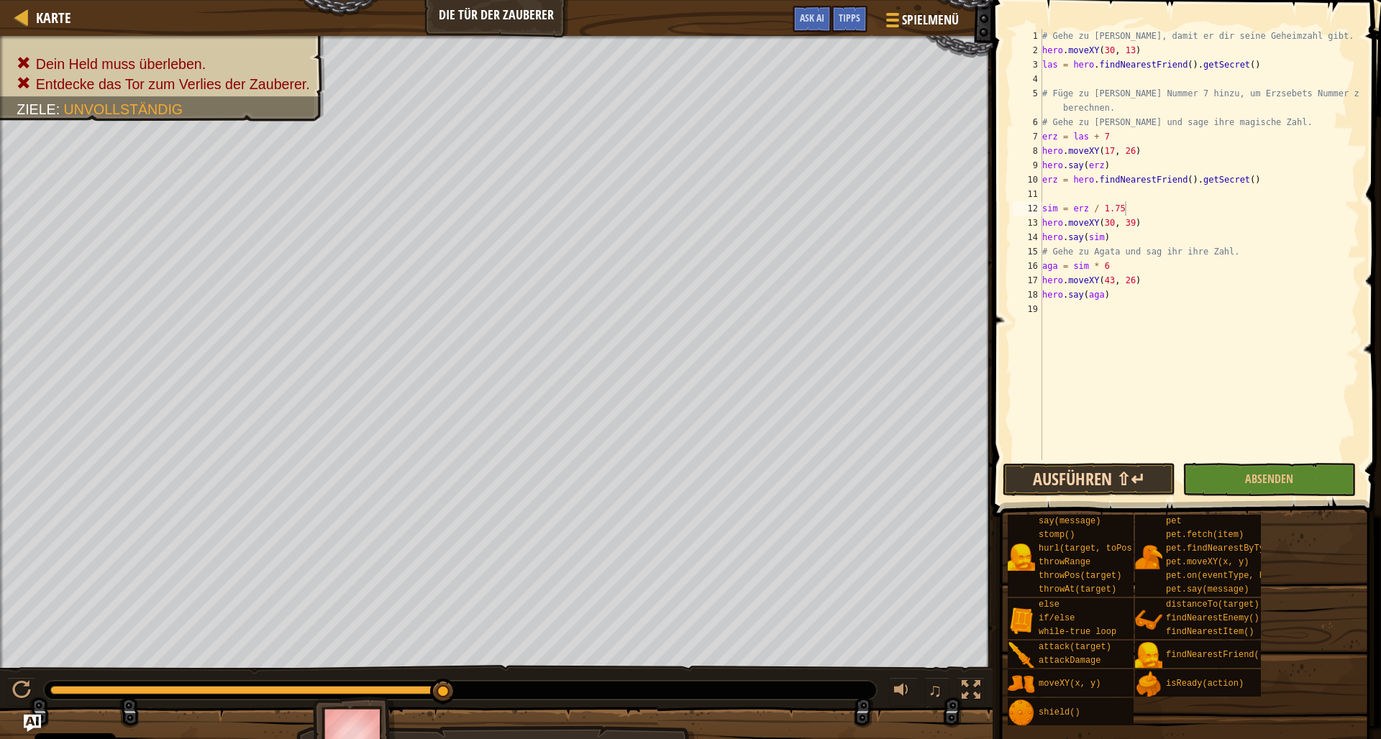
click at [1064, 470] on button "Ausführen ⇧↵" at bounding box center [1088, 479] width 173 height 33
click at [1046, 465] on button "Ausführen ⇧↵" at bounding box center [1088, 479] width 173 height 33
click at [1115, 480] on button "Ausführen ⇧↵" at bounding box center [1088, 479] width 173 height 33
click at [1098, 482] on button "Ausführen ⇧↵" at bounding box center [1088, 479] width 173 height 33
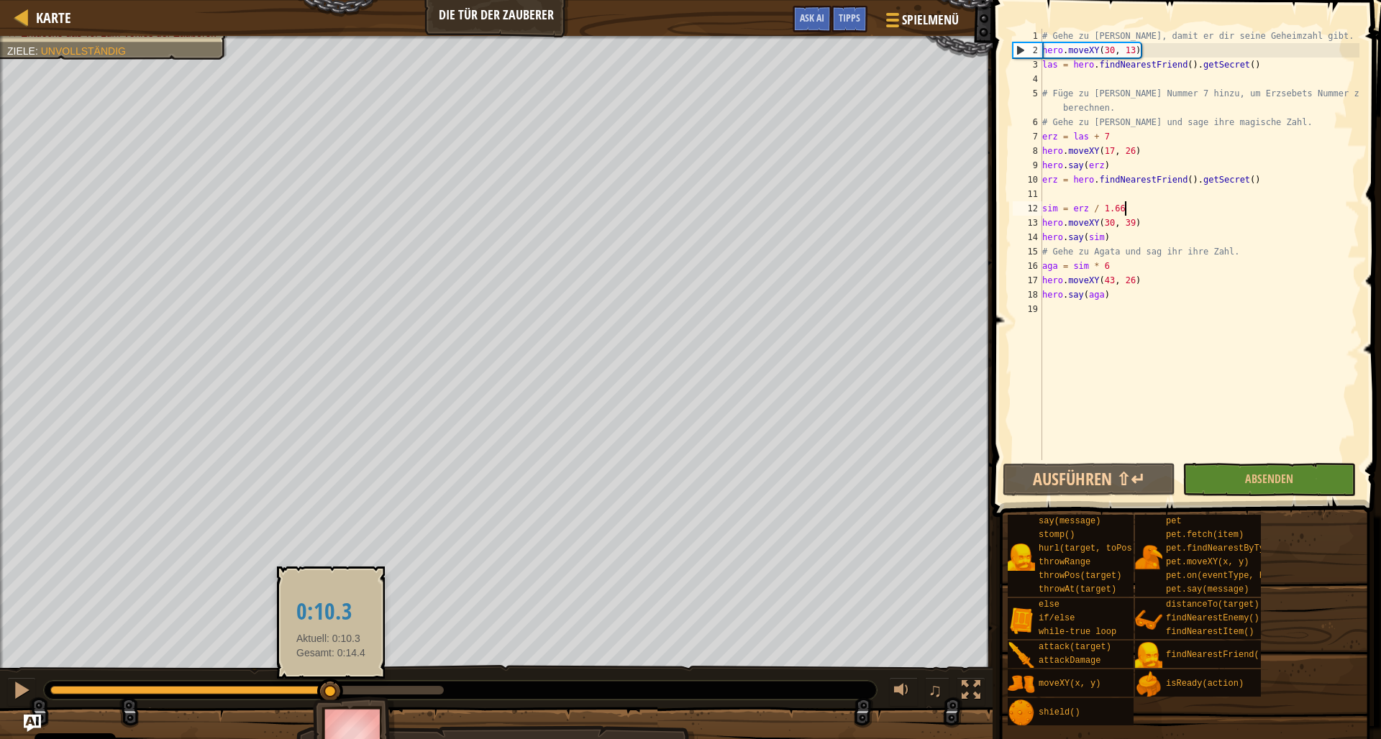
drag, startPoint x: 442, startPoint y: 685, endPoint x: 331, endPoint y: 688, distance: 111.5
click at [331, 688] on div at bounding box center [330, 692] width 26 height 26
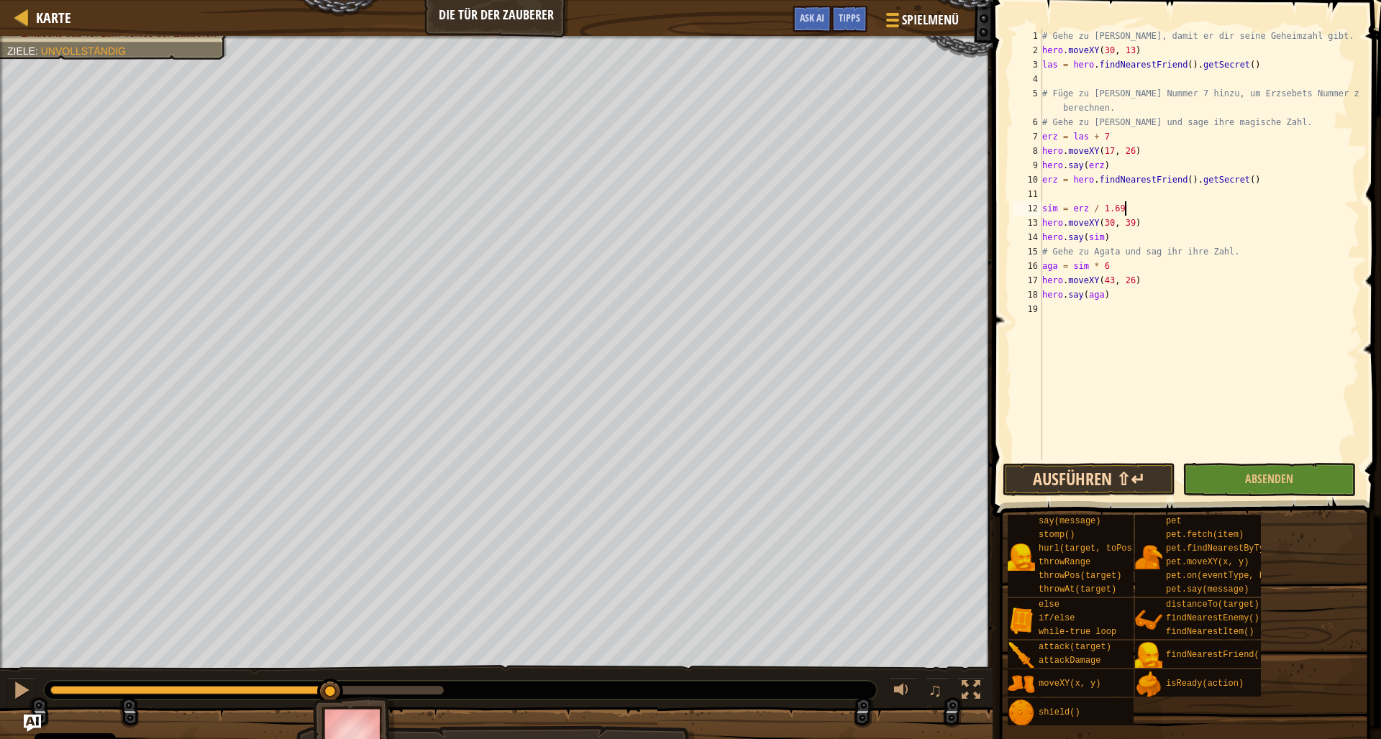
click at [1078, 470] on button "Ausführen ⇧↵" at bounding box center [1088, 479] width 173 height 33
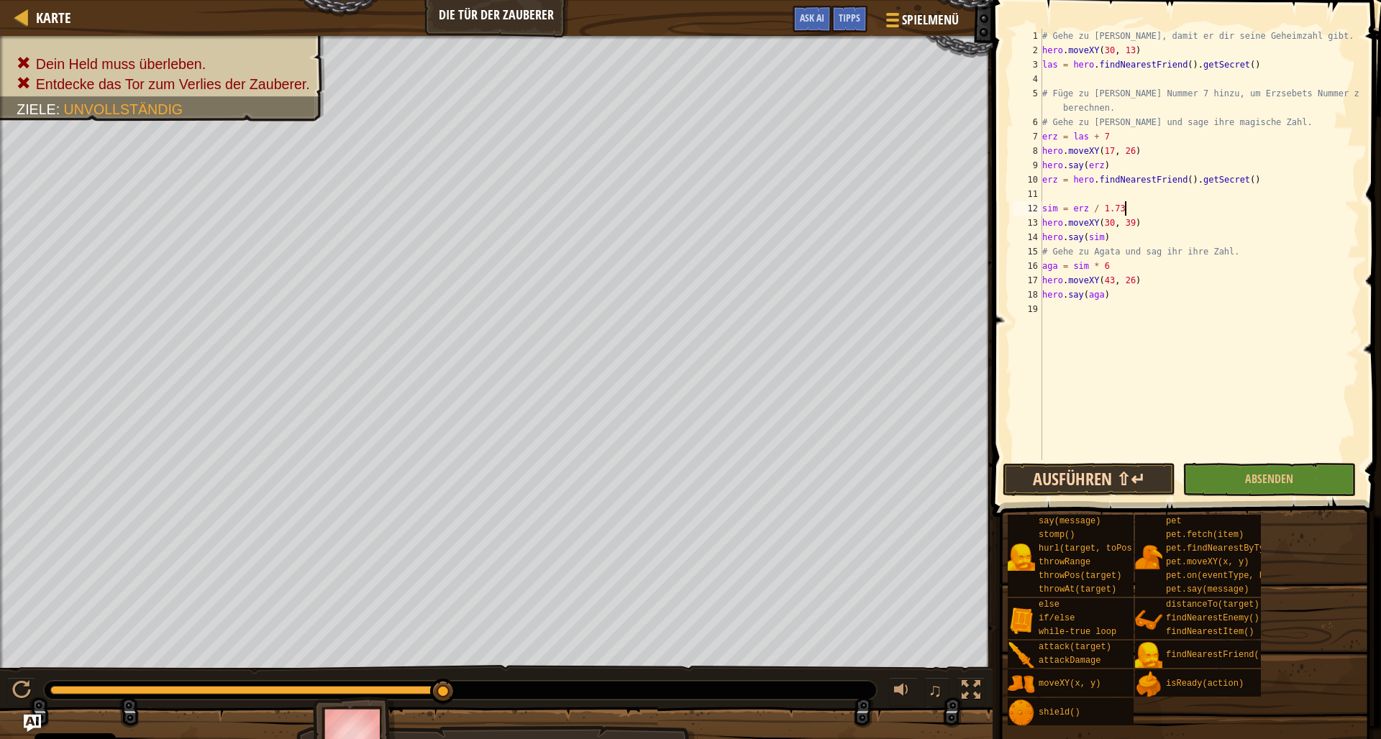
click at [1125, 483] on button "Ausführen ⇧↵" at bounding box center [1088, 479] width 173 height 33
click at [1098, 472] on button "Ausführen ⇧↵" at bounding box center [1088, 479] width 173 height 33
click at [1134, 484] on button "Ausführen ⇧↵" at bounding box center [1088, 479] width 173 height 33
click at [1087, 482] on button "Ausführen ⇧↵" at bounding box center [1088, 479] width 173 height 33
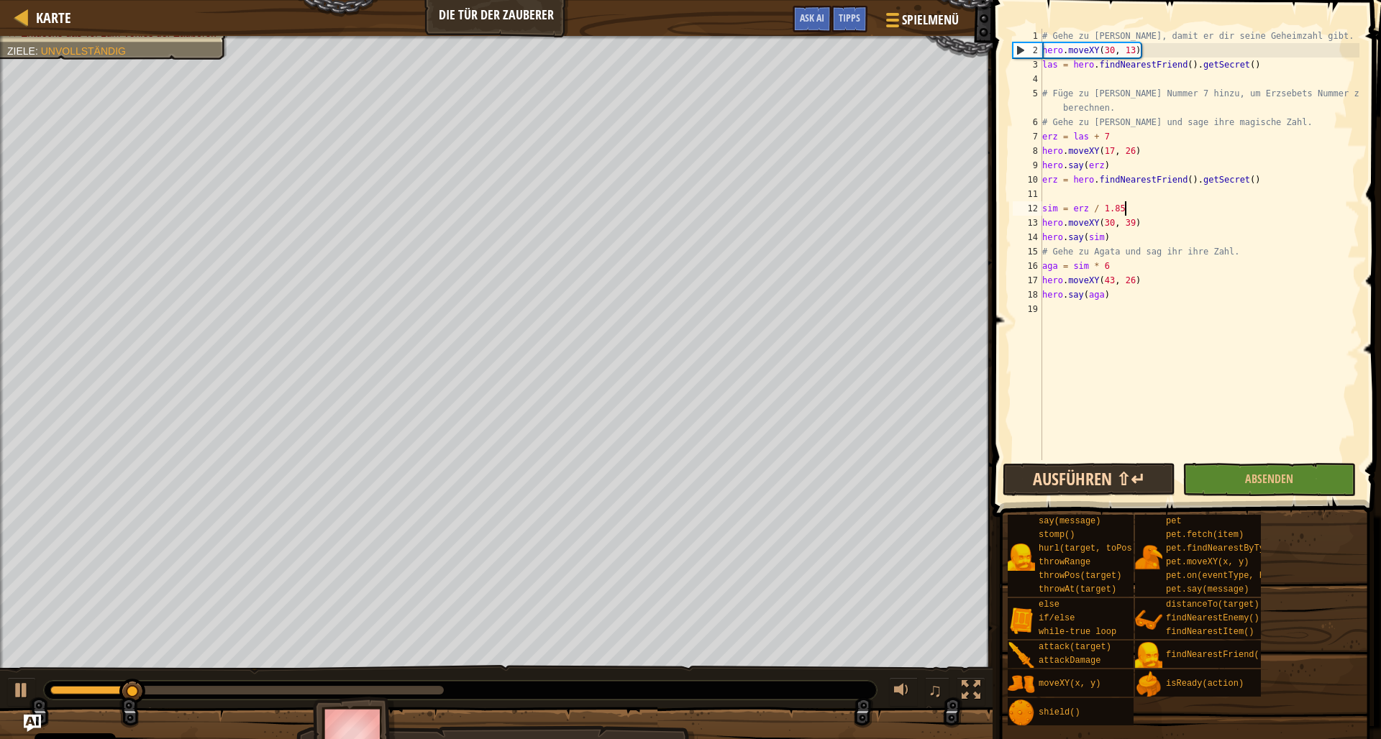
click at [1095, 475] on button "Ausführen ⇧↵" at bounding box center [1088, 479] width 173 height 33
drag, startPoint x: 398, startPoint y: 686, endPoint x: 346, endPoint y: 670, distance: 54.8
click at [346, 670] on div "♫" at bounding box center [496, 686] width 992 height 43
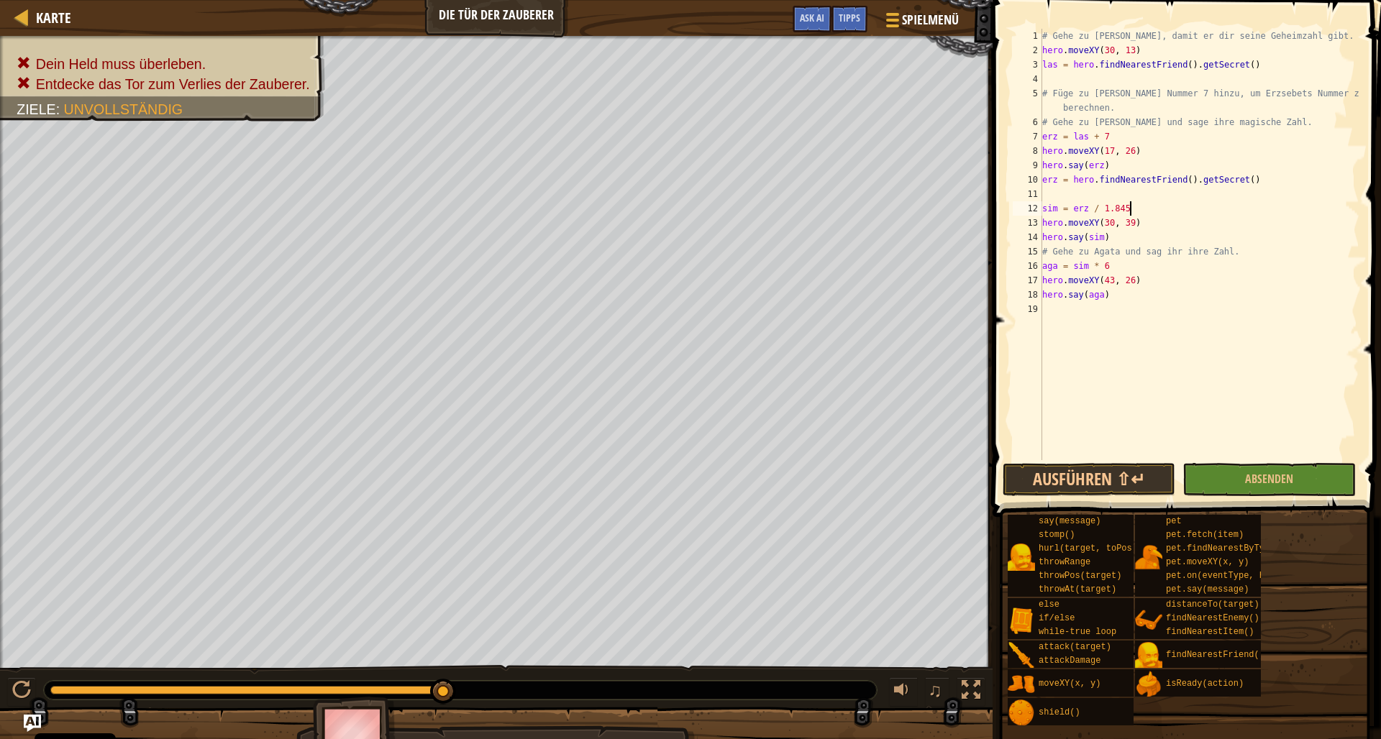
scroll to position [6, 6]
type textarea "sim = erz / 1.845"
click at [1102, 478] on button "Ausführen ⇧↵" at bounding box center [1088, 479] width 173 height 33
